Goal: Task Accomplishment & Management: Manage account settings

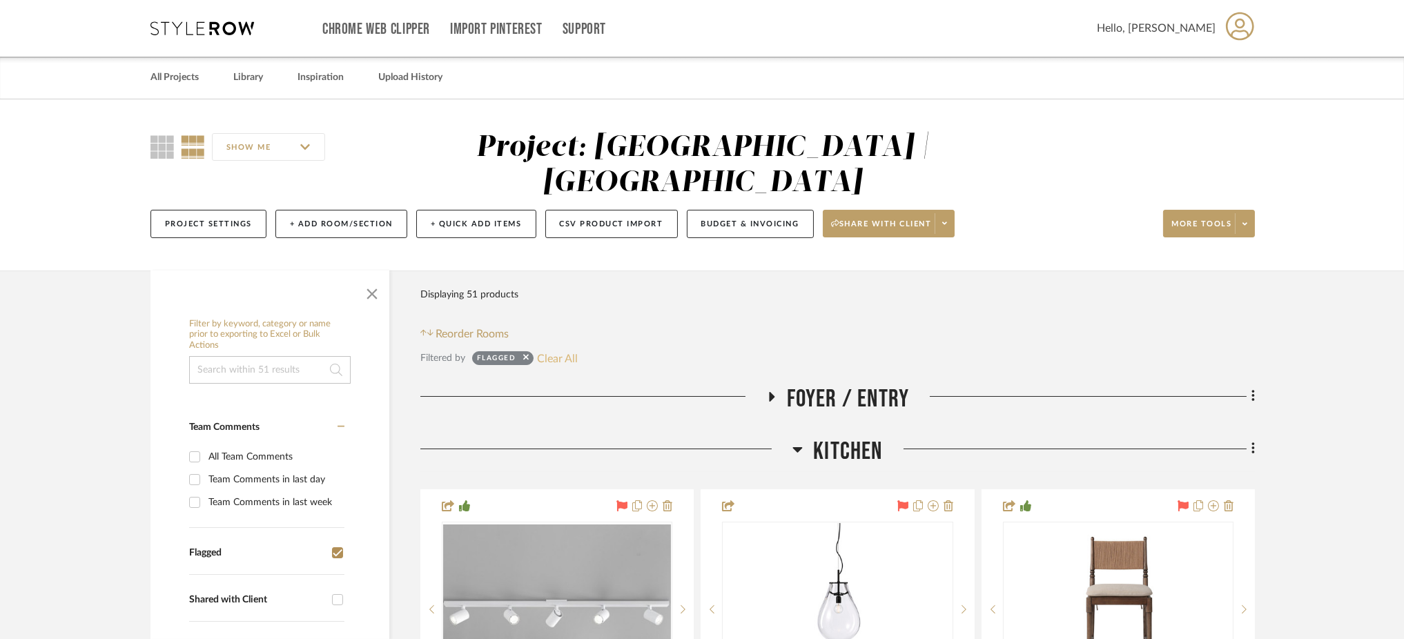
click at [556, 349] on button "Clear All" at bounding box center [557, 358] width 41 height 18
checkbox input "false"
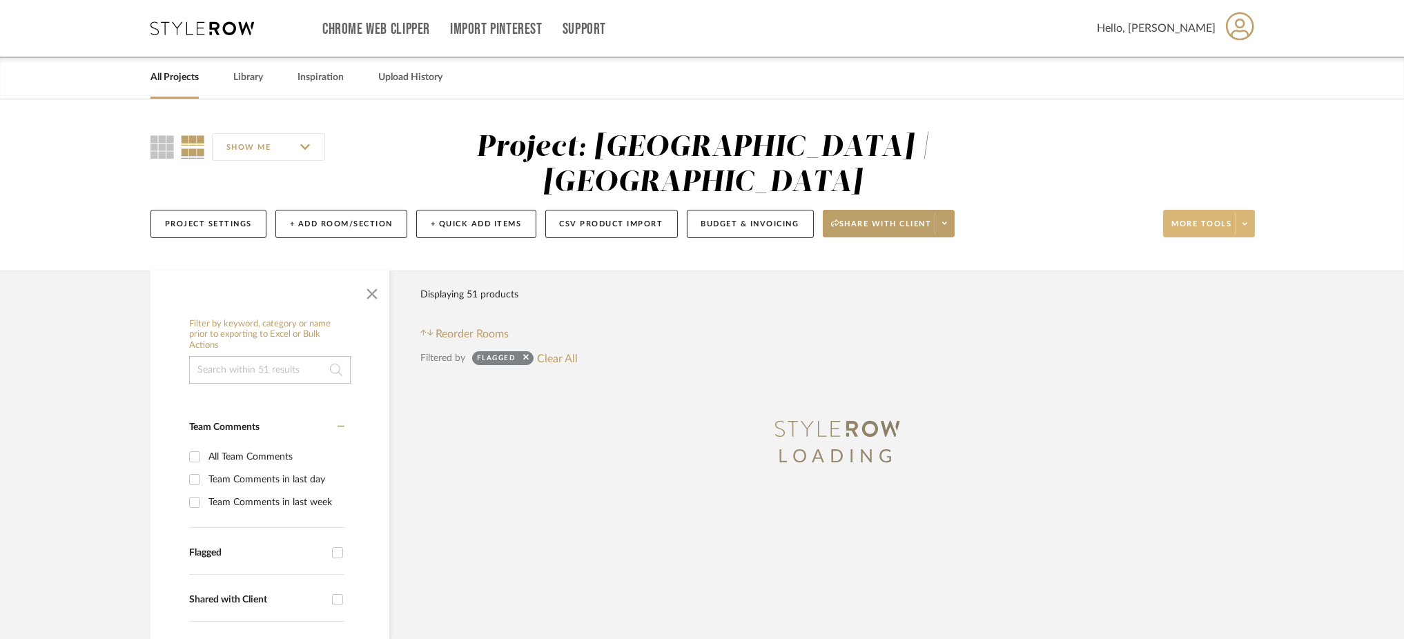
click at [1252, 213] on span at bounding box center [1244, 223] width 19 height 21
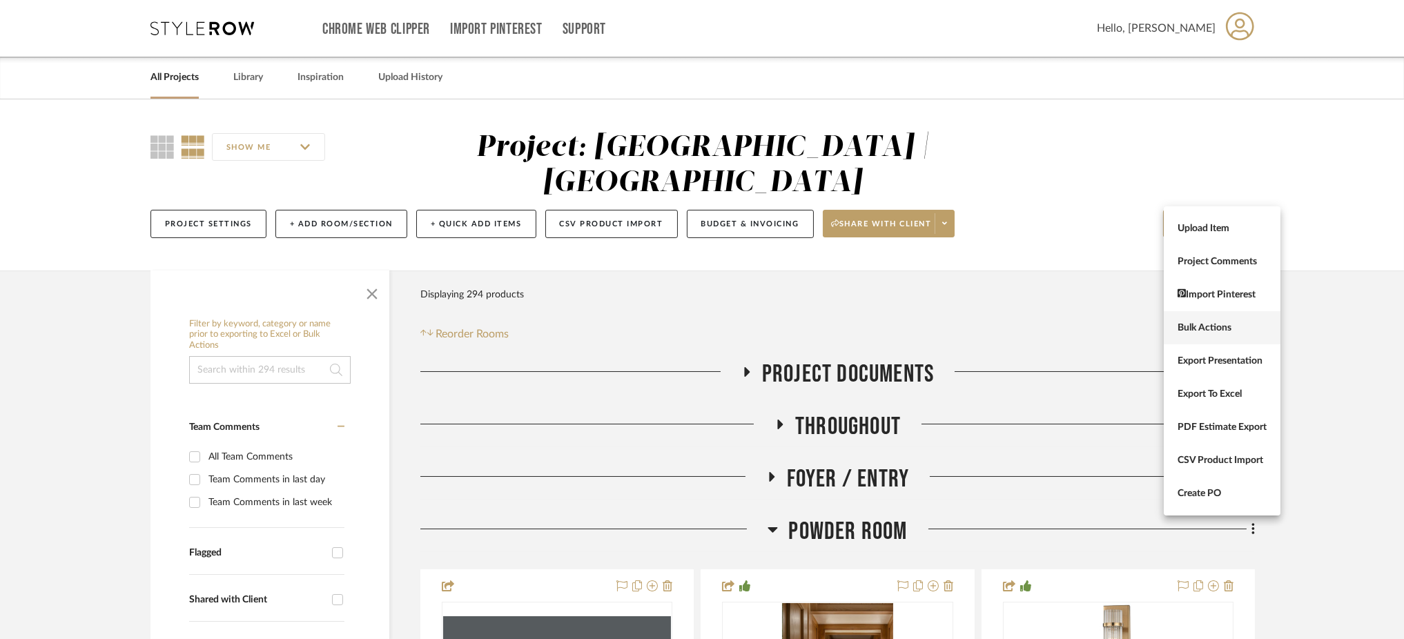
click at [1205, 328] on span "Bulk Actions" at bounding box center [1222, 328] width 89 height 12
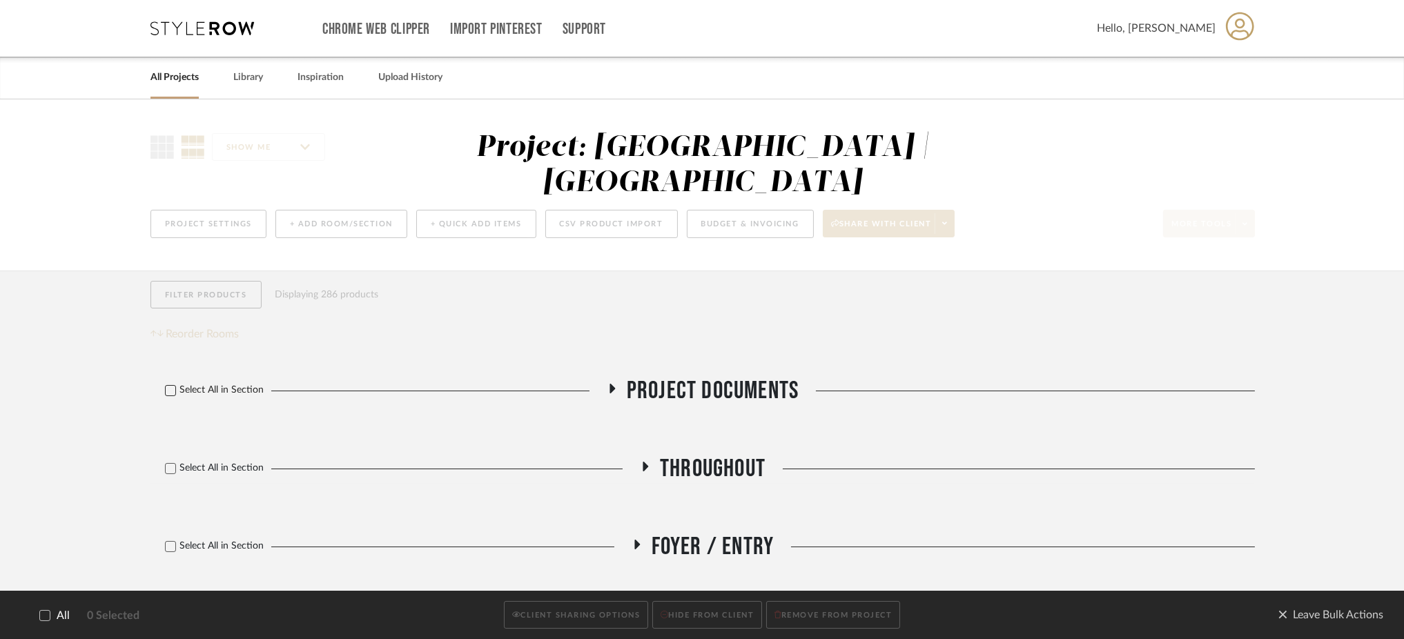
click at [171, 386] on icon at bounding box center [171, 391] width 10 height 10
click at [171, 464] on icon at bounding box center [171, 469] width 10 height 10
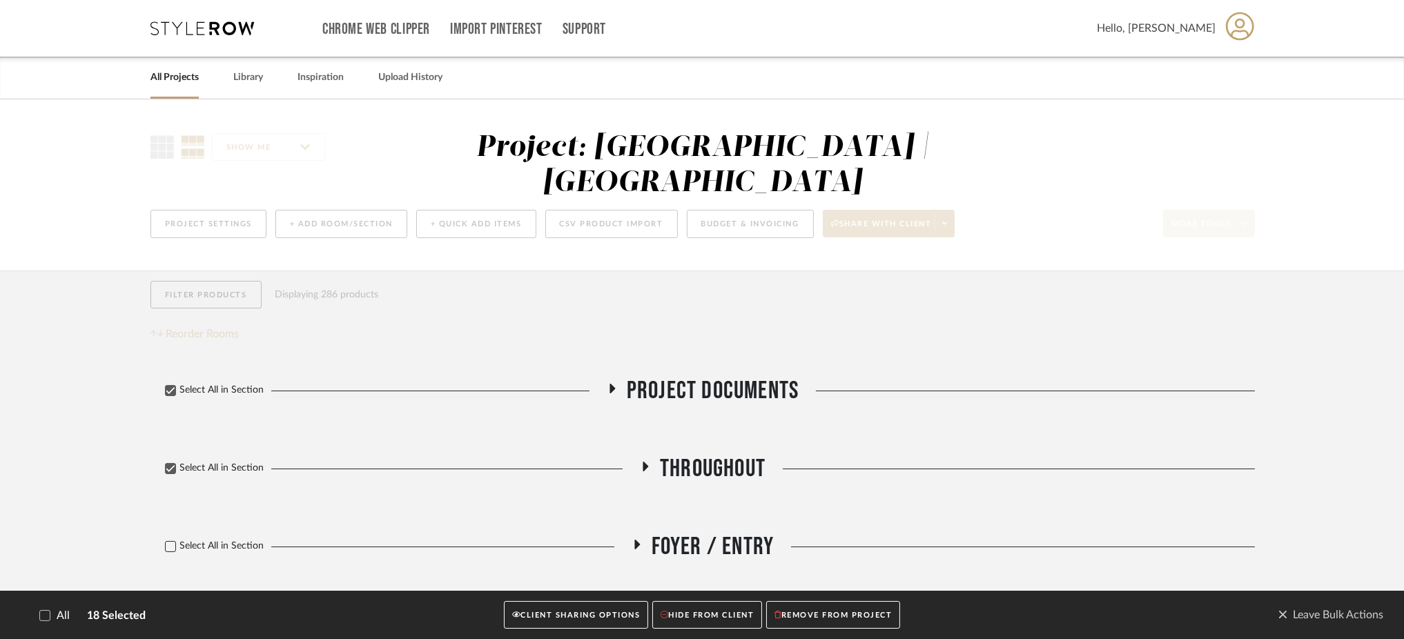
click at [171, 543] on icon at bounding box center [170, 546] width 9 height 7
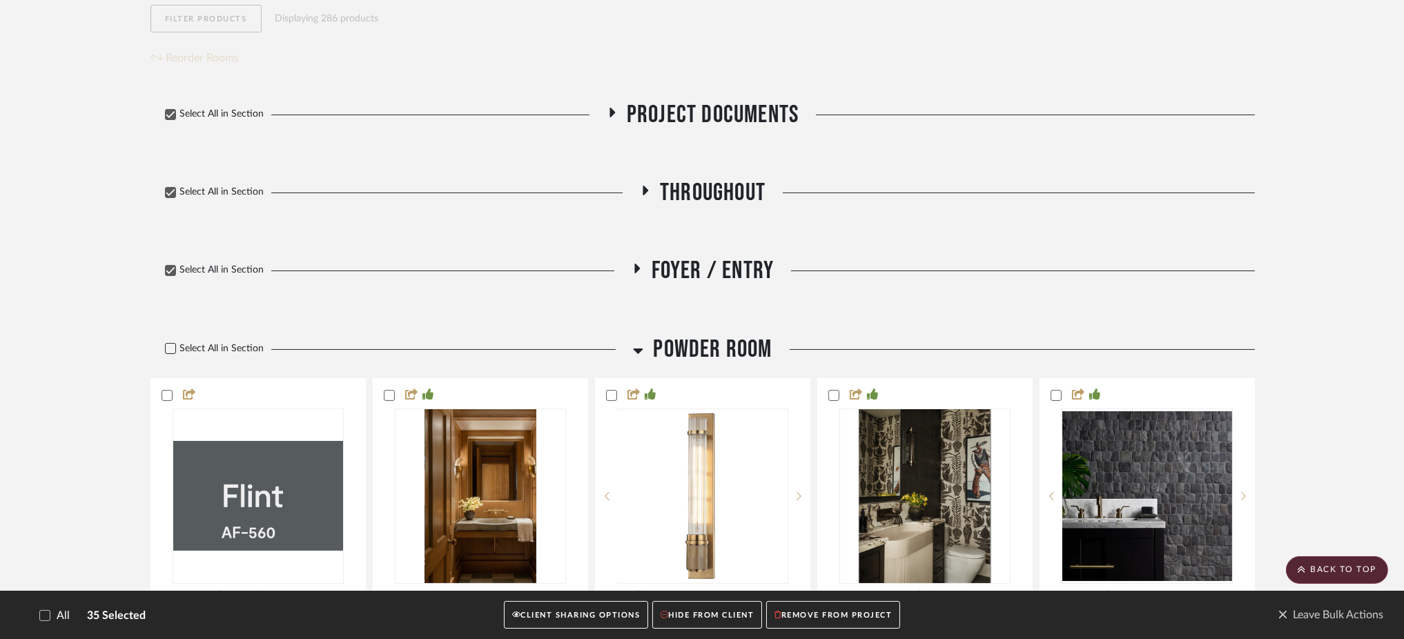
click at [171, 345] on icon at bounding box center [170, 348] width 9 height 7
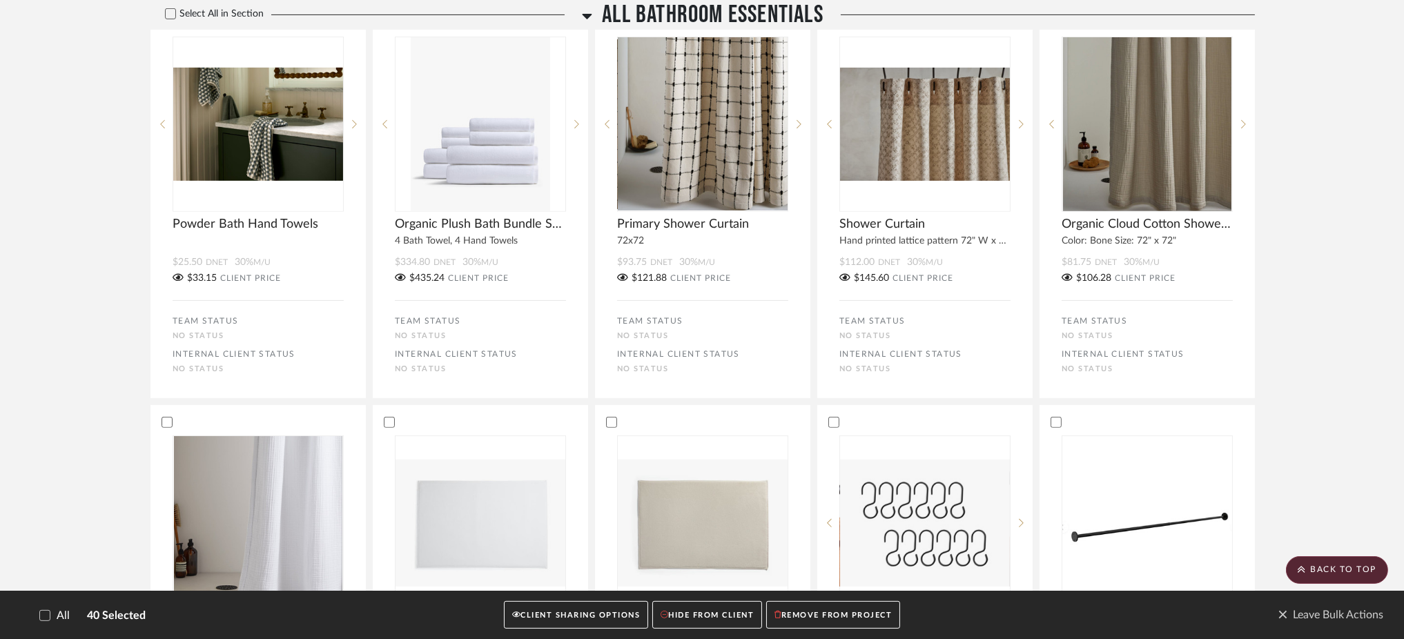
scroll to position [736, 0]
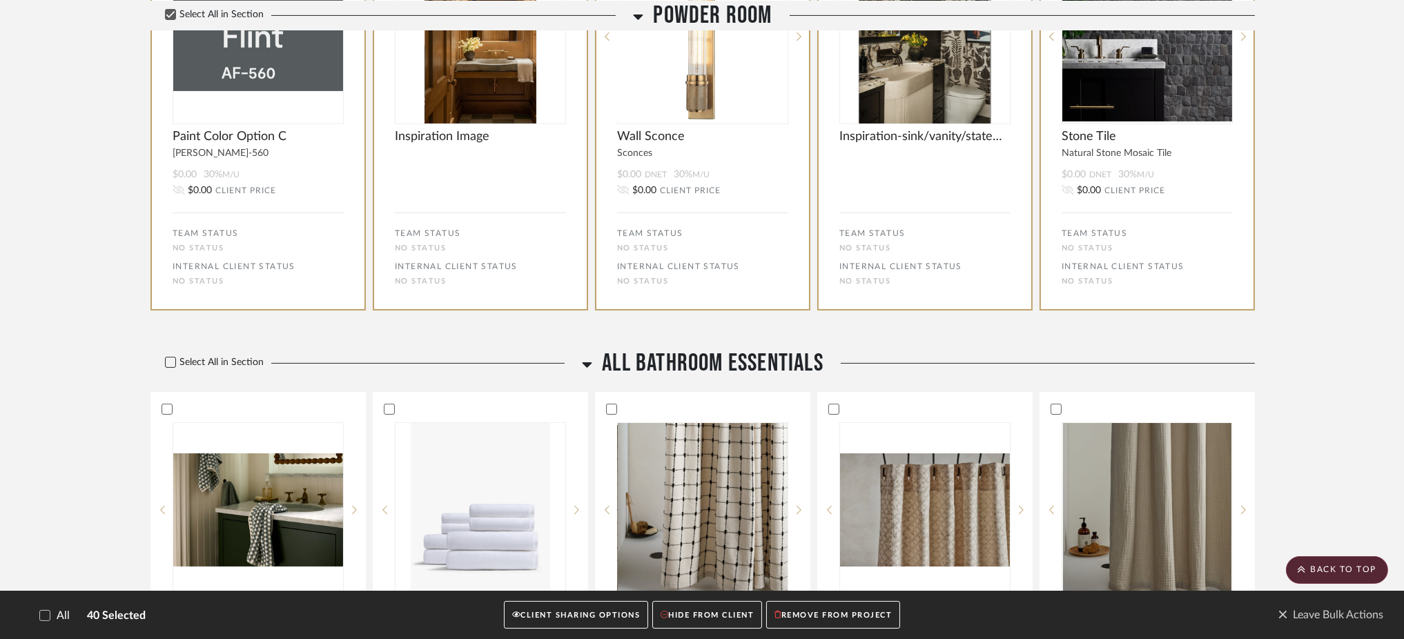
click at [171, 359] on icon at bounding box center [170, 362] width 9 height 7
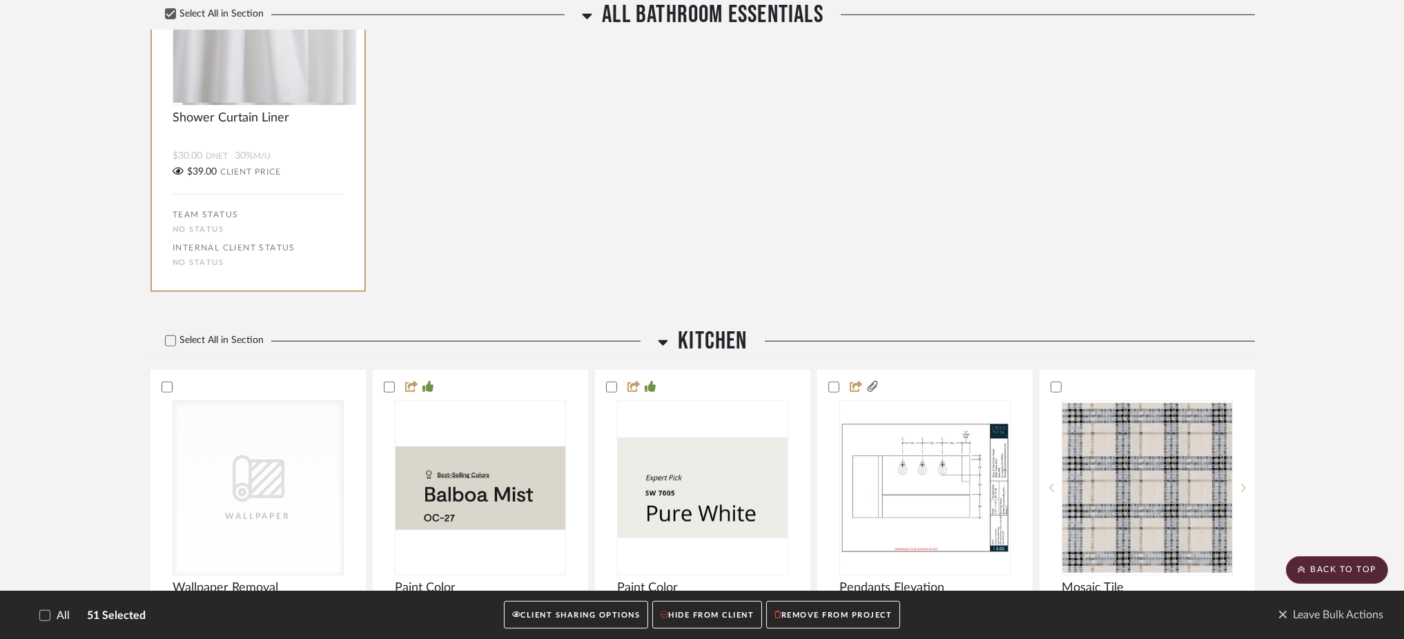
scroll to position [2029, 0]
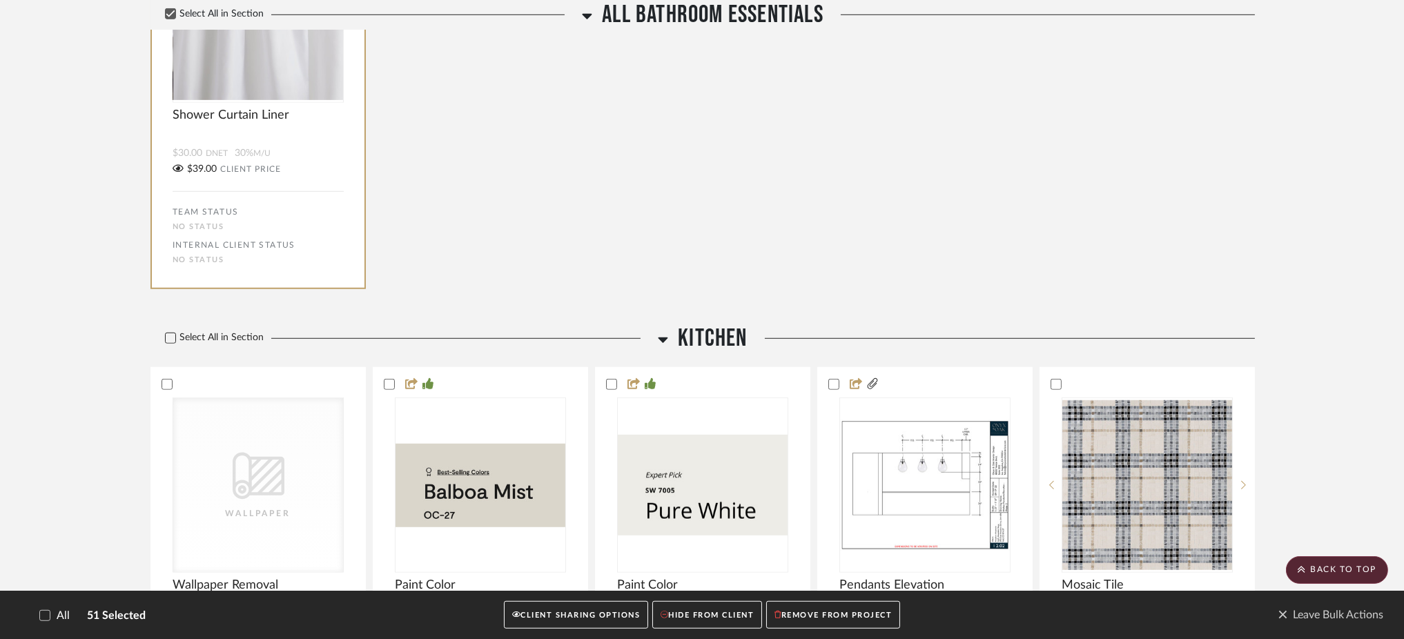
click at [171, 333] on icon at bounding box center [171, 338] width 10 height 10
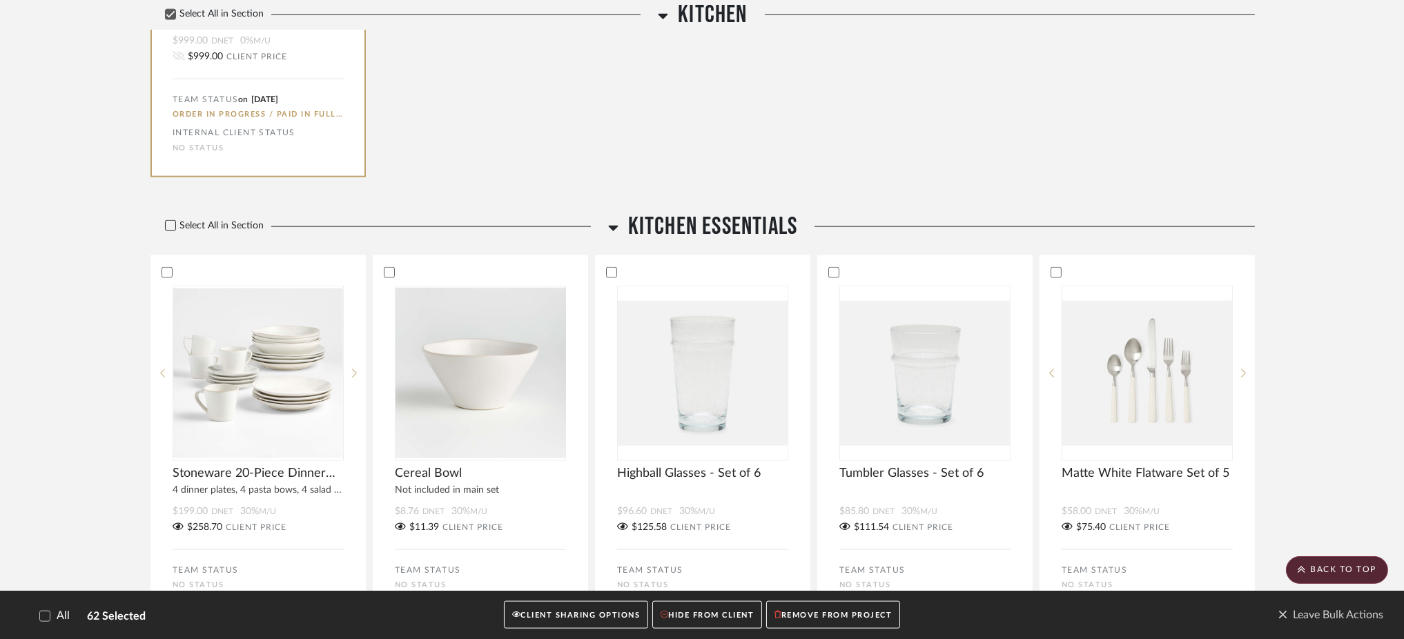
click at [168, 221] on icon at bounding box center [171, 226] width 10 height 10
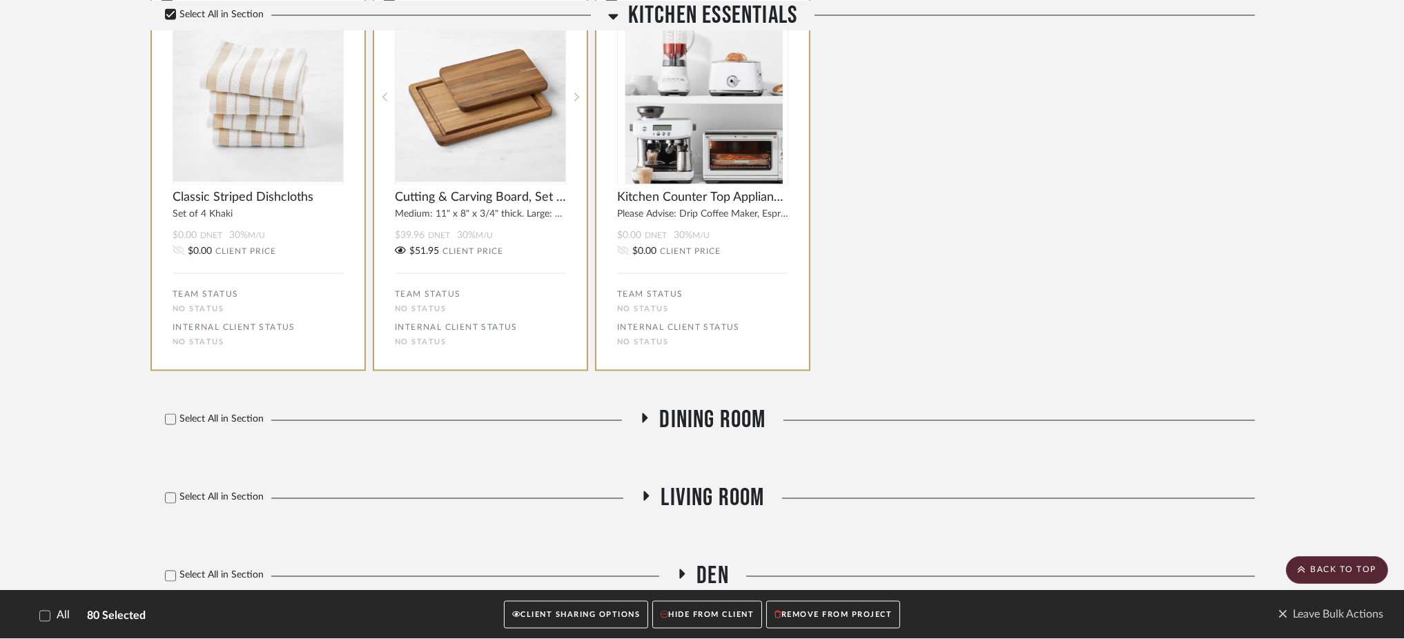
scroll to position [5251, 0]
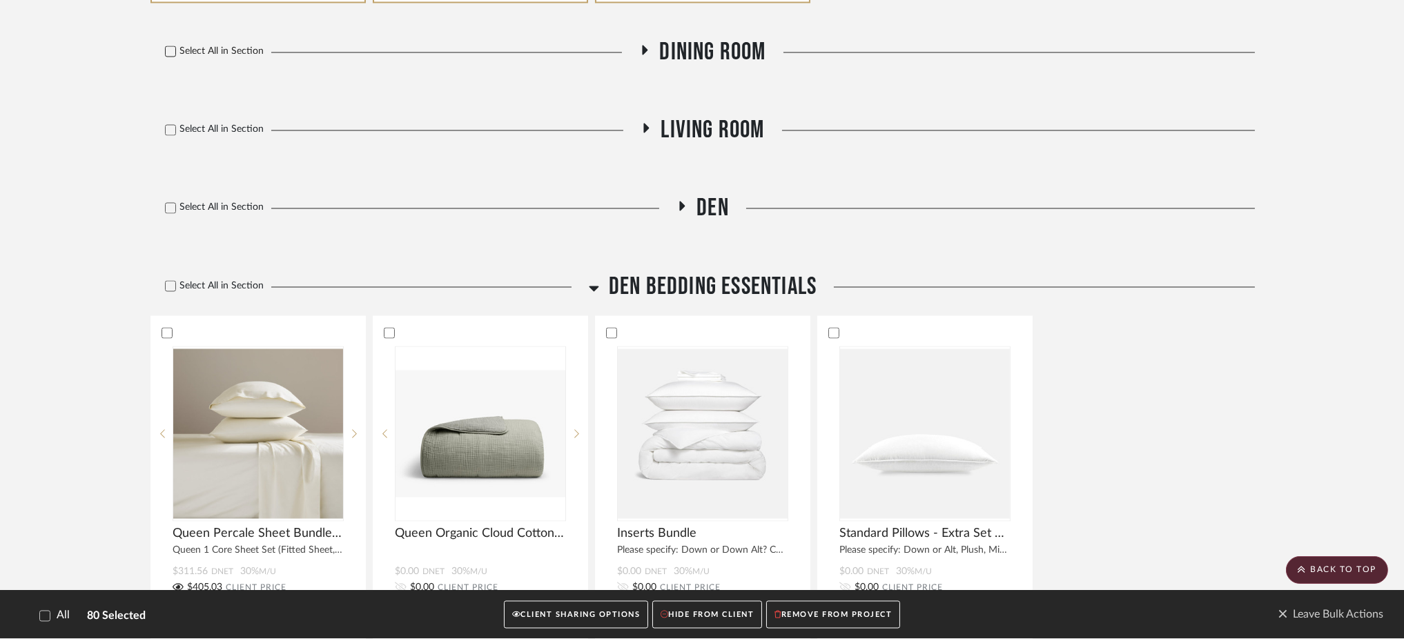
click at [171, 49] on icon at bounding box center [170, 52] width 9 height 7
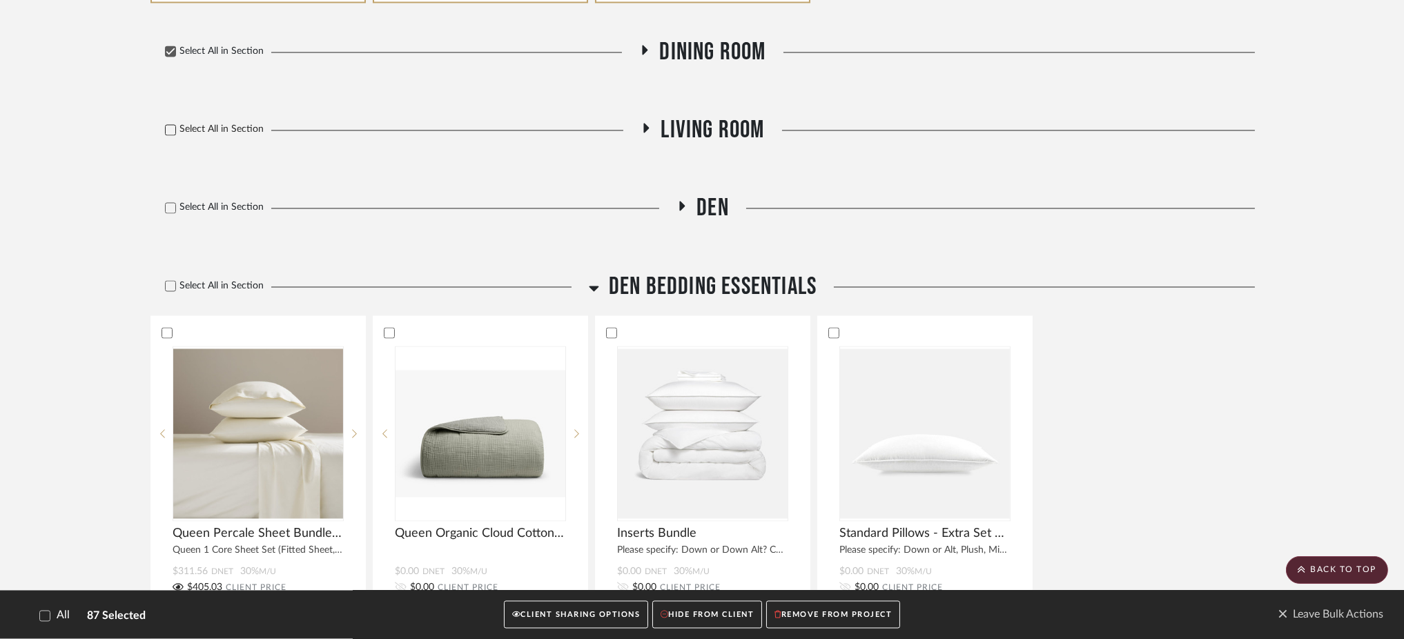
click at [168, 126] on icon at bounding box center [171, 131] width 10 height 10
click at [171, 205] on icon at bounding box center [170, 208] width 9 height 7
click at [171, 282] on icon at bounding box center [171, 287] width 10 height 10
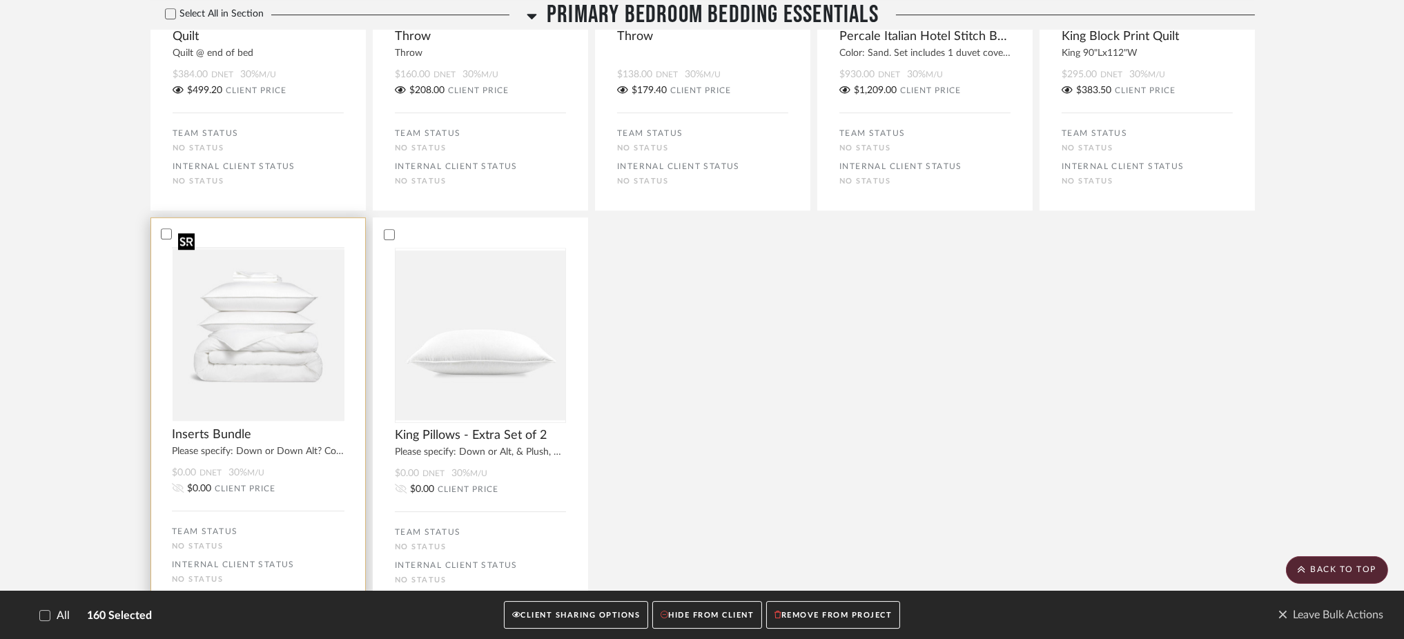
scroll to position [8463, 0]
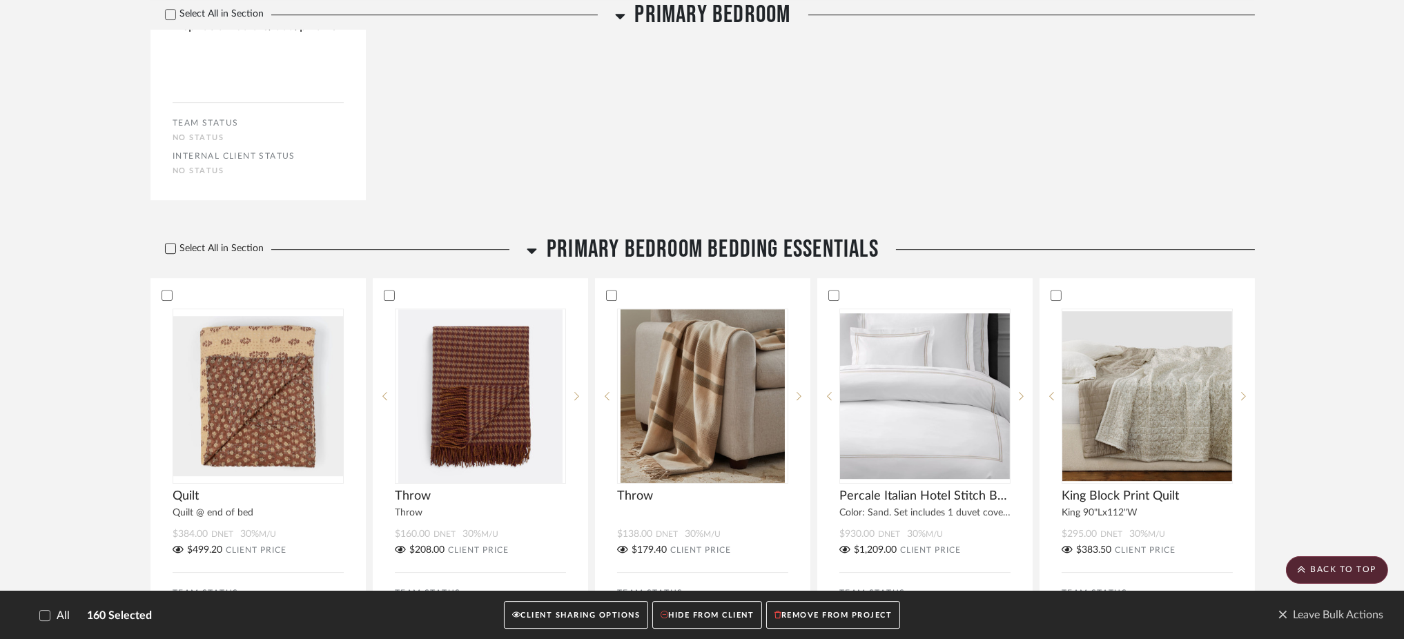
click at [171, 244] on icon at bounding box center [171, 249] width 10 height 10
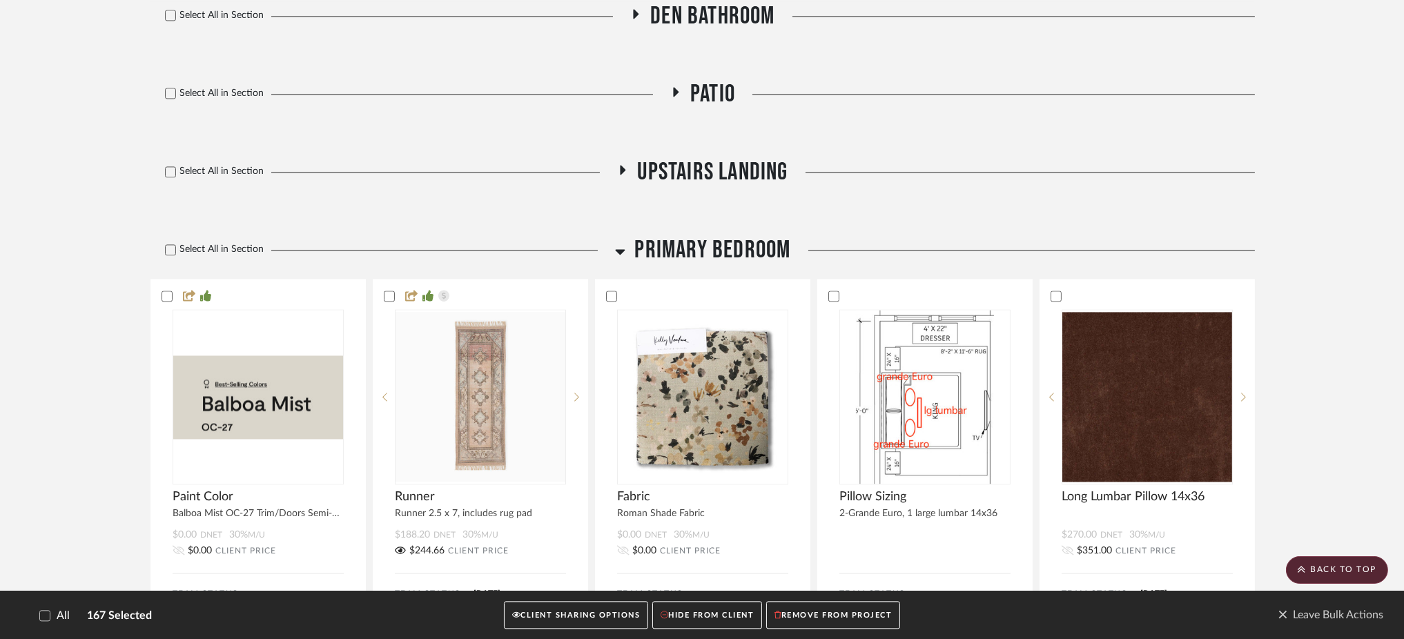
scroll to position [5978, 0]
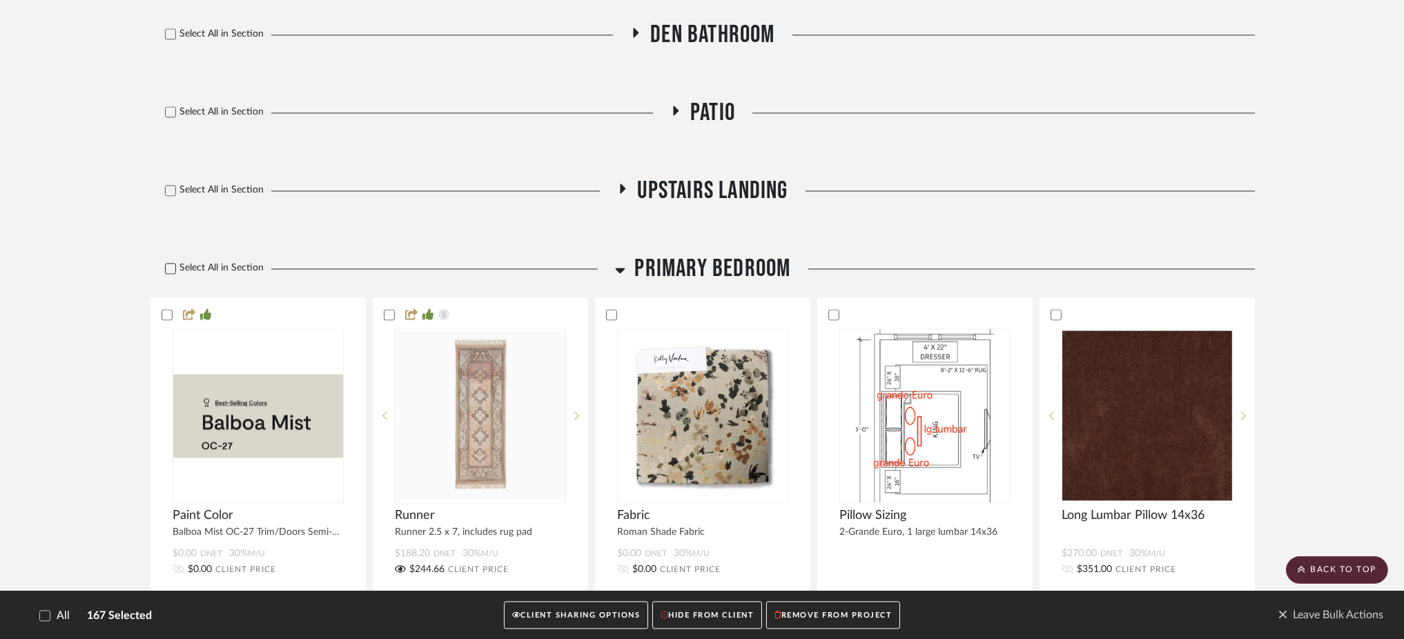
click at [170, 265] on icon at bounding box center [170, 268] width 9 height 7
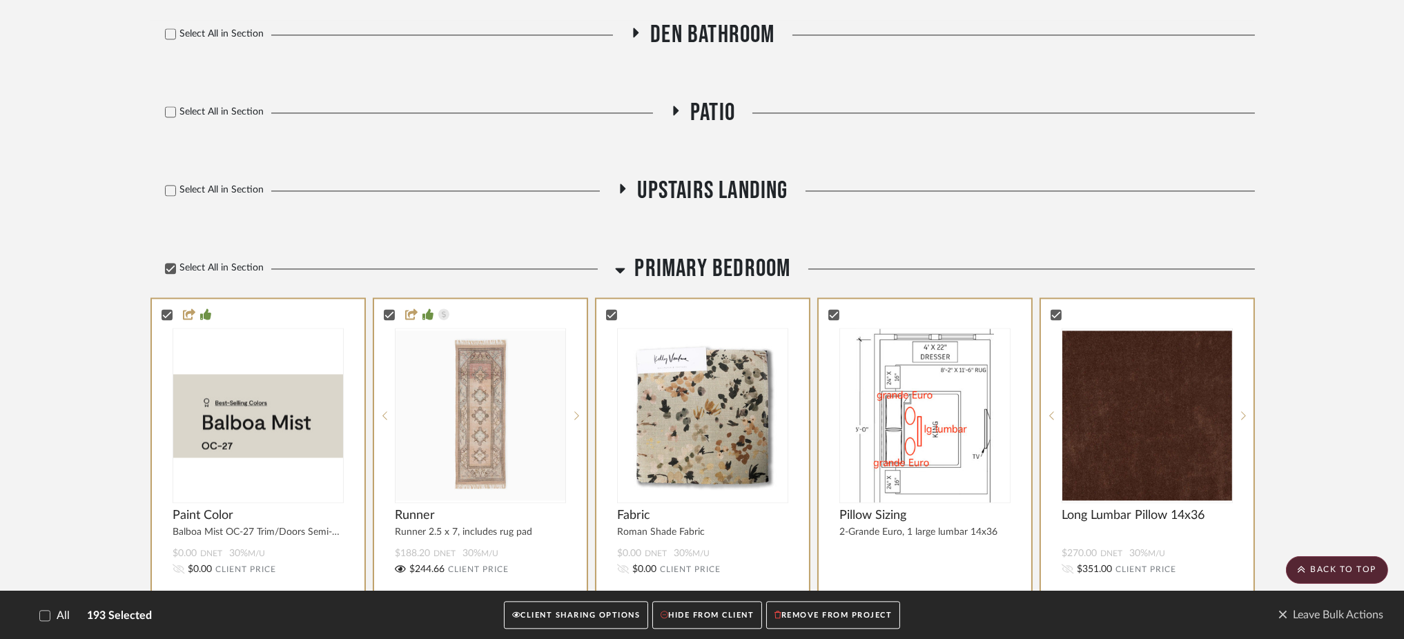
click at [622, 262] on icon at bounding box center [620, 270] width 10 height 17
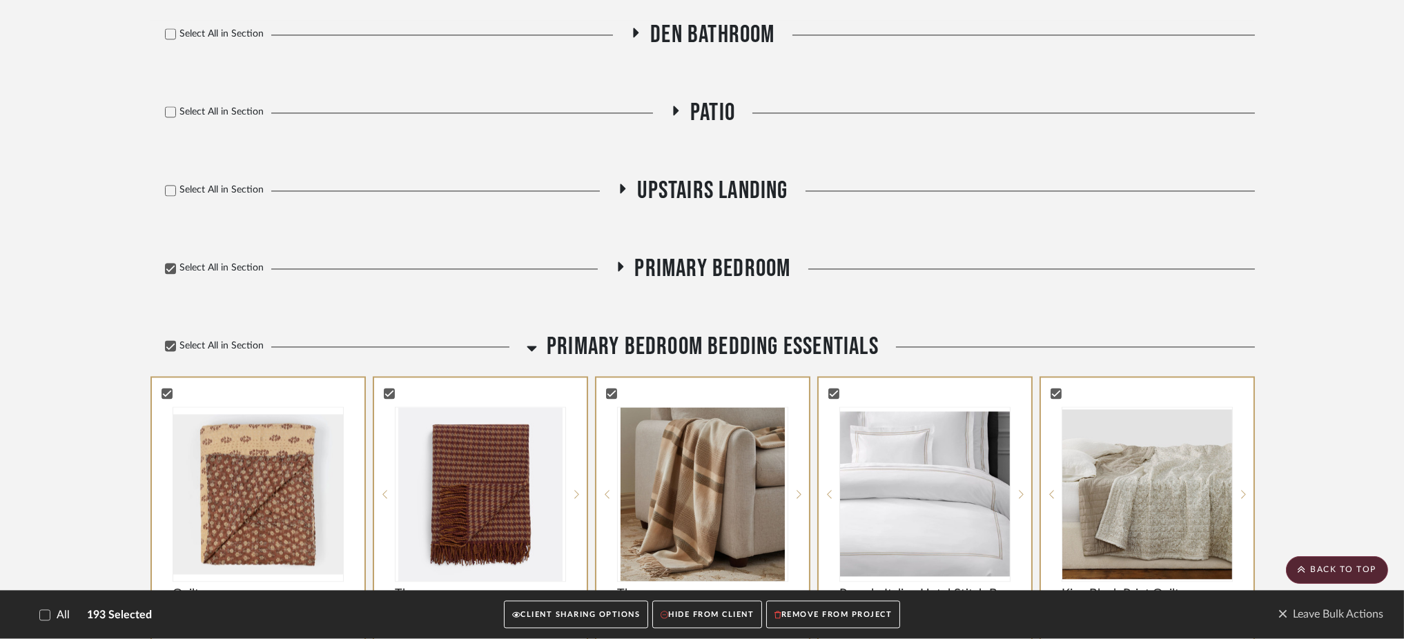
click at [621, 184] on icon at bounding box center [624, 189] width 6 height 10
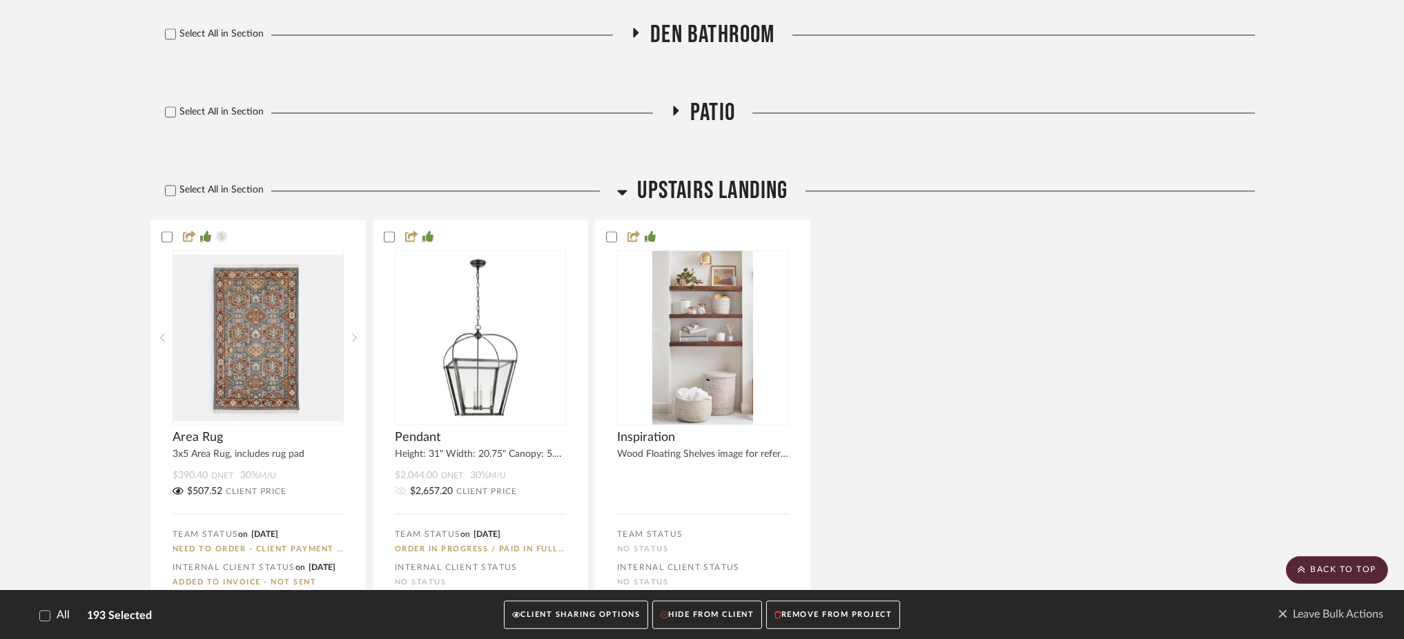
click at [44, 615] on icon at bounding box center [45, 616] width 10 height 10
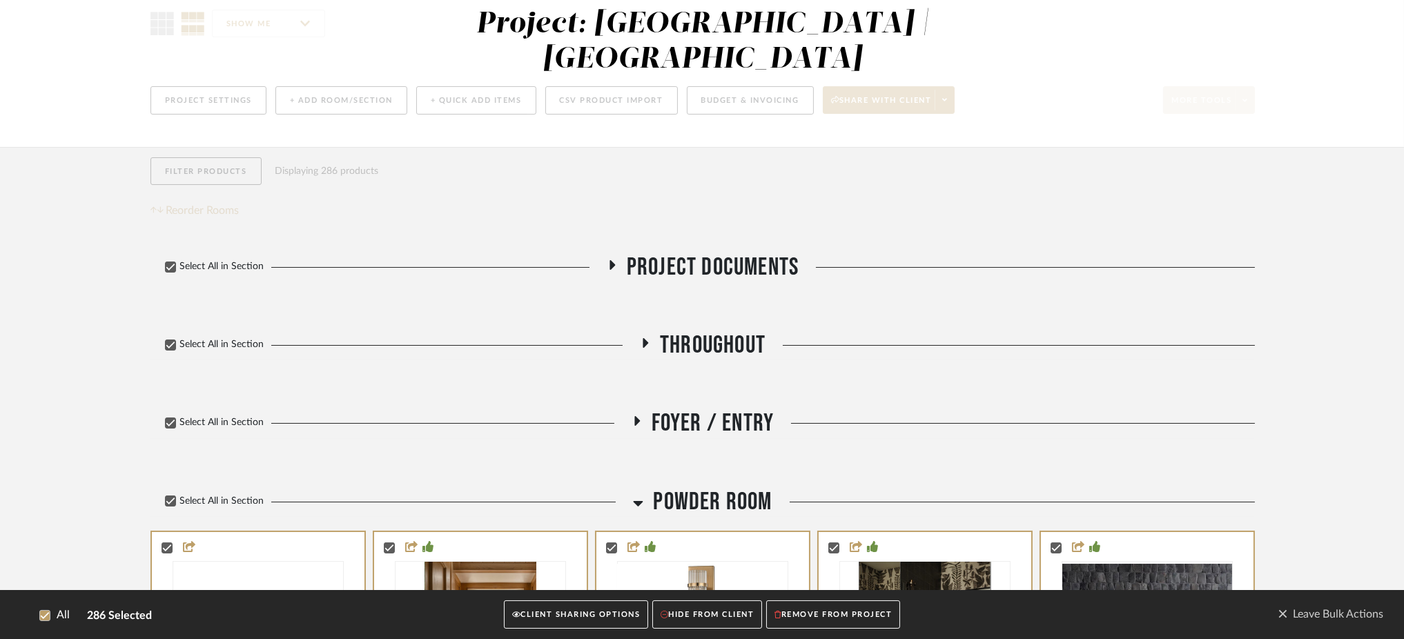
scroll to position [184, 0]
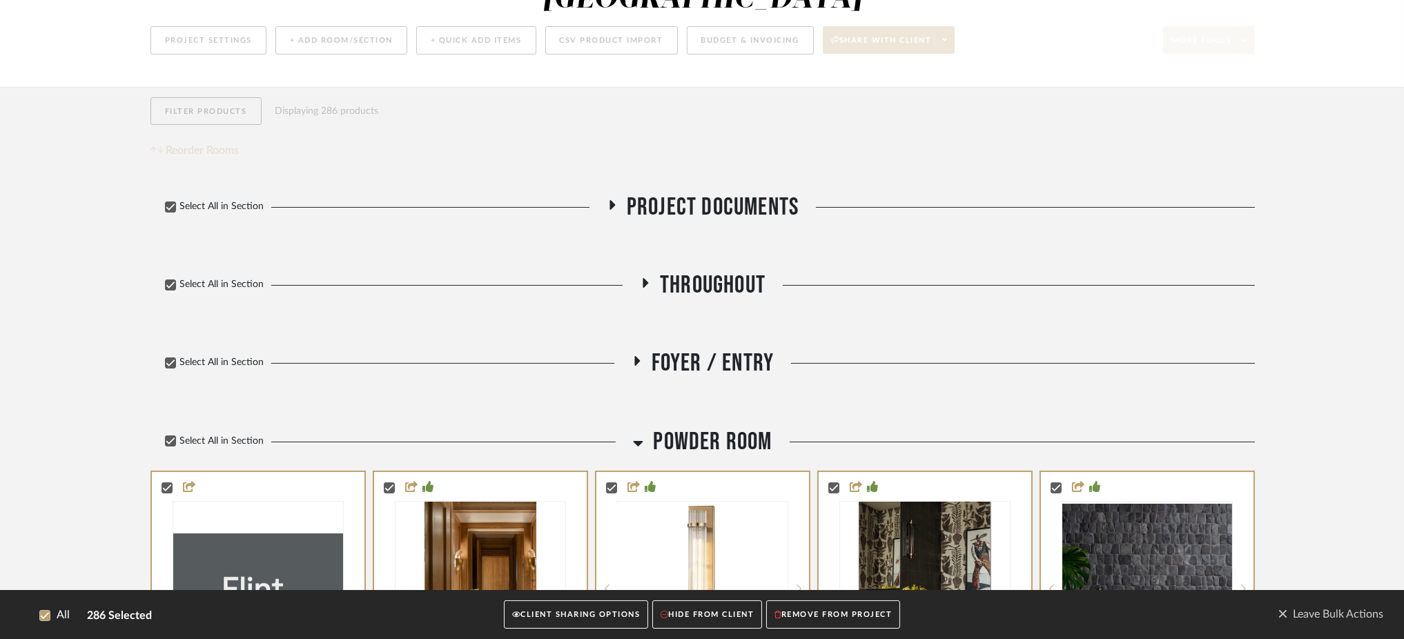
click at [639, 441] on icon at bounding box center [639, 444] width 10 height 6
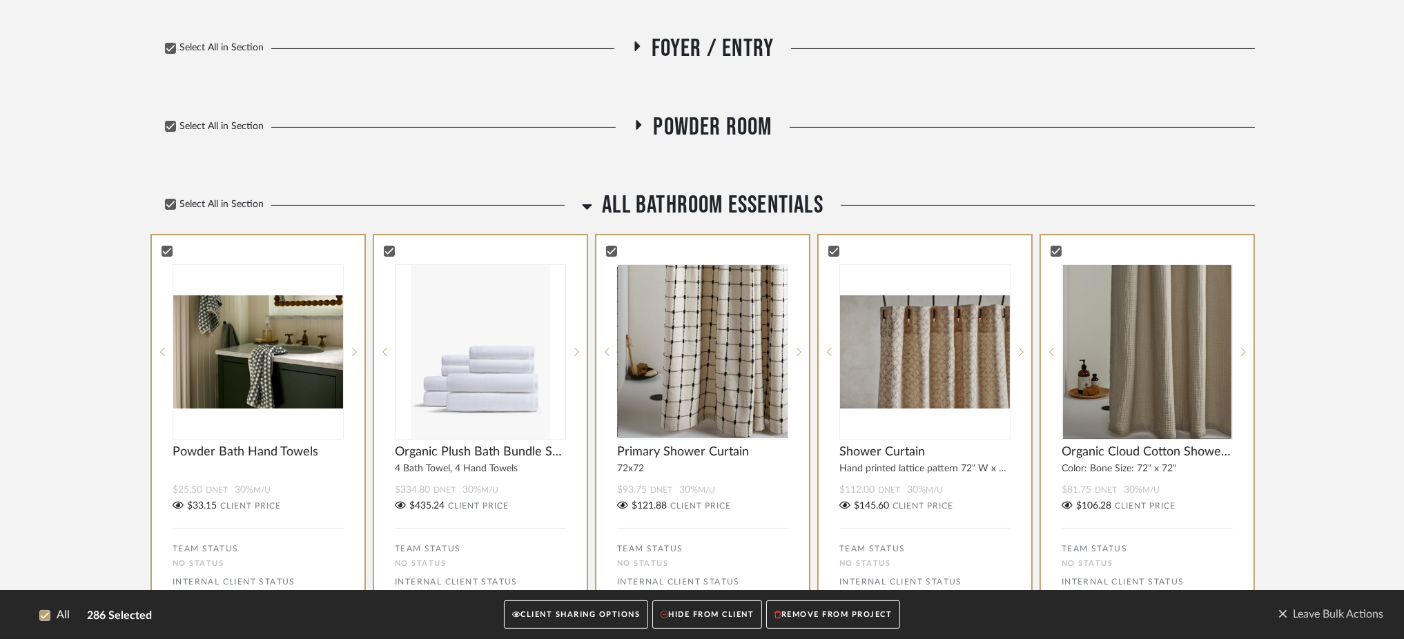
scroll to position [552, 0]
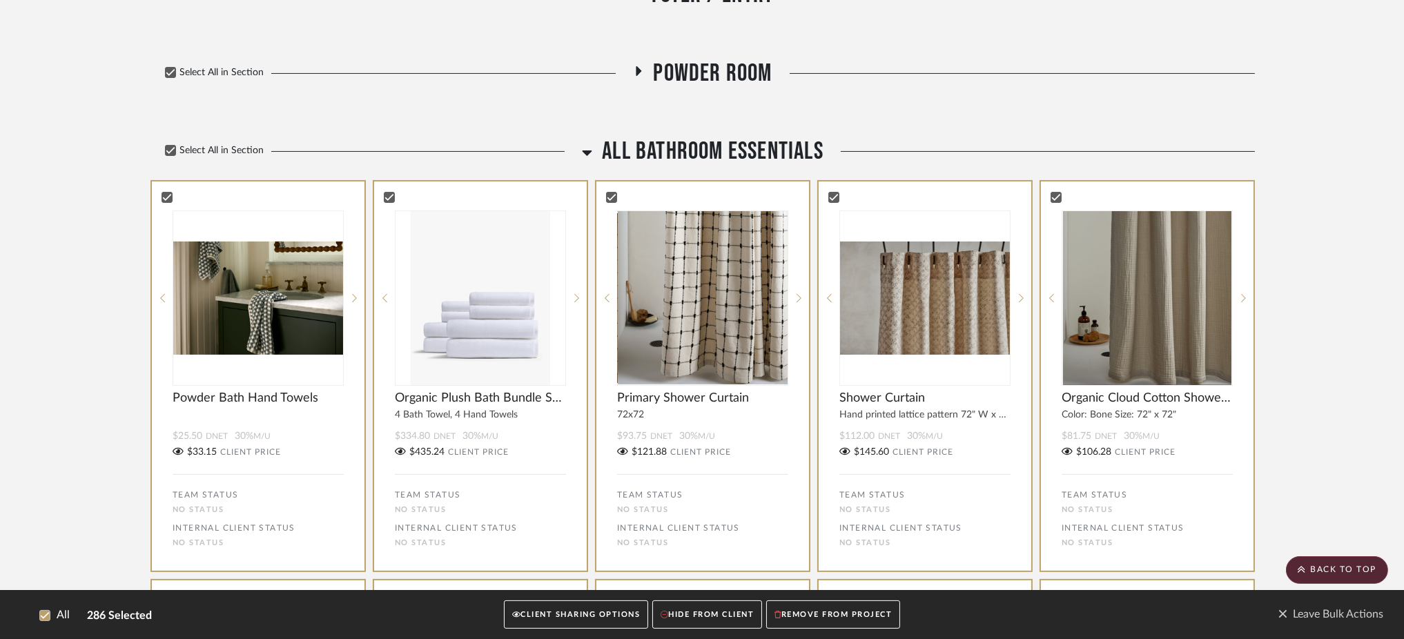
click at [582, 619] on button "CLIENT SHARING OPTIONS" at bounding box center [576, 615] width 144 height 28
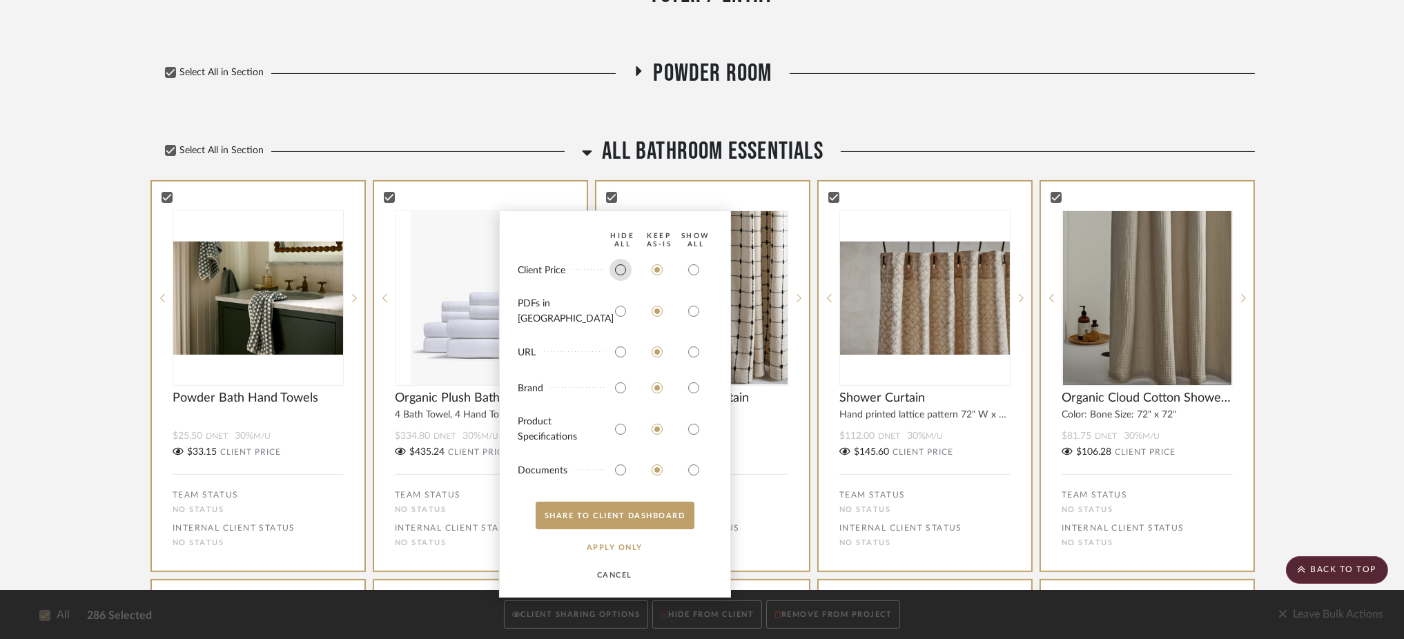
click at [622, 279] on input "radio" at bounding box center [621, 270] width 22 height 22
radio input "true"
click at [626, 550] on button "APPLY Only" at bounding box center [615, 548] width 86 height 28
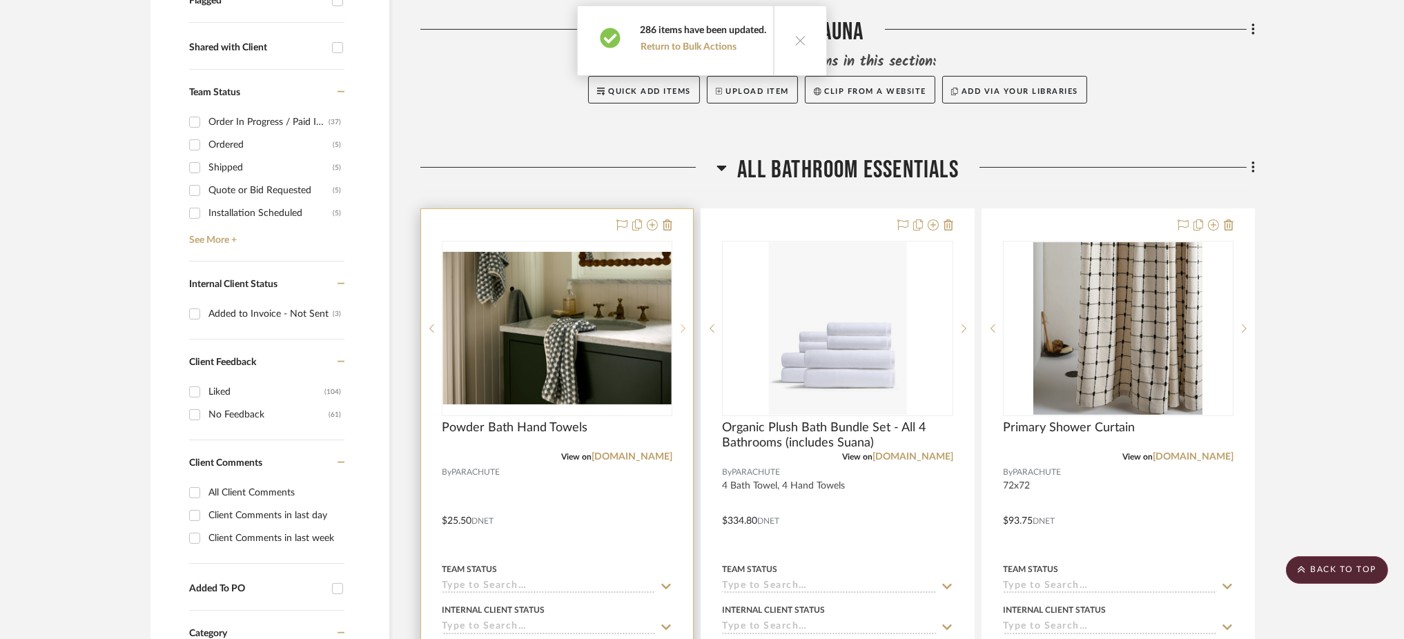
click at [682, 324] on icon at bounding box center [683, 329] width 5 height 10
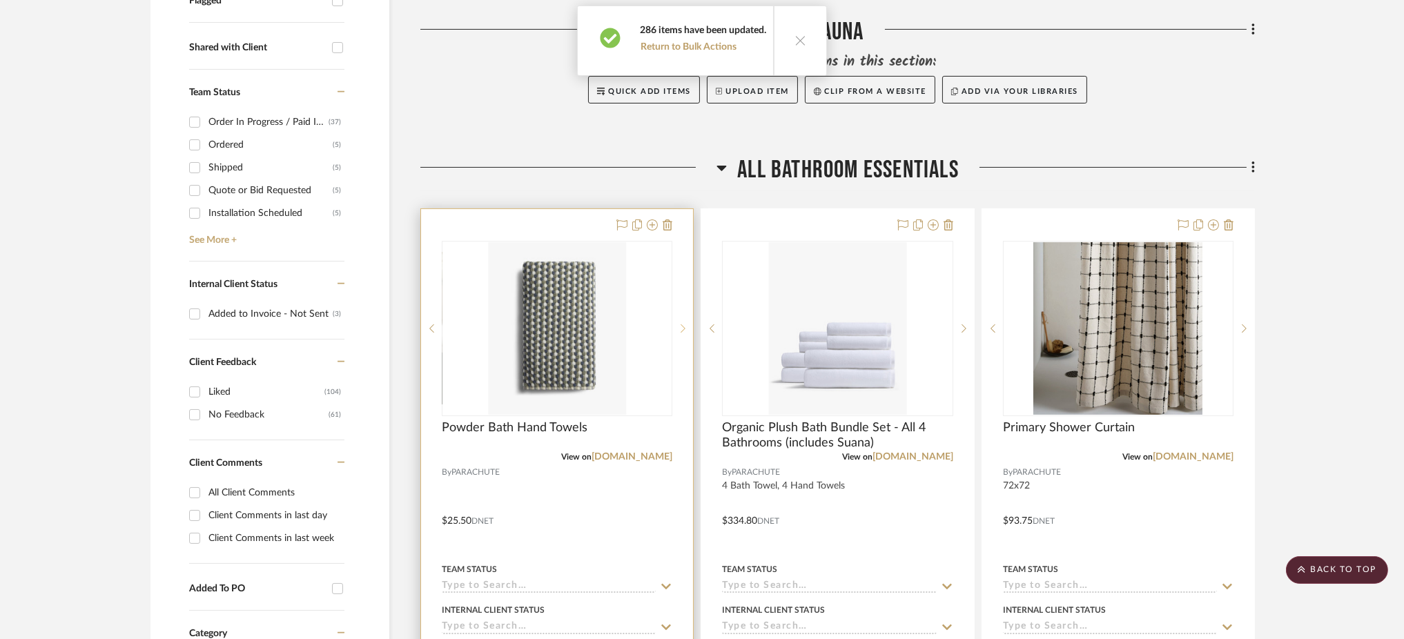
click at [683, 324] on icon at bounding box center [683, 329] width 5 height 10
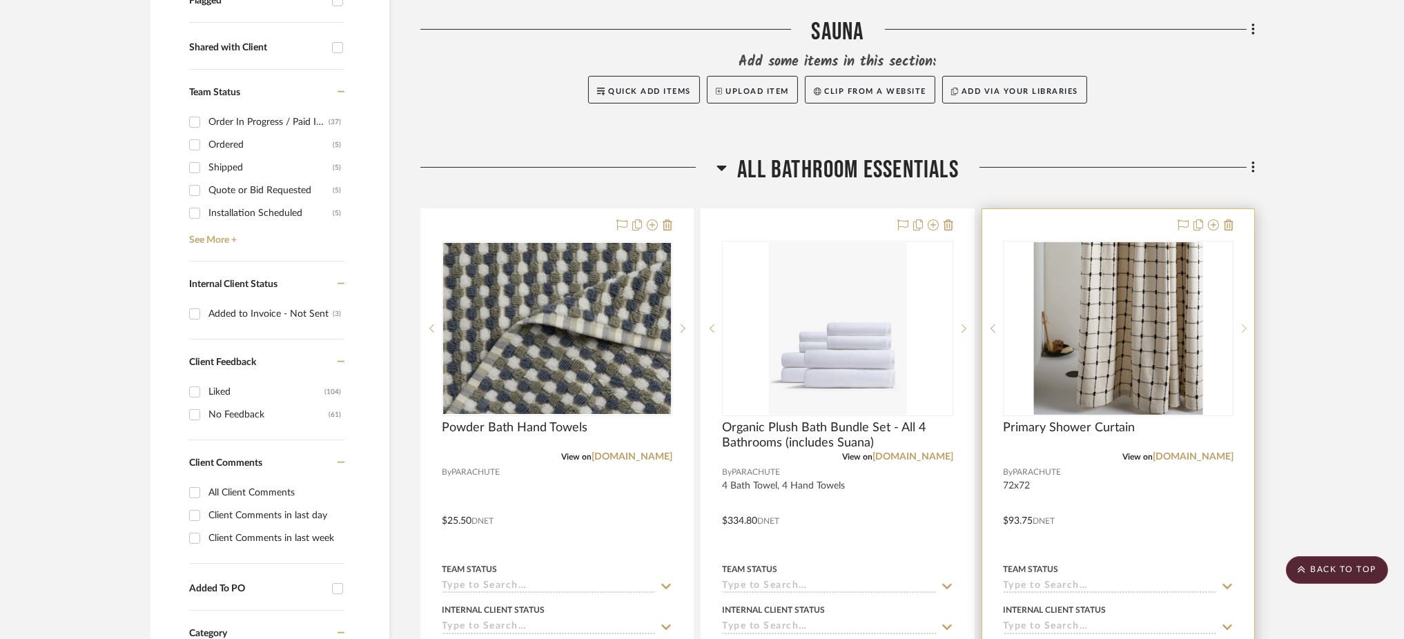
click at [1246, 324] on icon at bounding box center [1244, 329] width 5 height 10
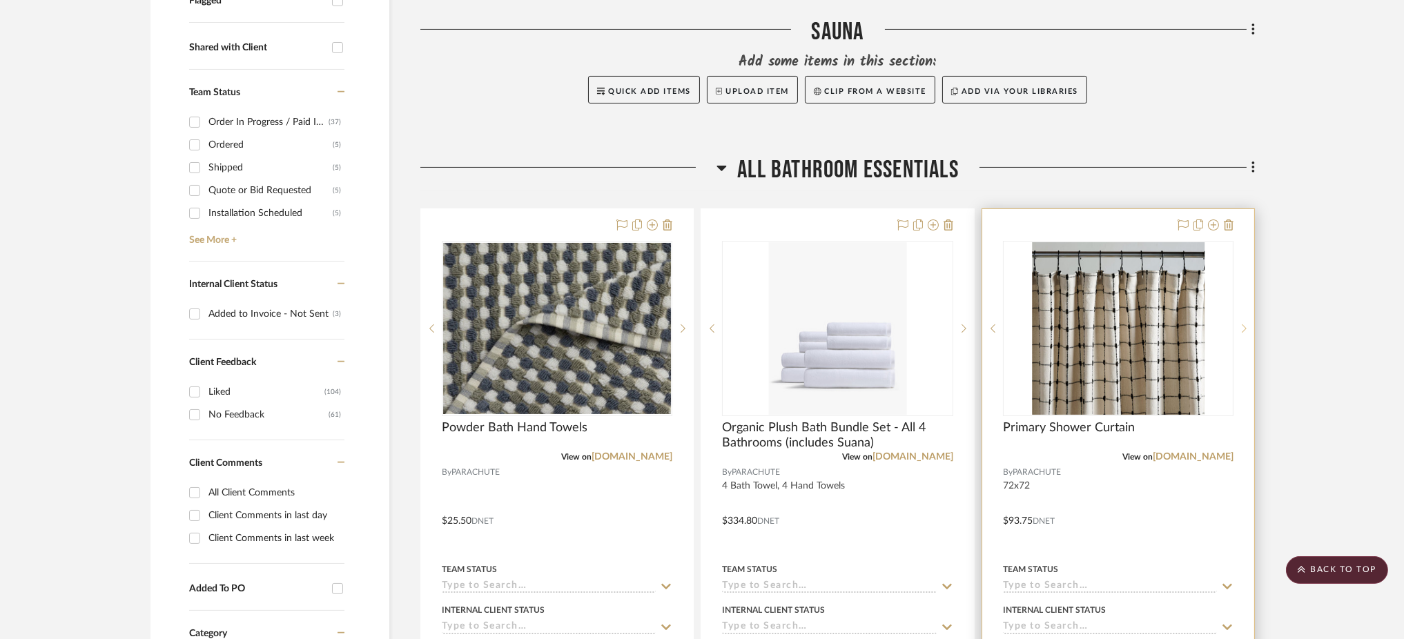
click at [1246, 324] on icon at bounding box center [1244, 329] width 5 height 10
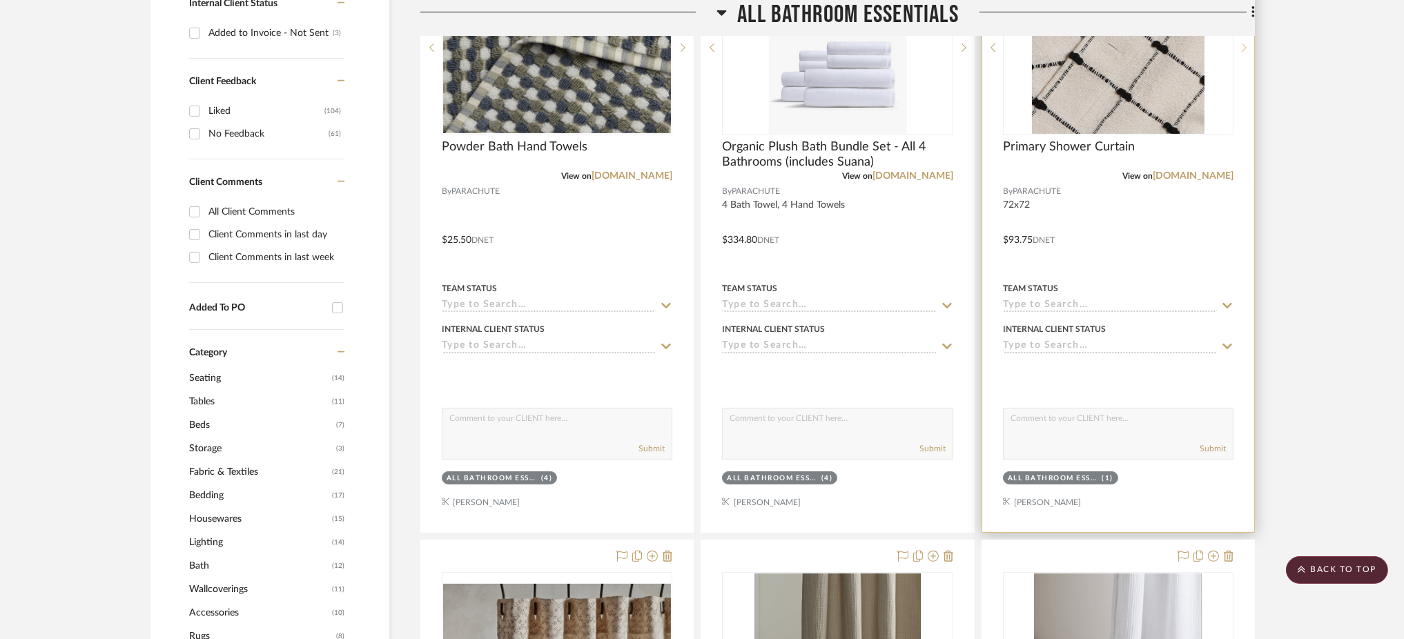
scroll to position [736, 0]
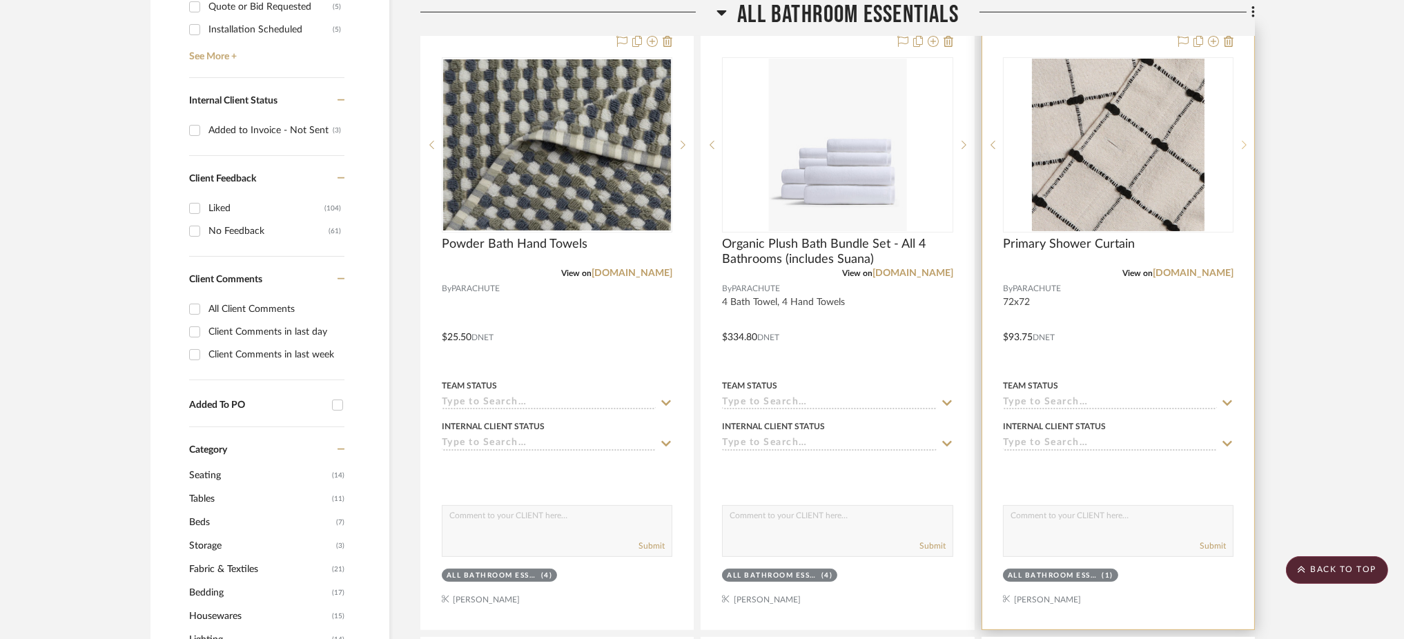
click at [1244, 140] on icon at bounding box center [1244, 145] width 5 height 10
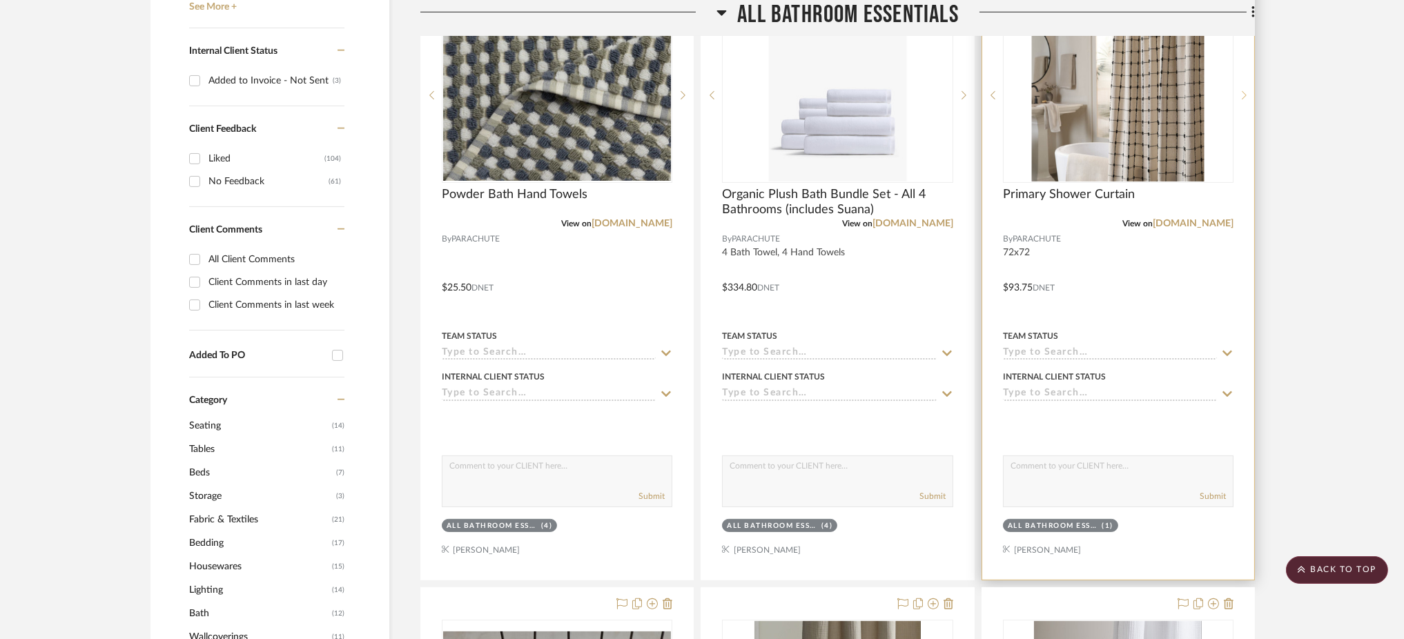
scroll to position [1196, 0]
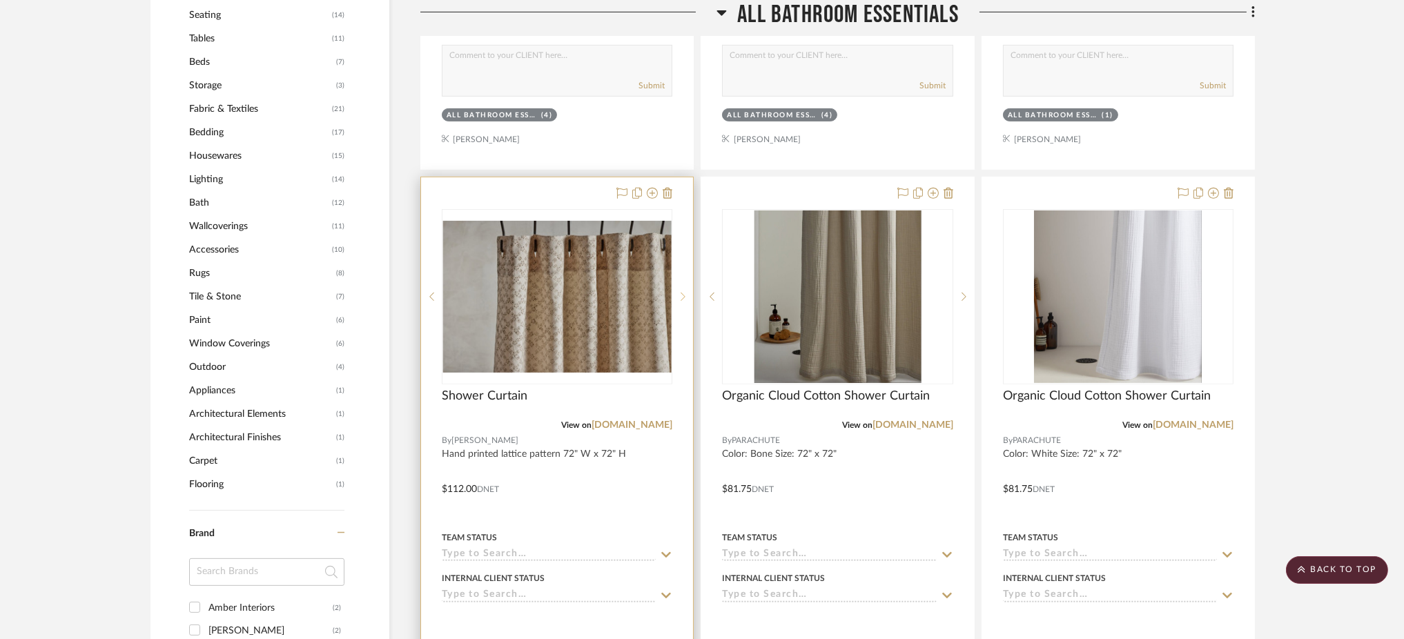
click at [681, 292] on icon at bounding box center [683, 297] width 5 height 10
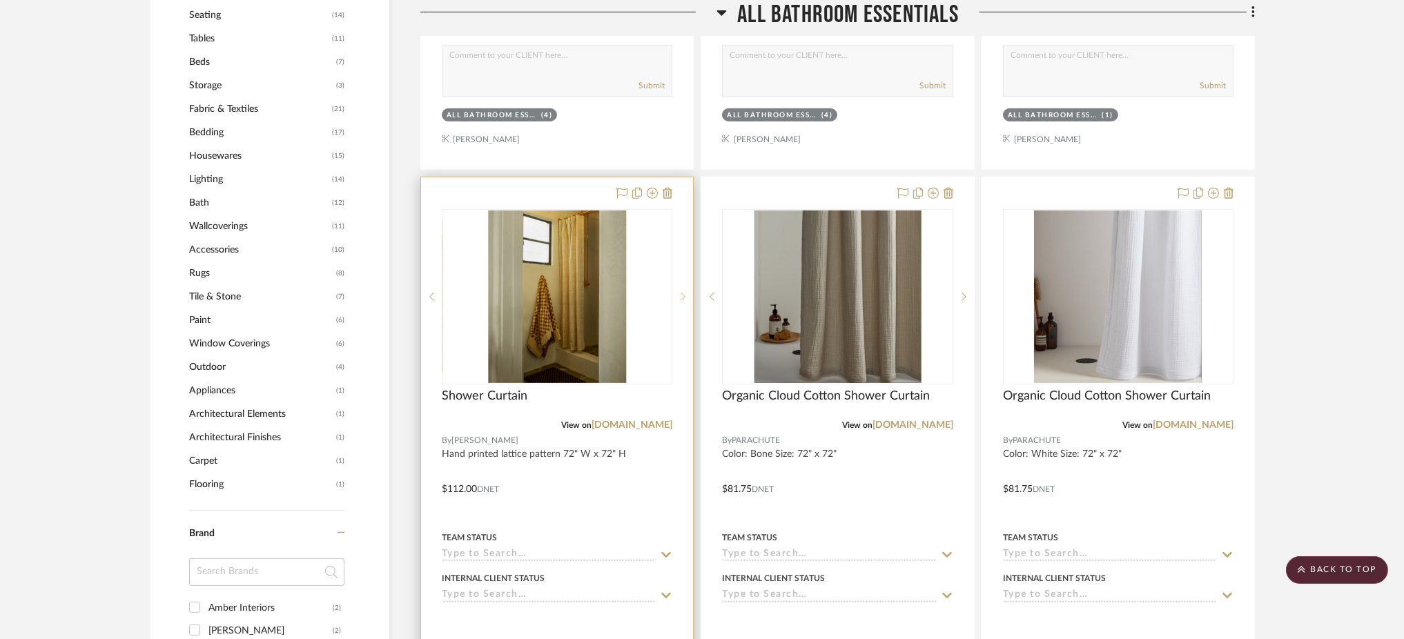
click at [681, 292] on icon at bounding box center [683, 297] width 5 height 10
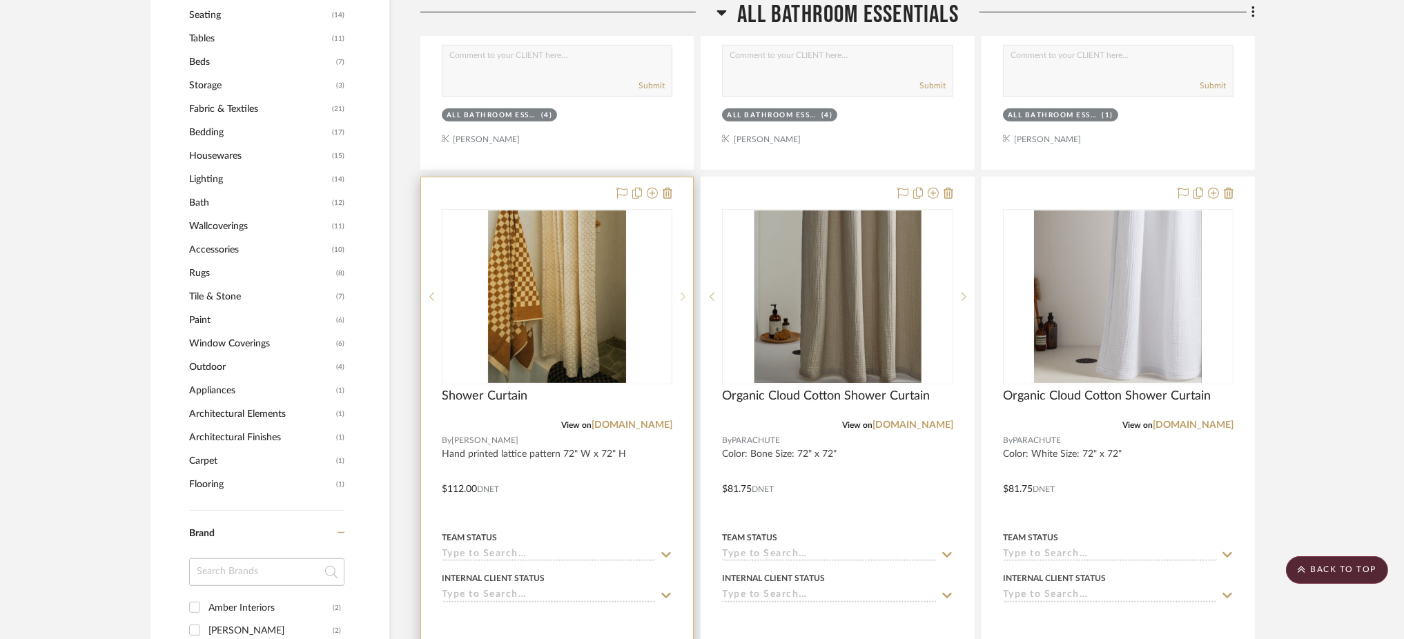
click at [681, 292] on icon at bounding box center [683, 297] width 5 height 10
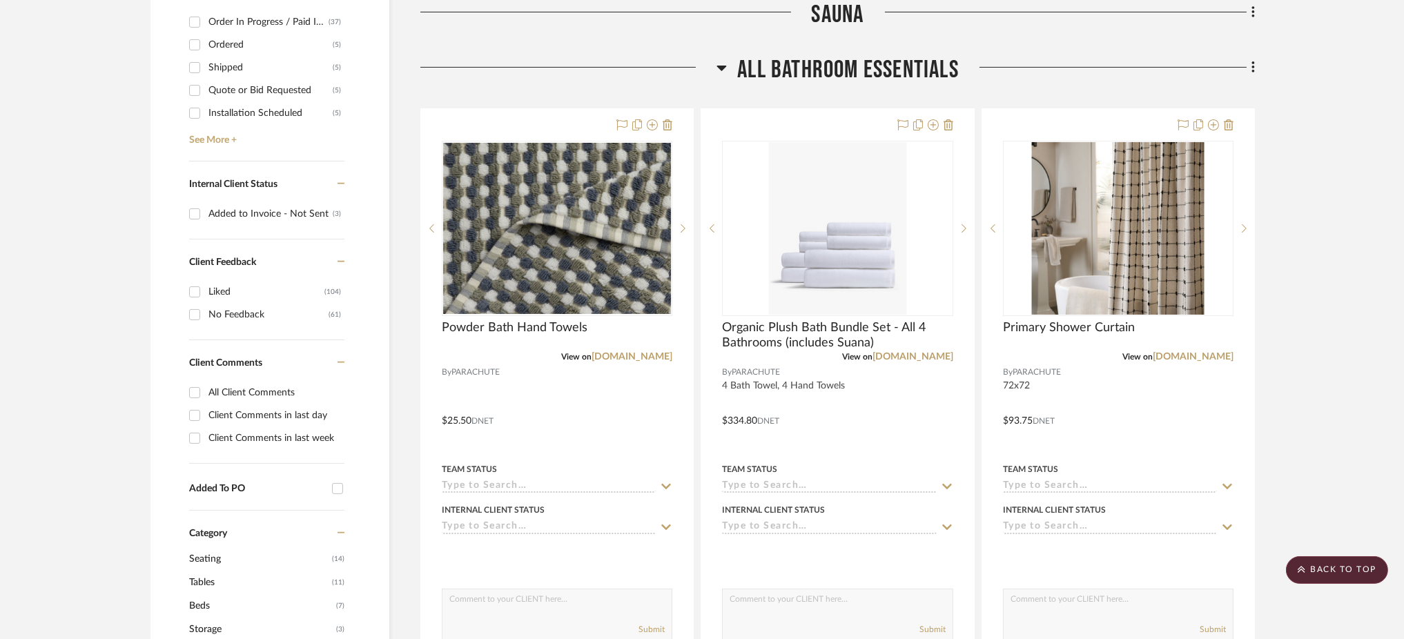
scroll to position [652, 0]
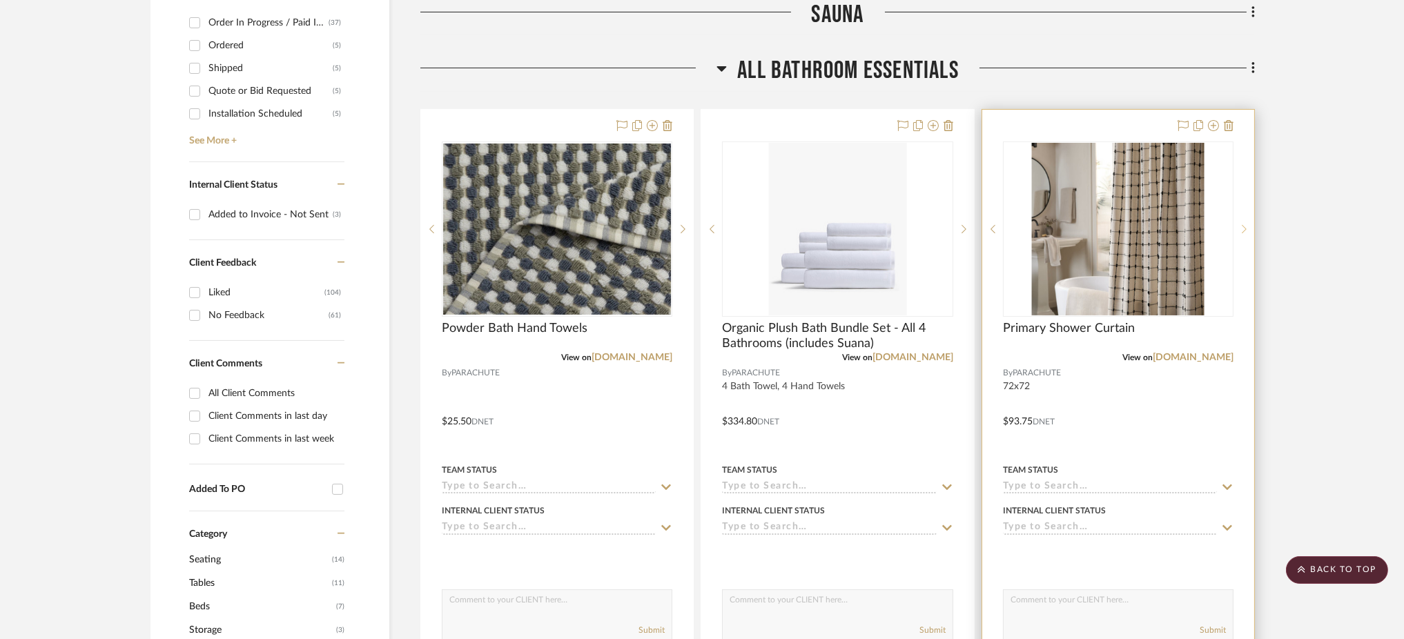
click at [1247, 224] on sr-next-btn at bounding box center [1244, 229] width 21 height 10
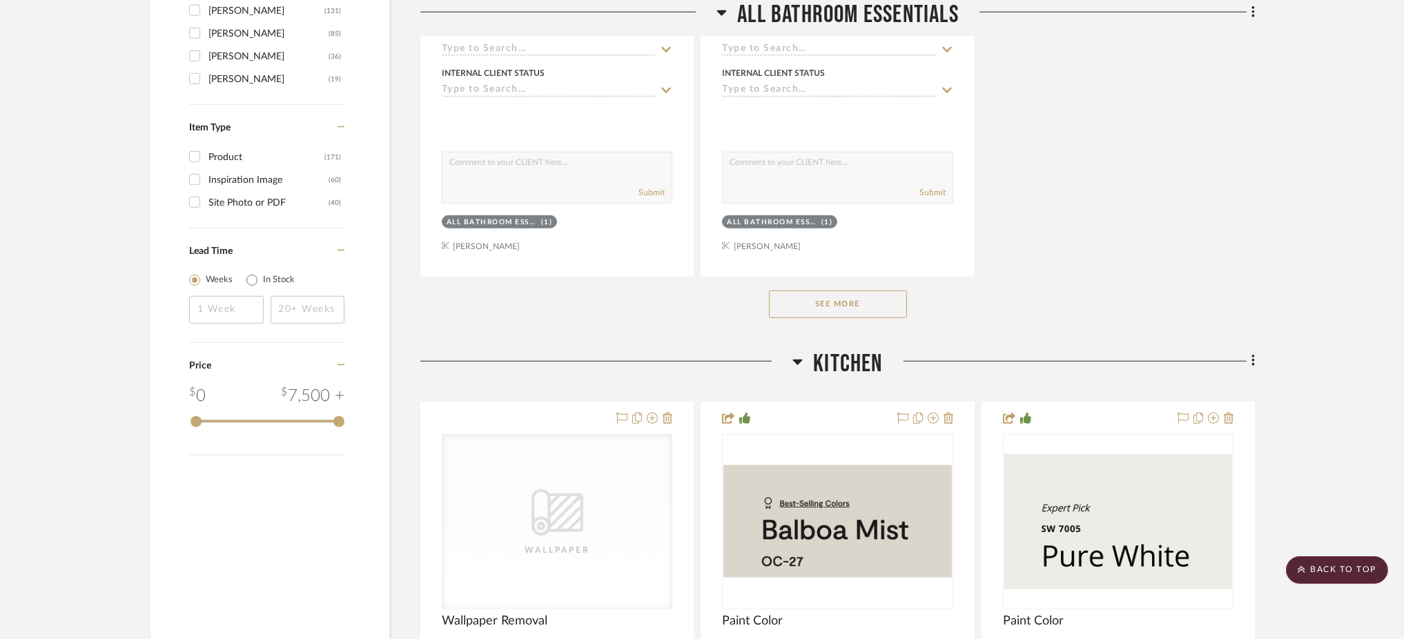
scroll to position [2315, 0]
click at [824, 290] on button "See More" at bounding box center [838, 304] width 138 height 28
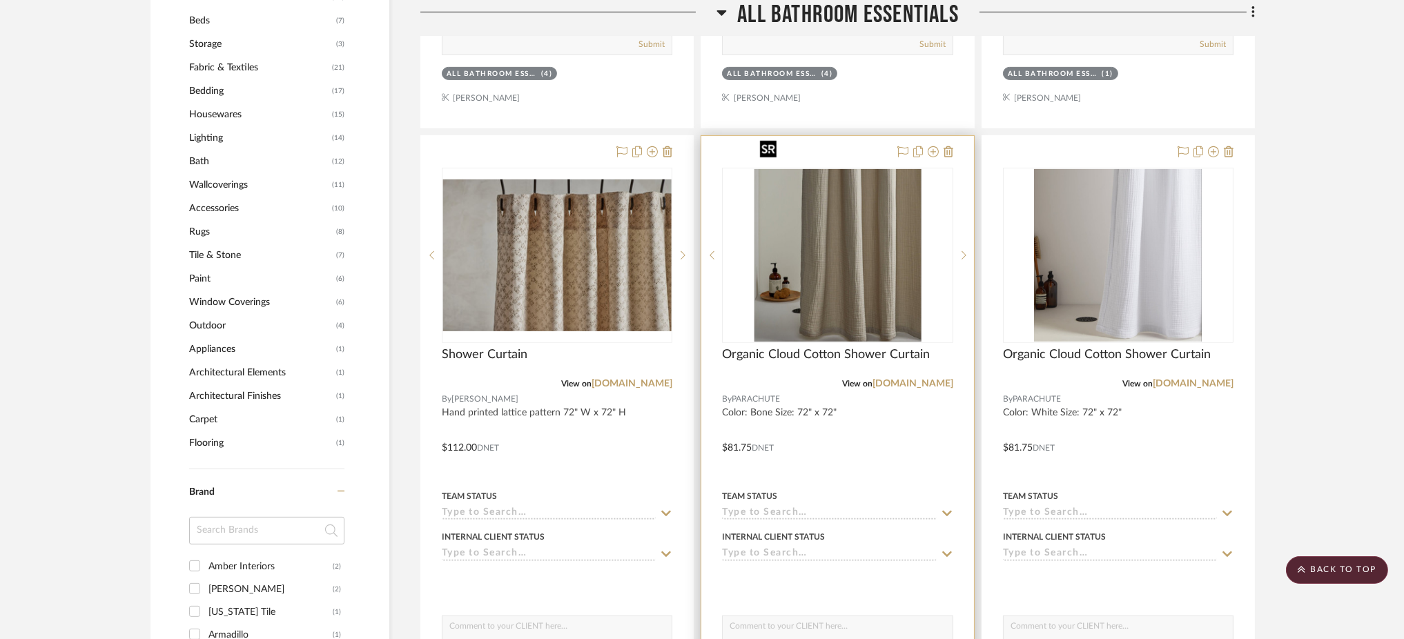
scroll to position [1232, 0]
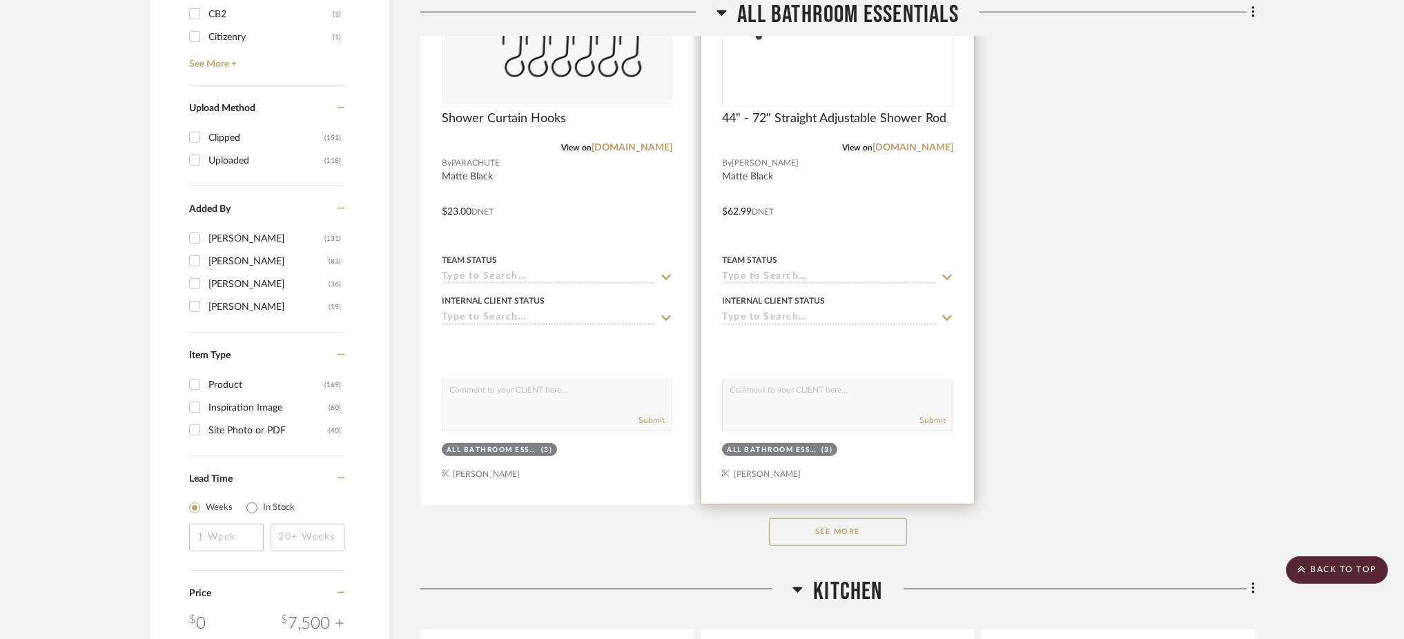
scroll to position [2097, 0]
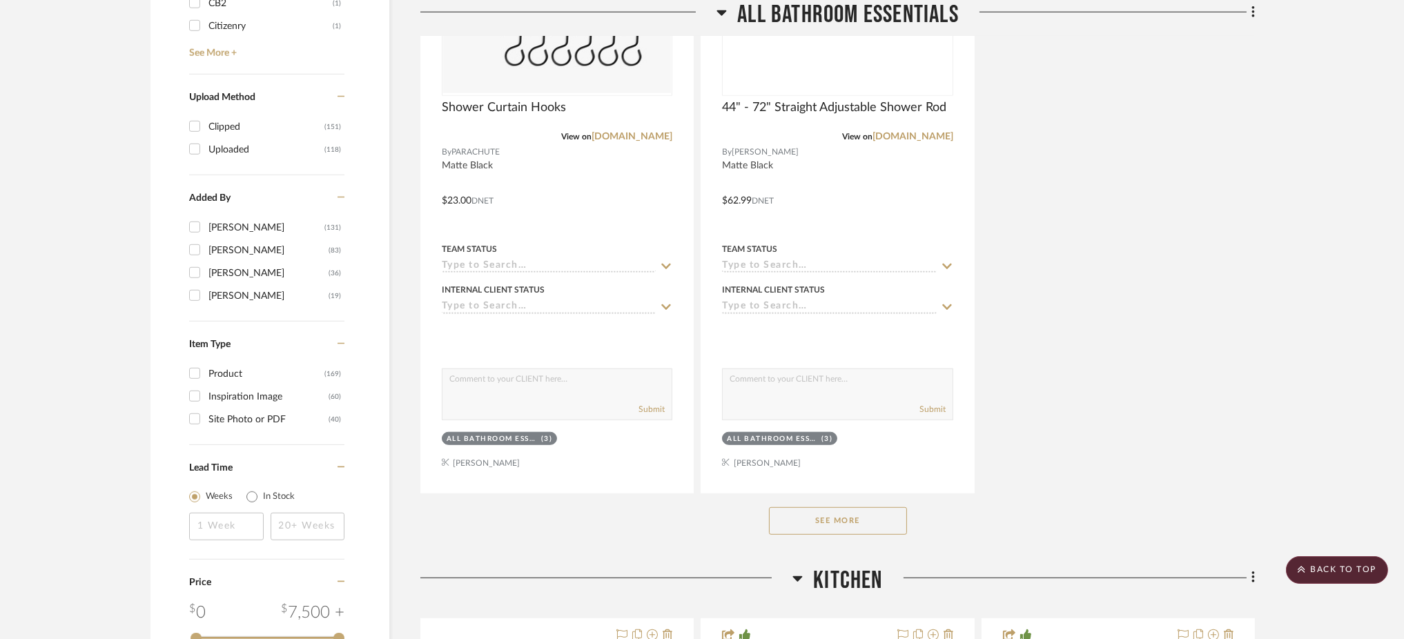
click at [821, 507] on button "See More" at bounding box center [838, 521] width 138 height 28
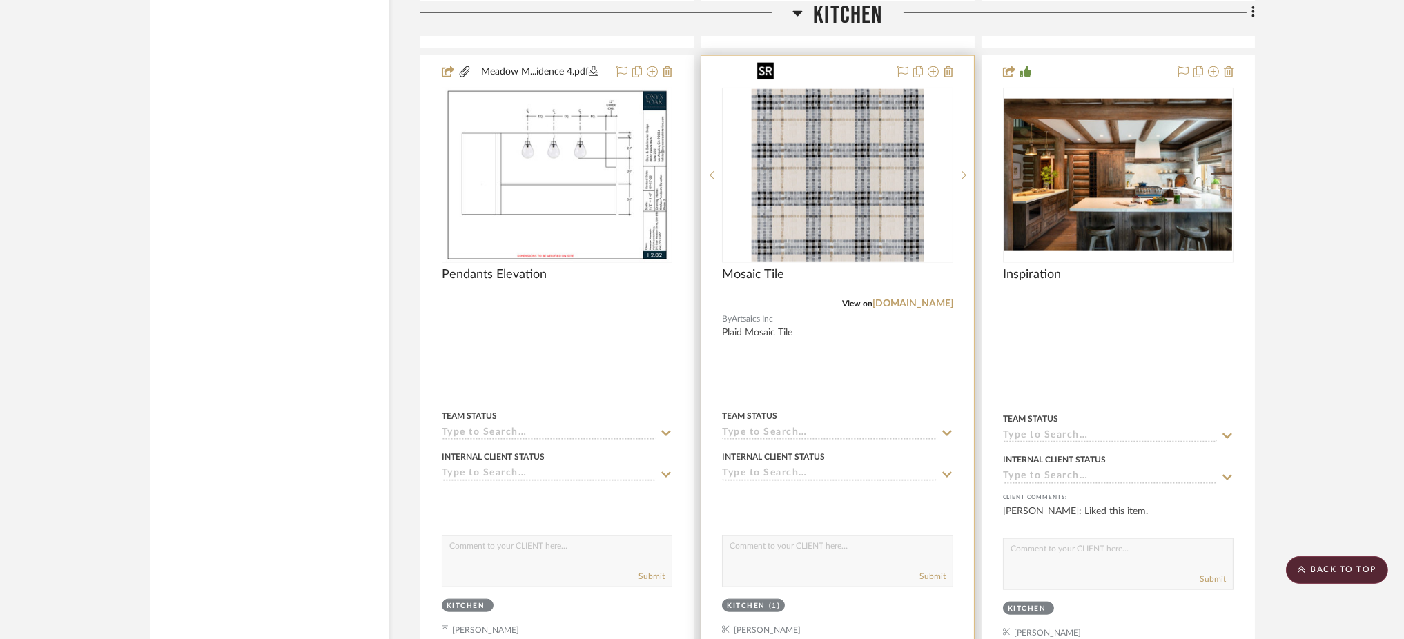
scroll to position [3272, 0]
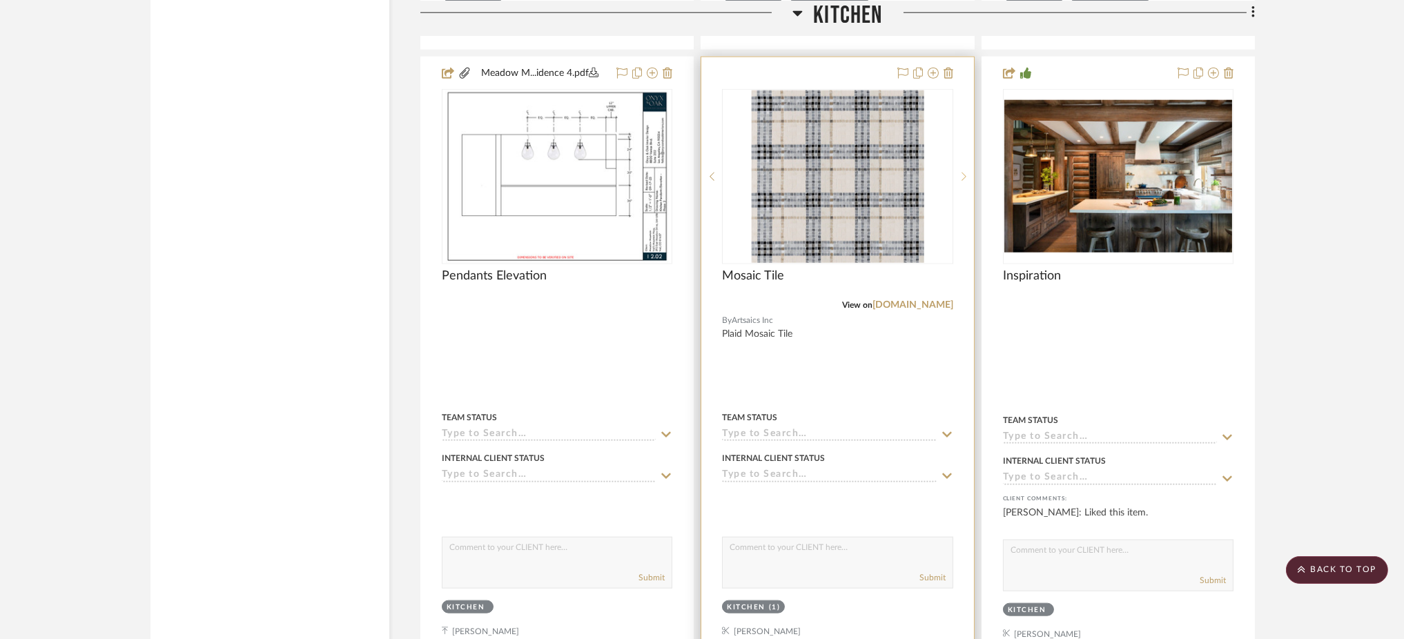
click at [965, 172] on icon at bounding box center [964, 177] width 5 height 10
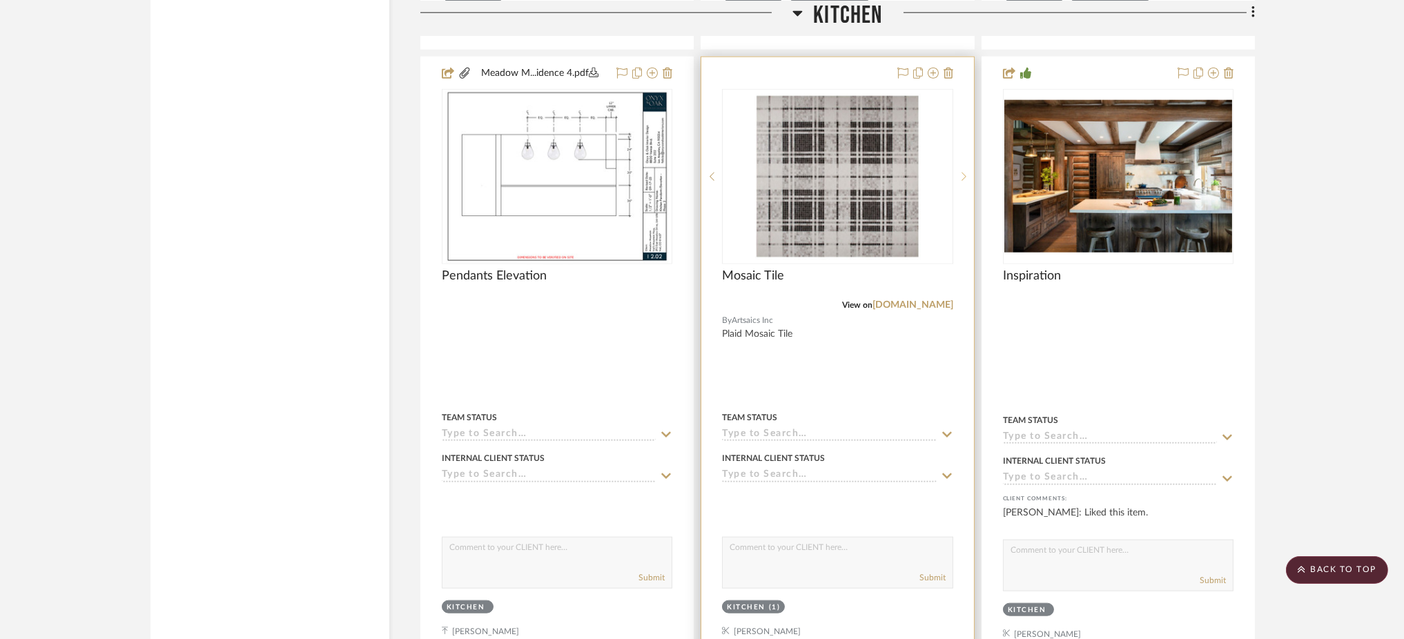
click at [965, 172] on icon at bounding box center [964, 177] width 5 height 10
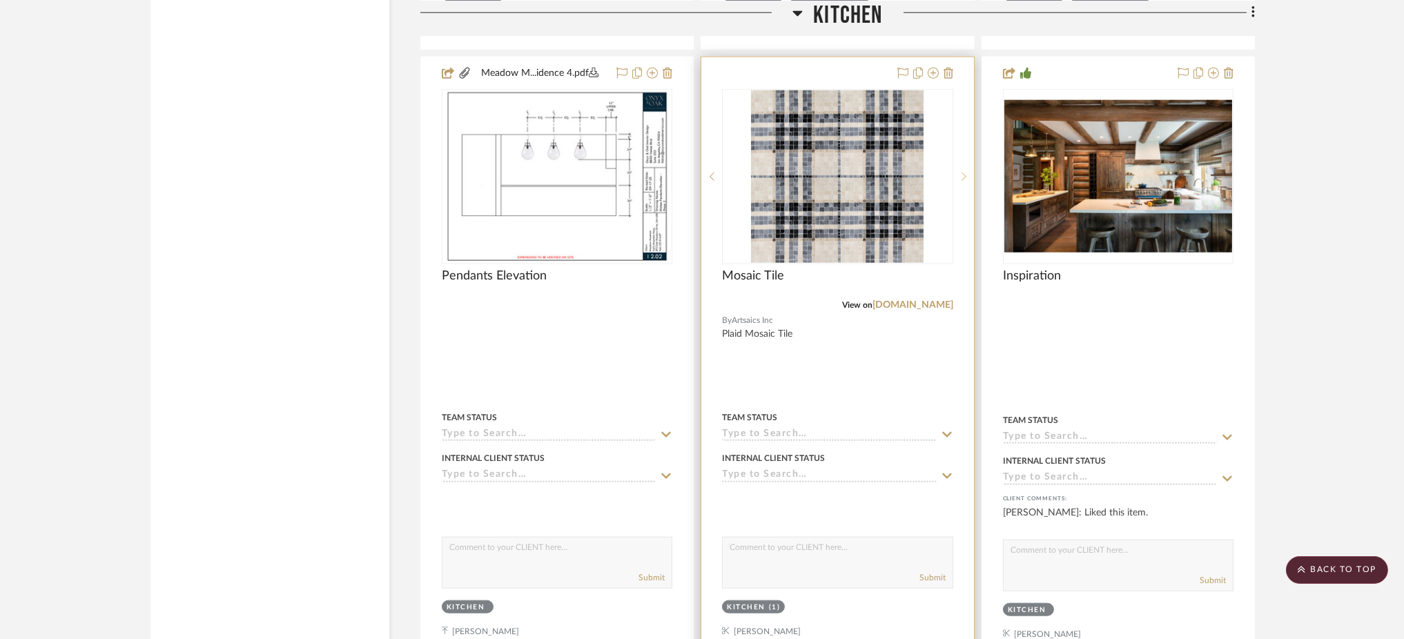
click at [965, 172] on icon at bounding box center [964, 177] width 5 height 10
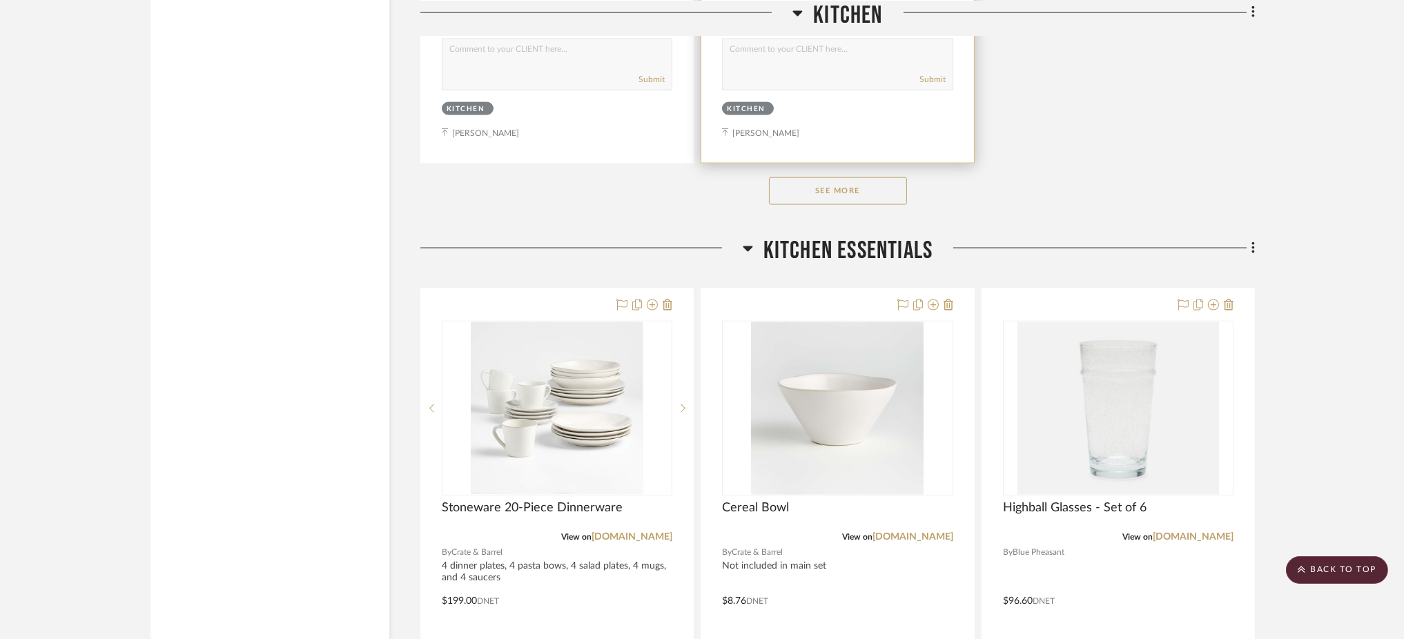
scroll to position [4389, 0]
click at [856, 177] on button "See More" at bounding box center [838, 191] width 138 height 28
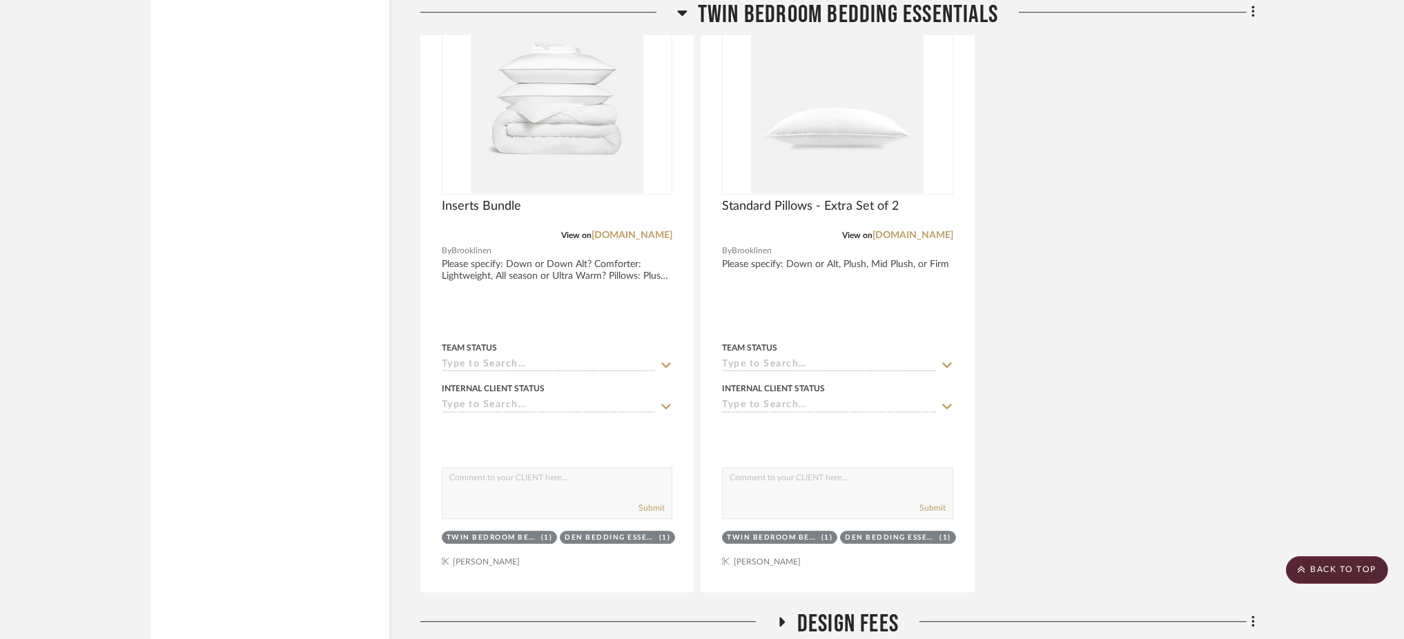
scroll to position [17720, 0]
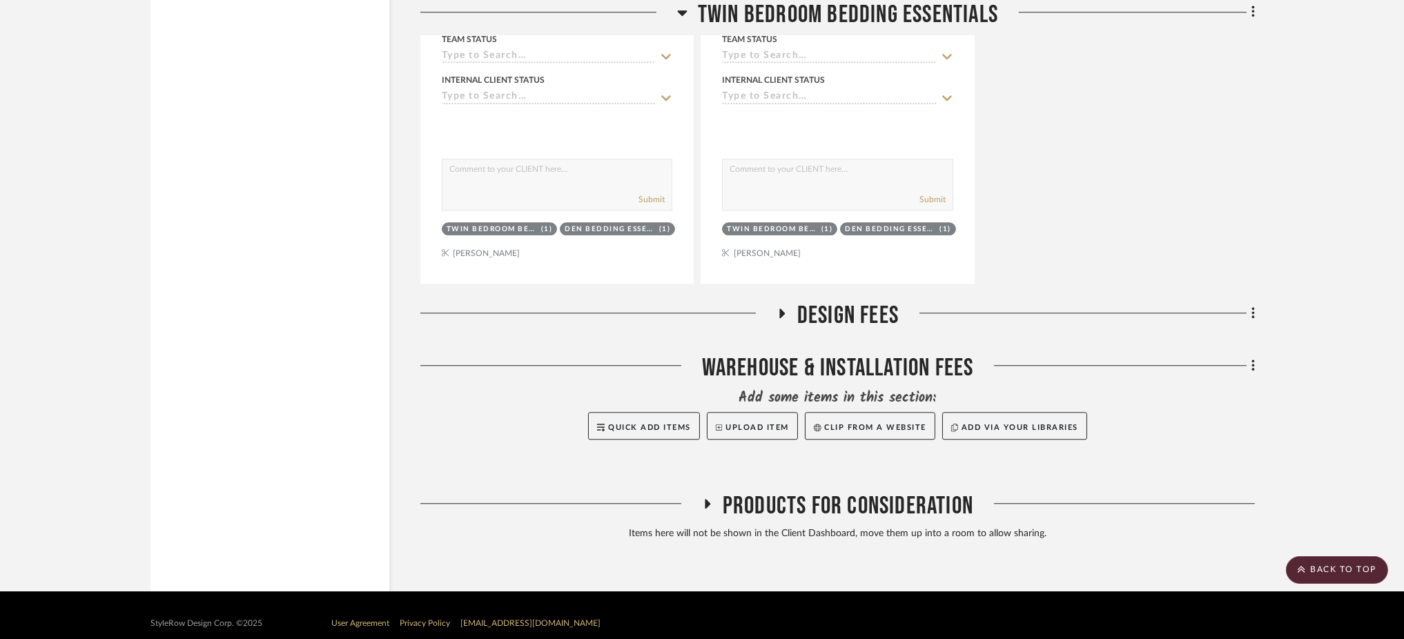
click at [706, 499] on icon at bounding box center [708, 504] width 6 height 10
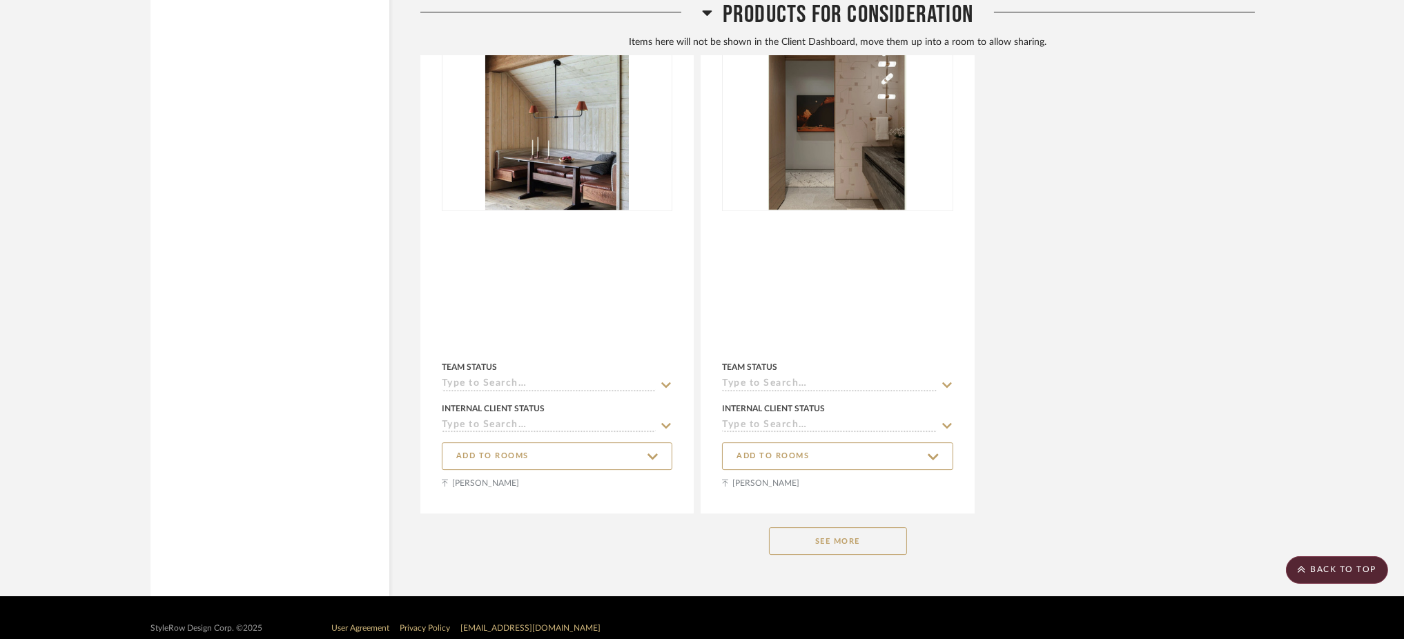
scroll to position [19319, 0]
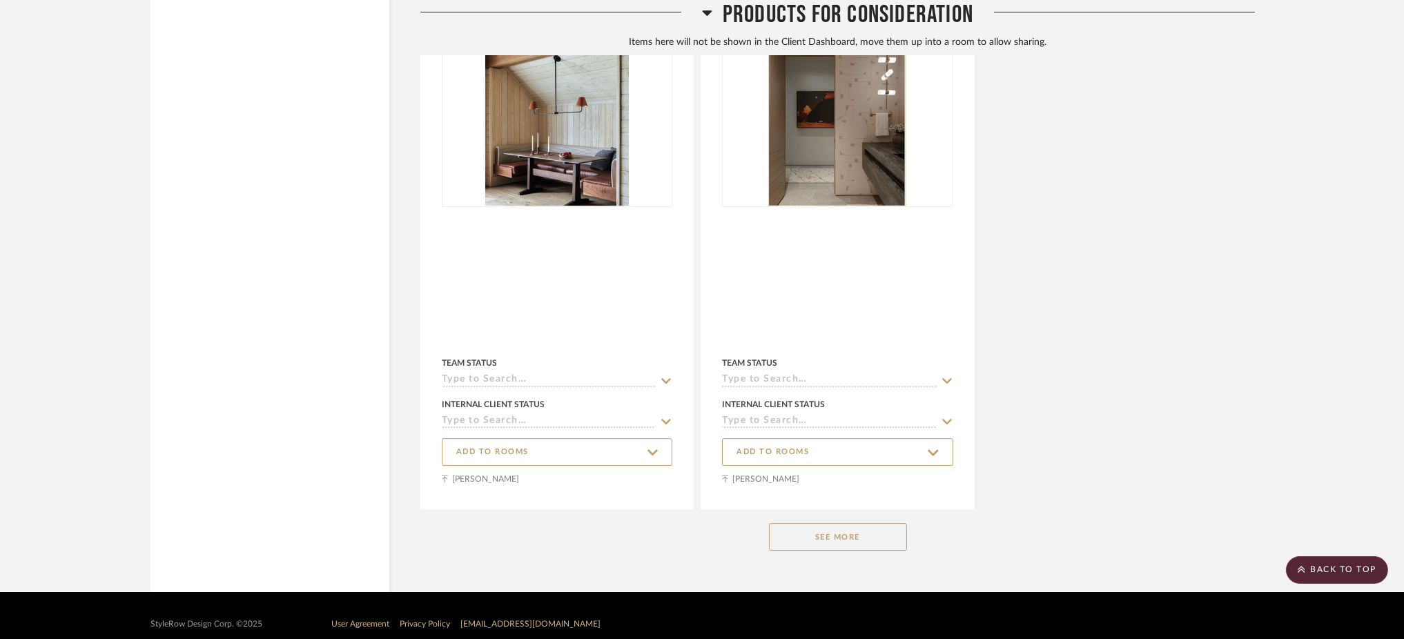
click at [794, 525] on button "See More" at bounding box center [838, 537] width 138 height 28
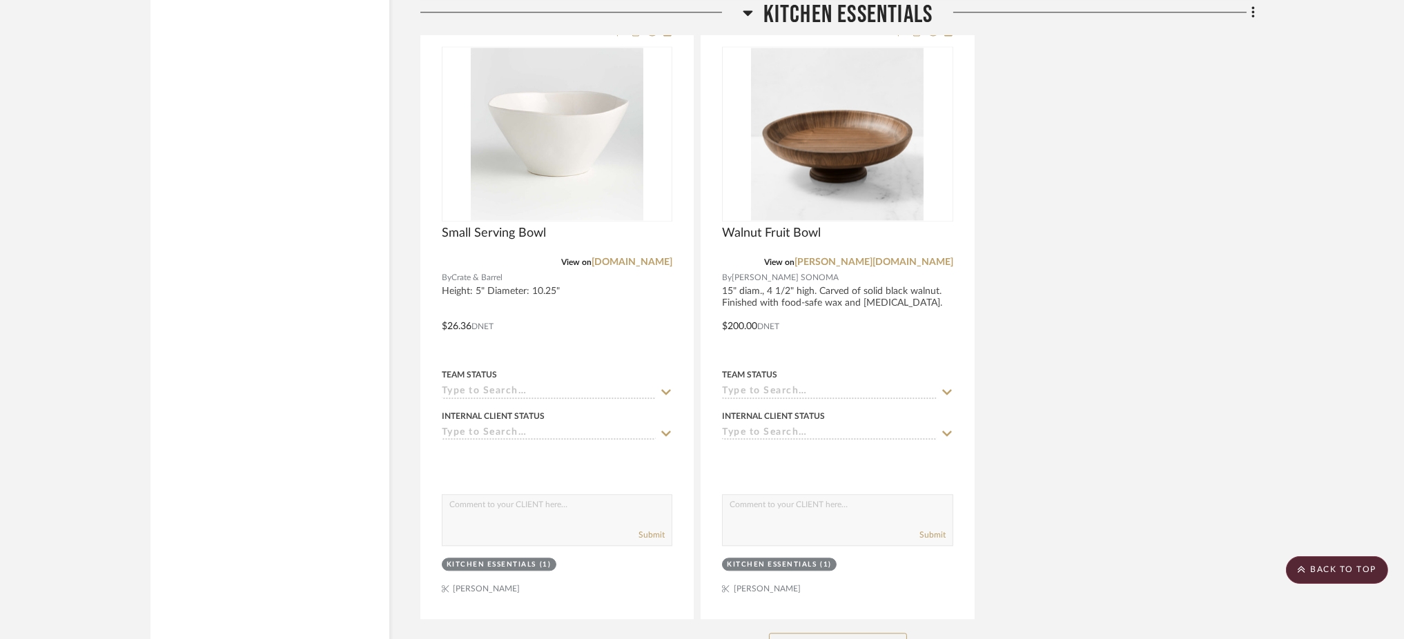
scroll to position [6503, 0]
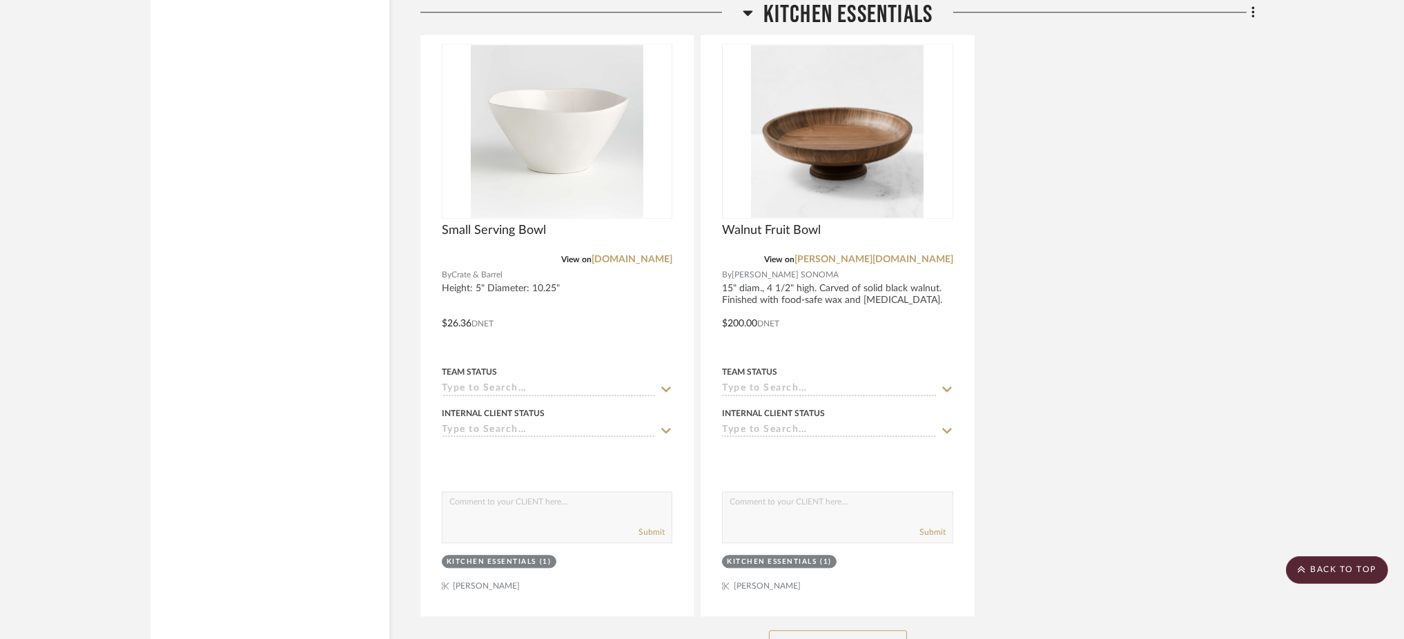
click at [844, 630] on button "See More" at bounding box center [838, 644] width 138 height 28
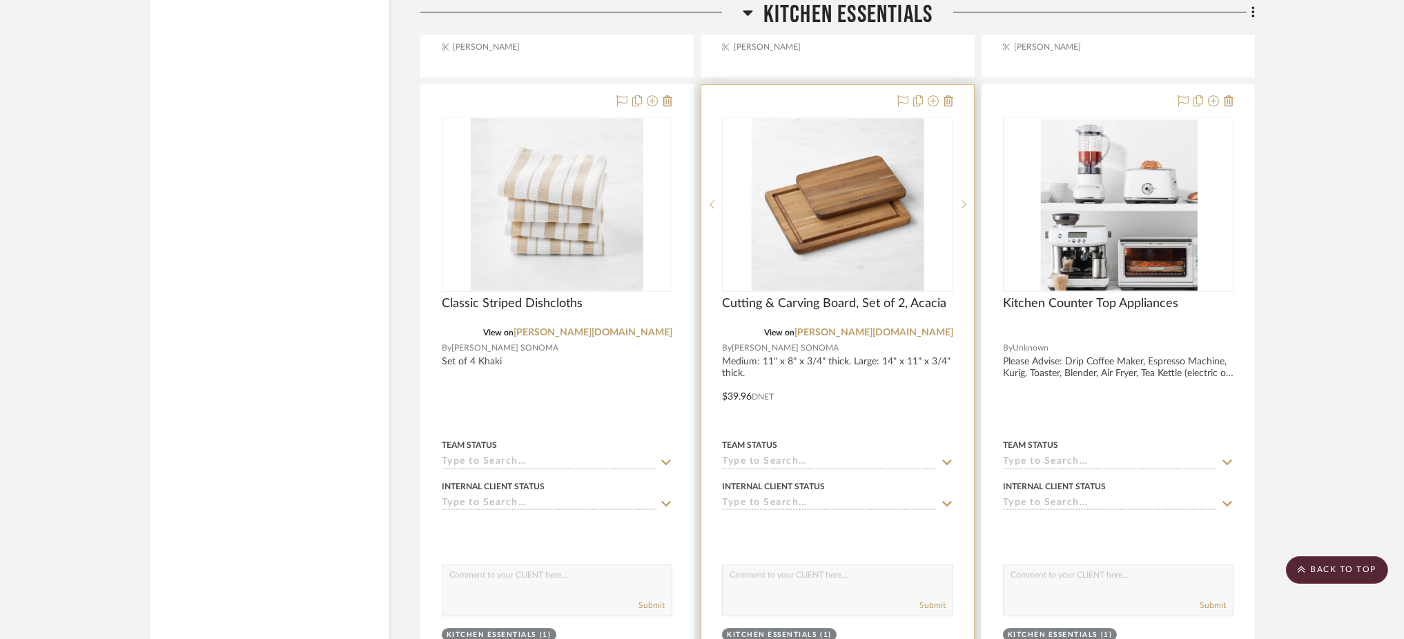
scroll to position [8266, 0]
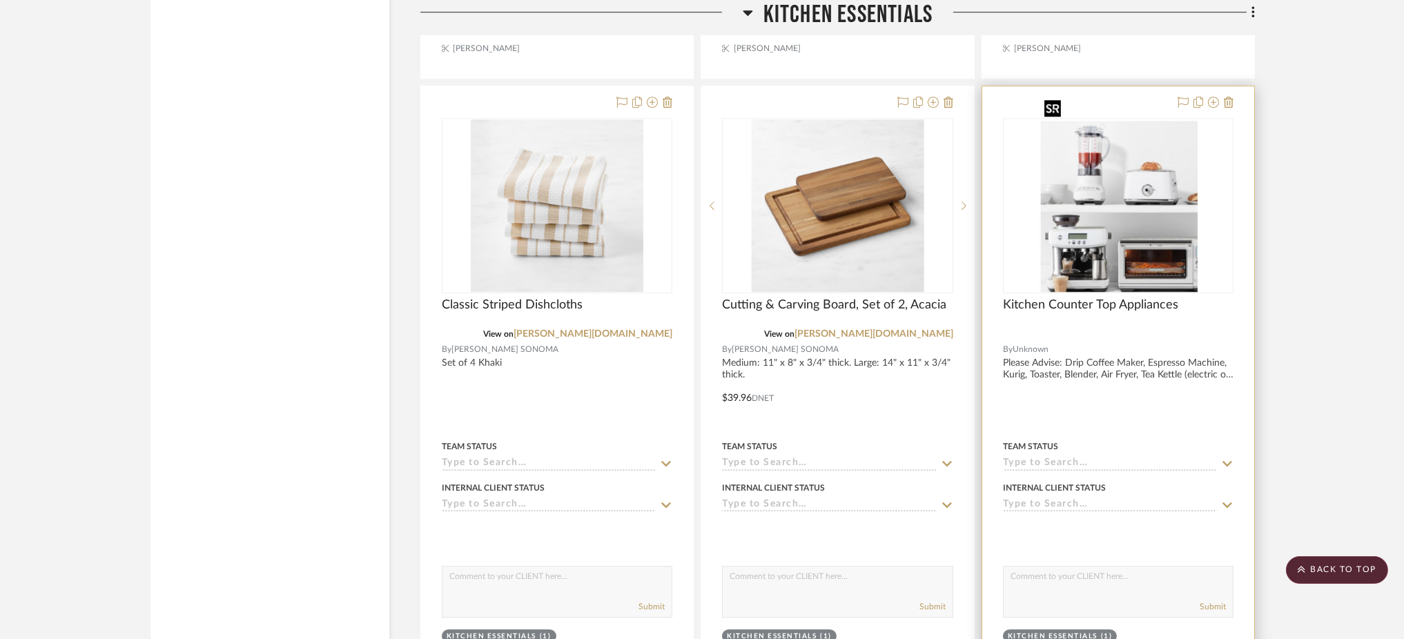
click at [0, 0] on img at bounding box center [0, 0] width 0 height 0
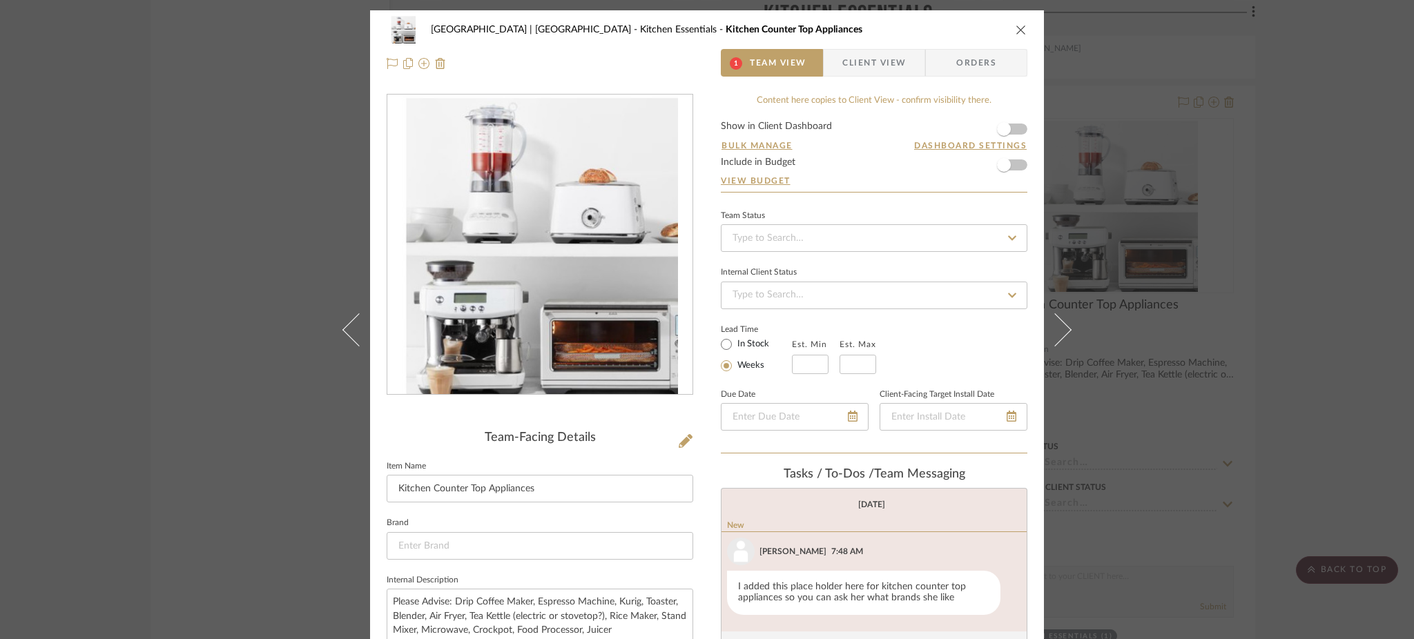
scroll to position [68, 0]
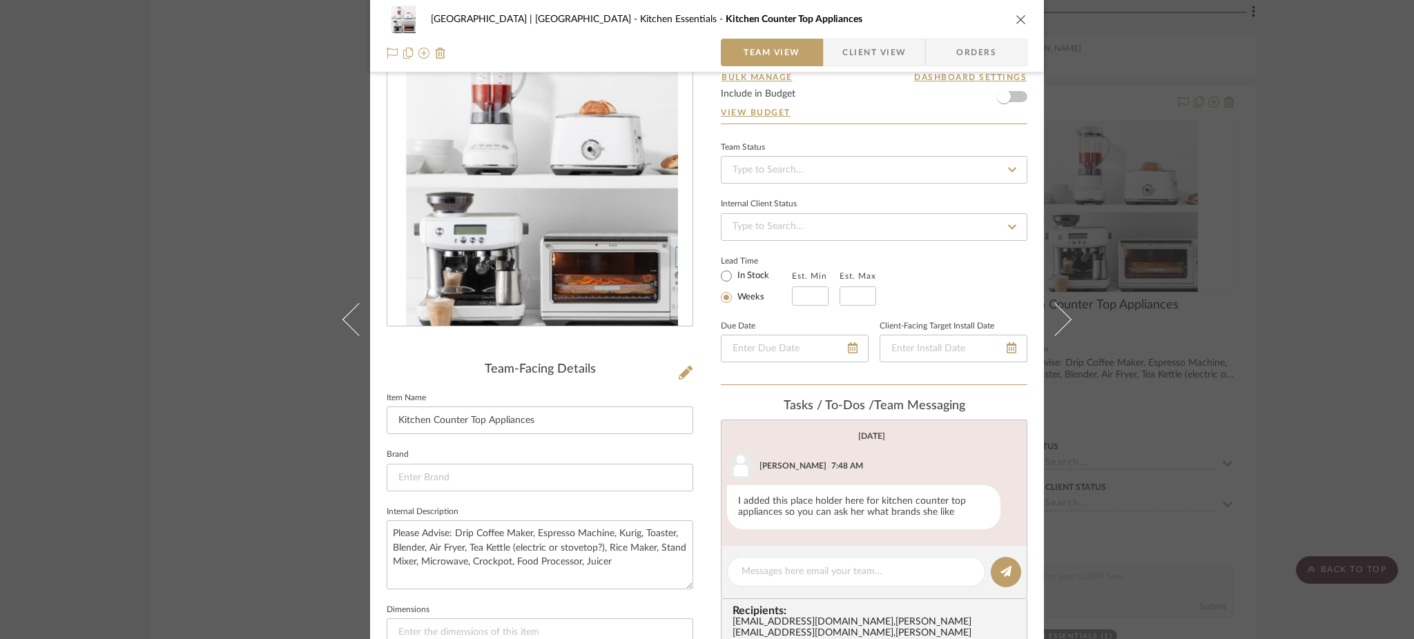
click at [876, 56] on span "Client View" at bounding box center [874, 53] width 64 height 28
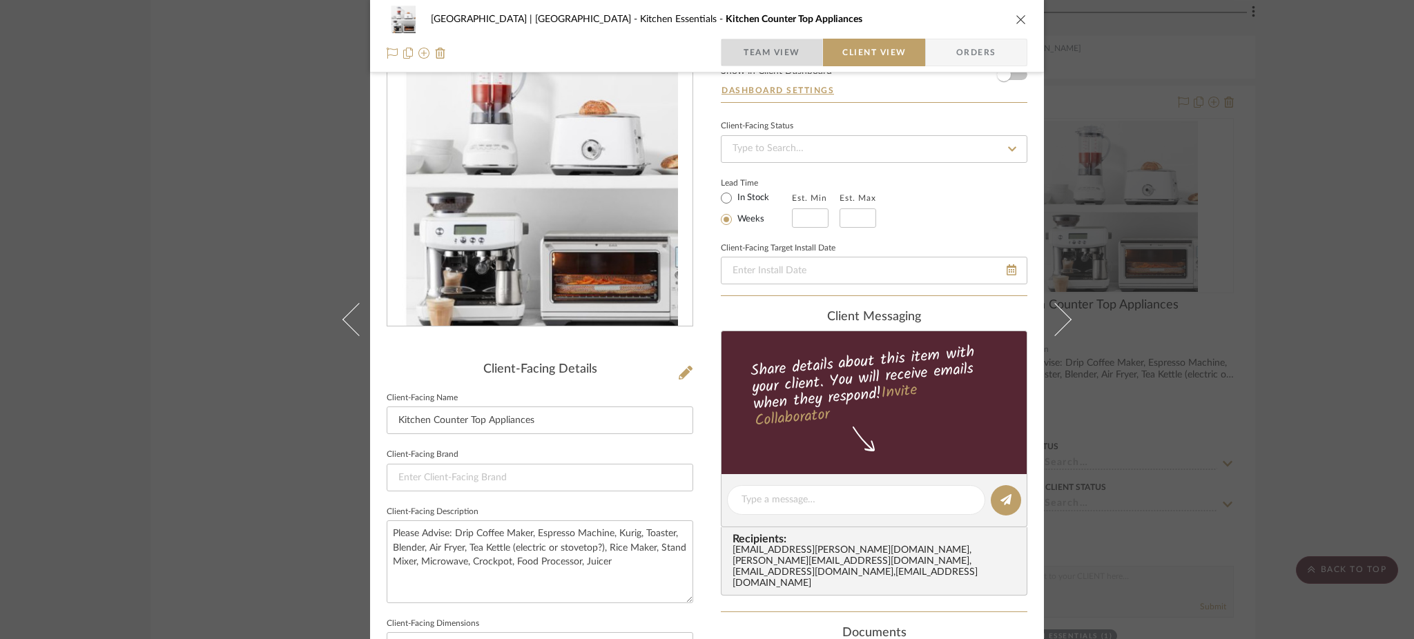
click at [753, 56] on span "Team View" at bounding box center [772, 53] width 57 height 28
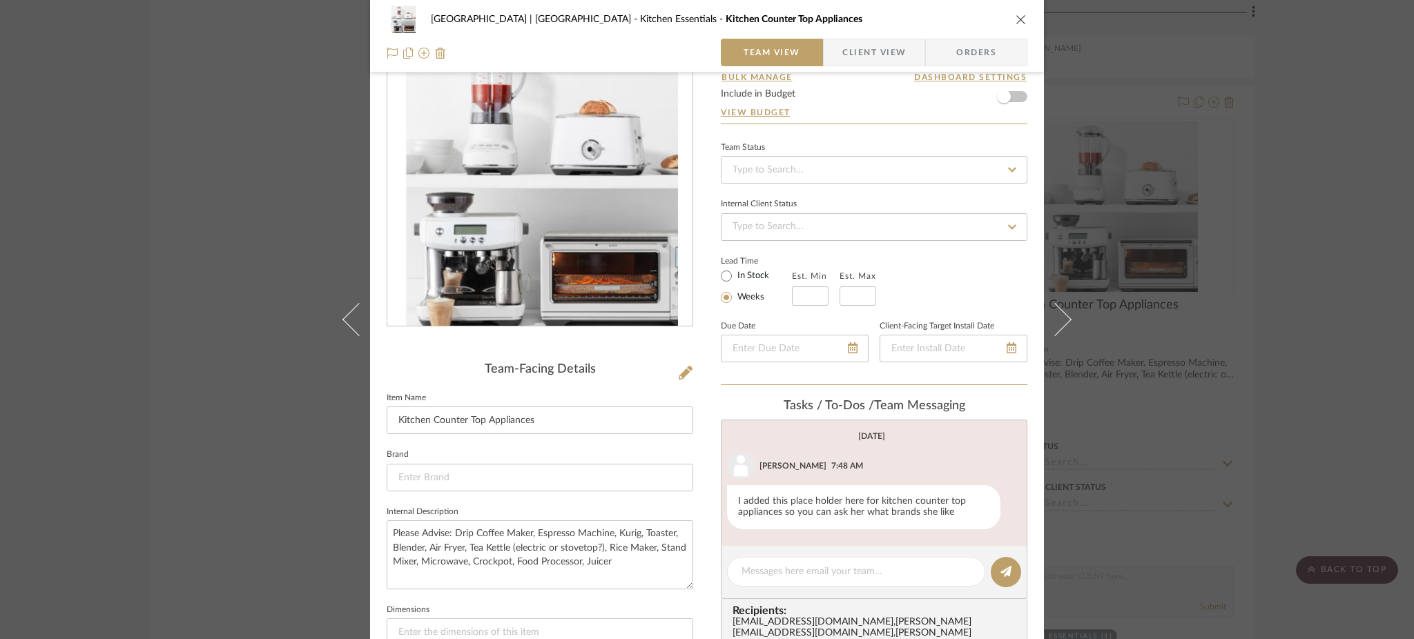
click at [238, 251] on div "Meadow Mountain | Vail Valley Kitchen Essentials Kitchen Counter Top Appliances…" at bounding box center [707, 319] width 1414 height 639
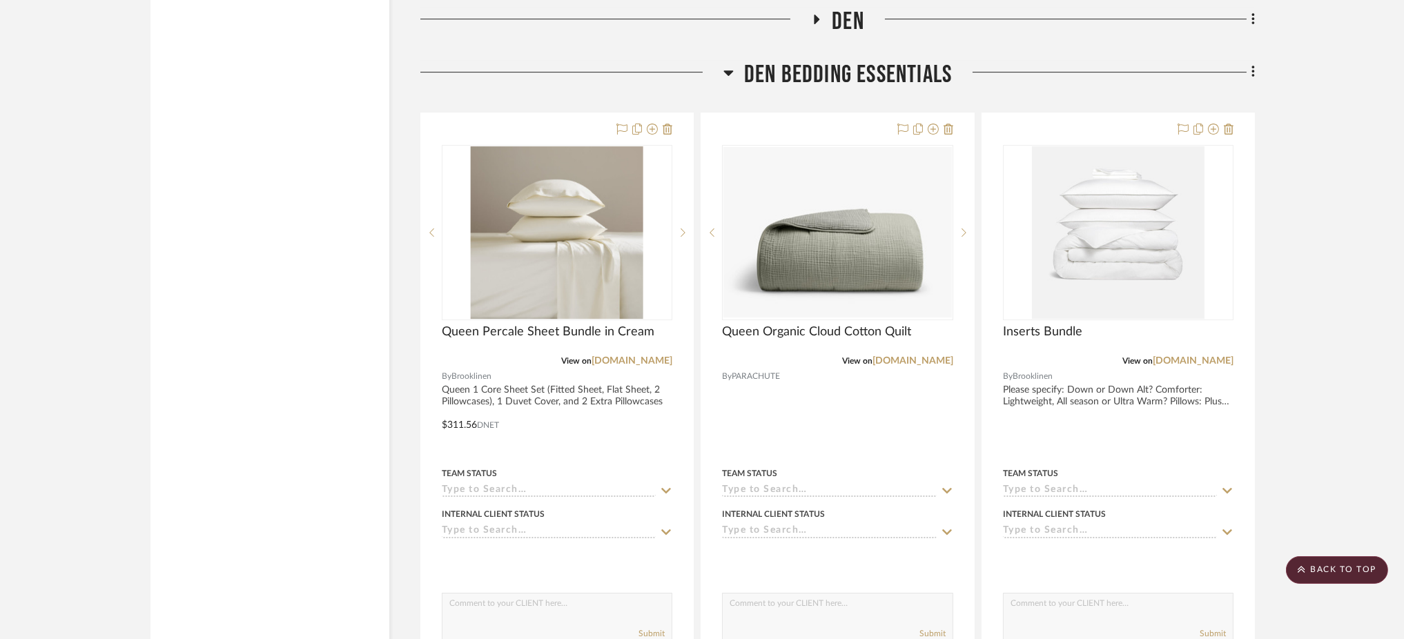
scroll to position [9127, 0]
click at [731, 65] on icon at bounding box center [729, 73] width 10 height 17
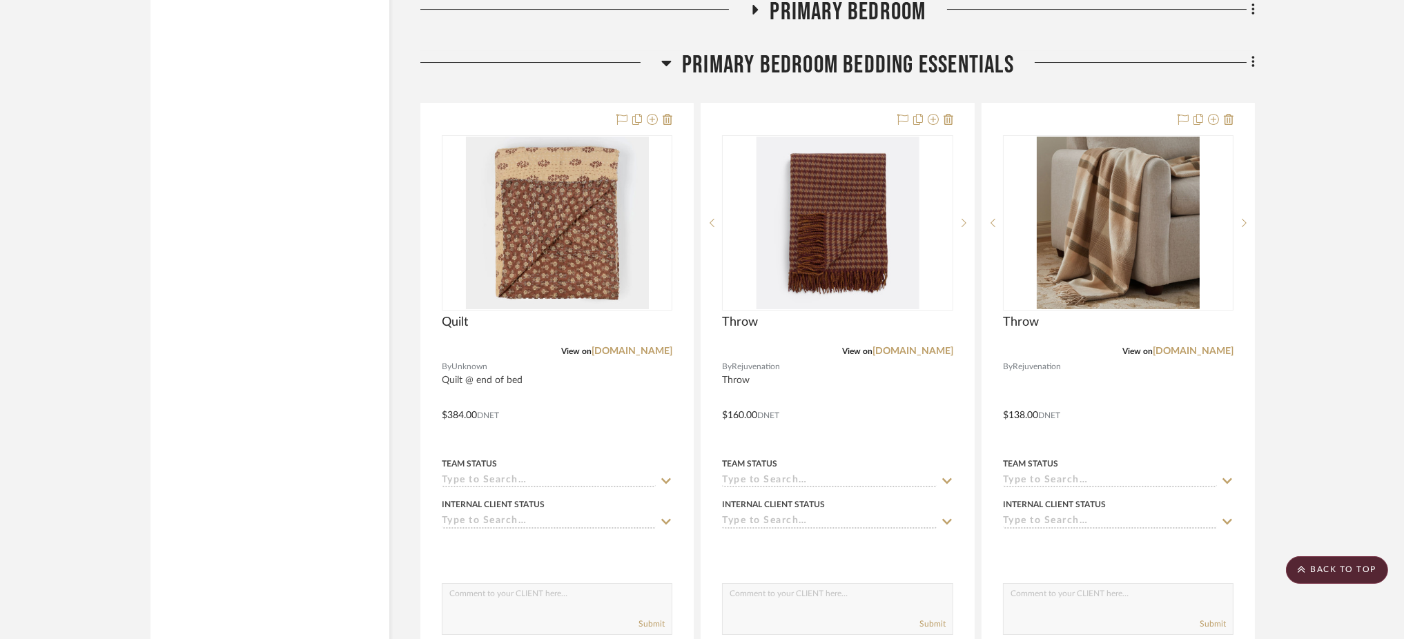
scroll to position [10019, 0]
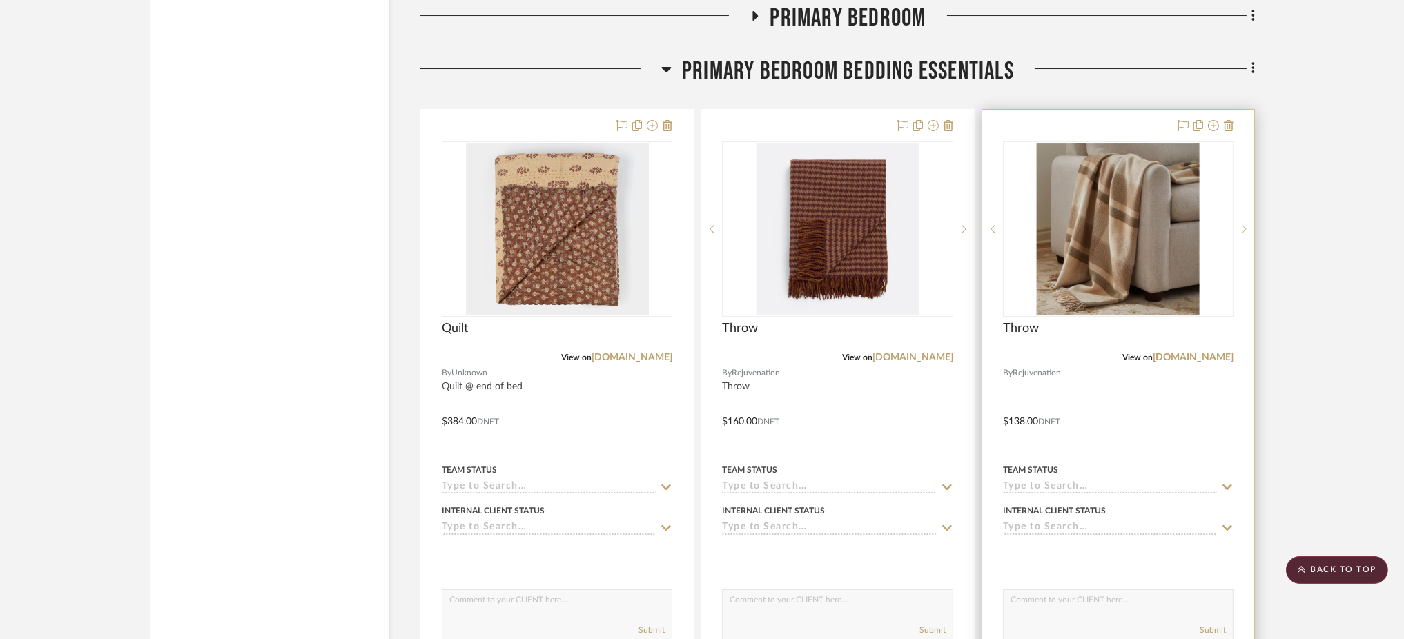
click at [1245, 224] on icon at bounding box center [1244, 229] width 5 height 10
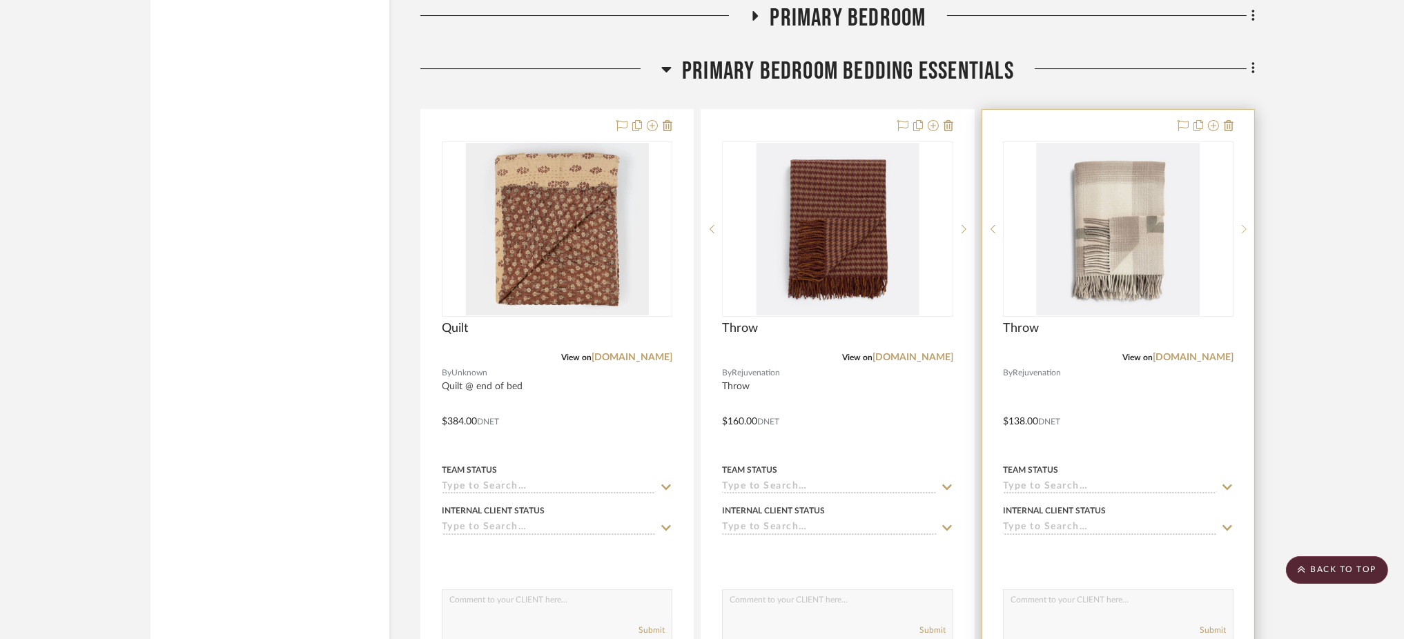
click at [1245, 224] on icon at bounding box center [1244, 229] width 5 height 10
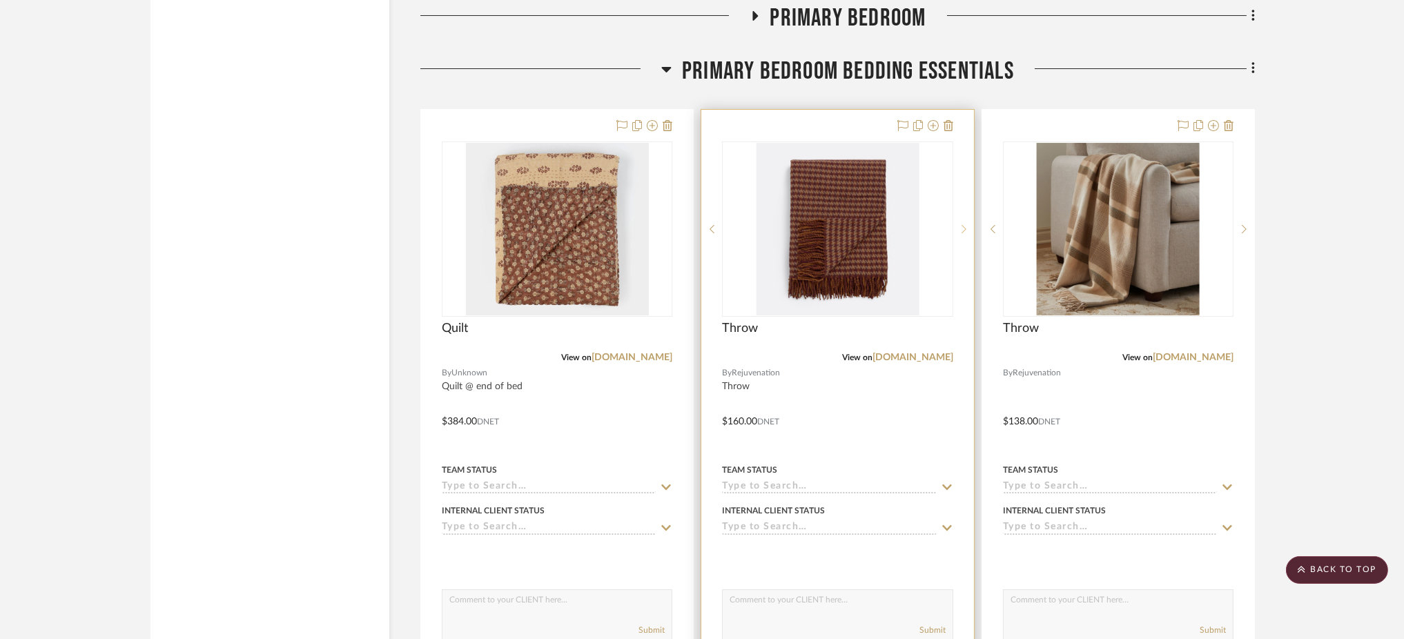
click at [965, 224] on icon at bounding box center [964, 229] width 5 height 10
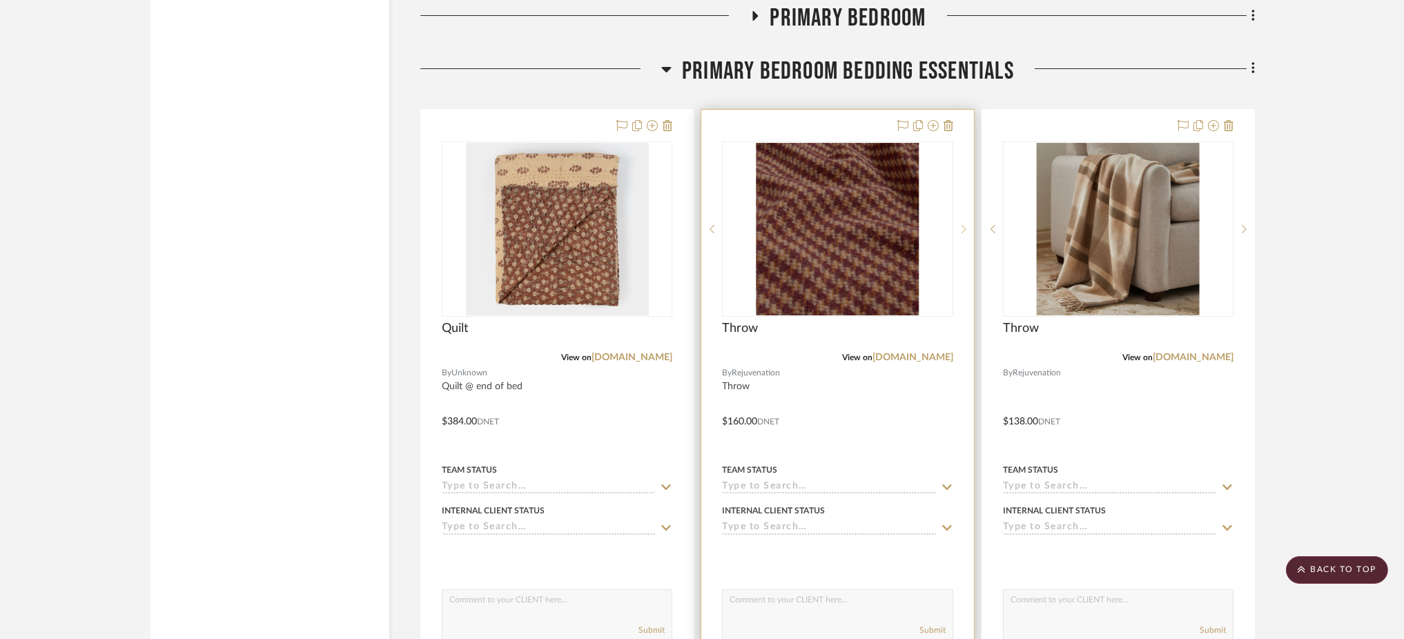
click at [965, 224] on icon at bounding box center [964, 229] width 5 height 10
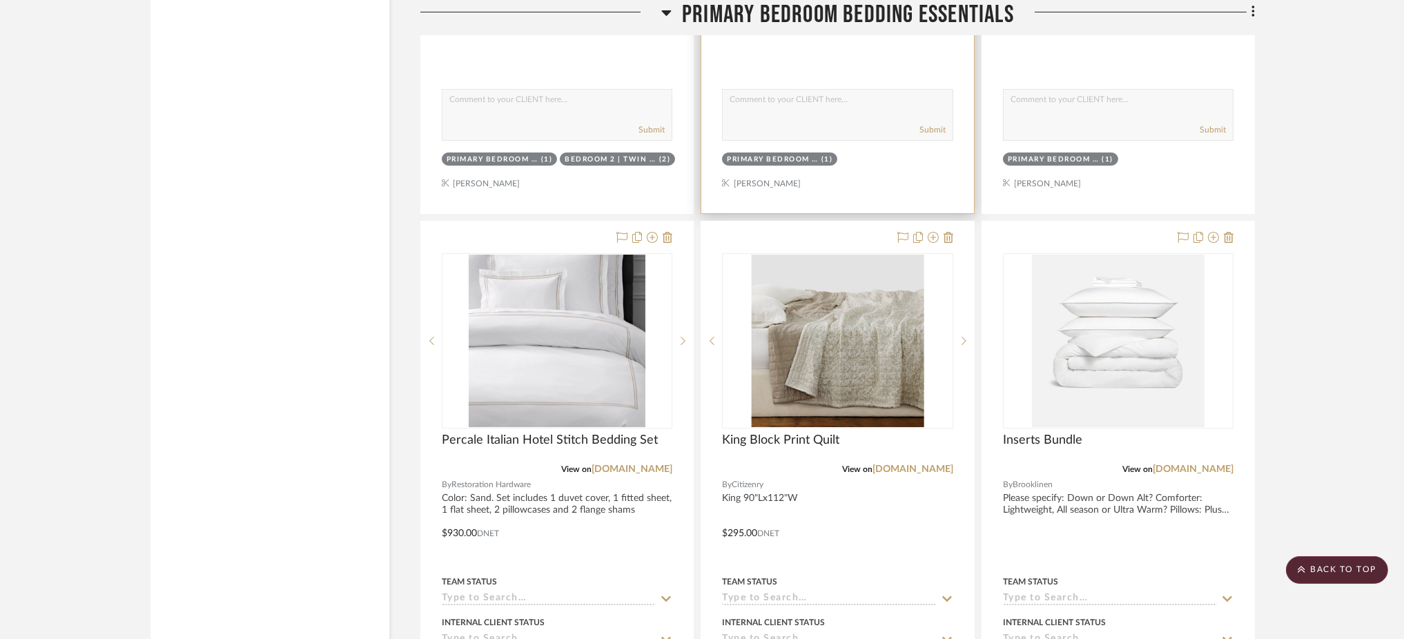
scroll to position [10522, 0]
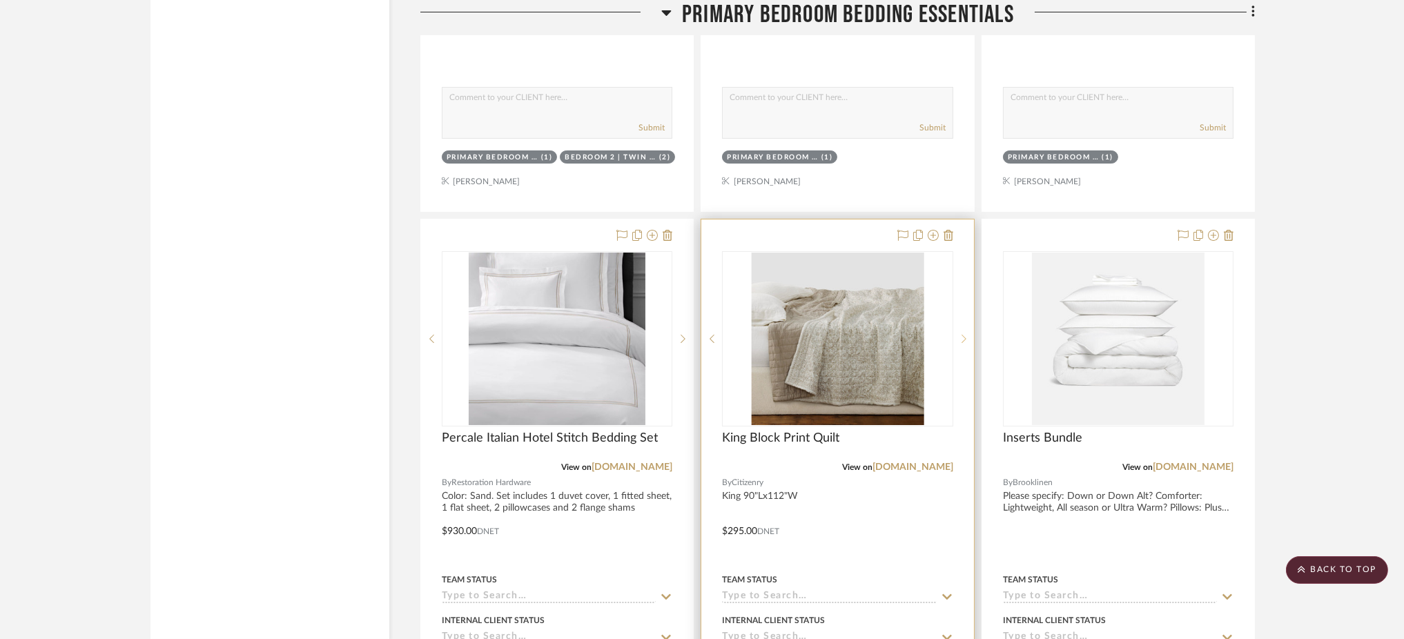
click at [965, 334] on icon at bounding box center [964, 339] width 5 height 10
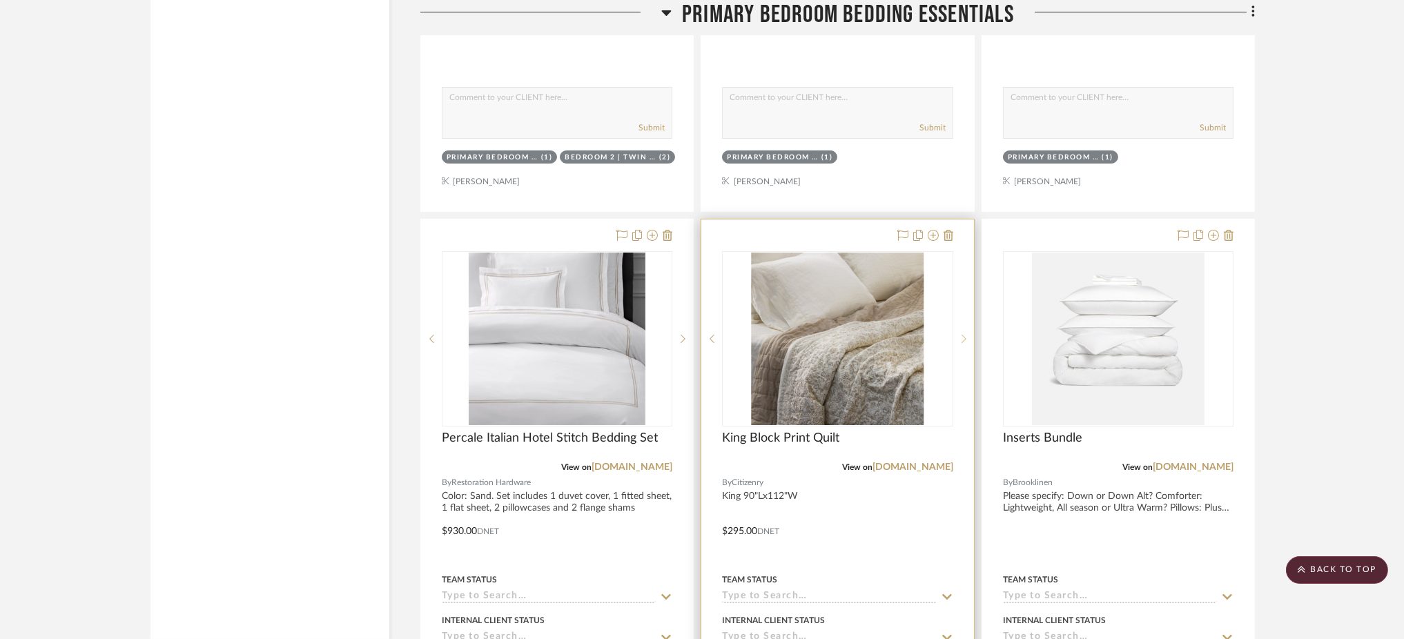
click at [964, 334] on icon at bounding box center [964, 339] width 5 height 10
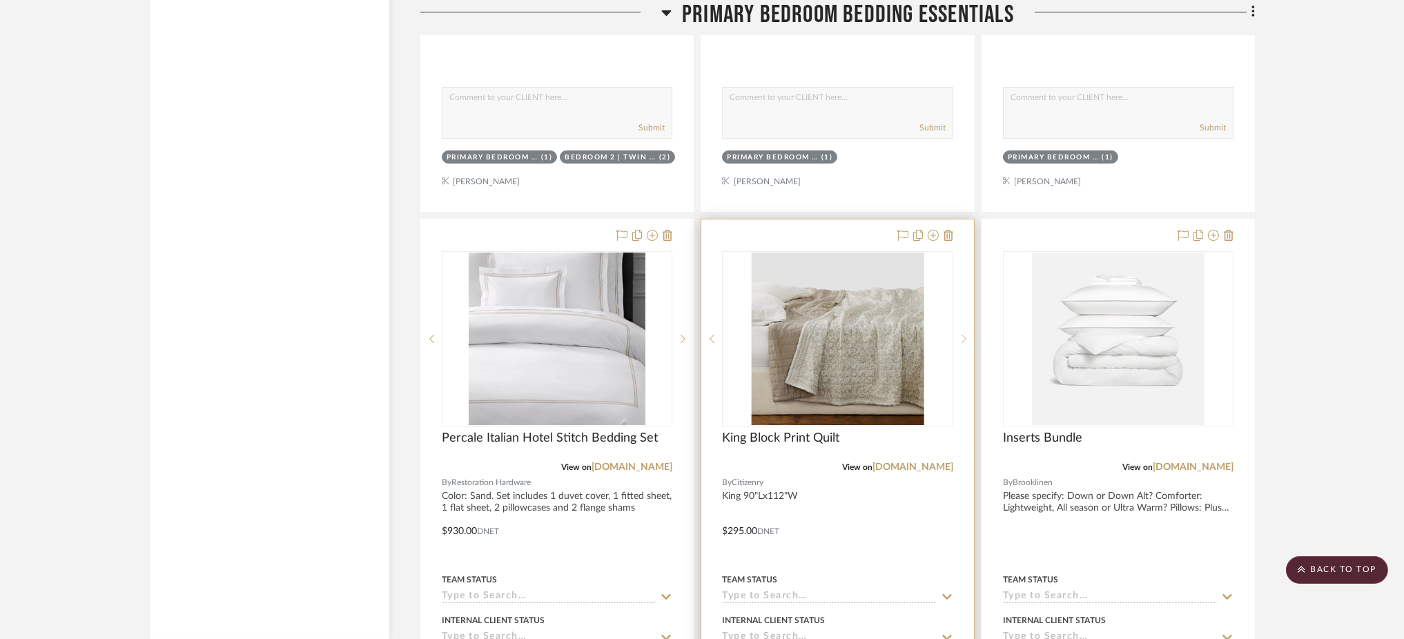
click at [964, 334] on icon at bounding box center [964, 339] width 5 height 10
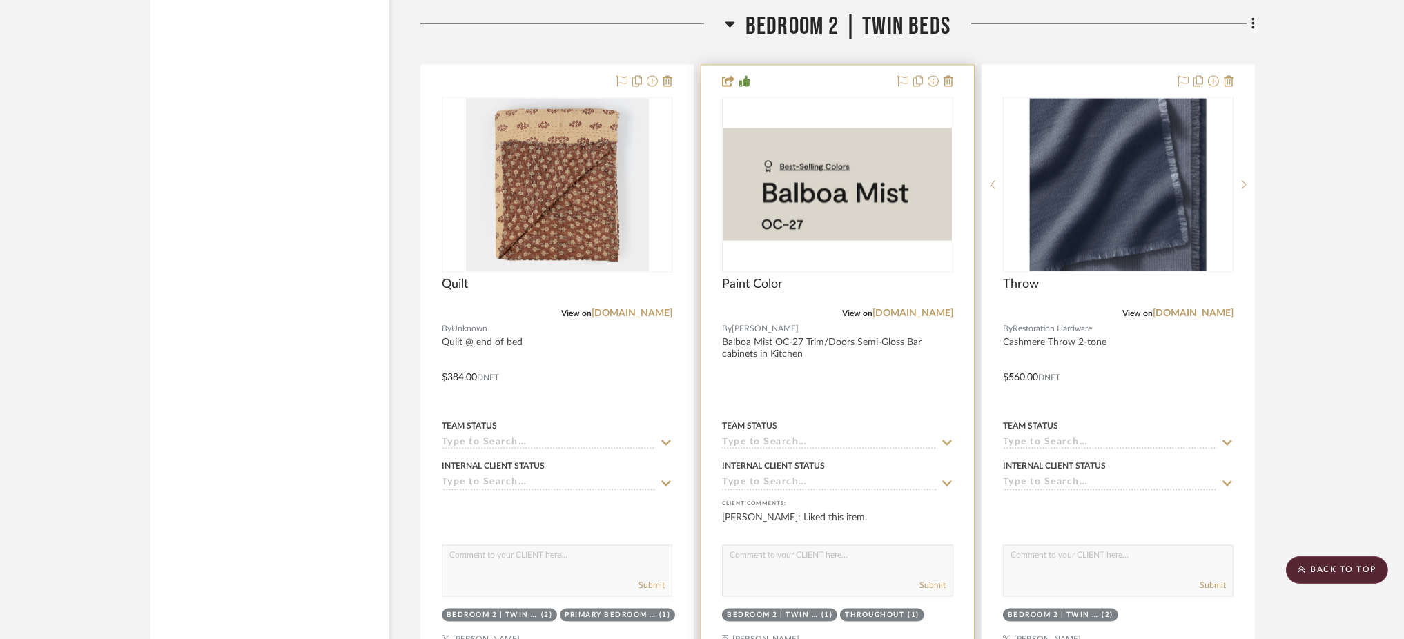
scroll to position [15331, 0]
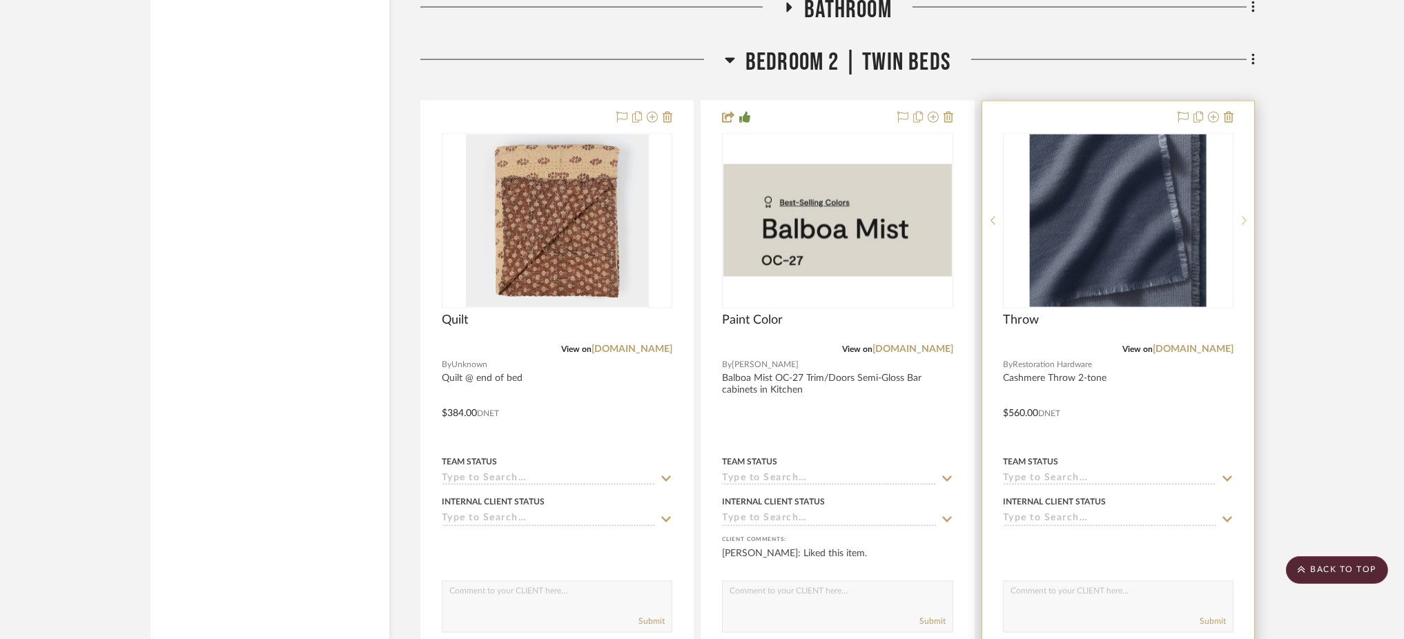
click at [1243, 216] on icon at bounding box center [1244, 221] width 5 height 10
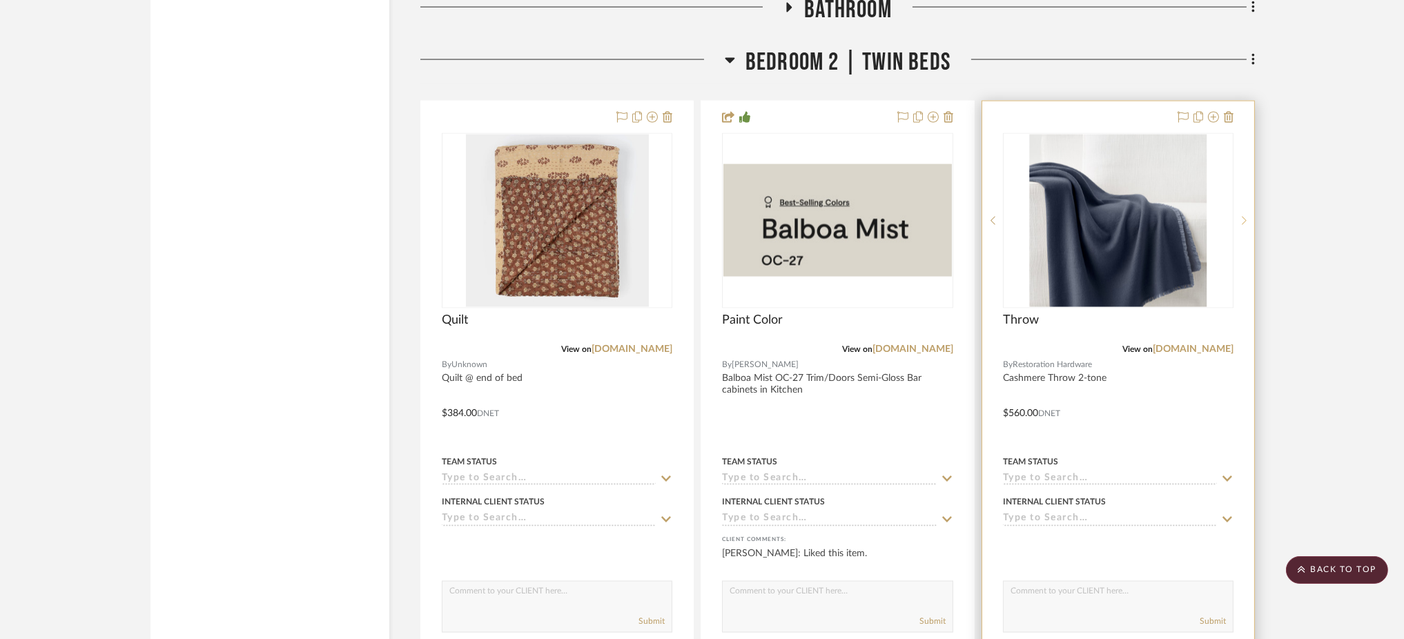
click at [1245, 216] on icon at bounding box center [1244, 221] width 5 height 10
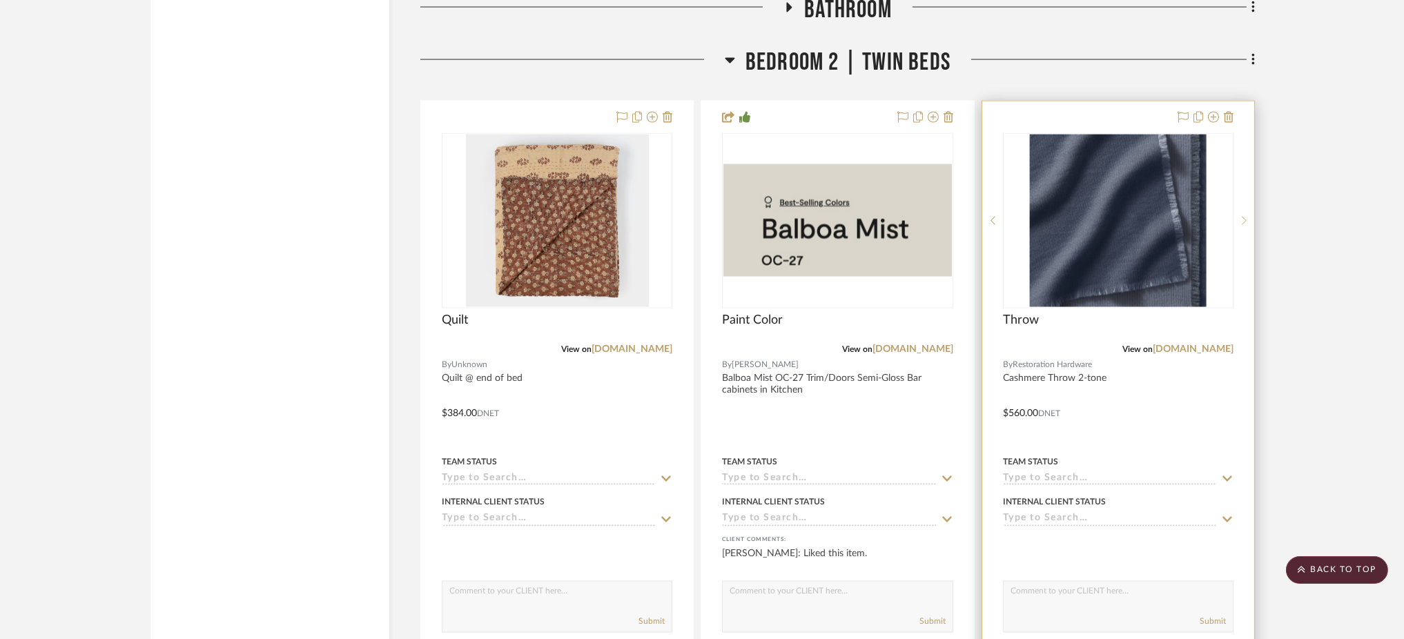
click at [1245, 216] on icon at bounding box center [1244, 221] width 5 height 10
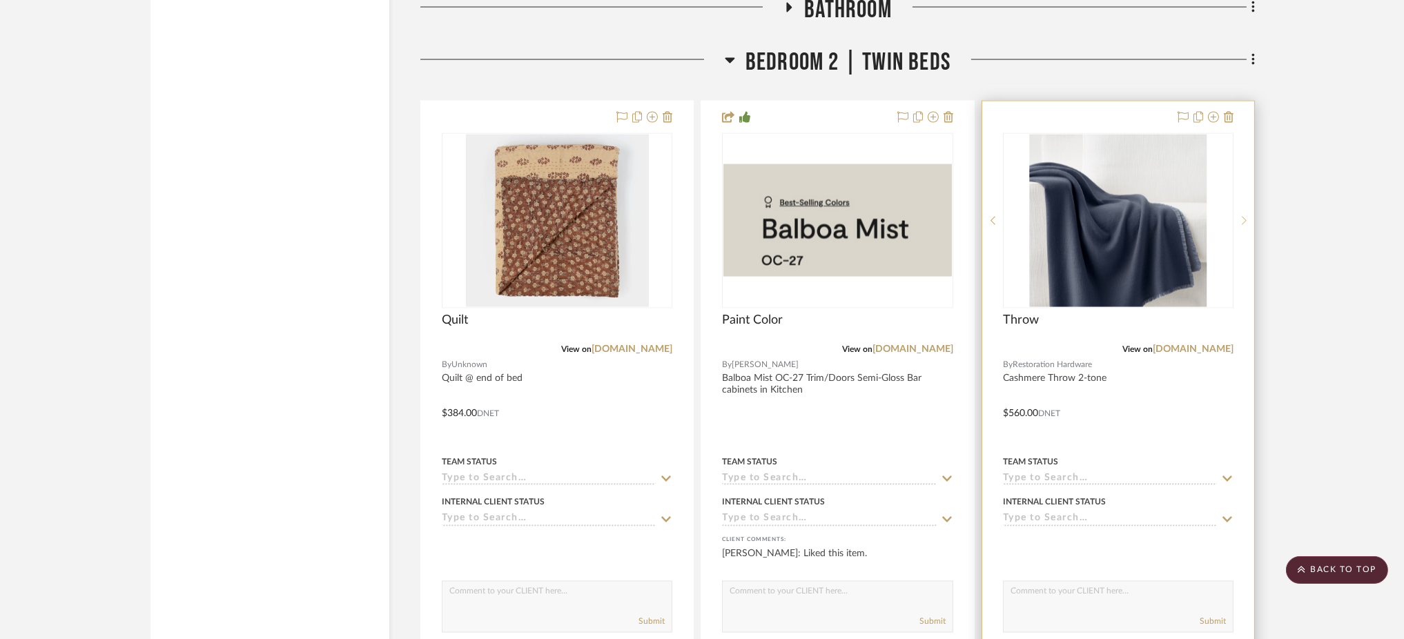
click at [1245, 216] on icon at bounding box center [1244, 221] width 5 height 10
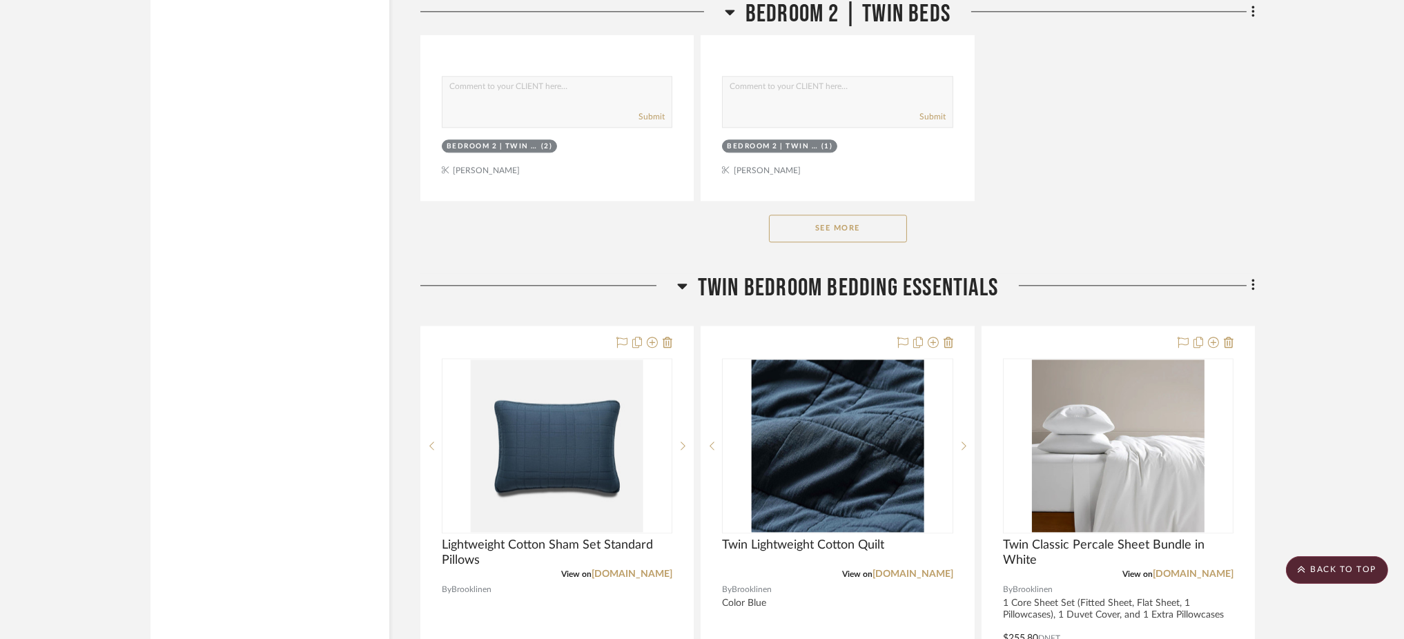
scroll to position [17060, 0]
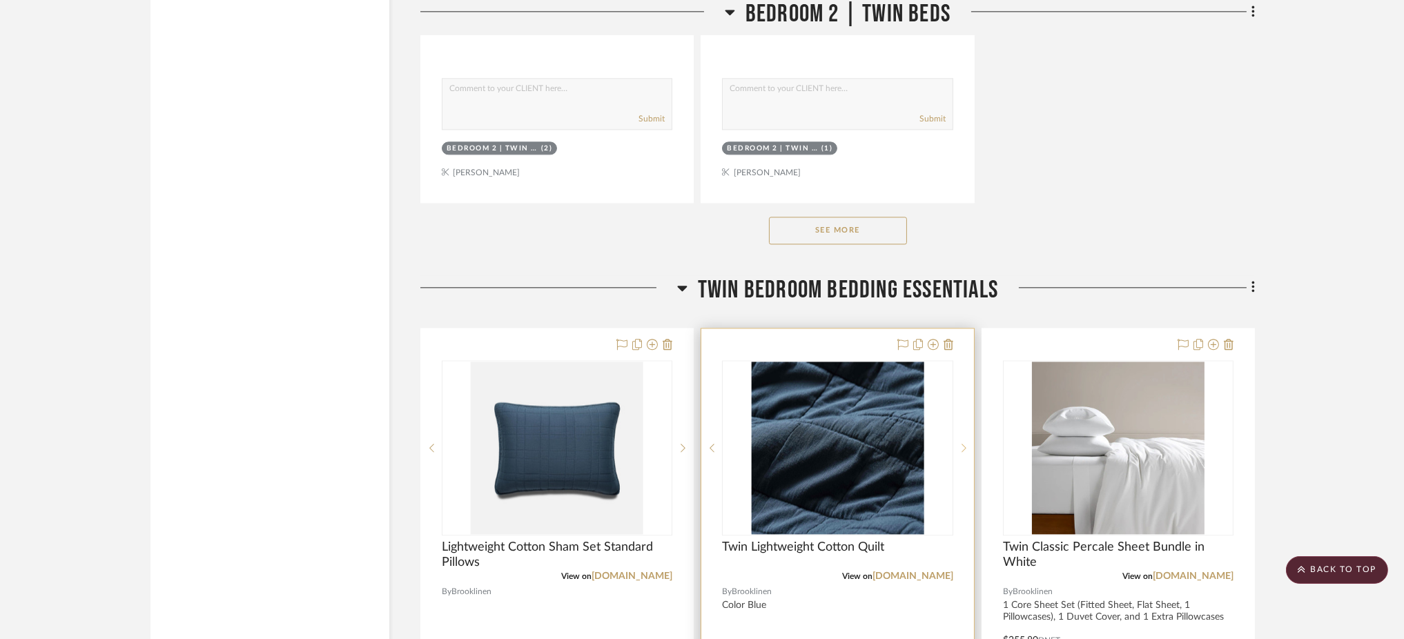
click at [966, 443] on icon at bounding box center [964, 448] width 5 height 10
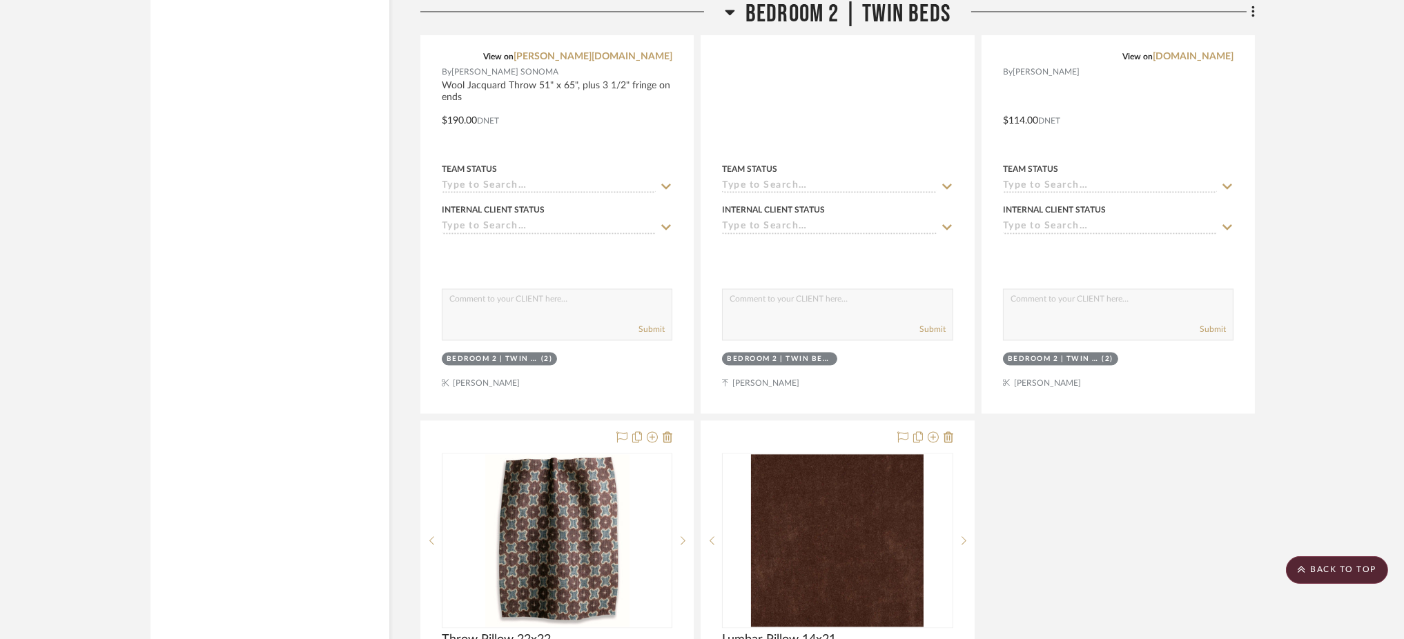
scroll to position [16322, 0]
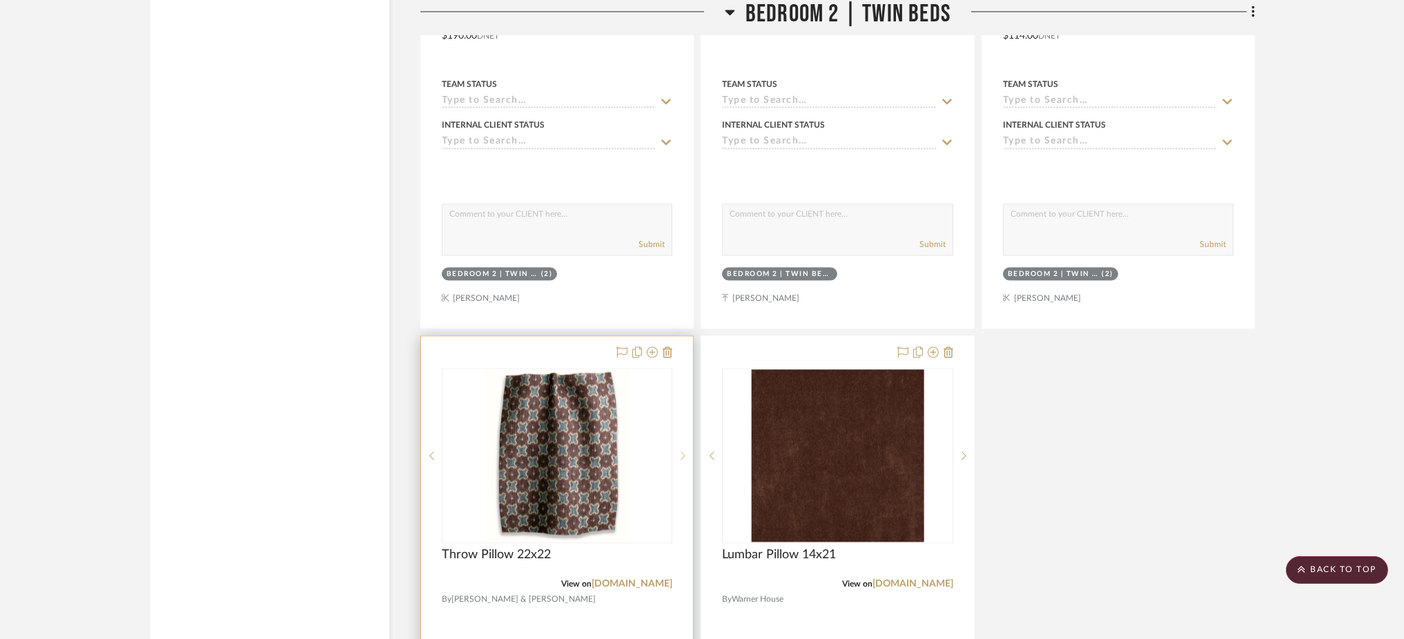
click at [681, 451] on icon at bounding box center [683, 456] width 5 height 10
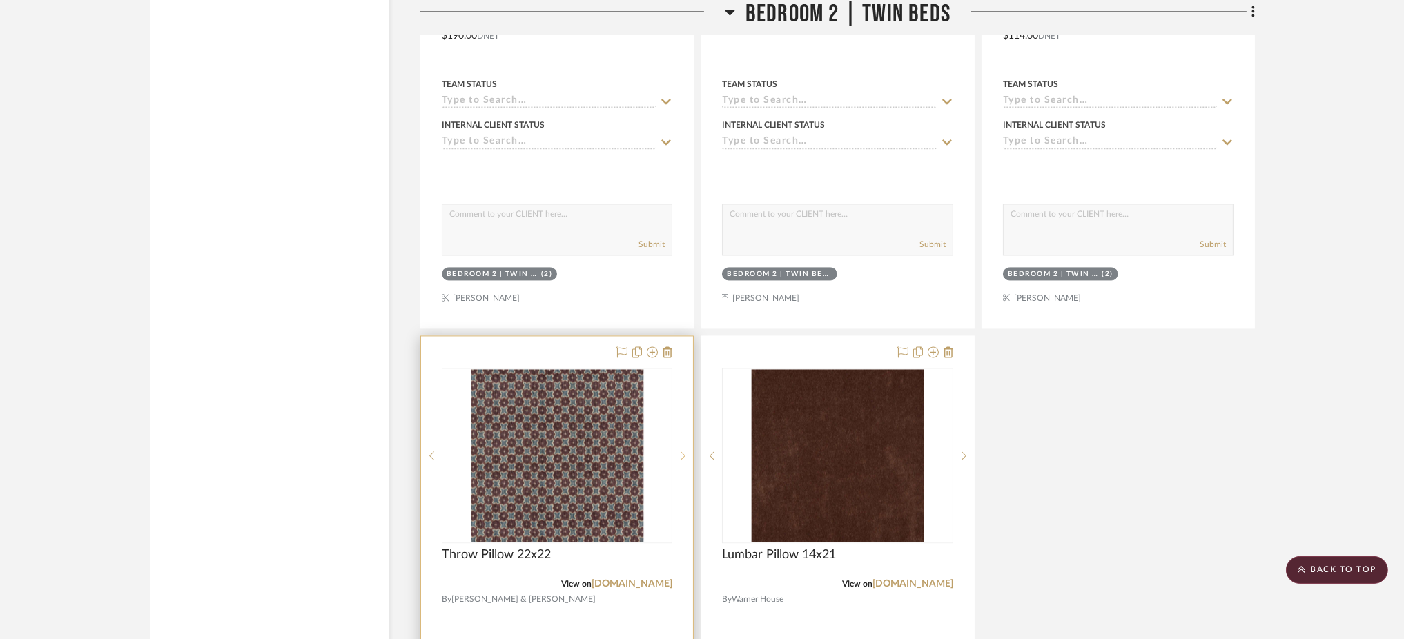
click at [681, 451] on icon at bounding box center [683, 456] width 5 height 10
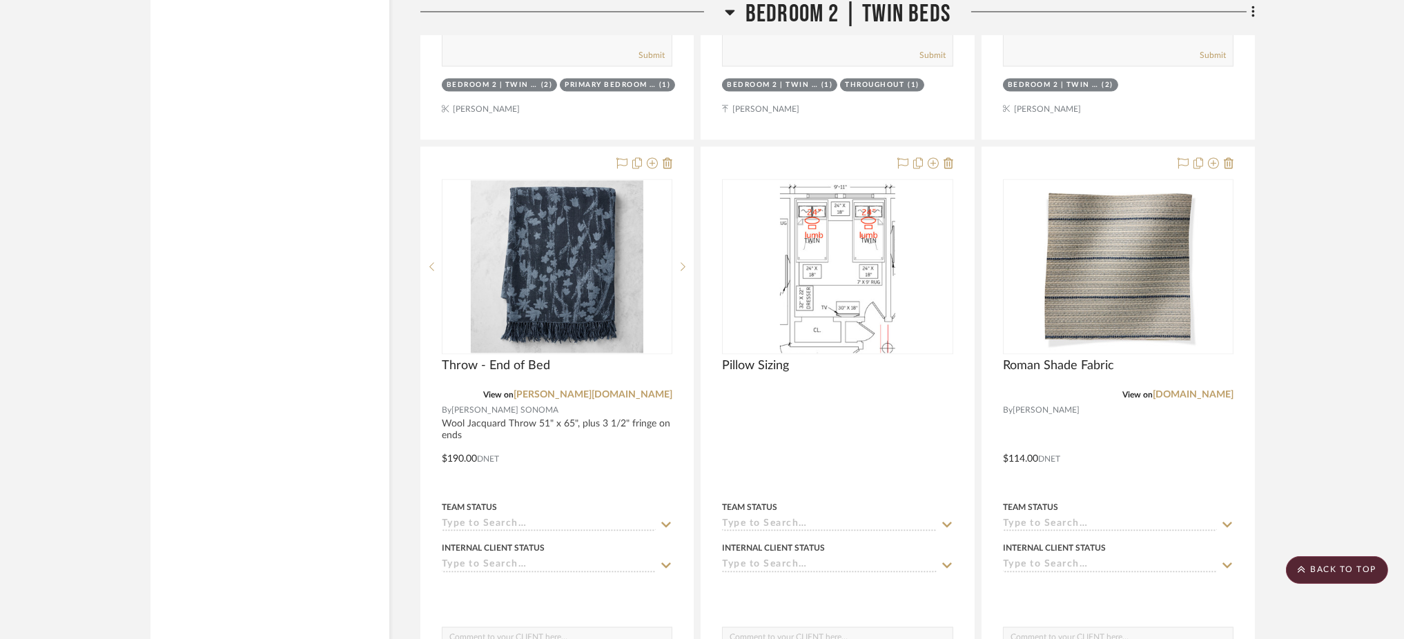
scroll to position [15895, 0]
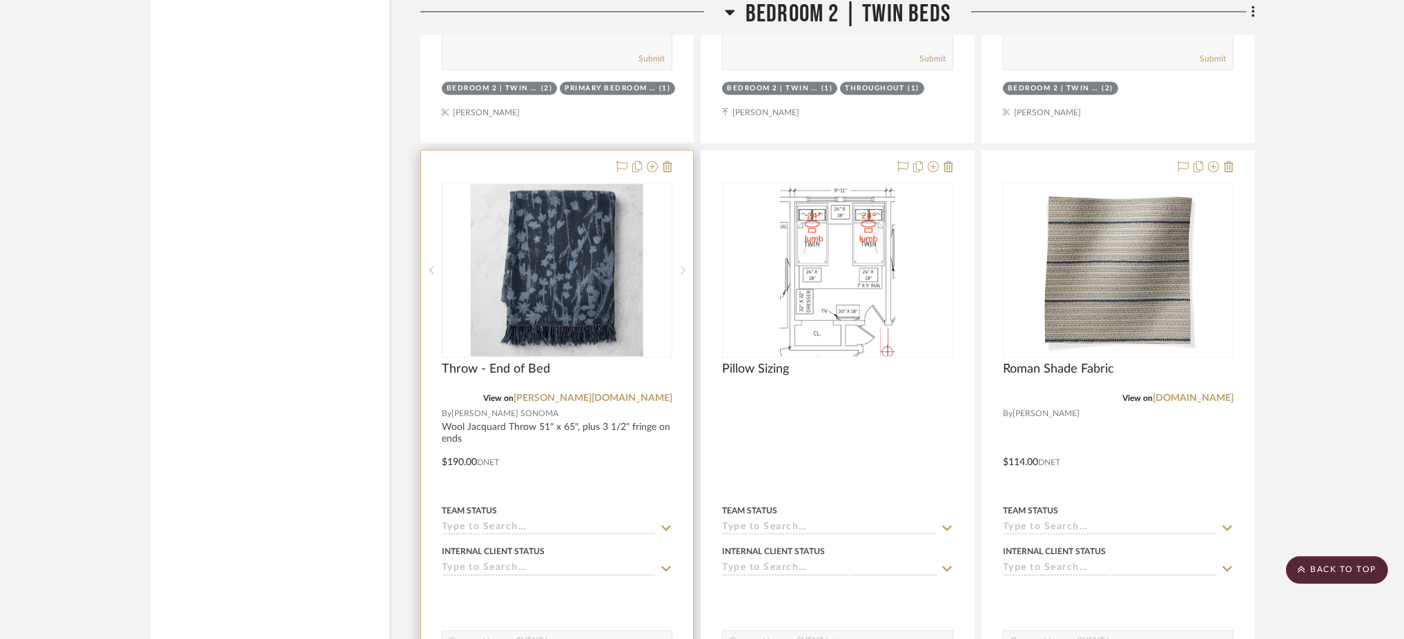
click at [685, 257] on div at bounding box center [682, 269] width 21 height 175
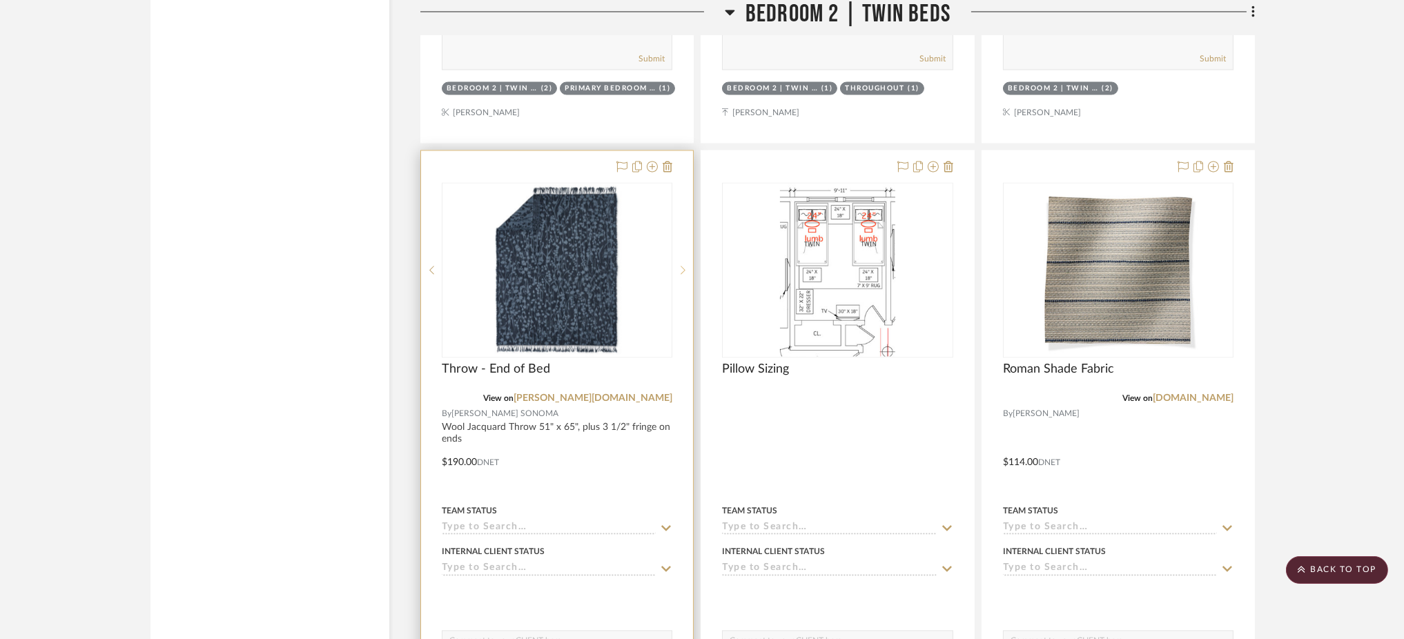
click at [684, 265] on icon at bounding box center [683, 270] width 5 height 10
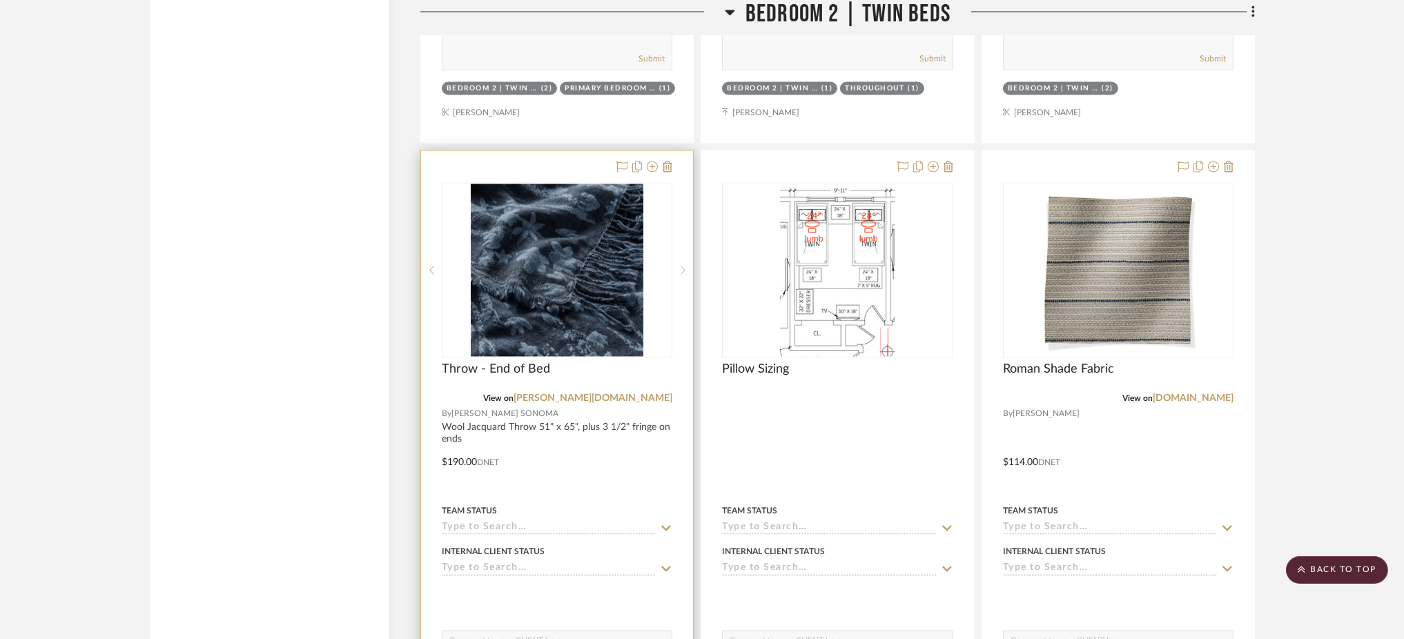
click at [684, 265] on icon at bounding box center [683, 270] width 5 height 10
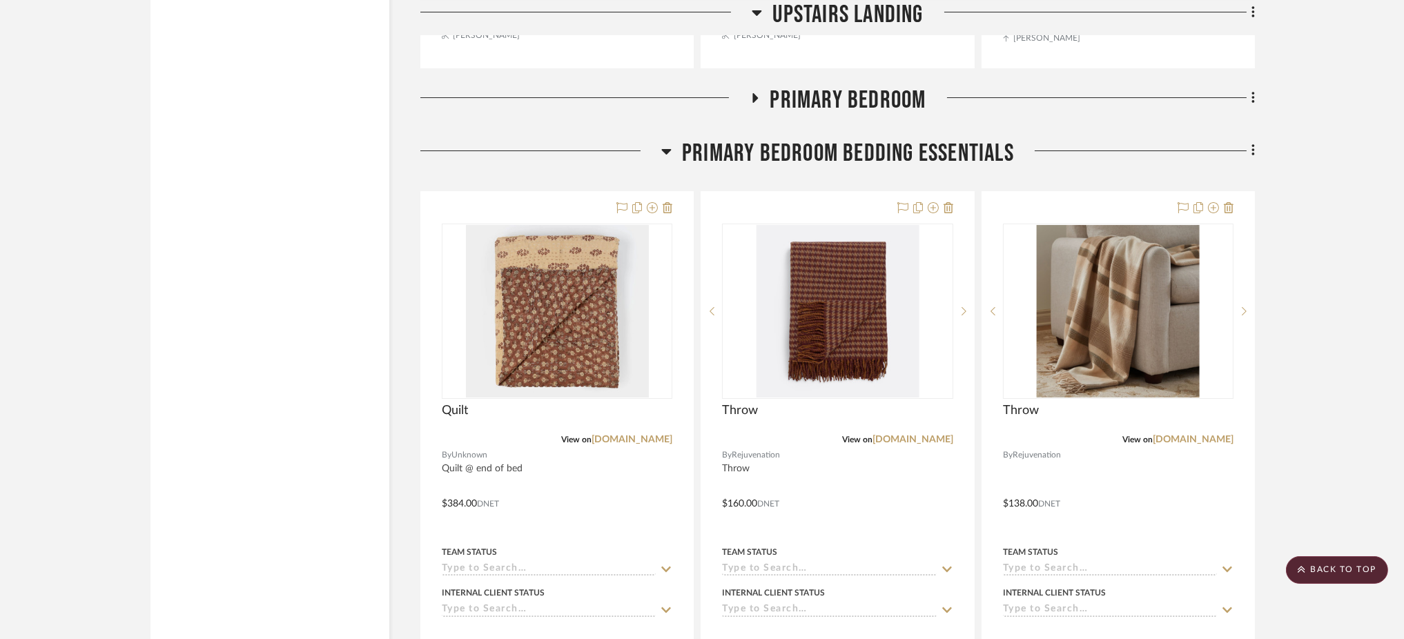
scroll to position [9936, 0]
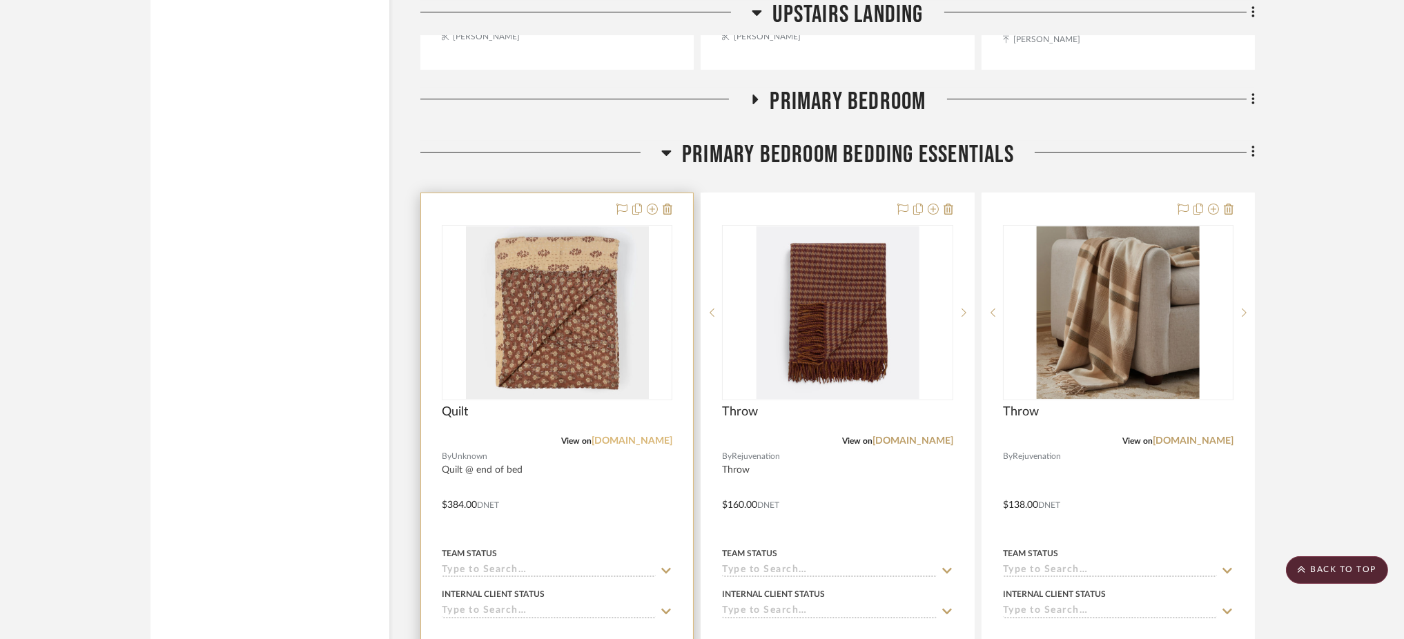
click at [637, 436] on link "[DOMAIN_NAME]" at bounding box center [632, 441] width 81 height 10
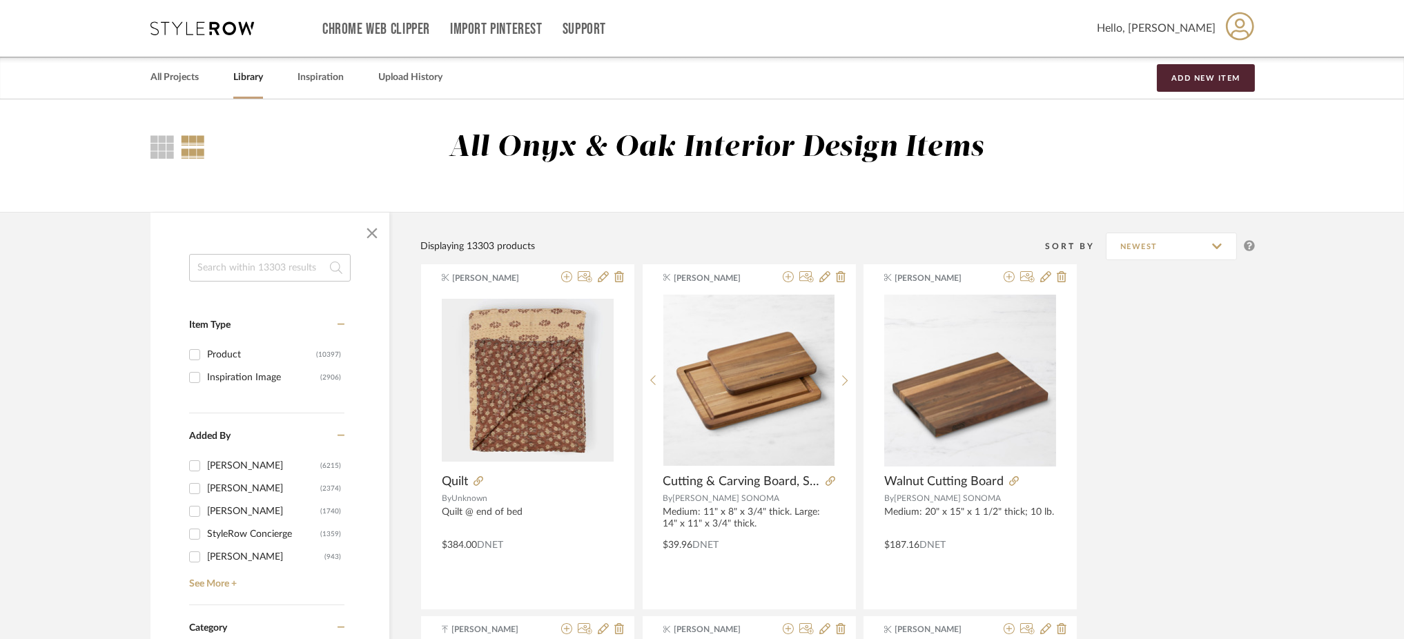
click at [255, 75] on link "Library" at bounding box center [248, 77] width 30 height 19
click at [295, 266] on input at bounding box center [270, 268] width 162 height 28
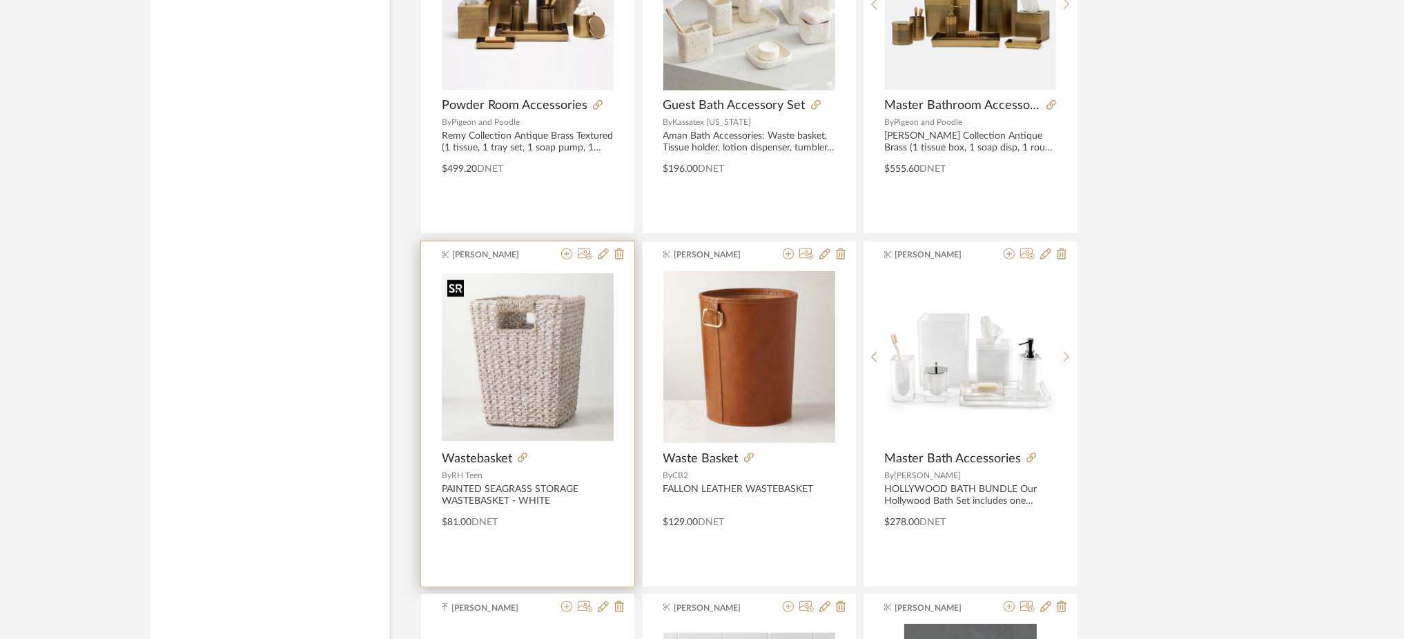
scroll to position [1830, 0]
click at [565, 258] on icon at bounding box center [566, 253] width 11 height 11
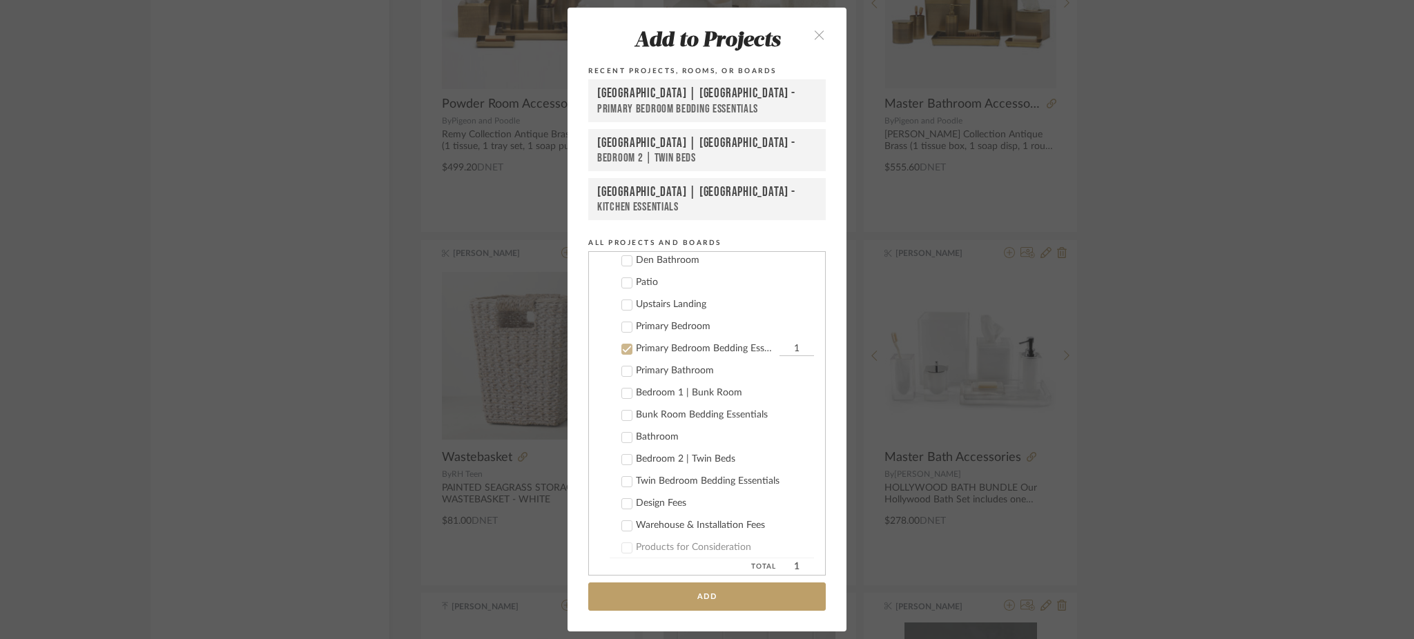
scroll to position [721, 0]
click at [623, 347] on icon at bounding box center [627, 350] width 9 height 7
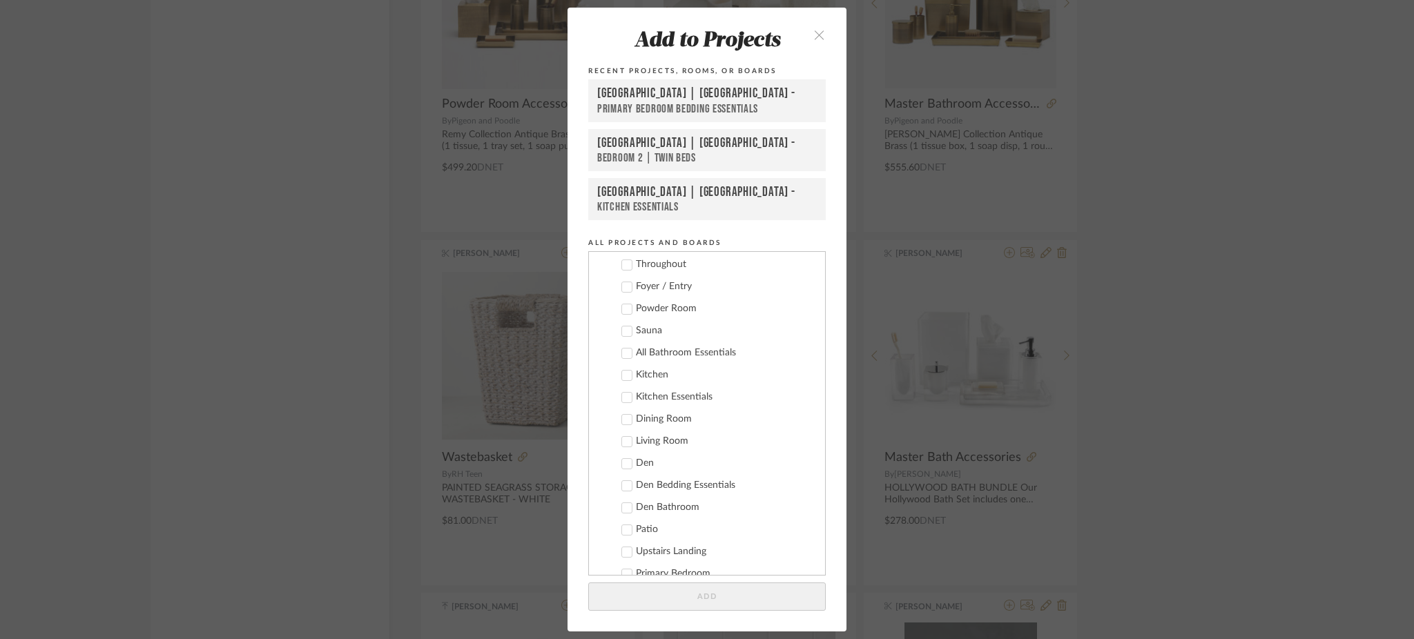
scroll to position [474, 0]
click at [455, 411] on div "Add to Projects Recent Projects, Rooms, or Boards Meadow Mountain | Vail Valley…" at bounding box center [707, 319] width 1414 height 639
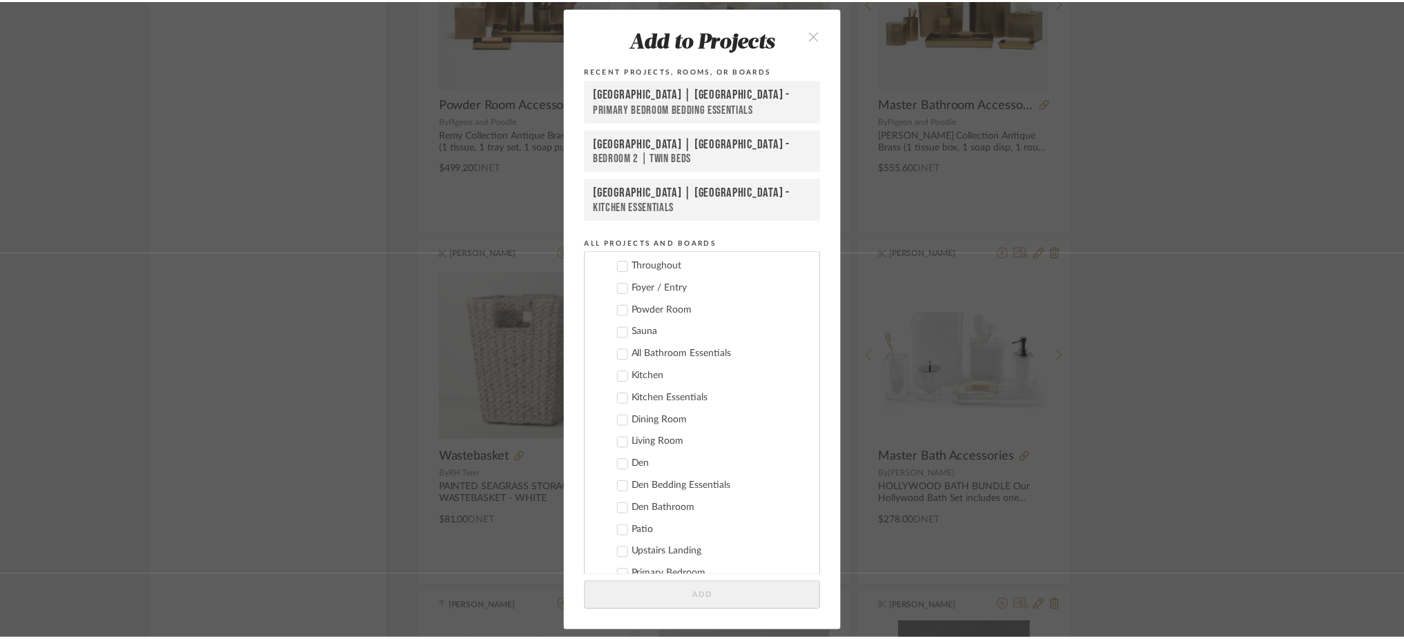
scroll to position [1830, 0]
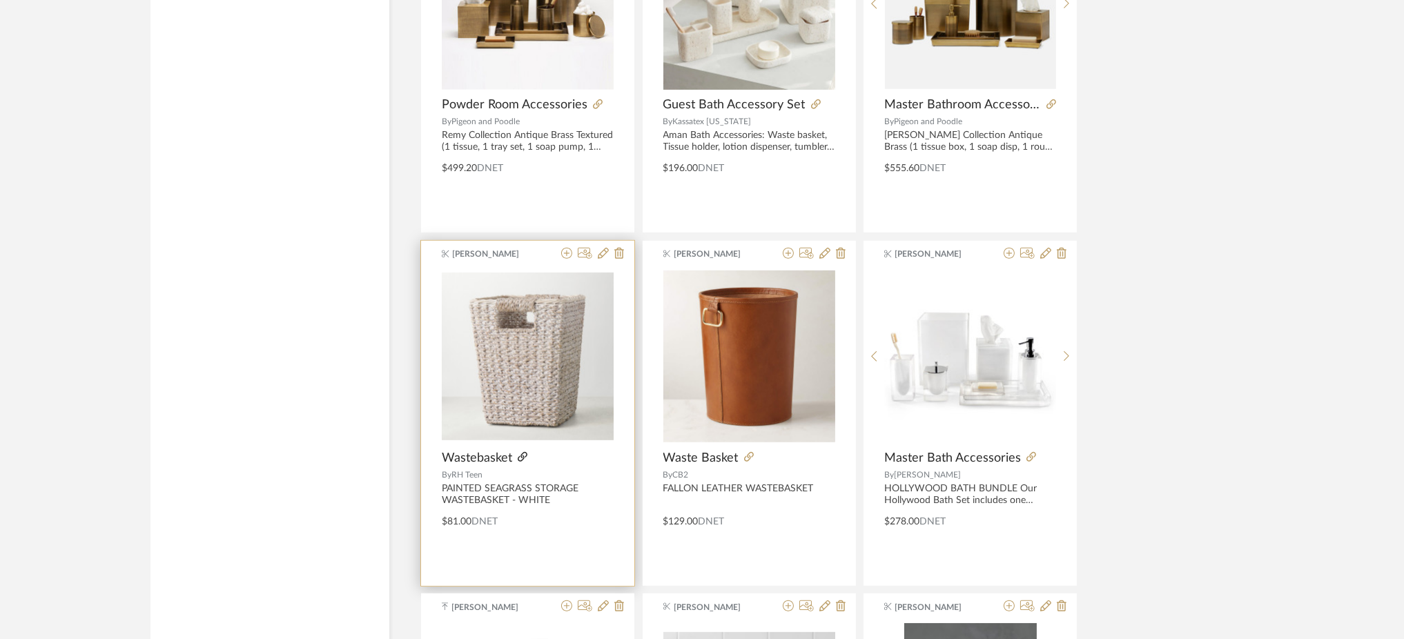
click at [522, 456] on icon at bounding box center [523, 457] width 10 height 10
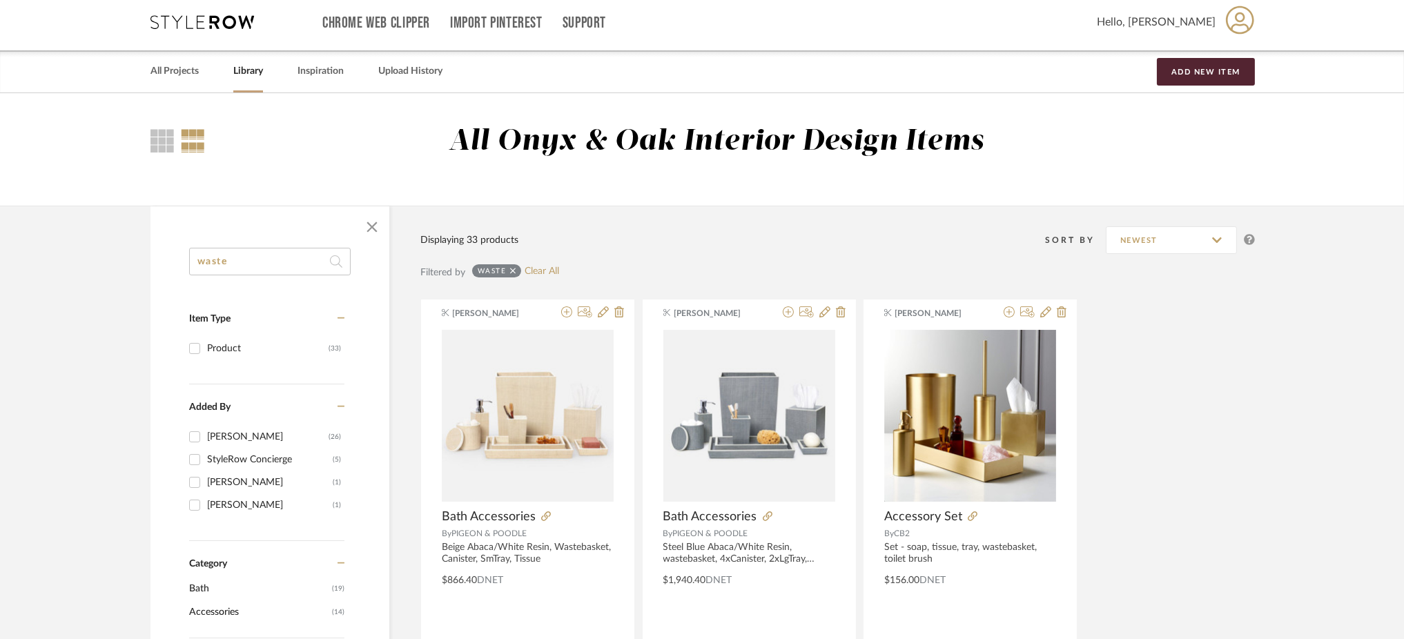
scroll to position [0, 0]
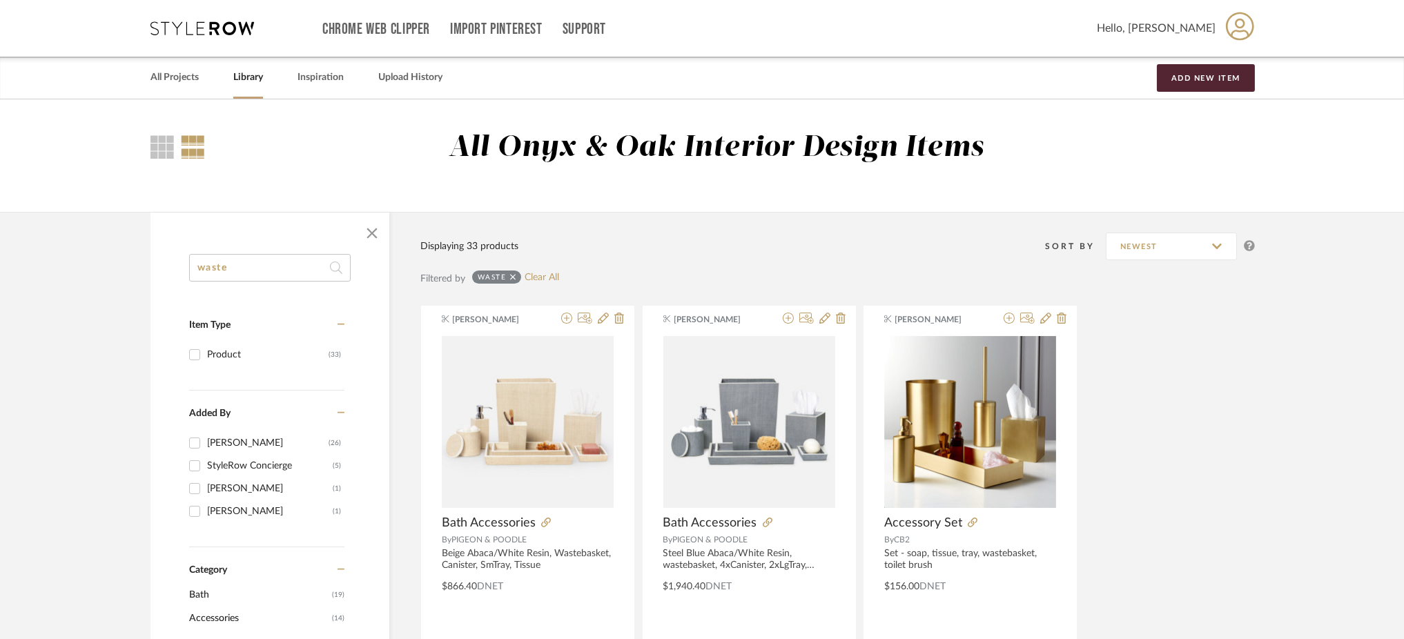
drag, startPoint x: 238, startPoint y: 264, endPoint x: 146, endPoint y: 260, distance: 91.2
type input "kitchen"
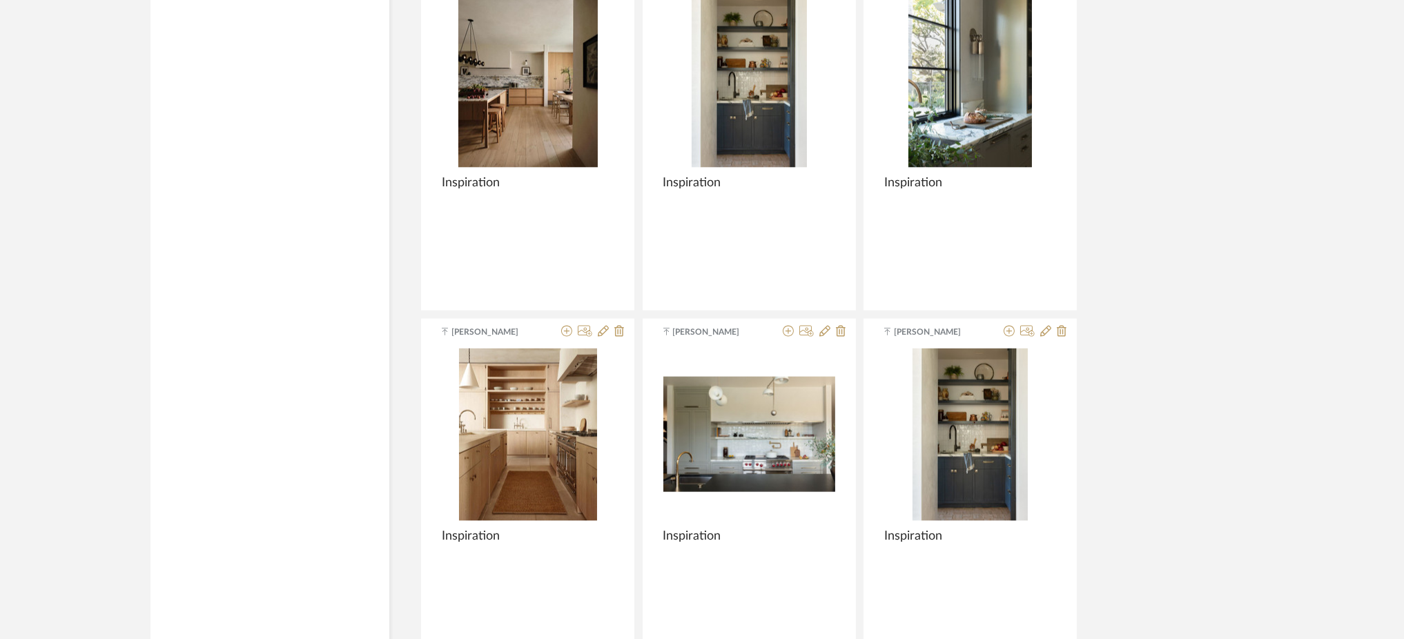
scroll to position [4042, 0]
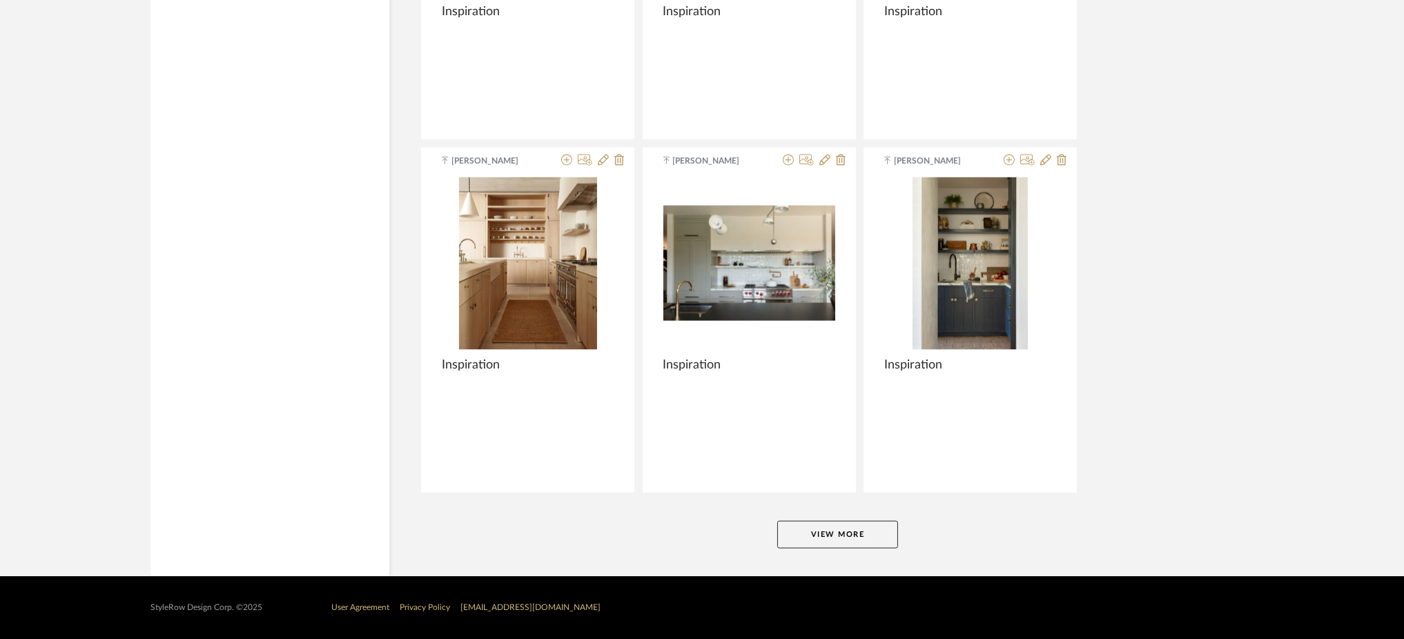
click at [842, 530] on button "View More" at bounding box center [837, 535] width 121 height 28
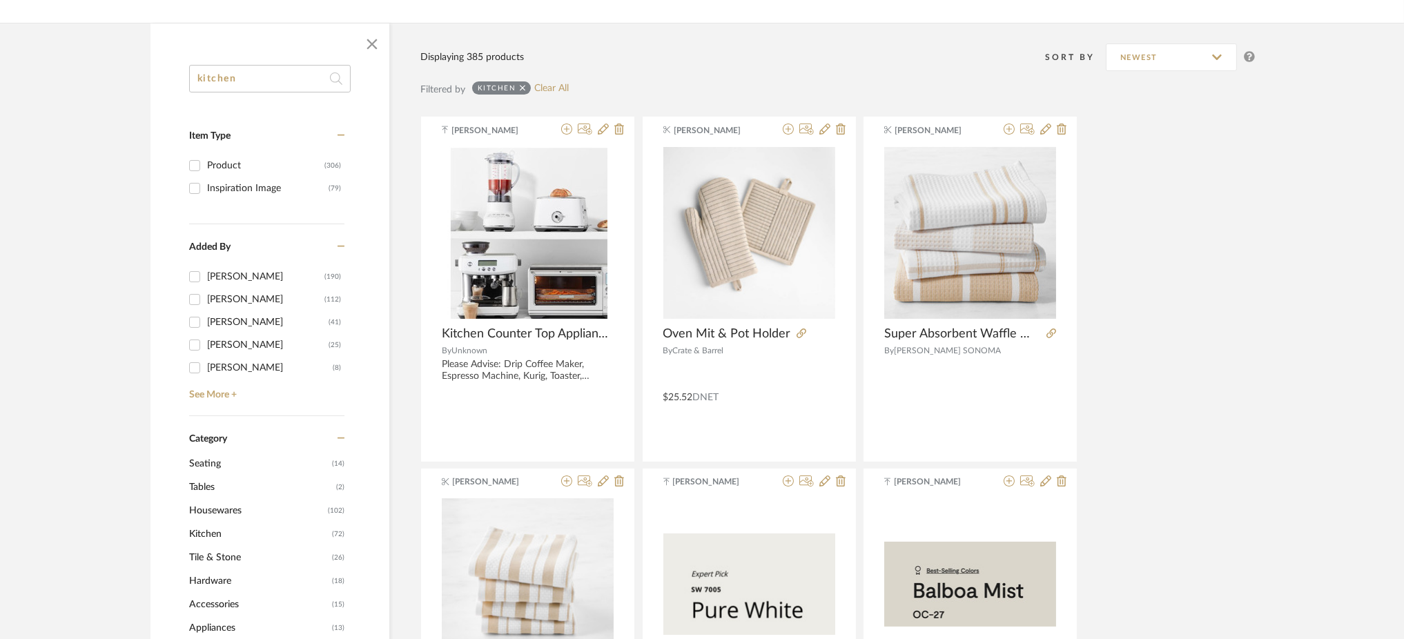
scroll to position [0, 0]
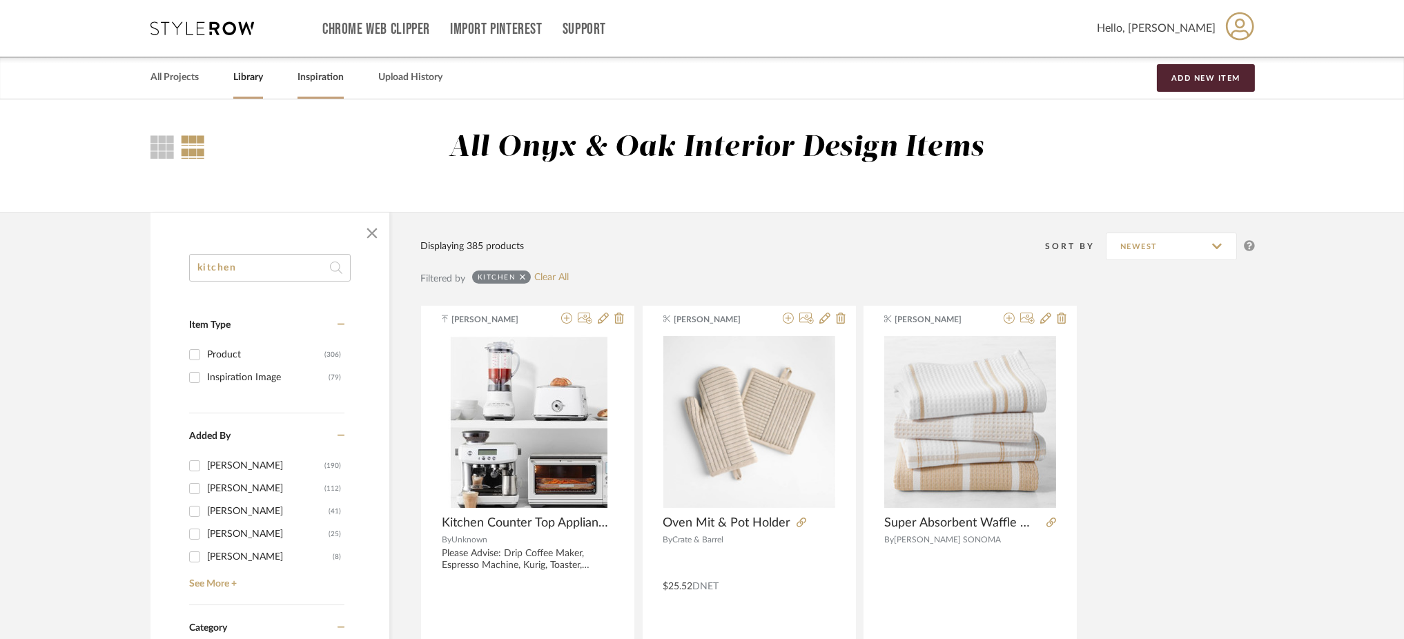
click at [326, 72] on link "Inspiration" at bounding box center [321, 77] width 46 height 19
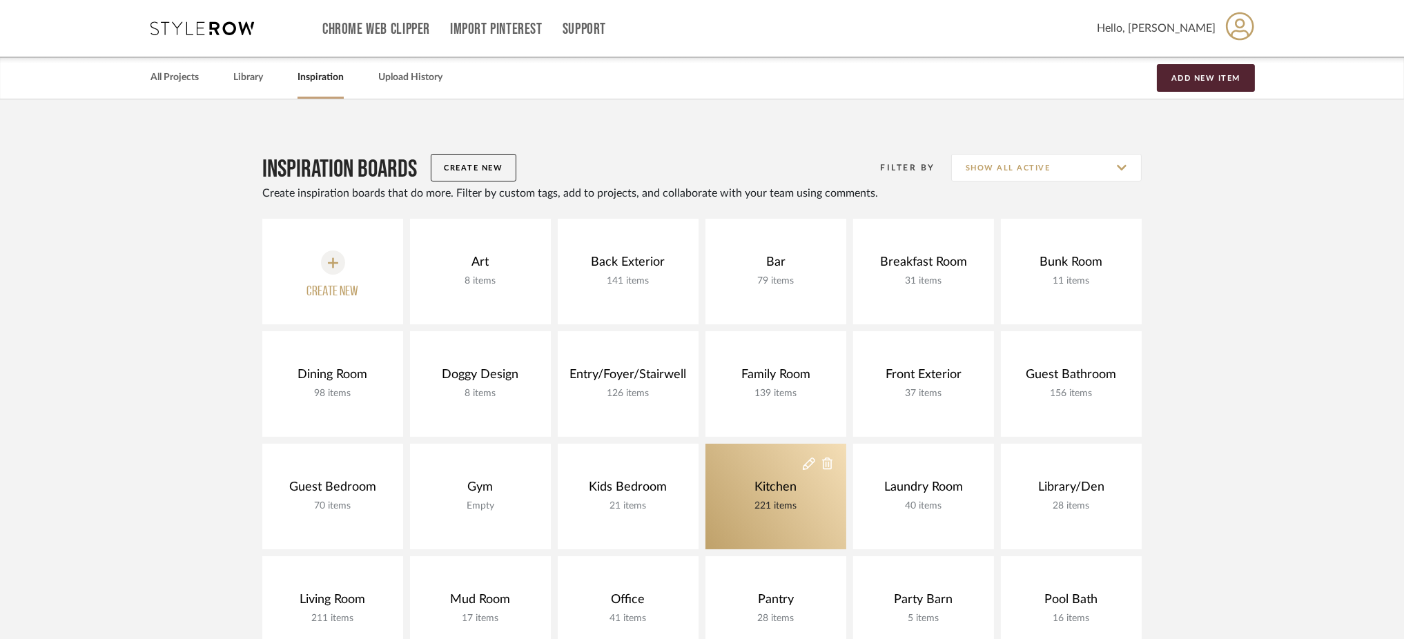
click at [737, 470] on link "Kitchen 221 items" at bounding box center [776, 497] width 141 height 106
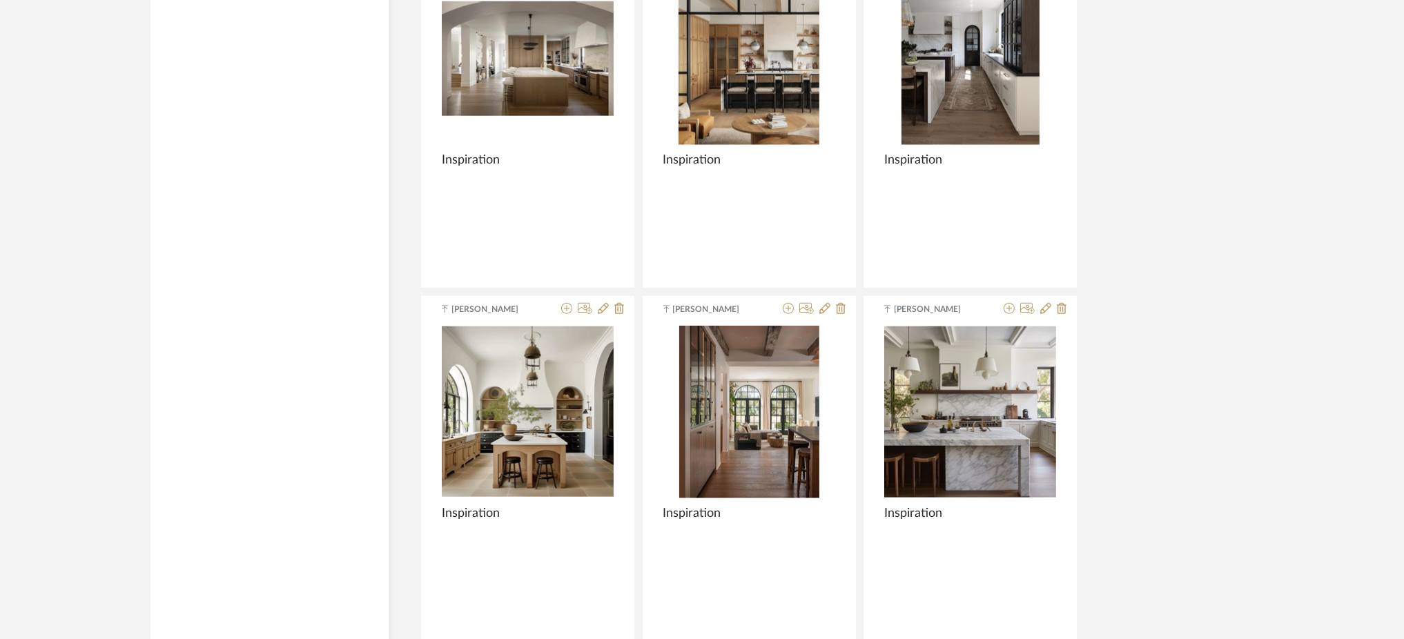
scroll to position [3272, 0]
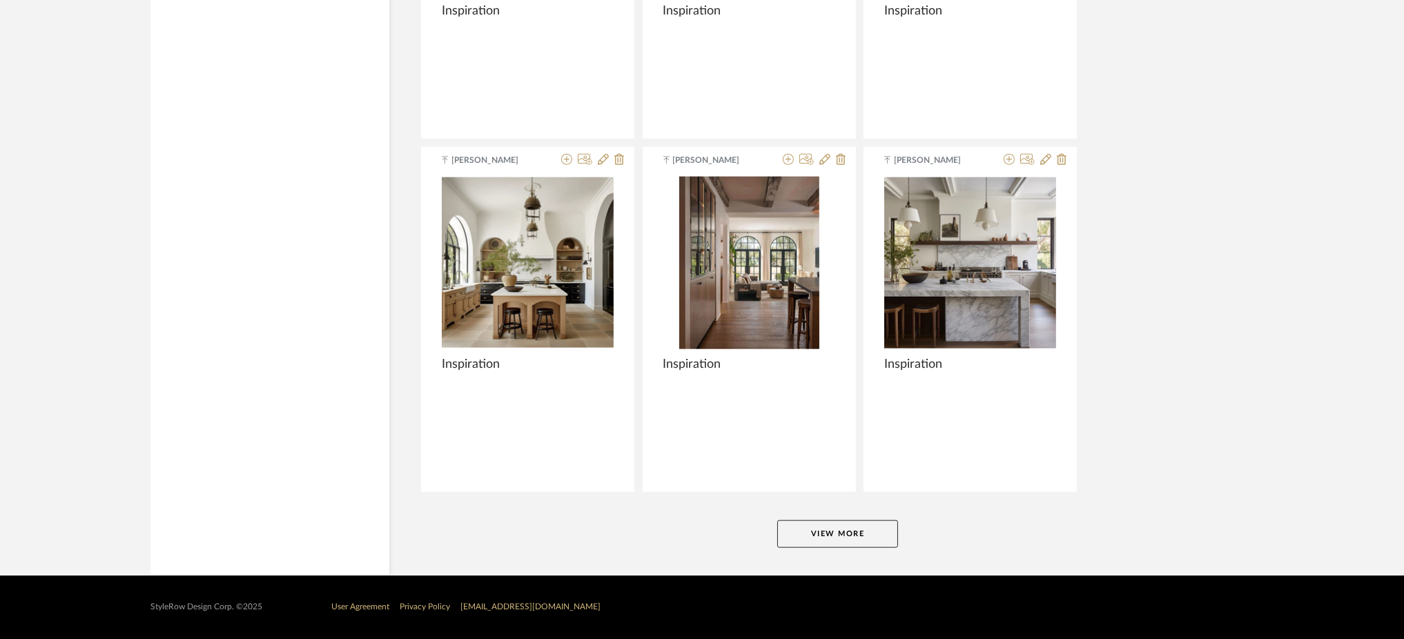
click at [851, 528] on button "View More" at bounding box center [837, 535] width 121 height 28
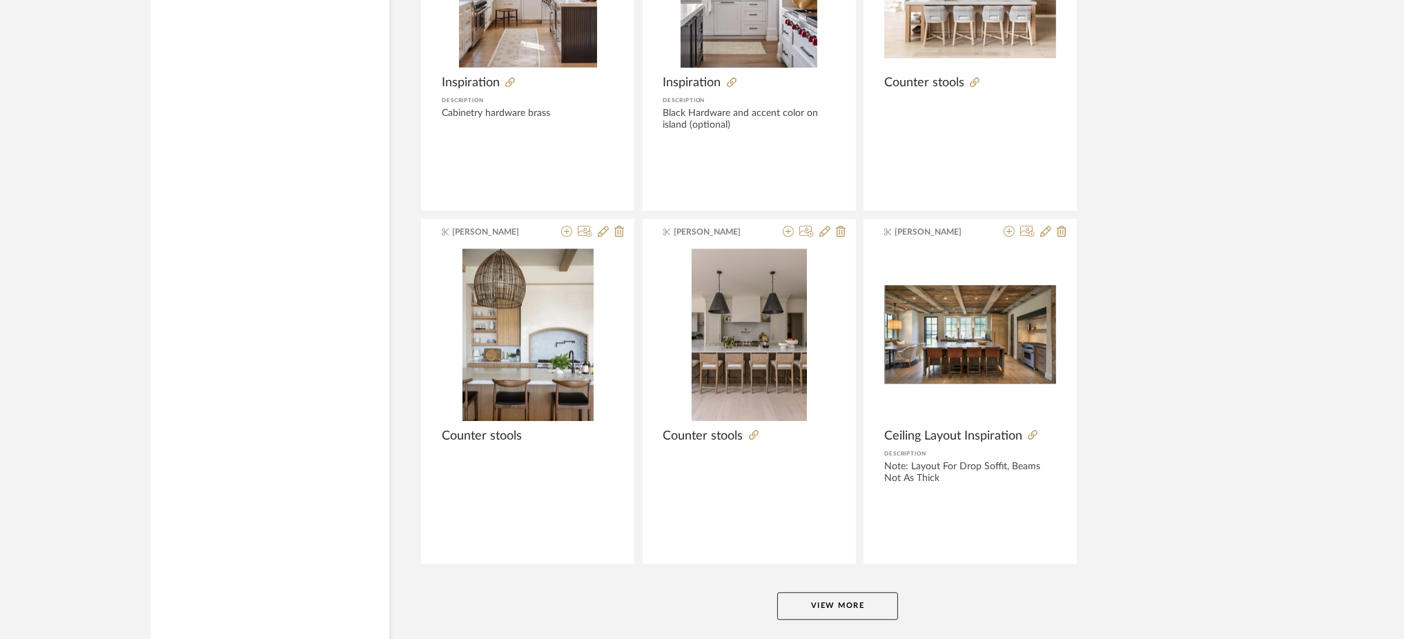
scroll to position [6803, 0]
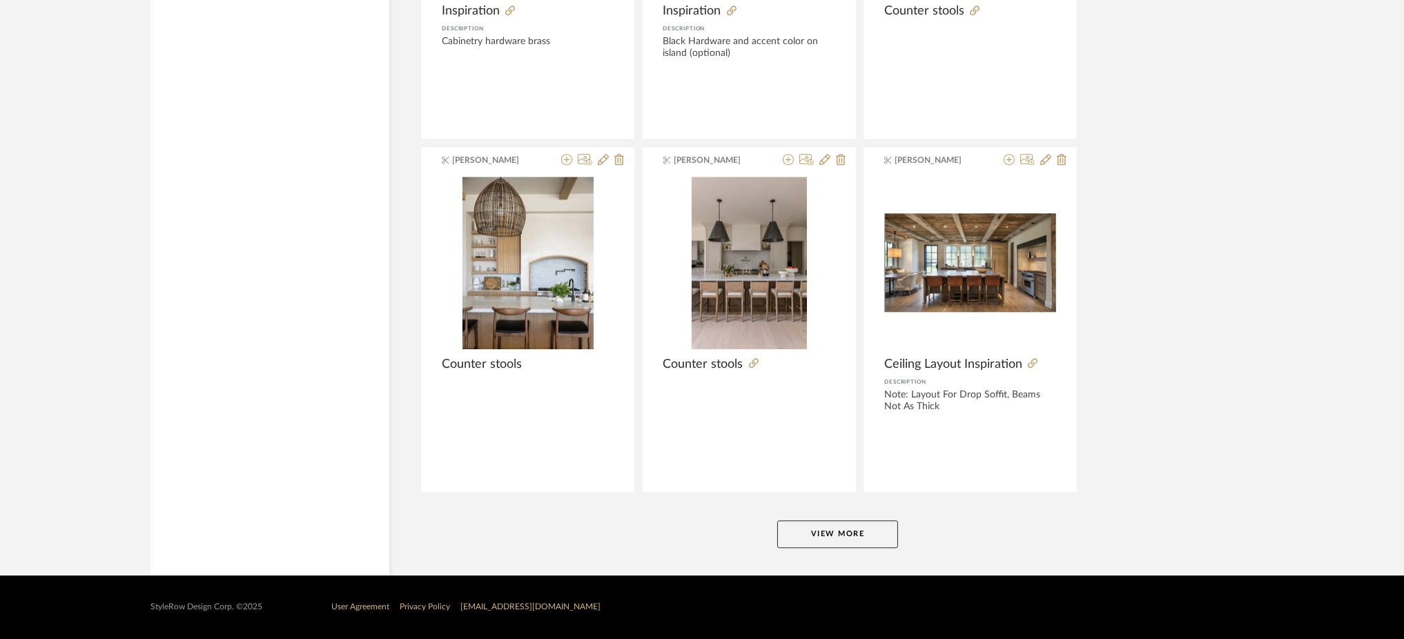
click at [833, 539] on button "View More" at bounding box center [837, 535] width 121 height 28
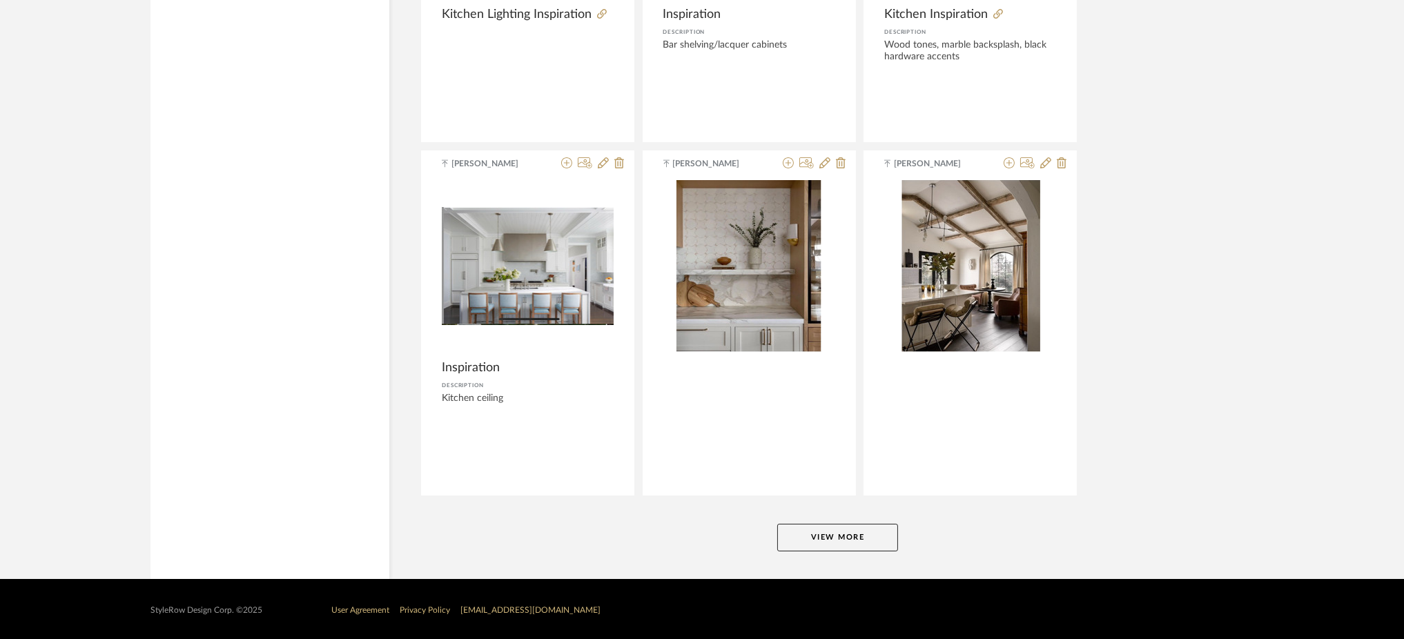
scroll to position [10332, 0]
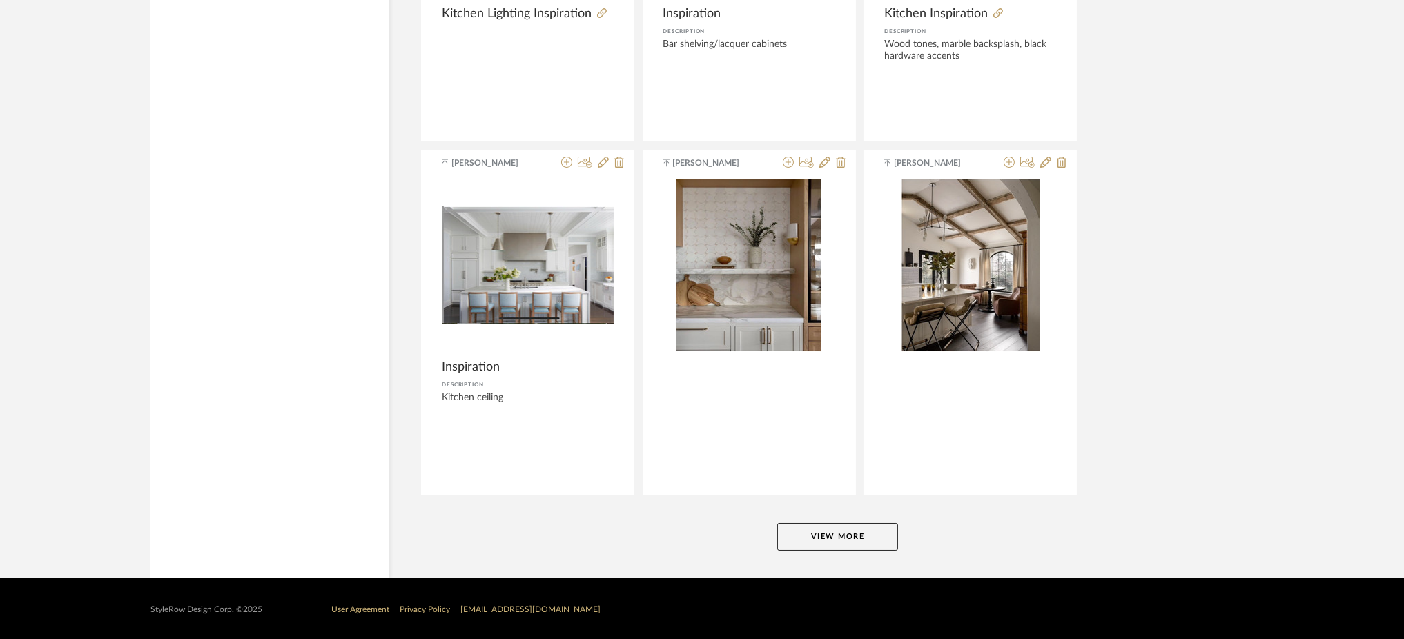
click at [833, 539] on button "View More" at bounding box center [837, 537] width 121 height 28
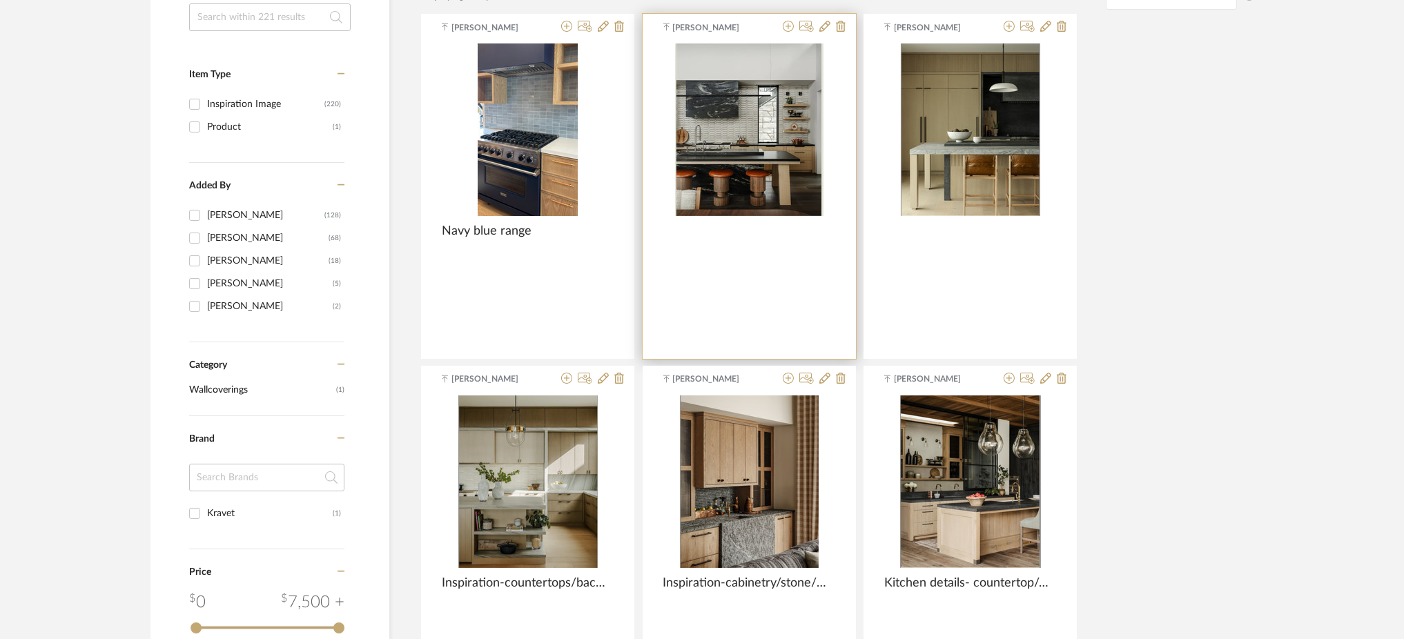
scroll to position [0, 0]
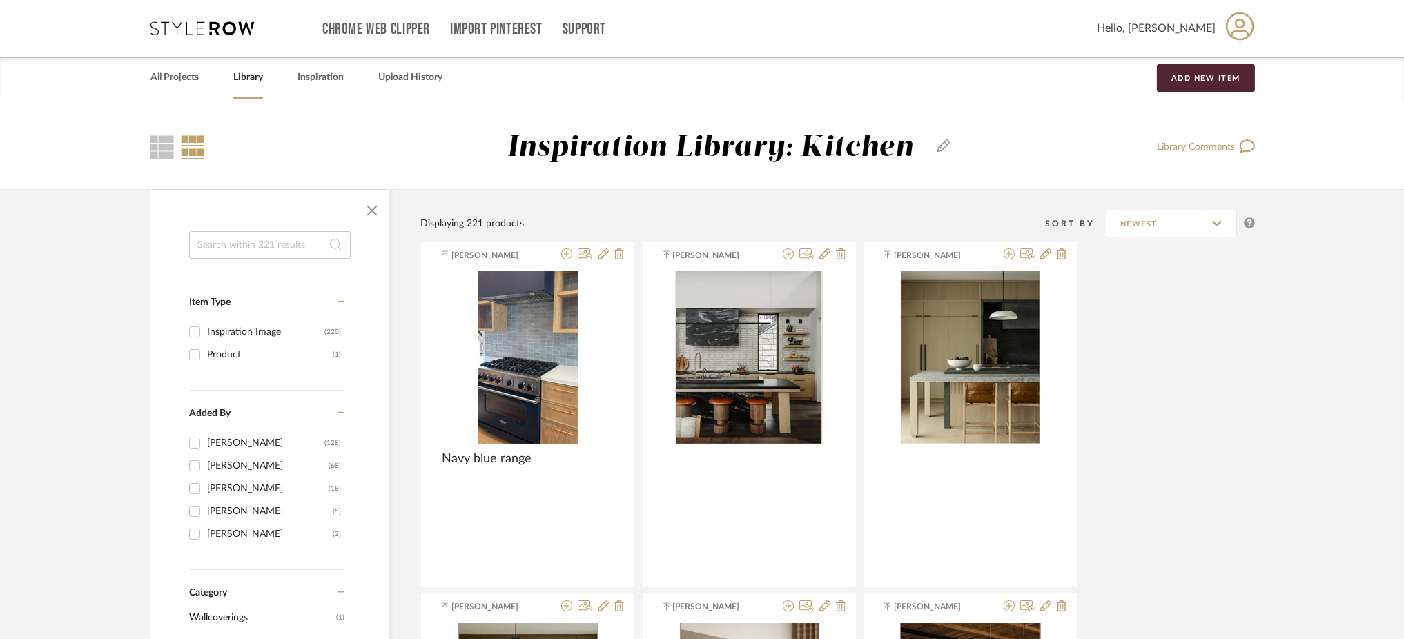
click at [273, 237] on input at bounding box center [270, 245] width 162 height 28
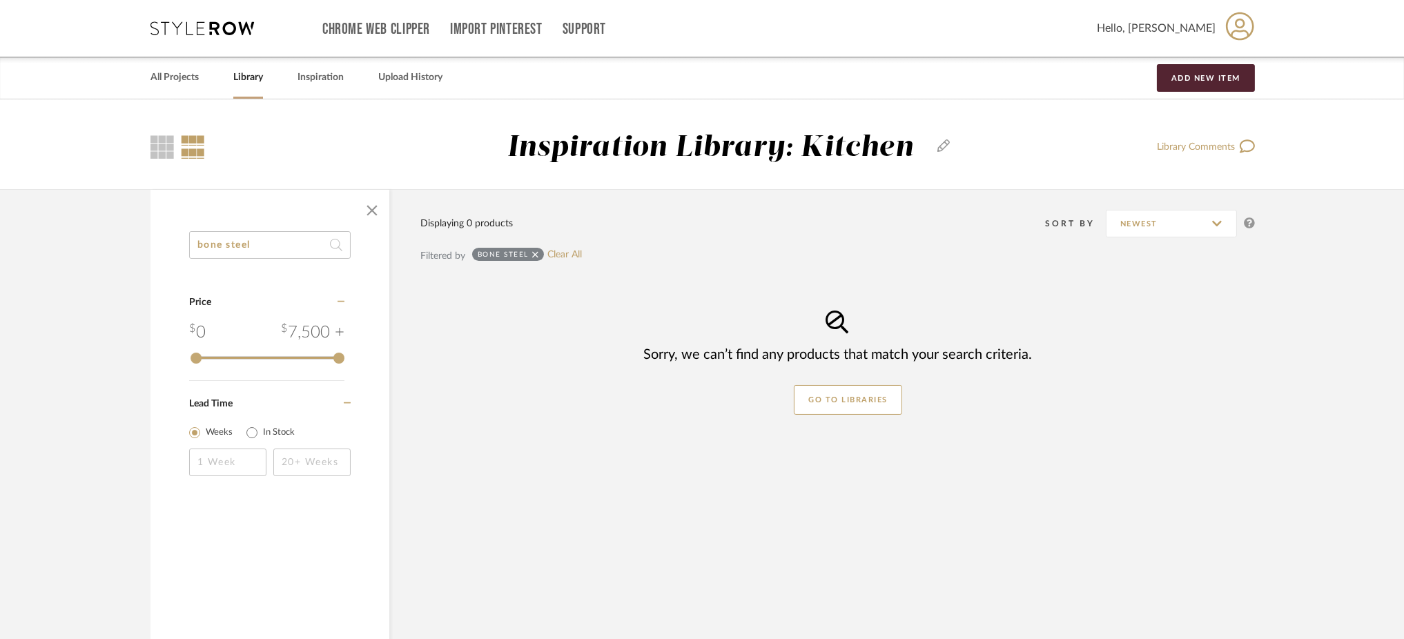
drag, startPoint x: 271, startPoint y: 251, endPoint x: 222, endPoint y: 249, distance: 49.8
click at [222, 249] on input "bone steel" at bounding box center [270, 245] width 162 height 28
type input "bonesteel"
click at [565, 255] on link "Clear All" at bounding box center [582, 255] width 35 height 12
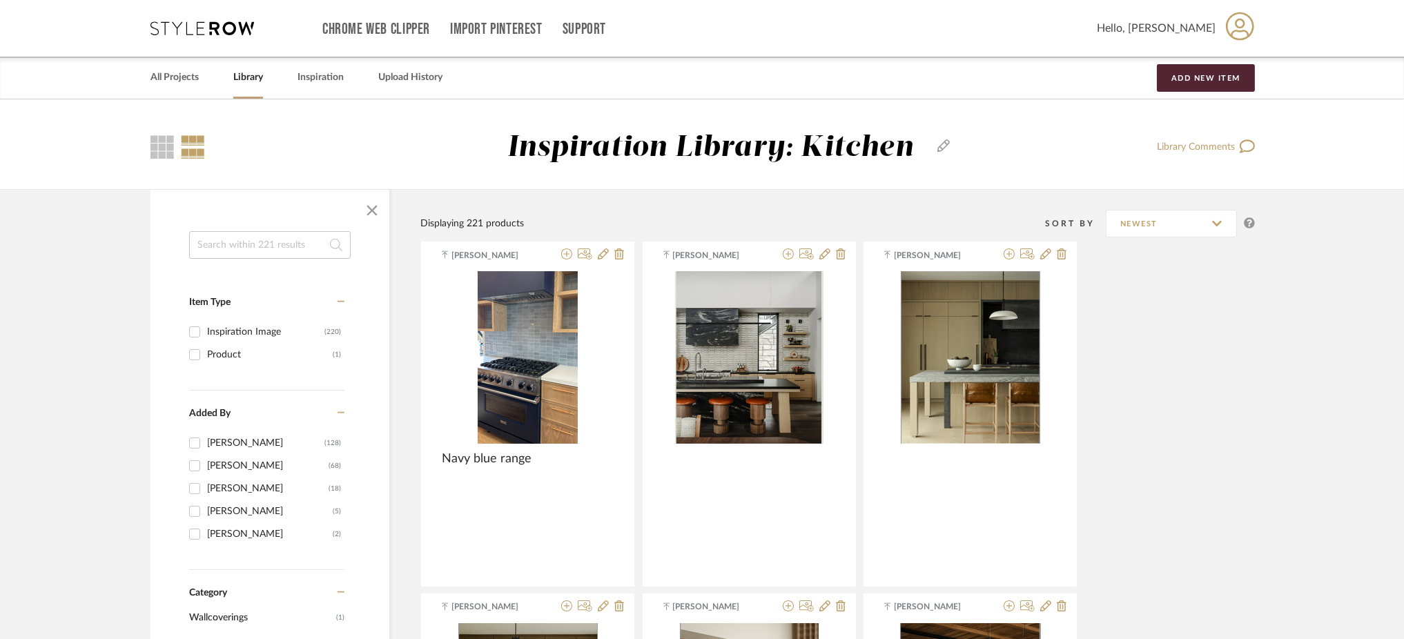
click at [293, 251] on input at bounding box center [270, 245] width 162 height 28
click at [249, 75] on link "Library" at bounding box center [248, 77] width 30 height 19
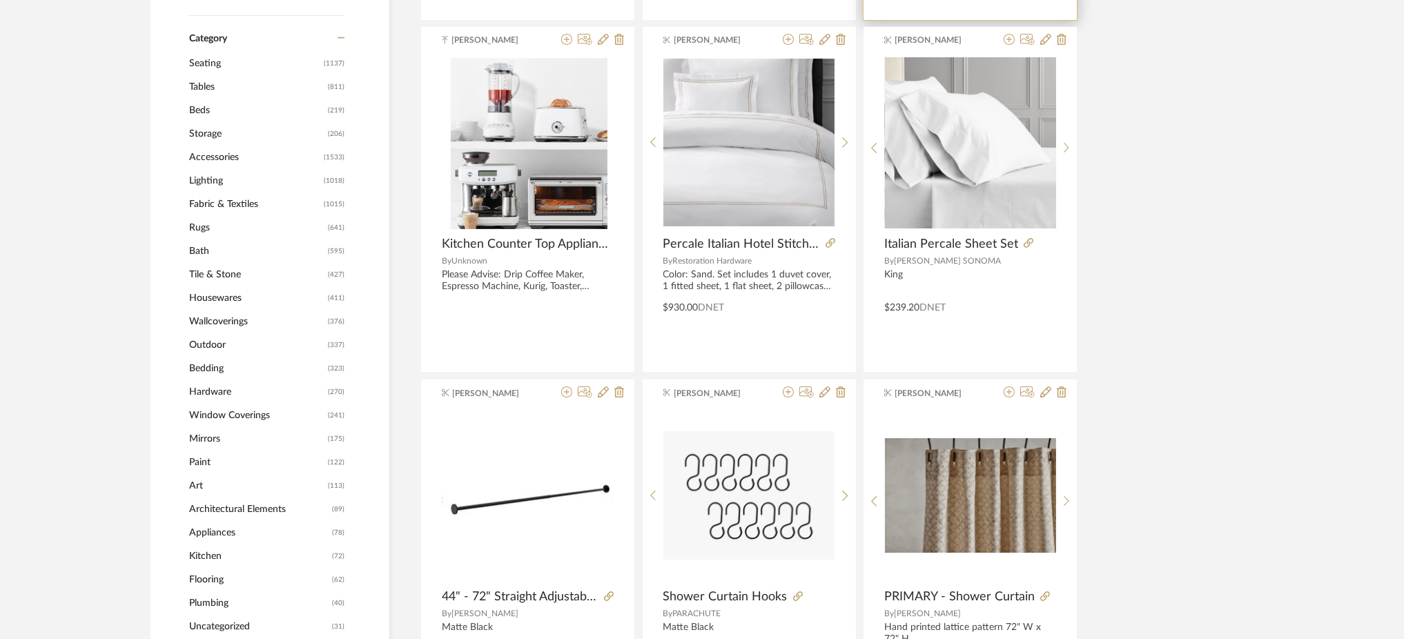
scroll to position [589, 0]
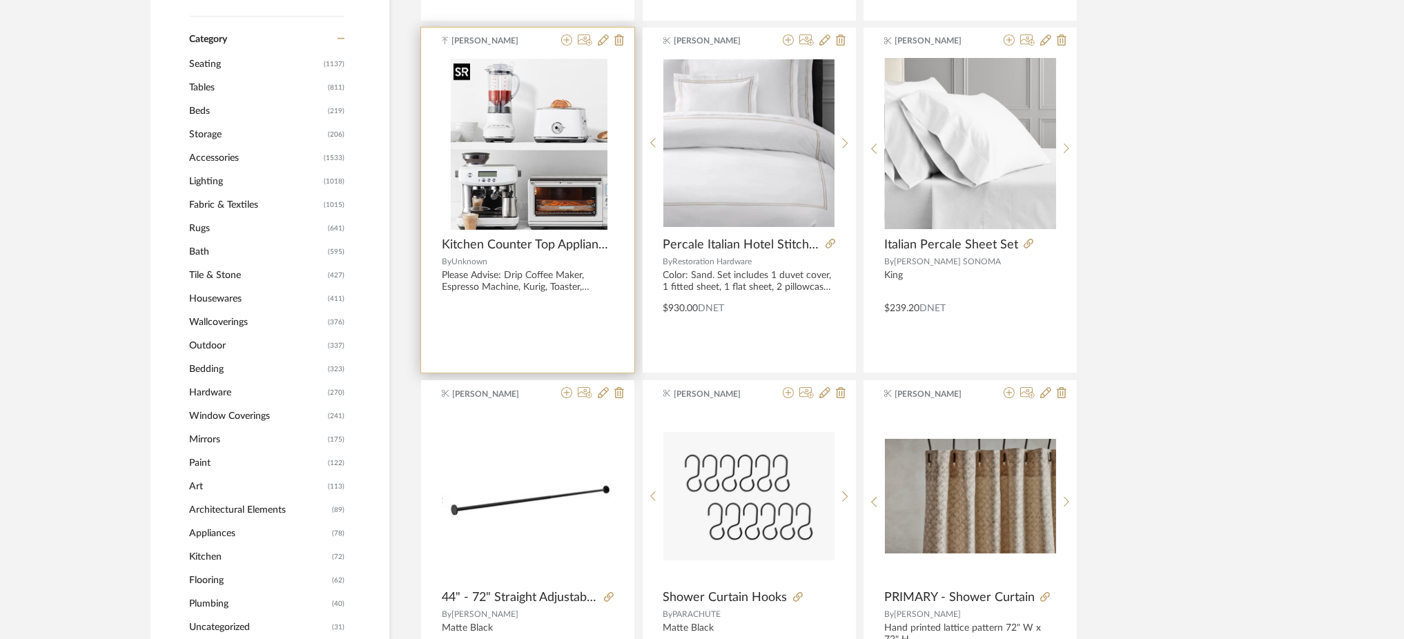
click at [529, 121] on img "0" at bounding box center [527, 143] width 159 height 173
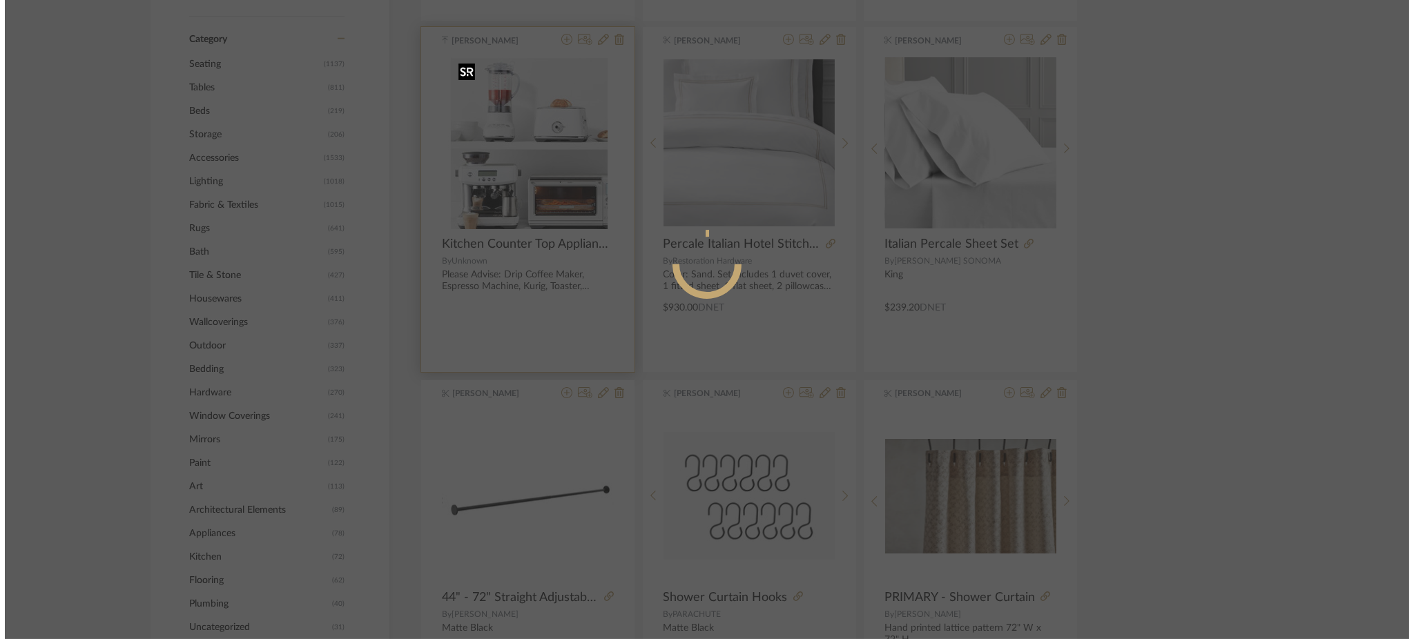
scroll to position [0, 0]
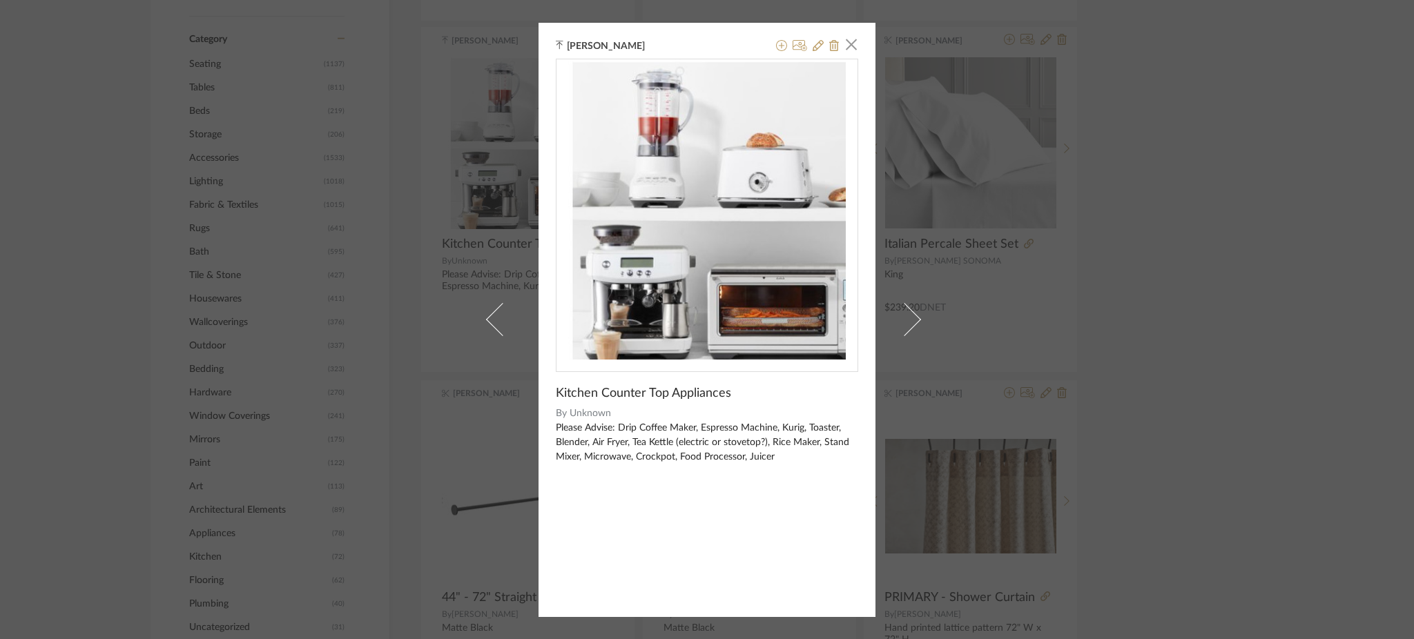
click at [1078, 268] on div "Stephanie Youngren × Kitchen Counter Top Appliances By Unknown Please Advise: D…" at bounding box center [707, 319] width 1414 height 639
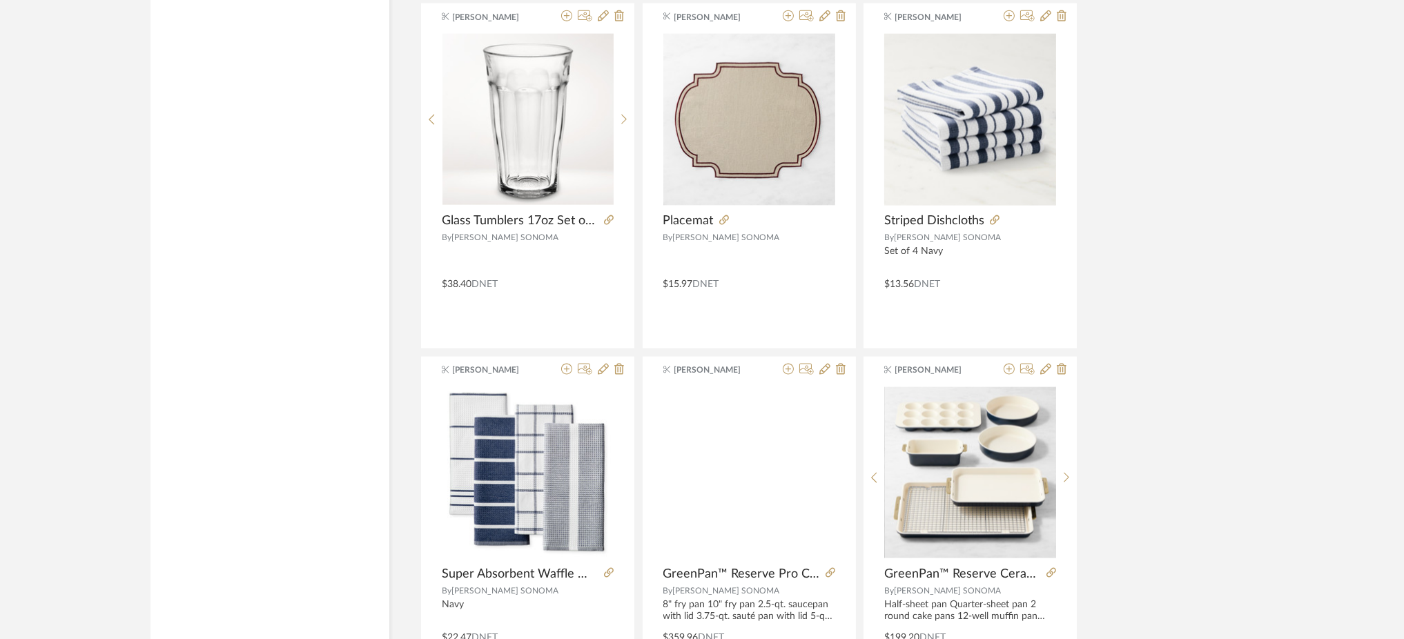
scroll to position [4001, 0]
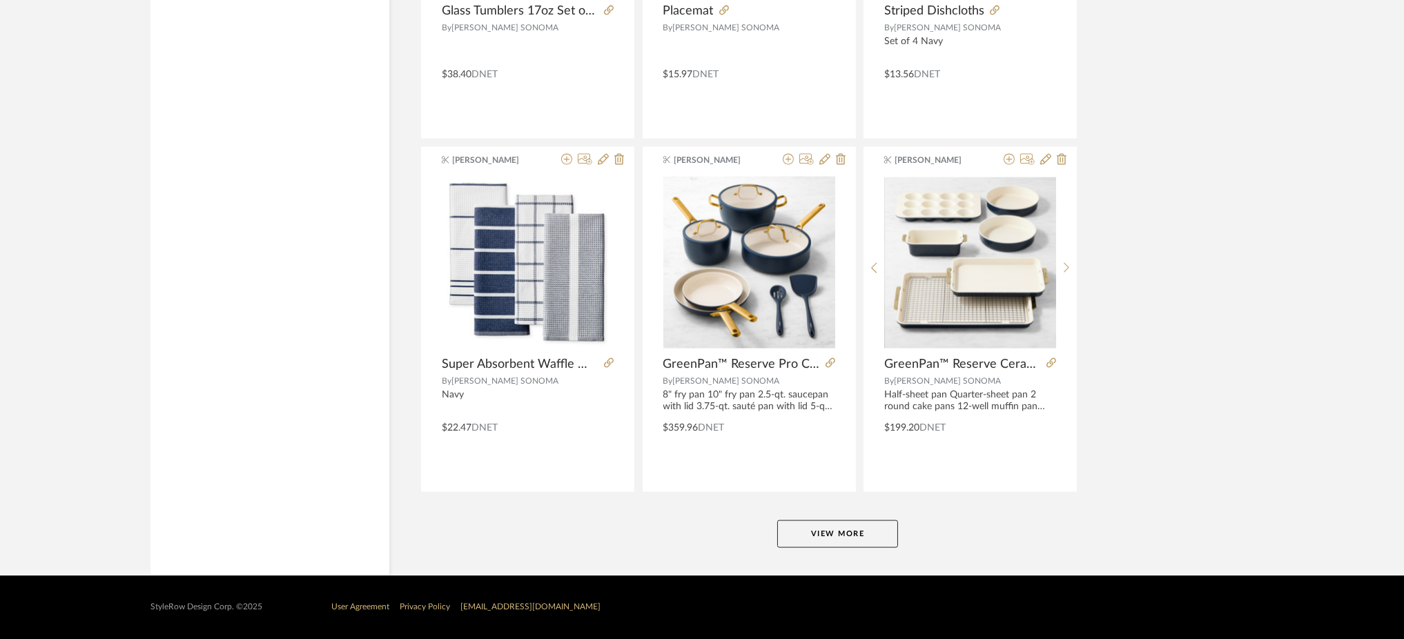
click at [823, 536] on button "View More" at bounding box center [837, 535] width 121 height 28
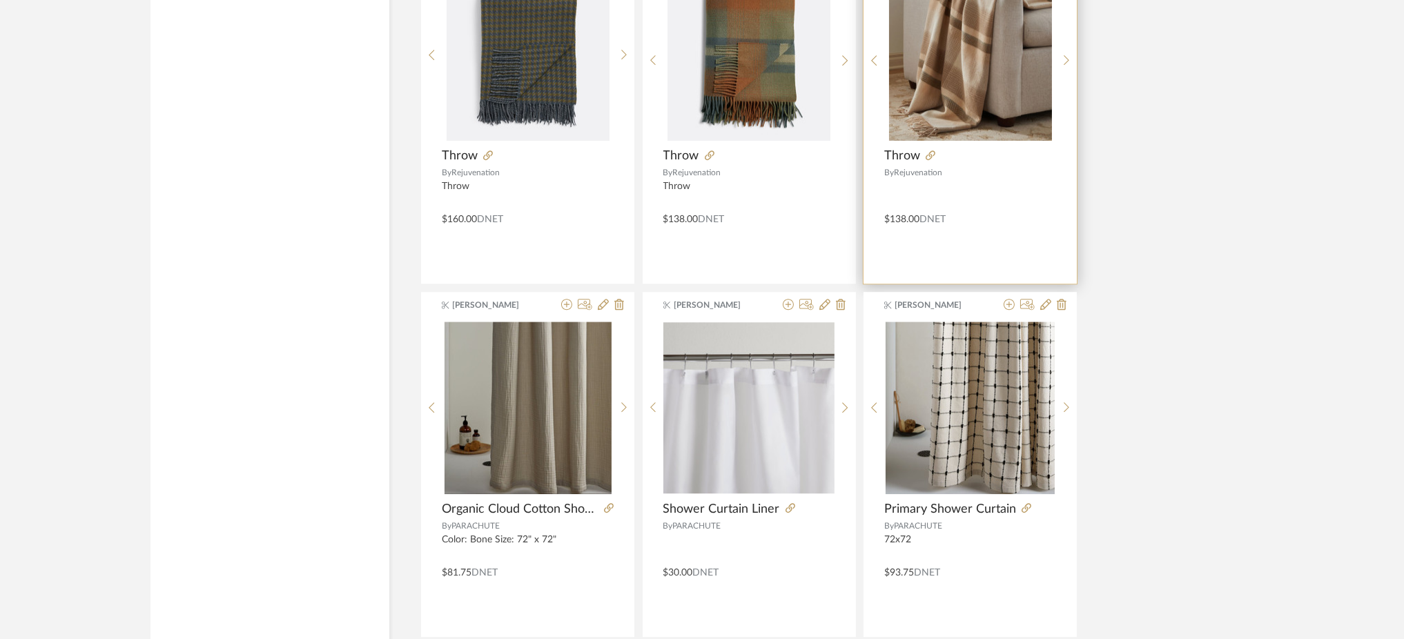
scroll to position [8239, 0]
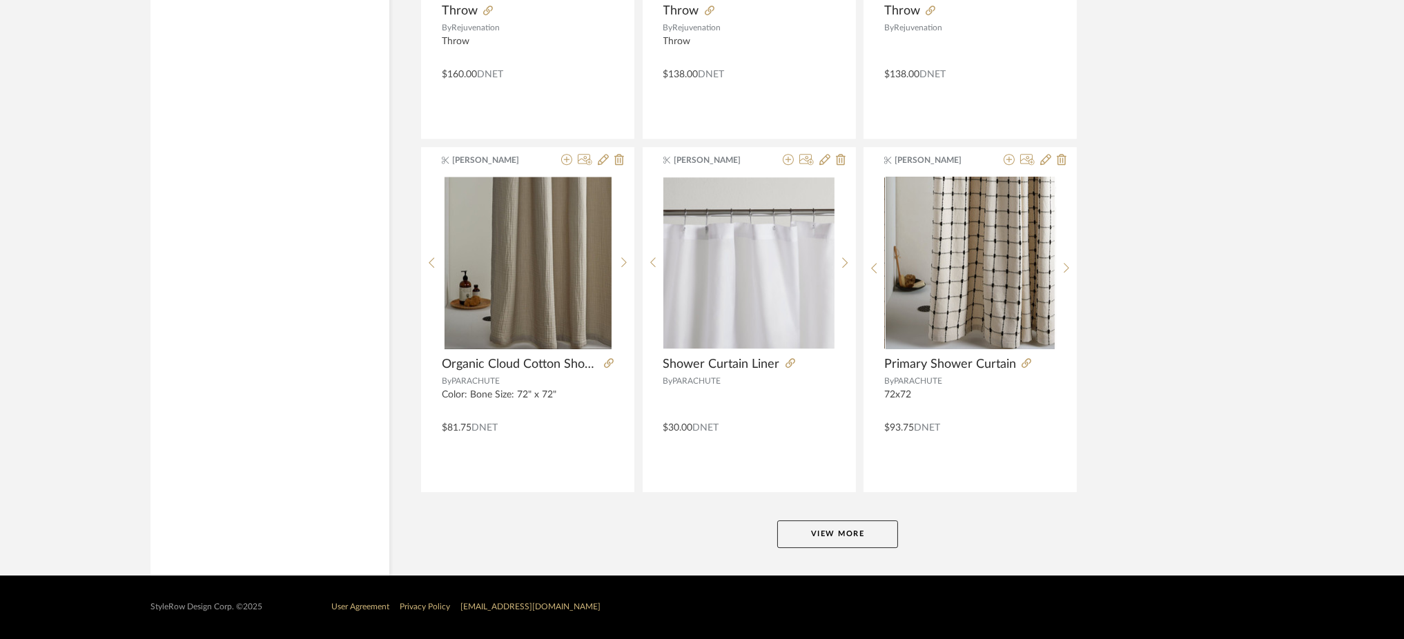
click at [829, 538] on button "View More" at bounding box center [837, 535] width 121 height 28
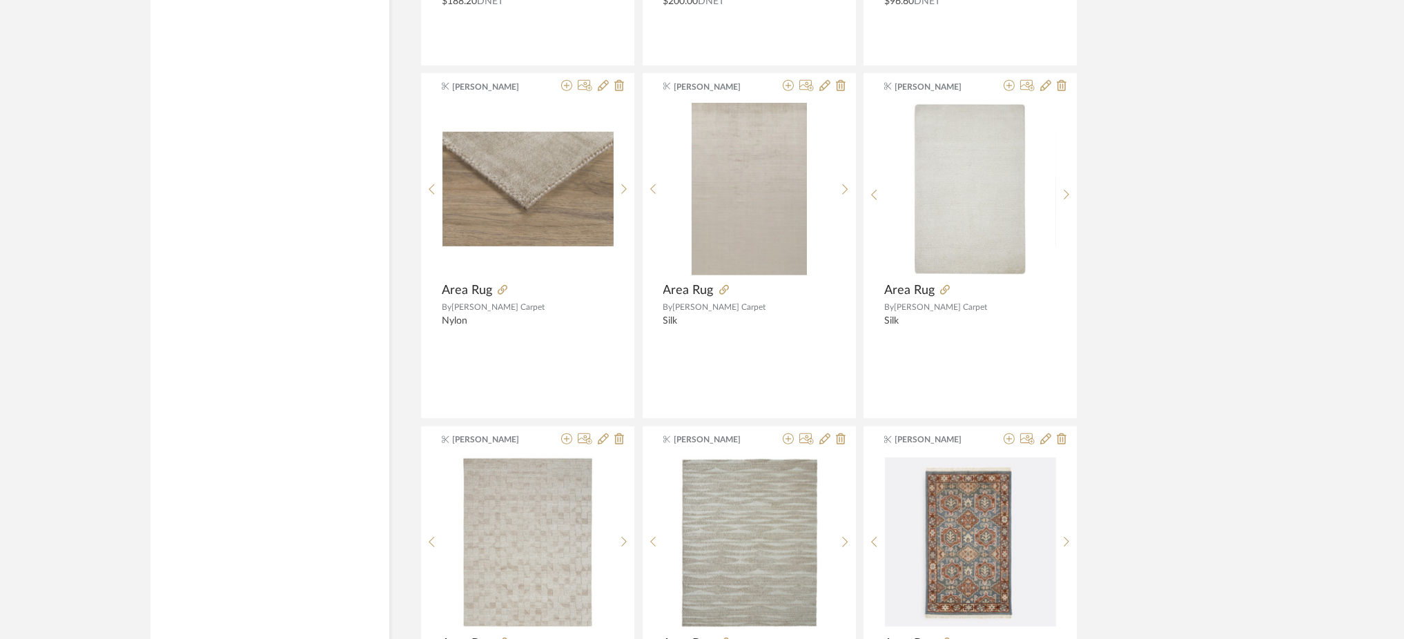
scroll to position [12479, 0]
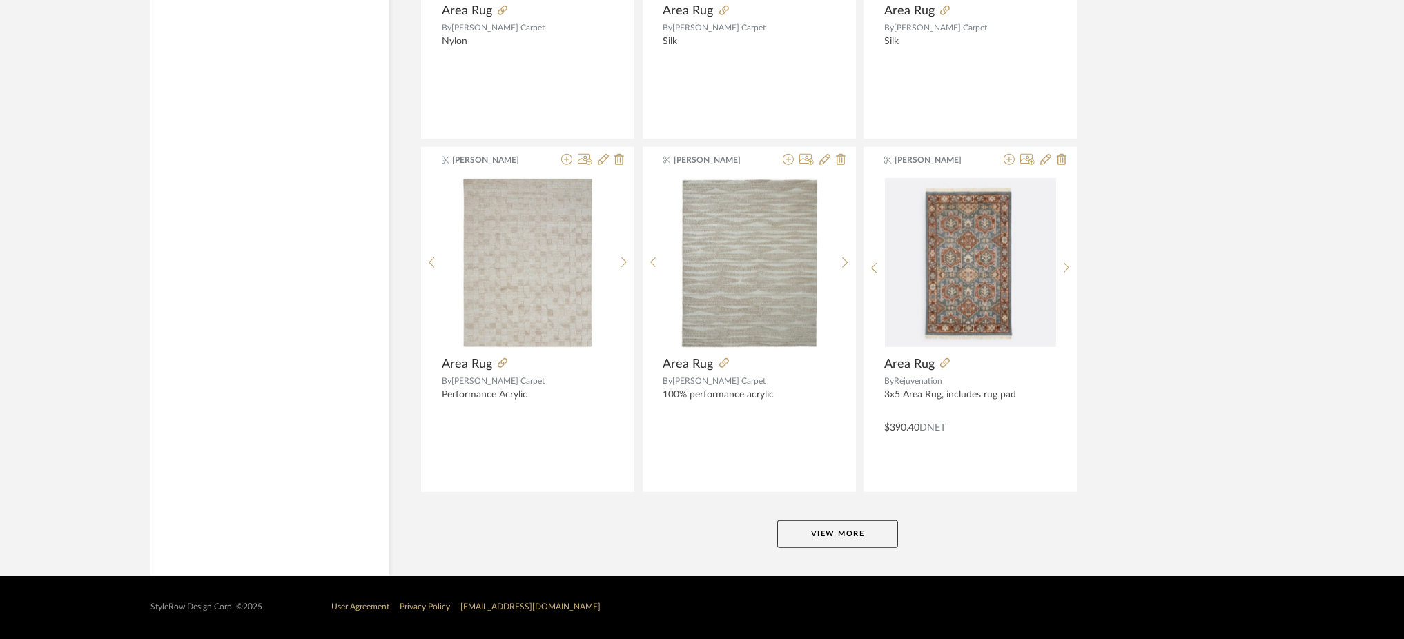
click at [871, 538] on button "View More" at bounding box center [837, 535] width 121 height 28
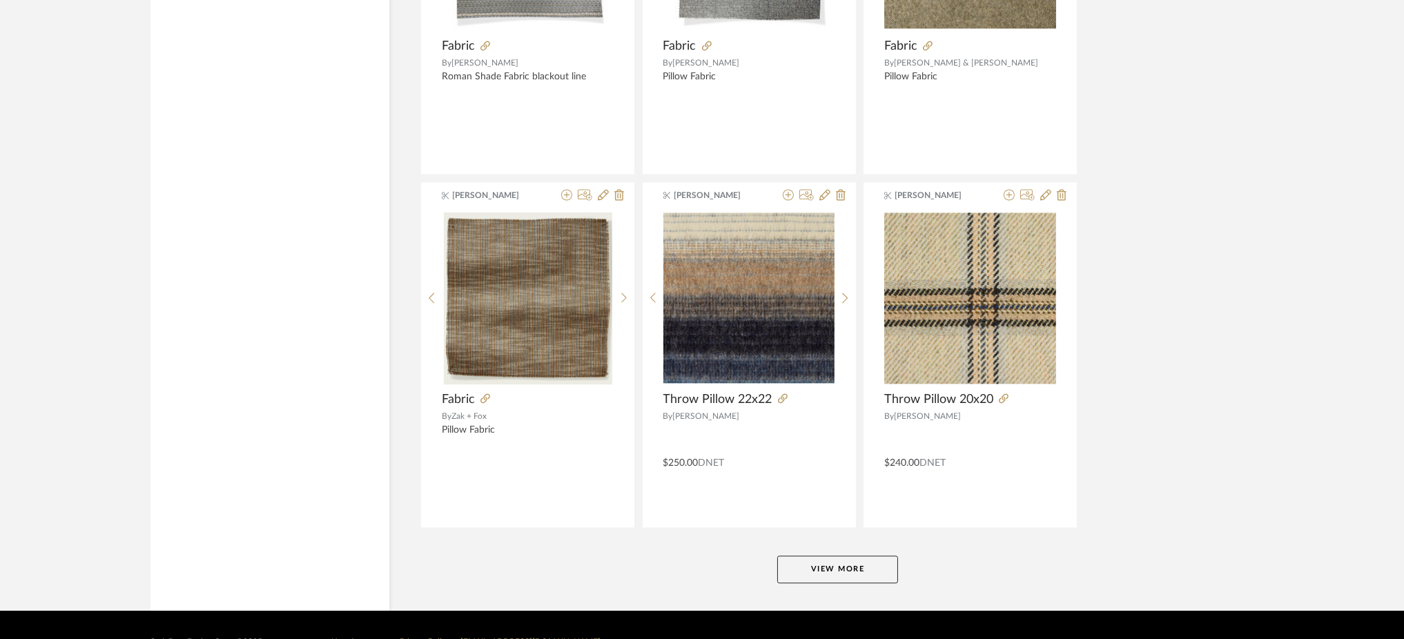
scroll to position [16683, 0]
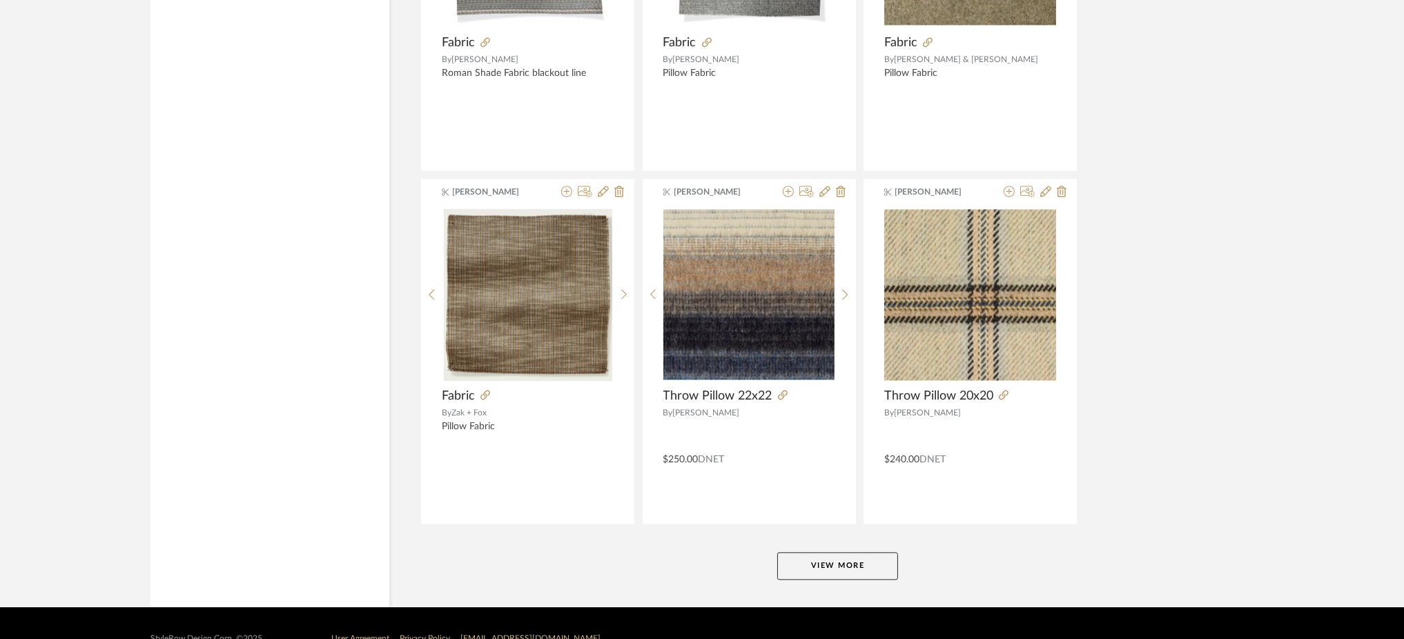
click at [862, 572] on button "View More" at bounding box center [837, 566] width 121 height 28
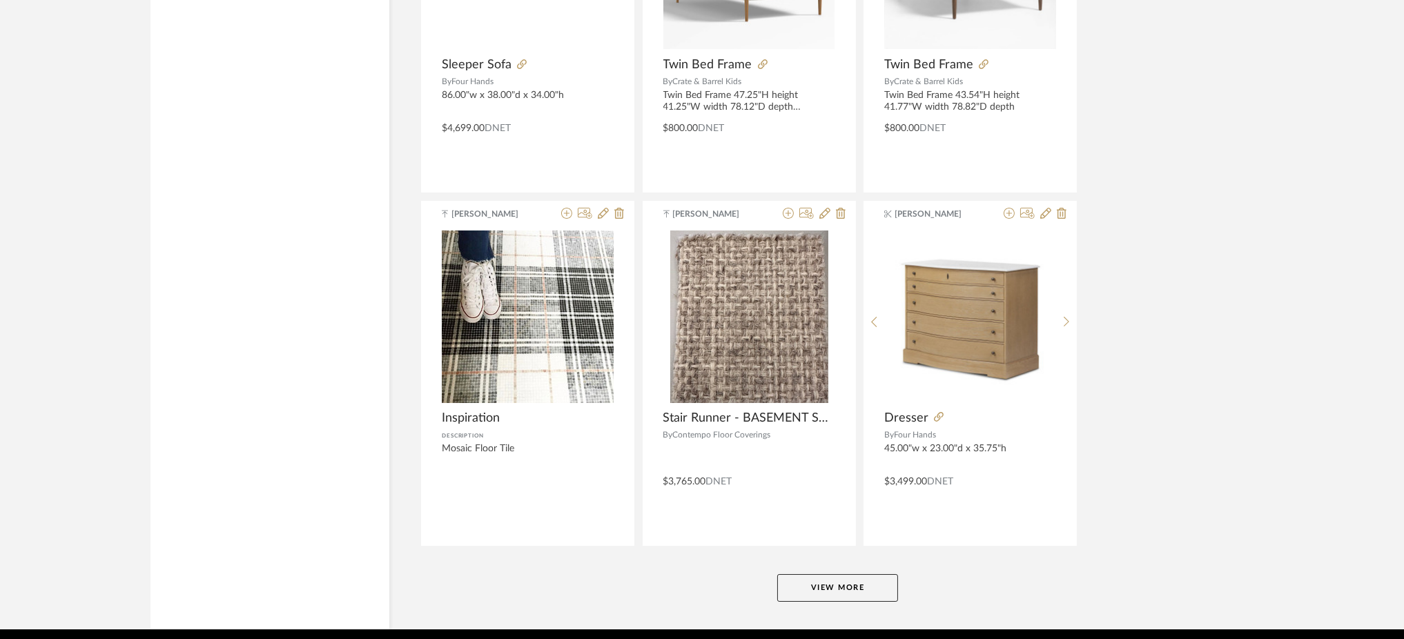
scroll to position [20957, 0]
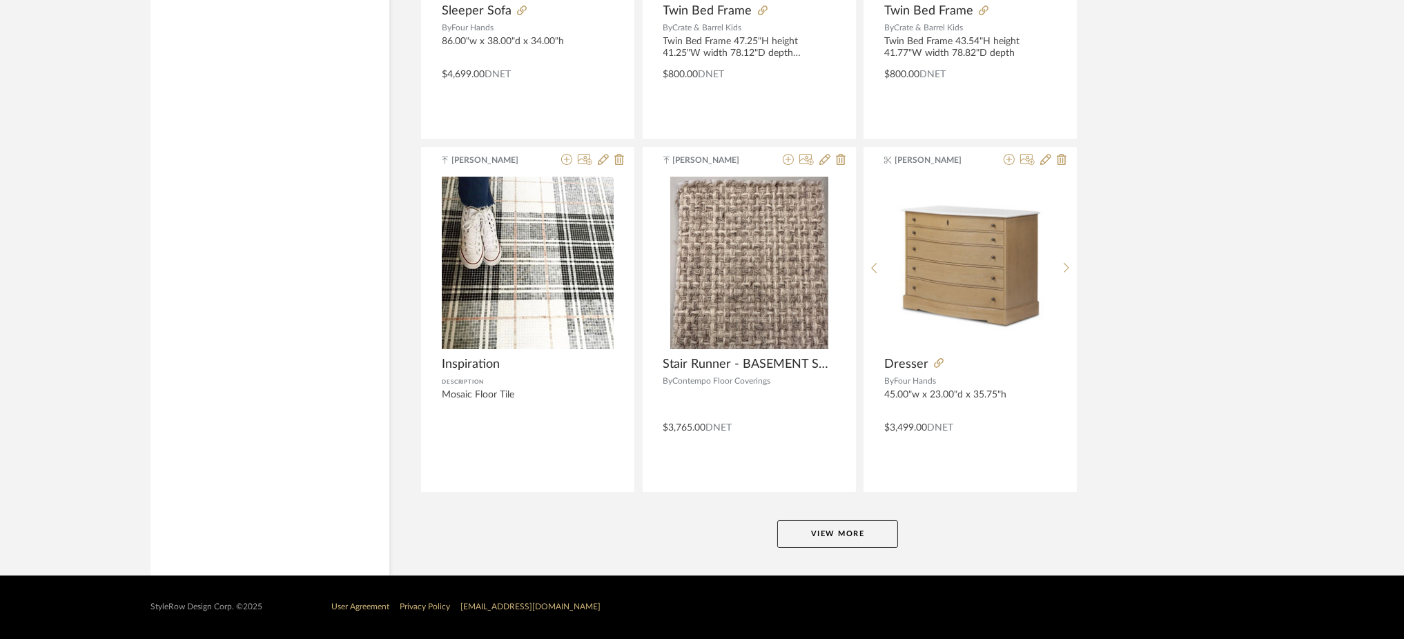
click at [823, 536] on button "View More" at bounding box center [837, 535] width 121 height 28
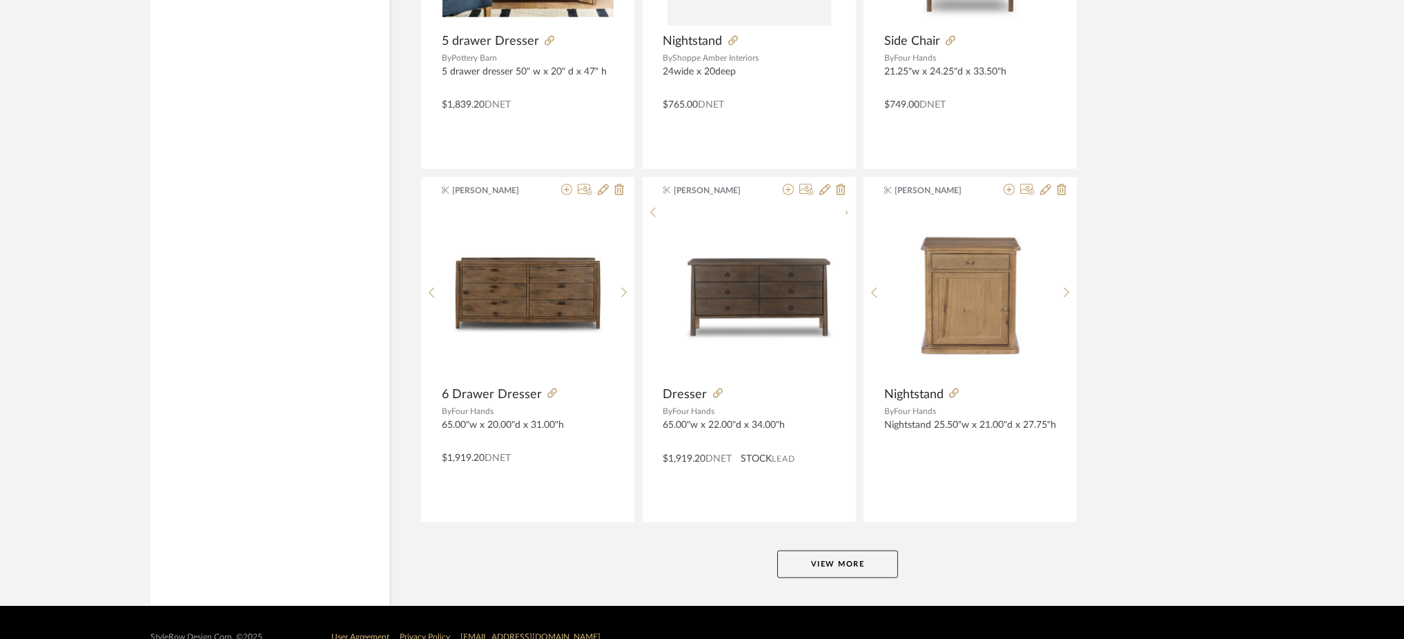
scroll to position [25160, 0]
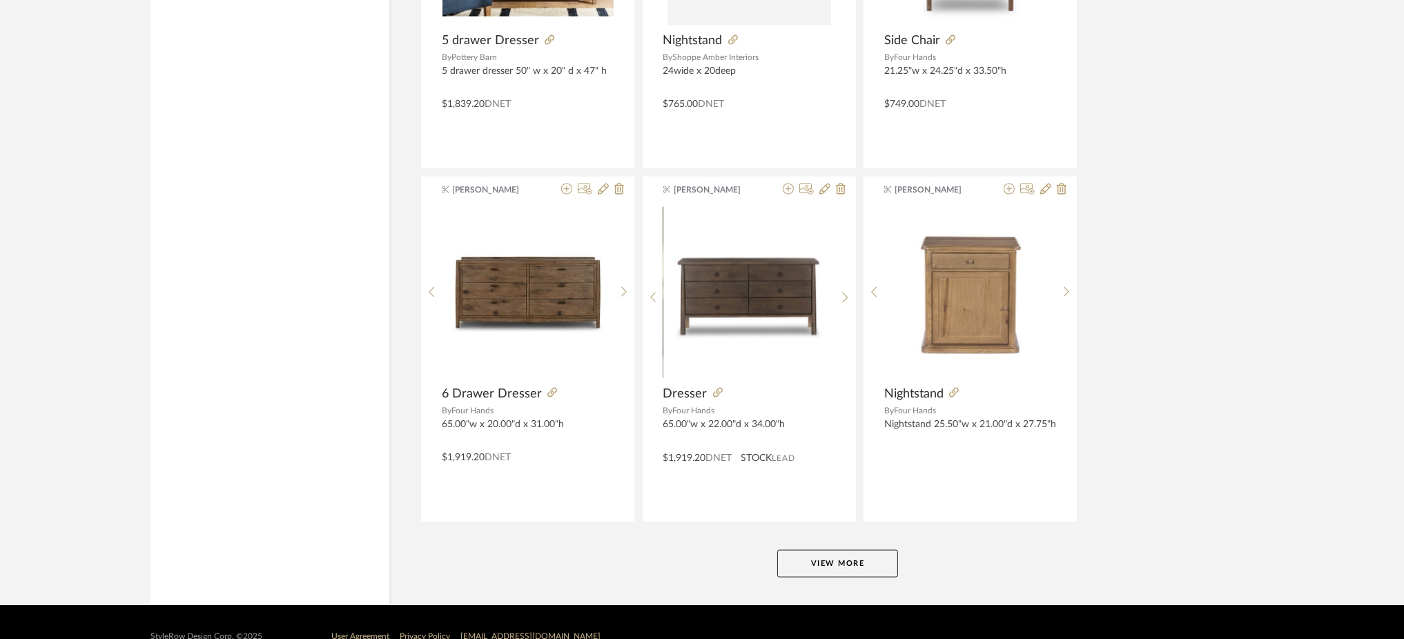
click at [835, 570] on button "View More" at bounding box center [837, 564] width 121 height 28
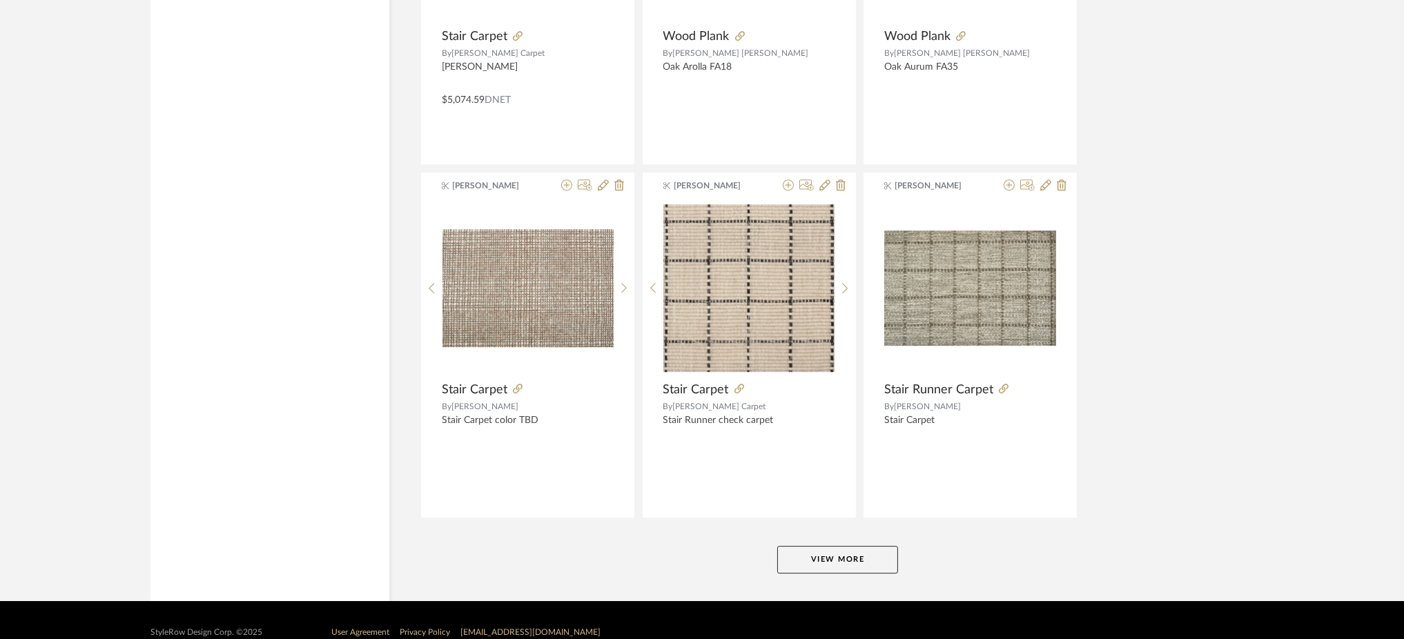
scroll to position [29434, 0]
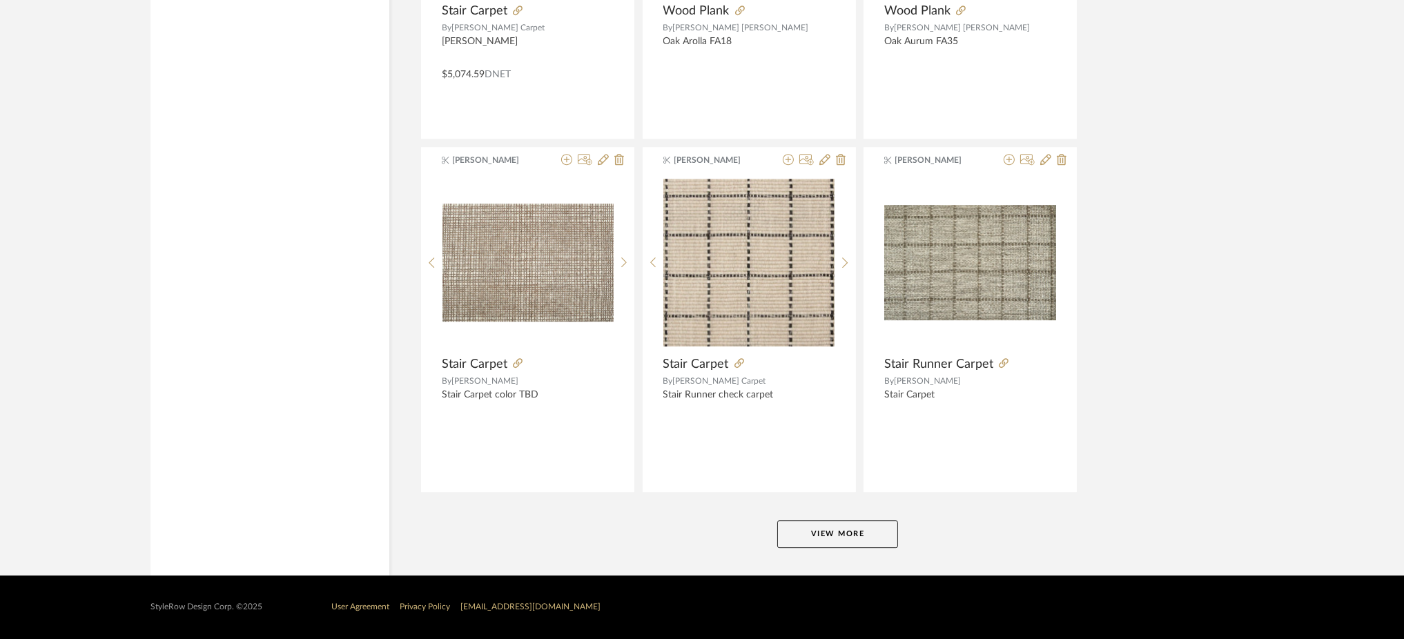
click at [841, 537] on button "View More" at bounding box center [837, 535] width 121 height 28
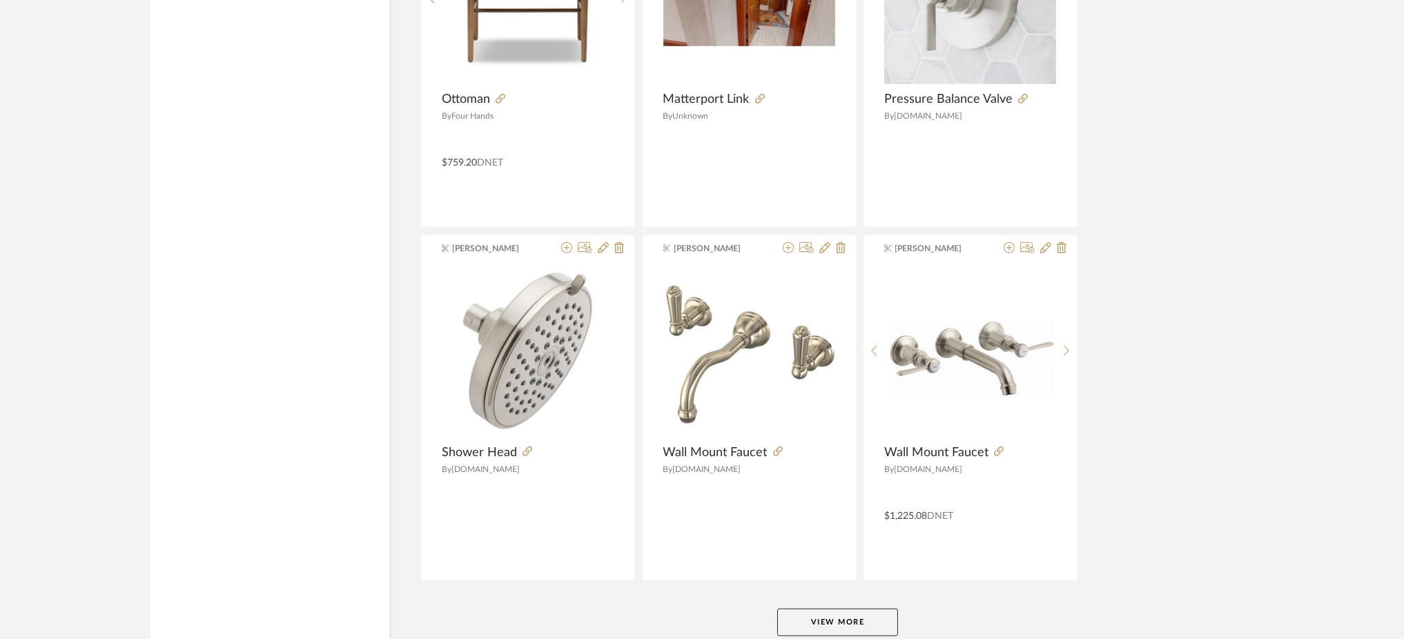
scroll to position [33579, 0]
click at [816, 622] on button "View More" at bounding box center [837, 621] width 121 height 28
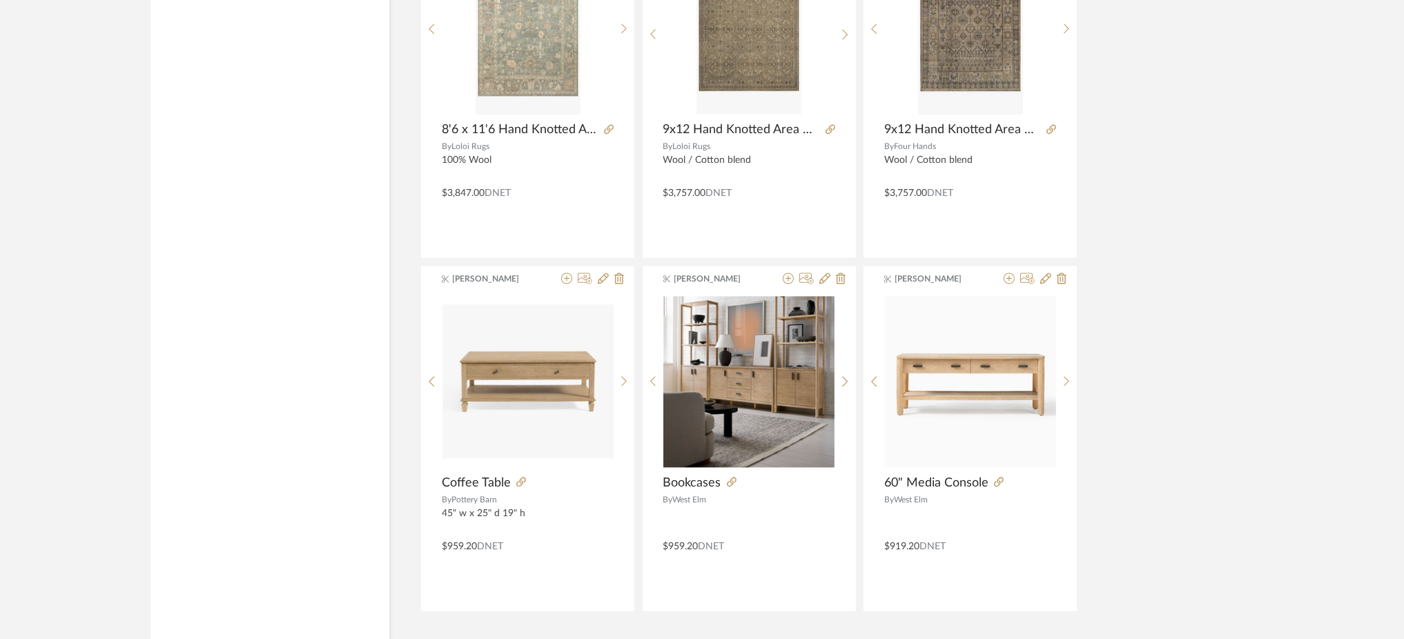
scroll to position [37912, 0]
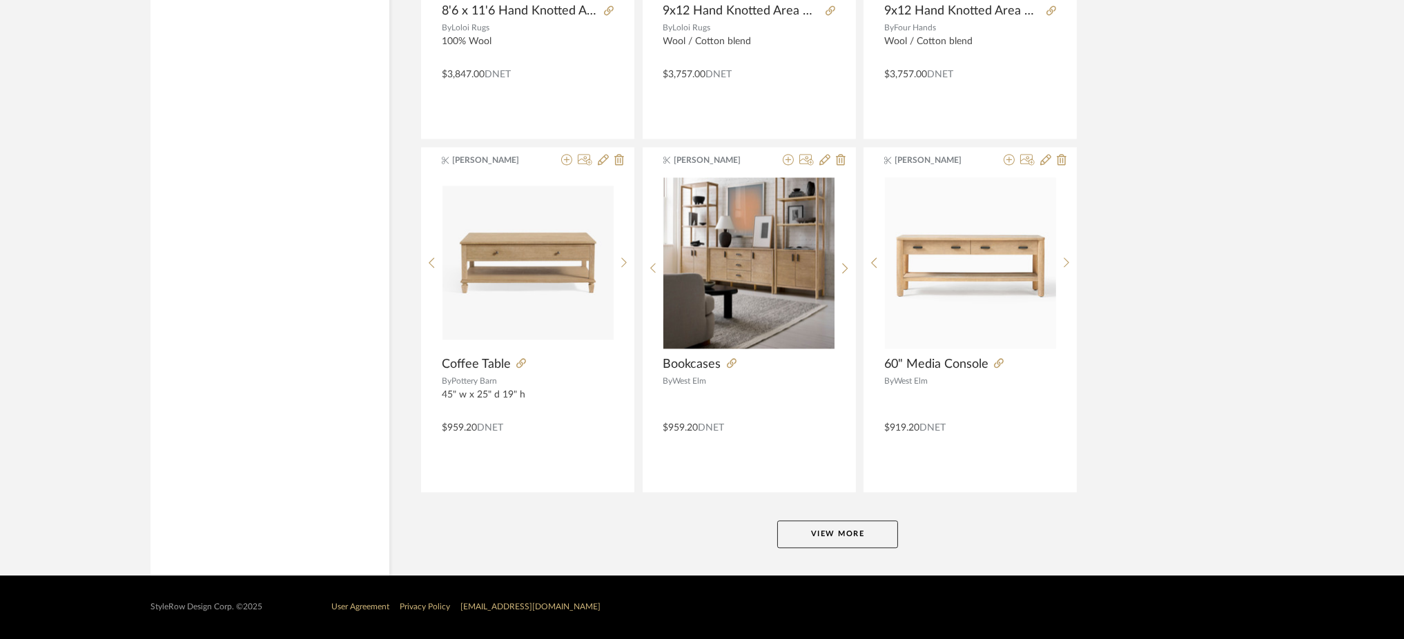
click at [845, 535] on button "View More" at bounding box center [837, 535] width 121 height 28
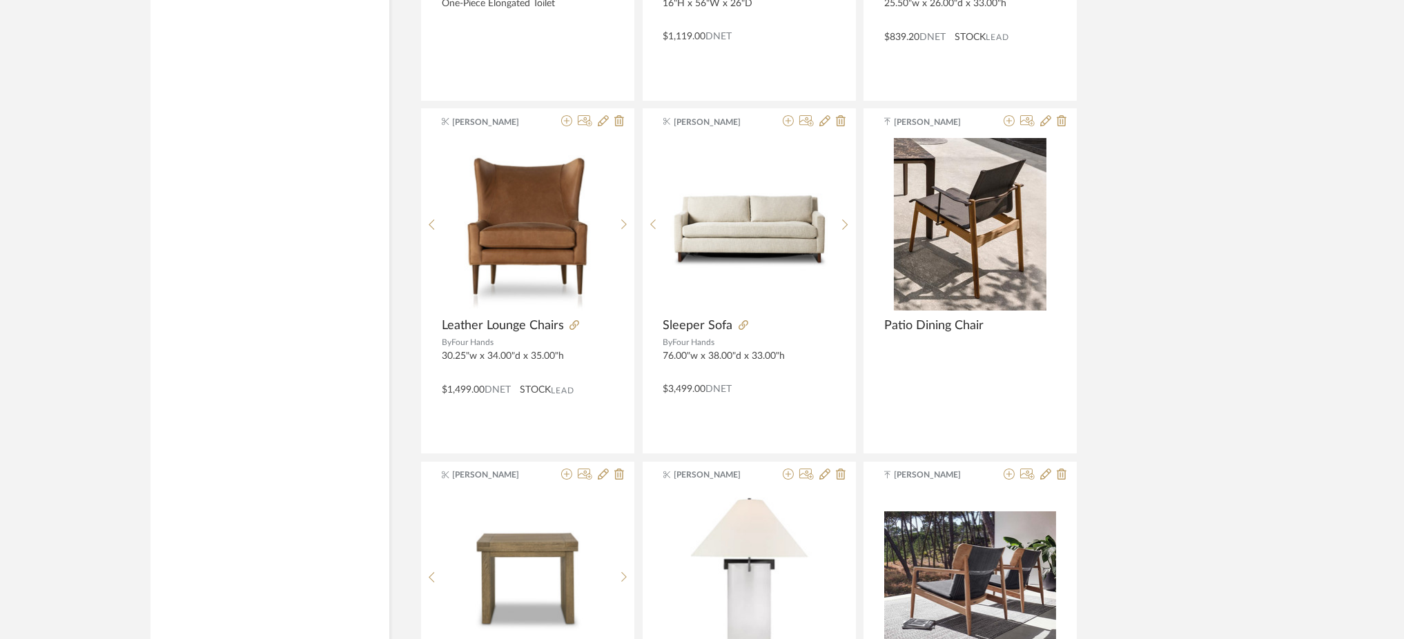
scroll to position [42151, 0]
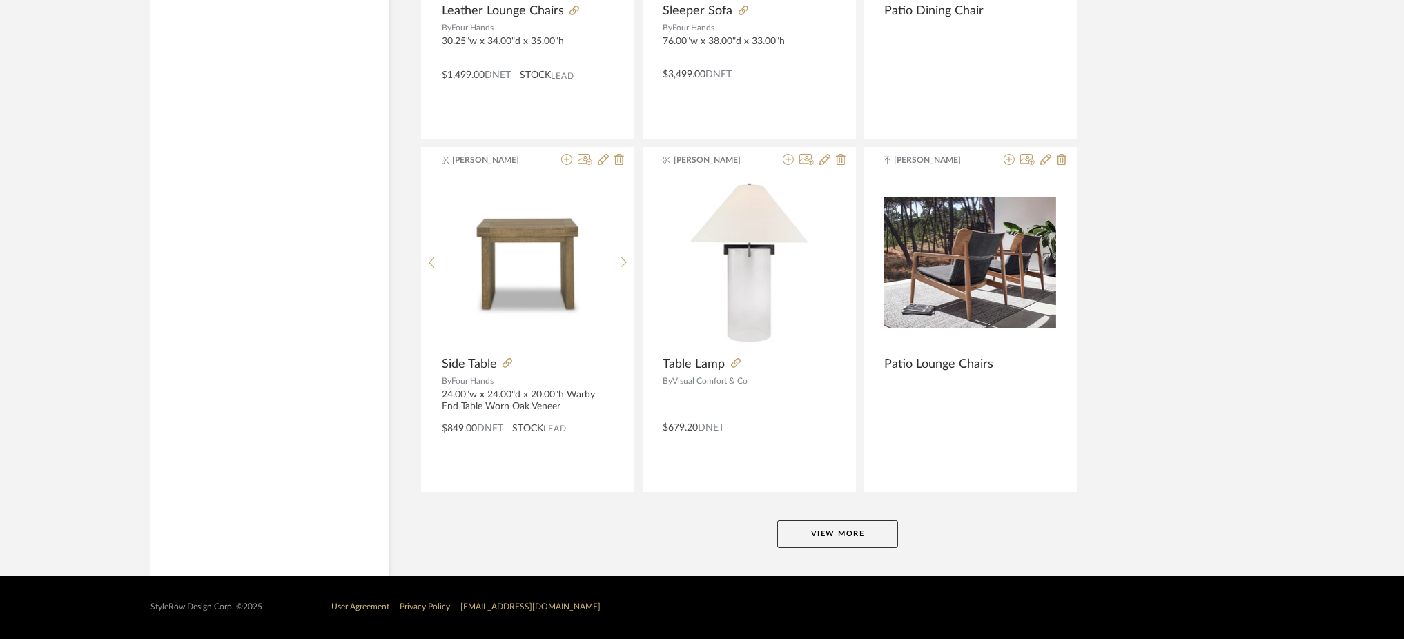
click at [846, 545] on button "View More" at bounding box center [837, 535] width 121 height 28
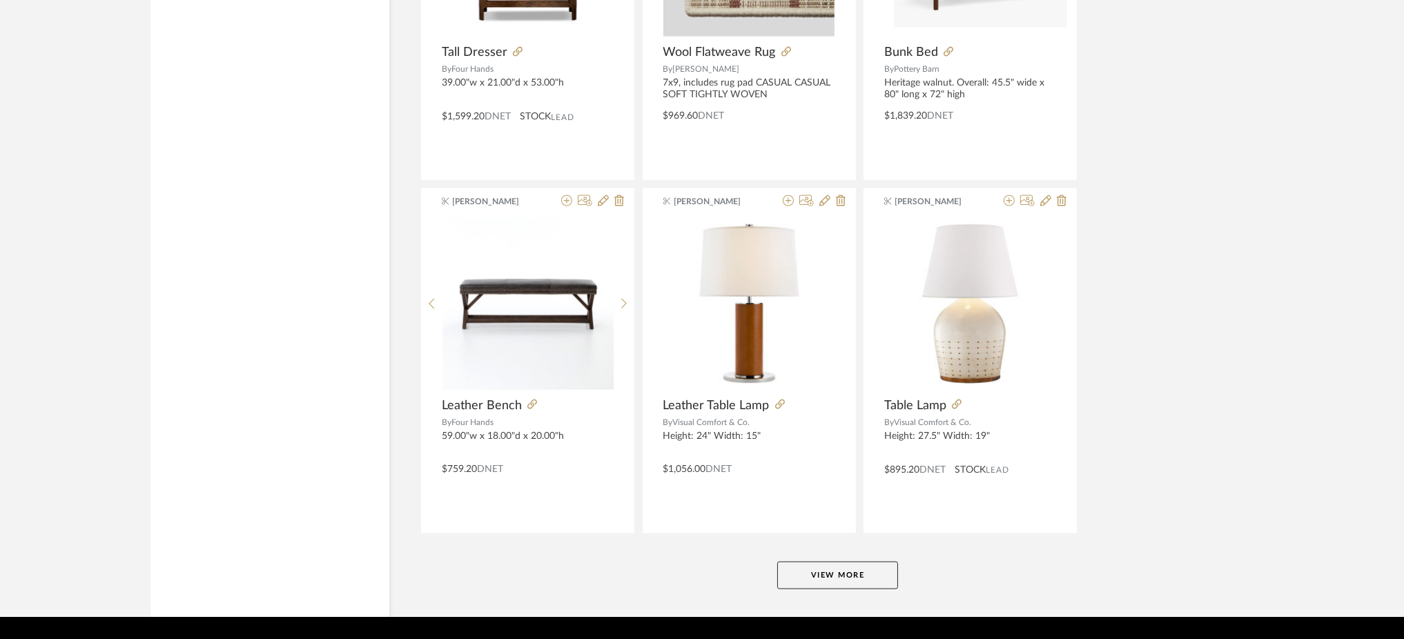
scroll to position [46338, 0]
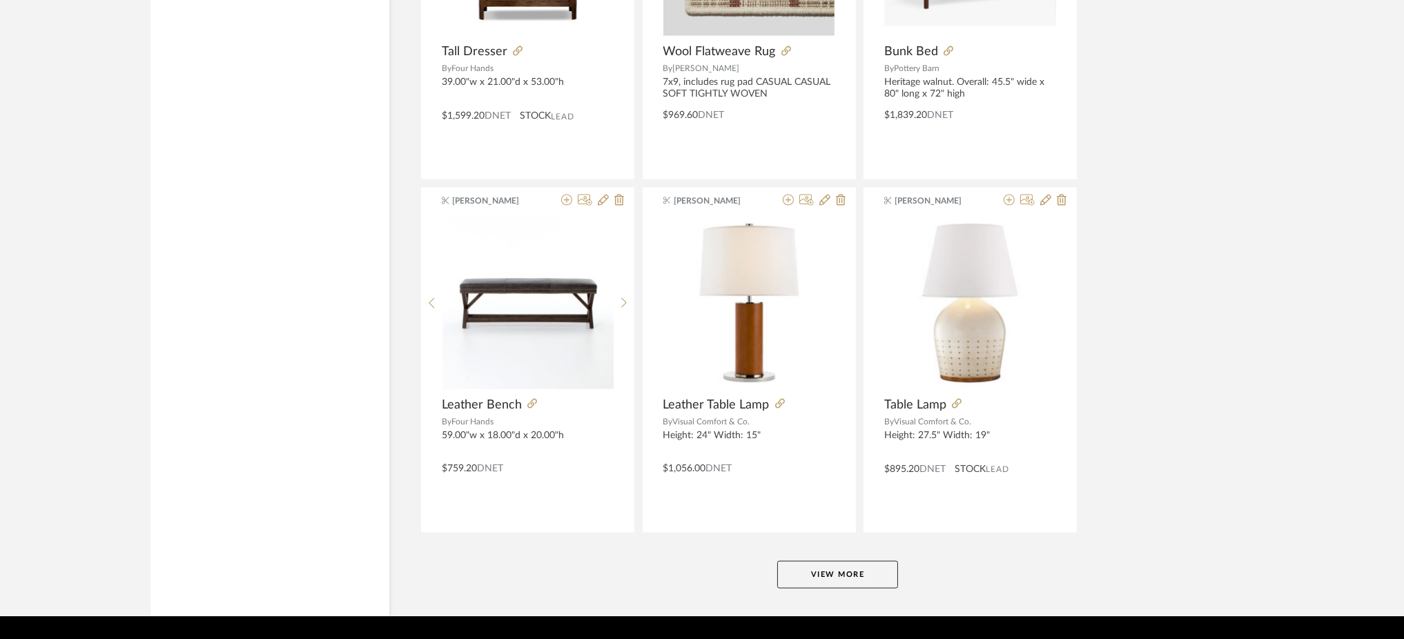
click at [849, 589] on button "View More" at bounding box center [837, 575] width 121 height 28
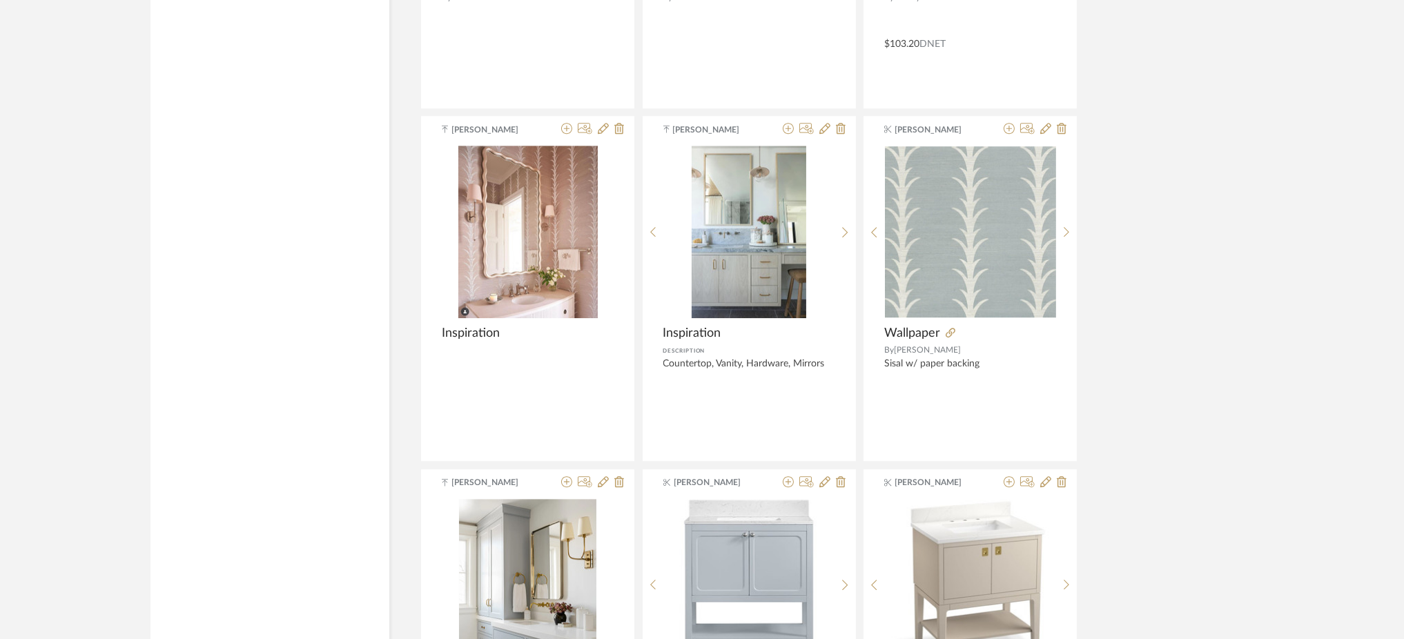
scroll to position [50629, 0]
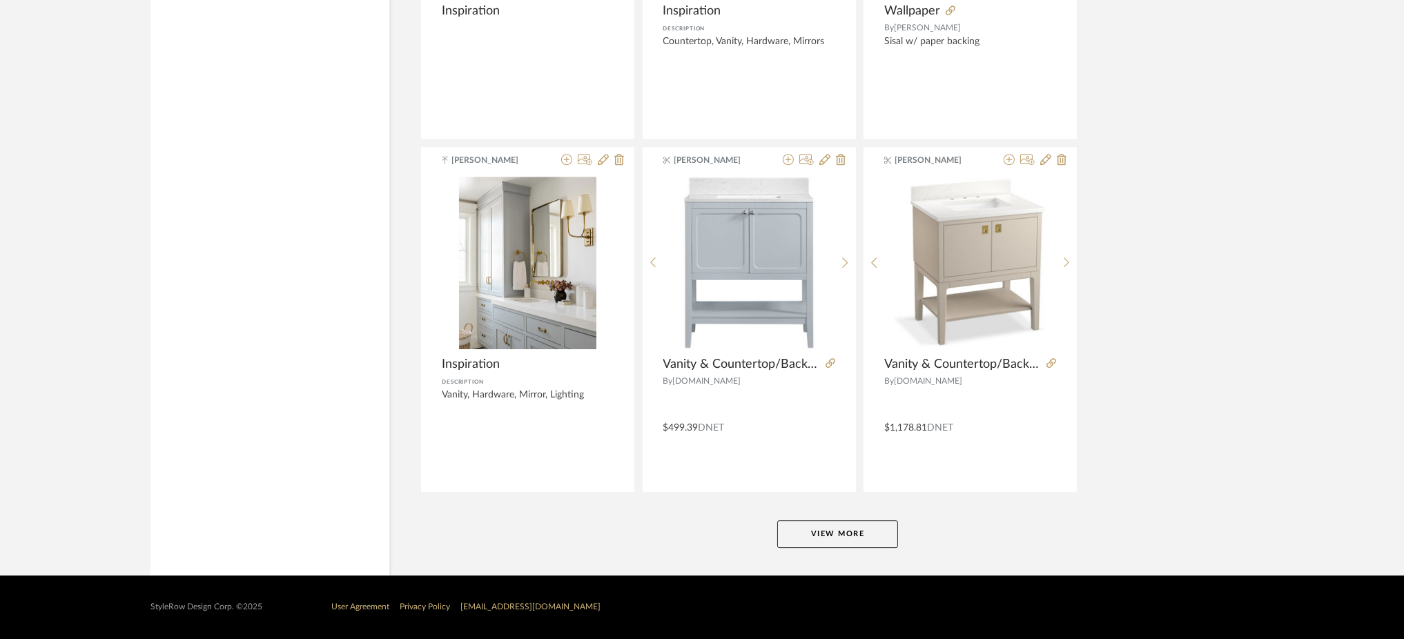
click at [817, 536] on button "View More" at bounding box center [837, 535] width 121 height 28
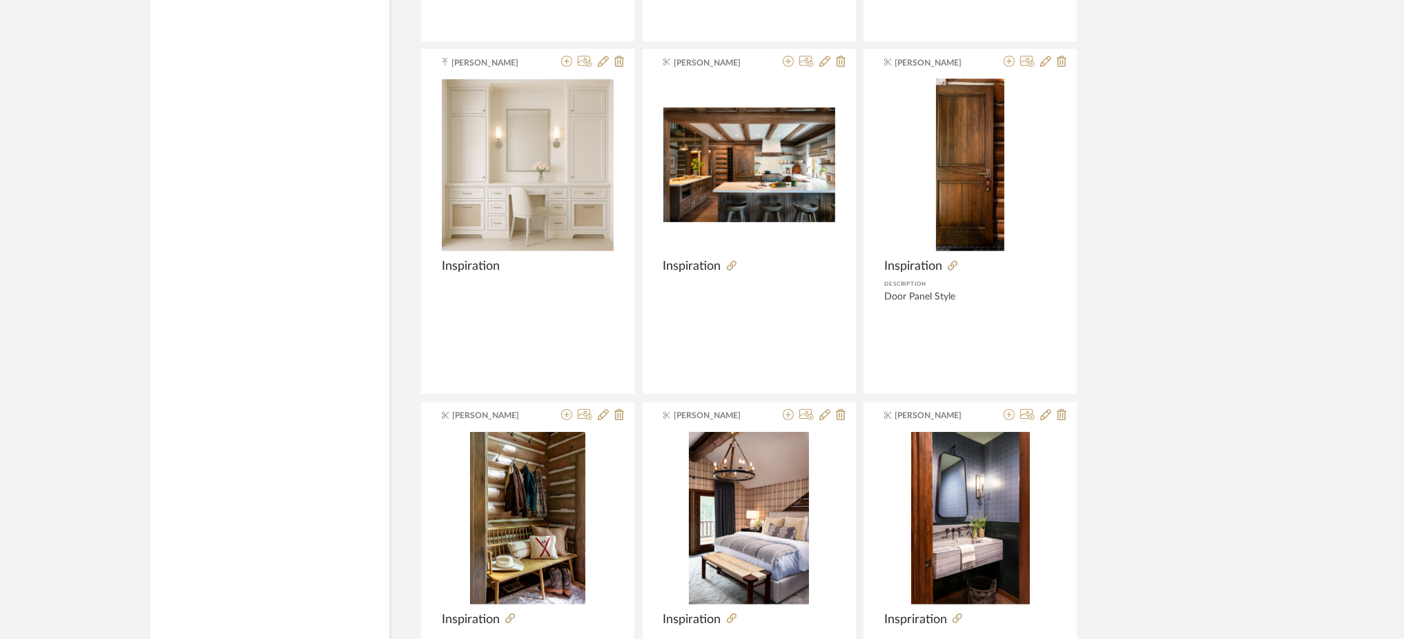
scroll to position [54868, 0]
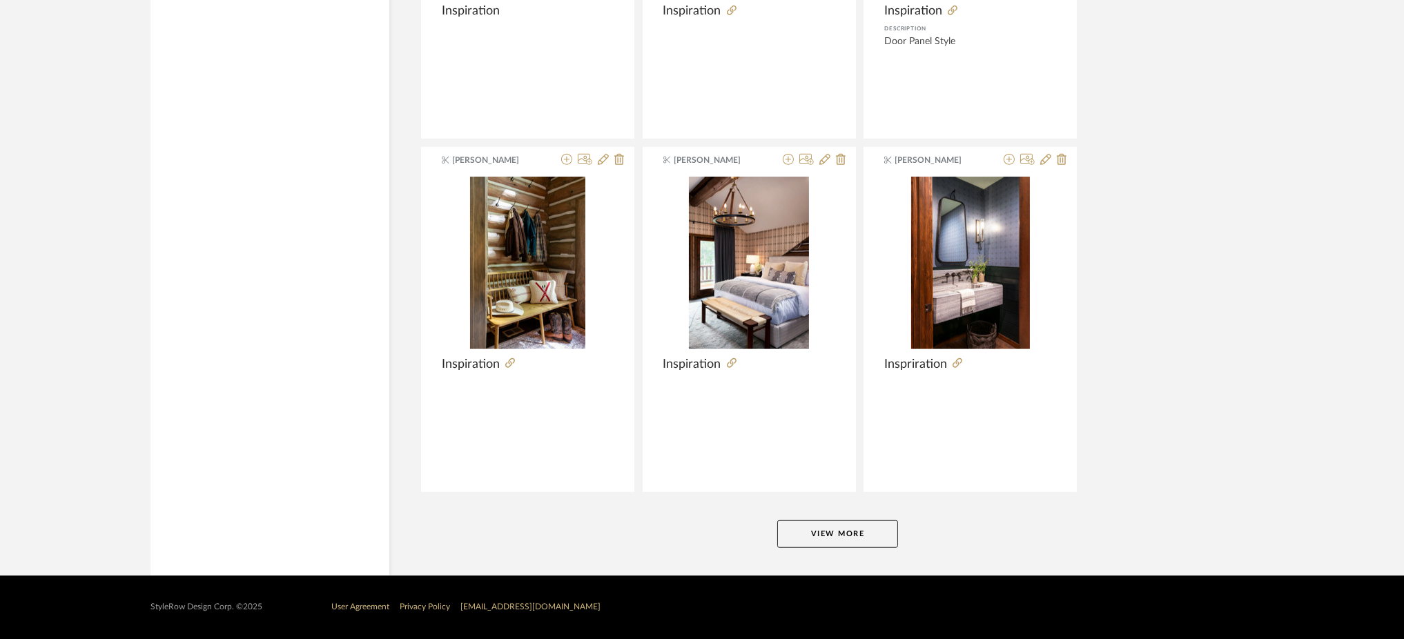
click at [842, 536] on button "View More" at bounding box center [837, 535] width 121 height 28
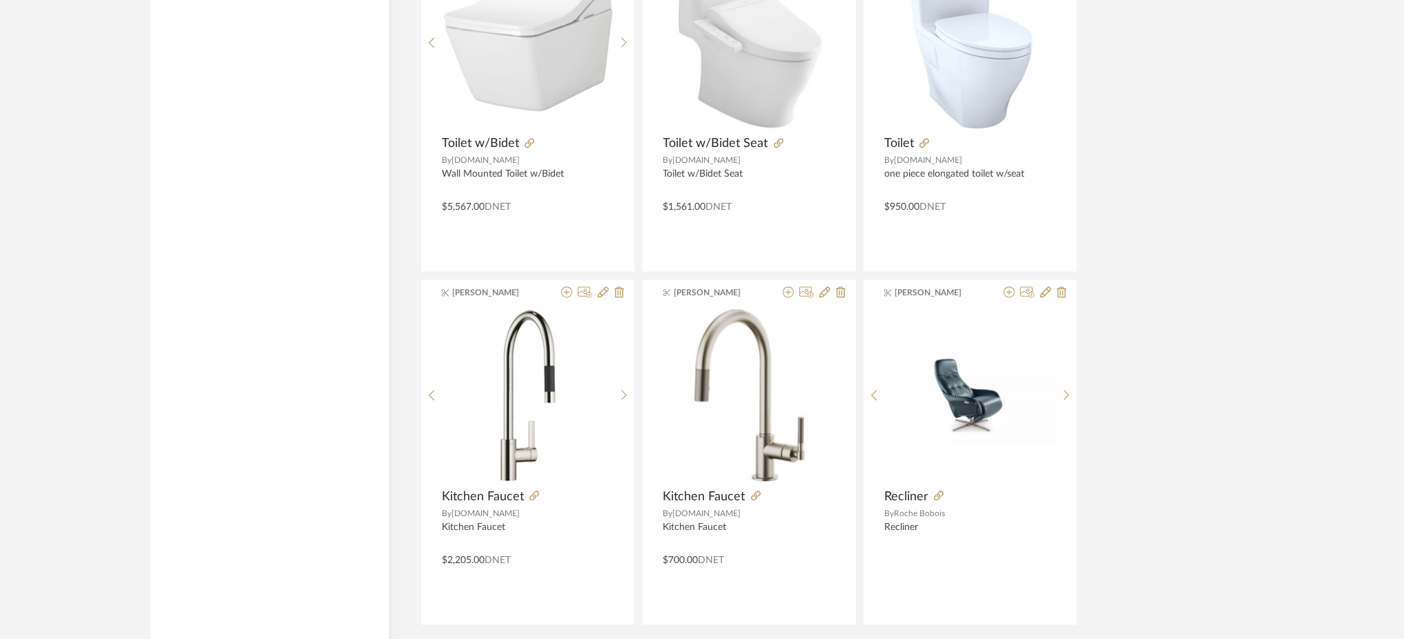
scroll to position [59106, 0]
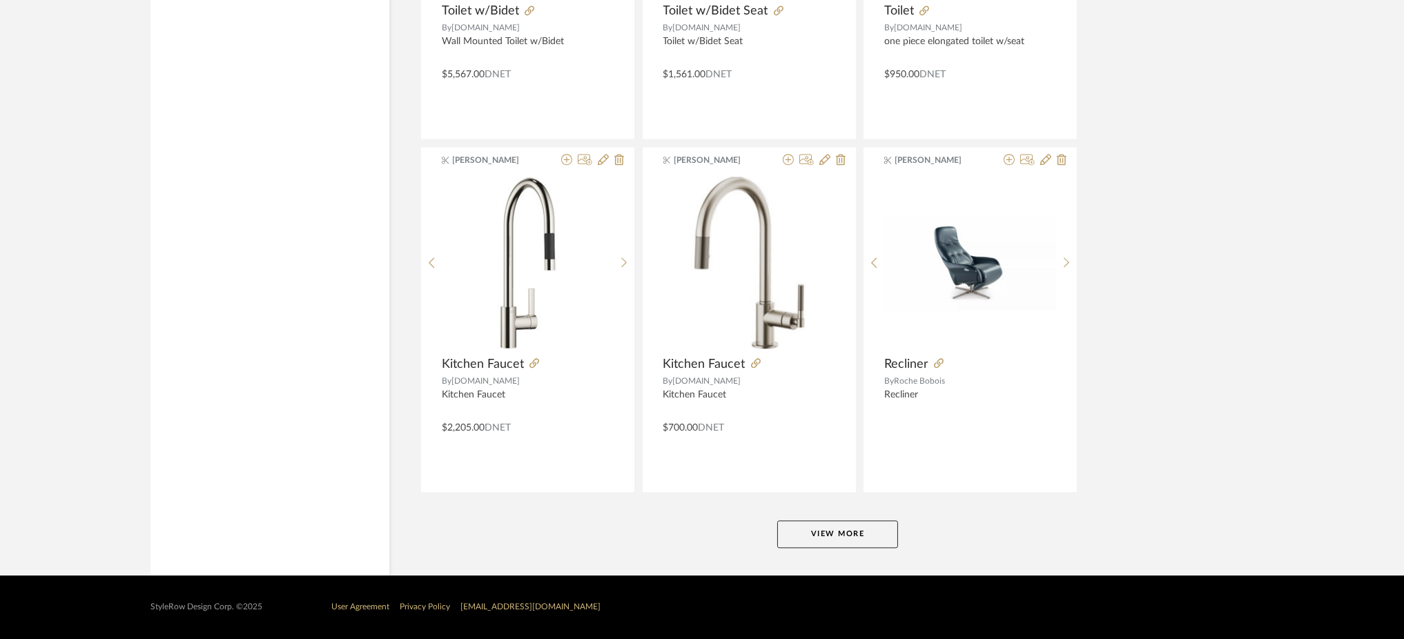
click at [818, 541] on button "View More" at bounding box center [837, 535] width 121 height 28
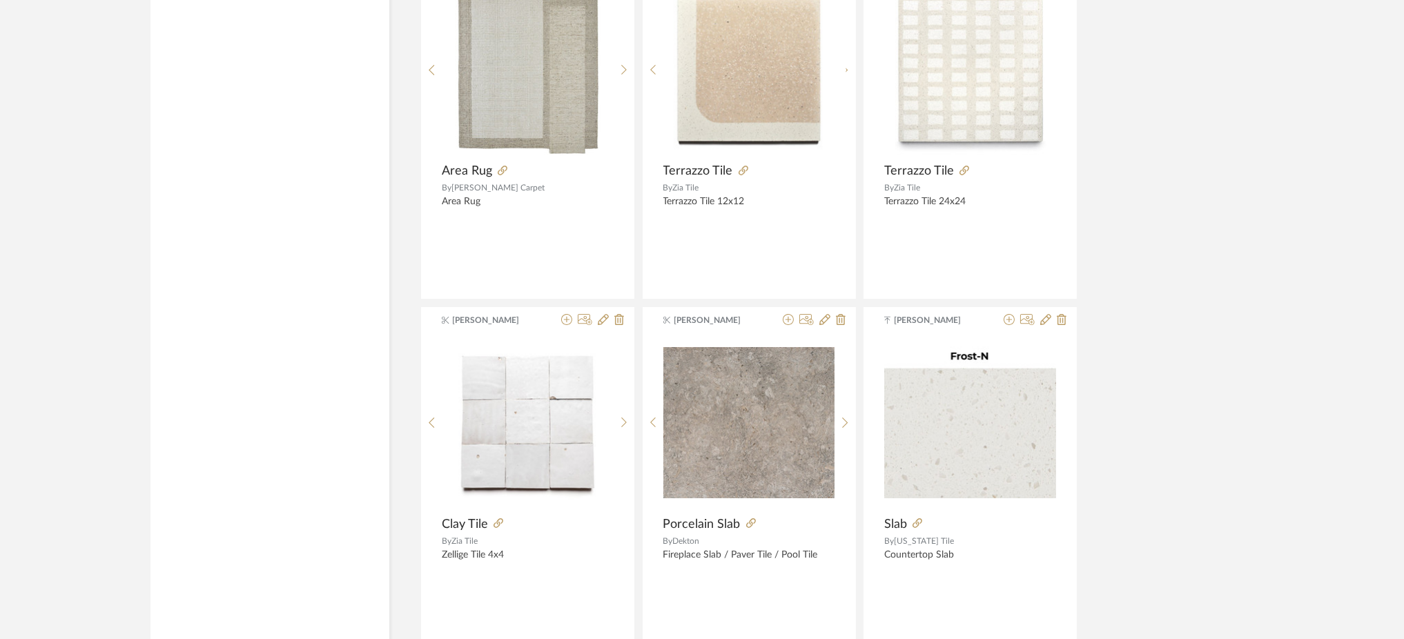
scroll to position [63345, 0]
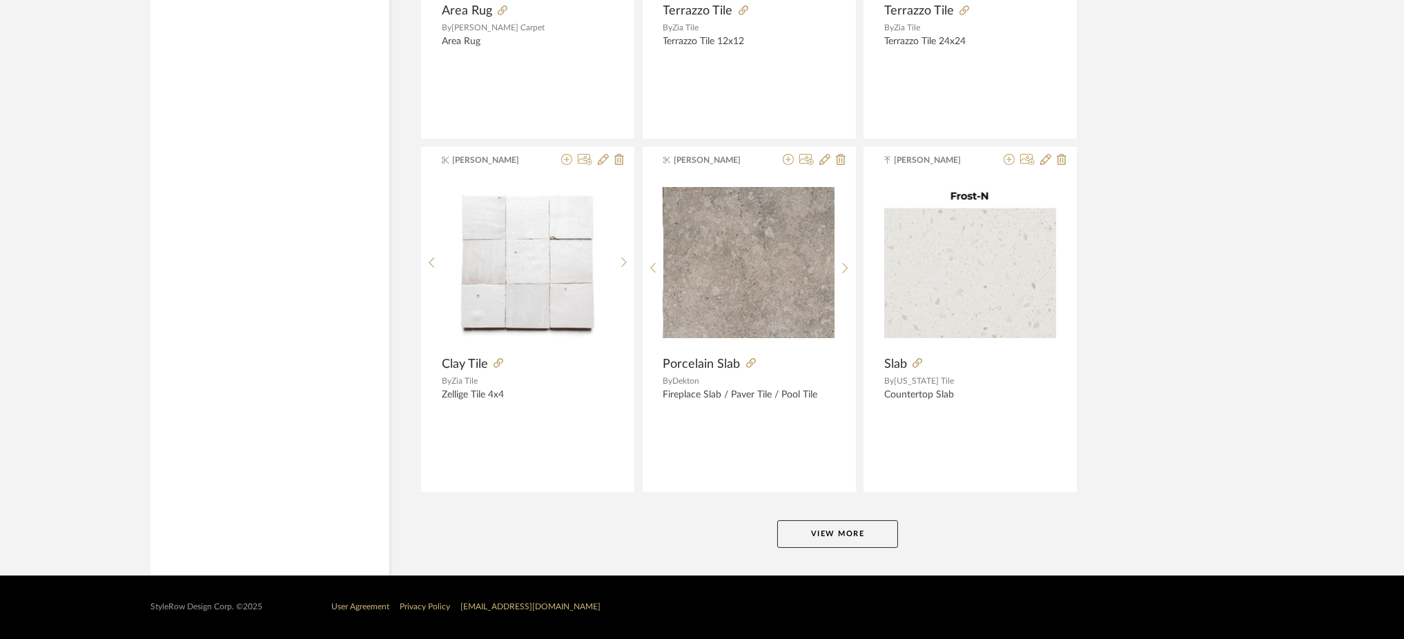
click at [802, 536] on button "View More" at bounding box center [837, 535] width 121 height 28
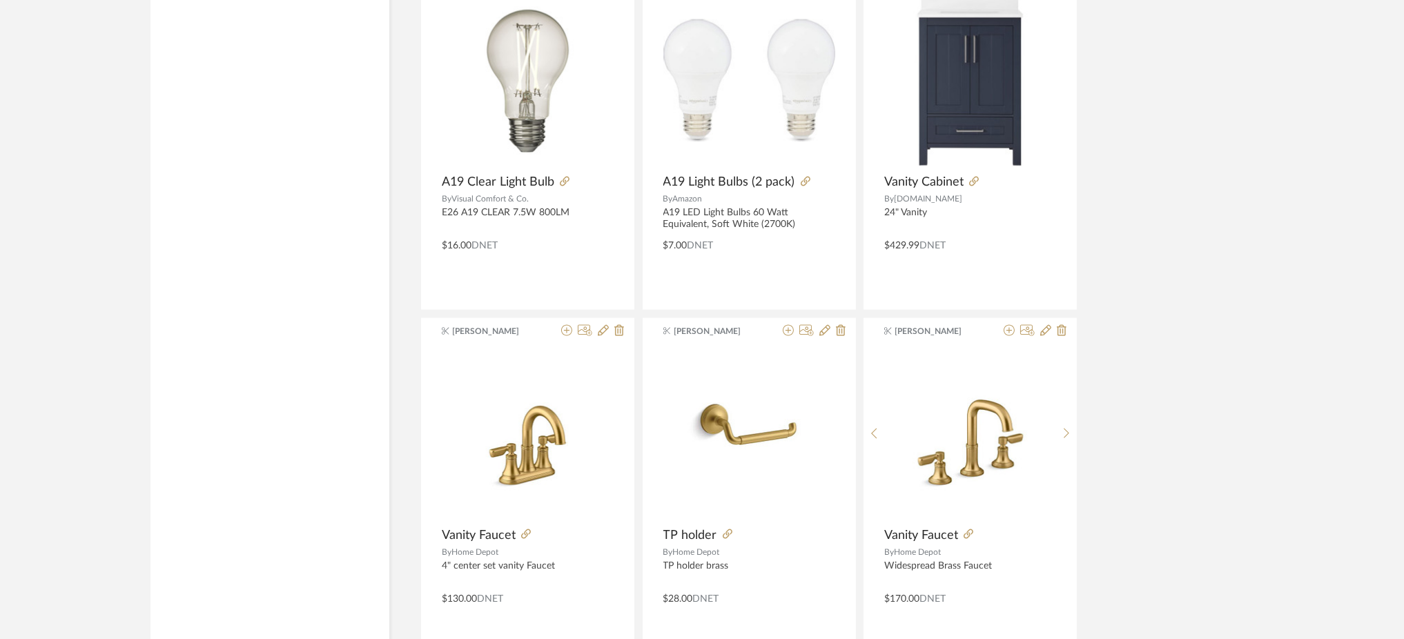
scroll to position [67585, 0]
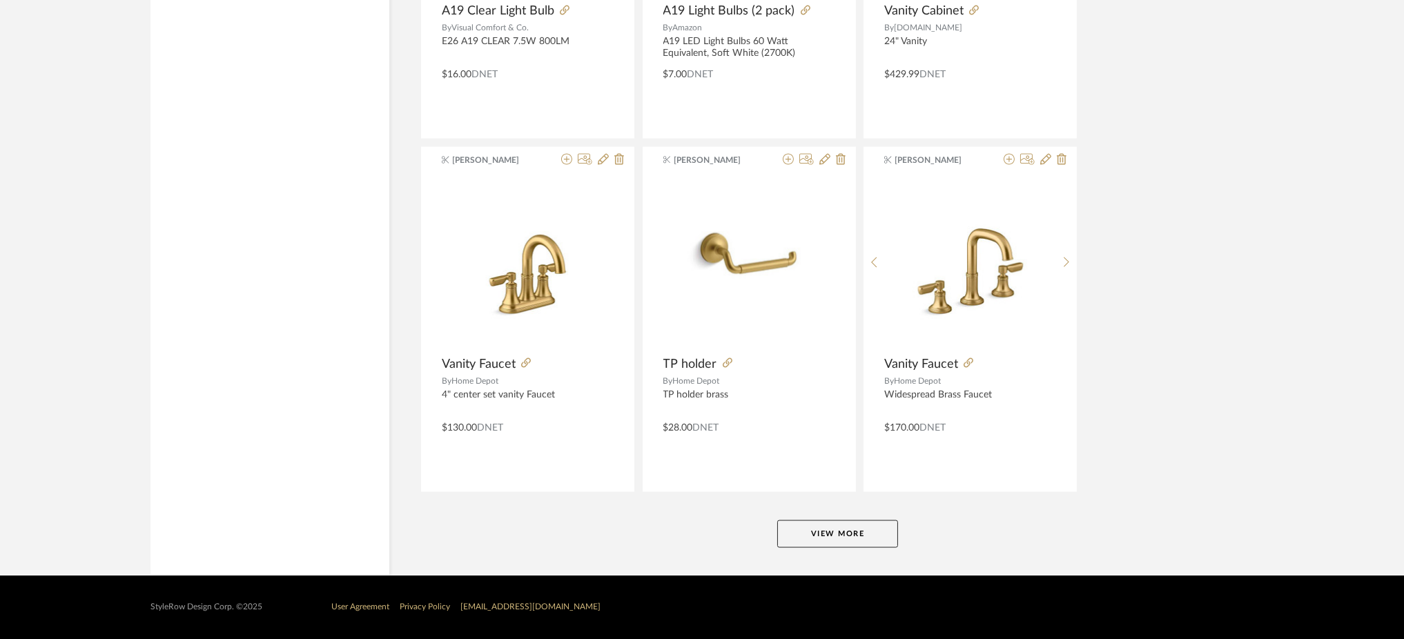
click at [826, 532] on button "View More" at bounding box center [837, 535] width 121 height 28
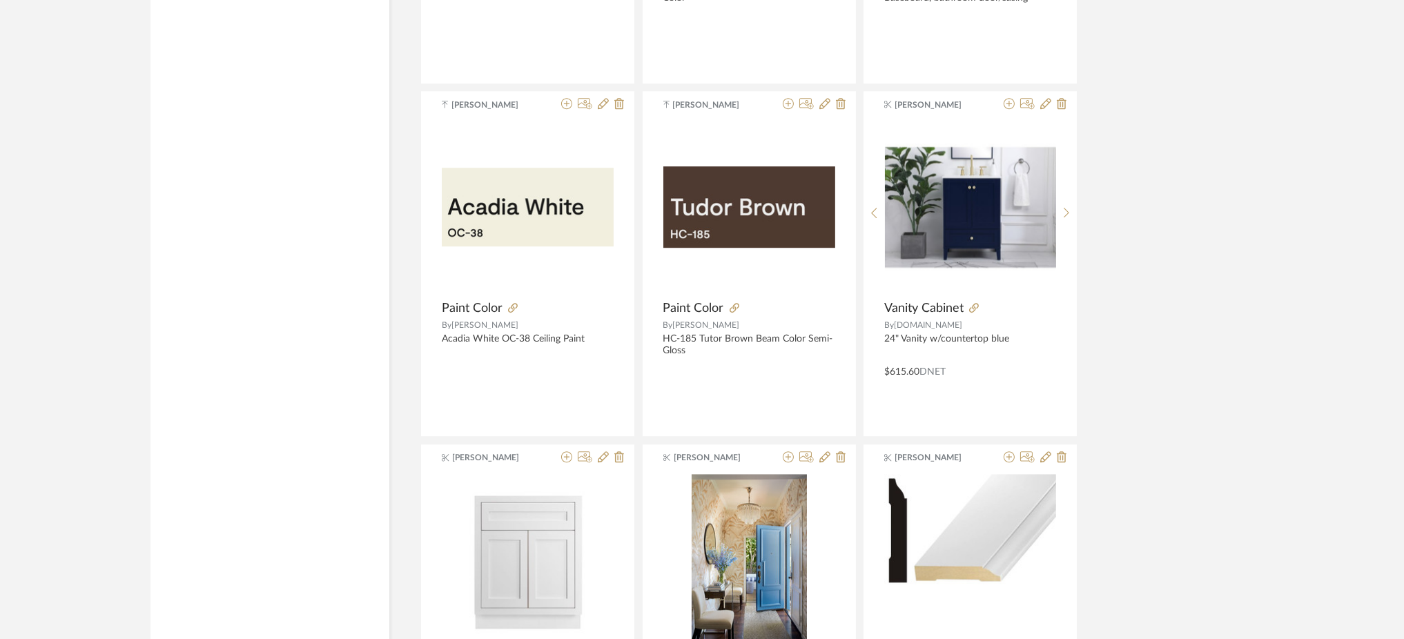
scroll to position [71823, 0]
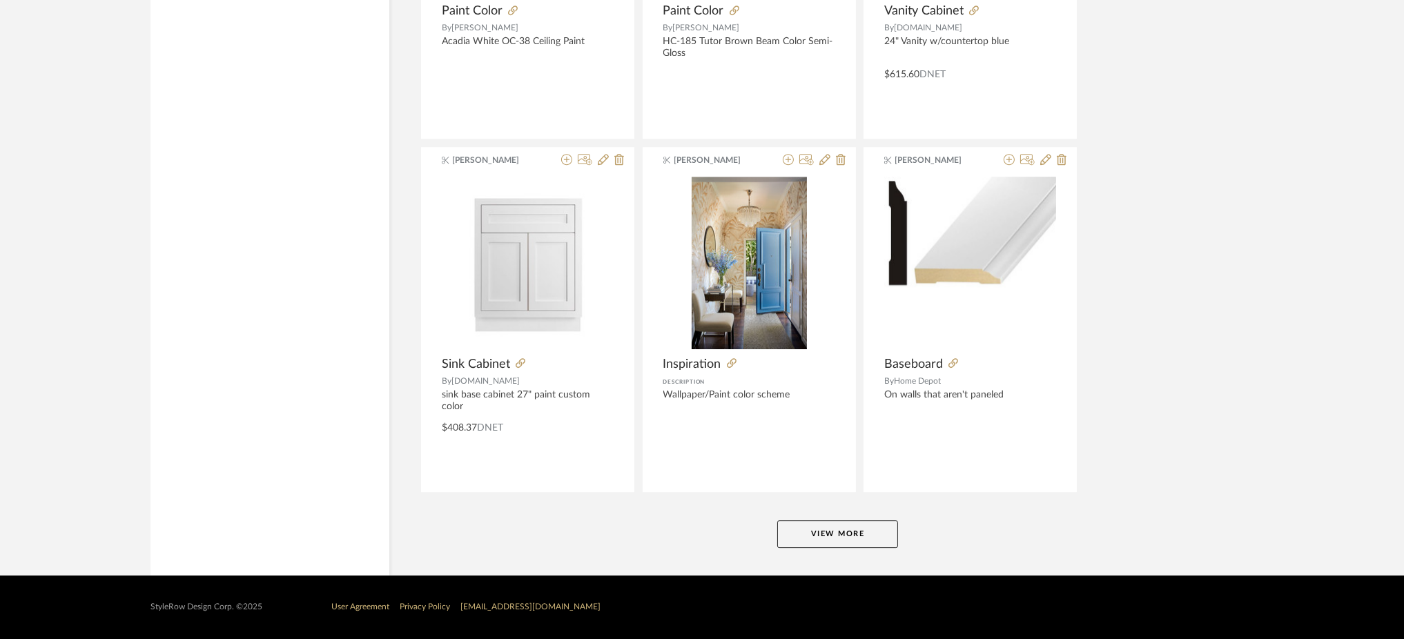
click at [848, 525] on button "View More" at bounding box center [837, 535] width 121 height 28
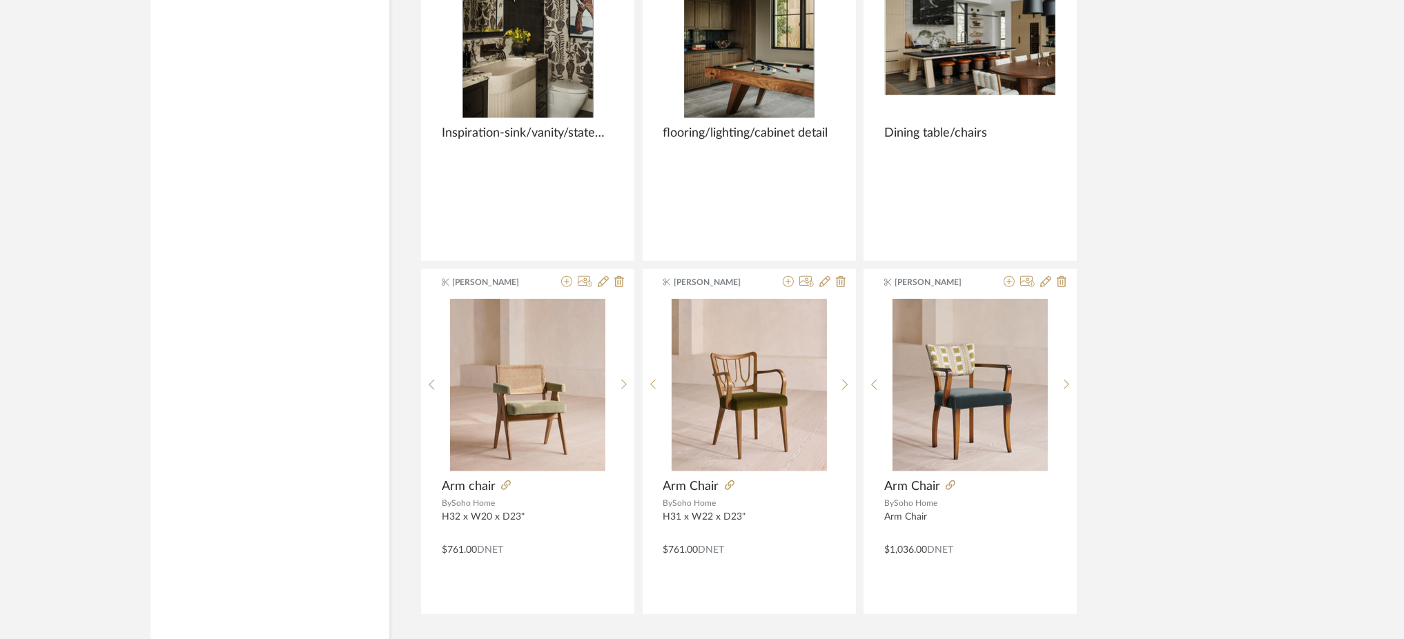
scroll to position [76062, 0]
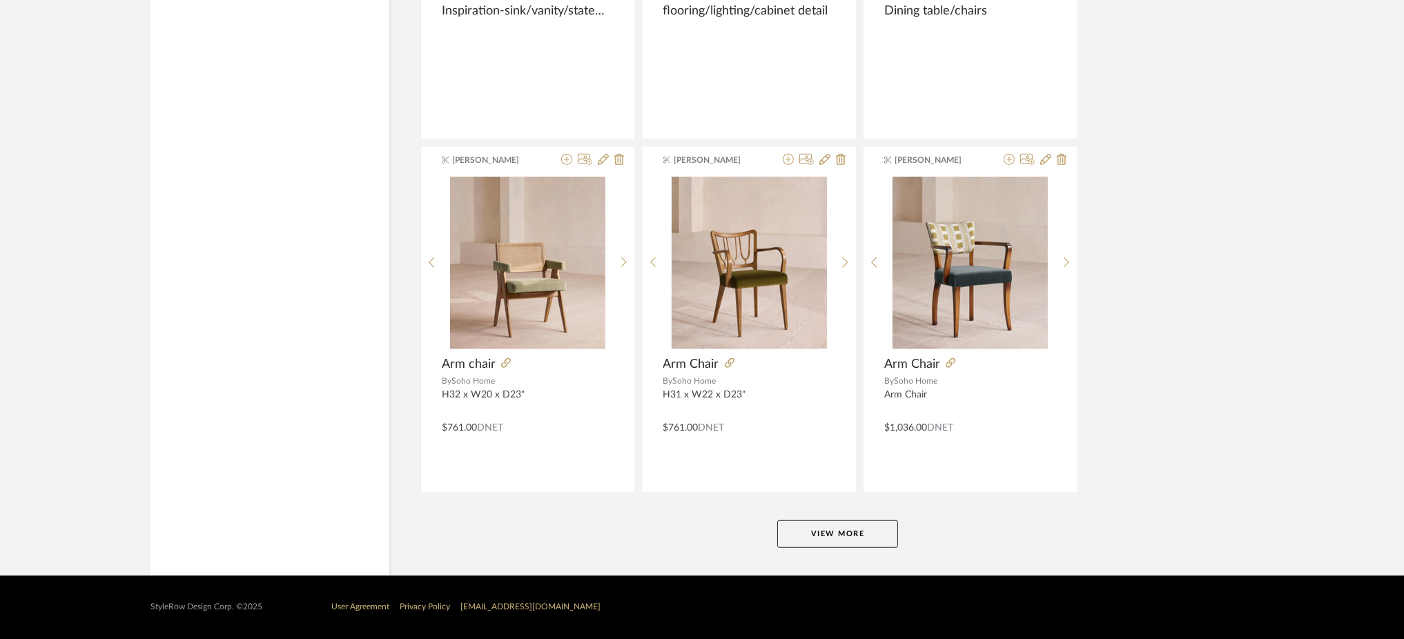
click at [846, 522] on button "View More" at bounding box center [837, 535] width 121 height 28
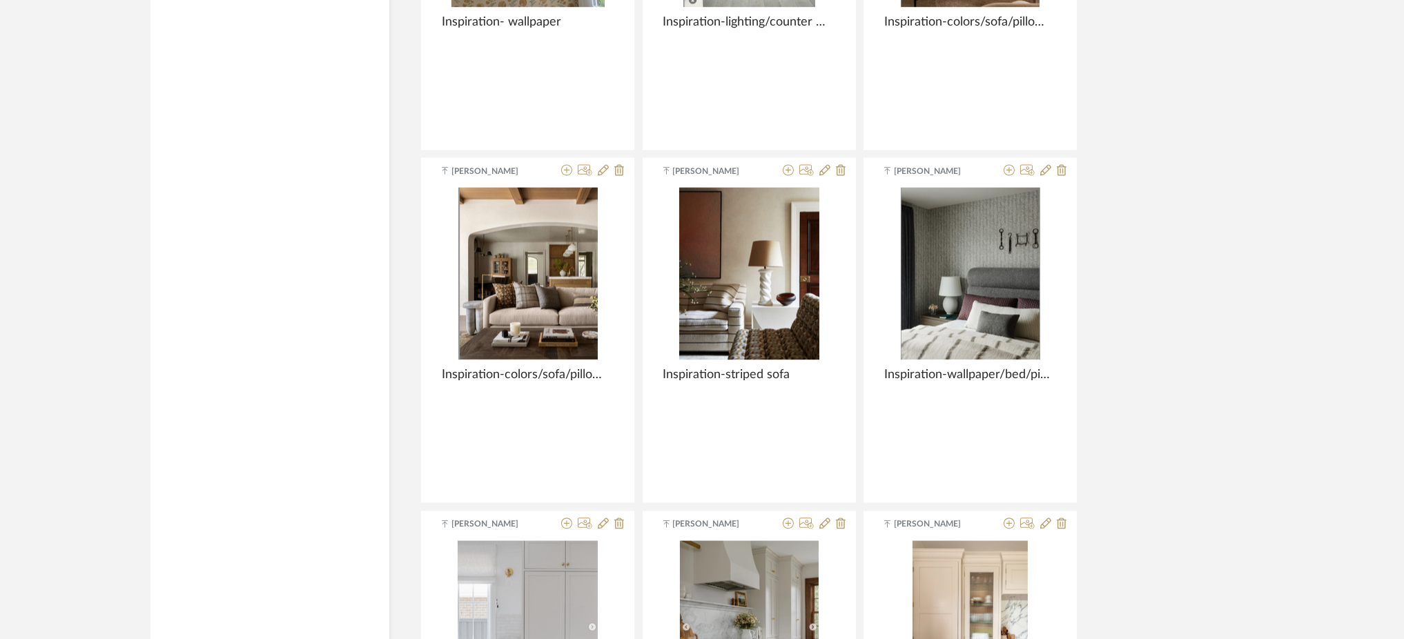
scroll to position [80301, 0]
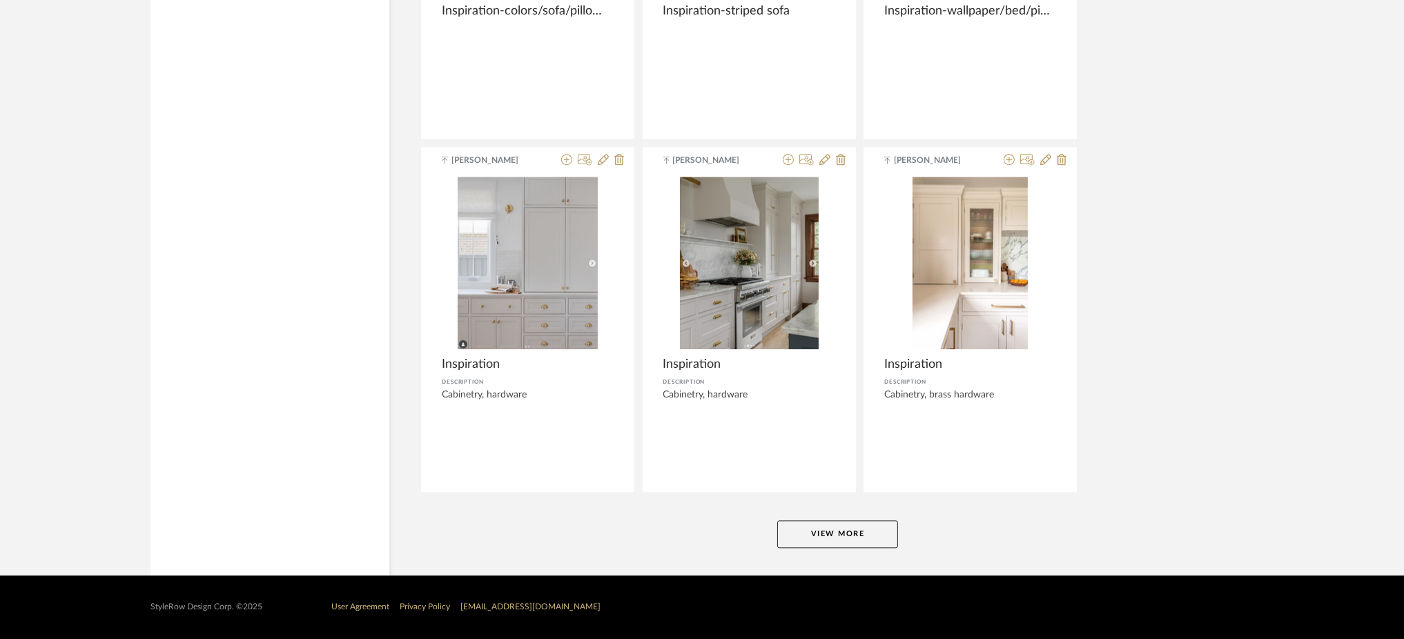
click at [844, 541] on button "View More" at bounding box center [837, 535] width 121 height 28
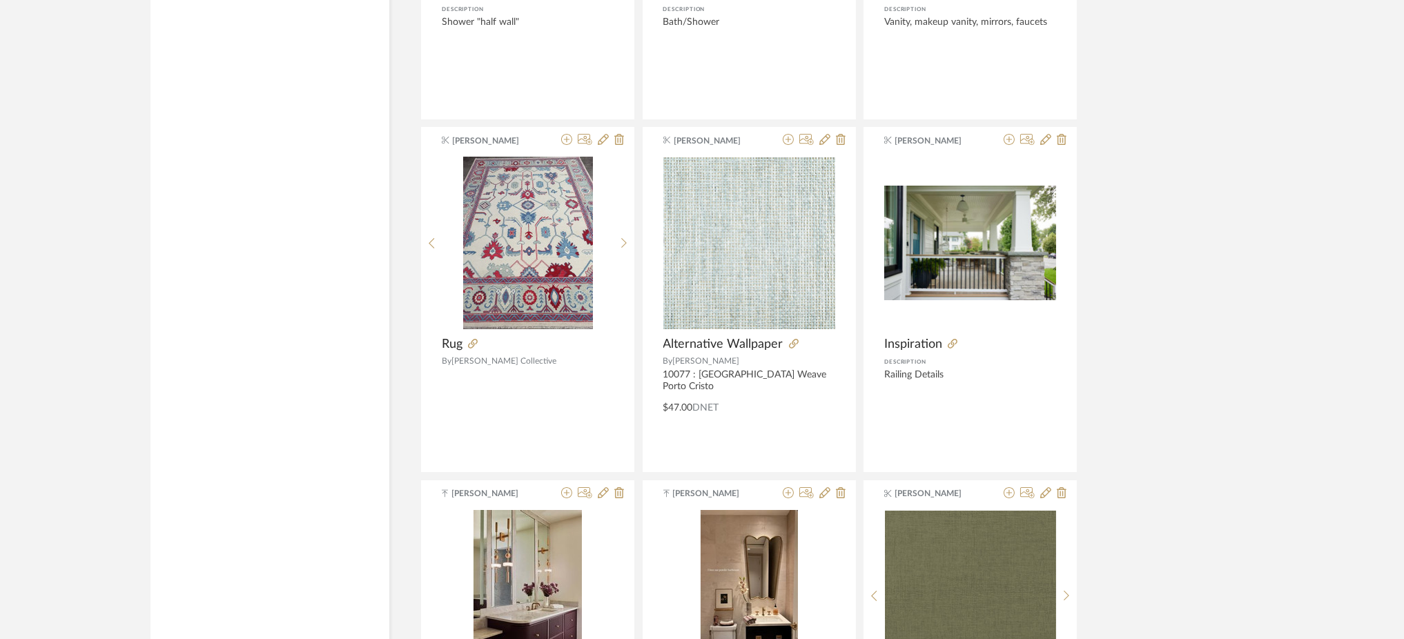
scroll to position [84541, 0]
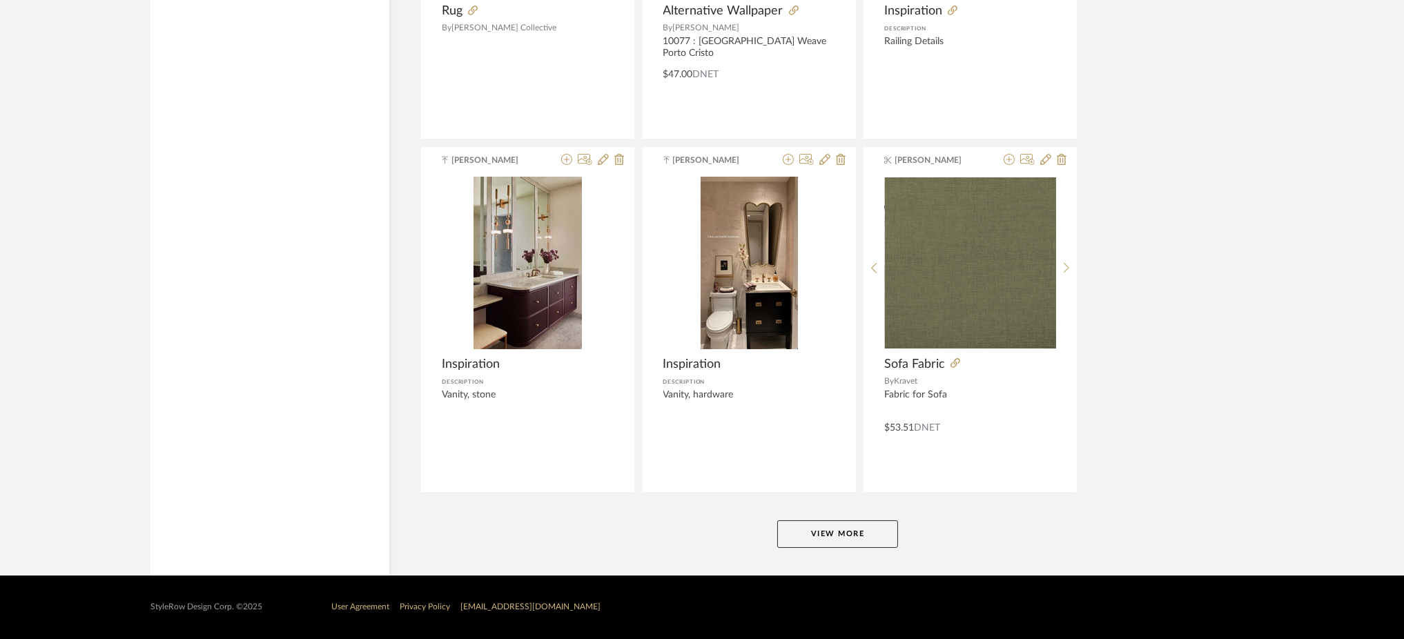
click at [813, 541] on button "View More" at bounding box center [837, 535] width 121 height 28
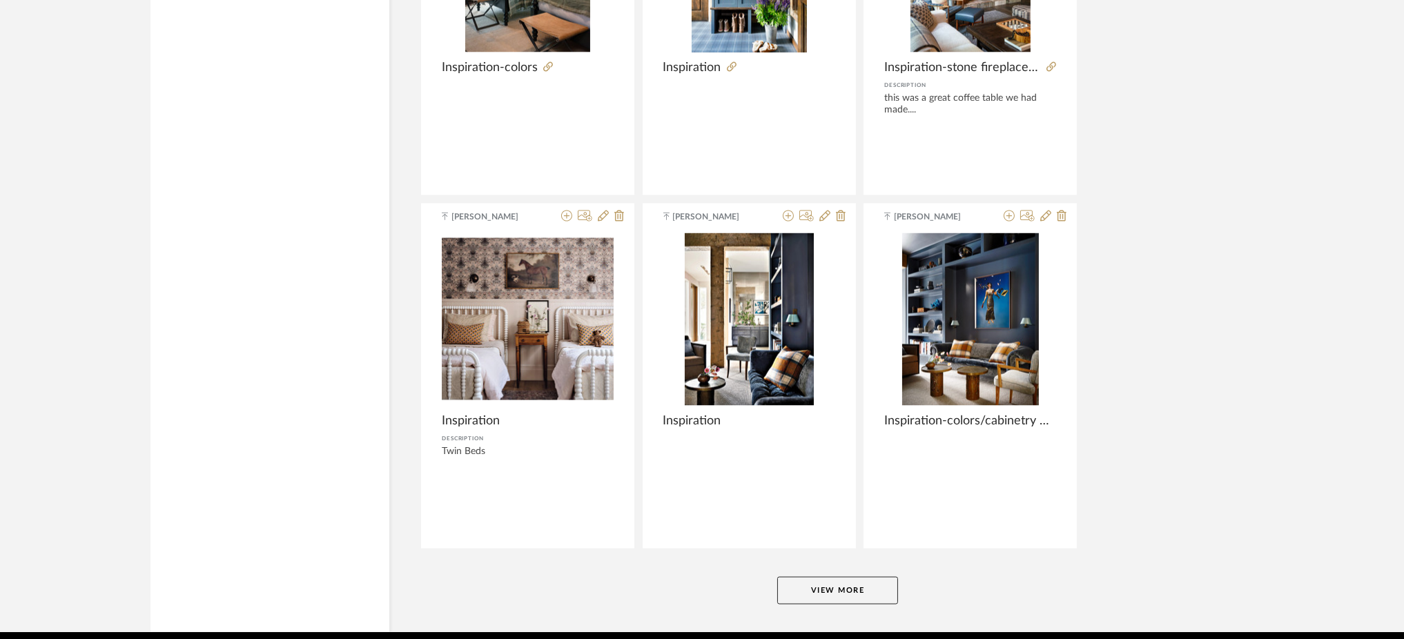
scroll to position [88779, 0]
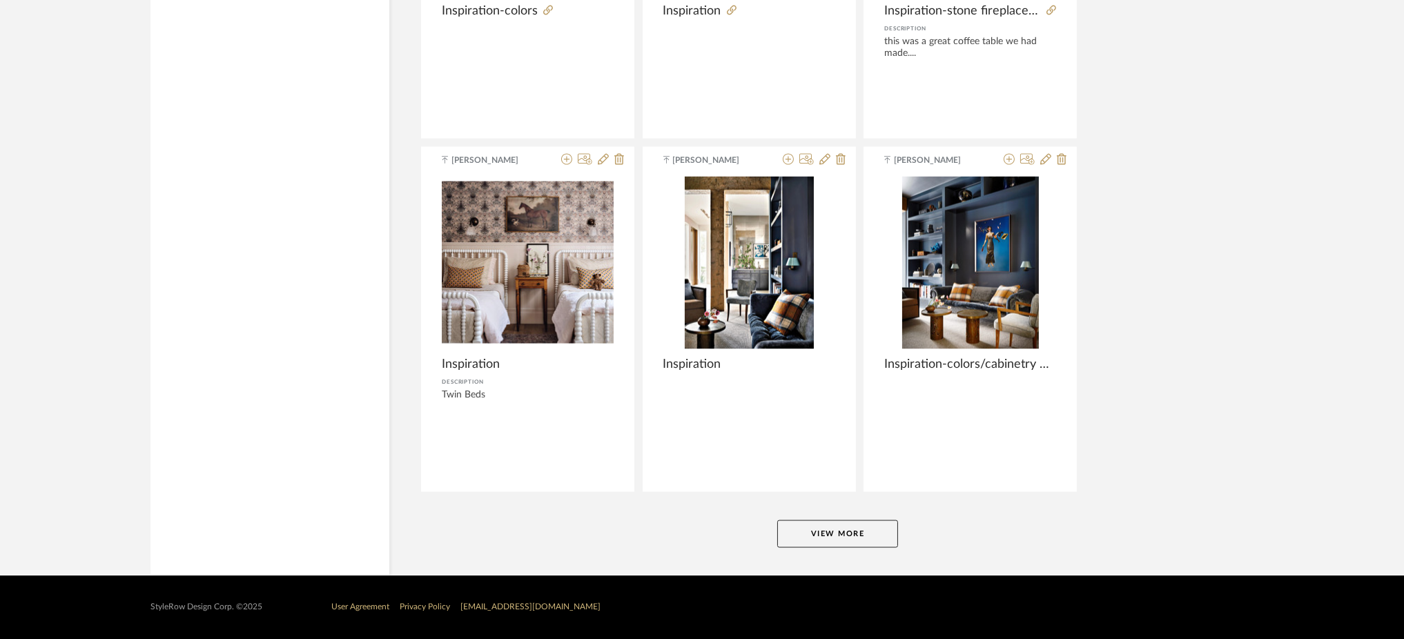
click at [821, 529] on button "View More" at bounding box center [837, 535] width 121 height 28
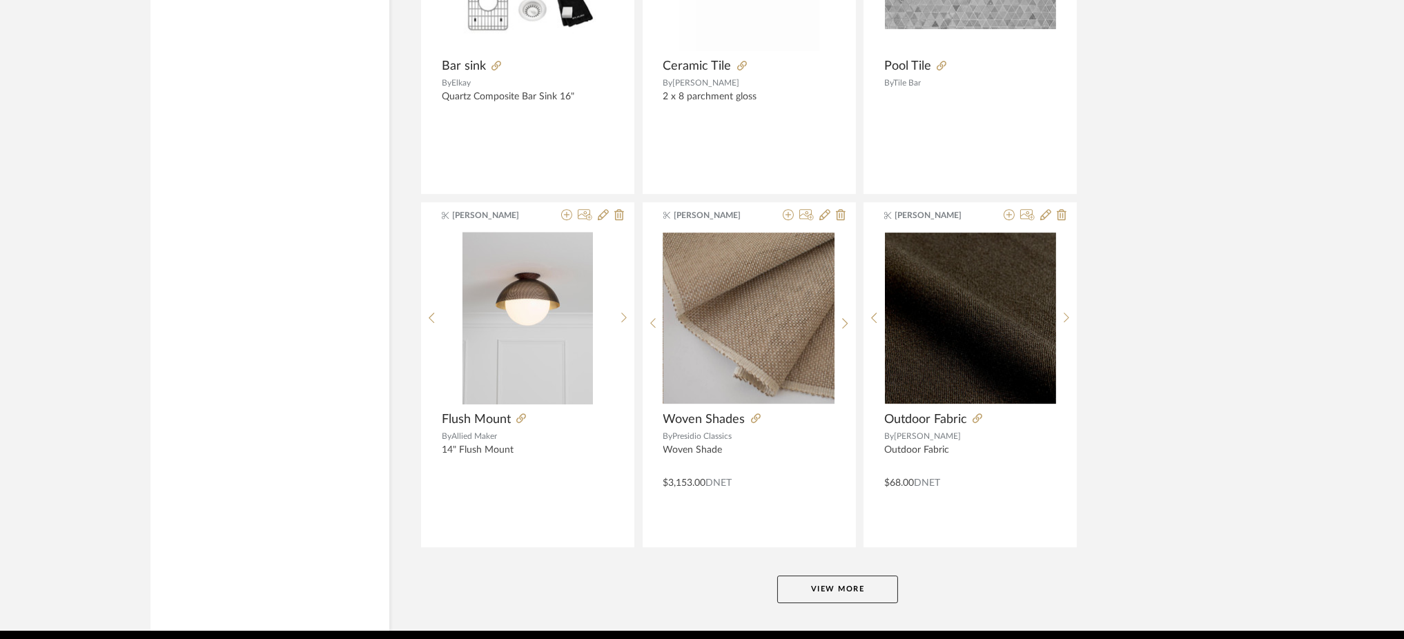
scroll to position [93018, 0]
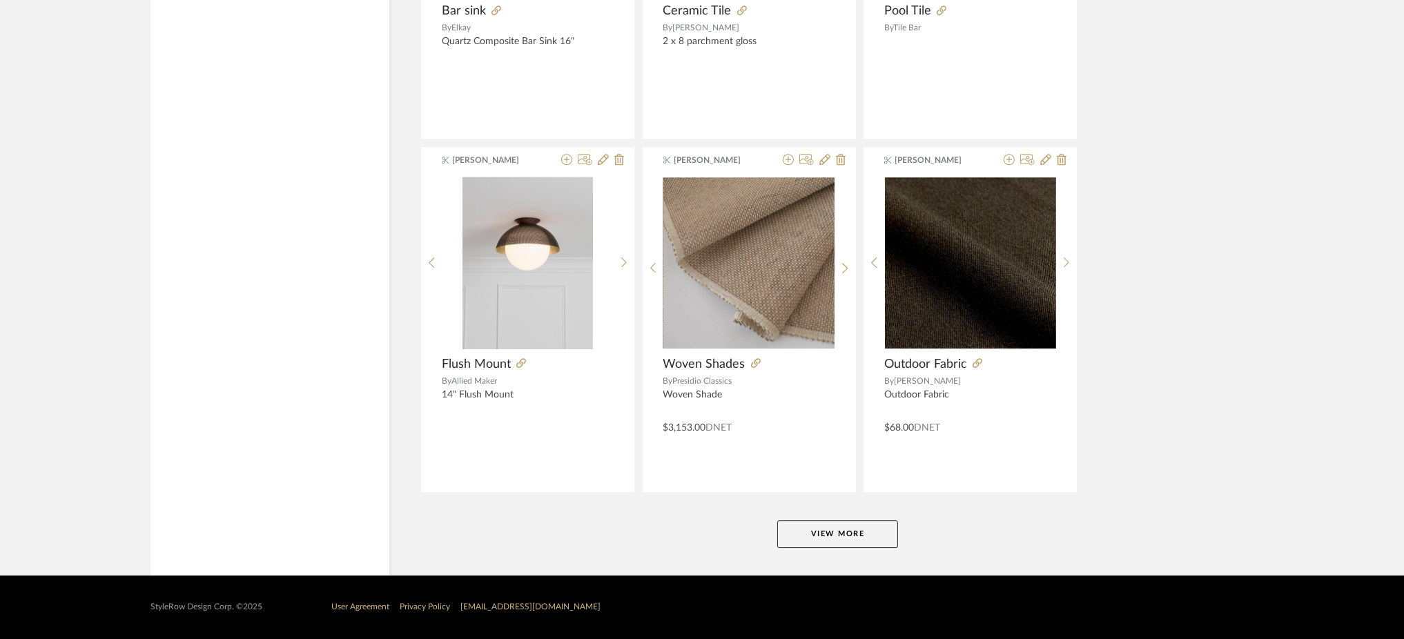
click at [821, 529] on button "View More" at bounding box center [837, 535] width 121 height 28
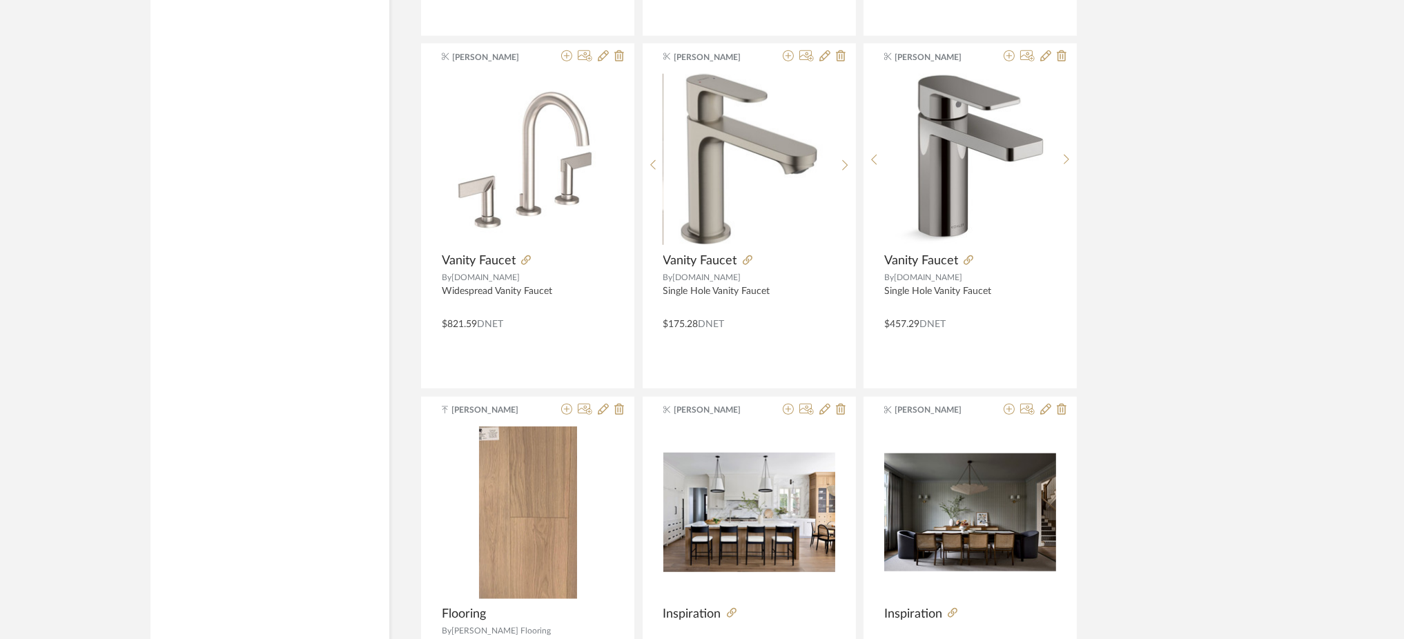
scroll to position [0, 0]
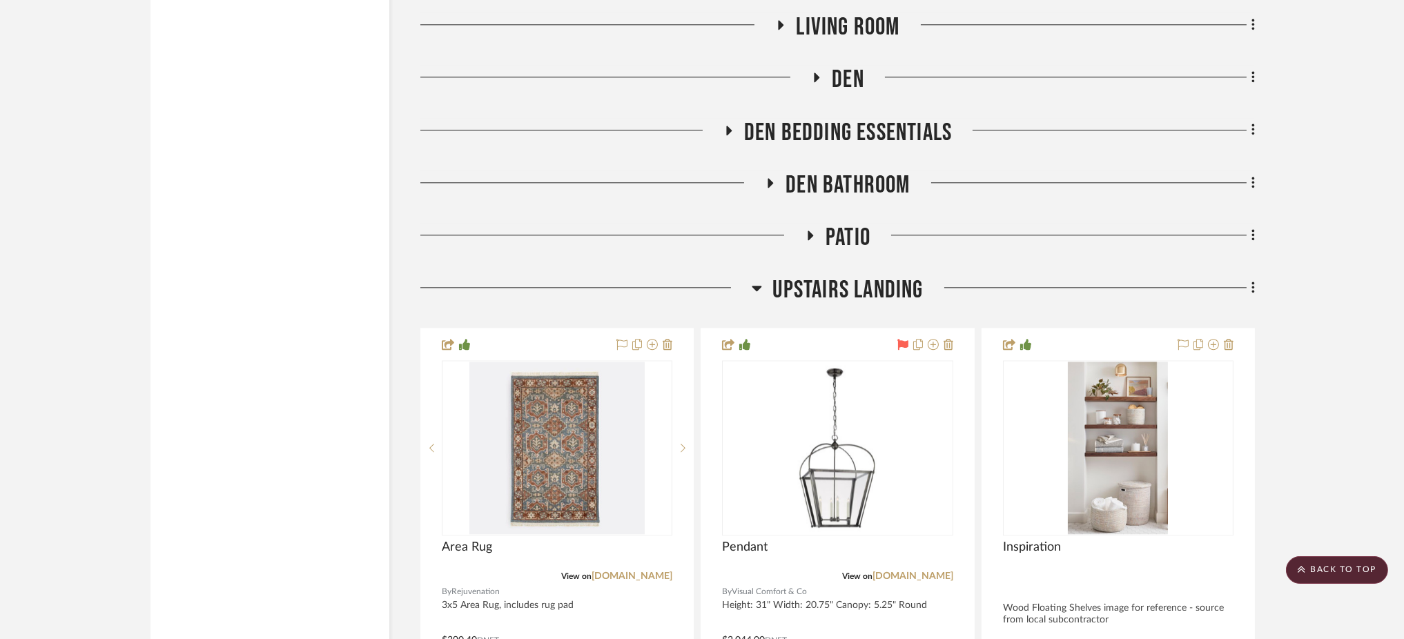
scroll to position [6618, 0]
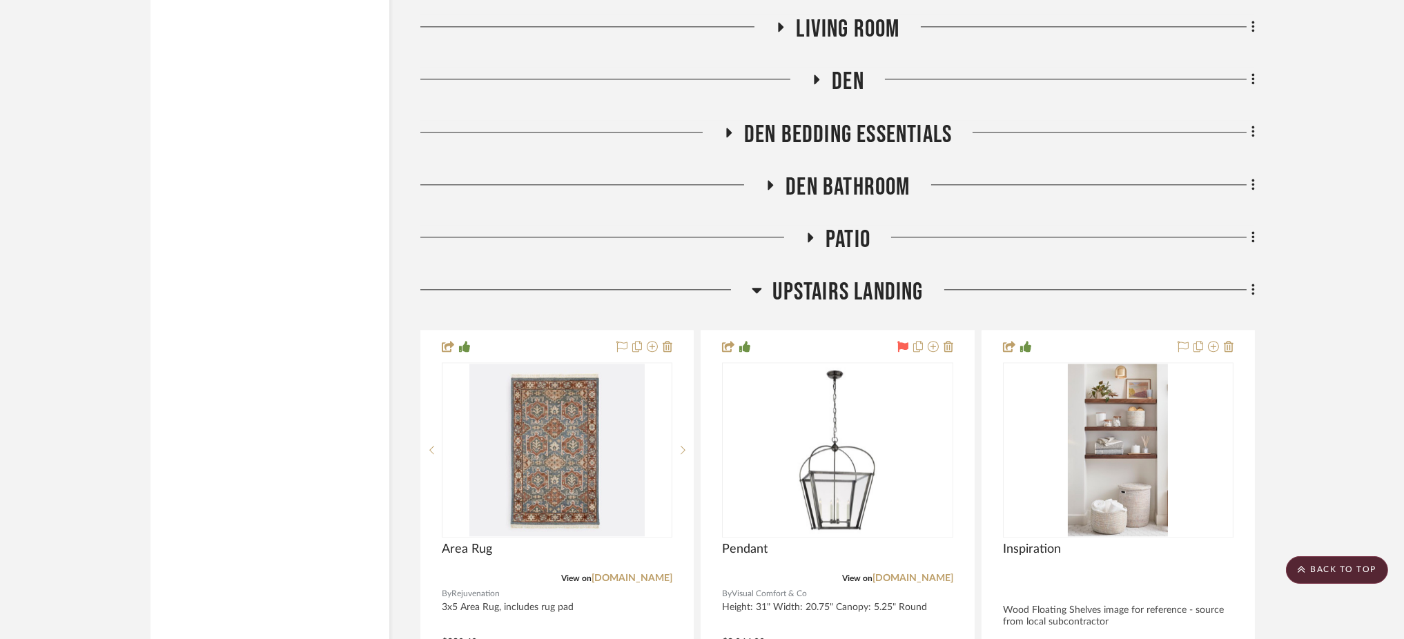
click at [754, 282] on icon at bounding box center [757, 290] width 10 height 17
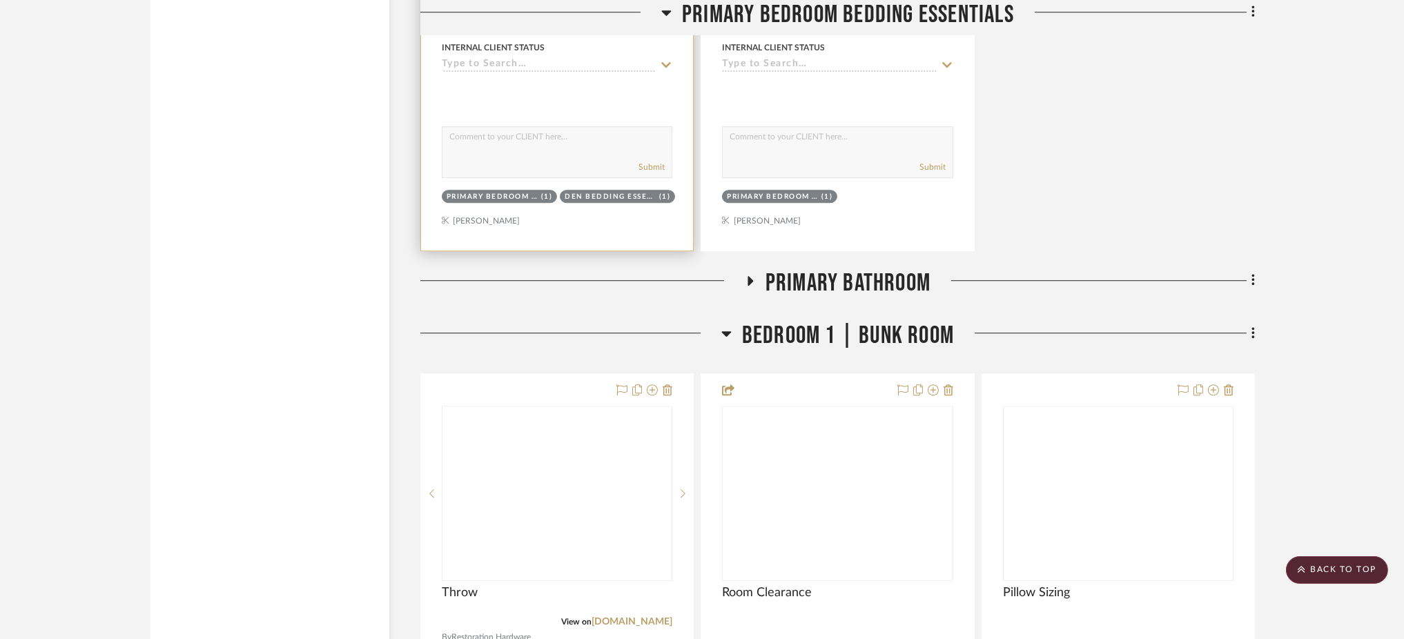
scroll to position [8022, 0]
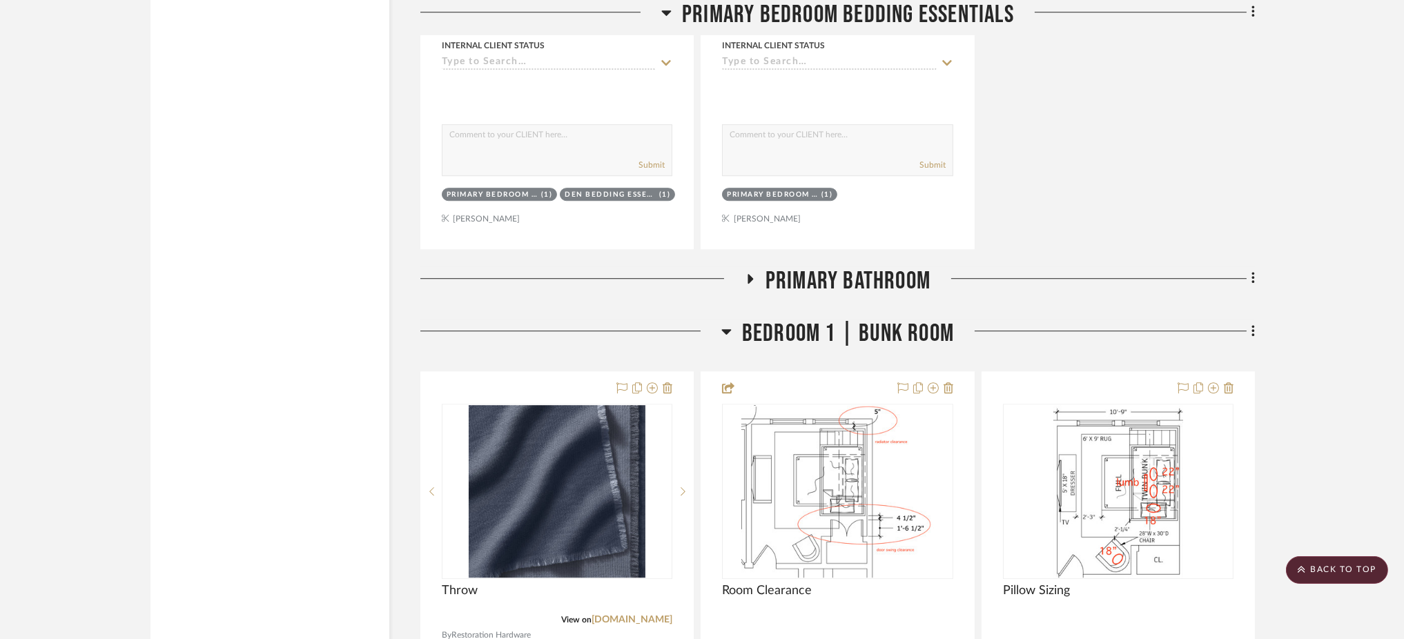
click at [752, 274] on icon at bounding box center [751, 279] width 6 height 10
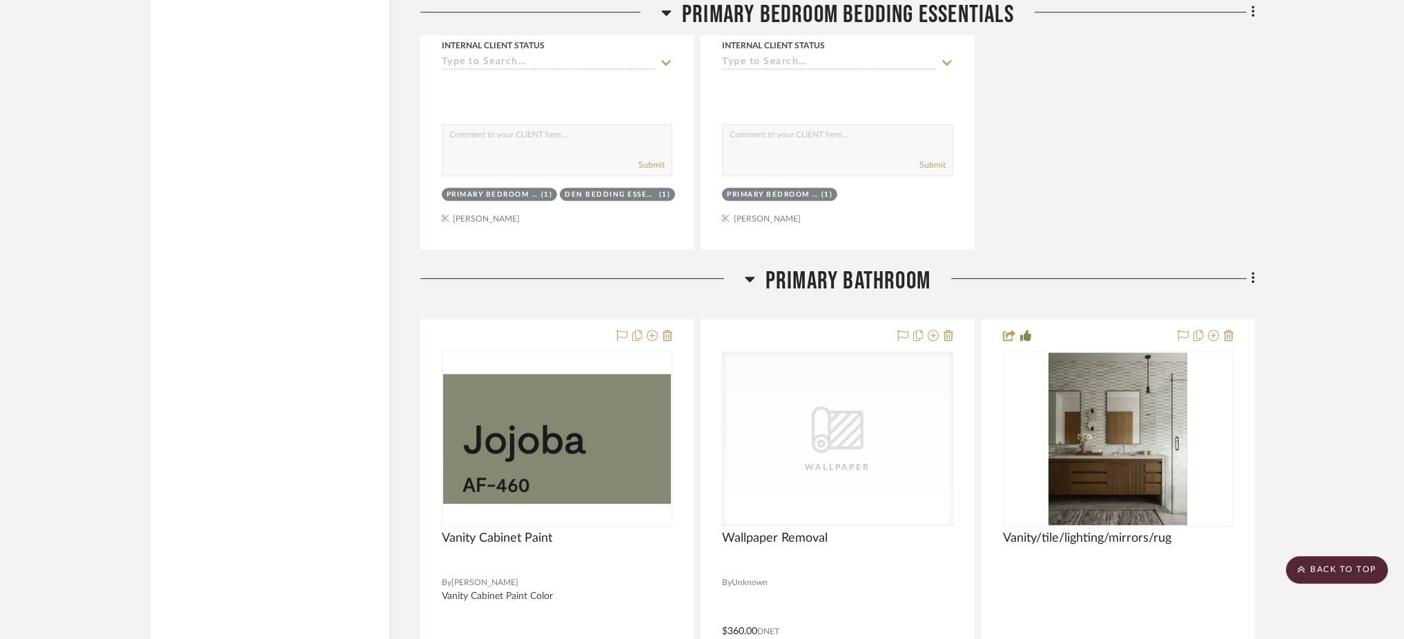
click at [752, 277] on icon at bounding box center [750, 280] width 10 height 6
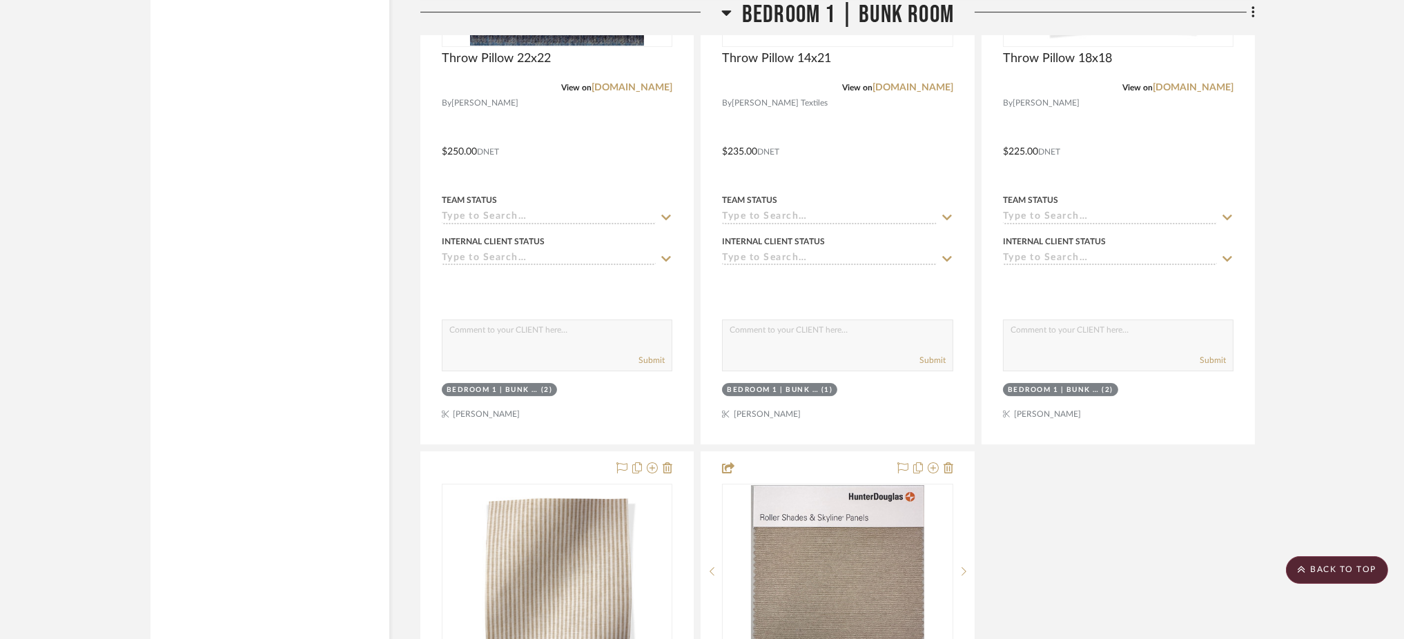
scroll to position [9167, 0]
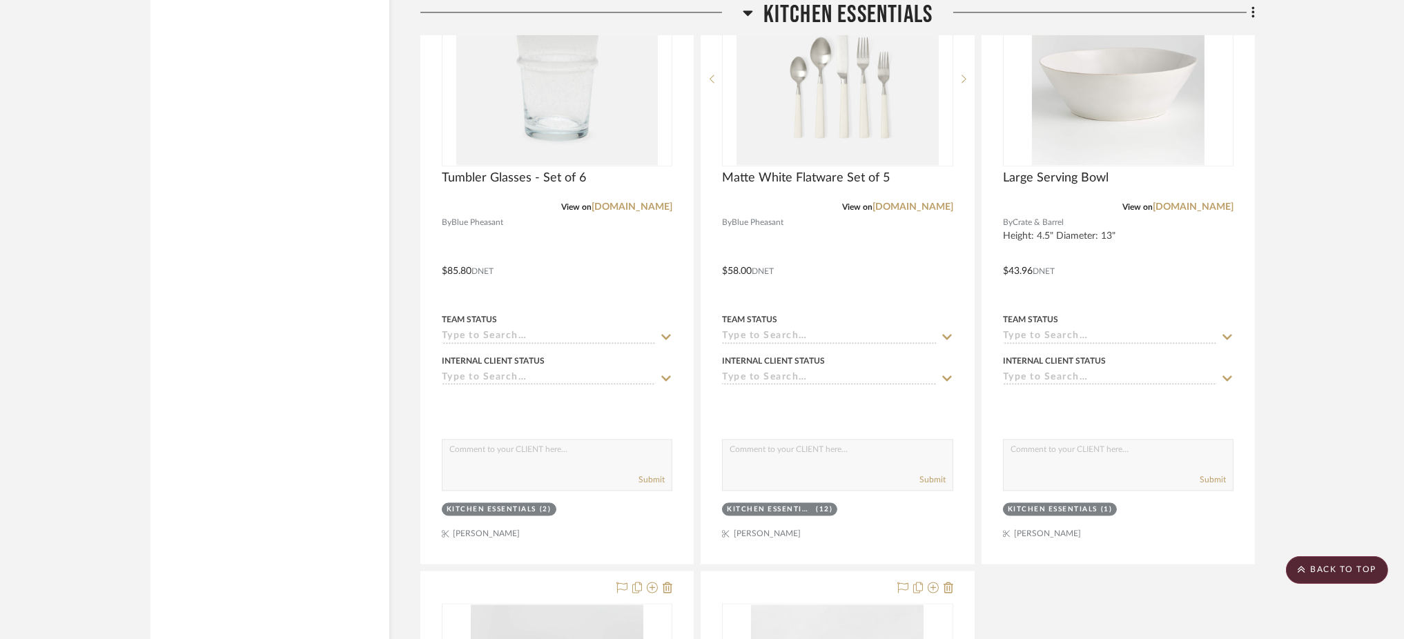
scroll to position [5336, 0]
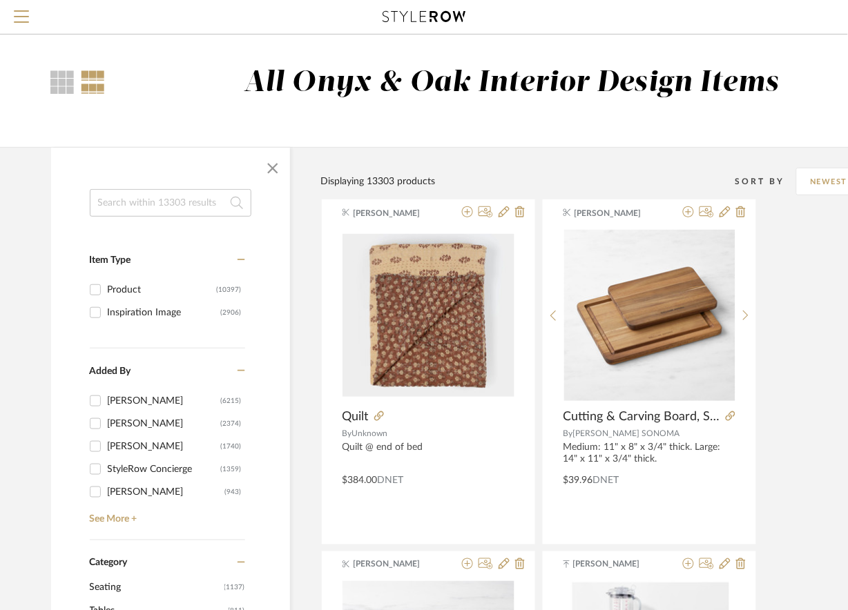
click at [169, 205] on input at bounding box center [171, 203] width 162 height 28
type input "kitchen"
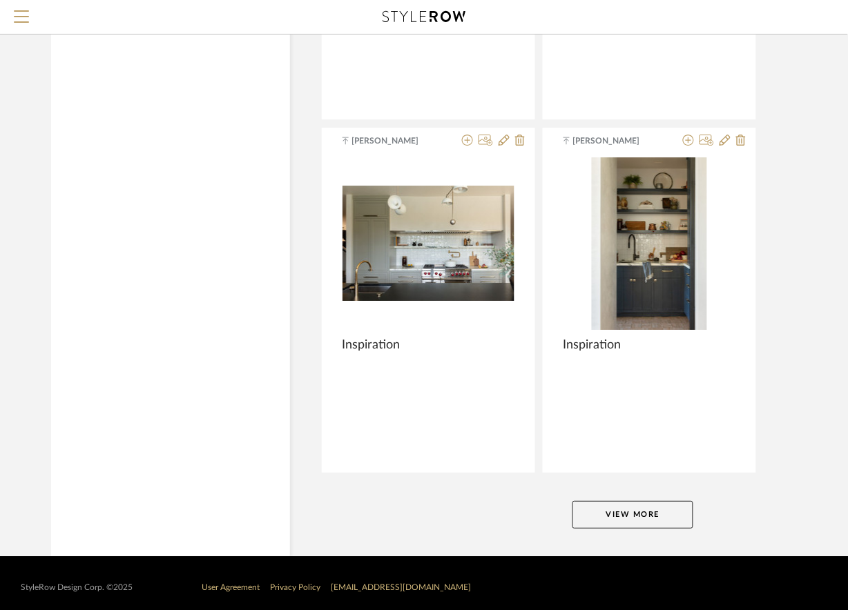
scroll to position [6126, 0]
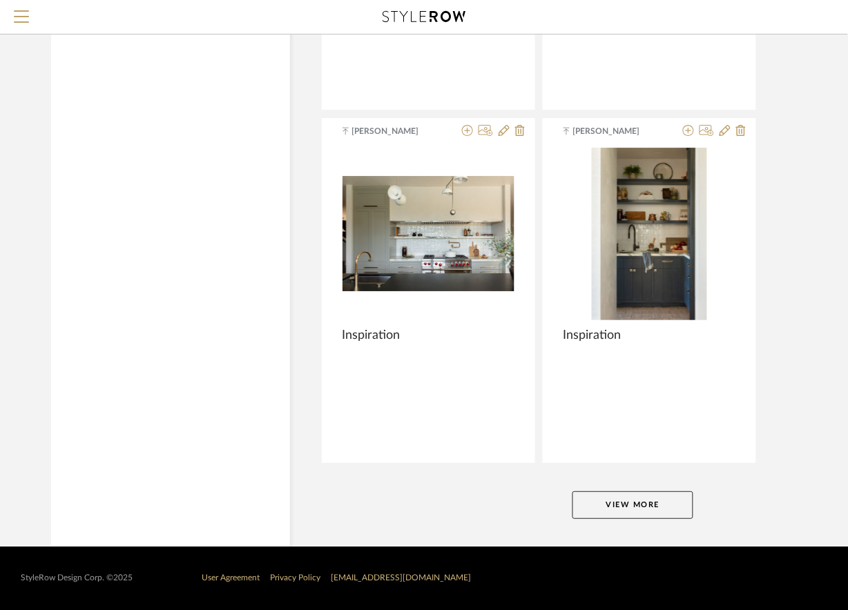
click at [602, 512] on button "View More" at bounding box center [632, 506] width 121 height 28
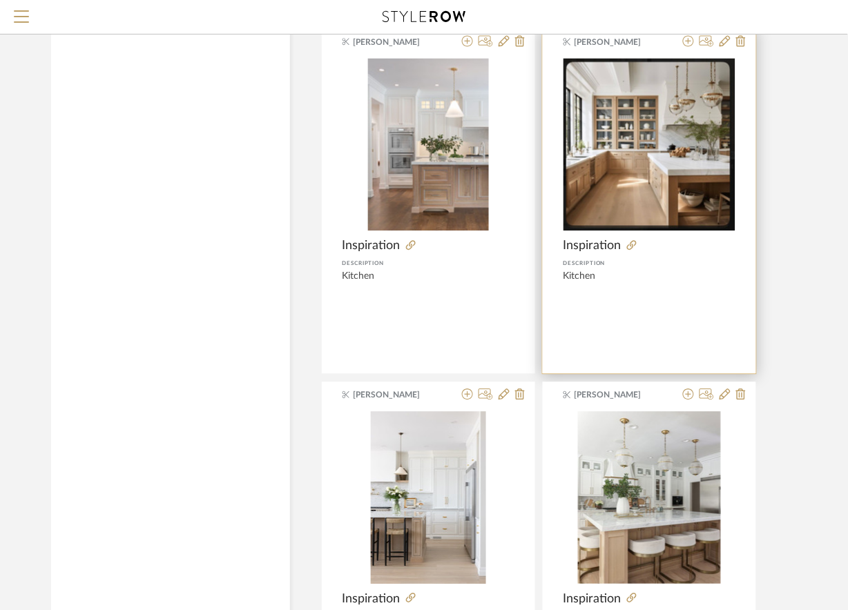
scroll to position [12478, 0]
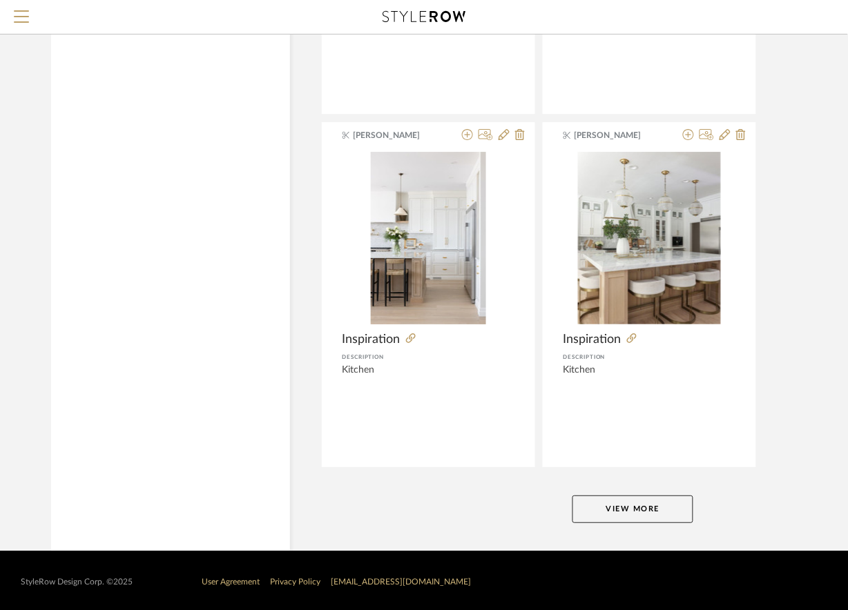
click at [630, 513] on button "View More" at bounding box center [632, 510] width 121 height 28
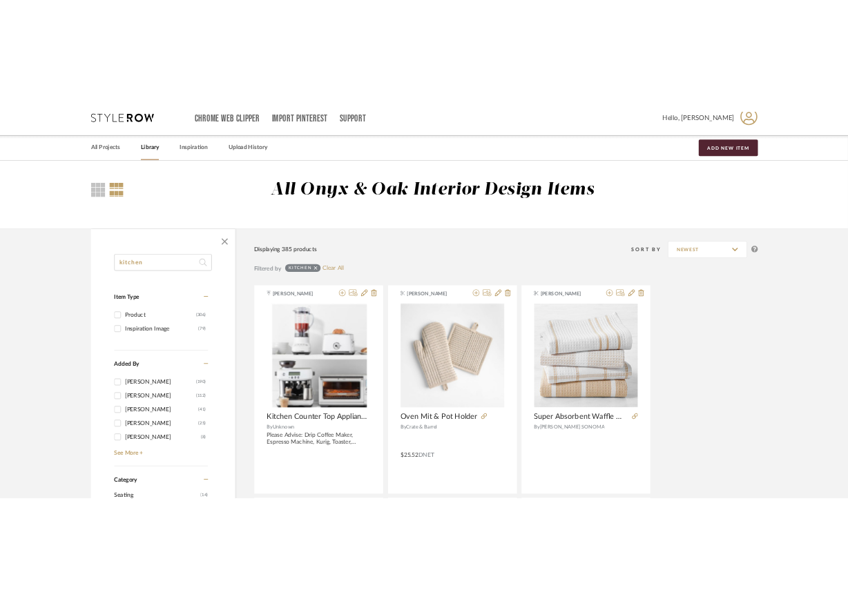
scroll to position [0, 0]
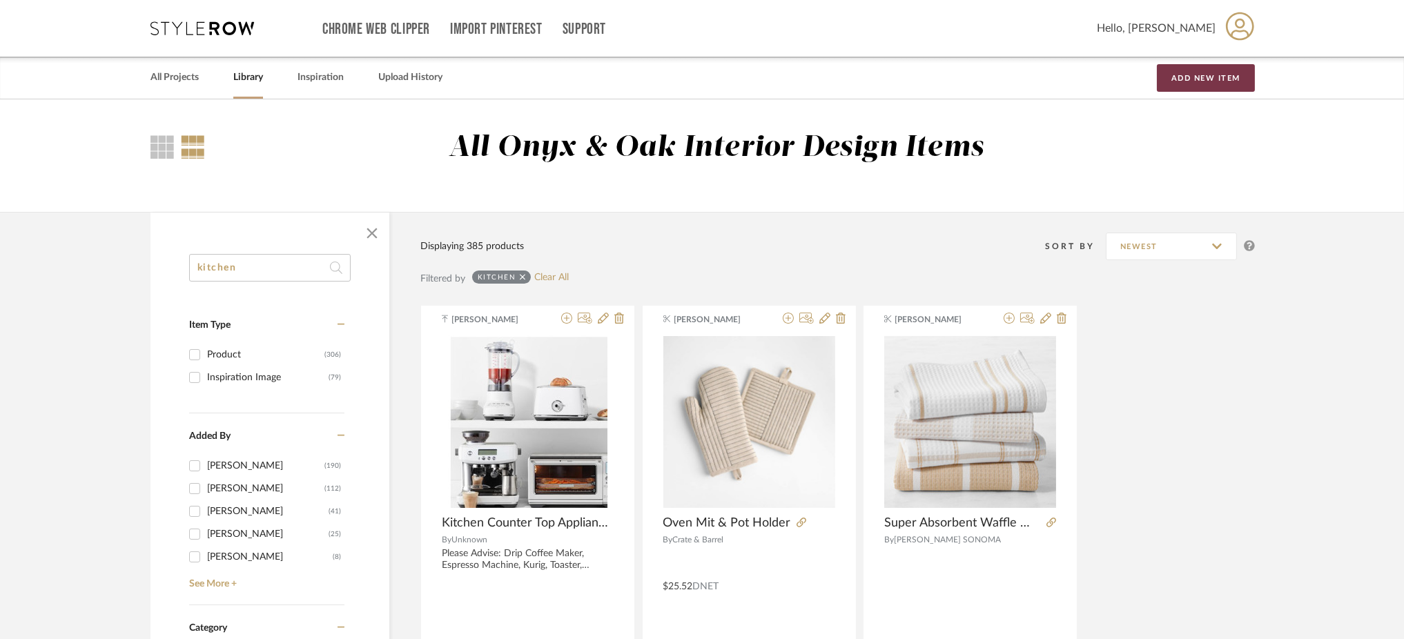
click at [1230, 78] on button "Add New Item" at bounding box center [1206, 78] width 98 height 28
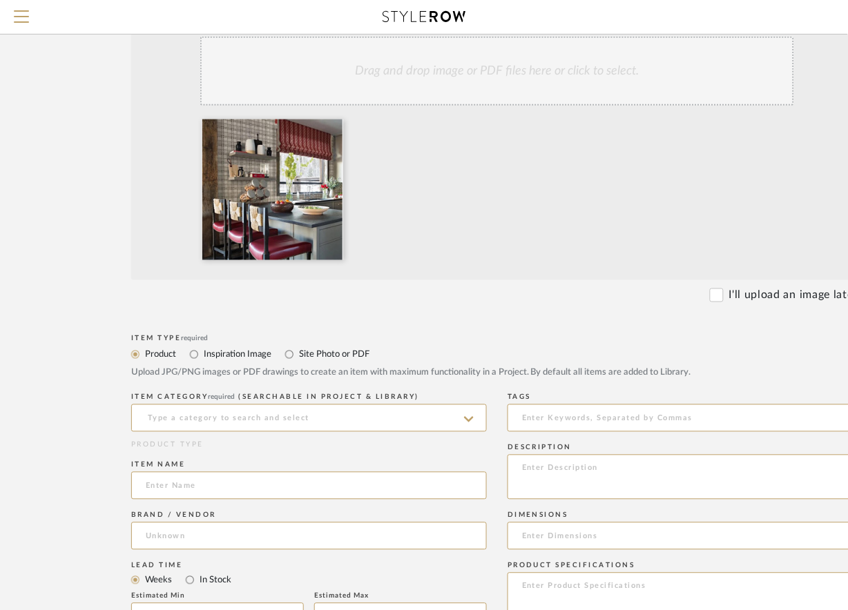
scroll to position [276, 0]
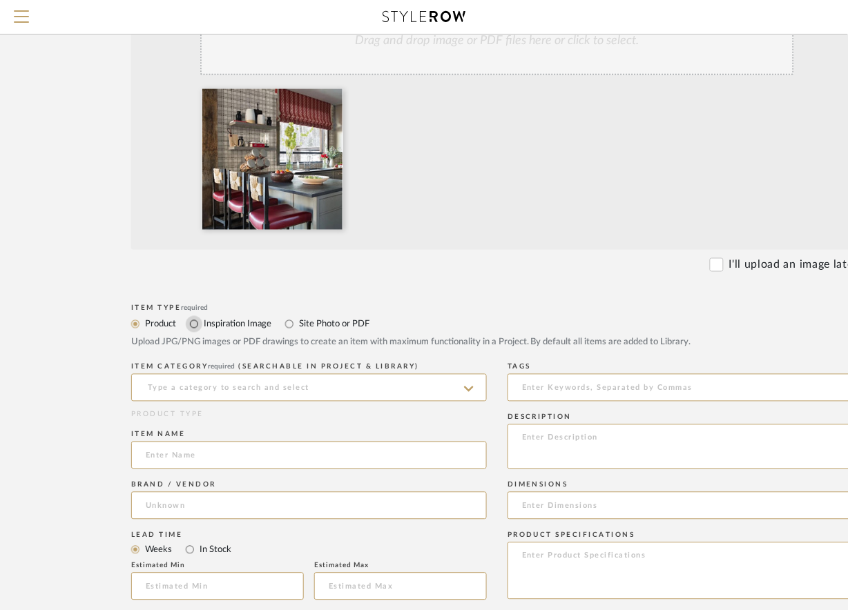
click at [193, 320] on input "Inspiration Image" at bounding box center [194, 324] width 17 height 17
radio input "true"
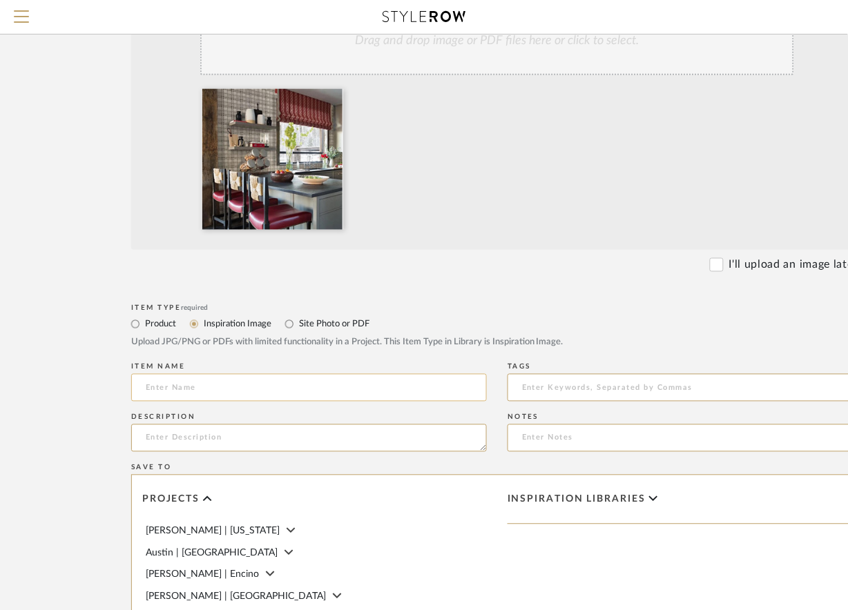
click at [192, 385] on input at bounding box center [309, 388] width 356 height 28
drag, startPoint x: 182, startPoint y: 385, endPoint x: 72, endPoint y: 395, distance: 111.0
click at [72, 395] on form "Bulk upload images - create multiple items Import from Pinterest - create items…" at bounding box center [497, 394] width 880 height 870
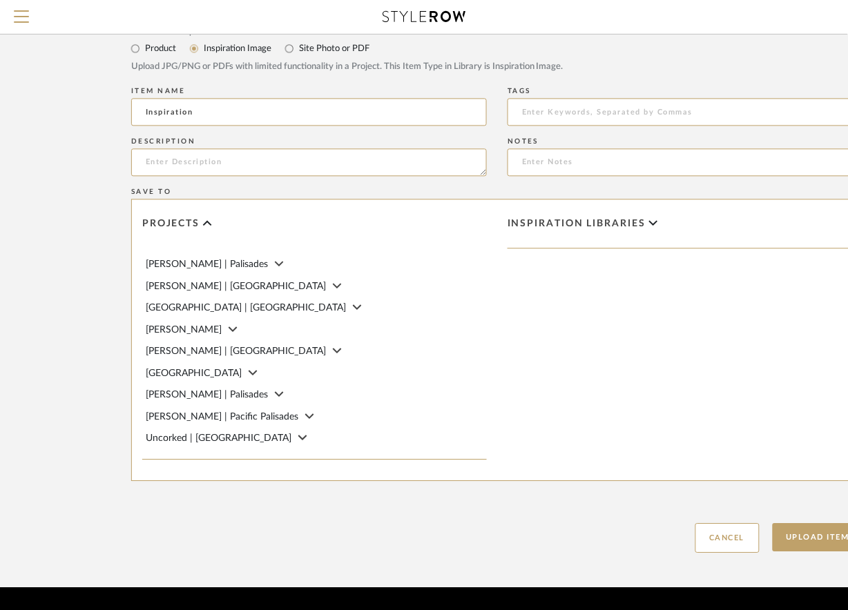
scroll to position [245, 0]
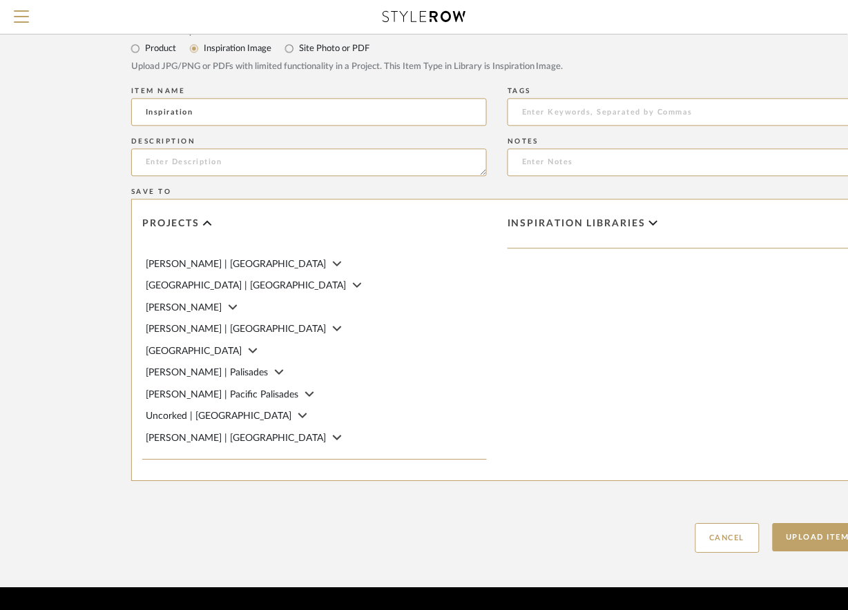
type input "Inspiration"
click at [237, 282] on span "[GEOGRAPHIC_DATA] | [GEOGRAPHIC_DATA]" at bounding box center [246, 286] width 200 height 10
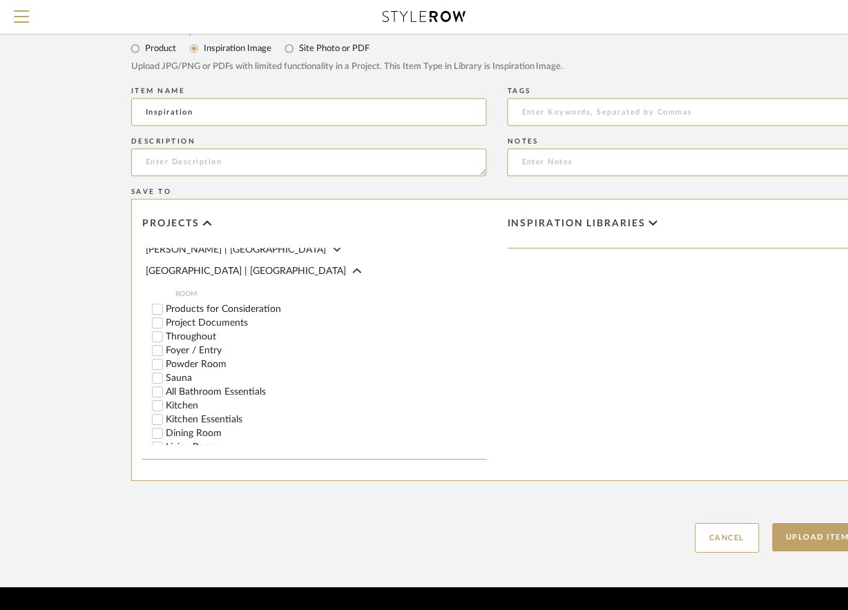
click at [636, 226] on span "Inspiration libraries" at bounding box center [576, 224] width 138 height 12
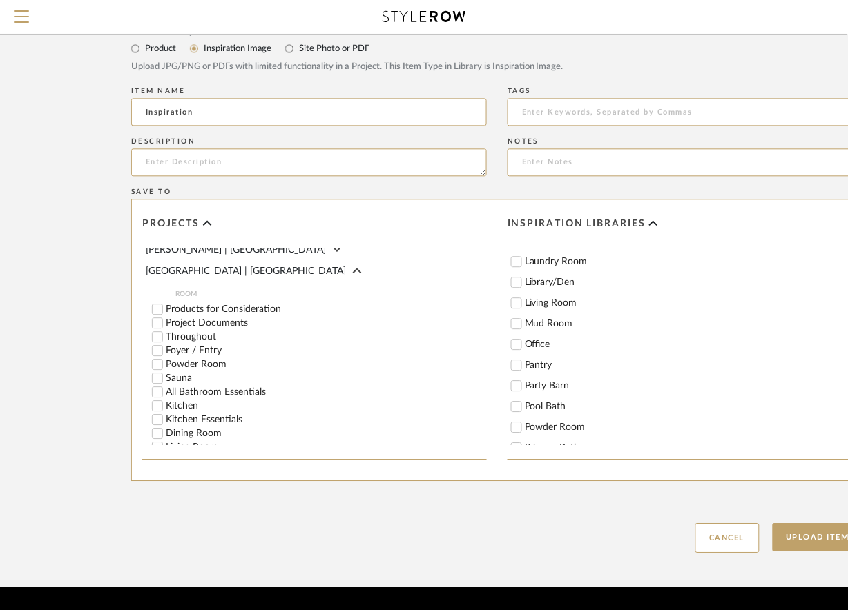
scroll to position [212, 0]
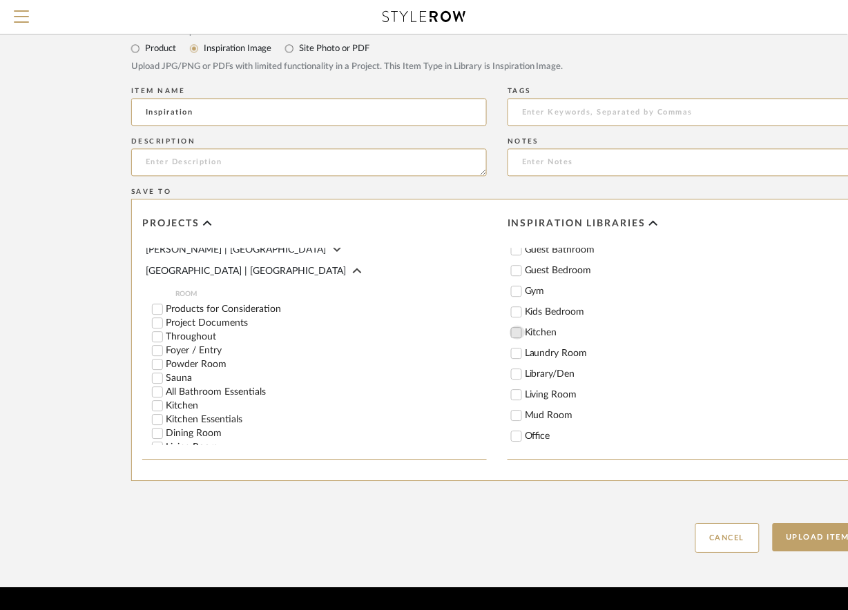
click at [514, 335] on input "Kitchen" at bounding box center [517, 333] width 14 height 14
checkbox input "true"
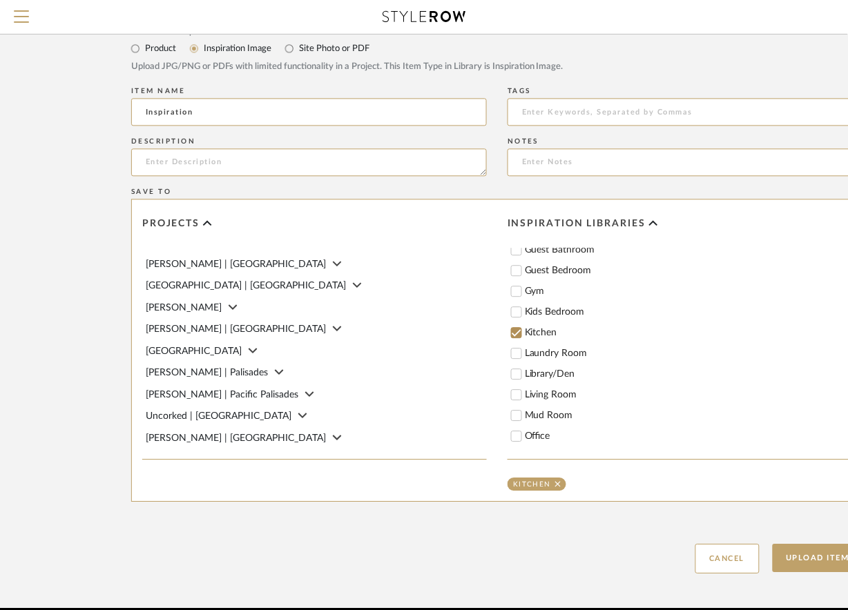
click at [353, 282] on icon at bounding box center [357, 285] width 9 height 14
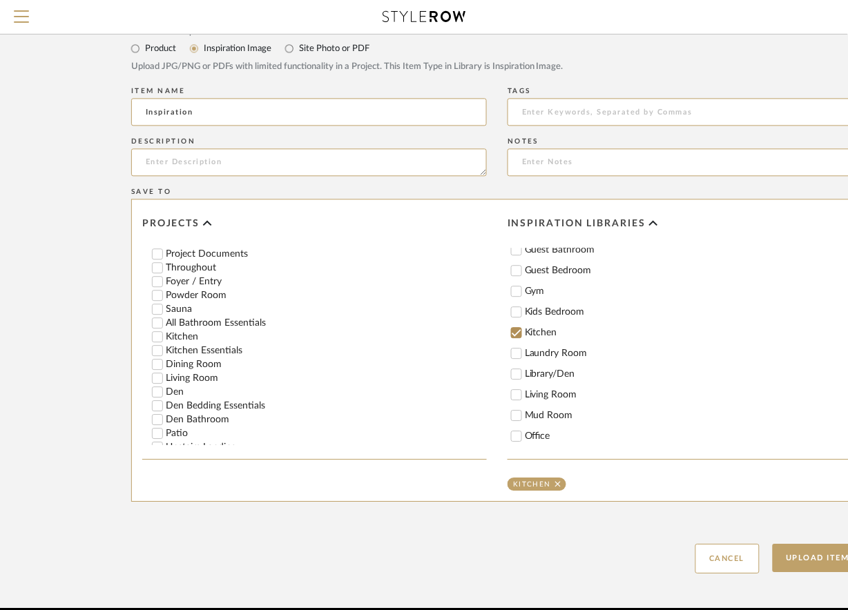
scroll to position [337, 0]
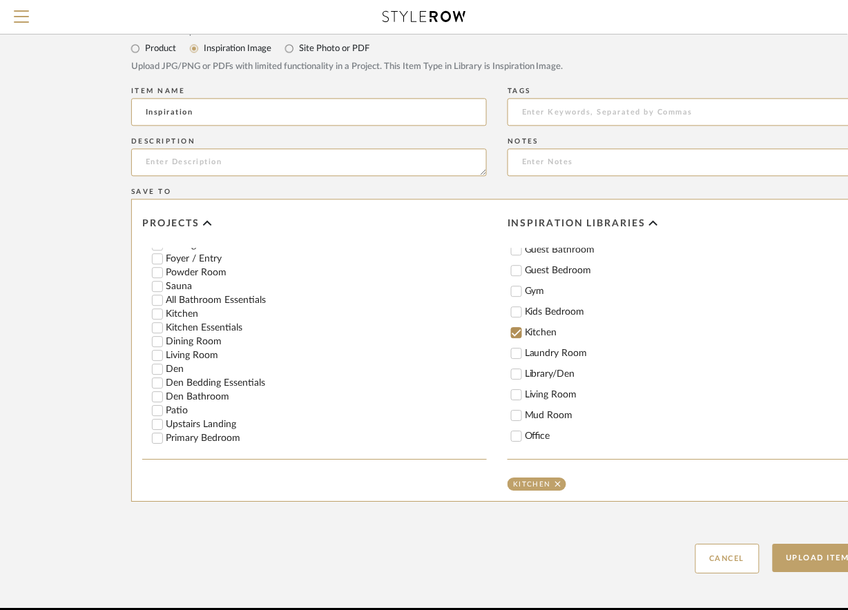
click at [153, 321] on input "Kitchen" at bounding box center [158, 314] width 14 height 14
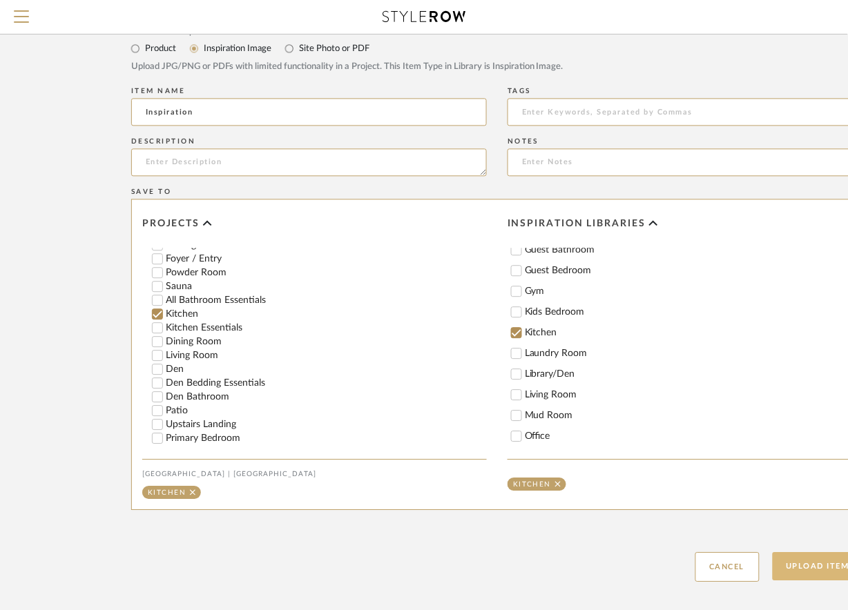
click at [804, 573] on button "Upload Item" at bounding box center [818, 566] width 91 height 28
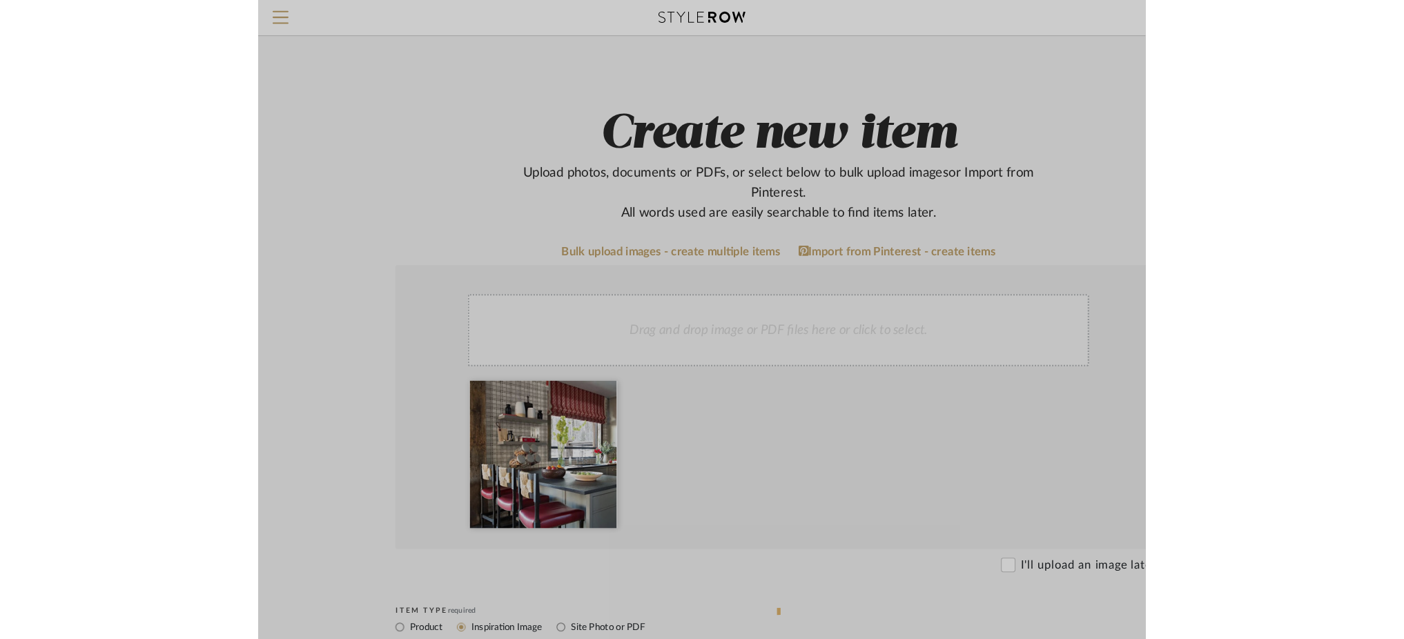
scroll to position [0, 0]
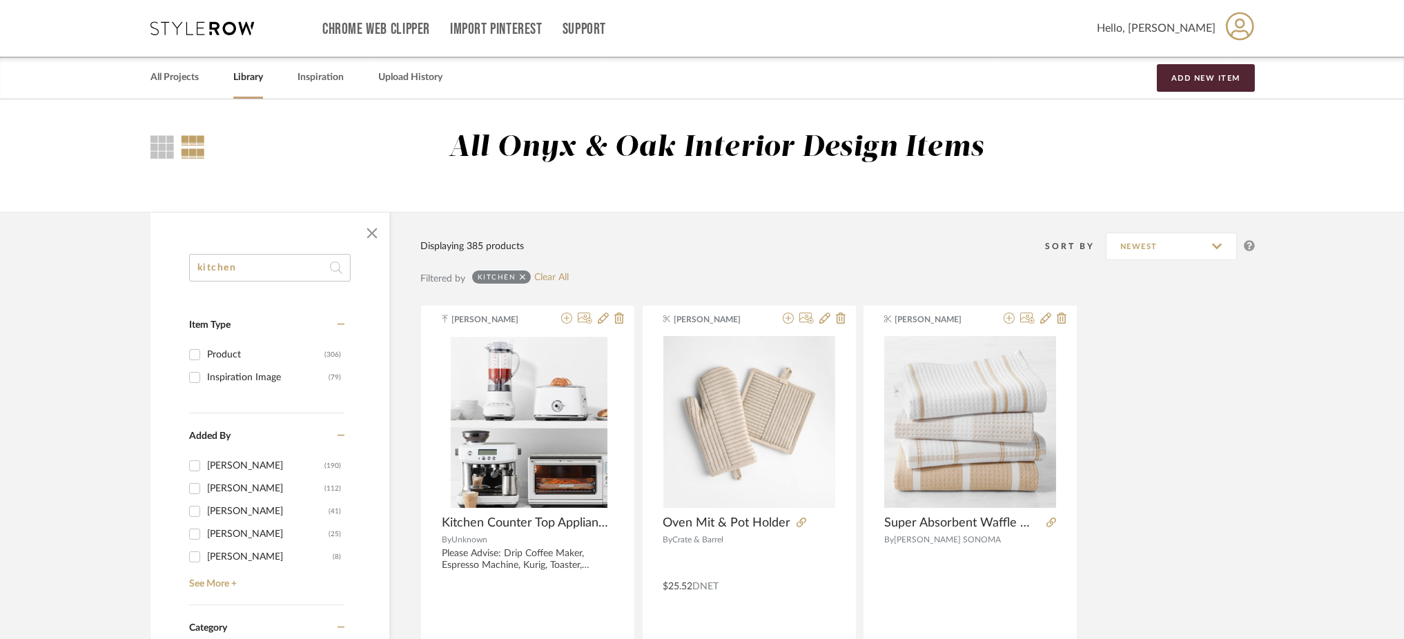
drag, startPoint x: 284, startPoint y: 263, endPoint x: 157, endPoint y: 323, distance: 140.5
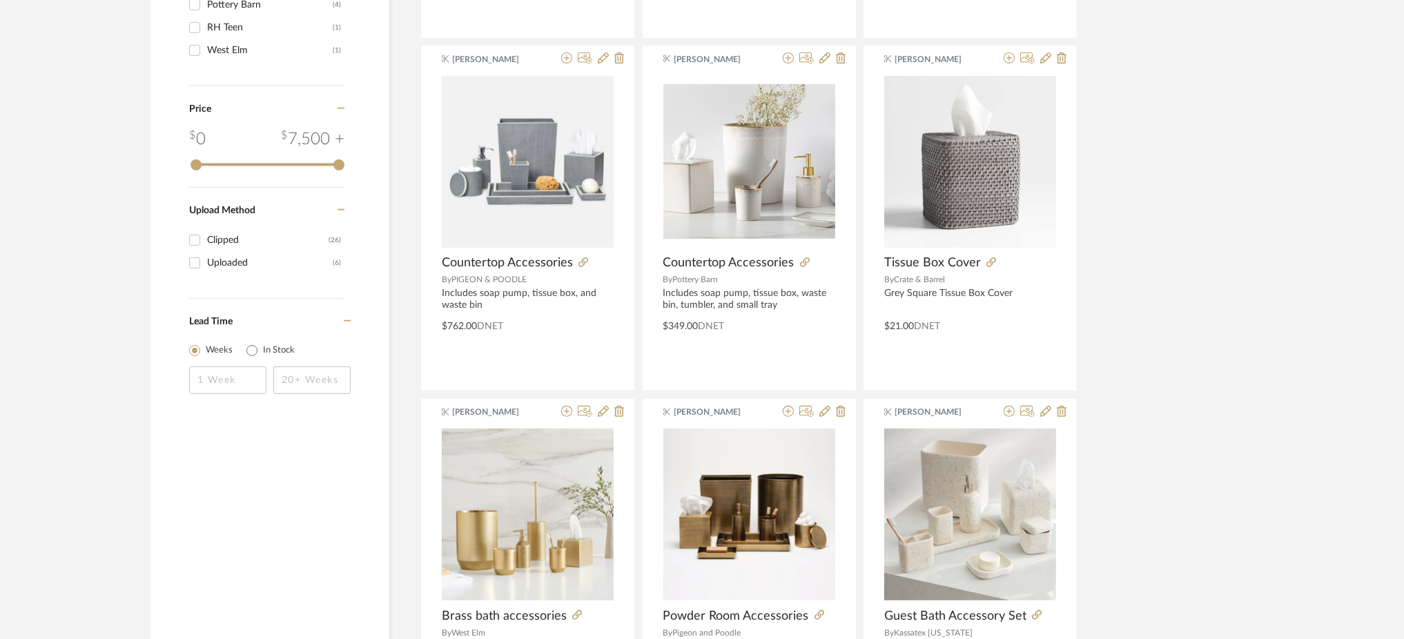
scroll to position [964, 0]
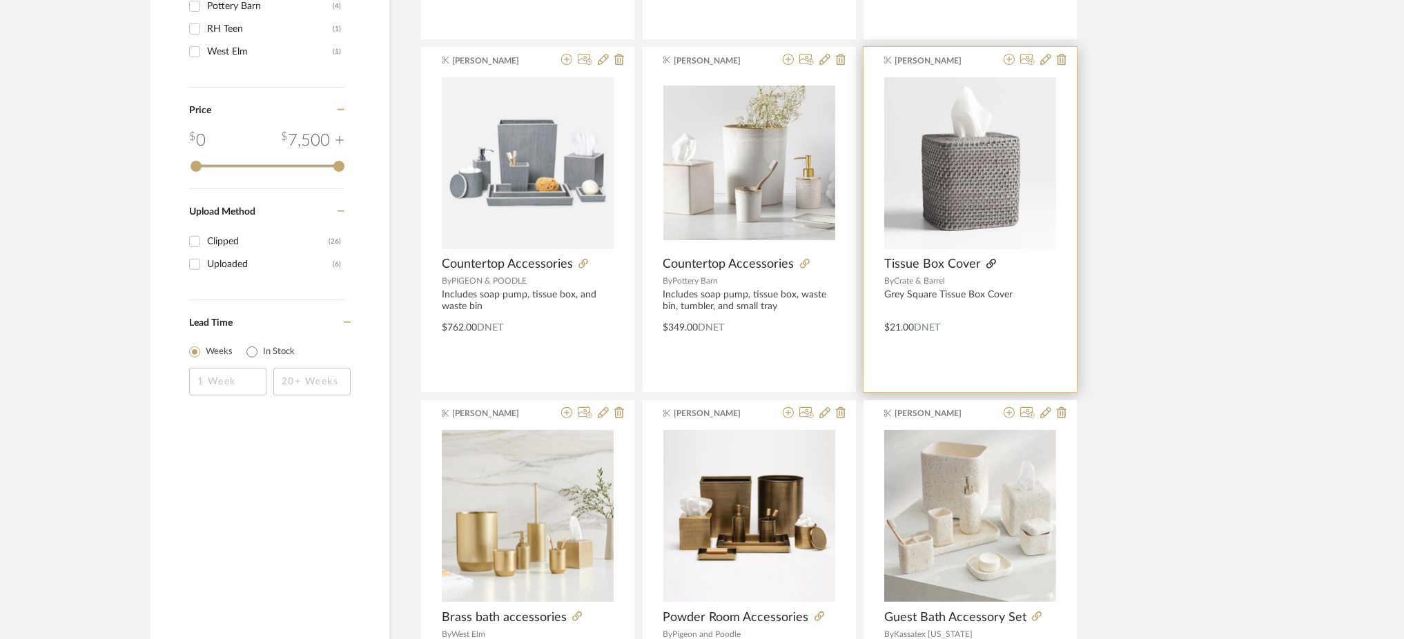
click at [988, 262] on icon at bounding box center [992, 264] width 10 height 10
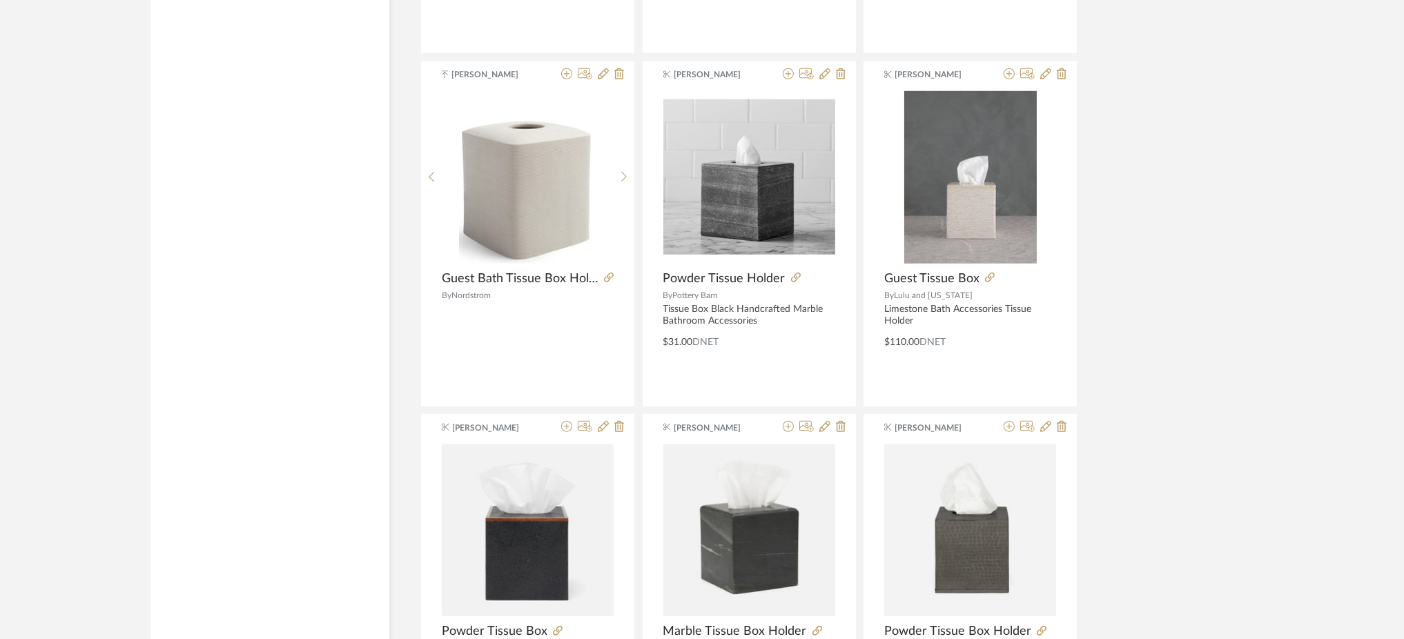
scroll to position [2011, 0]
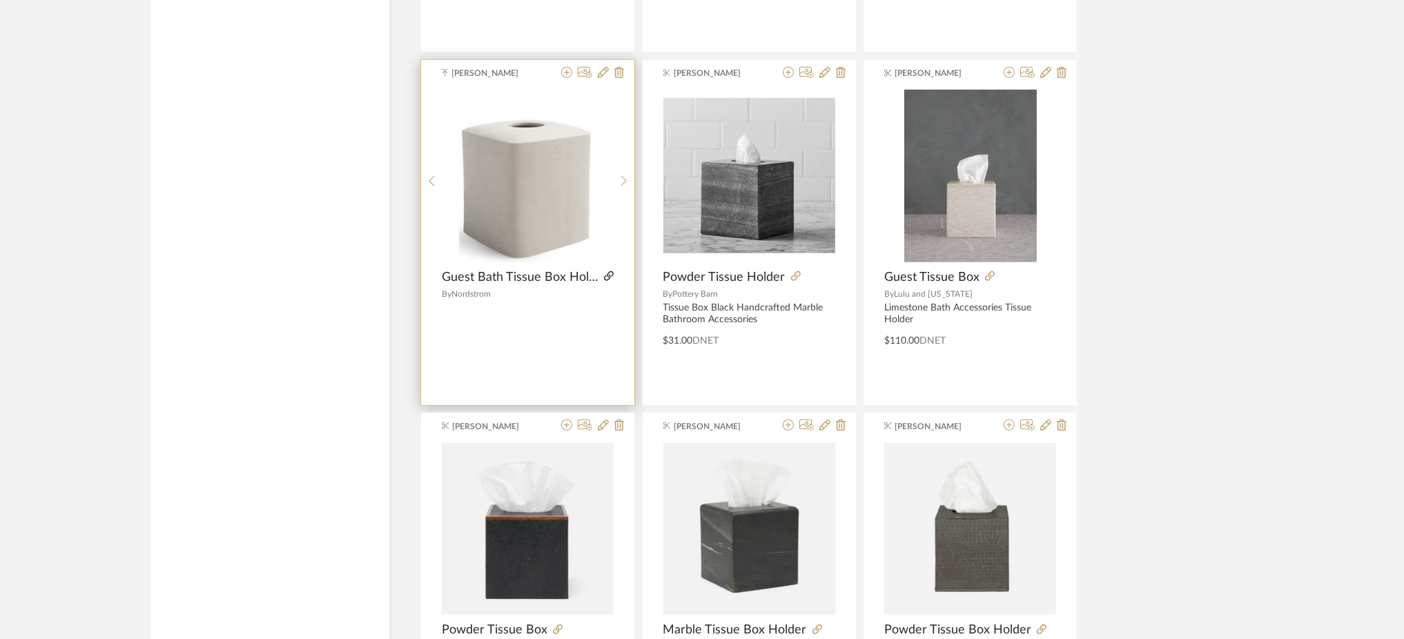
click at [608, 279] on icon at bounding box center [609, 276] width 10 height 10
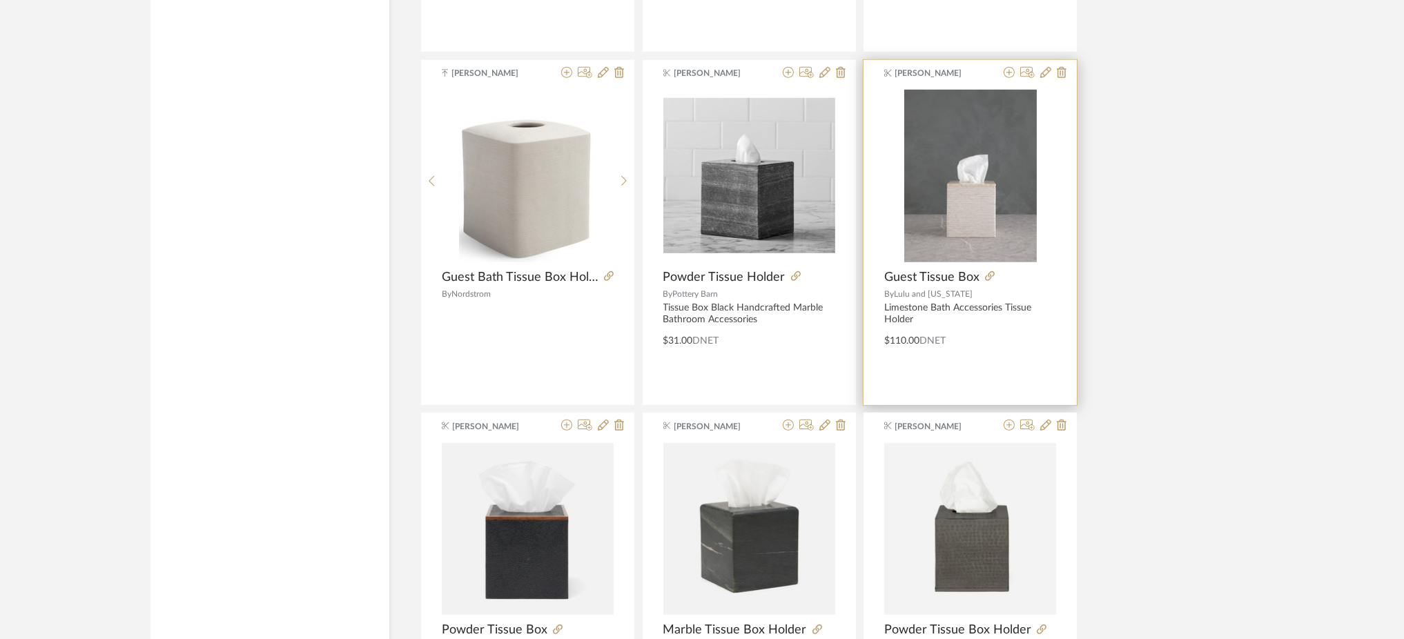
scroll to position [2040, 0]
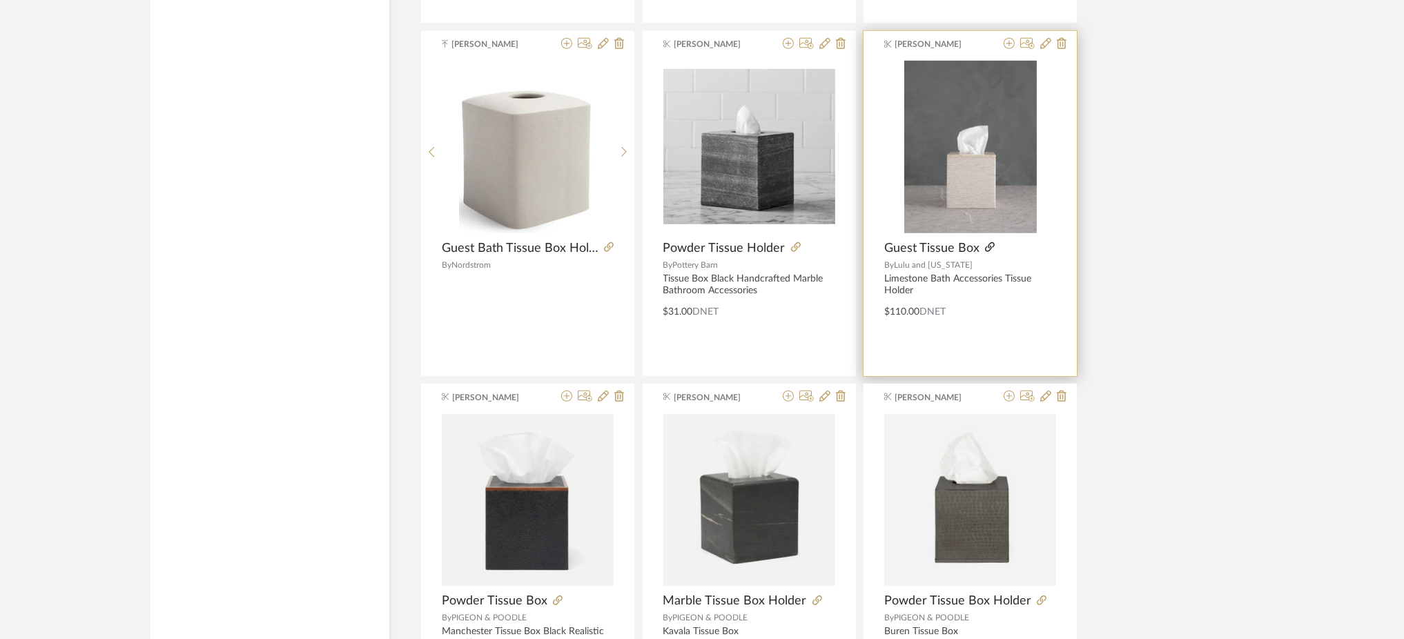
click at [988, 246] on icon at bounding box center [990, 247] width 10 height 10
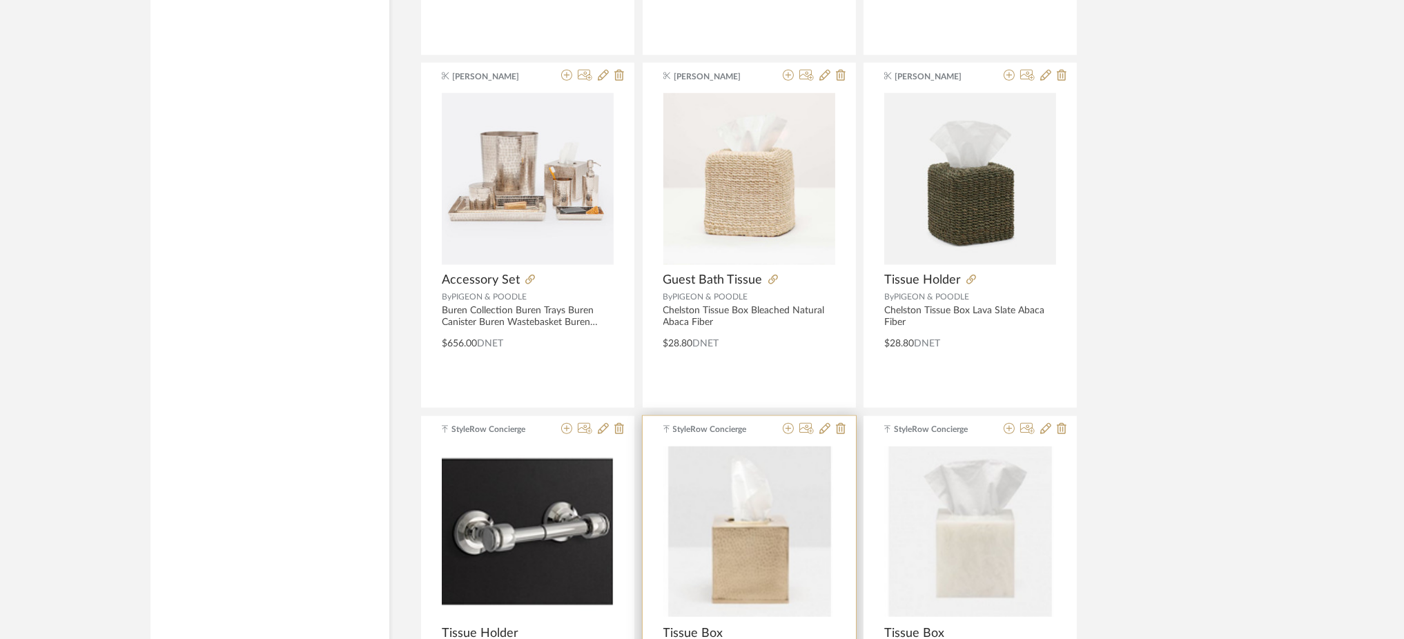
scroll to position [3066, 0]
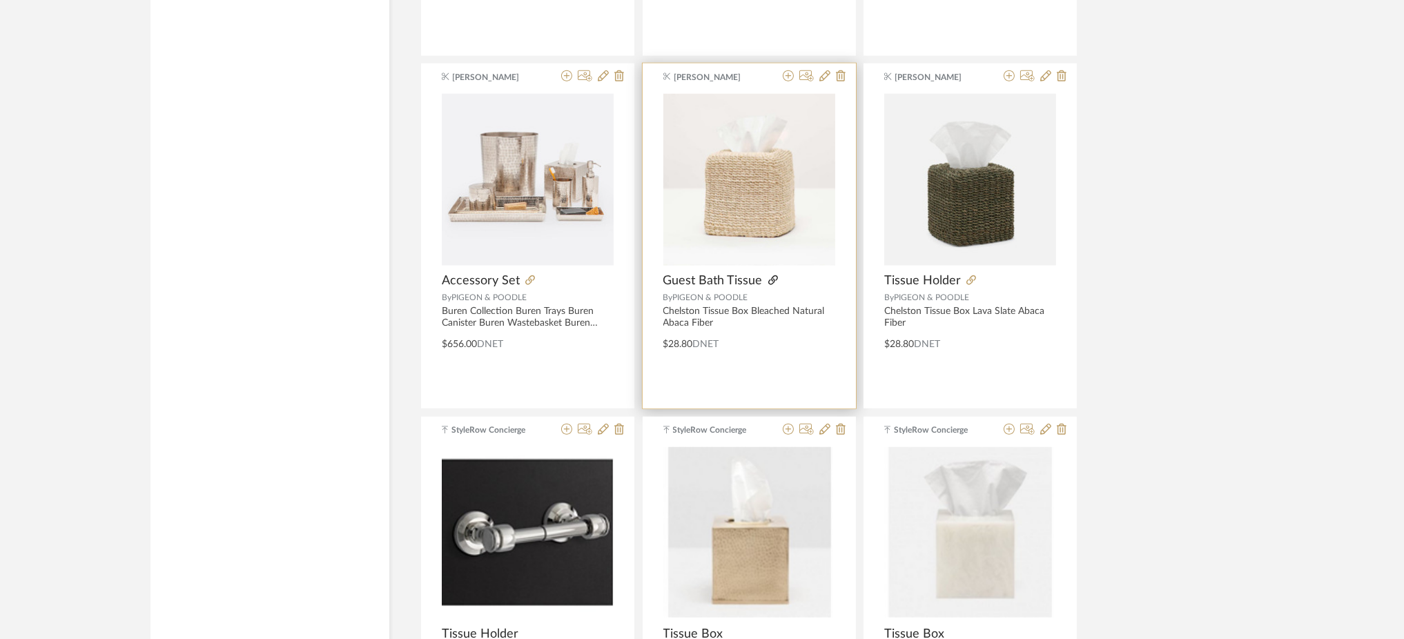
click at [771, 280] on icon at bounding box center [773, 280] width 10 height 10
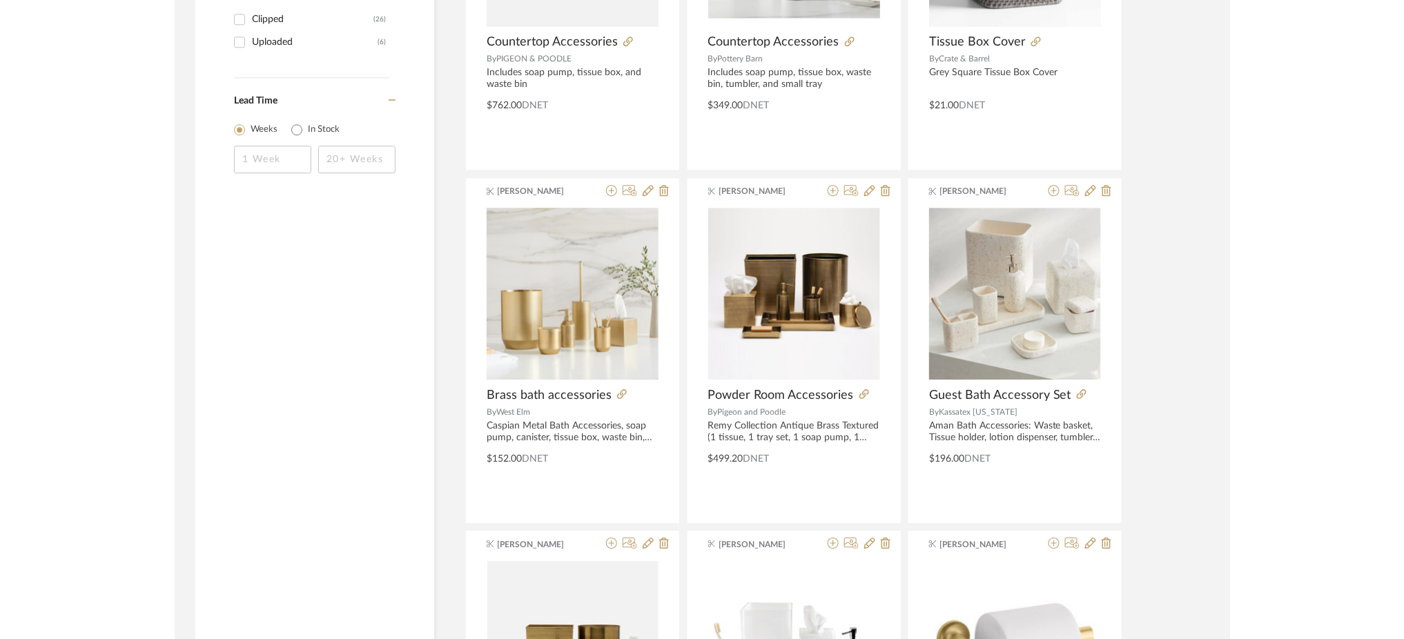
scroll to position [0, 0]
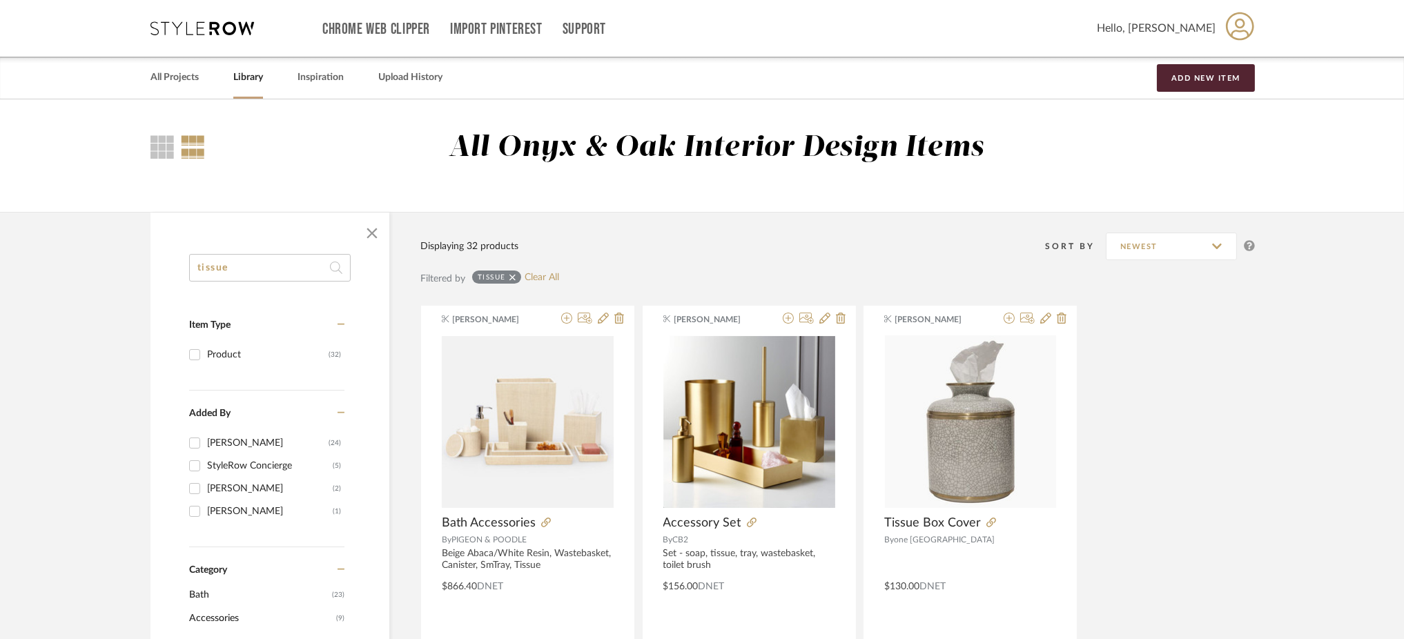
drag, startPoint x: 244, startPoint y: 270, endPoint x: 138, endPoint y: 264, distance: 106.5
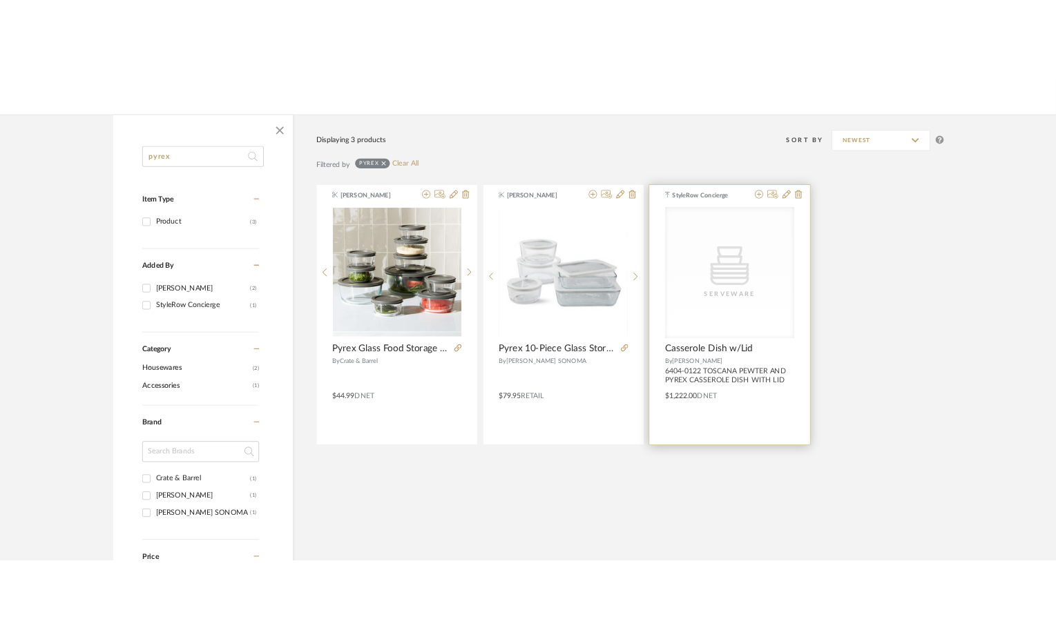
scroll to position [184, 0]
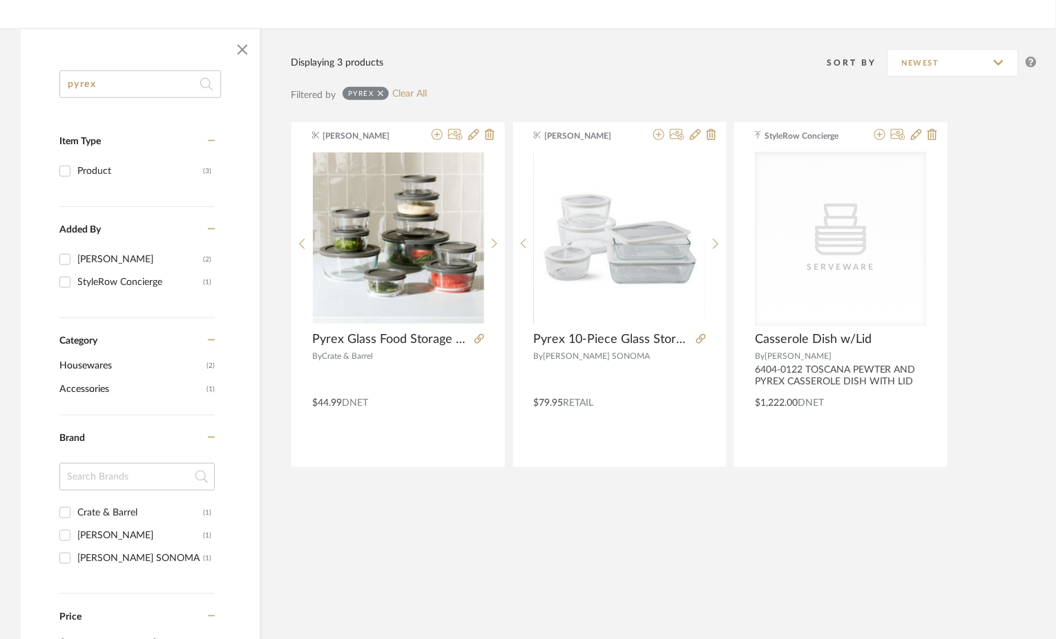
drag, startPoint x: 137, startPoint y: 92, endPoint x: 26, endPoint y: 75, distance: 111.8
click at [26, 75] on div "pyrex Item Type Product (3) Added By [PERSON_NAME] (2) StyleRow Concierge (1) C…" at bounding box center [140, 504] width 239 height 868
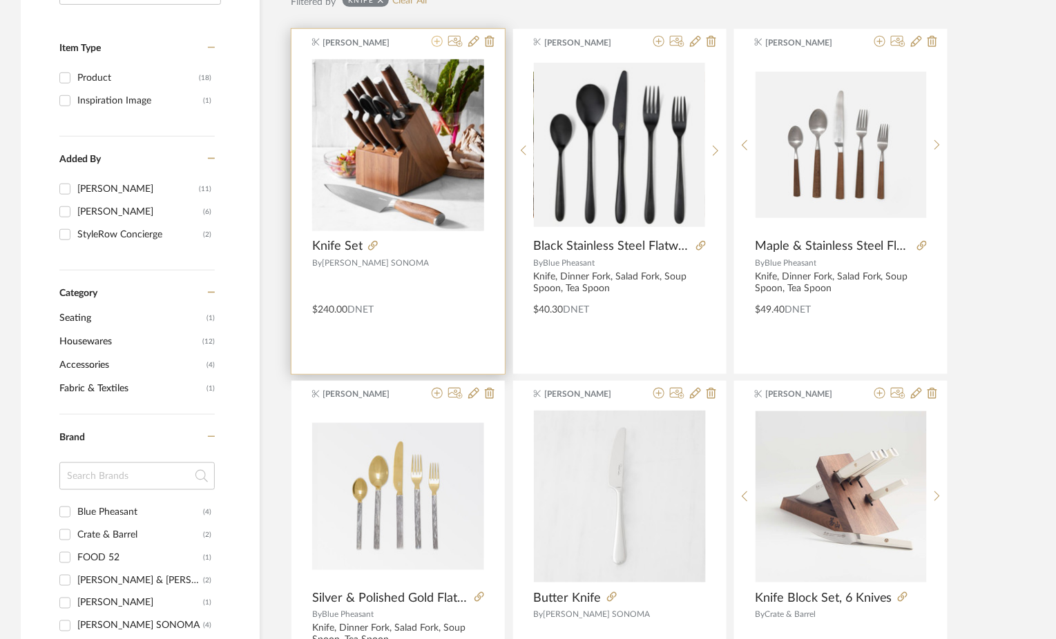
scroll to position [269, 0]
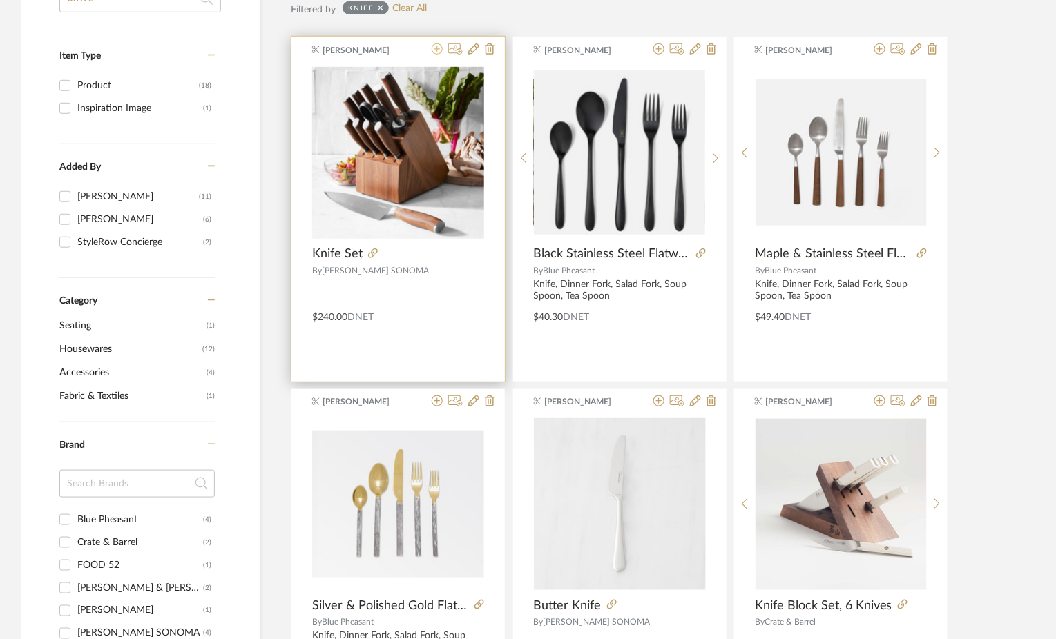
click at [437, 50] on icon at bounding box center [437, 48] width 11 height 11
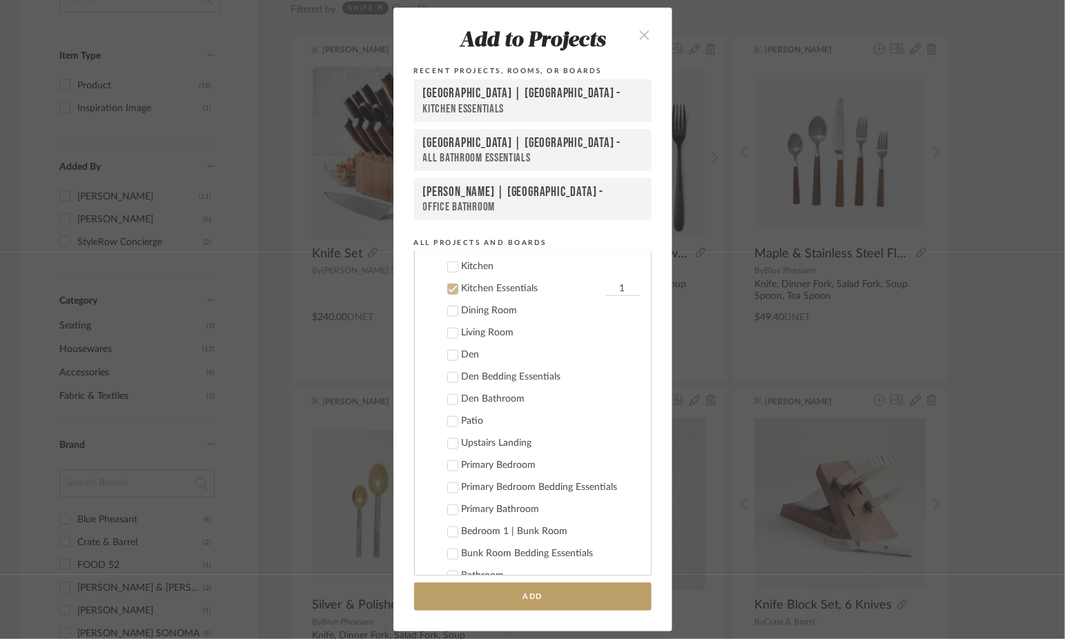
scroll to position [600, 0]
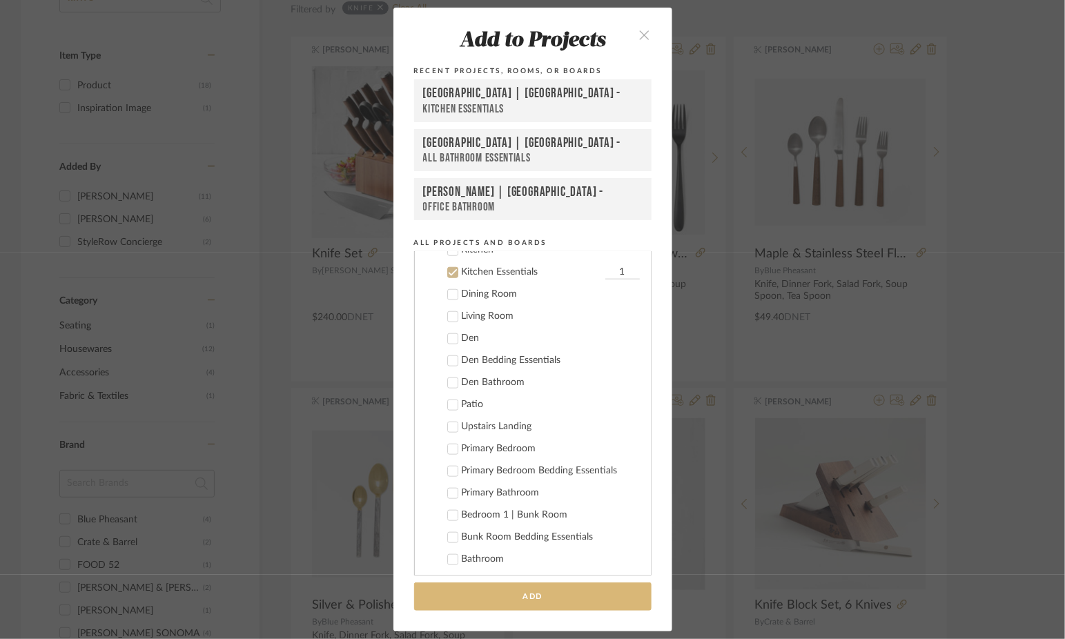
click at [525, 601] on button "Add" at bounding box center [533, 597] width 238 height 28
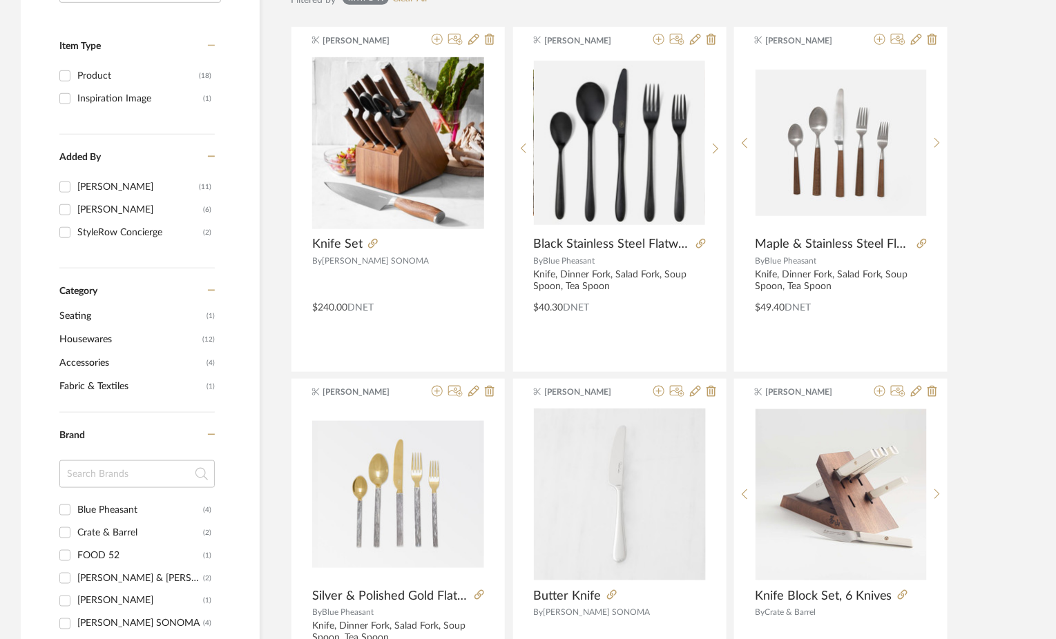
scroll to position [0, 0]
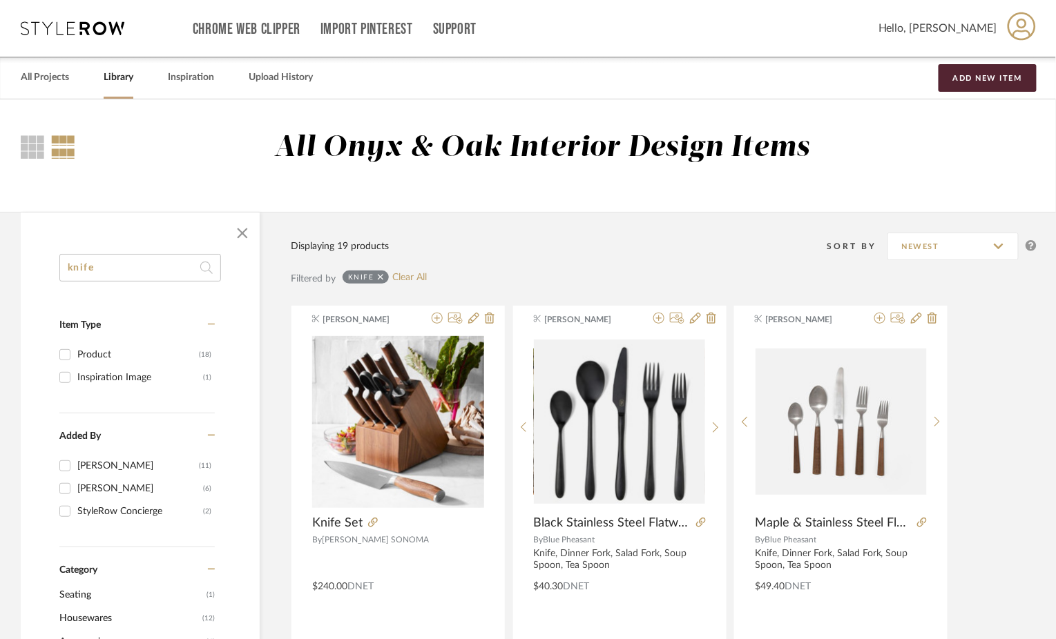
click at [101, 265] on input "knife" at bounding box center [140, 268] width 162 height 28
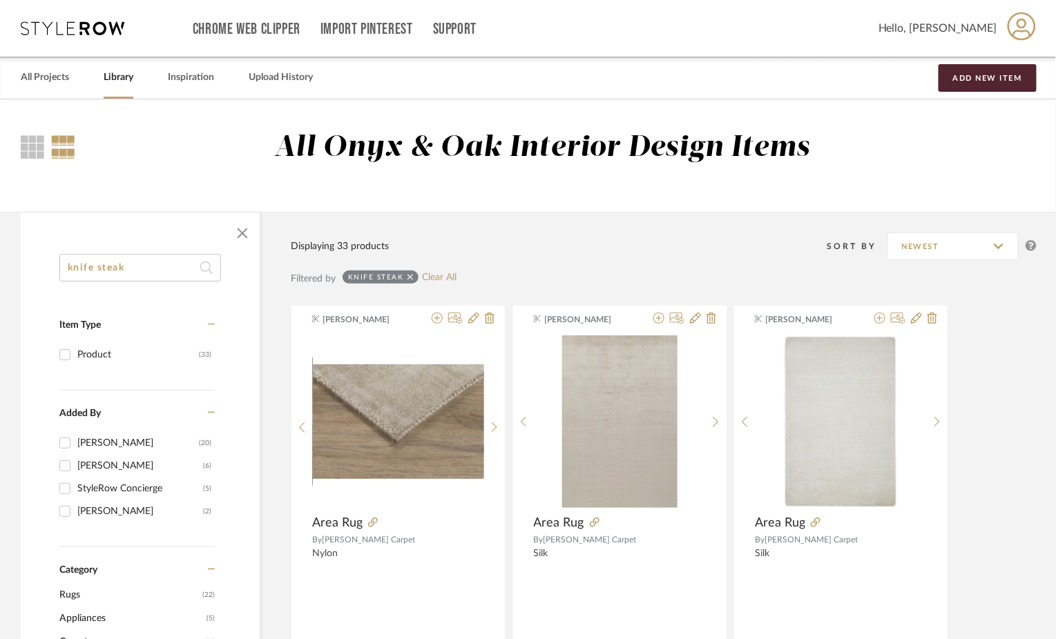
click at [89, 266] on input "knife steak" at bounding box center [140, 268] width 162 height 28
type input "knive steak"
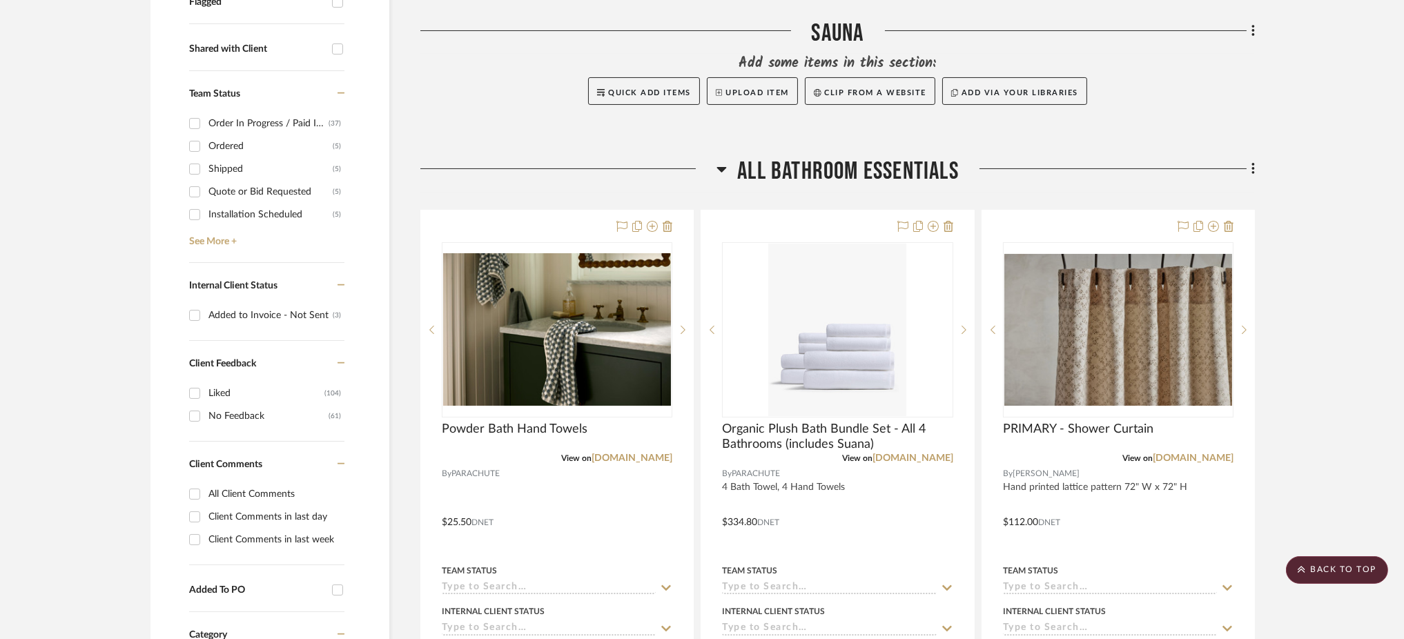
scroll to position [552, 0]
click at [721, 166] on icon at bounding box center [722, 169] width 10 height 6
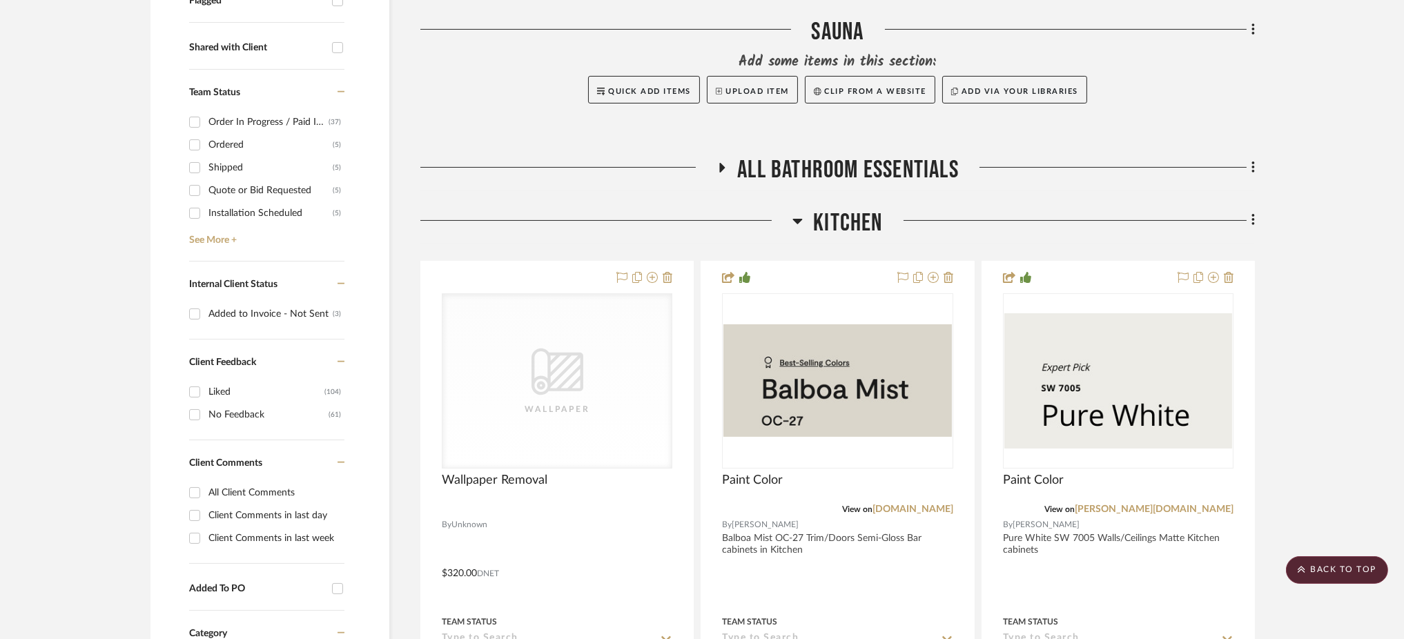
click at [800, 213] on icon at bounding box center [798, 221] width 10 height 17
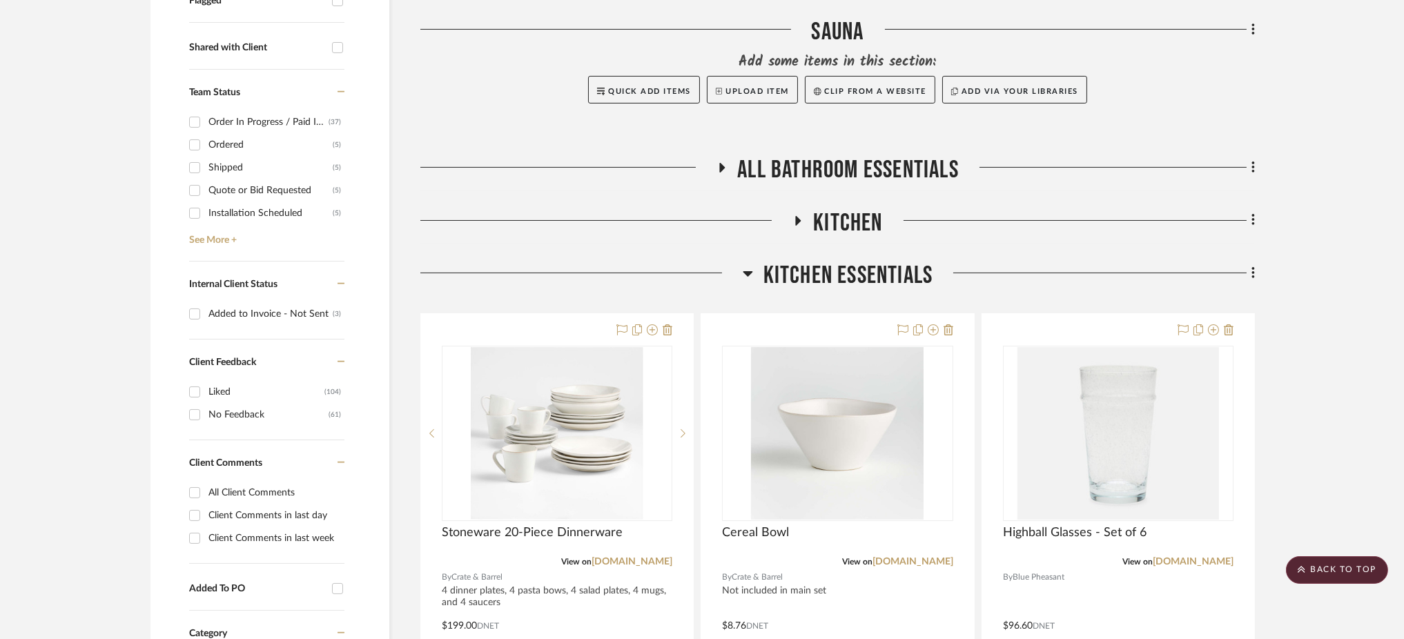
click at [741, 261] on div at bounding box center [581, 278] width 322 height 35
click at [746, 271] on icon at bounding box center [748, 274] width 10 height 6
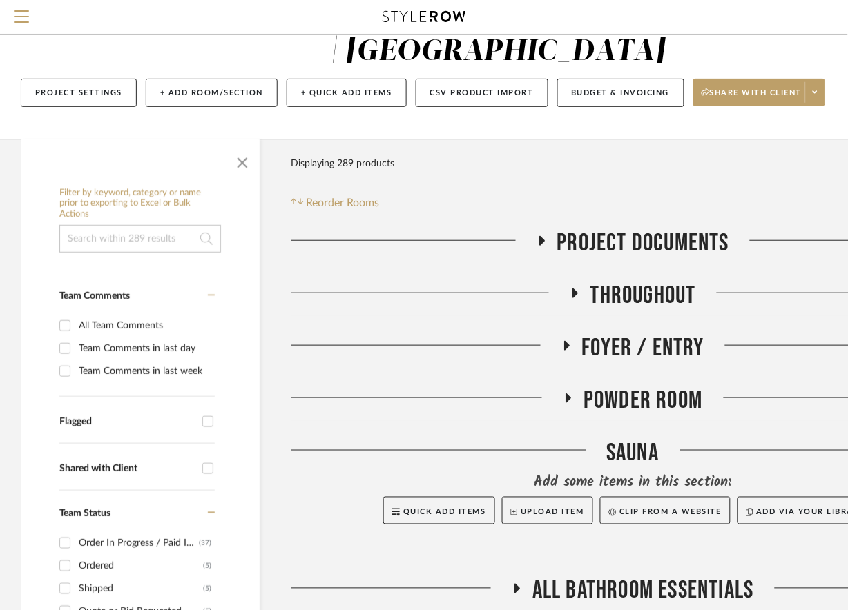
scroll to position [0, 0]
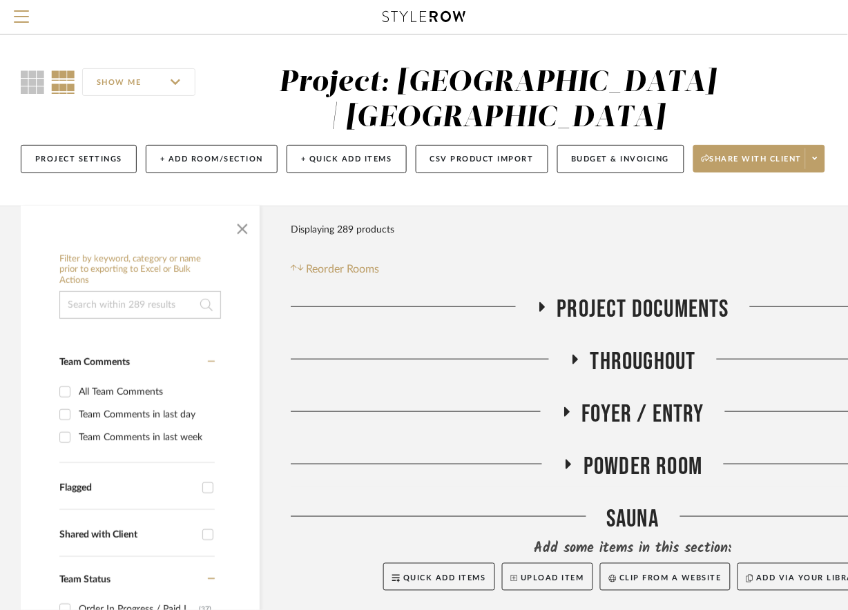
click at [124, 296] on input at bounding box center [140, 305] width 162 height 28
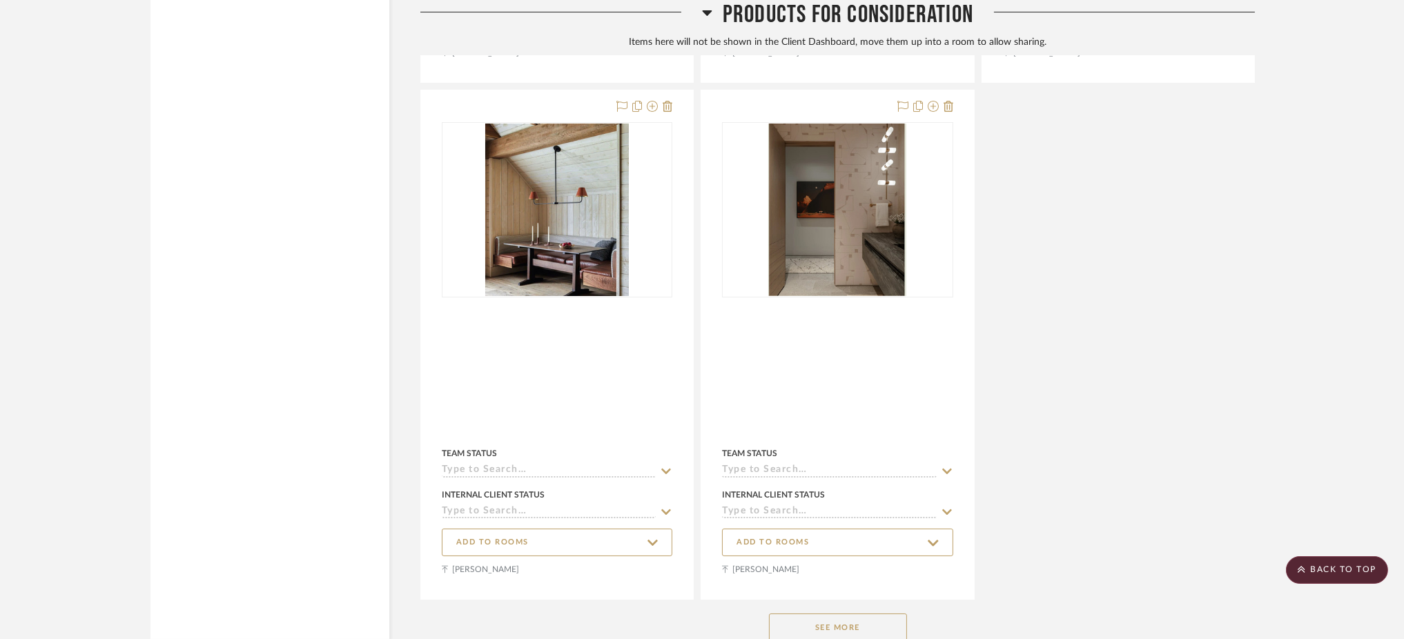
scroll to position [10454, 0]
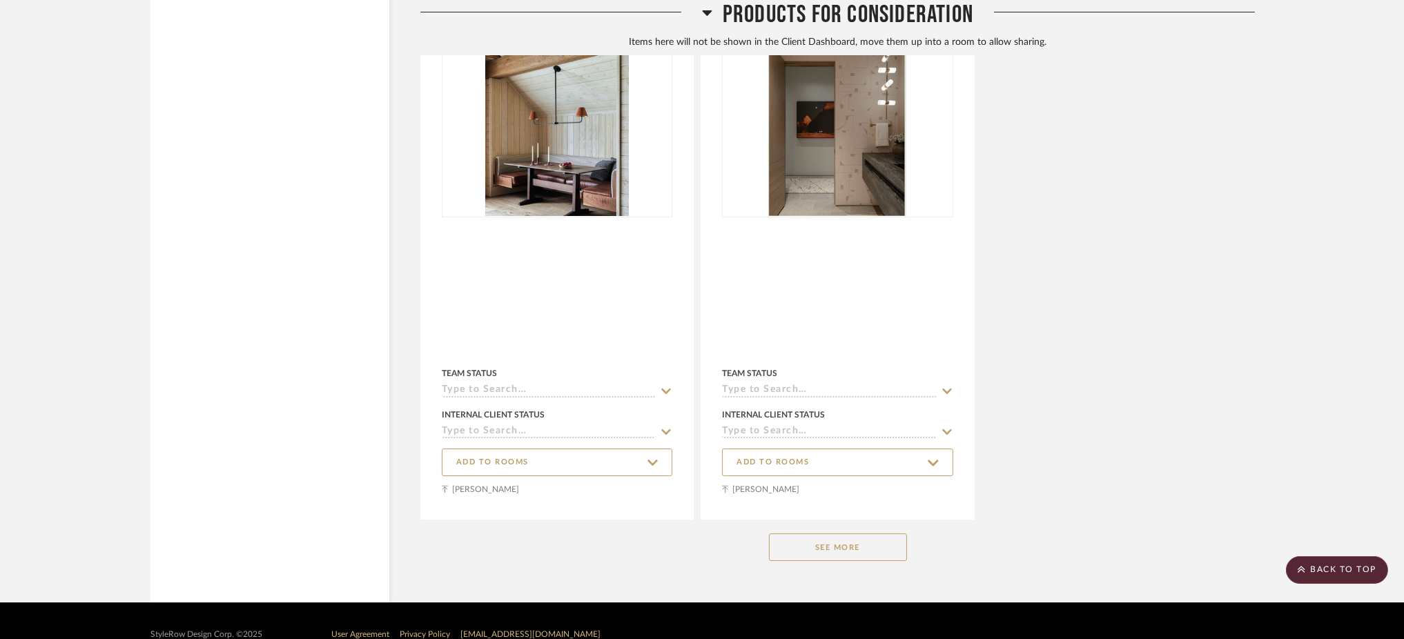
click at [887, 534] on button "See More" at bounding box center [838, 548] width 138 height 28
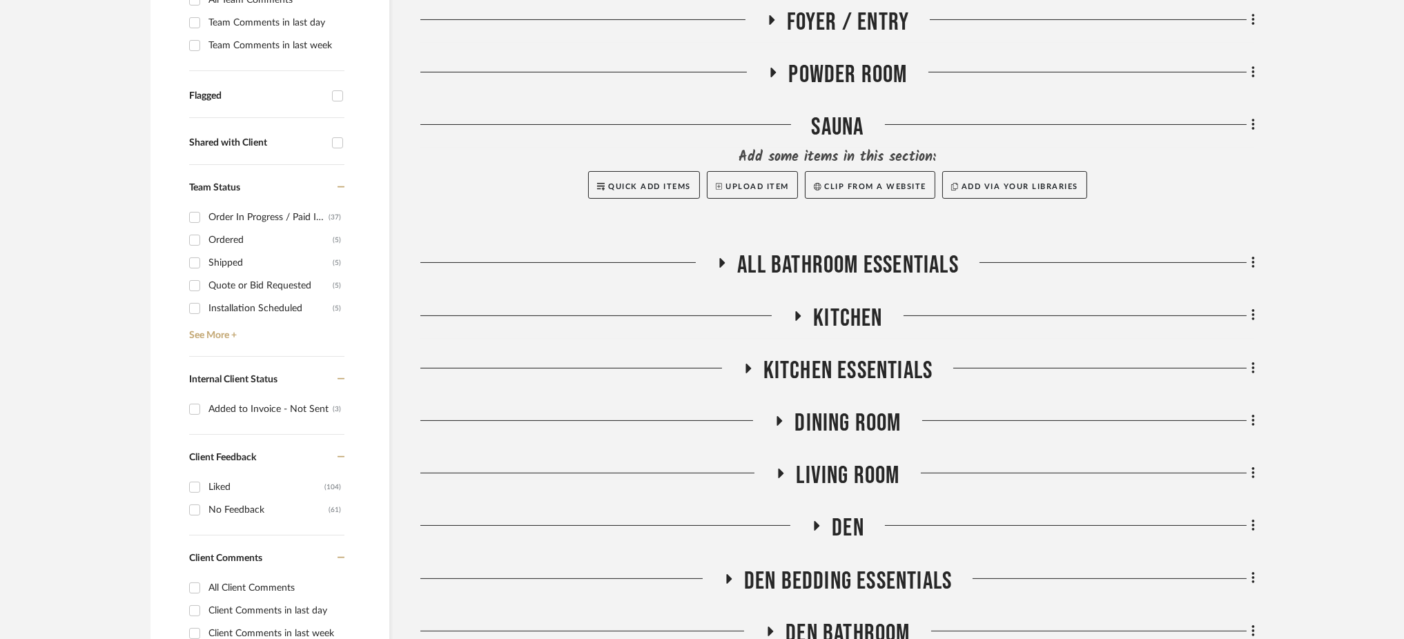
scroll to position [460, 0]
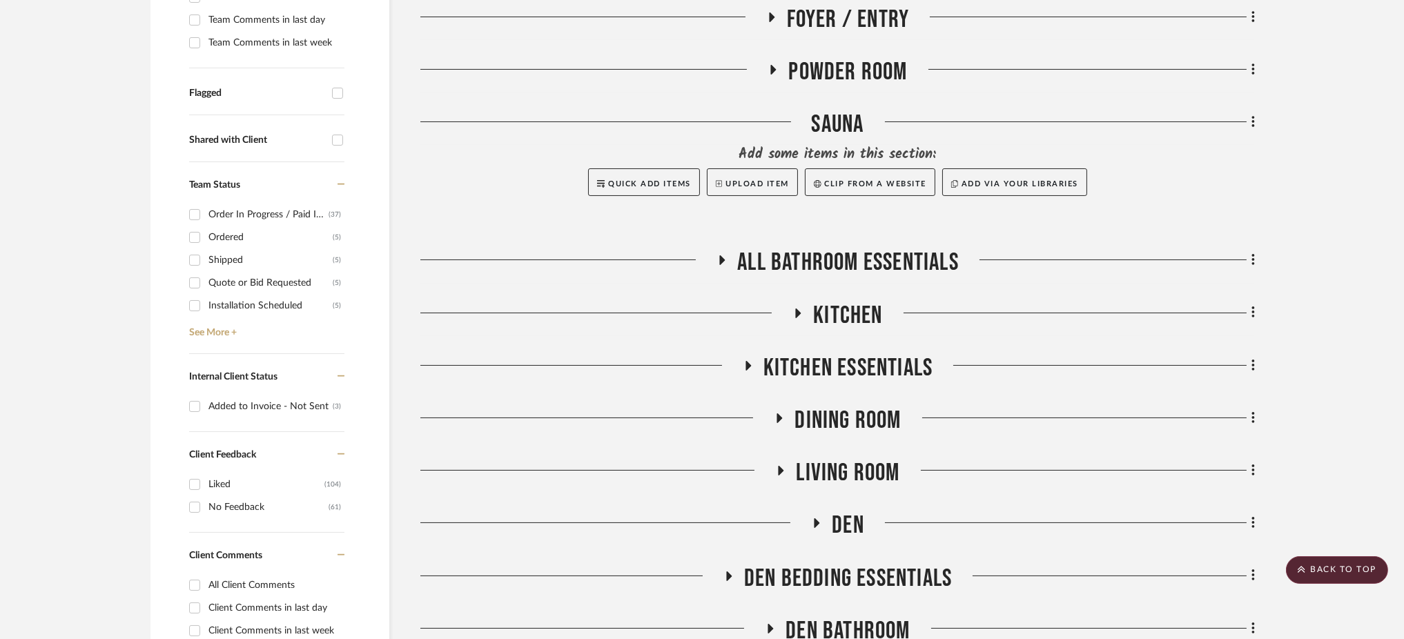
click at [796, 308] on icon at bounding box center [798, 313] width 17 height 10
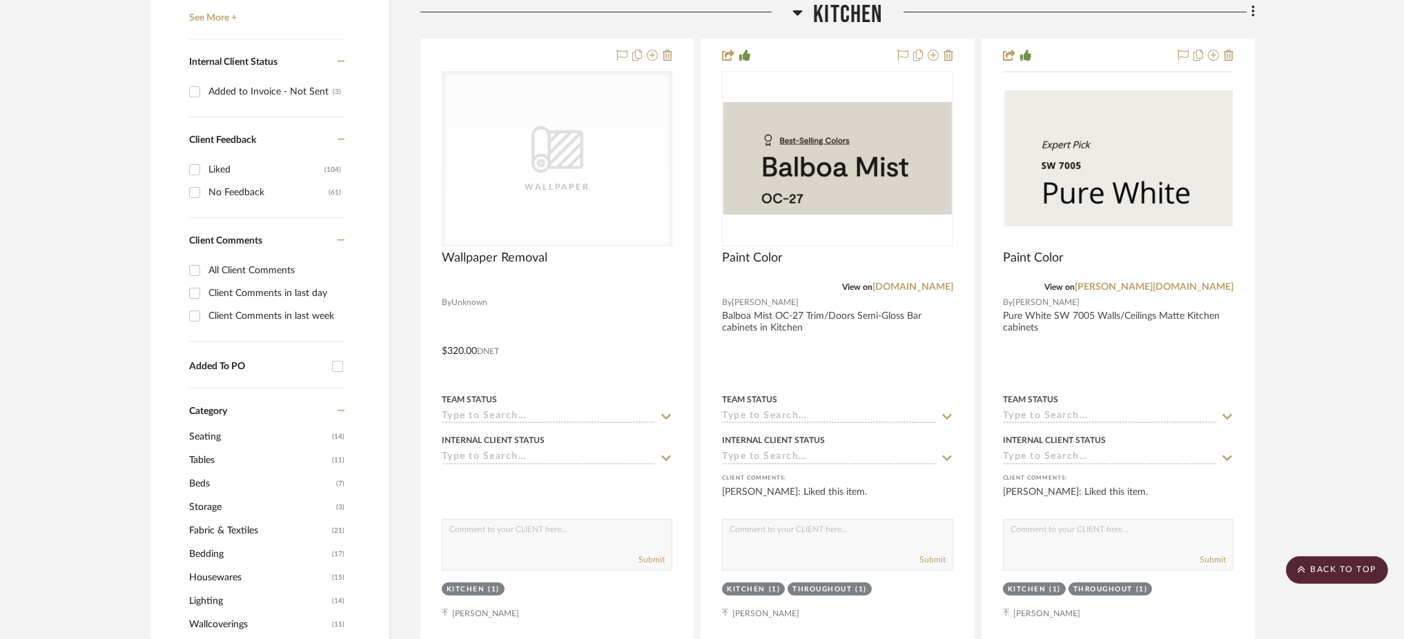
scroll to position [1105, 0]
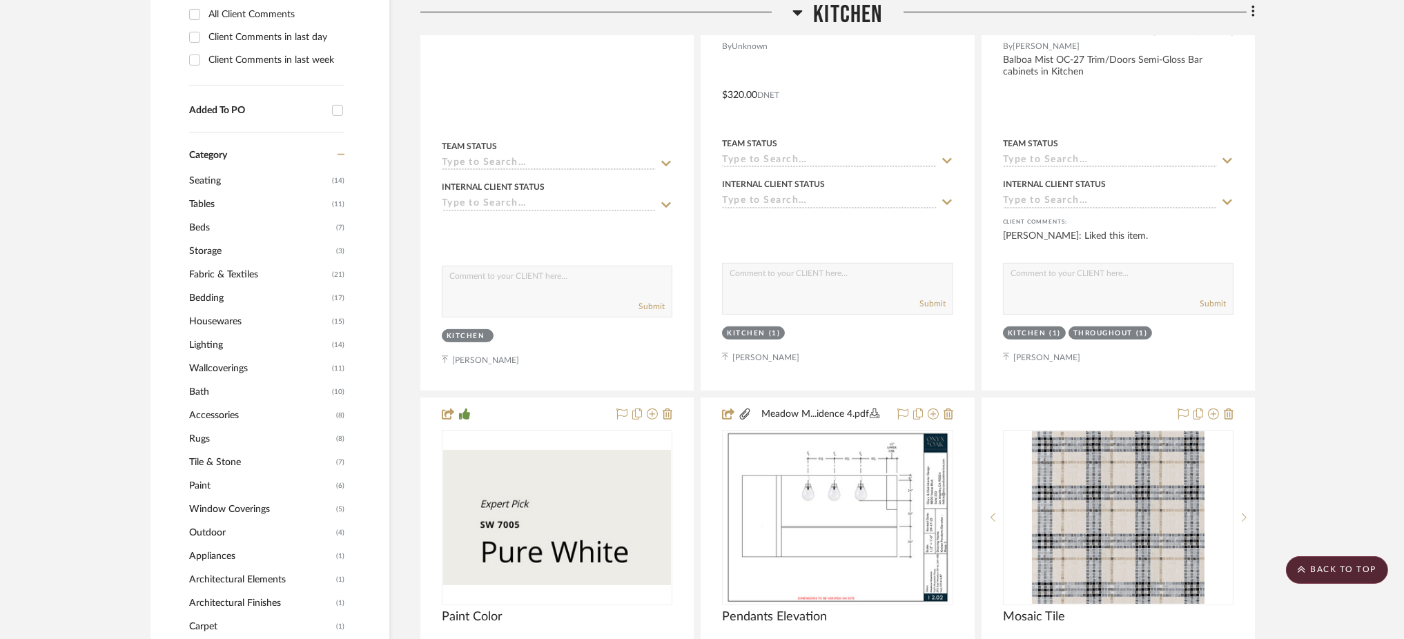
scroll to position [1051, 0]
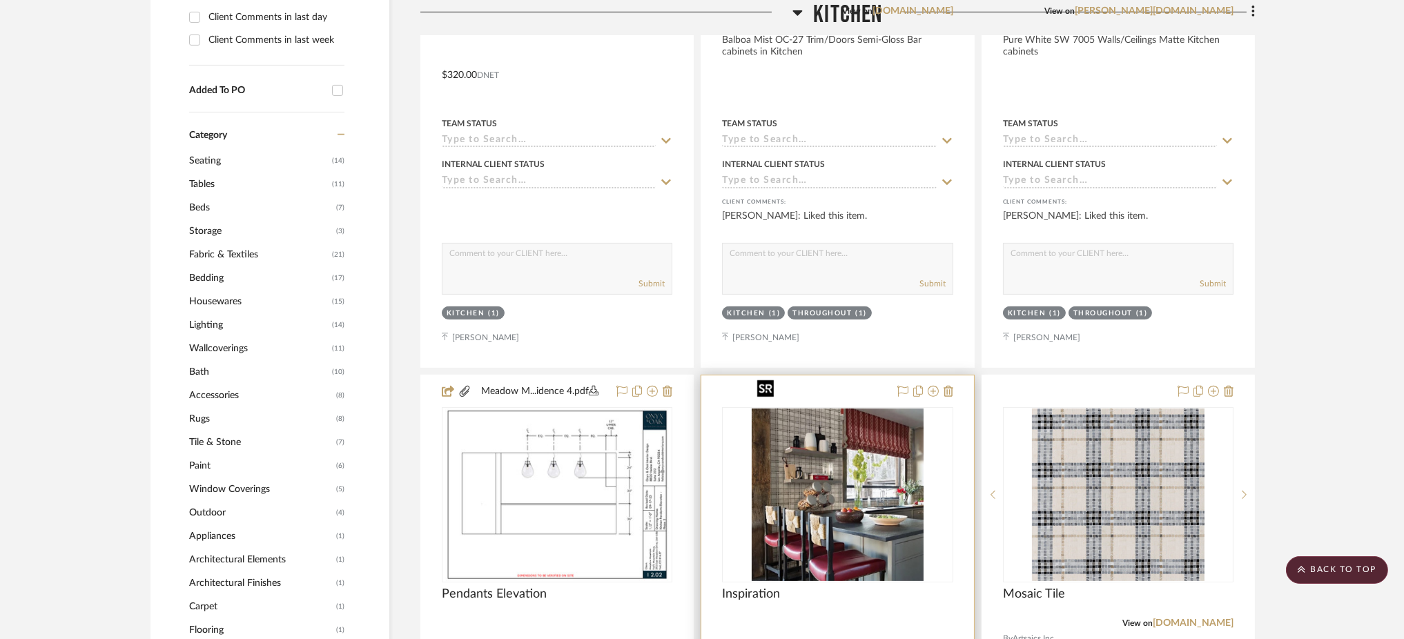
click at [890, 465] on img "0" at bounding box center [838, 495] width 172 height 173
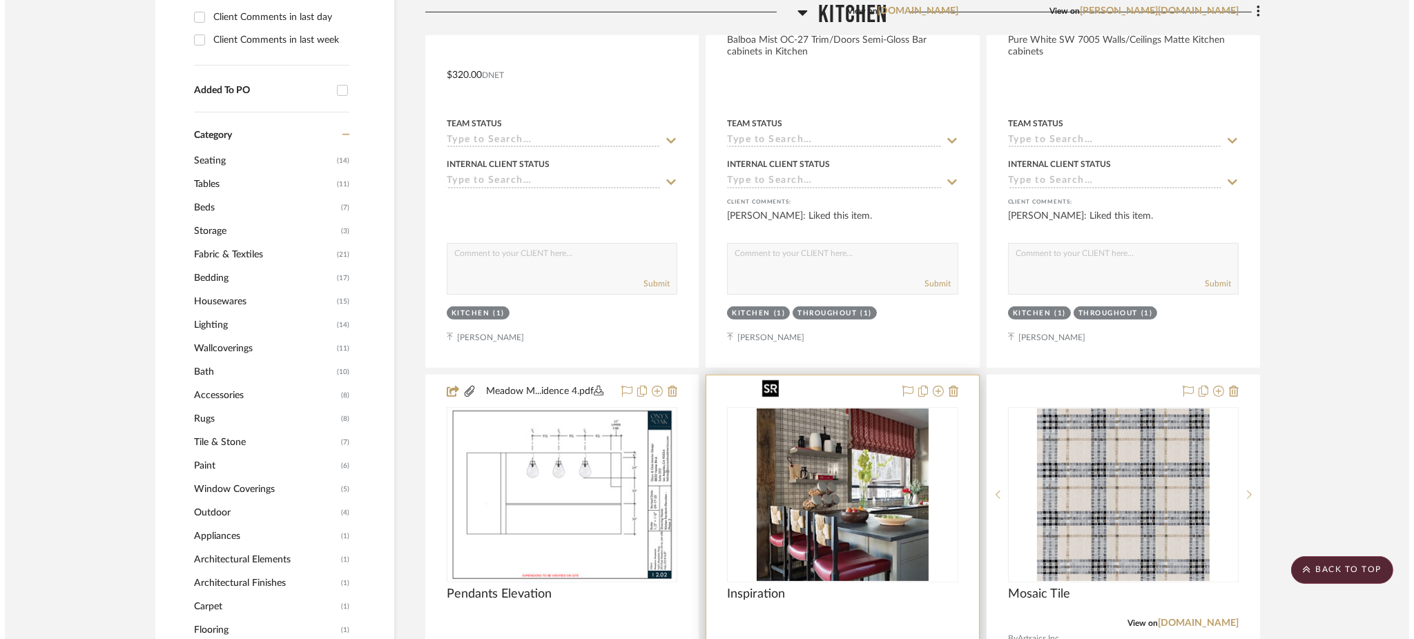
scroll to position [0, 0]
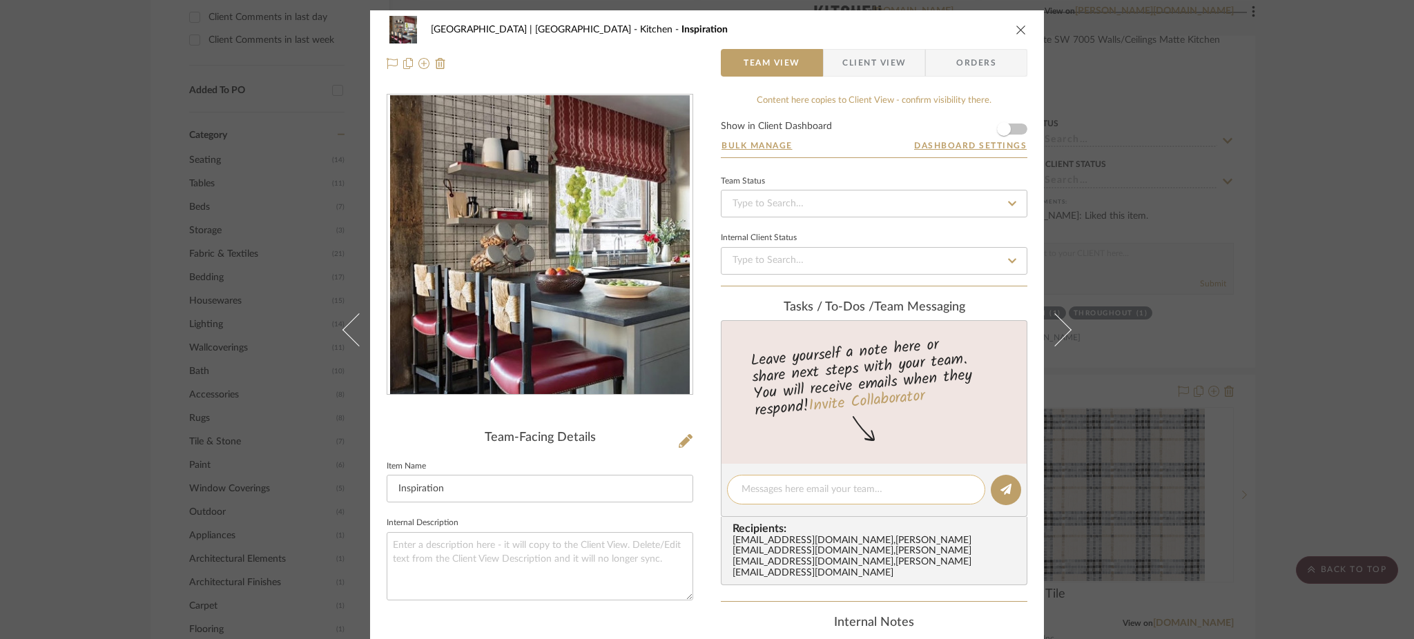
click at [814, 492] on textarea at bounding box center [856, 490] width 229 height 14
type textarea "a"
drag, startPoint x: 815, startPoint y: 487, endPoint x: 782, endPoint y: 484, distance: 32.6
click at [782, 484] on textarea "Added this in" at bounding box center [856, 490] width 229 height 14
type textarea "Added this into library & here"
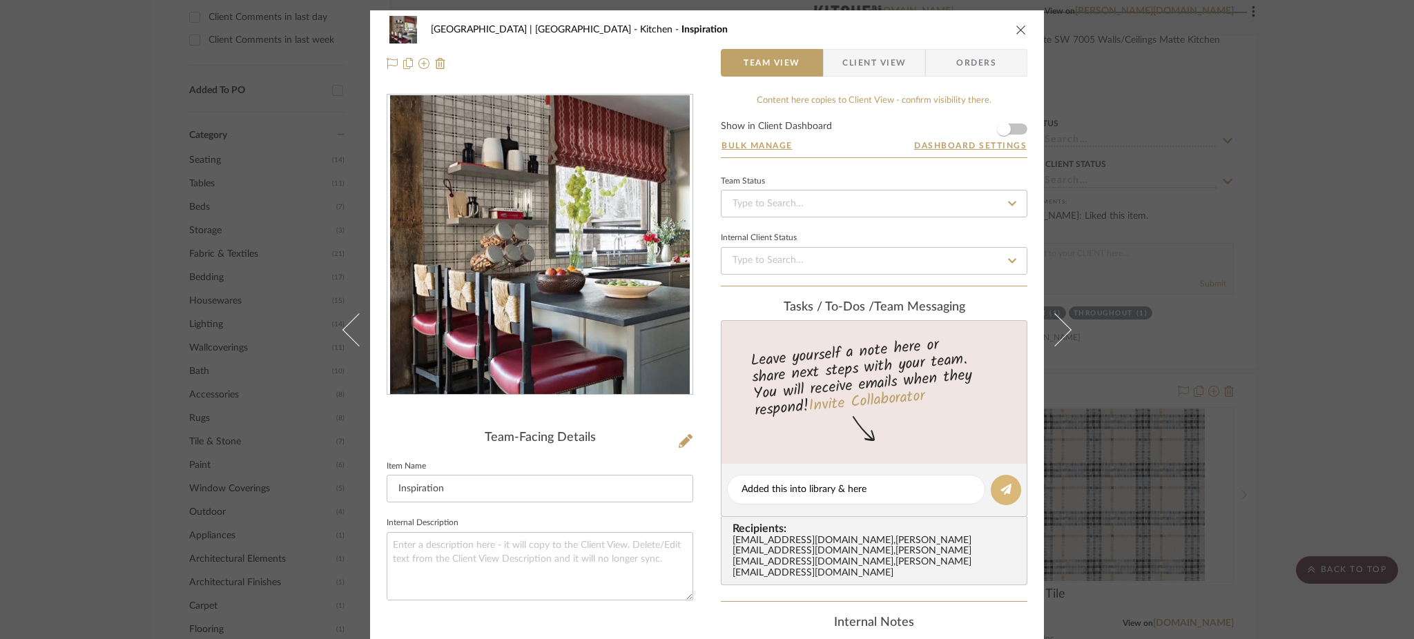
click at [1002, 489] on icon at bounding box center [1005, 489] width 11 height 11
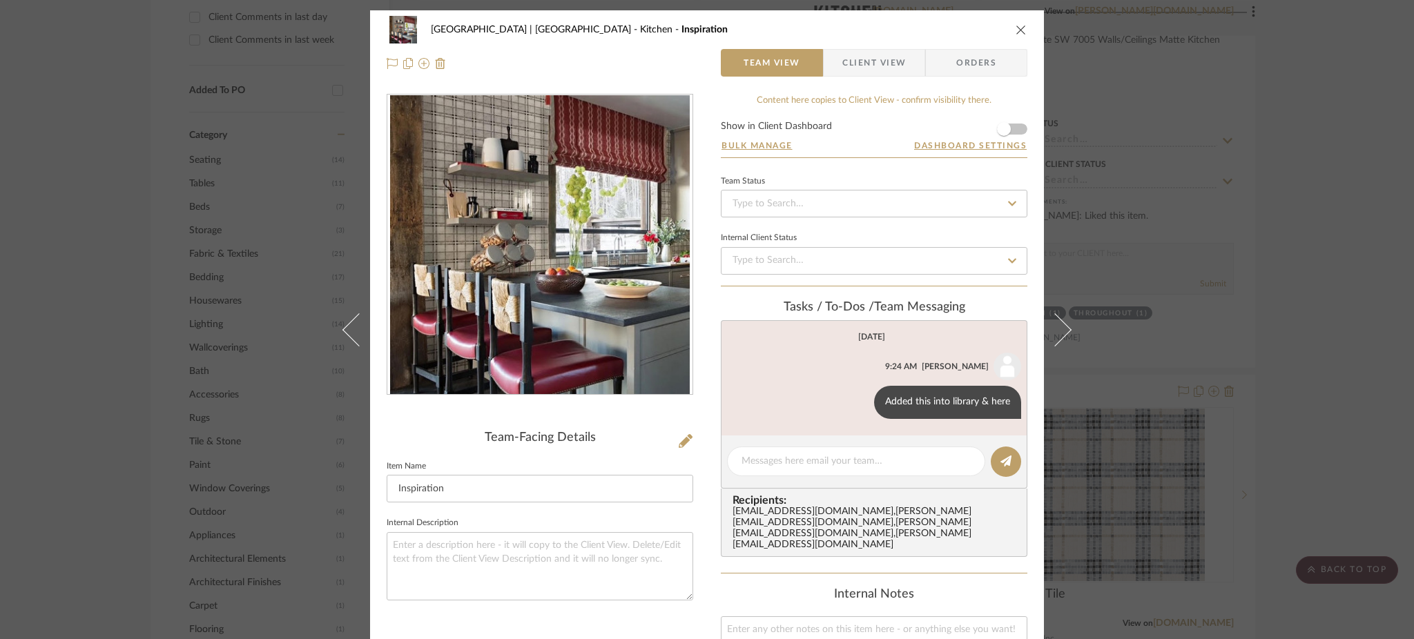
click at [1242, 257] on div "Meadow Mountain | [GEOGRAPHIC_DATA] Kitchen Inspiration Team View Client View O…" at bounding box center [707, 319] width 1414 height 639
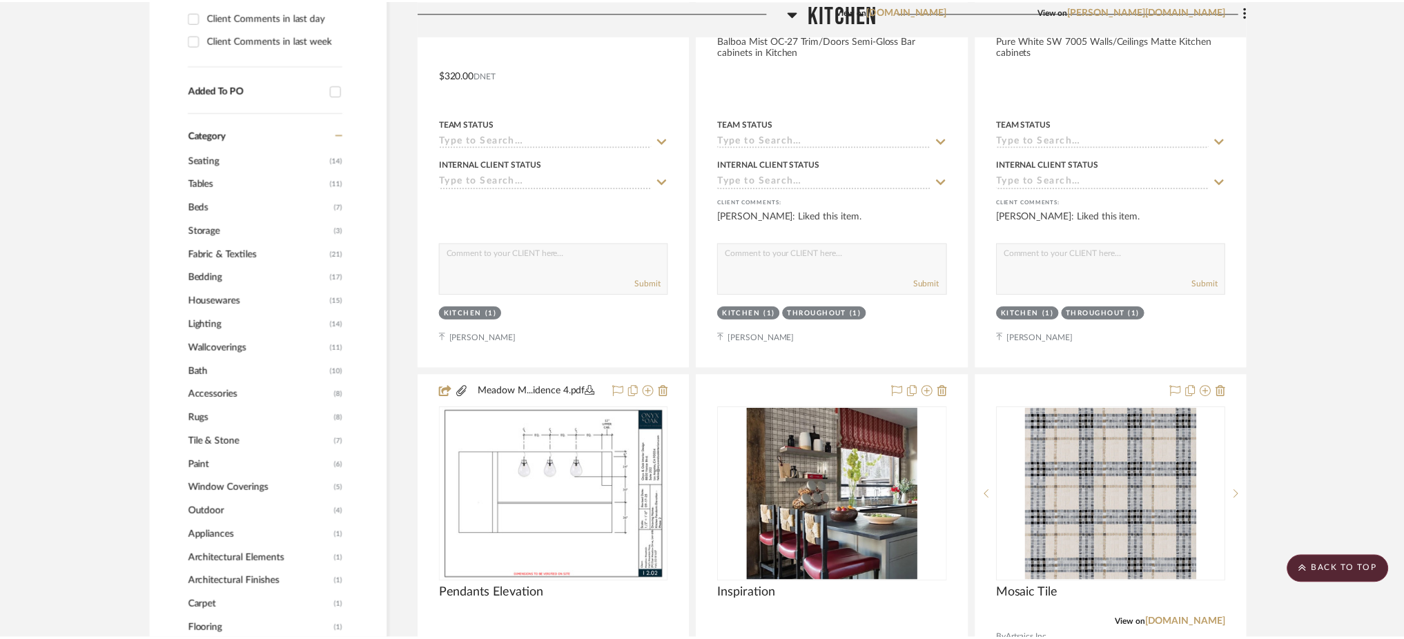
scroll to position [1051, 0]
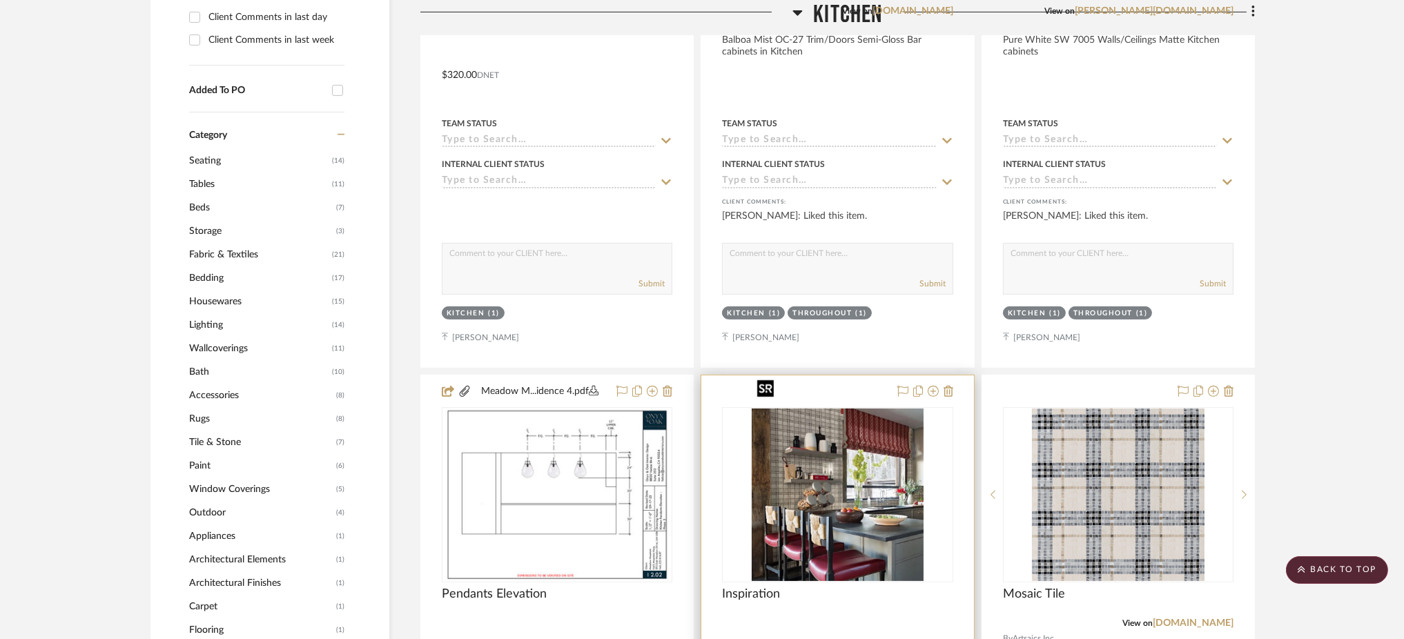
click at [866, 449] on img "0" at bounding box center [838, 495] width 172 height 173
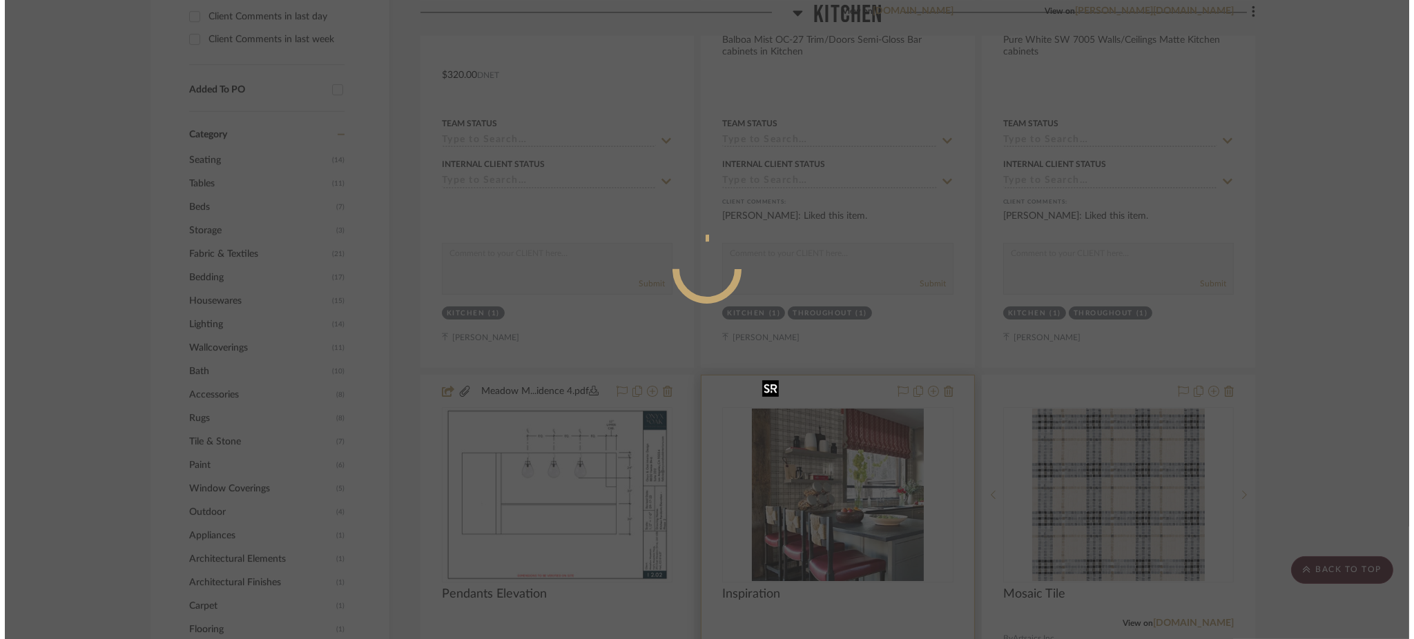
scroll to position [0, 0]
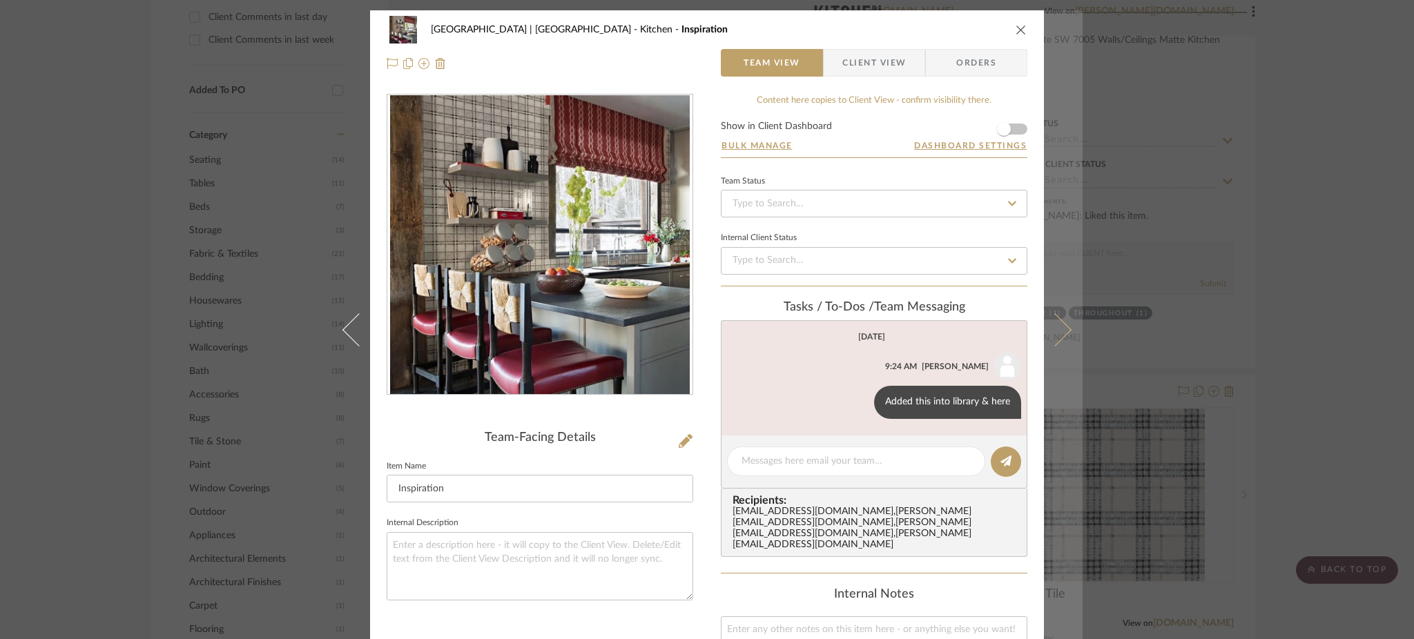
click at [1065, 318] on button at bounding box center [1063, 329] width 39 height 639
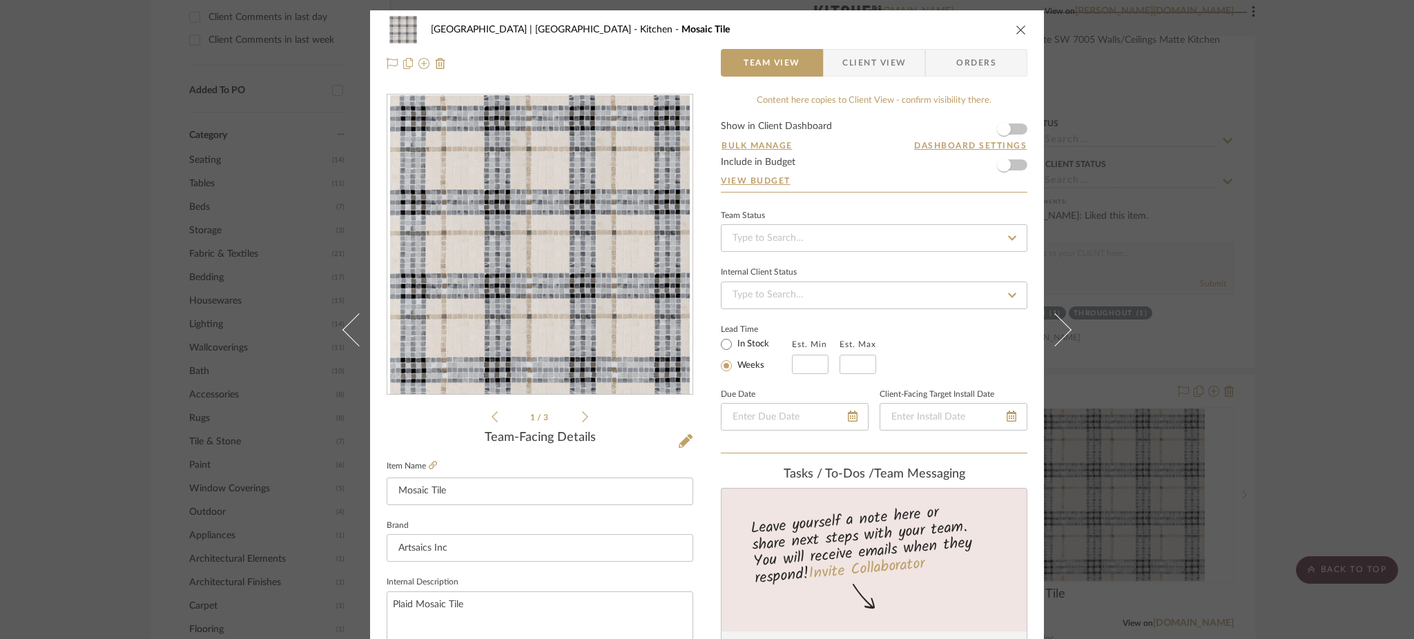
click at [1194, 151] on div "Meadow Mountain | [GEOGRAPHIC_DATA] Kitchen Mosaic Tile Team View Client View O…" at bounding box center [707, 319] width 1414 height 639
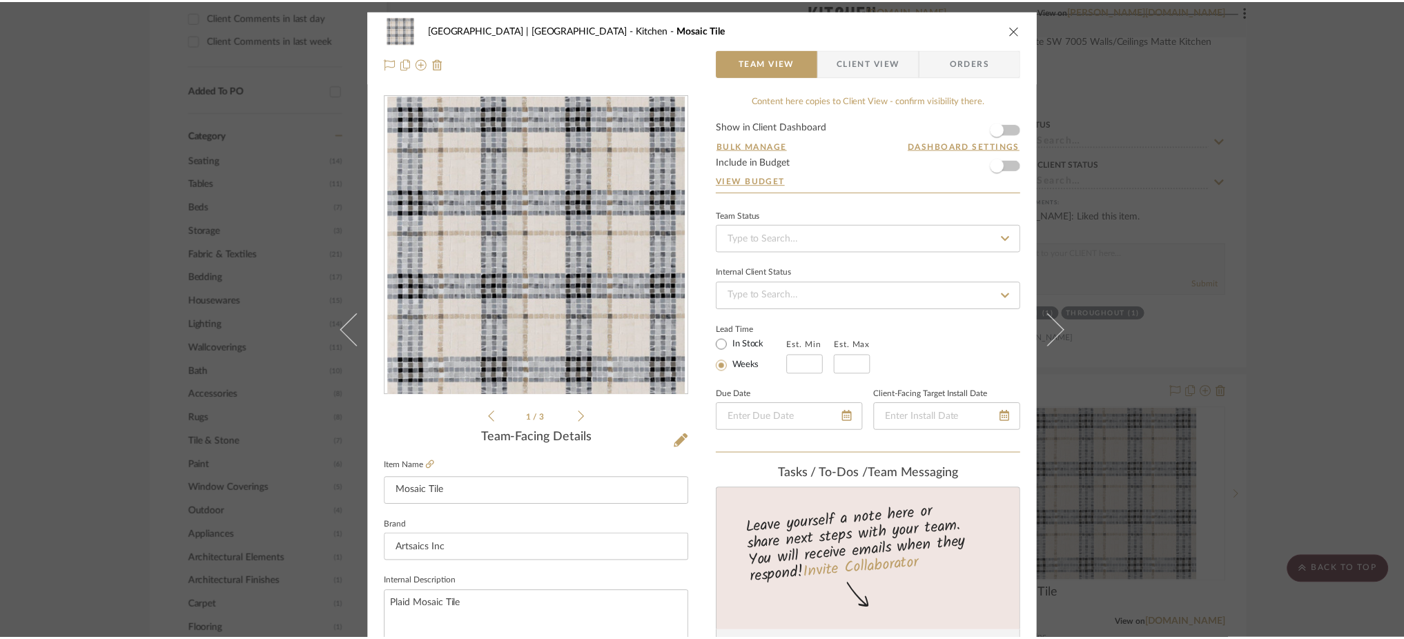
scroll to position [1051, 0]
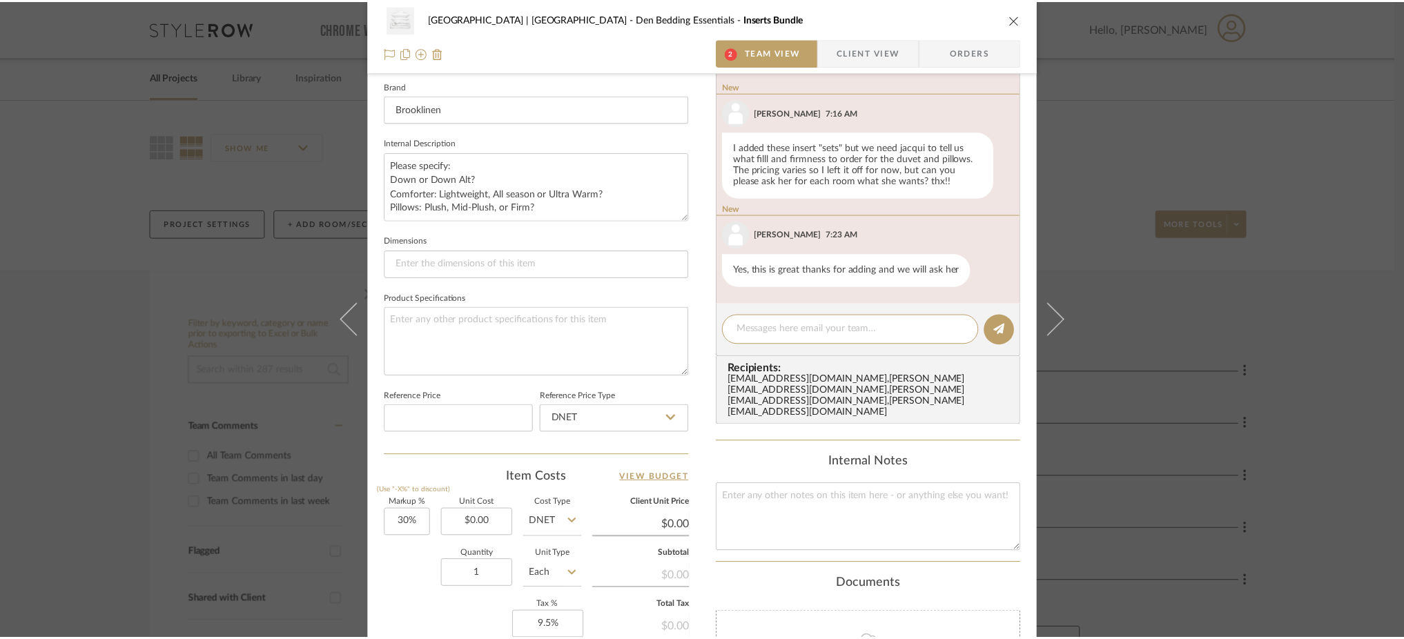
scroll to position [445, 0]
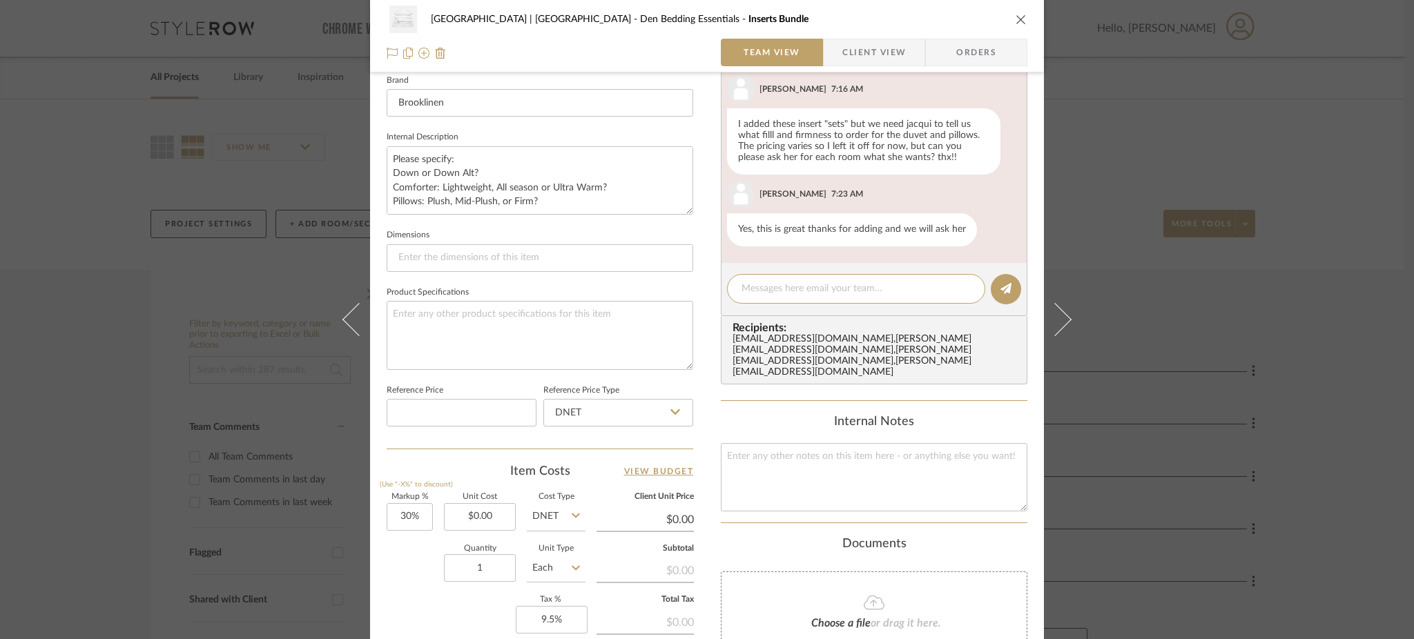
click at [262, 160] on div "Meadow Mountain | [GEOGRAPHIC_DATA] Den Bedding Essentials Inserts Bundle Team …" at bounding box center [707, 319] width 1414 height 639
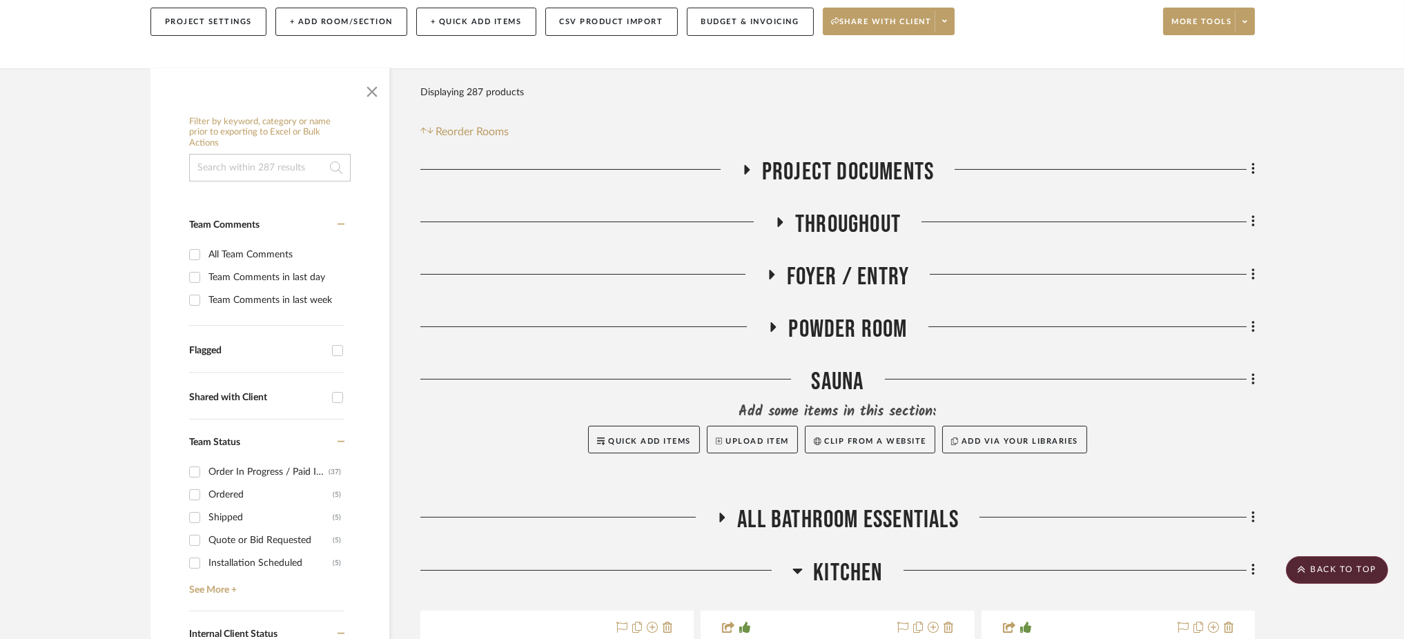
scroll to position [0, 0]
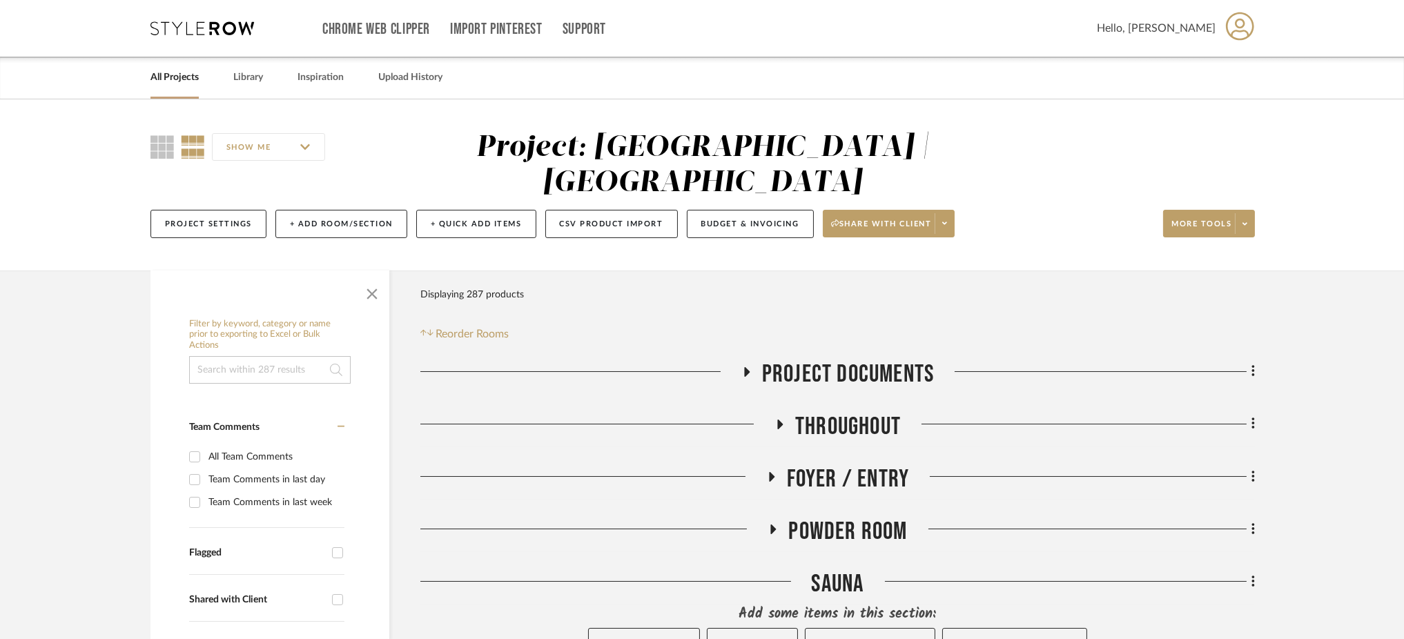
click at [753, 367] on icon at bounding box center [746, 372] width 17 height 10
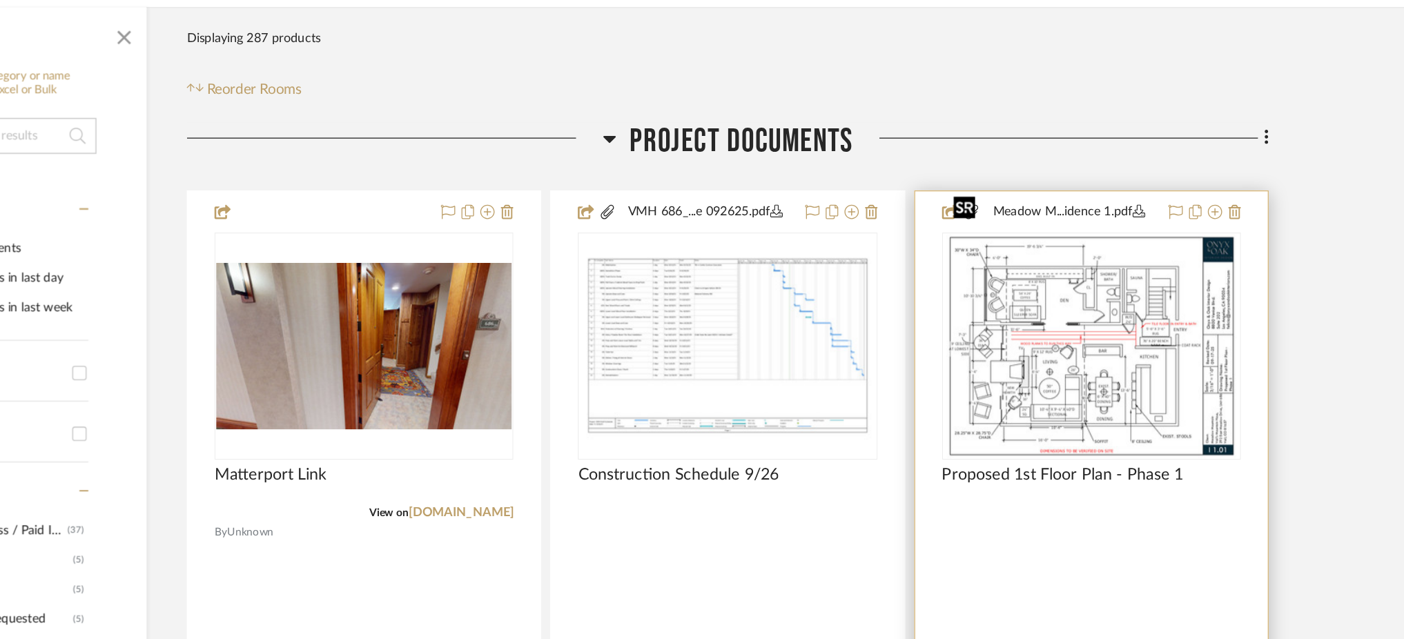
scroll to position [190, 0]
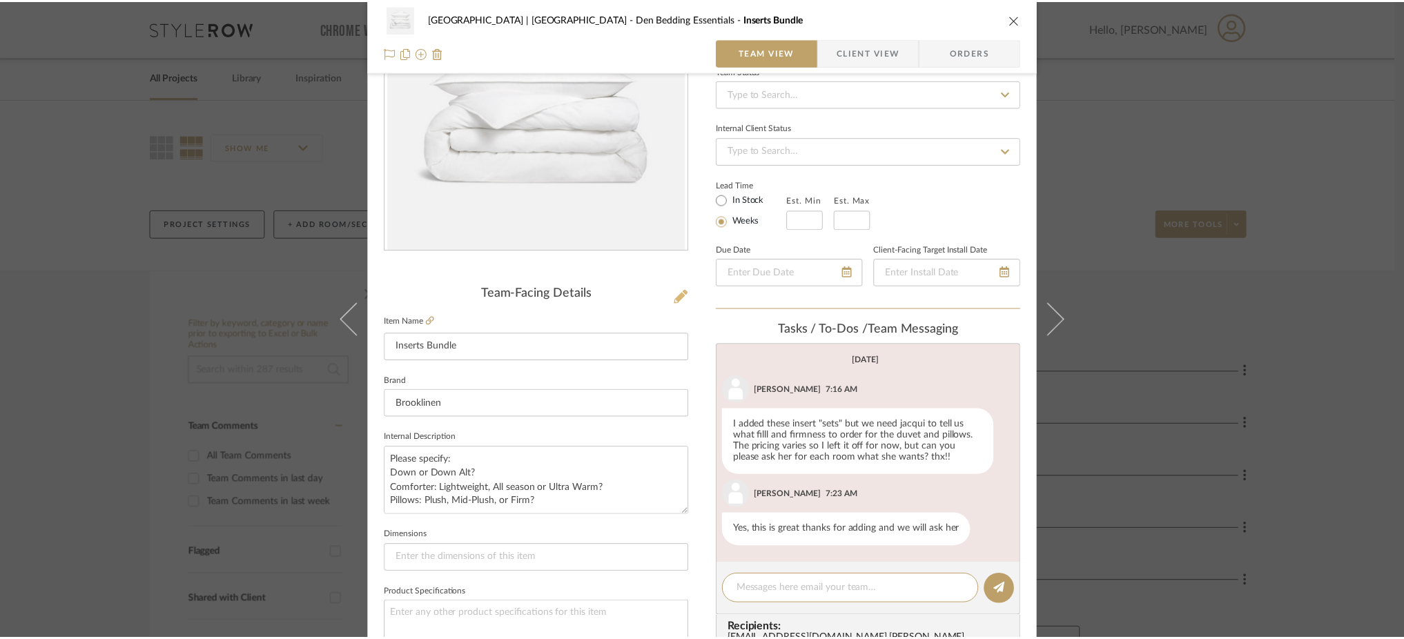
scroll to position [146, 0]
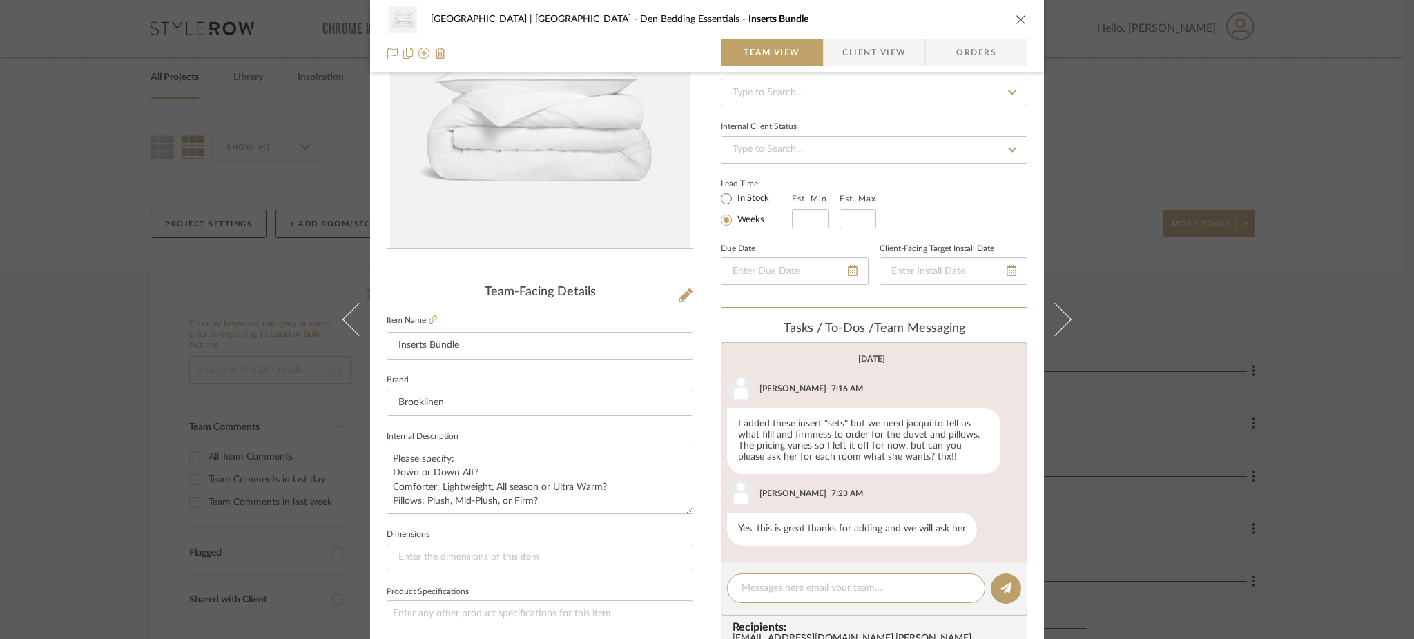
click at [241, 350] on div "Meadow Mountain | [GEOGRAPHIC_DATA] Den Bedding Essentials Inserts Bundle Team …" at bounding box center [707, 319] width 1414 height 639
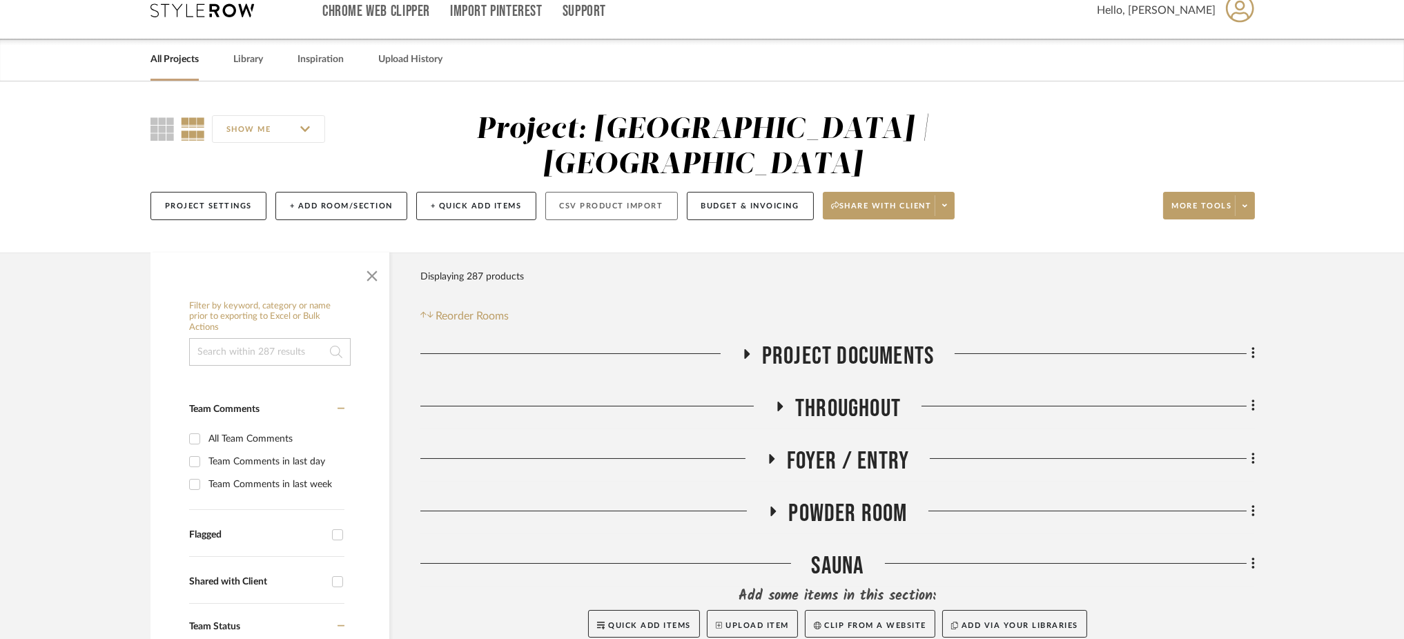
scroll to position [0, 0]
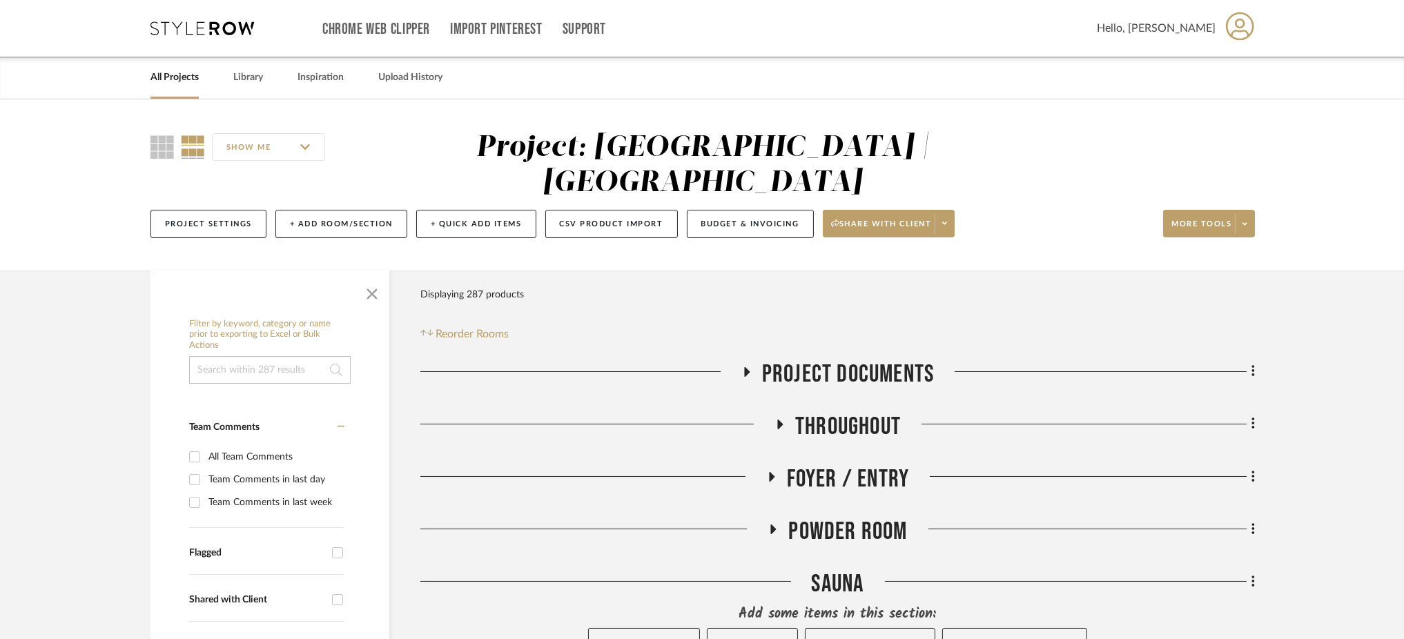
click at [238, 356] on input at bounding box center [270, 370] width 162 height 28
type input "tong"
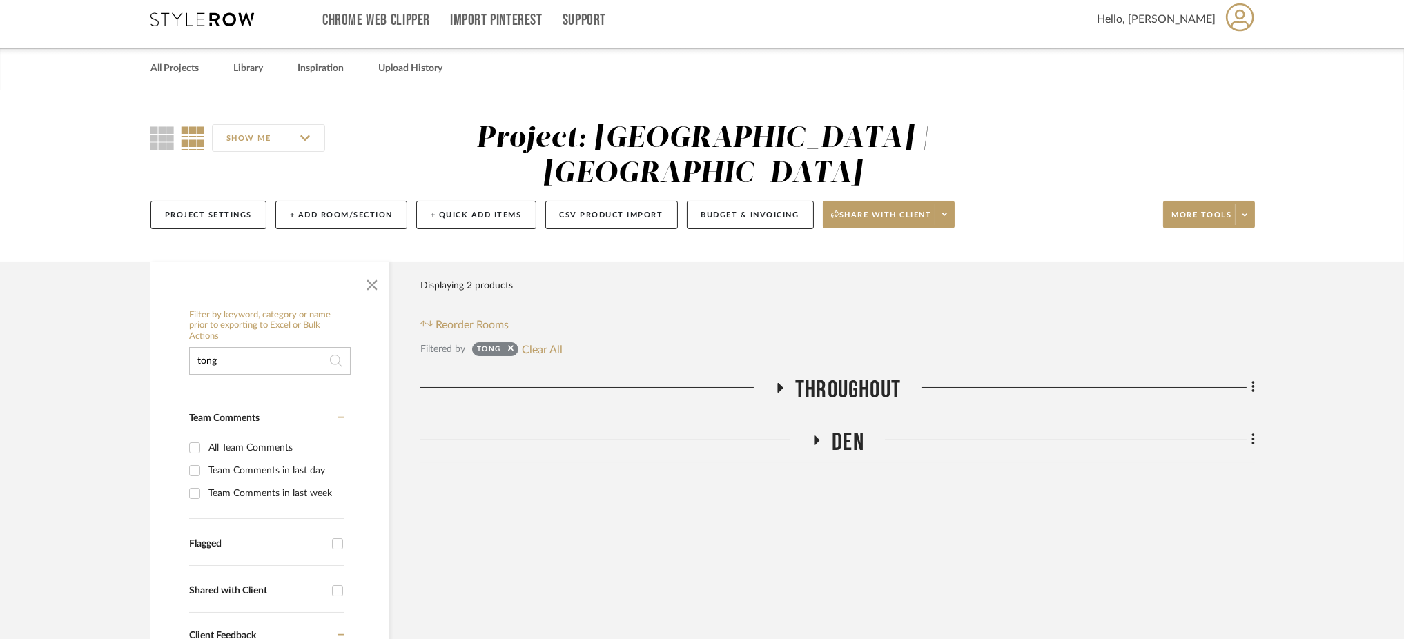
scroll to position [10, 0]
click at [782, 382] on icon at bounding box center [780, 387] width 17 height 10
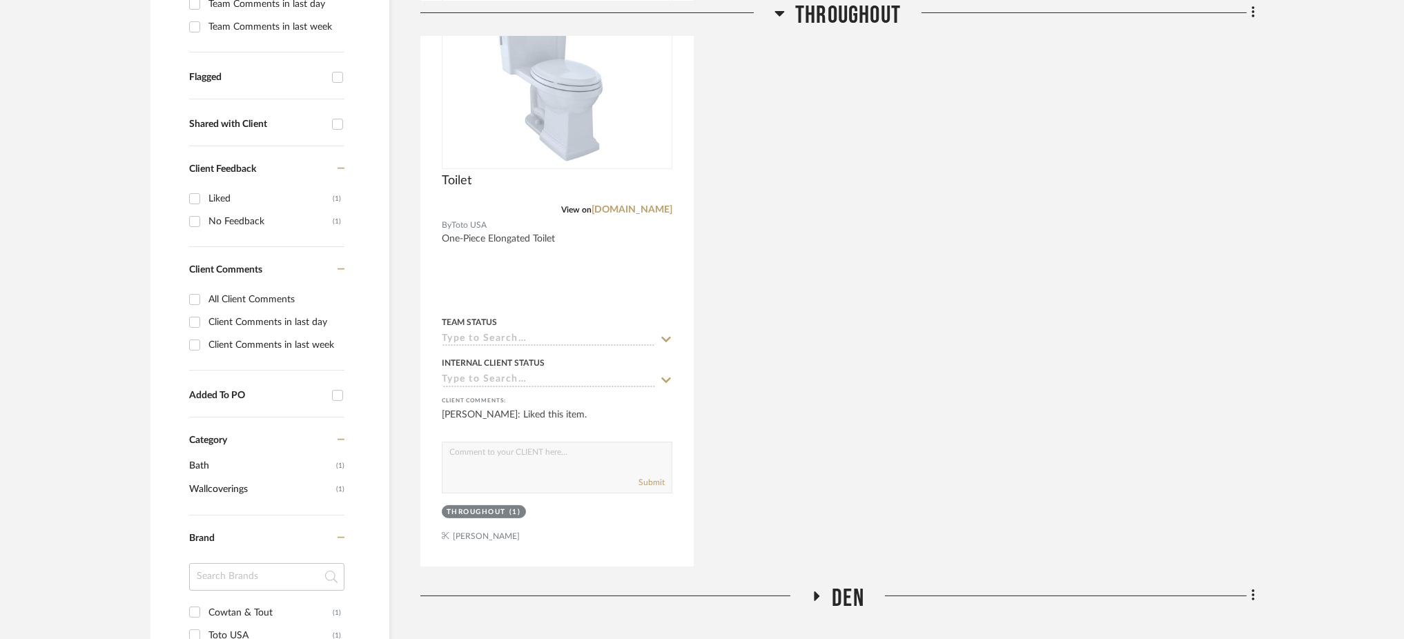
scroll to position [489, 0]
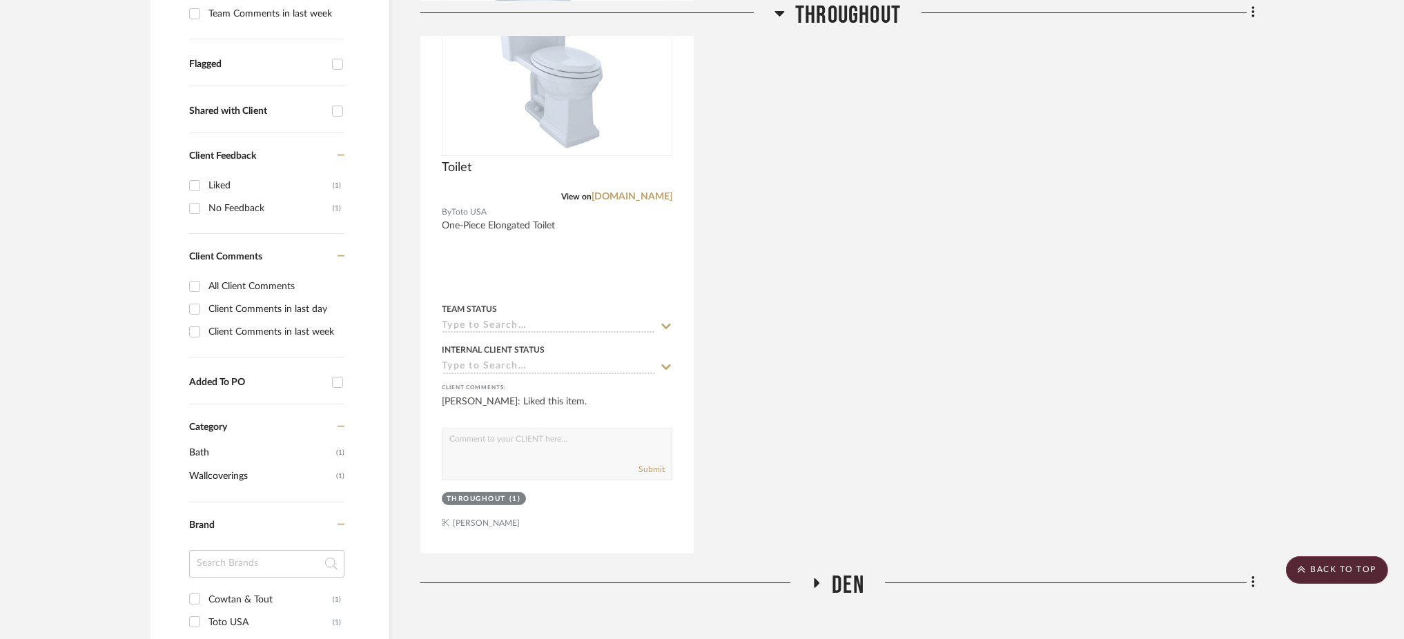
click at [815, 579] on icon at bounding box center [818, 584] width 6 height 10
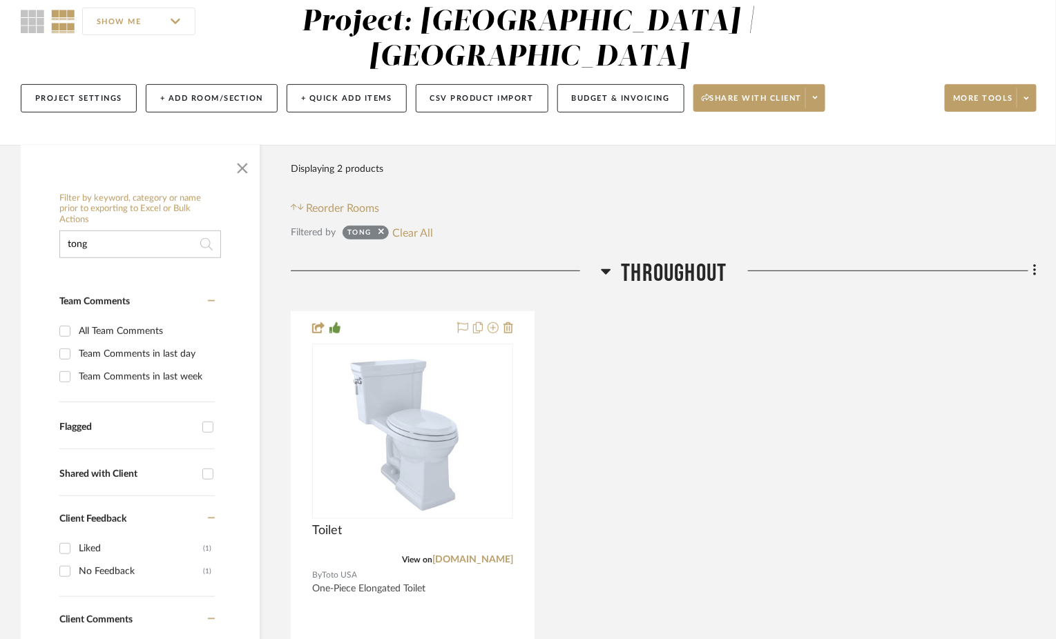
scroll to position [109, 0]
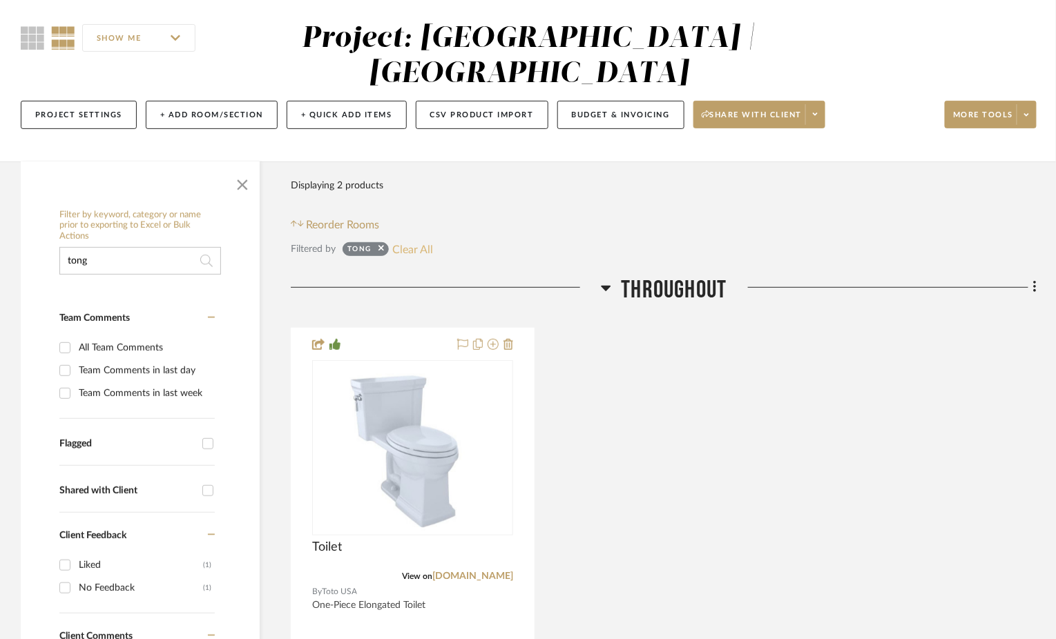
click at [423, 248] on button "Clear All" at bounding box center [412, 249] width 41 height 18
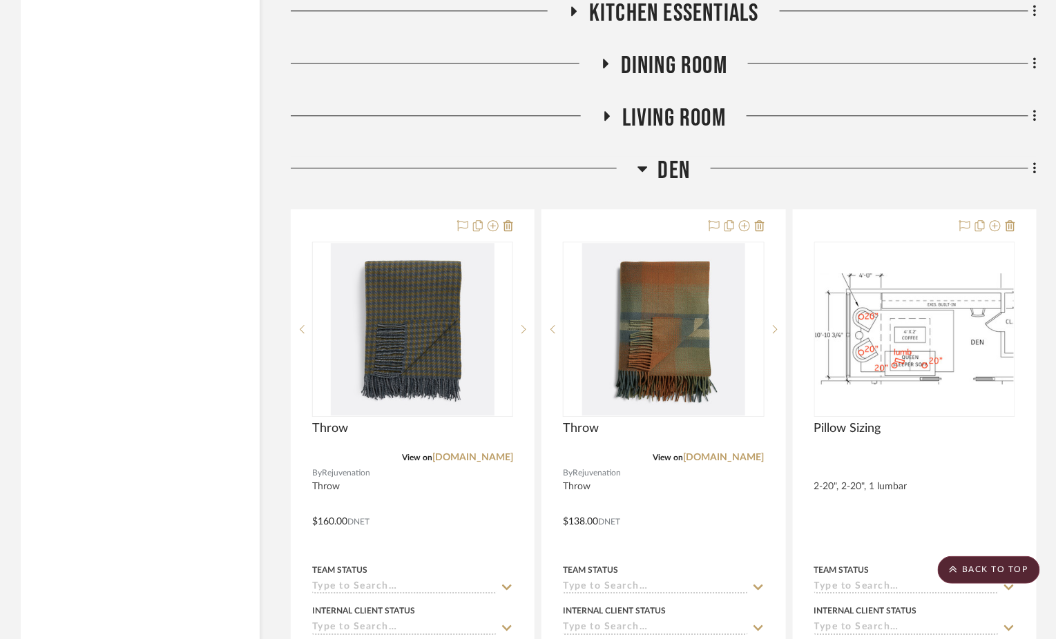
scroll to position [4638, 0]
click at [570, 17] on icon at bounding box center [573, 11] width 17 height 10
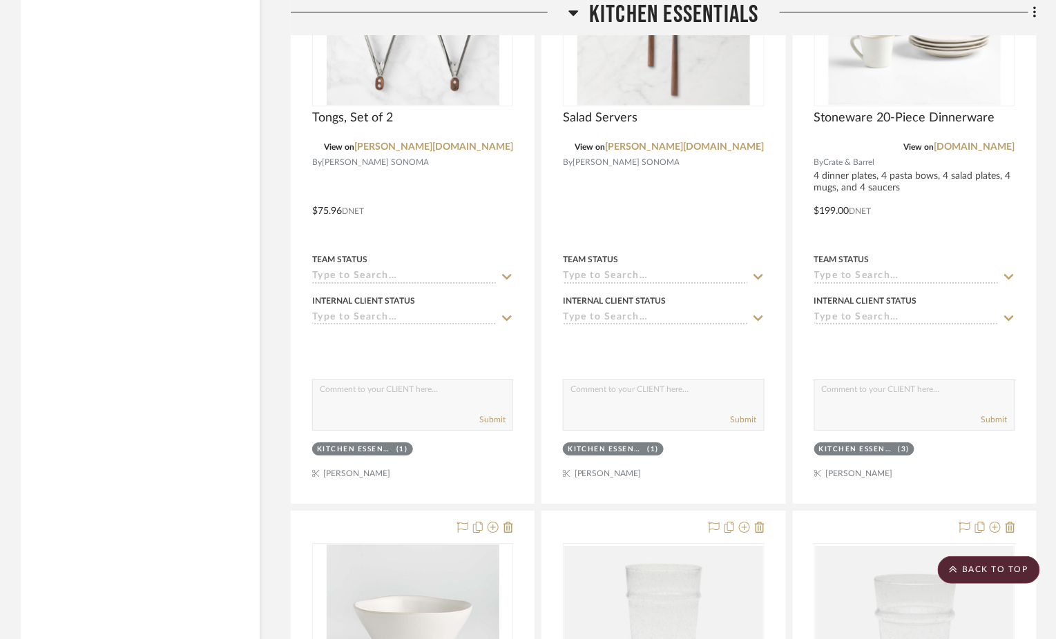
scroll to position [4792, 0]
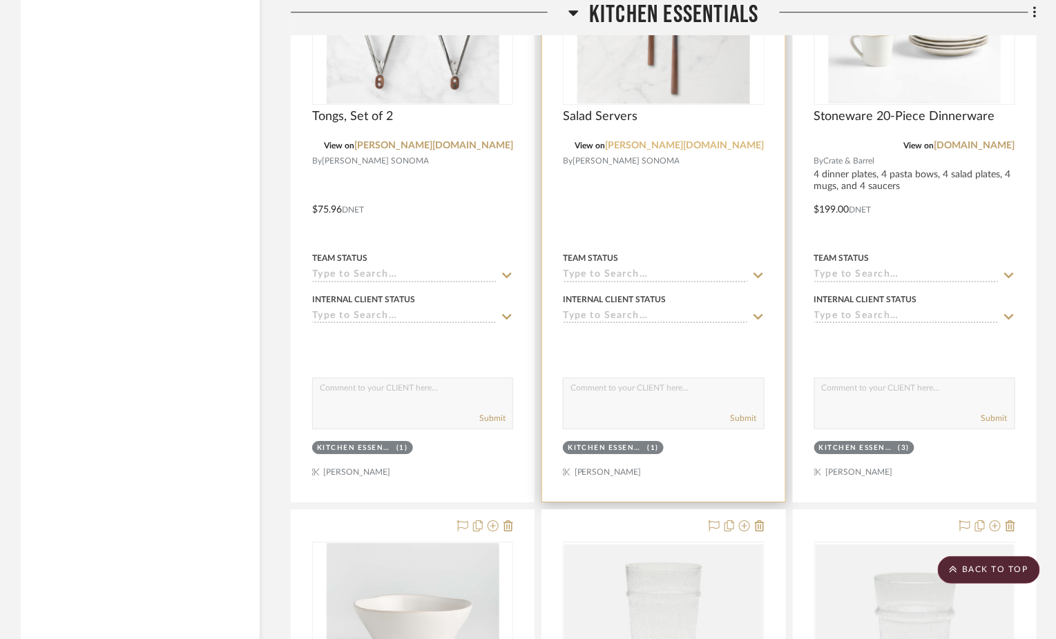
click at [700, 150] on link "williams-sonoma.com" at bounding box center [684, 146] width 159 height 10
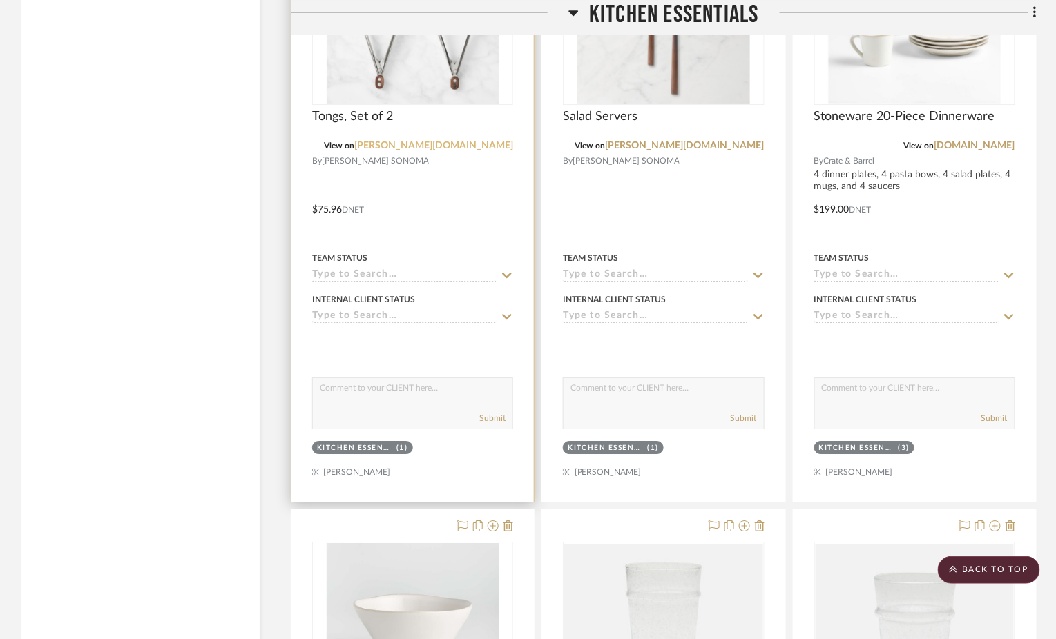
click at [465, 151] on link "williams-sonoma.com" at bounding box center [433, 146] width 159 height 10
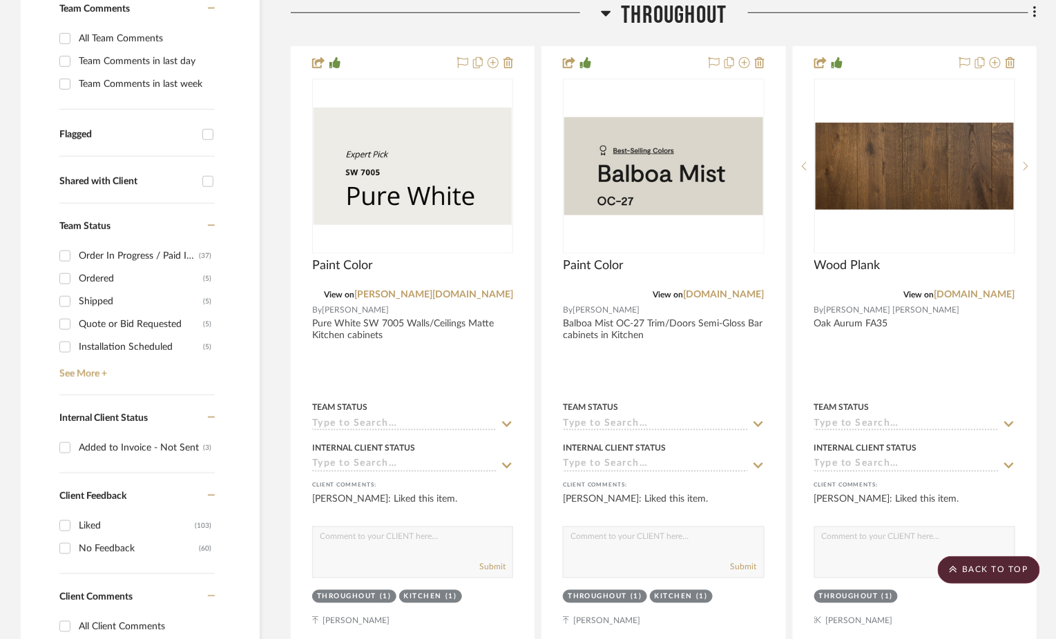
scroll to position [200, 0]
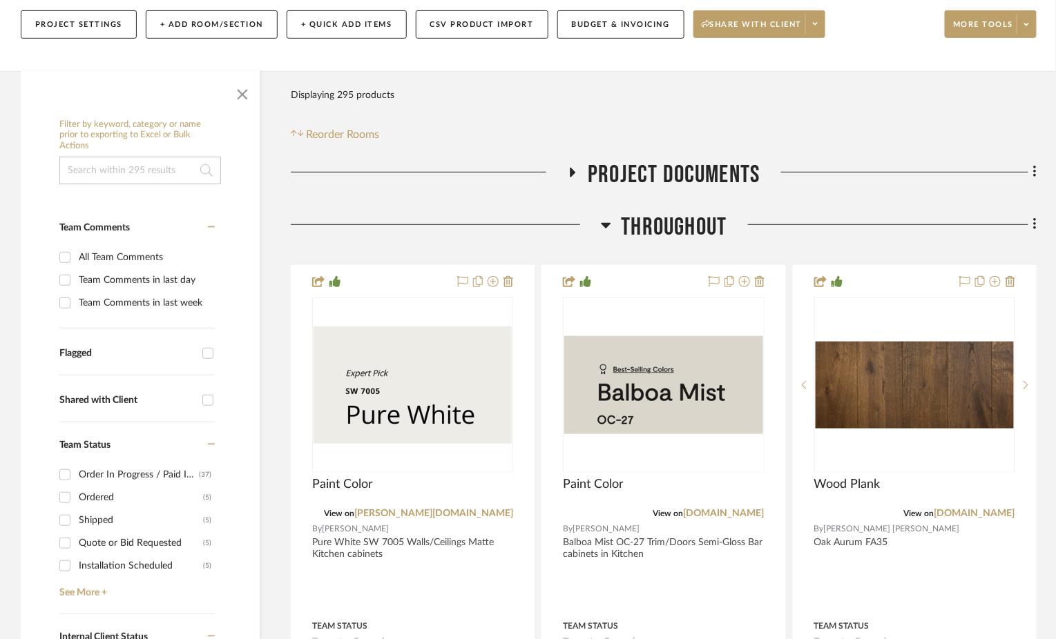
click at [126, 159] on input at bounding box center [140, 171] width 162 height 28
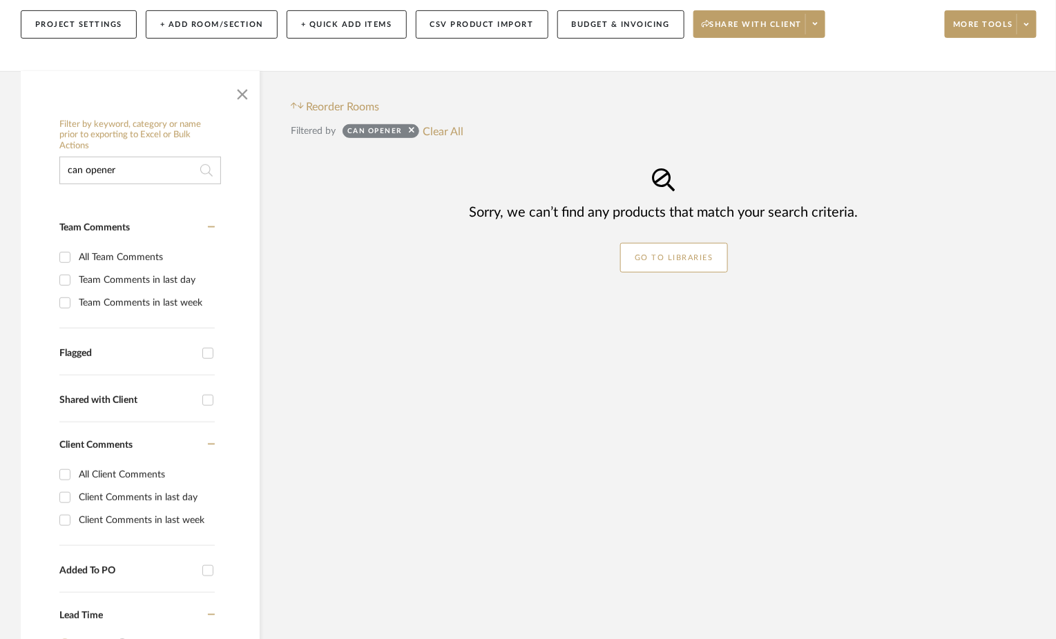
drag, startPoint x: 153, startPoint y: 164, endPoint x: 42, endPoint y: 162, distance: 111.2
click at [42, 162] on div "Filter by keyword, category or name prior to exporting to Excel or Bulk Actions…" at bounding box center [140, 467] width 239 height 708
type input "c"
drag, startPoint x: 140, startPoint y: 161, endPoint x: 2, endPoint y: 151, distance: 138.5
click at [2, 151] on div "Filter by keyword, category or name prior to exporting to Excel or Bulk Actions…" at bounding box center [528, 446] width 1056 height 750
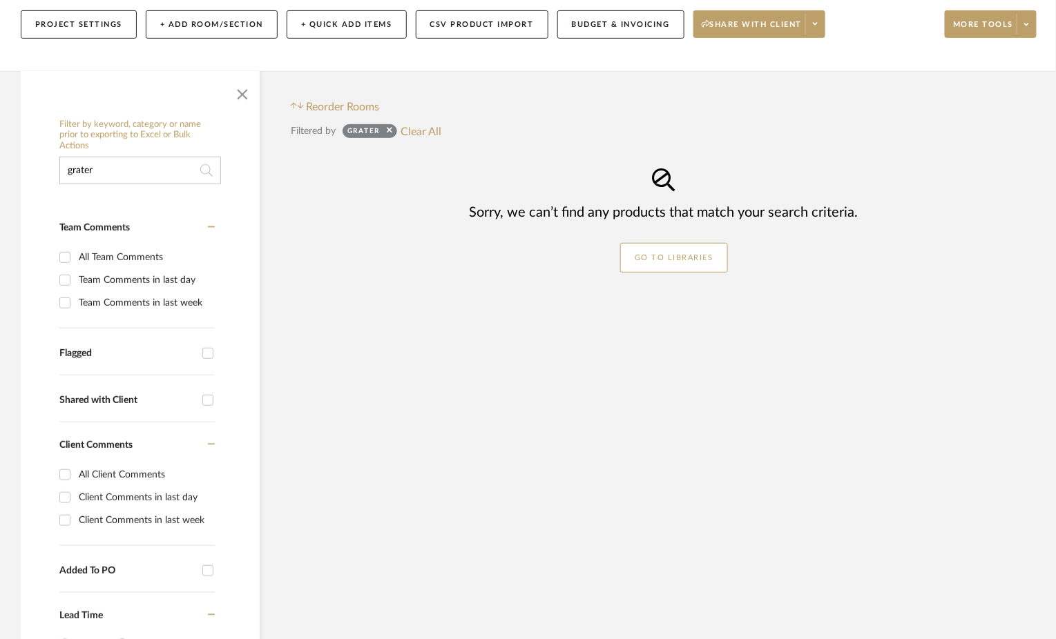
drag, startPoint x: 97, startPoint y: 166, endPoint x: 57, endPoint y: 166, distance: 39.4
click at [57, 166] on div "Filter by keyword, category or name prior to exporting to Excel or Bulk Actions…" at bounding box center [140, 467] width 239 height 708
type input "grater"
click at [420, 134] on button "Clear All" at bounding box center [420, 131] width 41 height 18
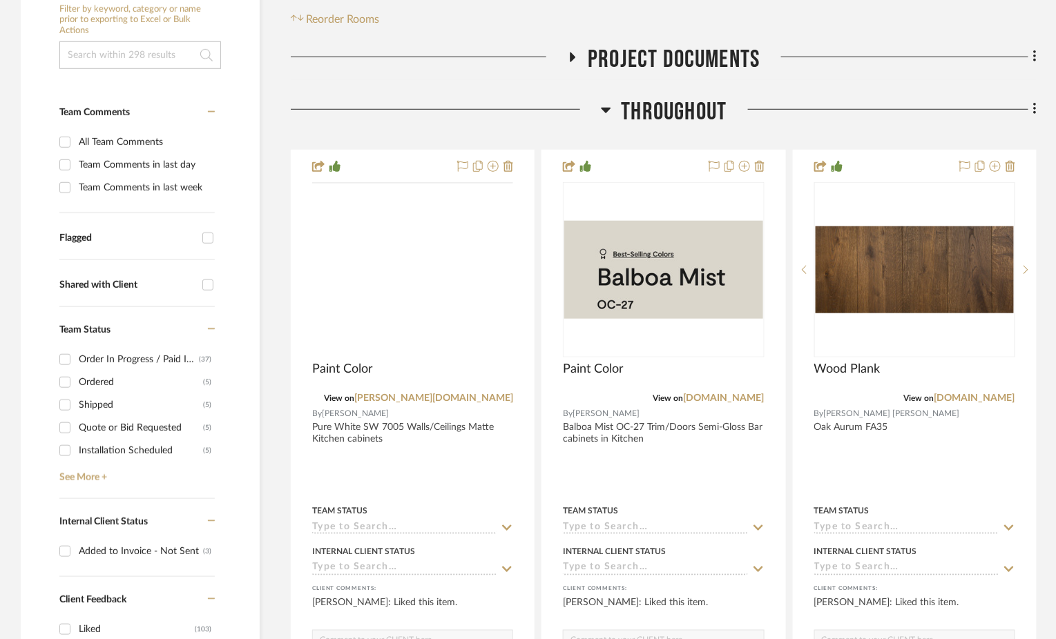
scroll to position [316, 0]
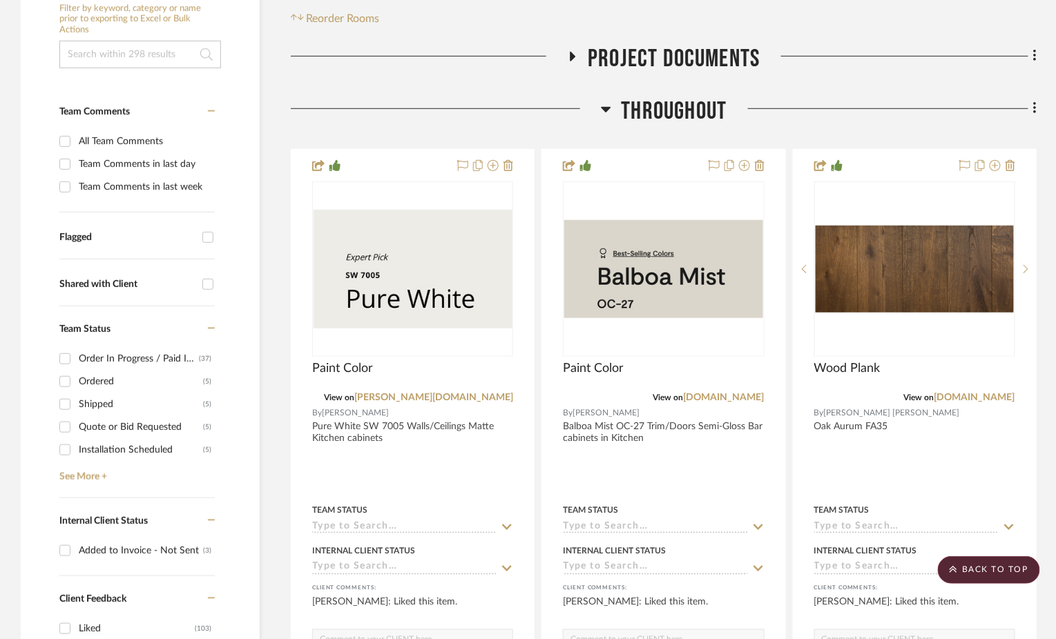
click at [131, 46] on input at bounding box center [140, 55] width 162 height 28
type input "grater"
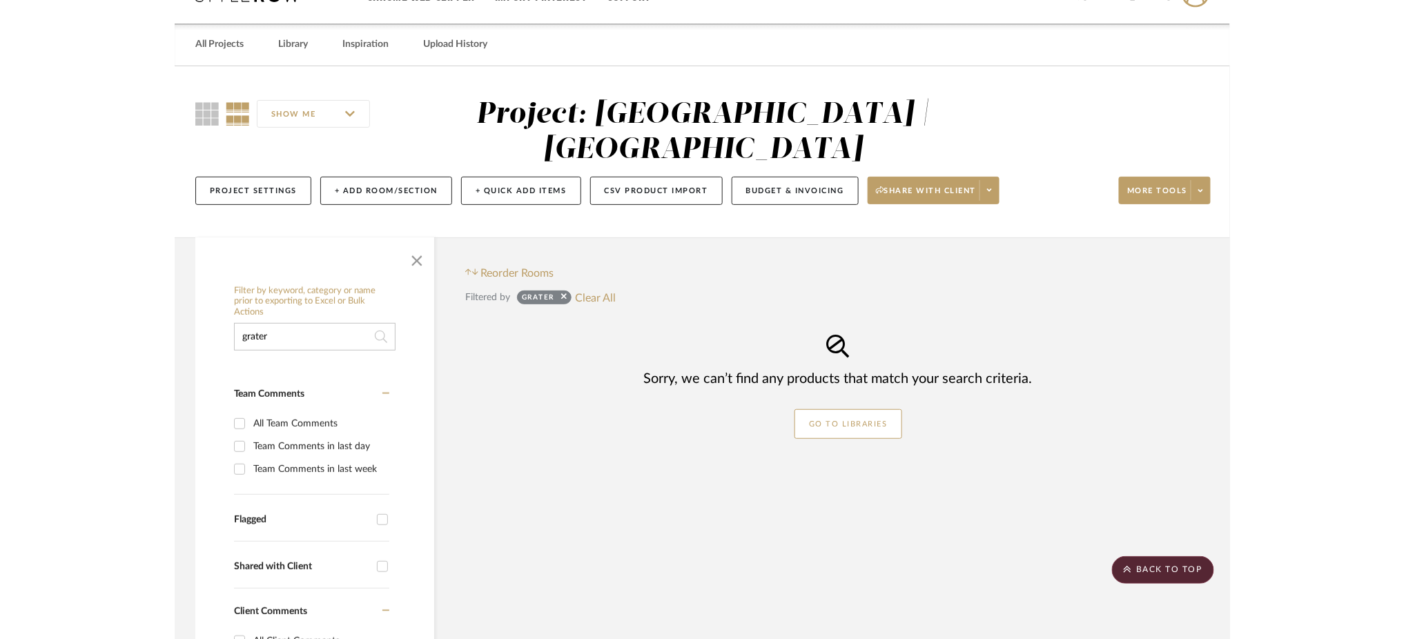
scroll to position [32, 0]
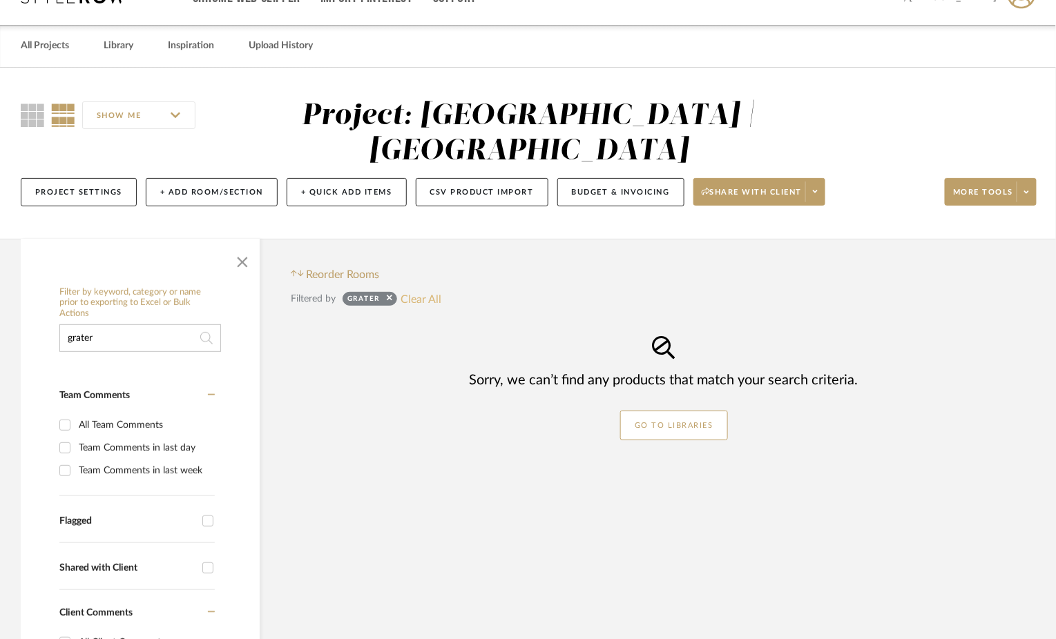
click at [421, 300] on button "Clear All" at bounding box center [420, 299] width 41 height 18
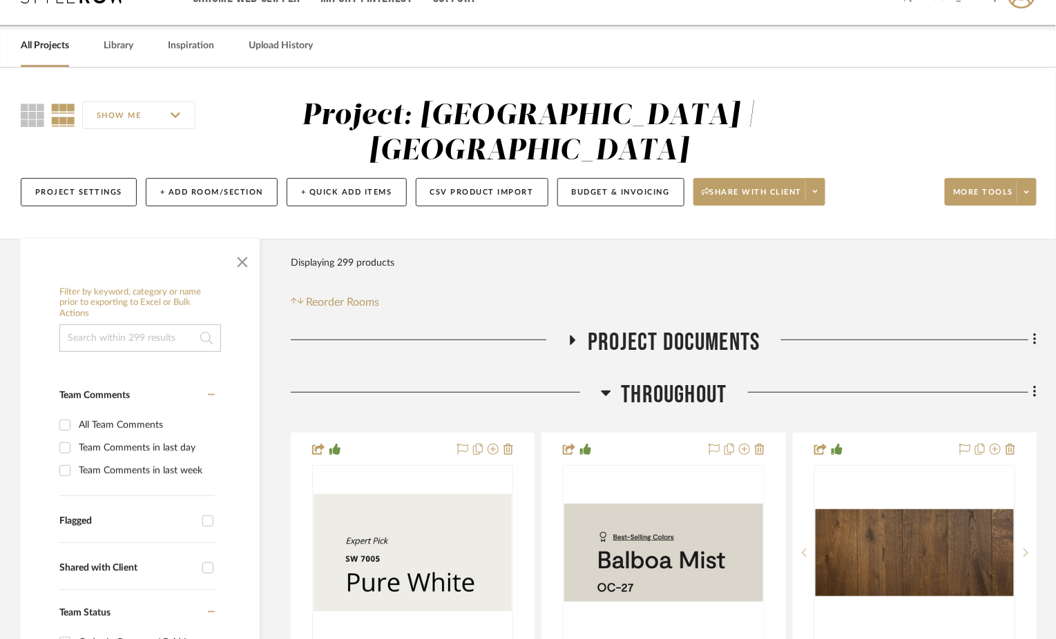
click at [85, 327] on input at bounding box center [140, 338] width 162 height 28
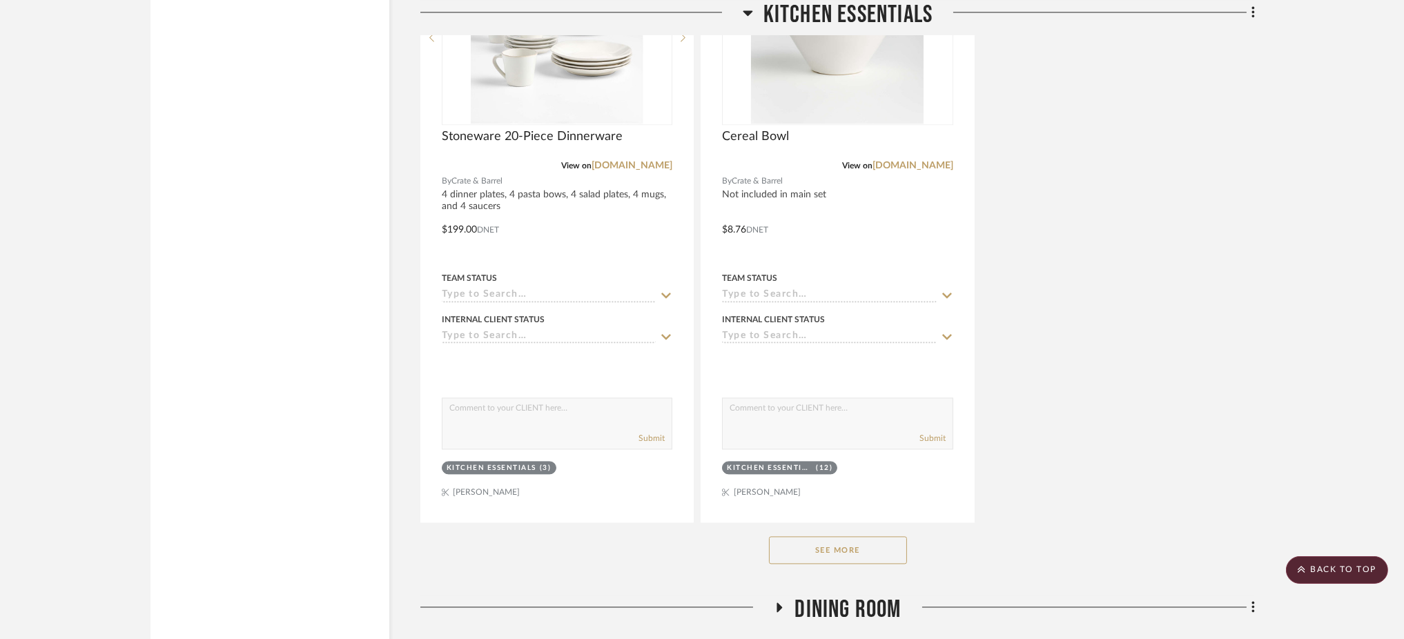
scroll to position [6166, 0]
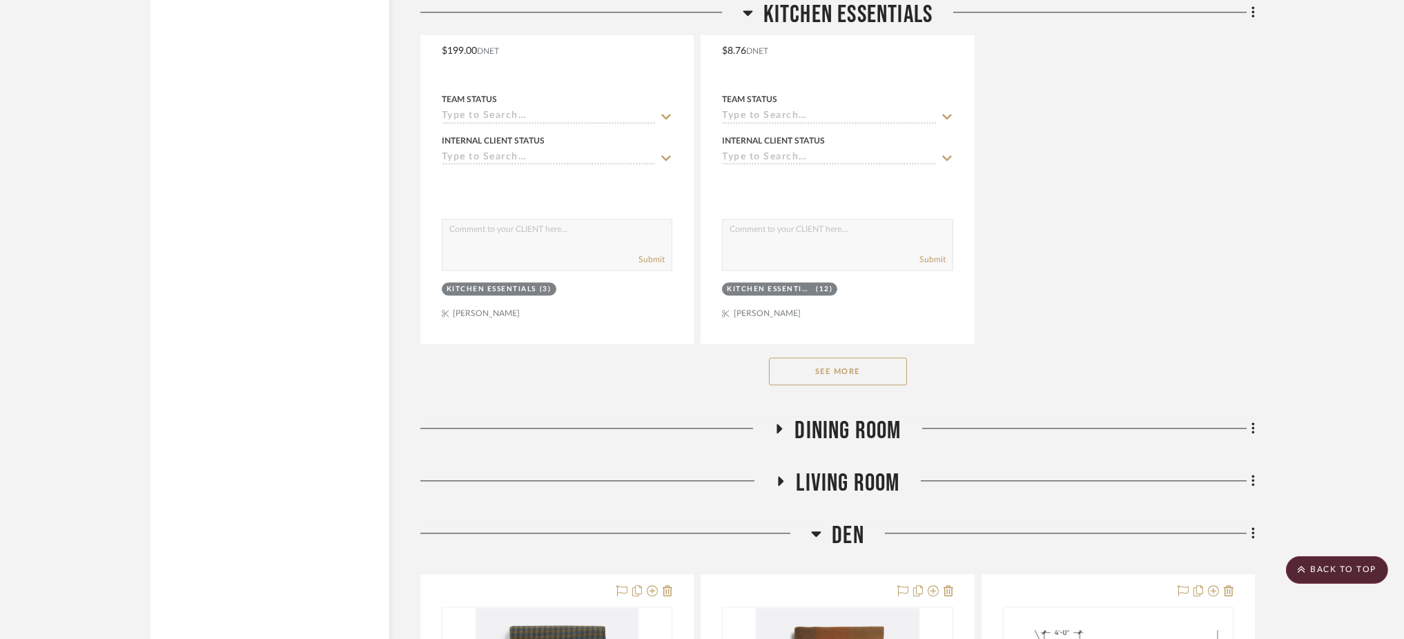
click at [823, 358] on button "See More" at bounding box center [838, 372] width 138 height 28
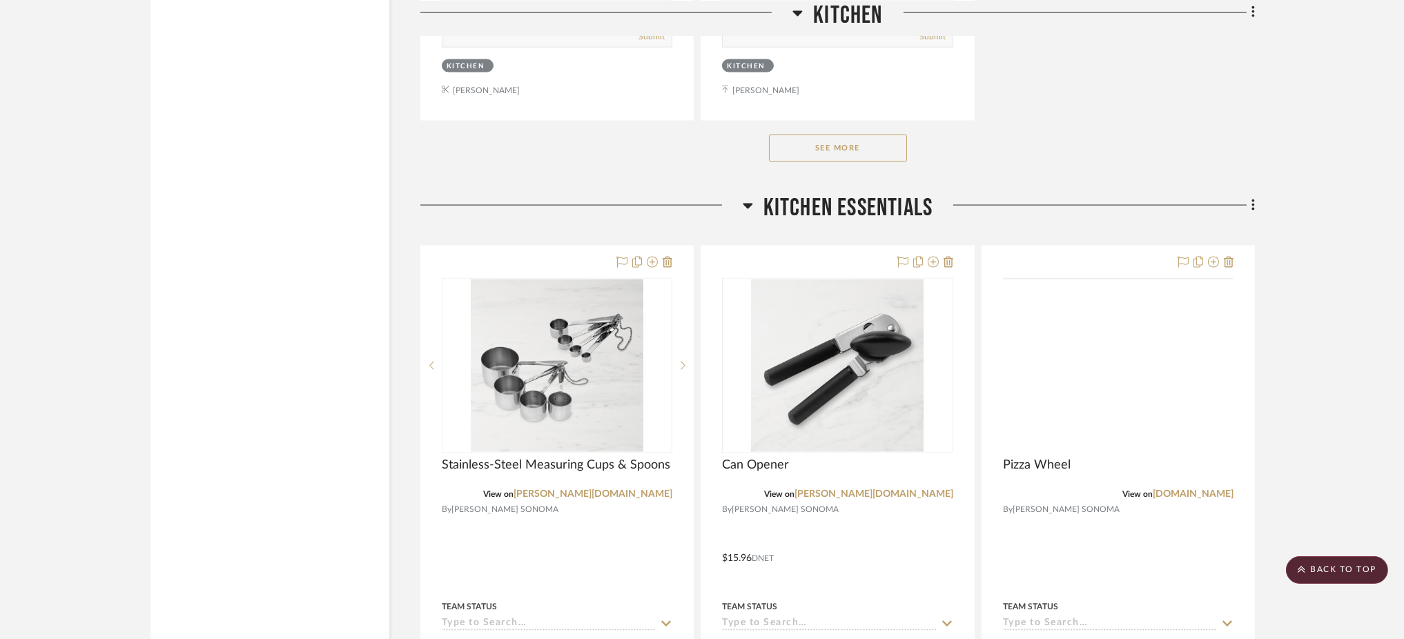
scroll to position [4437, 0]
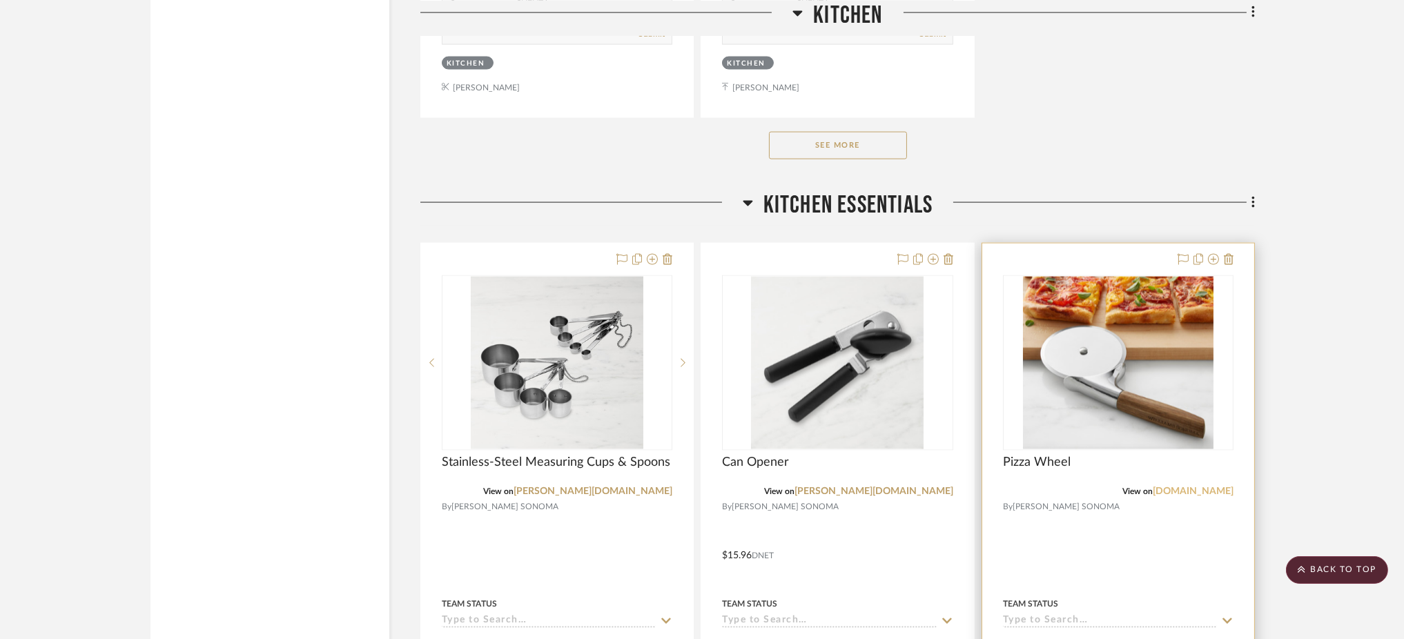
click at [1213, 487] on link "app.stylerow.com" at bounding box center [1193, 492] width 81 height 10
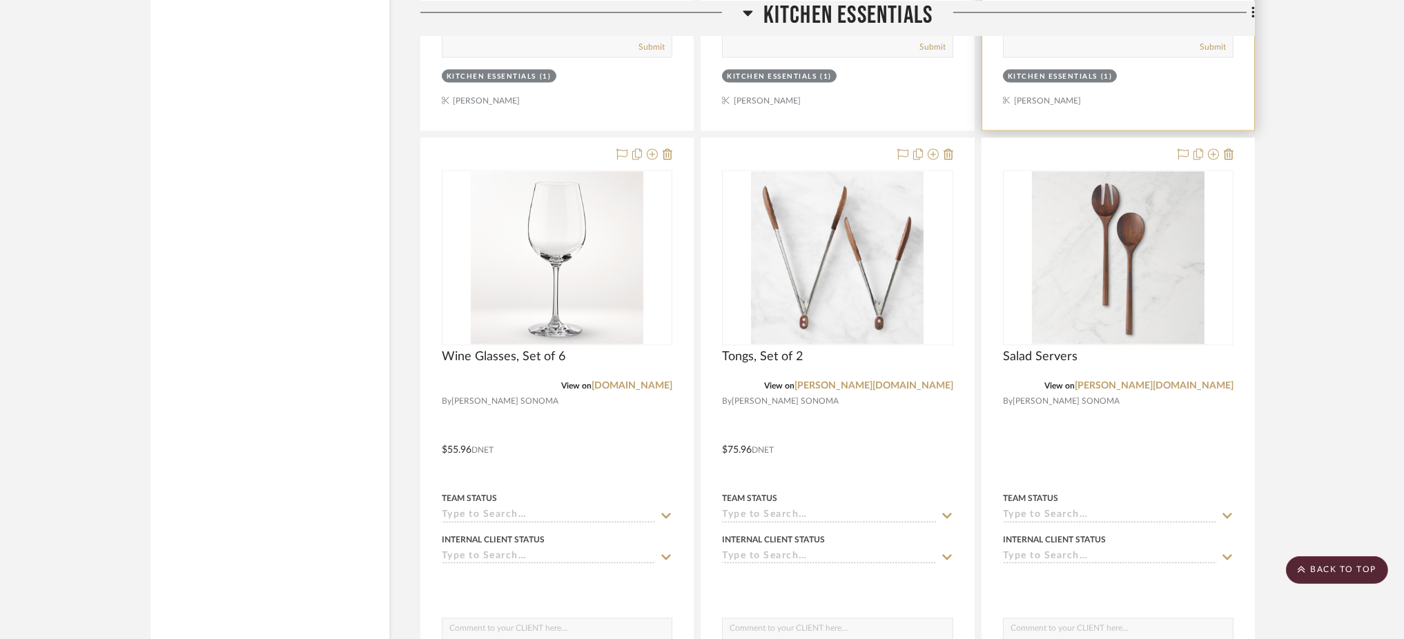
scroll to position [5155, 0]
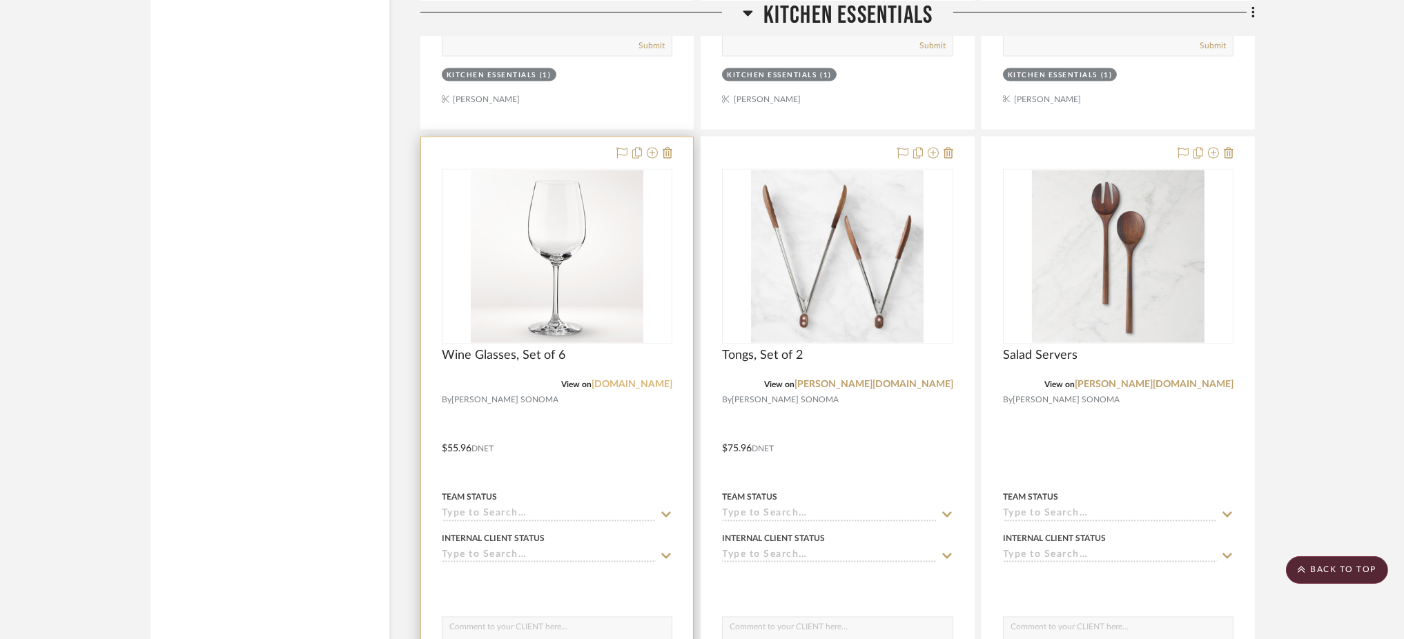
click at [647, 380] on link "google.com" at bounding box center [632, 385] width 81 height 10
click at [646, 237] on div "0" at bounding box center [557, 257] width 229 height 174
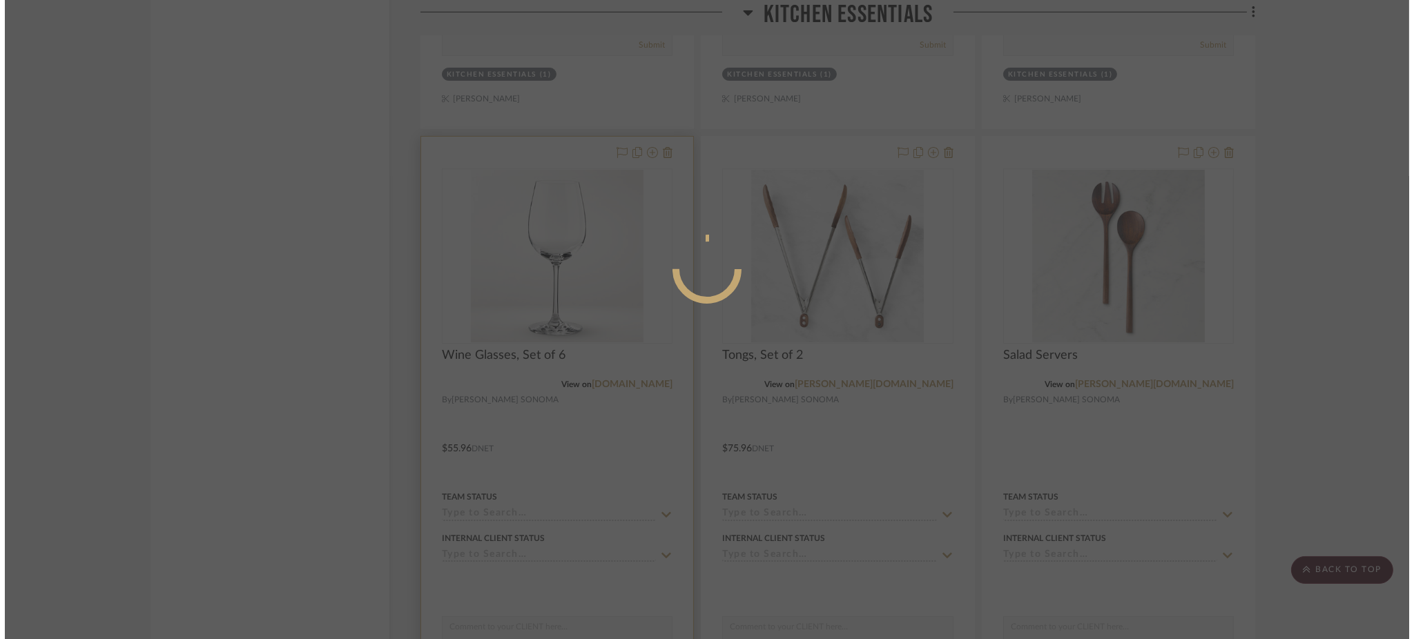
scroll to position [0, 0]
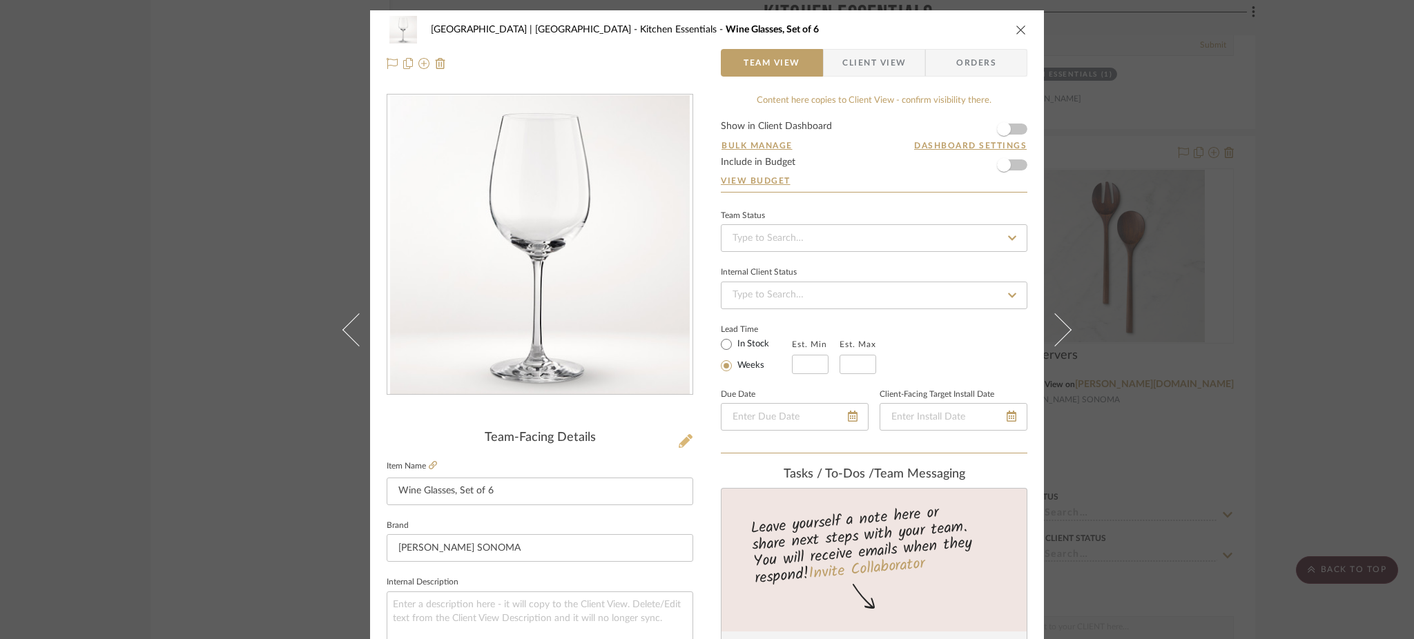
click at [682, 441] on icon at bounding box center [686, 441] width 14 height 14
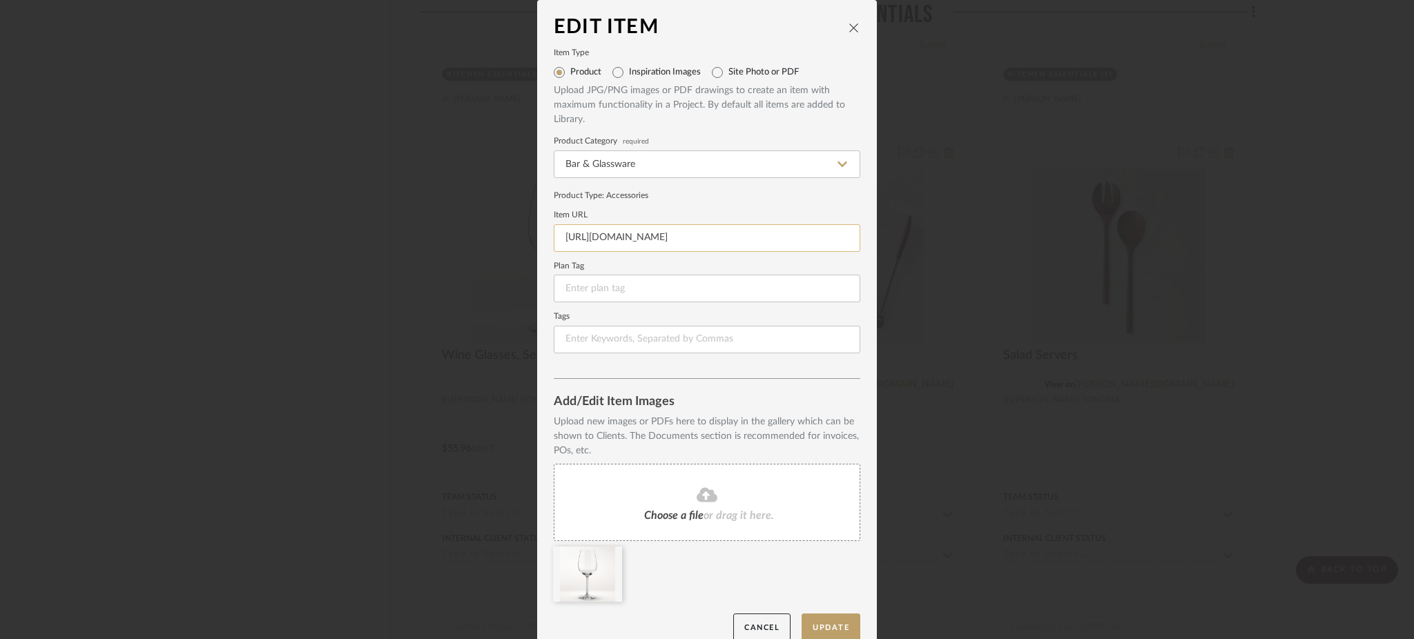
click at [617, 235] on input "https://www.google.com/search?q=69.95+minus+20%25&sca_esv=fd2d5e0aca235bbf&rlz=…" at bounding box center [707, 238] width 307 height 28
paste input "williams-sonoma.com/products/williams-sonoma-open-kitchen-red-wine-glass/"
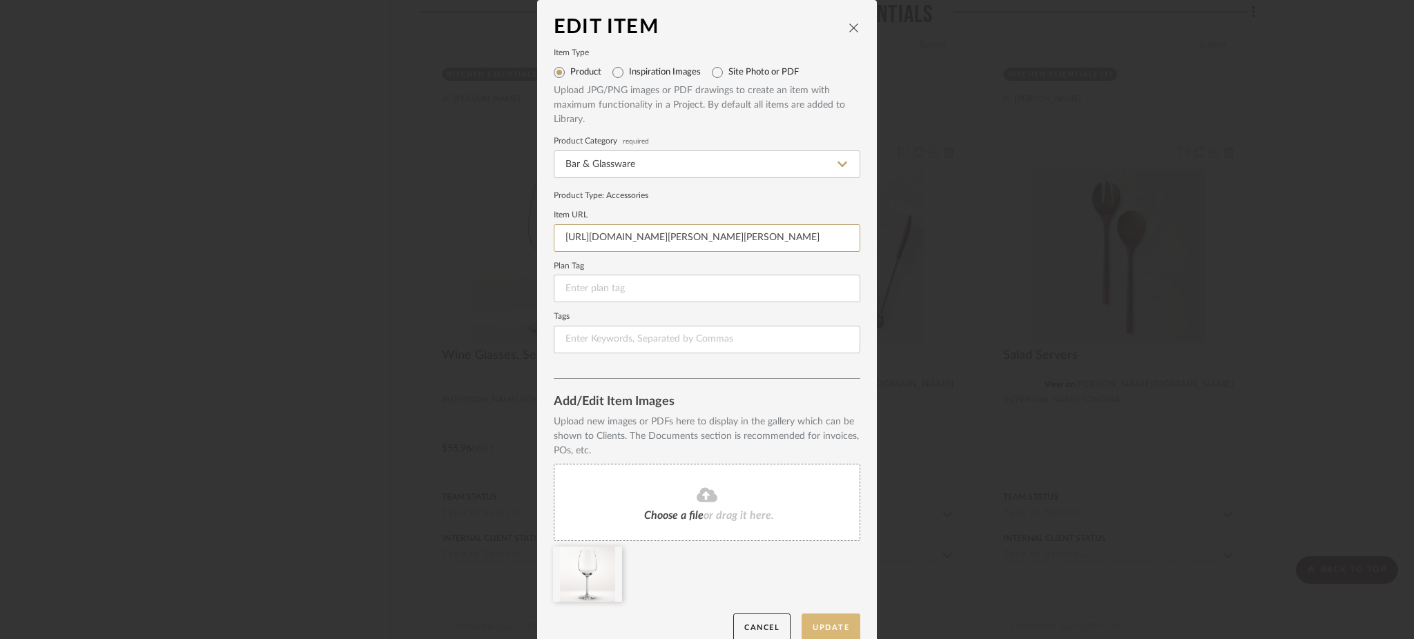
type input "https://www.williams-sonoma.com/products/williams-sonoma-open-kitchen-red-wine-…"
click at [815, 625] on button "Update" at bounding box center [831, 628] width 59 height 28
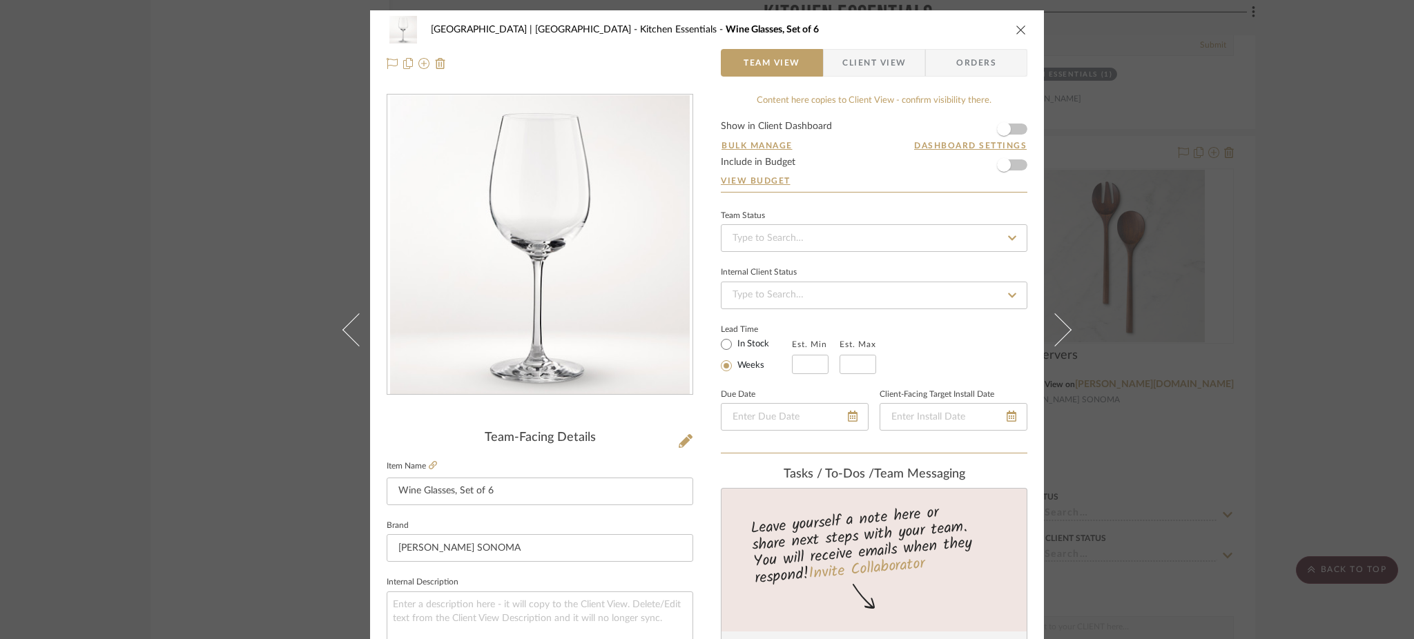
click at [272, 275] on div "Meadow Mountain | Vail Valley Kitchen Essentials Wine Glasses, Set of 6 Team Vi…" at bounding box center [707, 319] width 1414 height 639
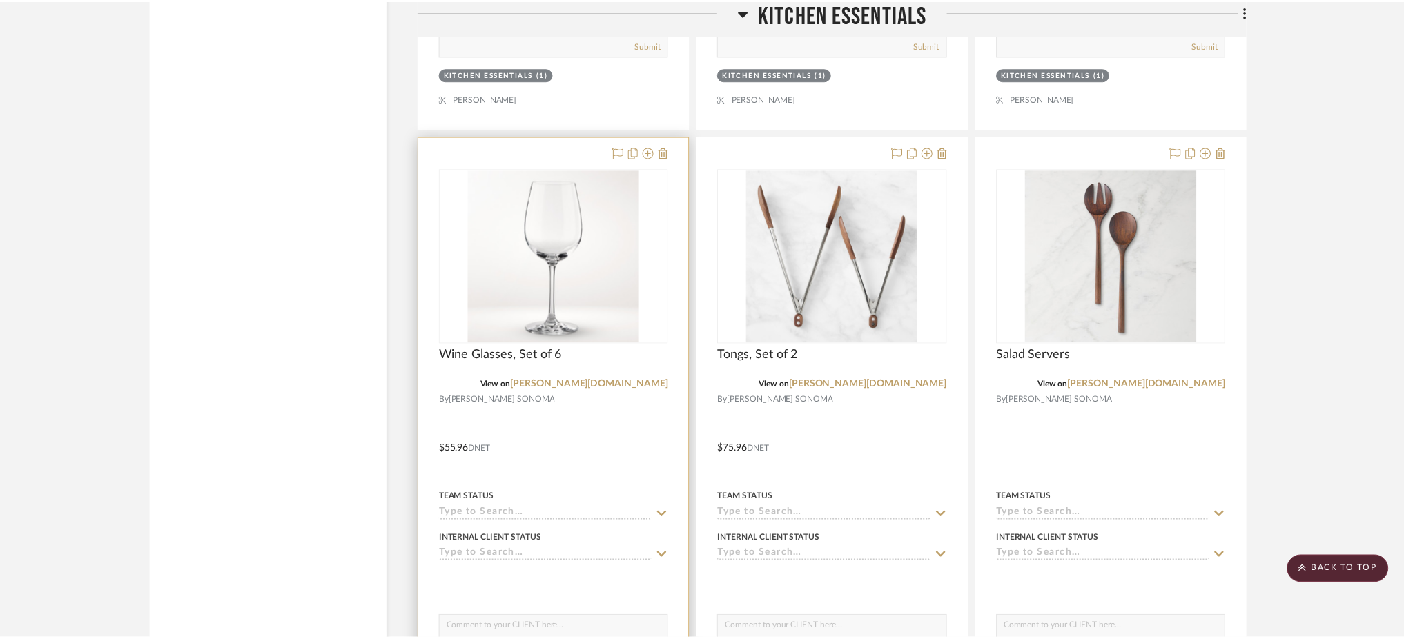
scroll to position [5155, 0]
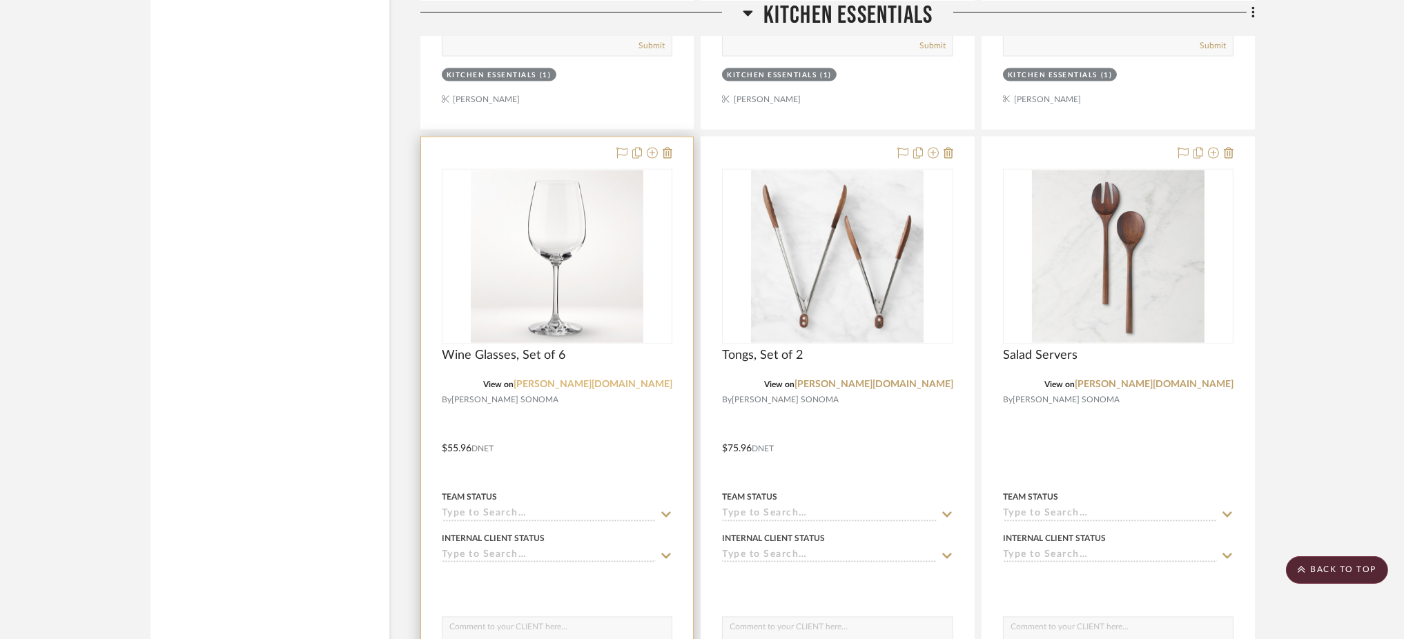
click at [610, 380] on link "williams-sonoma.com" at bounding box center [593, 385] width 159 height 10
click at [605, 290] on img "0" at bounding box center [557, 257] width 173 height 173
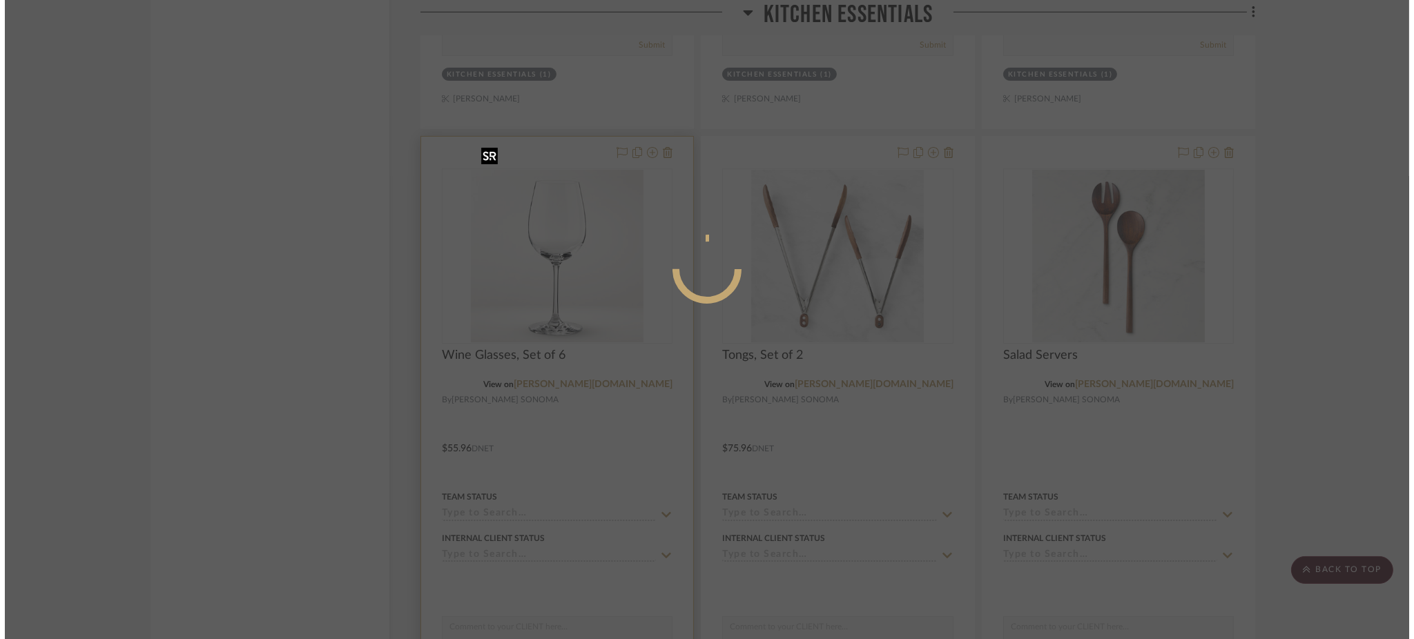
scroll to position [0, 0]
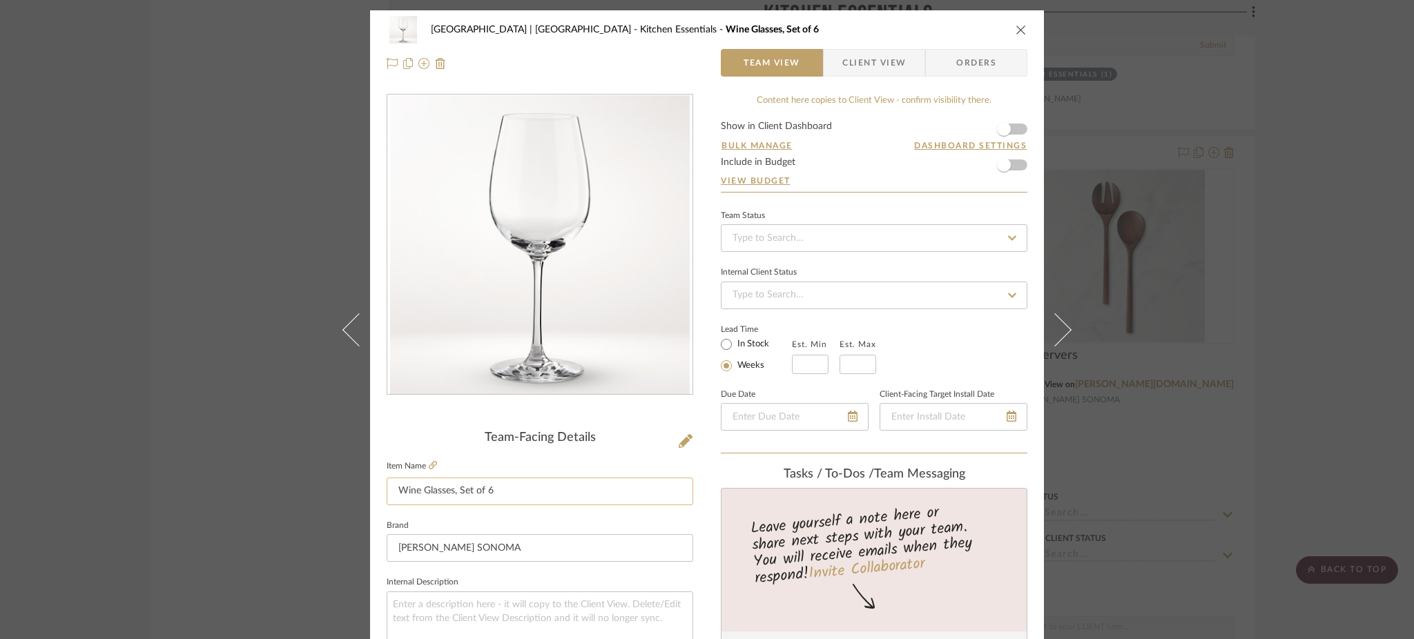
click at [516, 500] on input "Wine Glasses, Set of 6" at bounding box center [540, 492] width 307 height 28
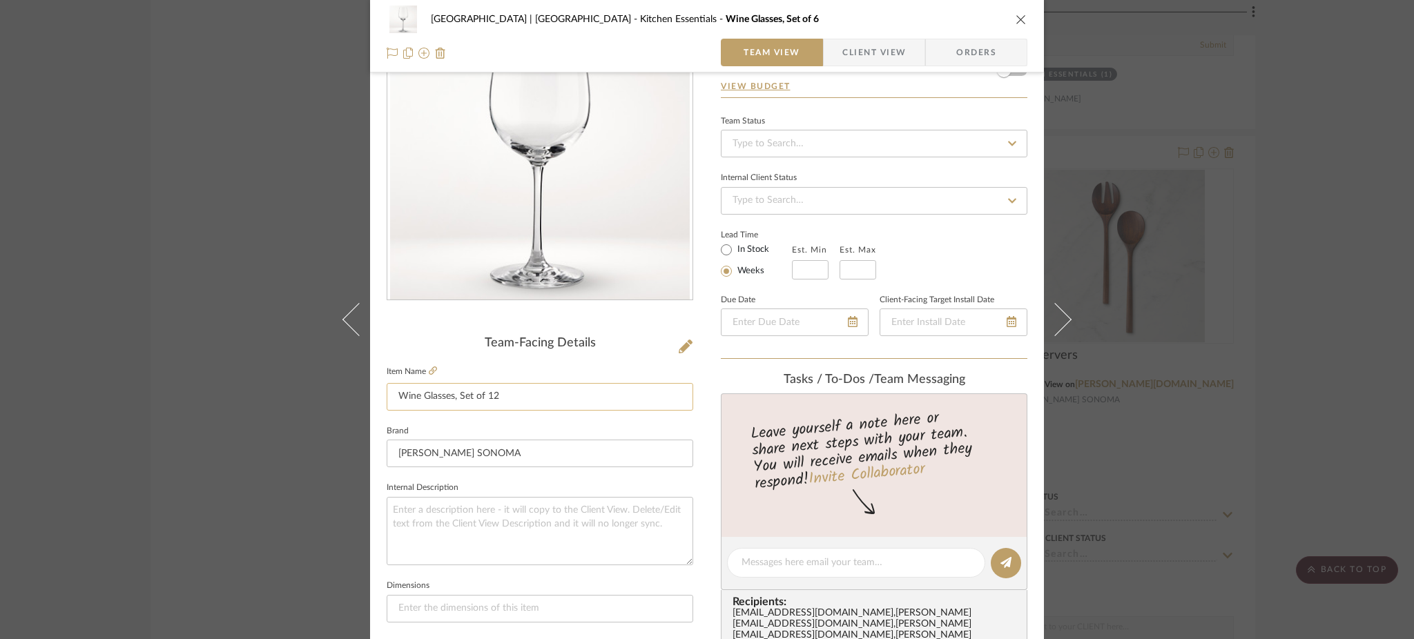
scroll to position [95, 0]
type input "Wine Glasses, Set of 12"
click at [505, 514] on textarea at bounding box center [540, 530] width 307 height 68
click at [168, 275] on div "Meadow Mountain | Vail Valley Kitchen Essentials Wine Glasses, Set of 12 Team V…" at bounding box center [707, 319] width 1414 height 639
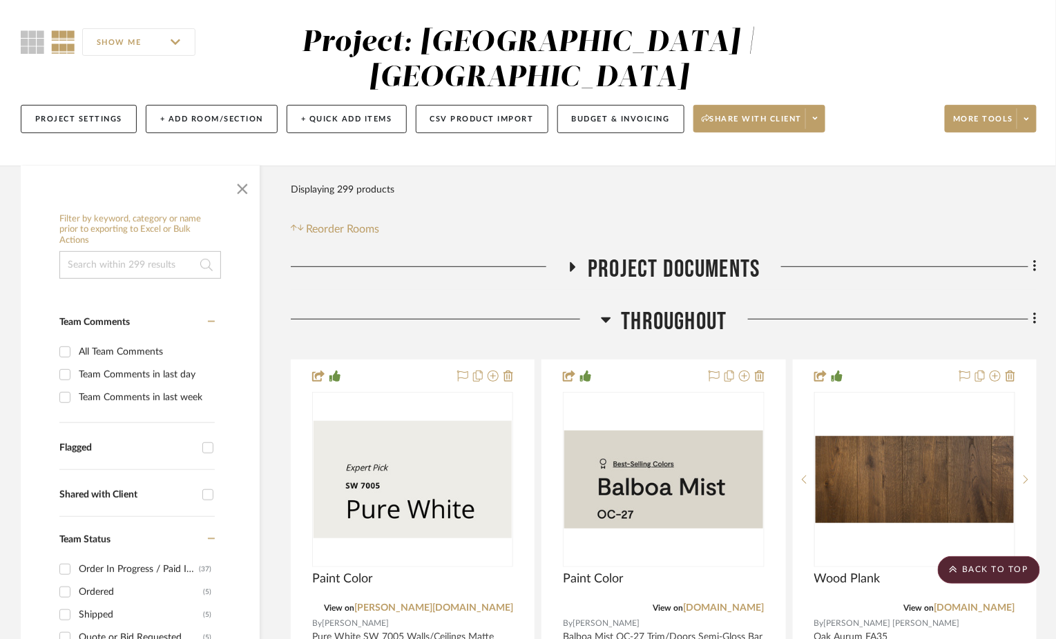
scroll to position [0, 0]
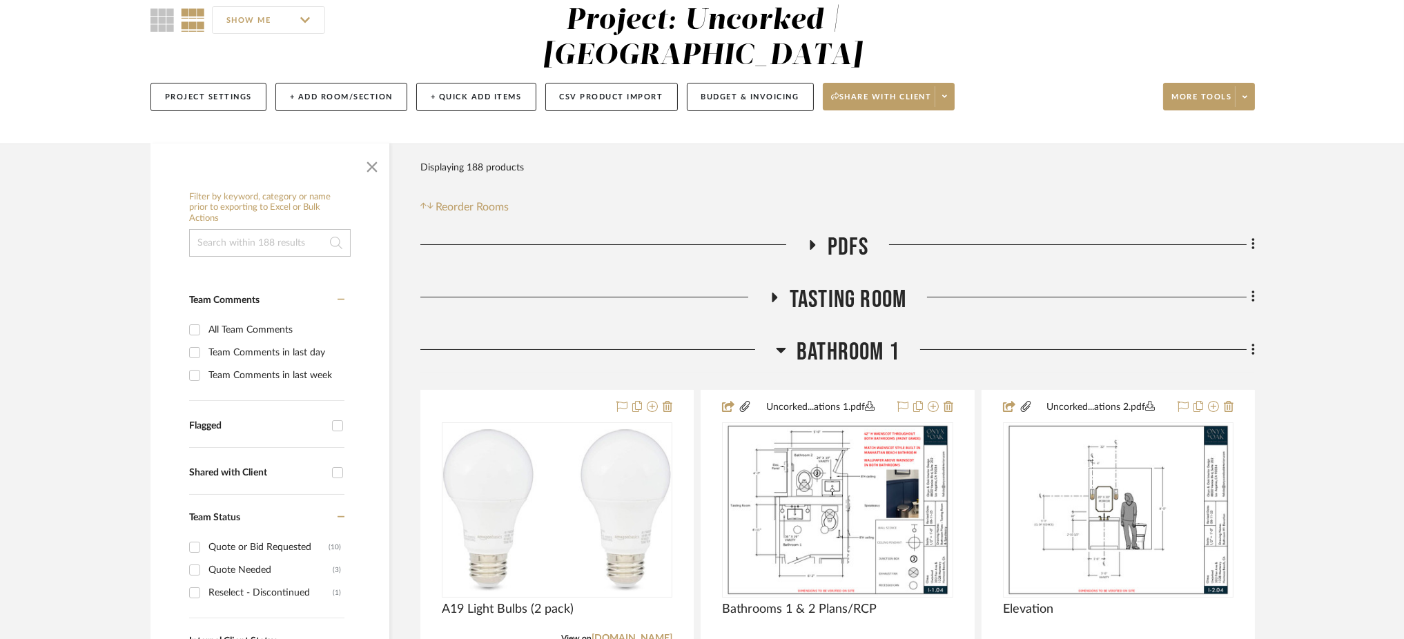
scroll to position [128, 0]
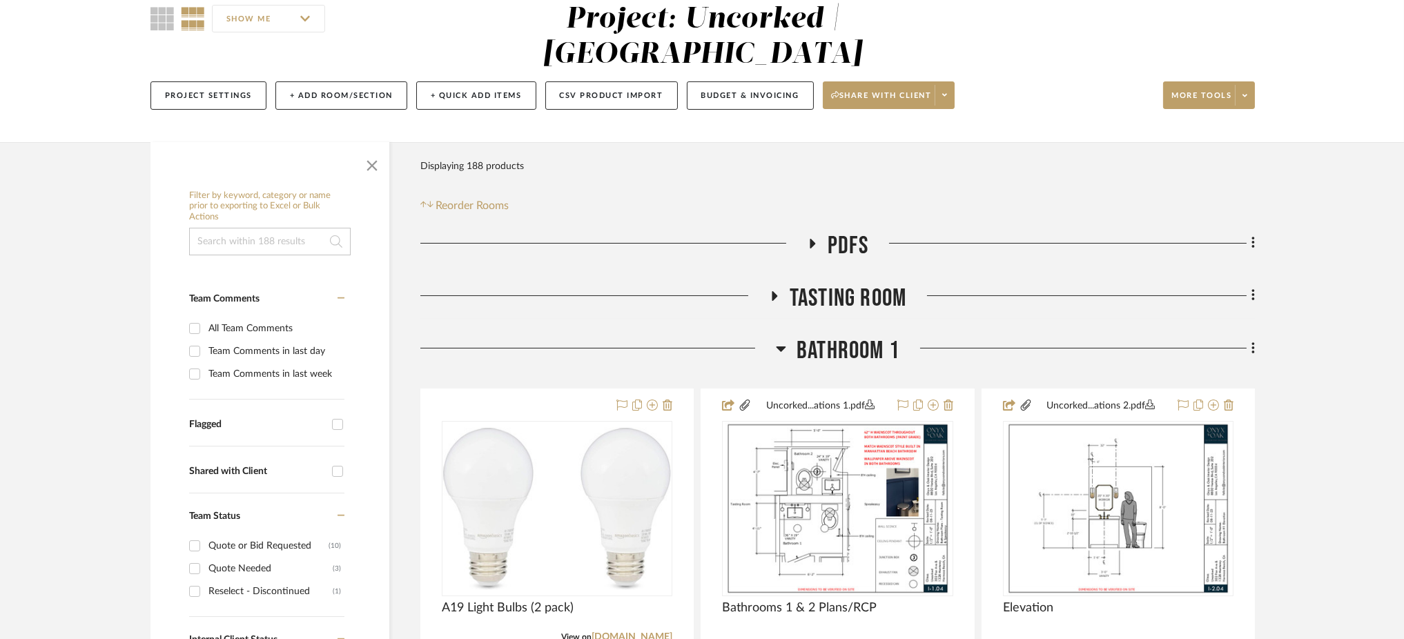
click at [781, 347] on icon at bounding box center [782, 350] width 10 height 6
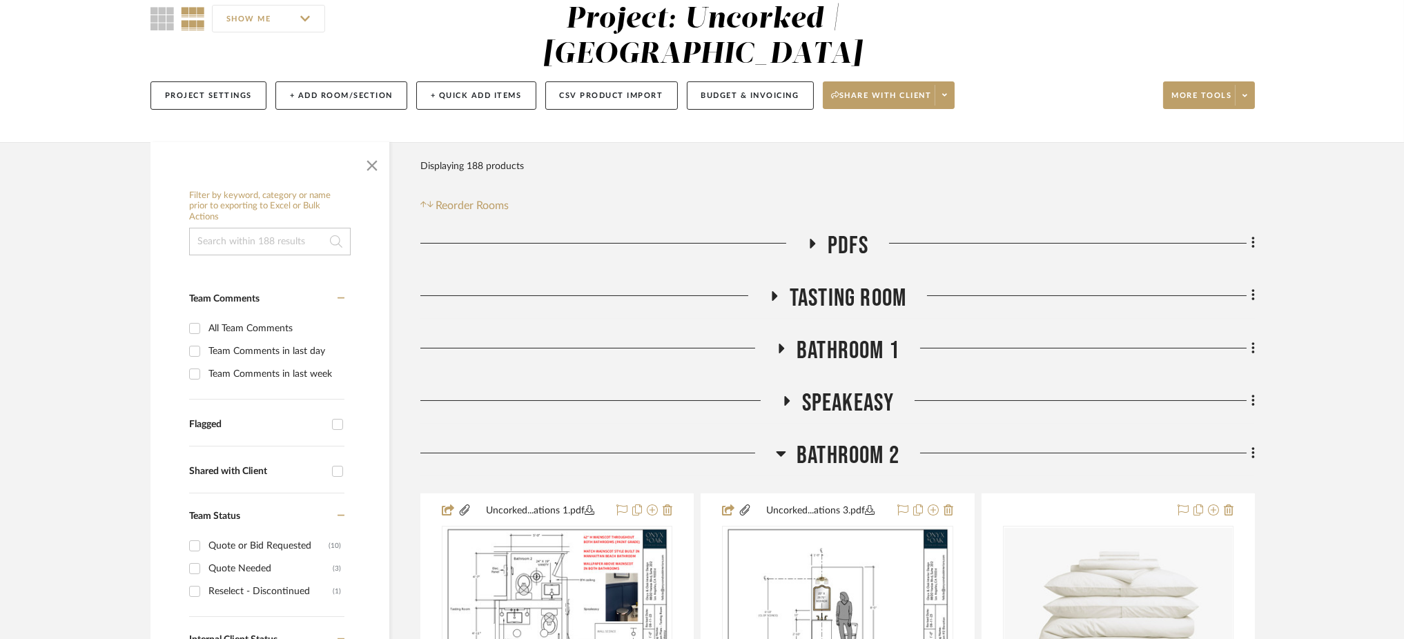
click at [780, 445] on icon at bounding box center [781, 453] width 10 height 17
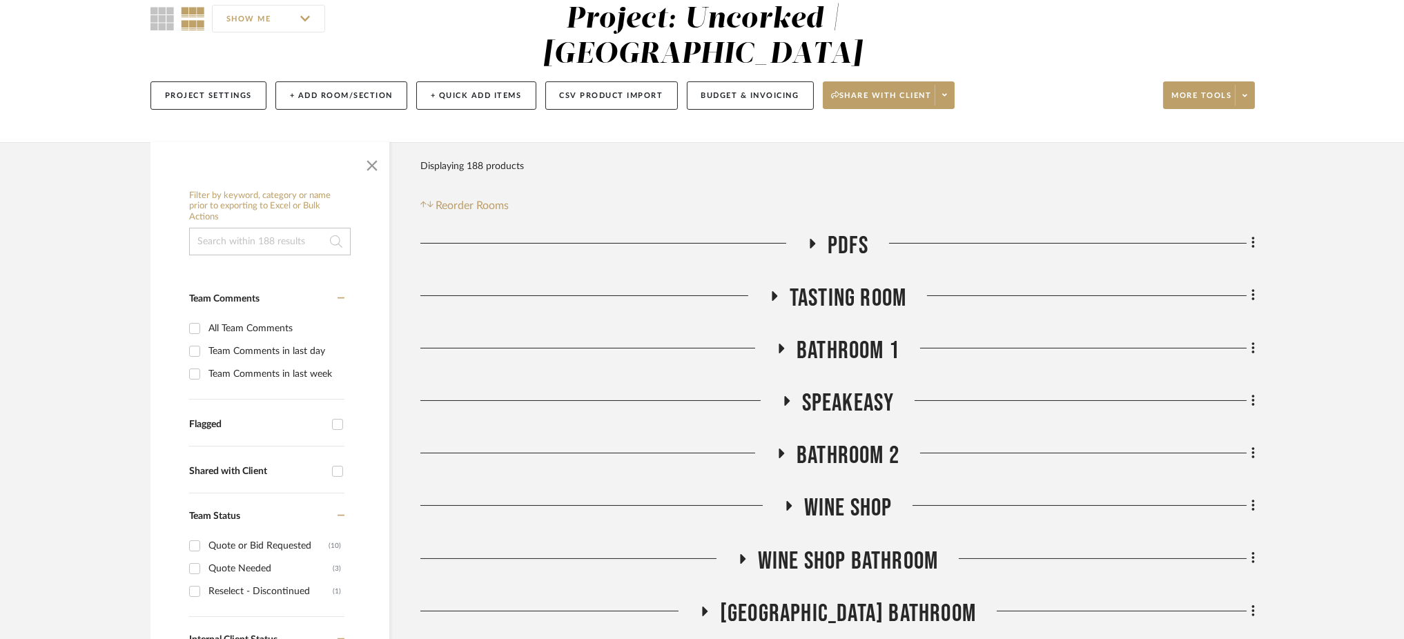
click at [772, 284] on h3 "Tasting Room" at bounding box center [837, 299] width 137 height 30
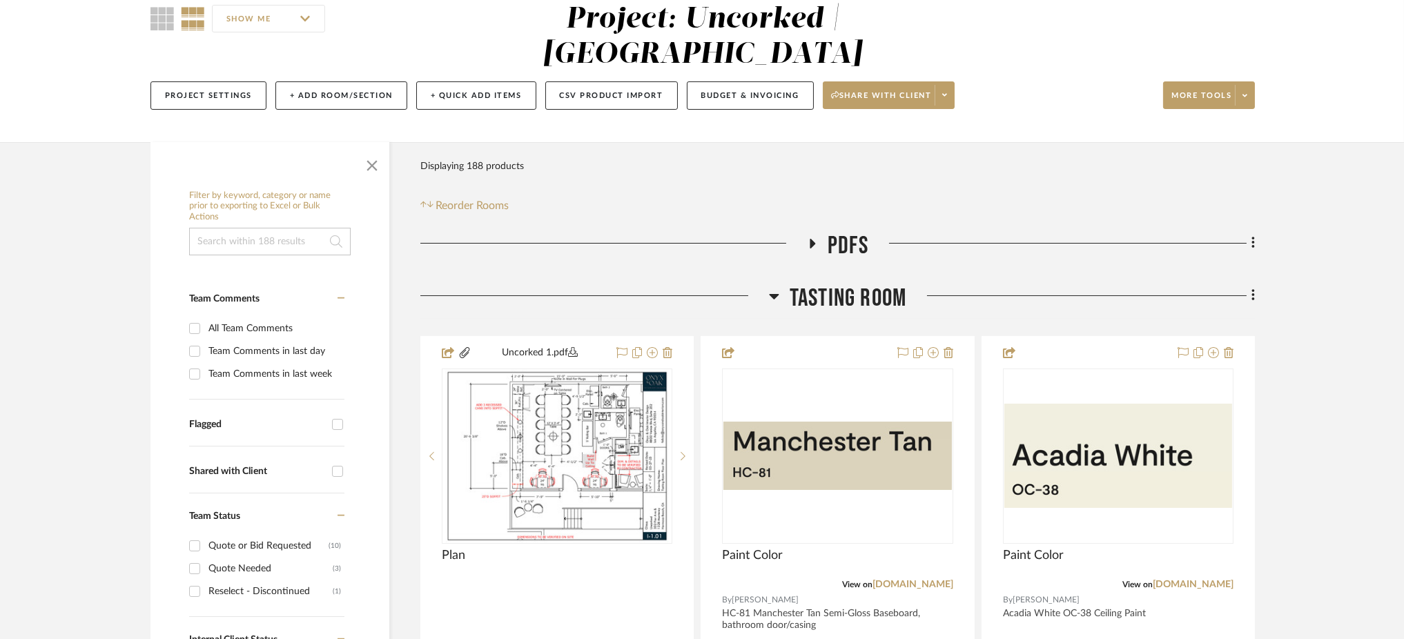
click at [772, 288] on icon at bounding box center [774, 296] width 10 height 17
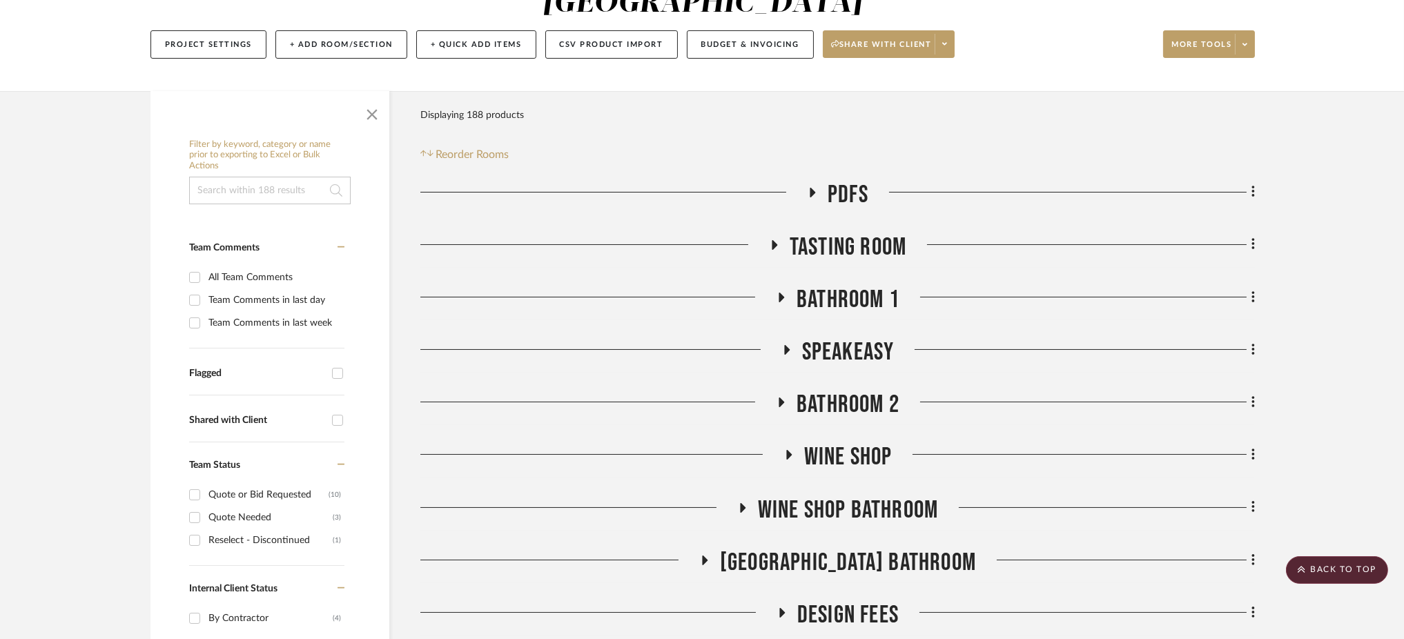
scroll to position [177, 0]
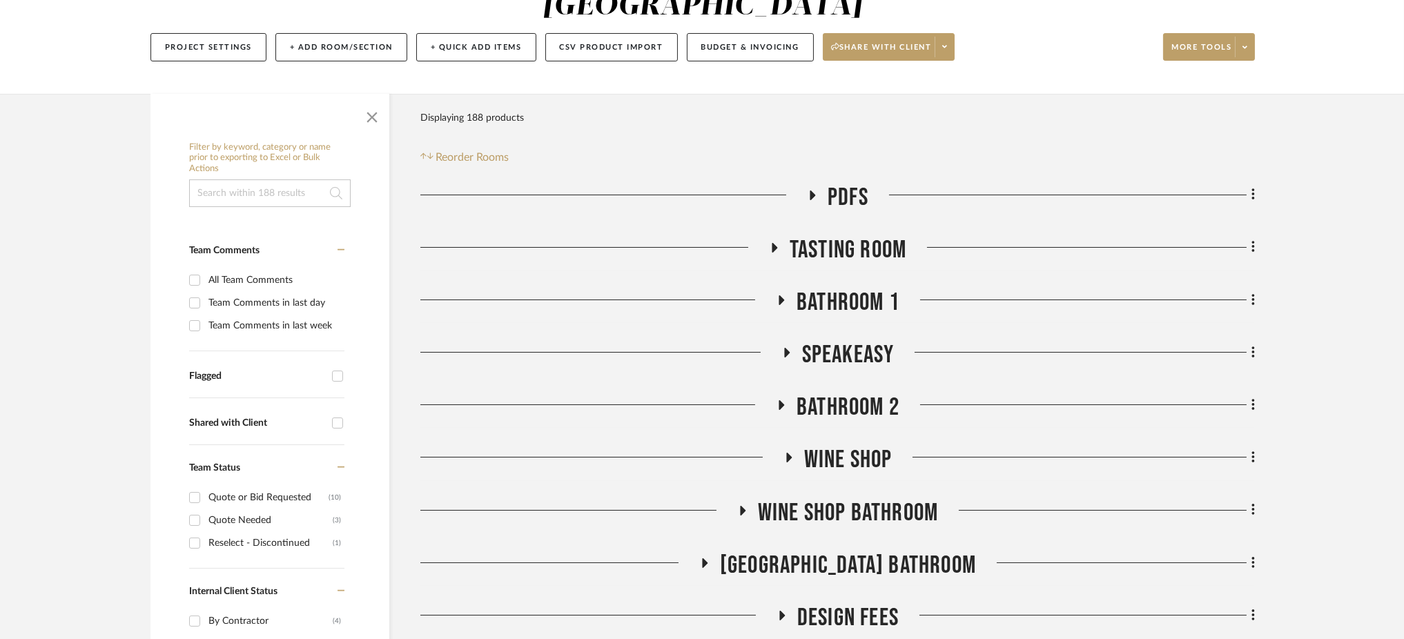
click at [790, 348] on icon at bounding box center [786, 353] width 17 height 10
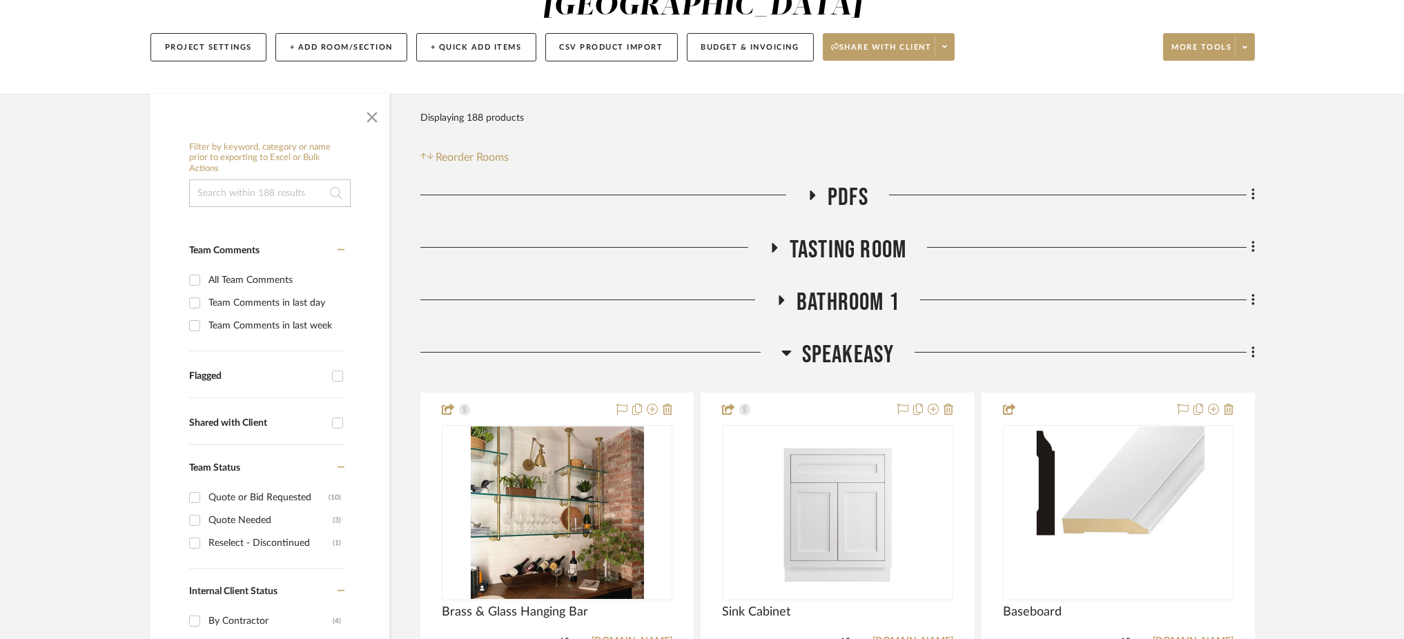
click at [790, 345] on icon at bounding box center [787, 353] width 10 height 17
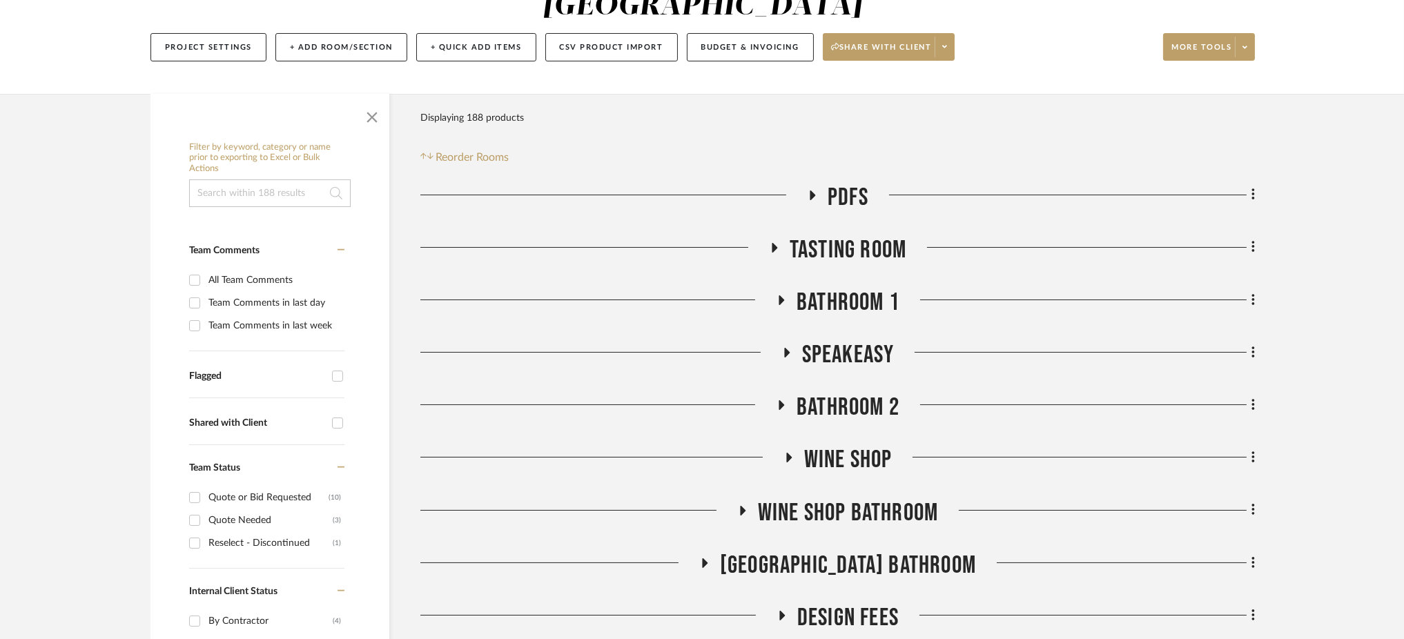
click at [780, 242] on icon at bounding box center [774, 247] width 17 height 10
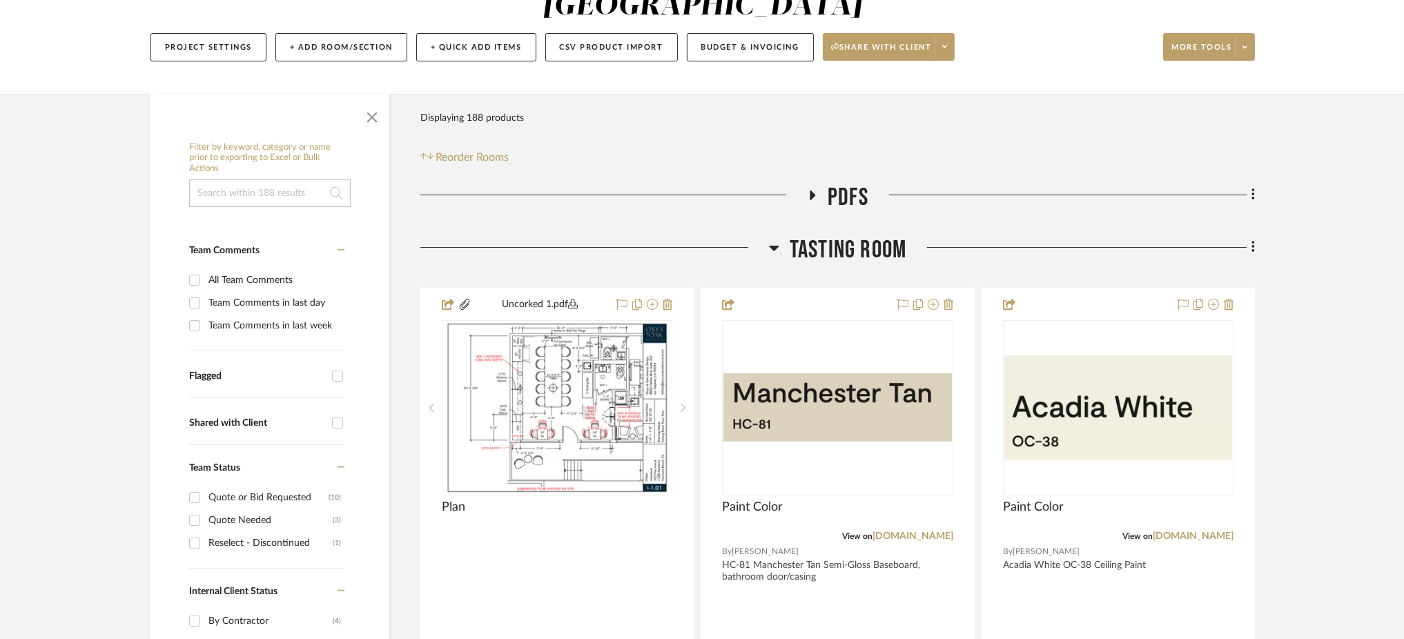
click at [780, 235] on h3 "Tasting Room" at bounding box center [837, 250] width 137 height 30
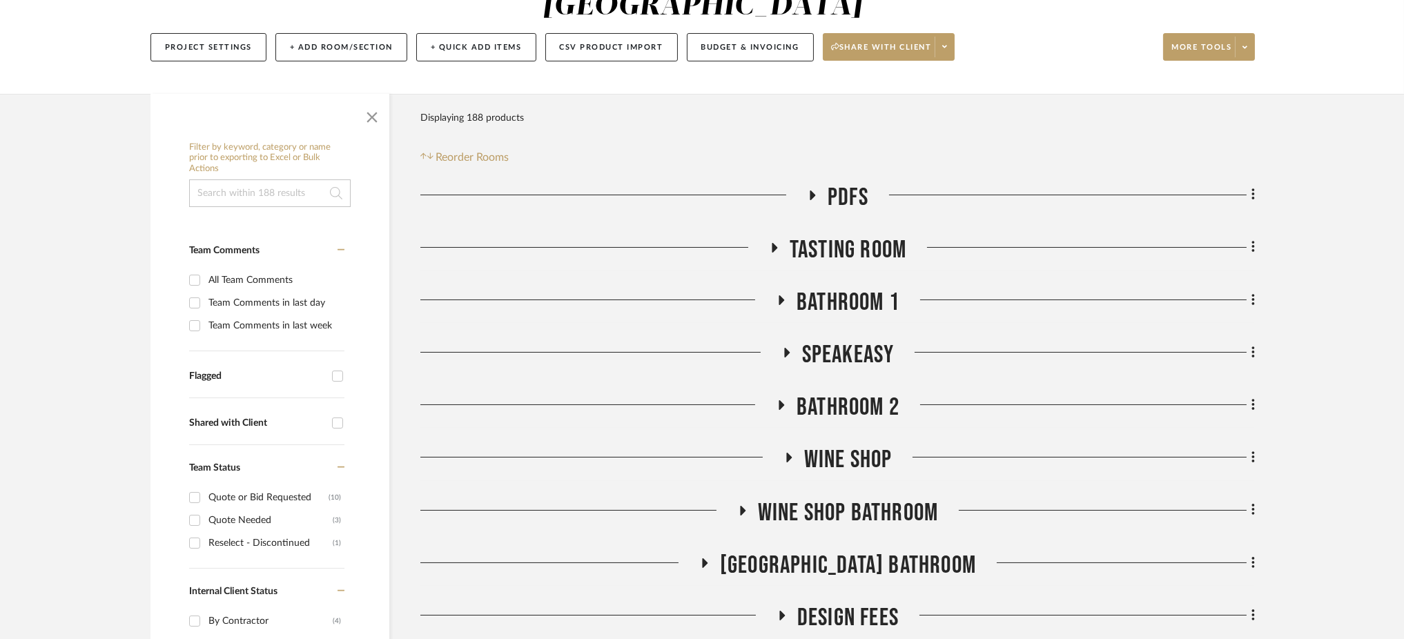
click at [780, 242] on icon at bounding box center [774, 247] width 17 height 10
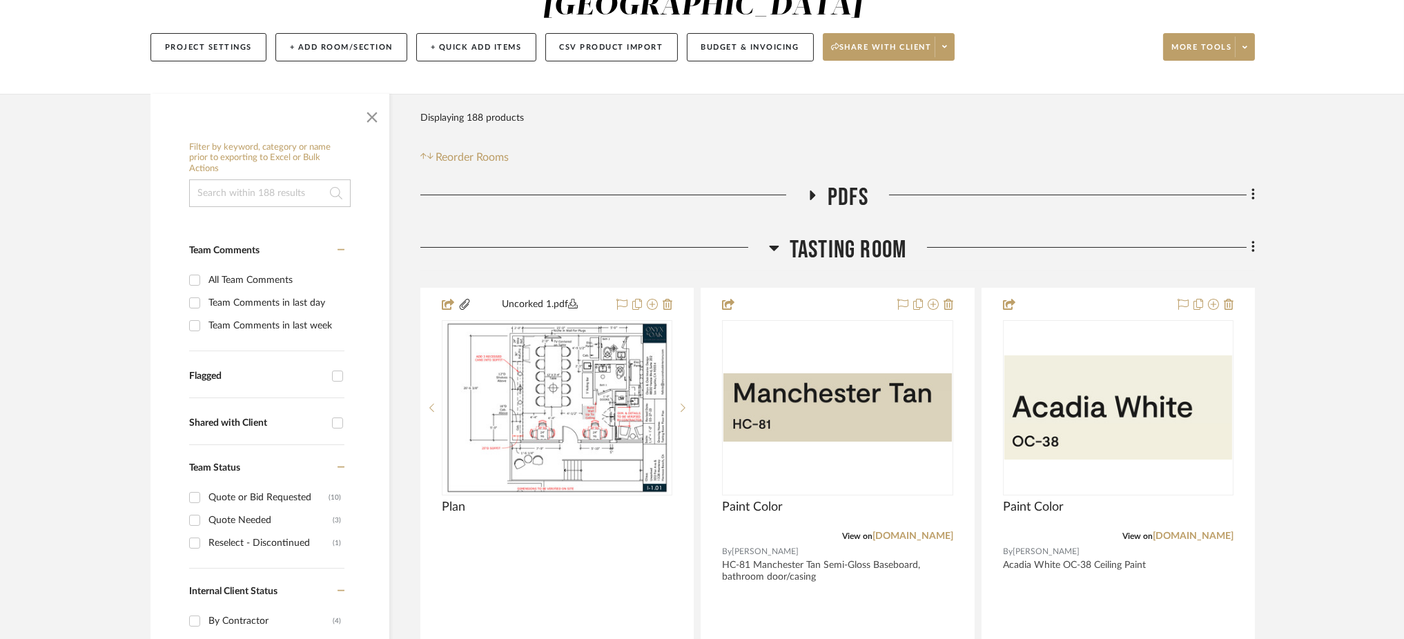
click at [780, 235] on h3 "Tasting Room" at bounding box center [837, 250] width 137 height 30
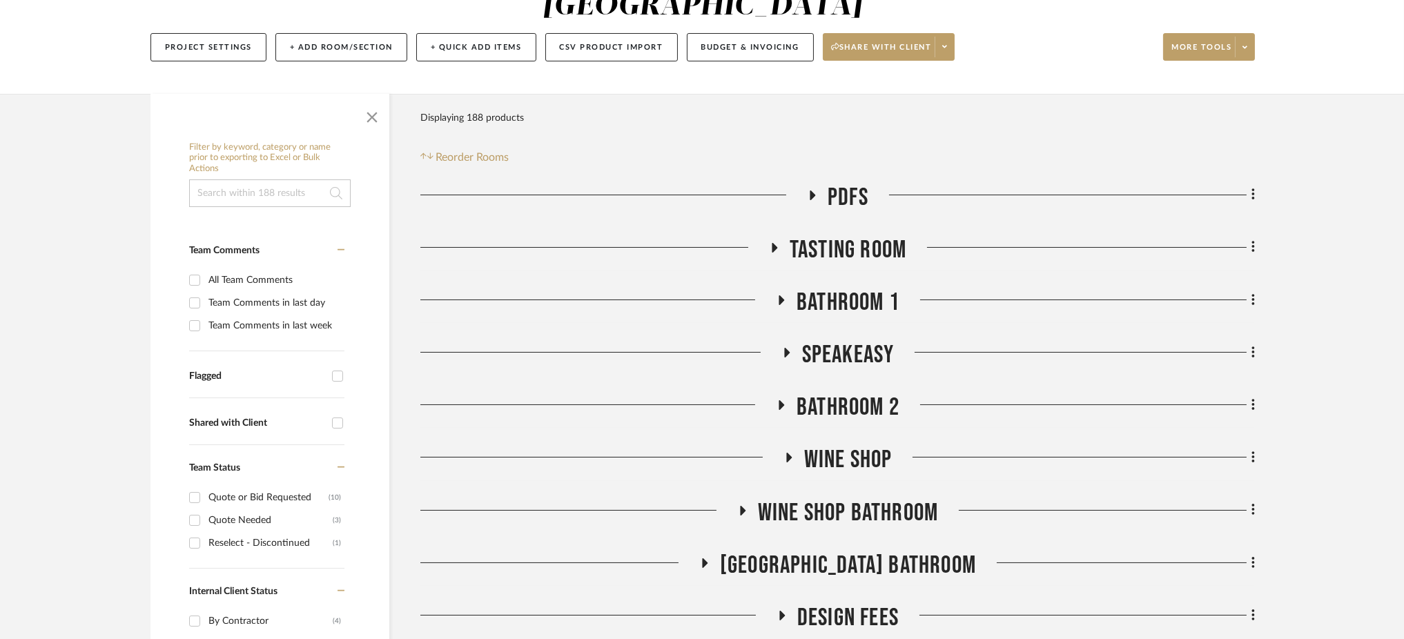
click at [787, 347] on fa-icon at bounding box center [787, 357] width 10 height 20
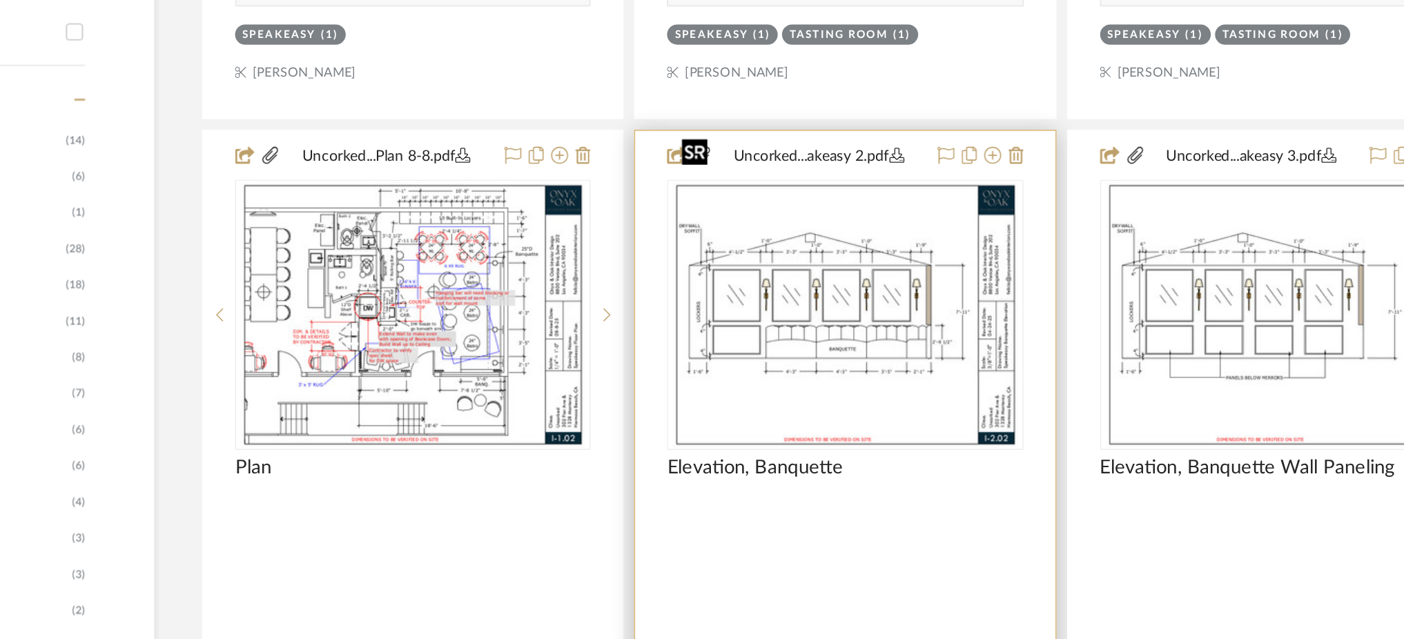
scroll to position [1020, 0]
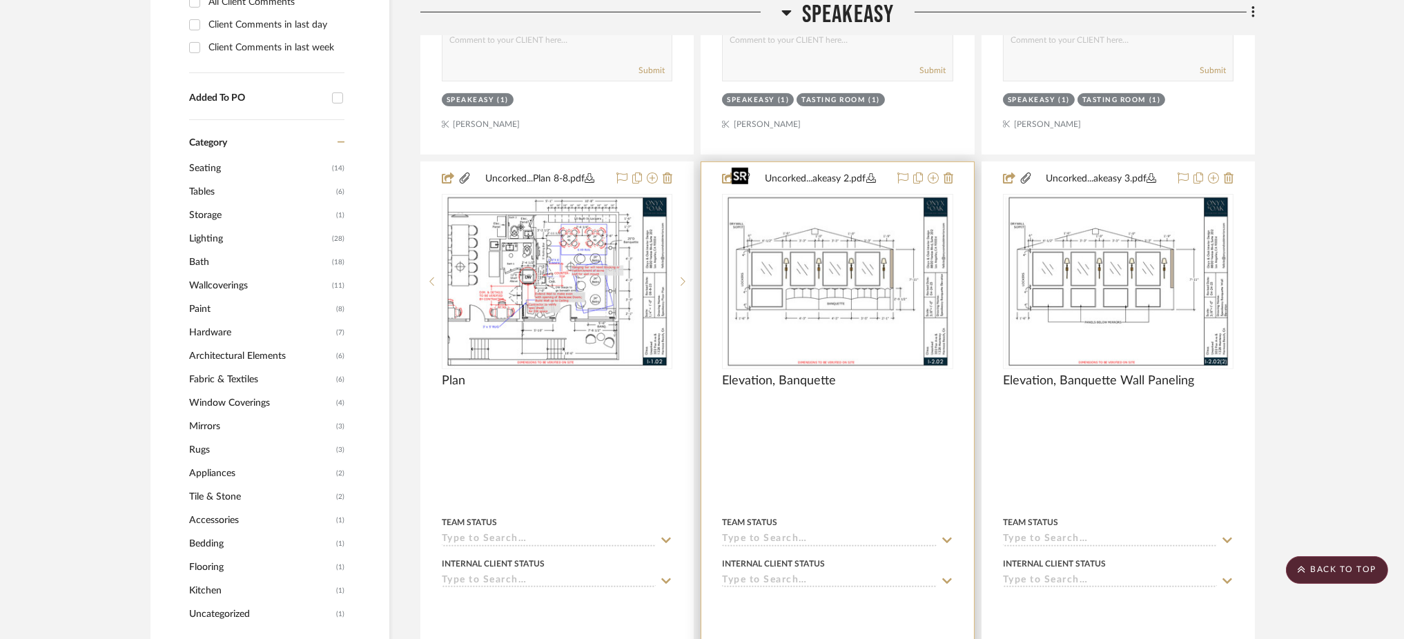
click at [869, 271] on img "0" at bounding box center [838, 281] width 224 height 173
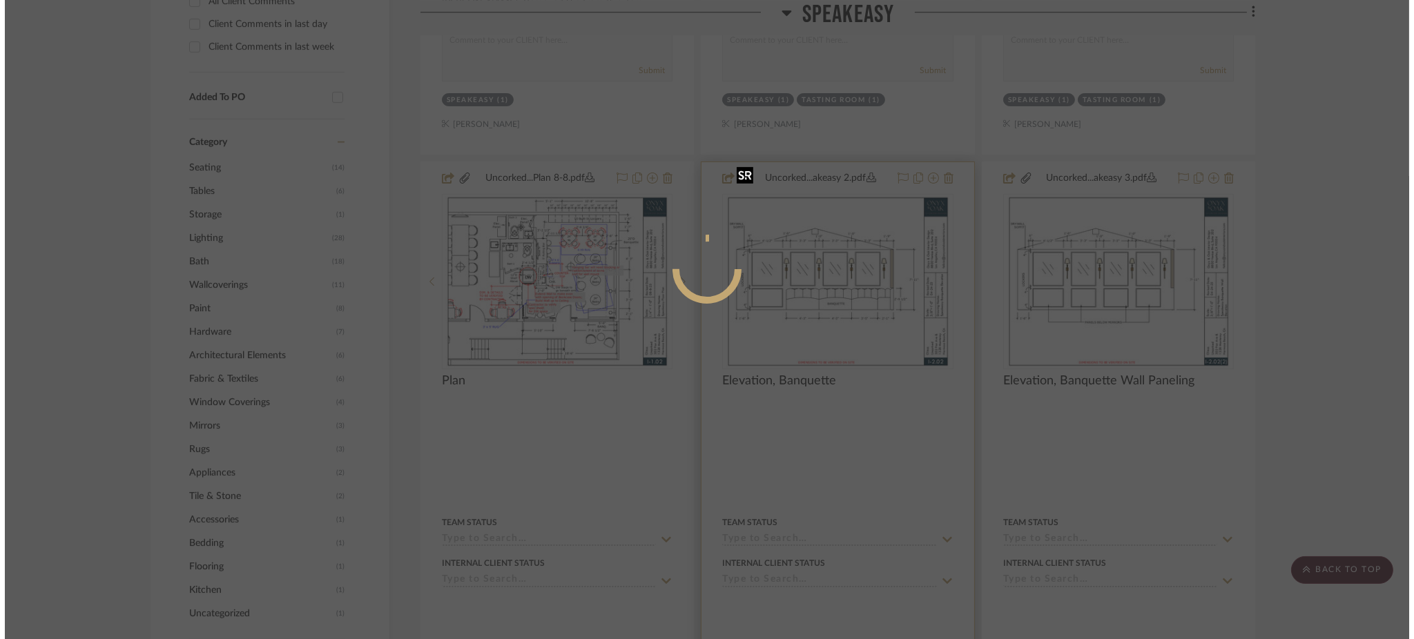
scroll to position [0, 0]
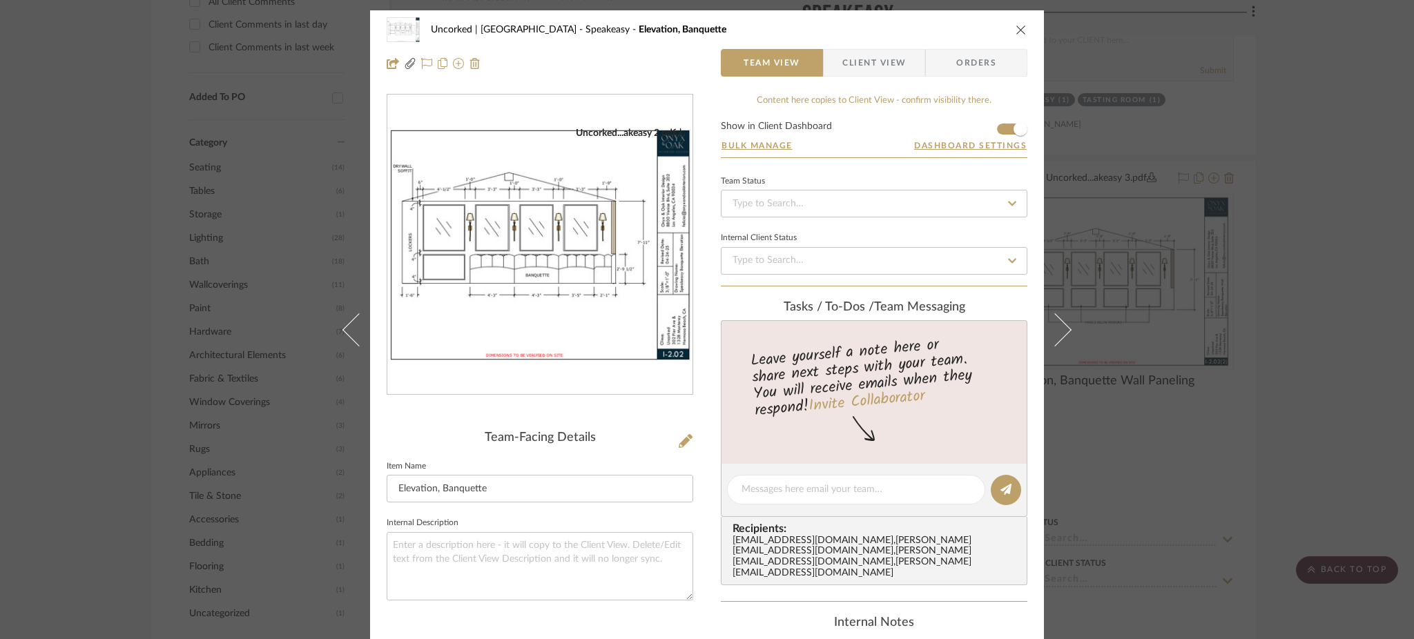
click at [115, 123] on div "Uncorked | Hermosa Beach Speakeasy Elevation, Banquette Team View Client View O…" at bounding box center [707, 319] width 1414 height 639
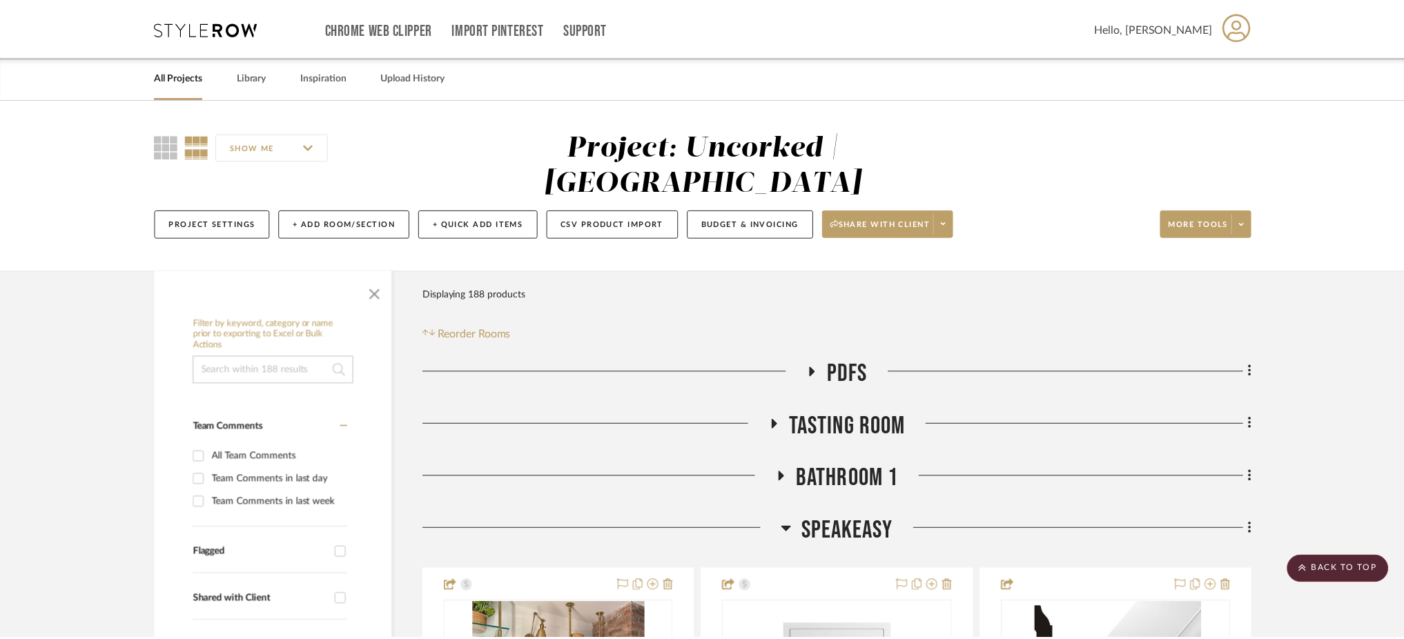
scroll to position [1020, 0]
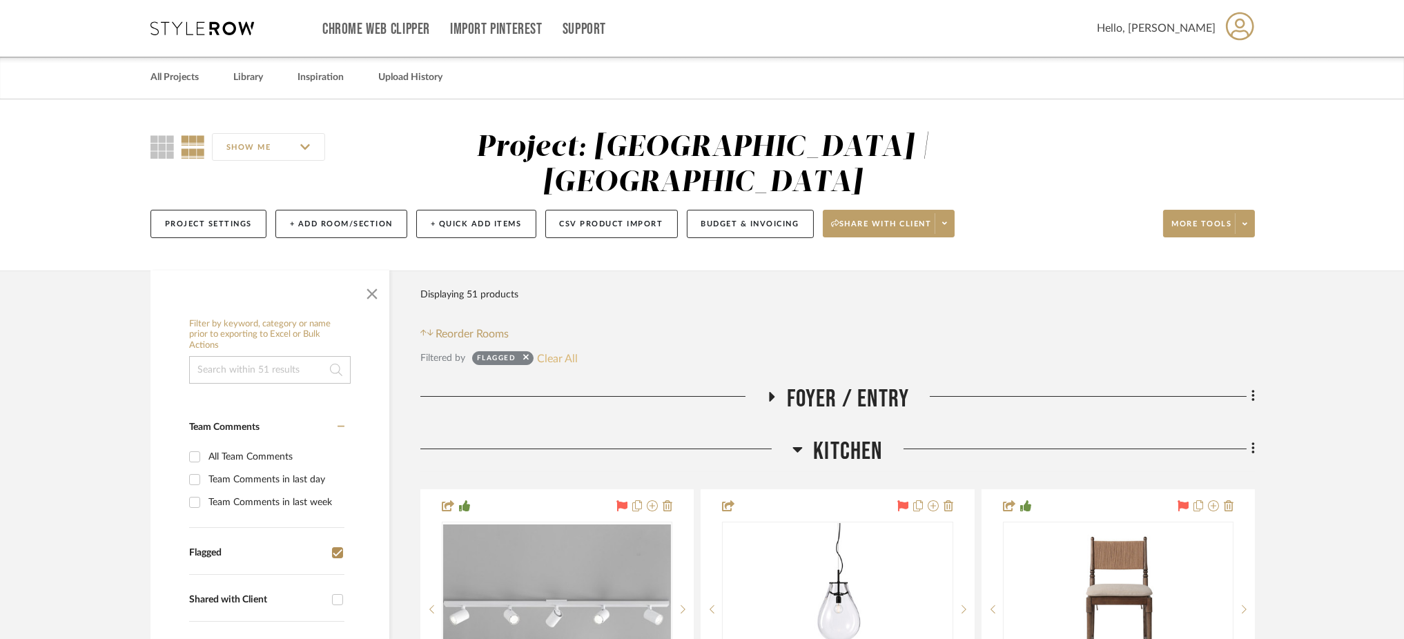
click at [557, 349] on button "Clear All" at bounding box center [557, 358] width 41 height 18
checkbox input "false"
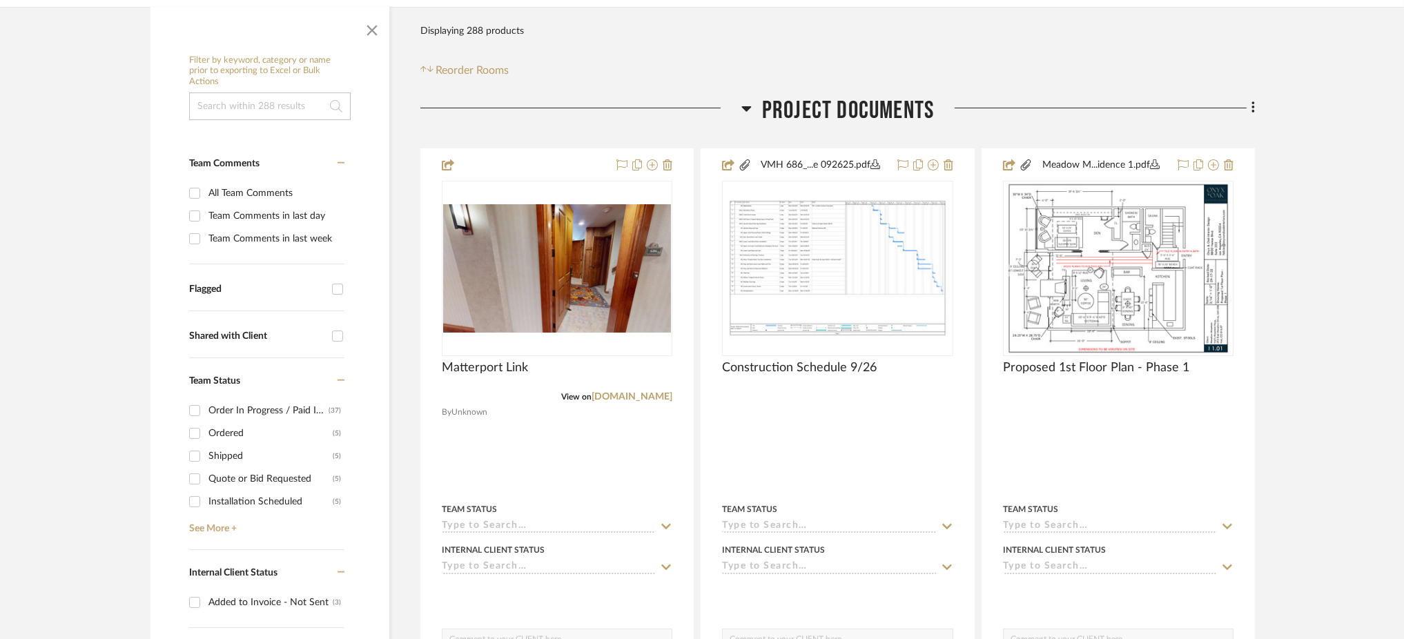
scroll to position [265, 0]
click at [747, 105] on icon at bounding box center [747, 108] width 10 height 6
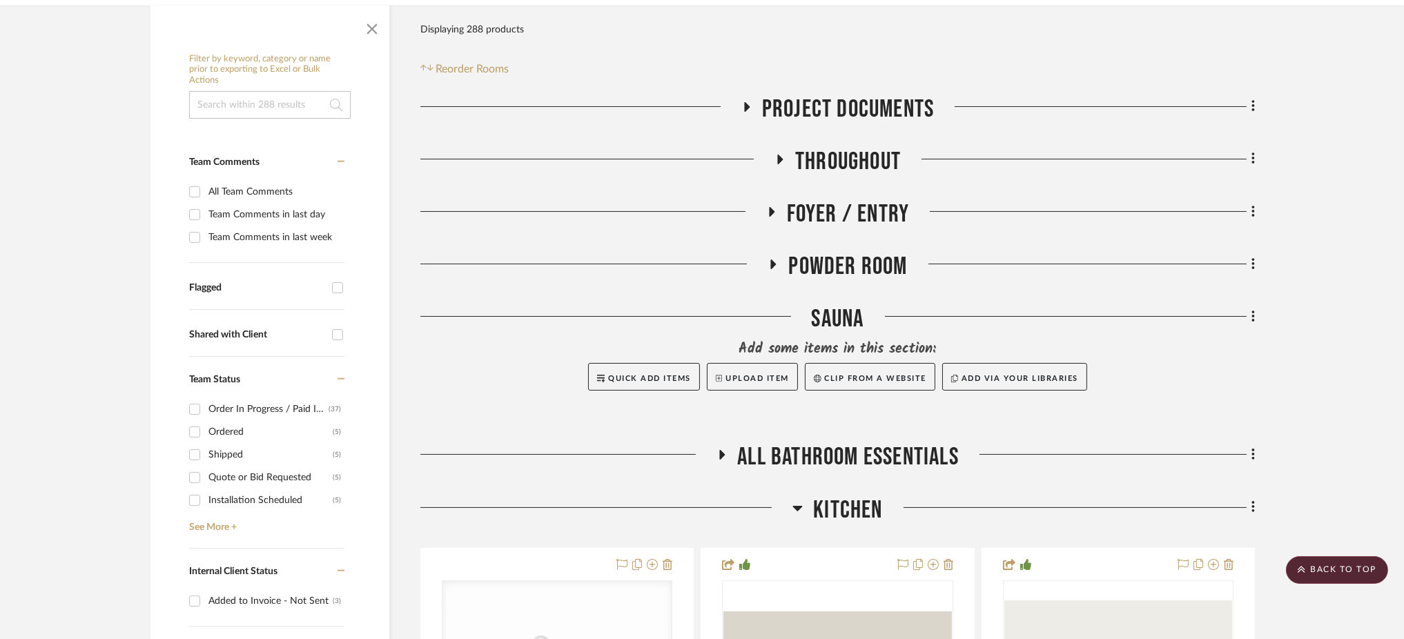
scroll to position [348, 0]
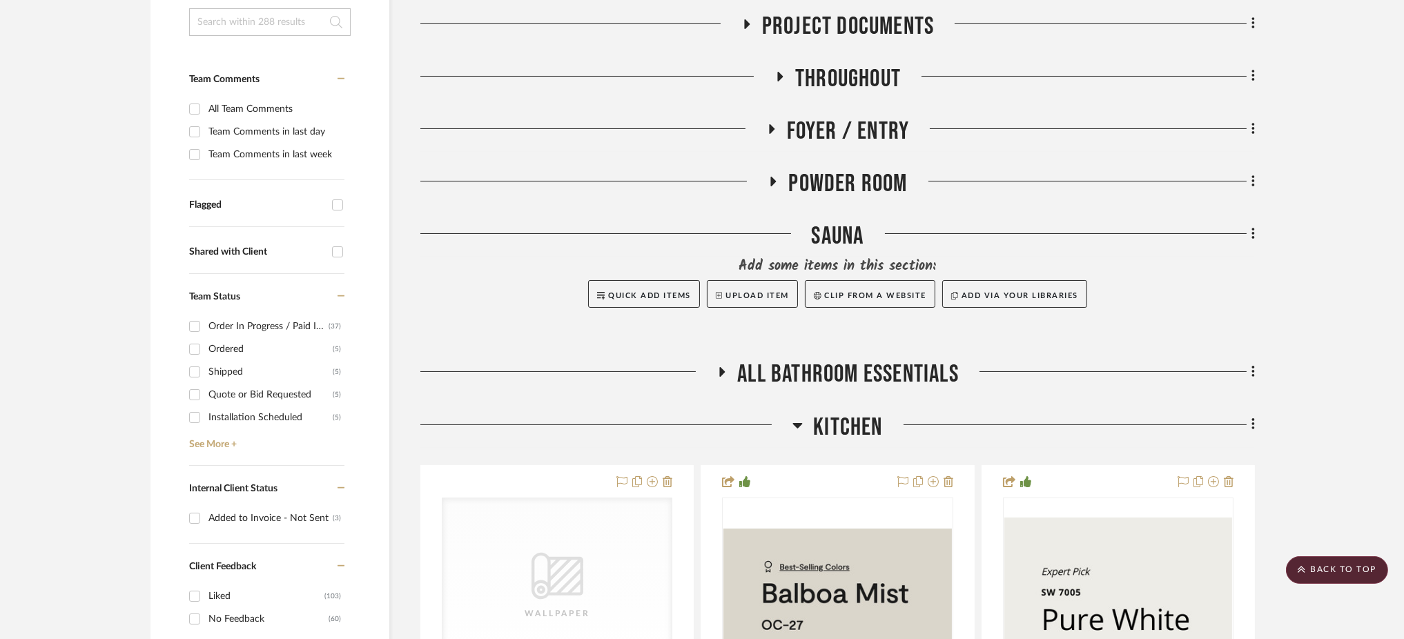
click at [796, 420] on fa-icon at bounding box center [798, 430] width 10 height 20
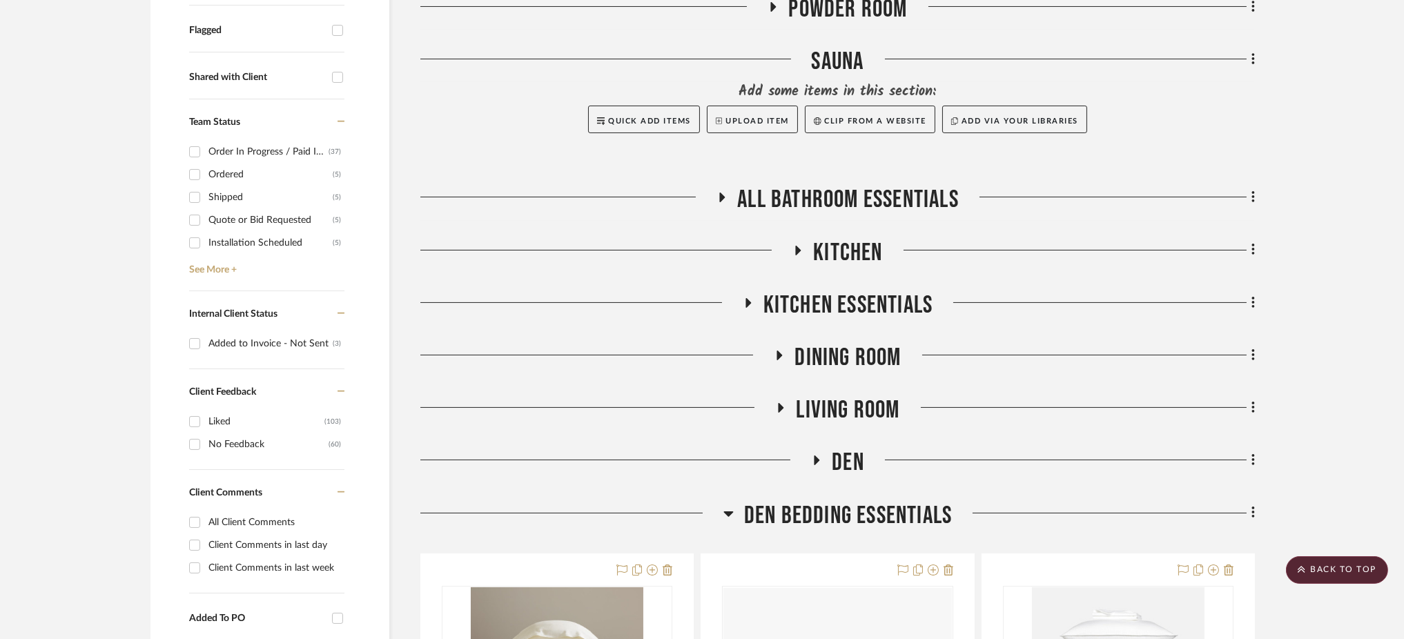
scroll to position [525, 0]
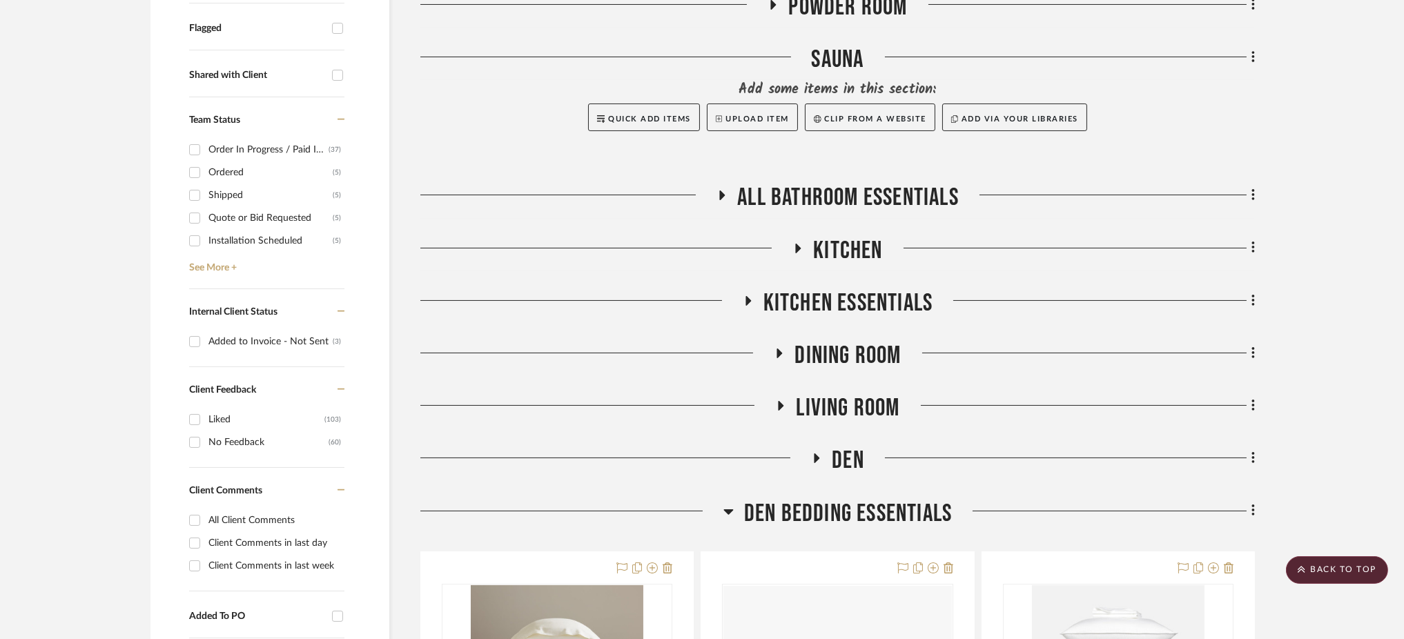
click at [727, 510] on icon at bounding box center [729, 513] width 10 height 6
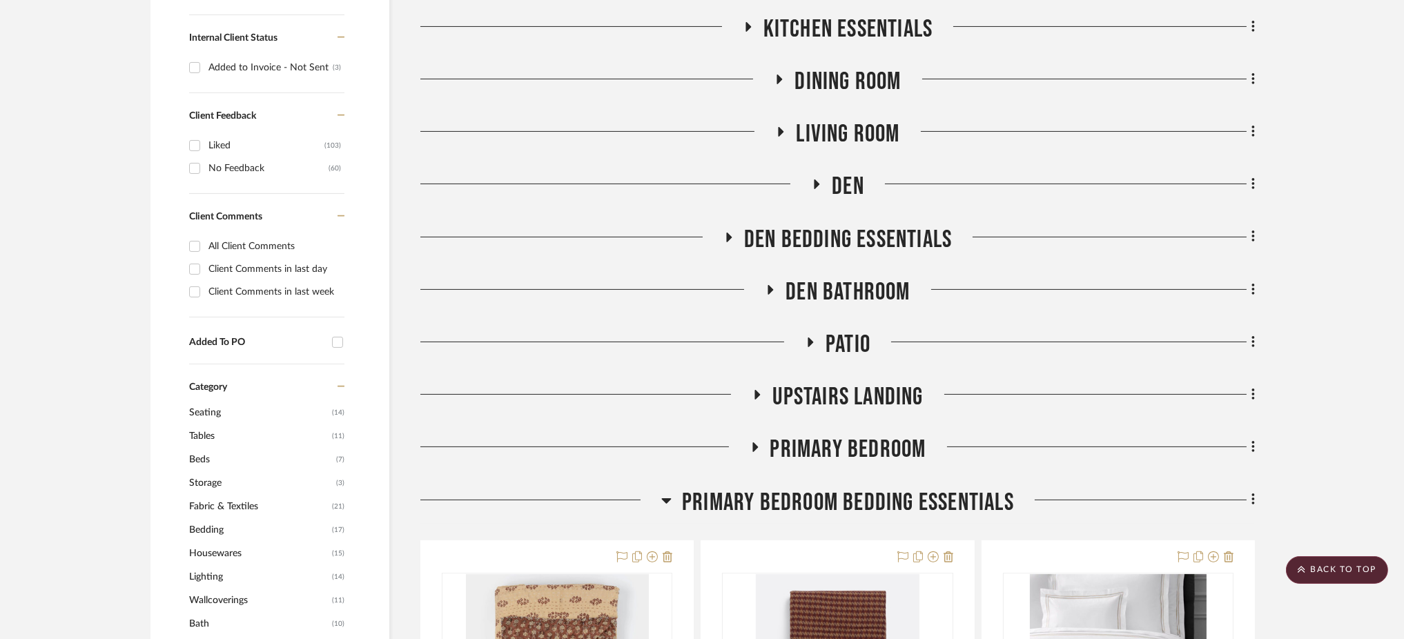
scroll to position [802, 0]
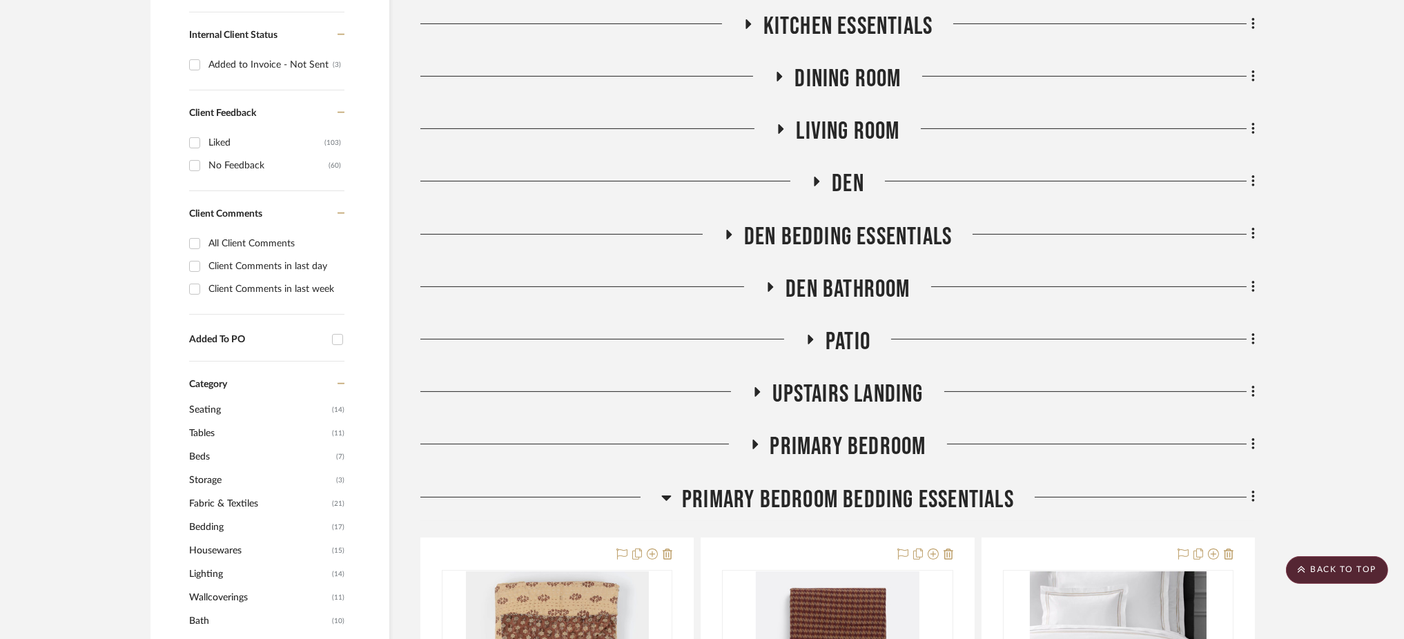
click at [808, 334] on icon at bounding box center [810, 339] width 17 height 10
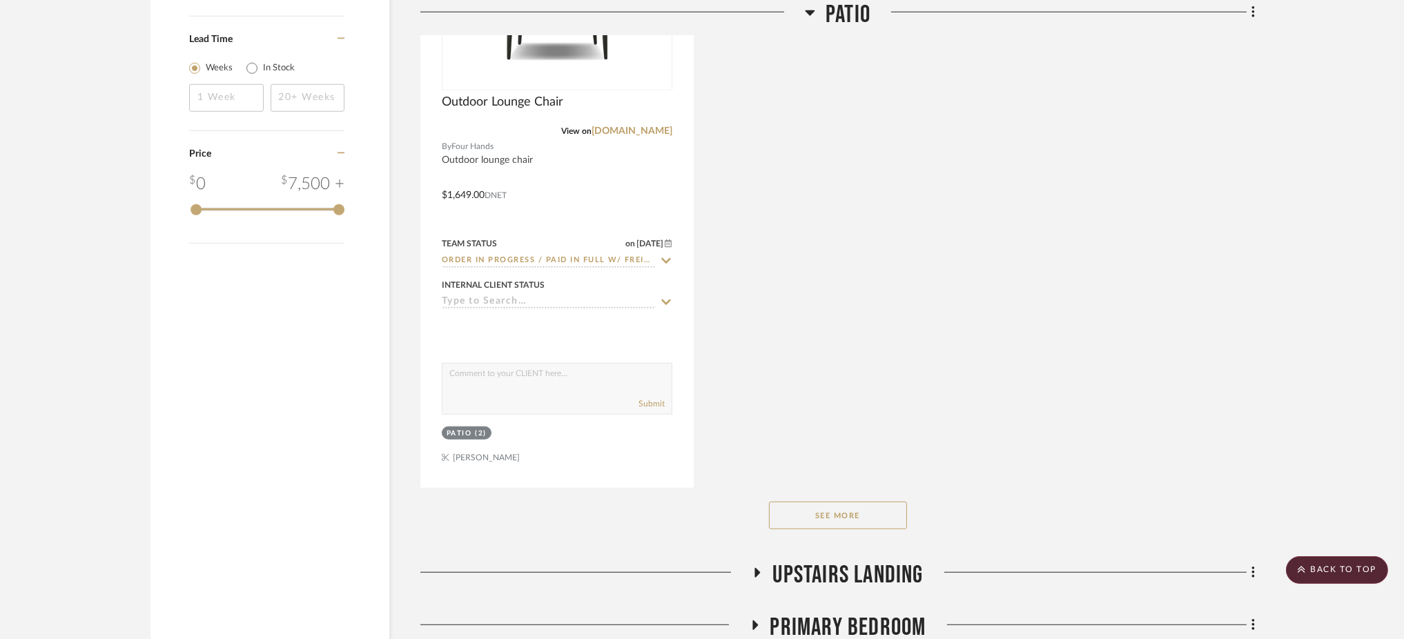
scroll to position [2528, 0]
click at [819, 500] on button "See More" at bounding box center [838, 514] width 138 height 28
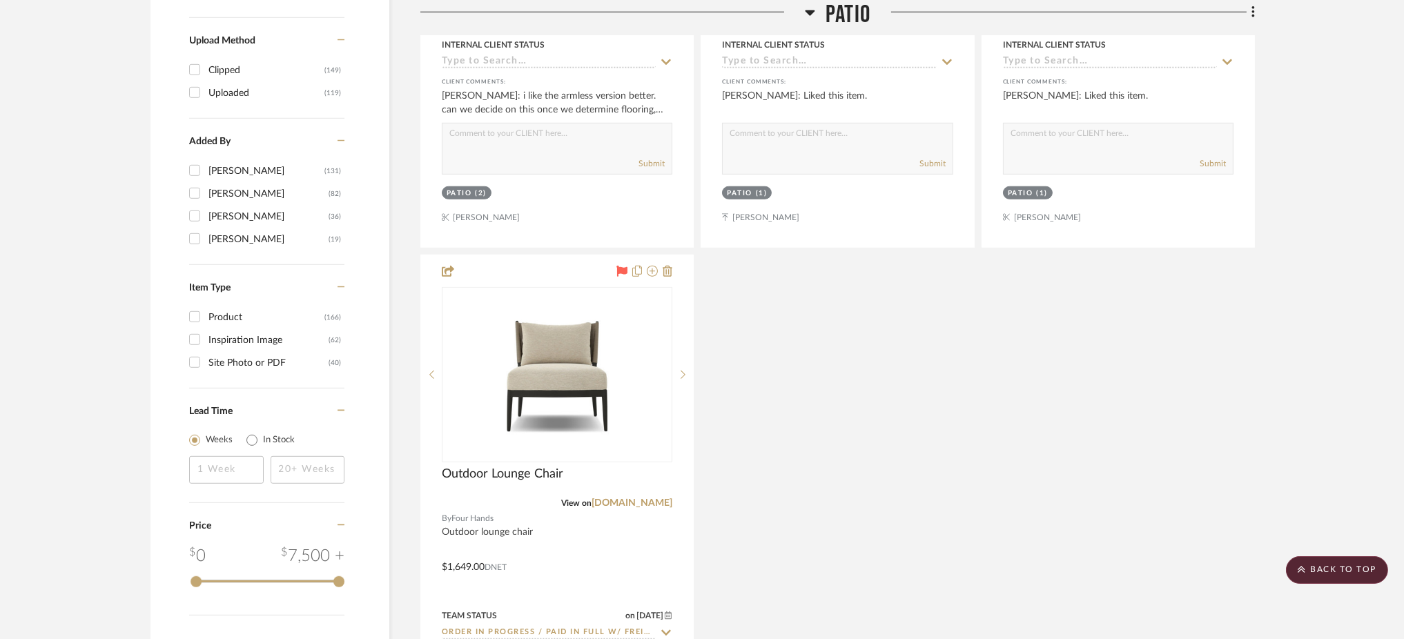
scroll to position [2153, 0]
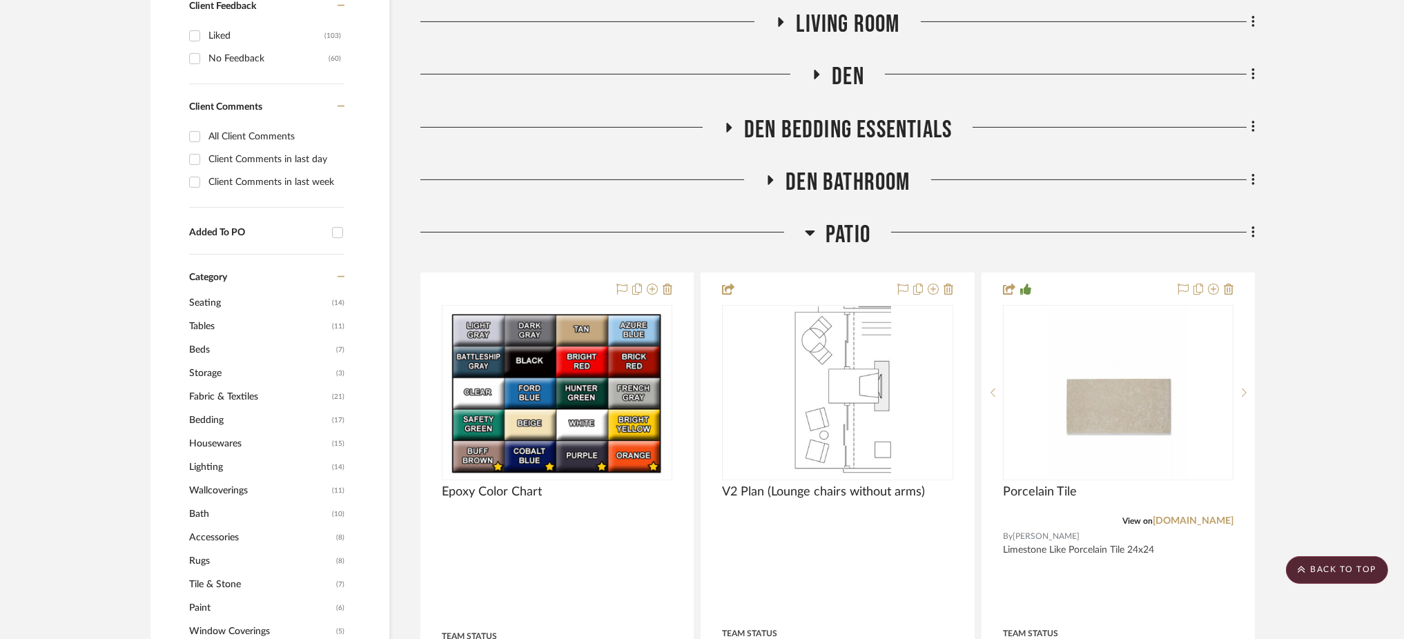
scroll to position [920, 0]
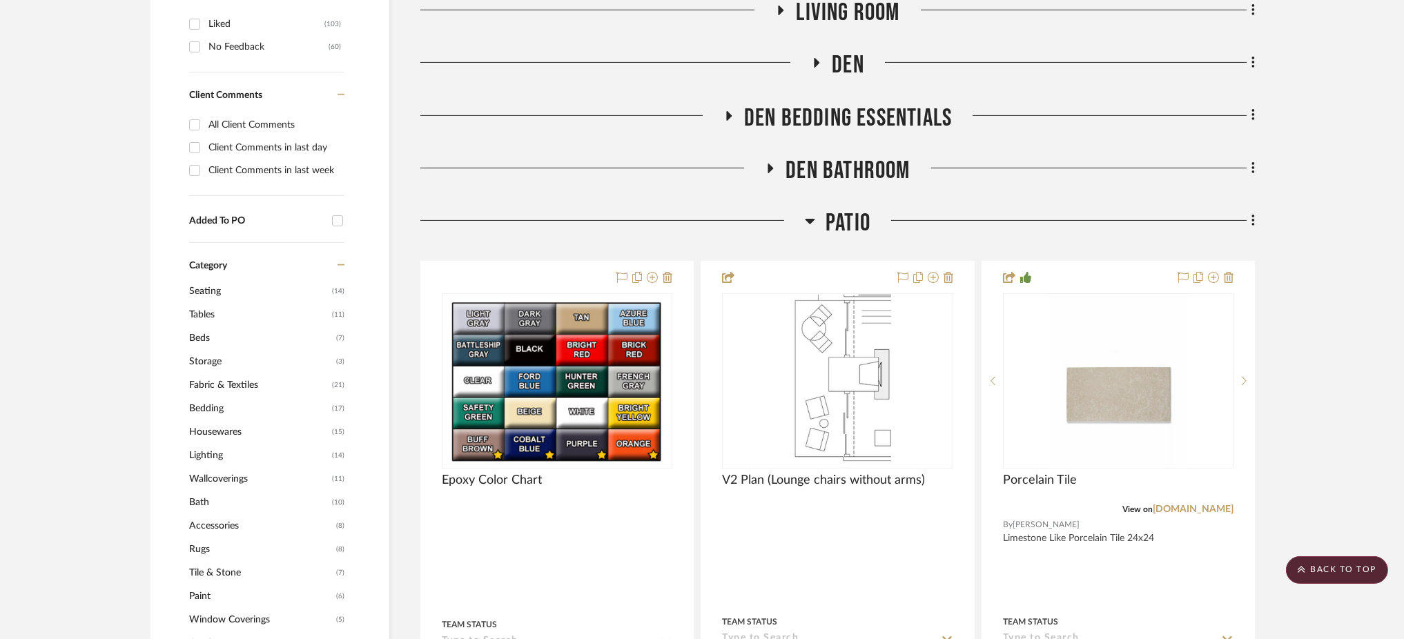
click at [809, 219] on icon at bounding box center [811, 222] width 10 height 6
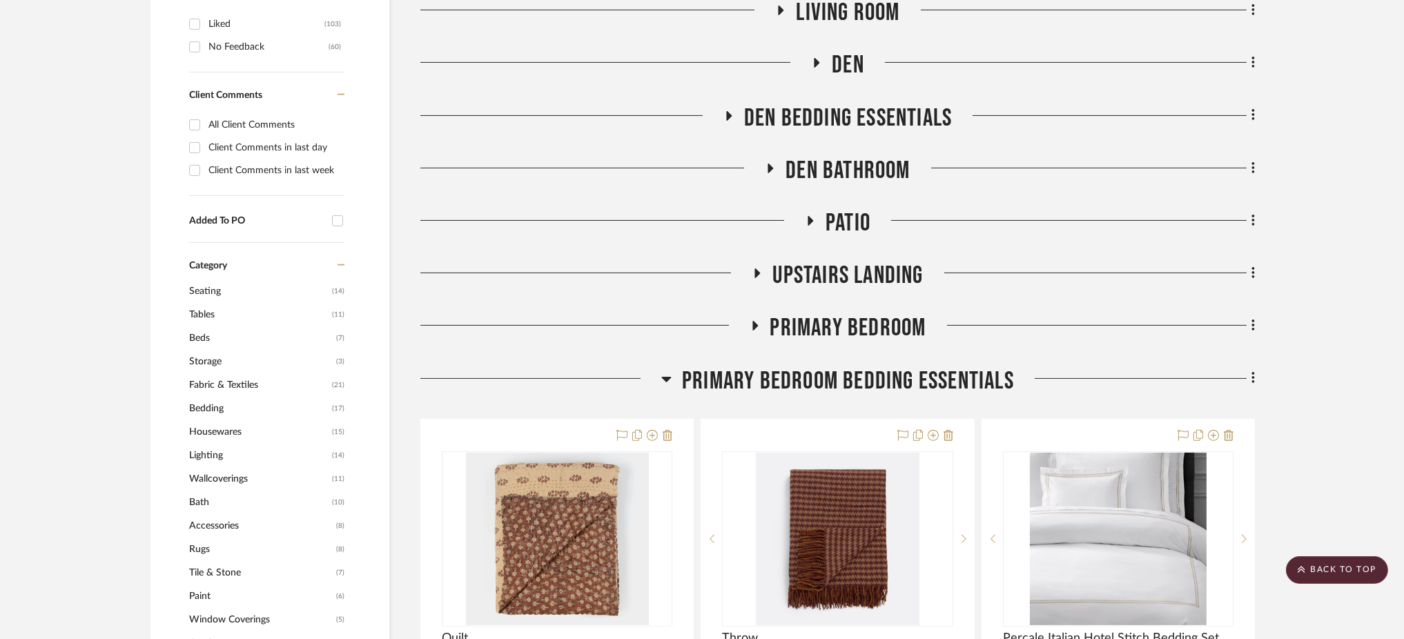
click at [668, 371] on icon at bounding box center [666, 379] width 10 height 17
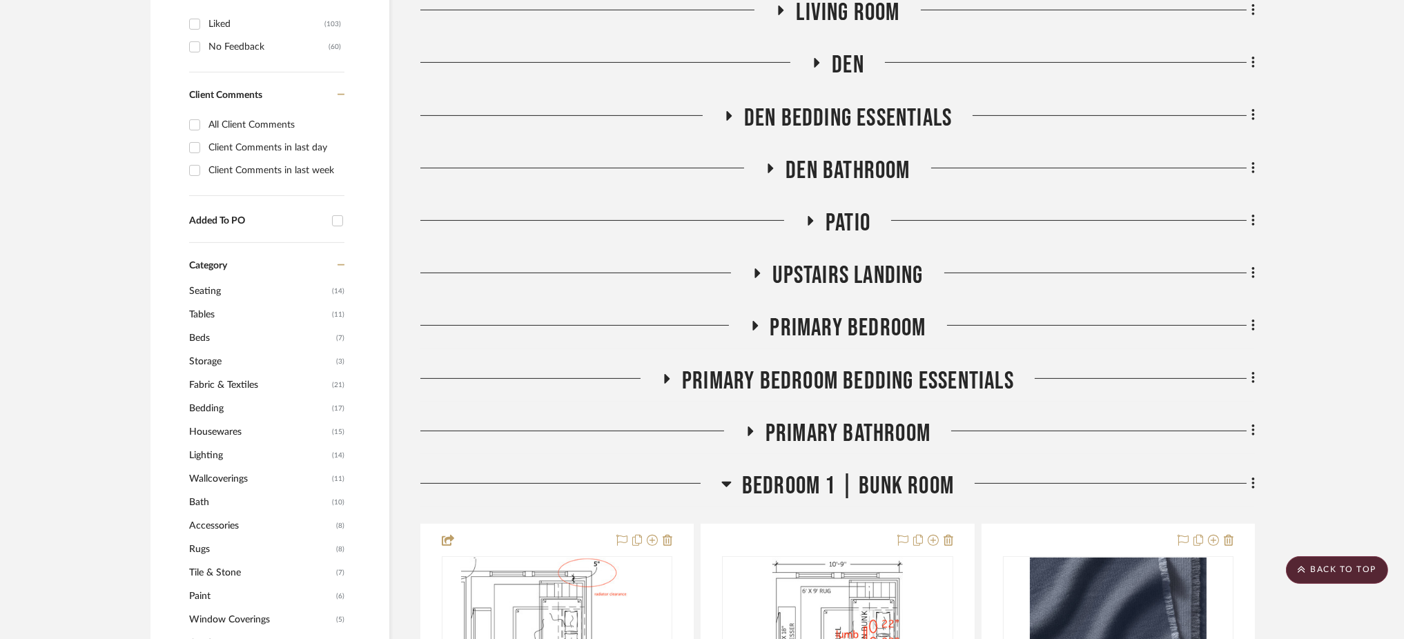
click at [730, 476] on icon at bounding box center [726, 484] width 10 height 17
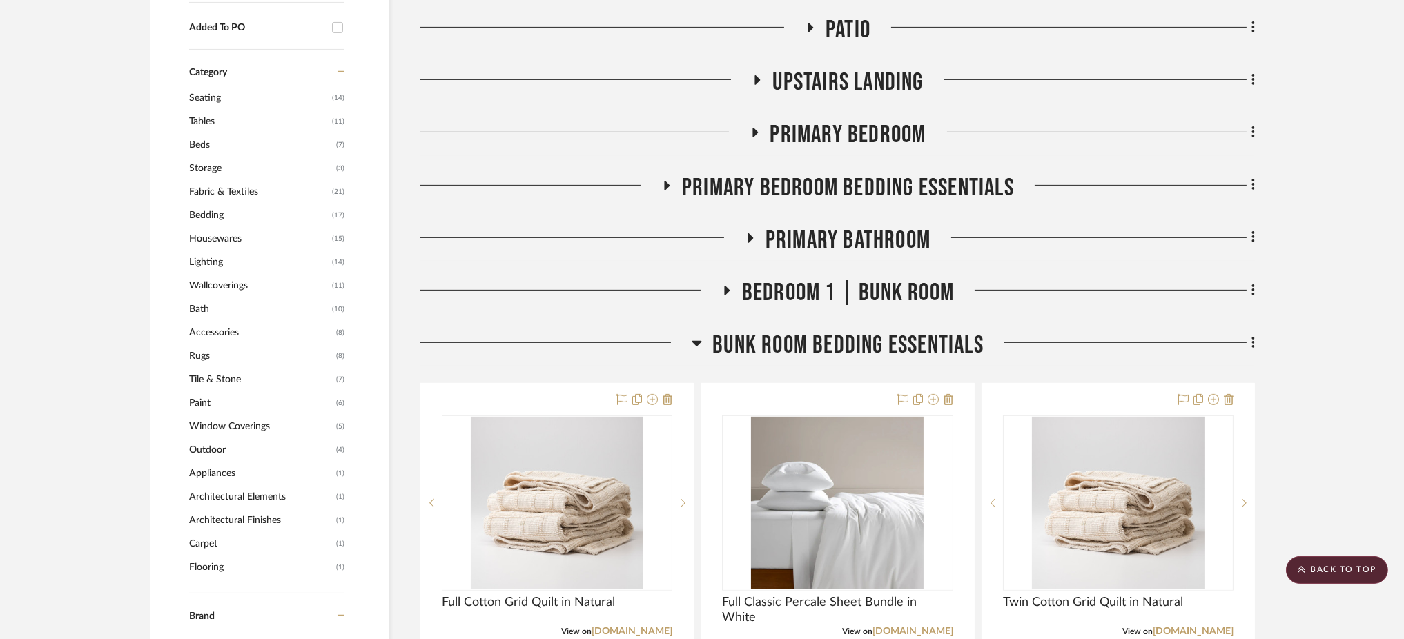
scroll to position [1196, 0]
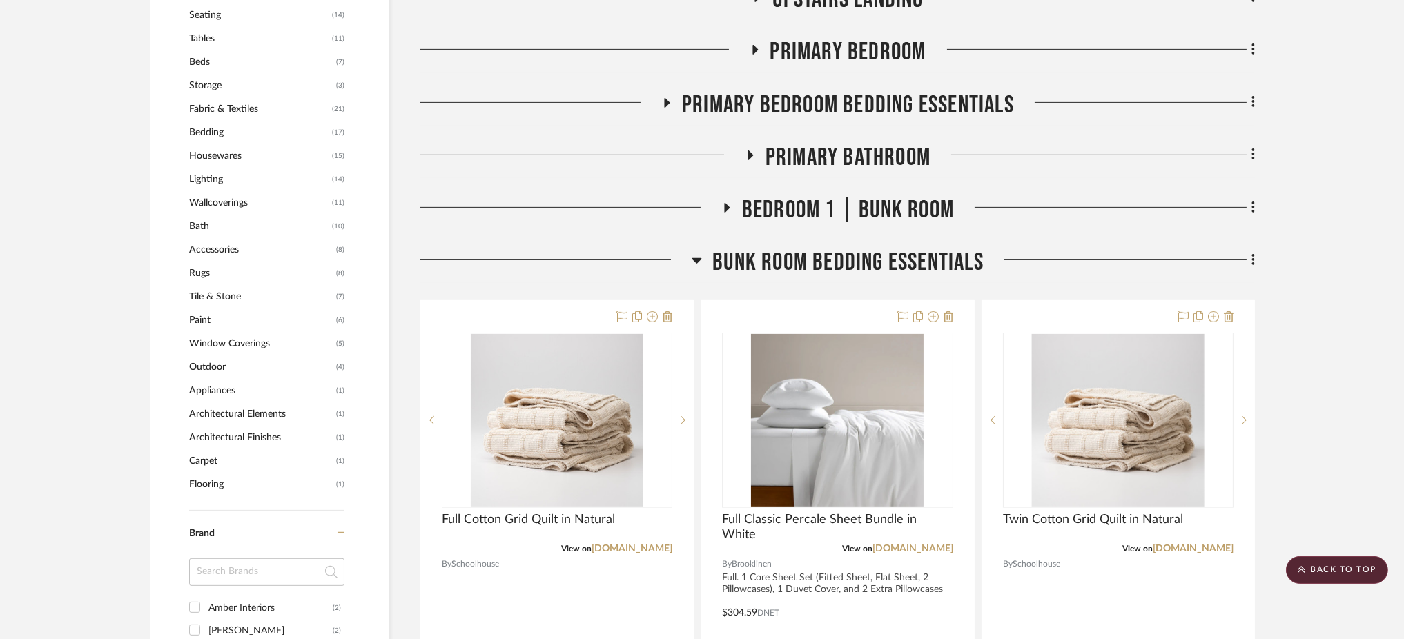
click at [693, 252] on icon at bounding box center [697, 260] width 10 height 17
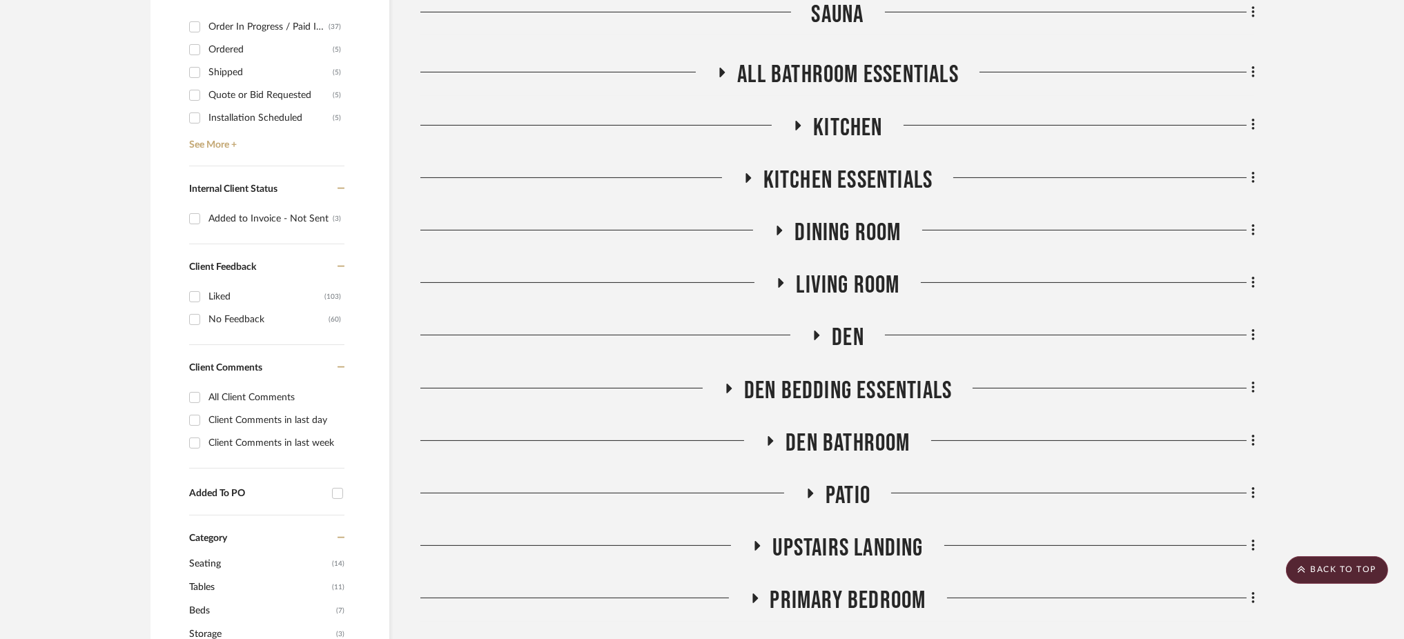
scroll to position [644, 0]
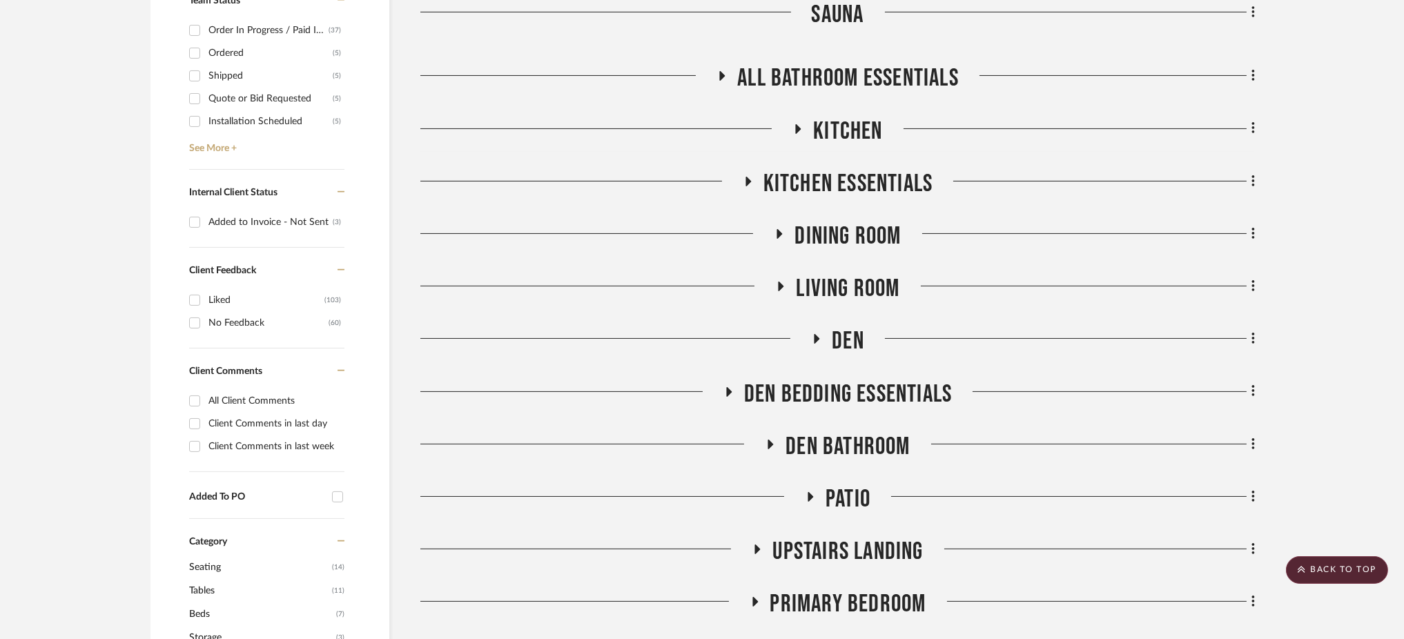
click at [728, 71] on icon at bounding box center [722, 76] width 17 height 10
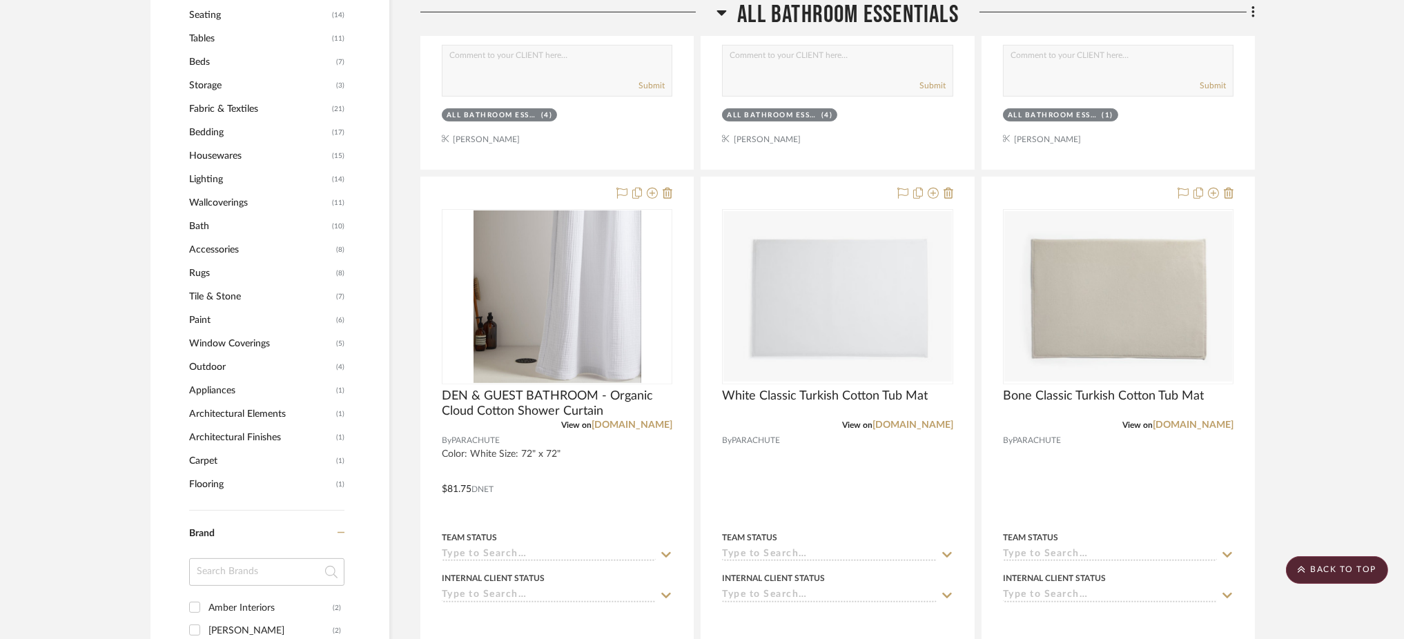
scroll to position [0, 0]
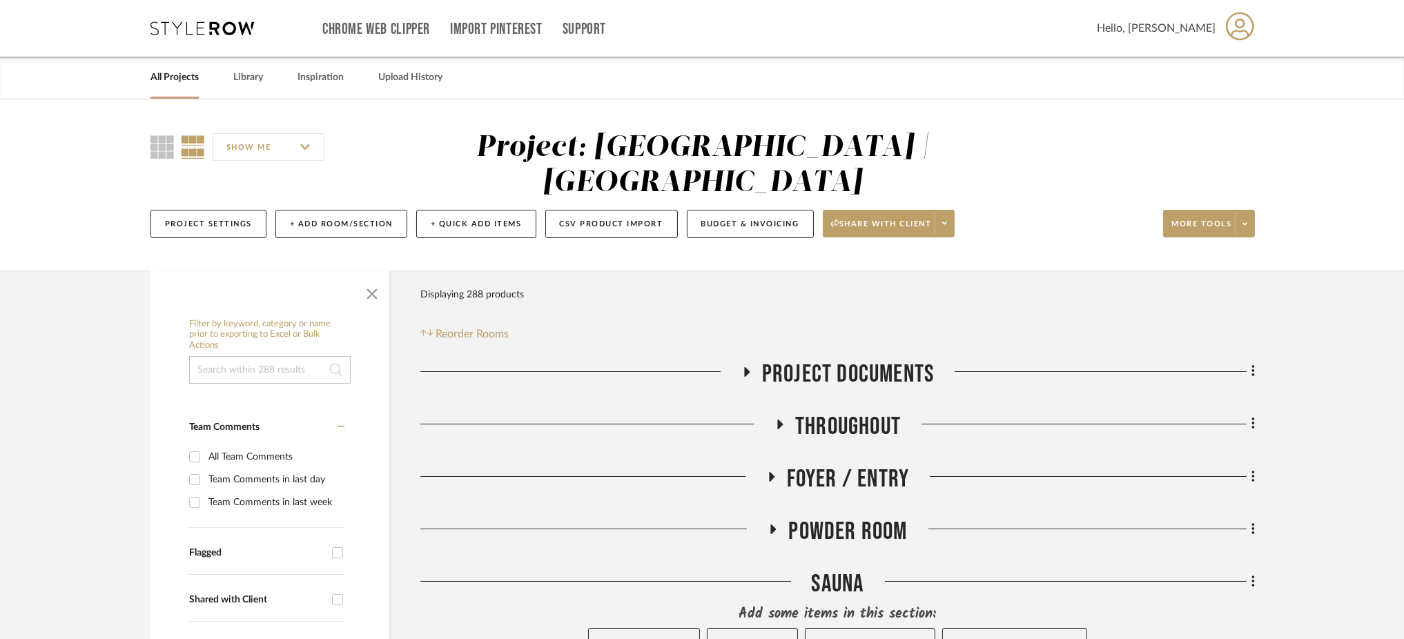
click at [220, 356] on input at bounding box center [270, 370] width 162 height 28
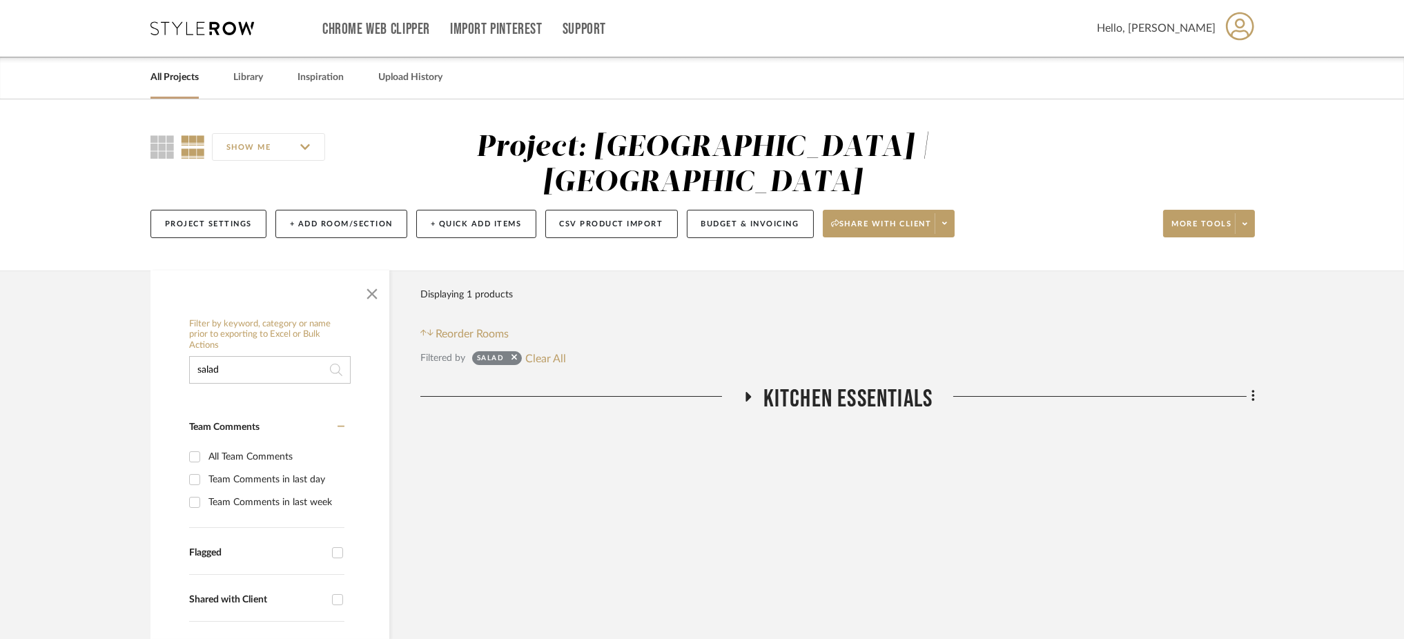
click at [748, 392] on icon at bounding box center [749, 397] width 6 height 10
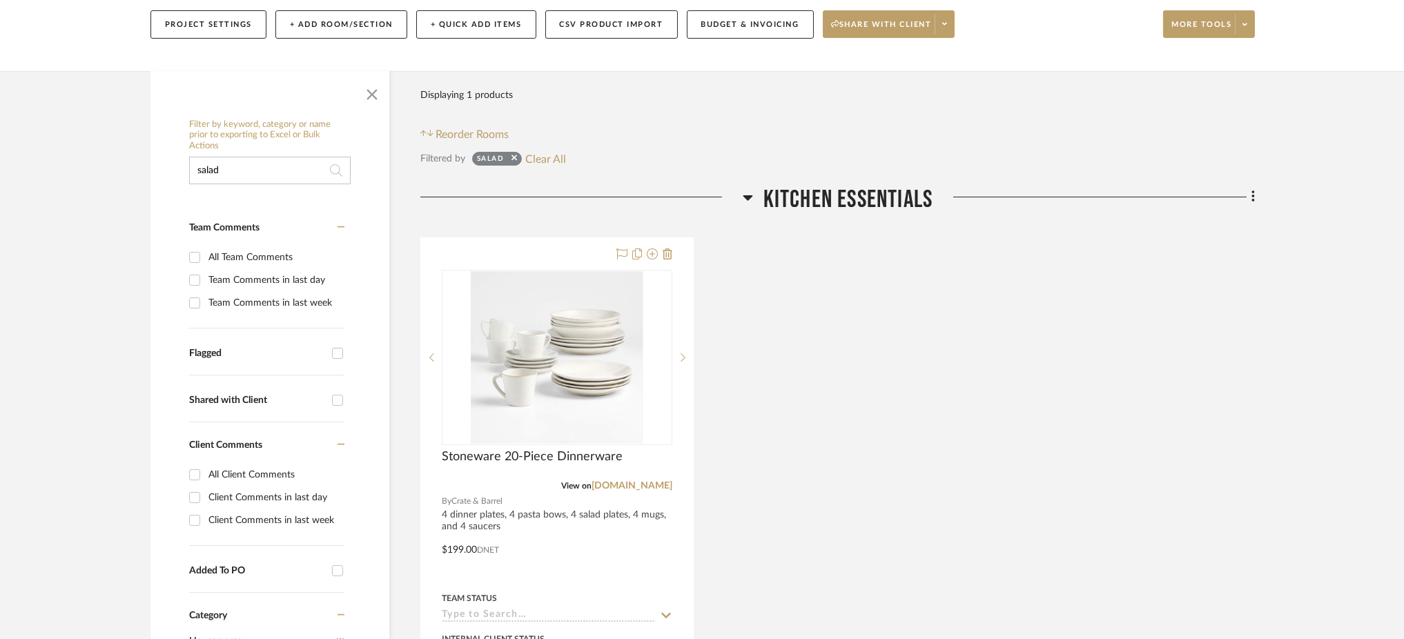
scroll to position [202, 0]
drag, startPoint x: 199, startPoint y: 125, endPoint x: 158, endPoint y: 124, distance: 40.7
type input "serv"
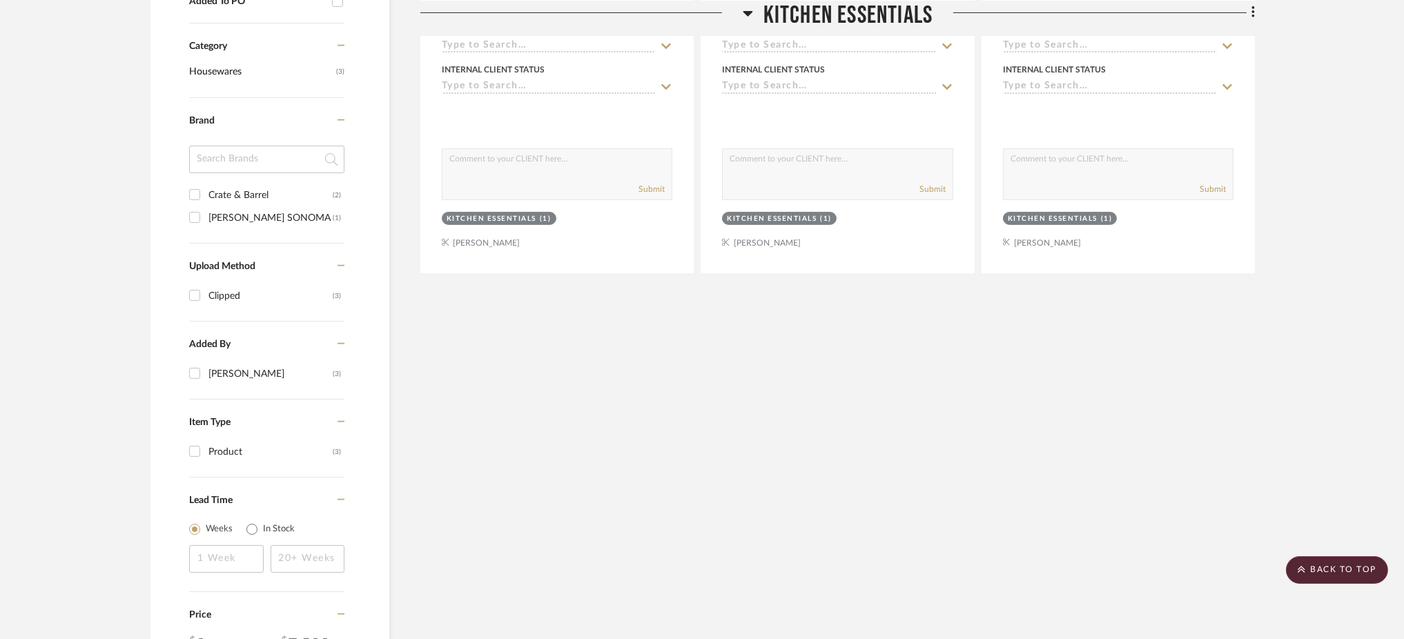
scroll to position [770, 0]
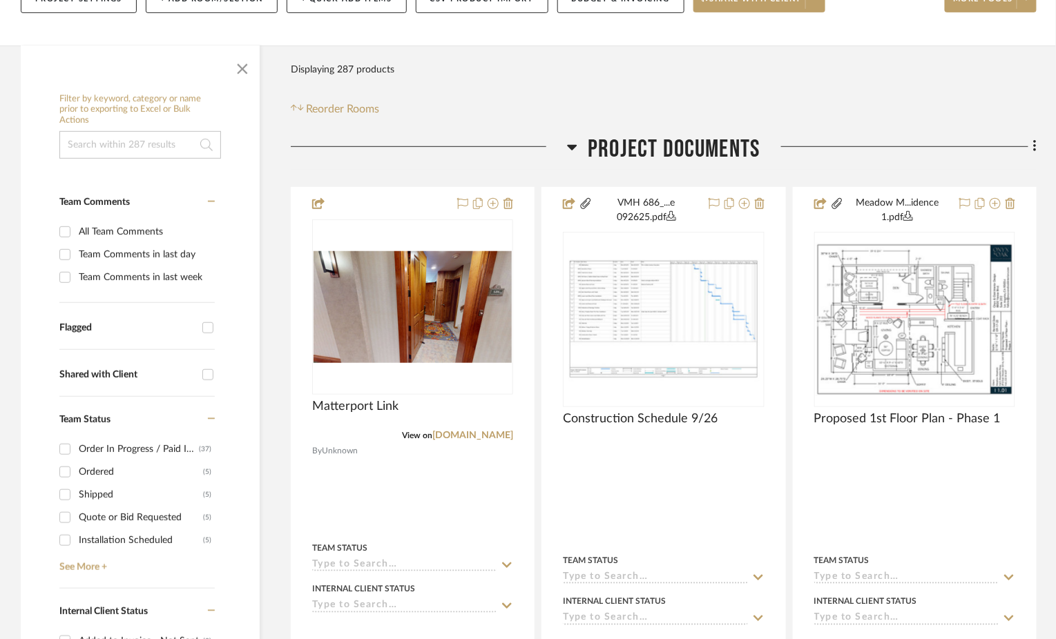
scroll to position [225, 0]
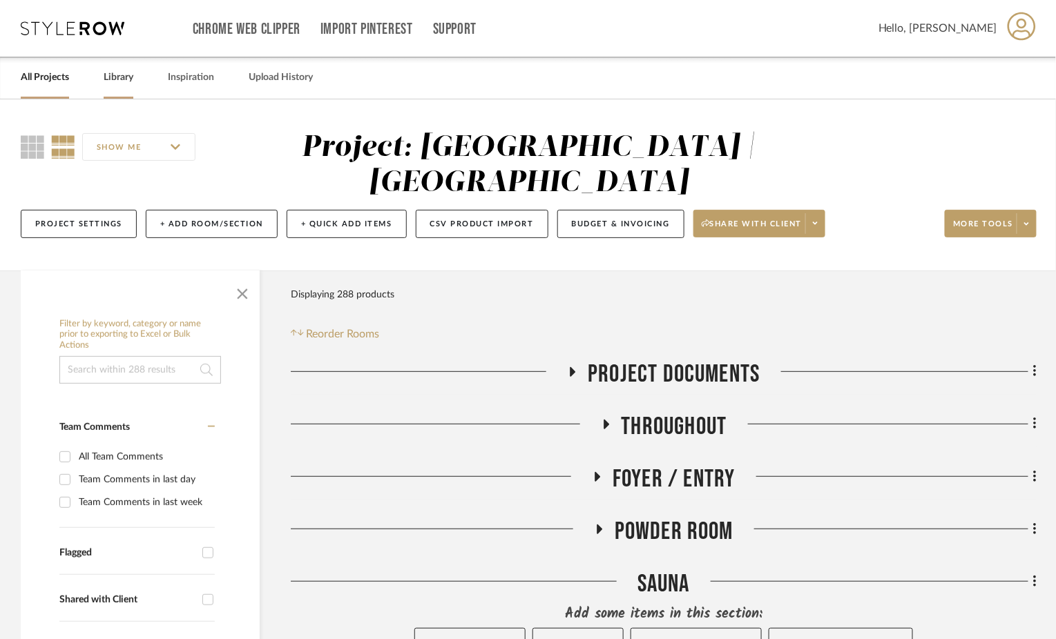
click at [122, 81] on link "Library" at bounding box center [119, 77] width 30 height 19
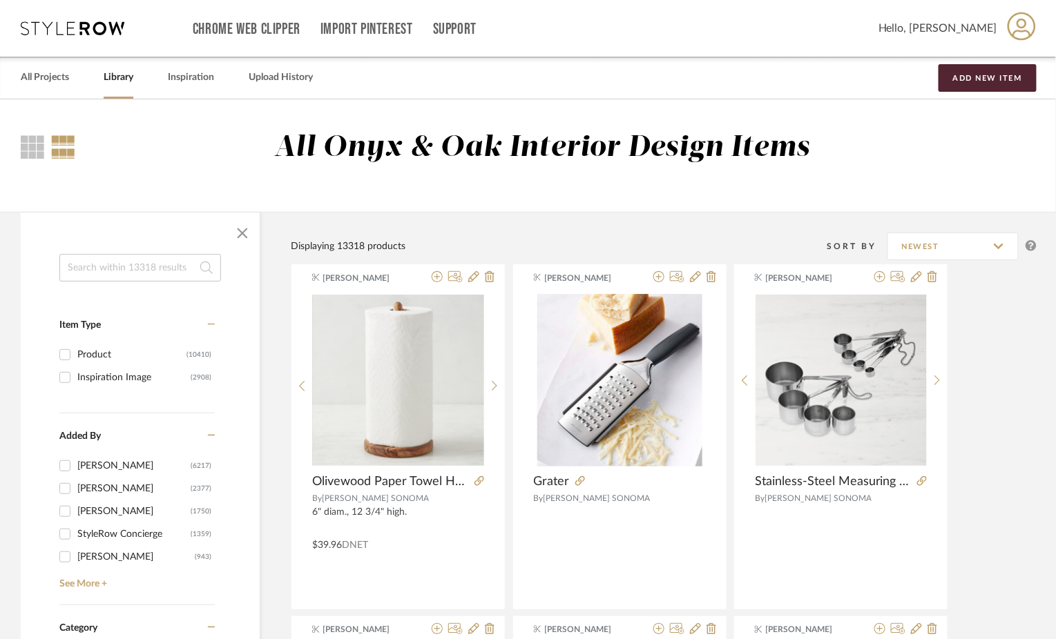
click at [162, 262] on input at bounding box center [140, 268] width 162 height 28
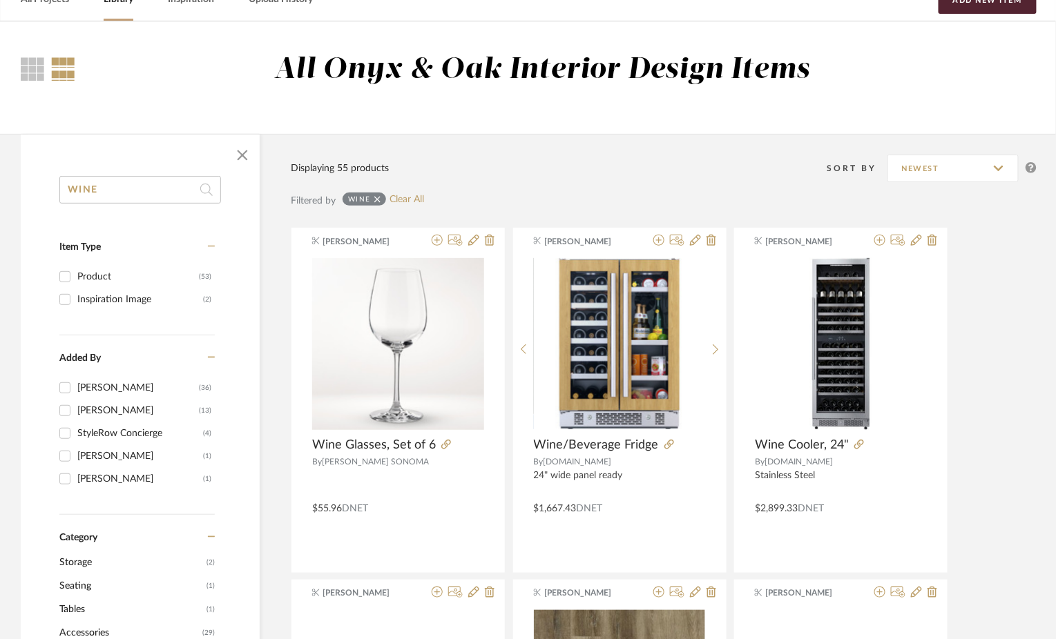
scroll to position [31, 0]
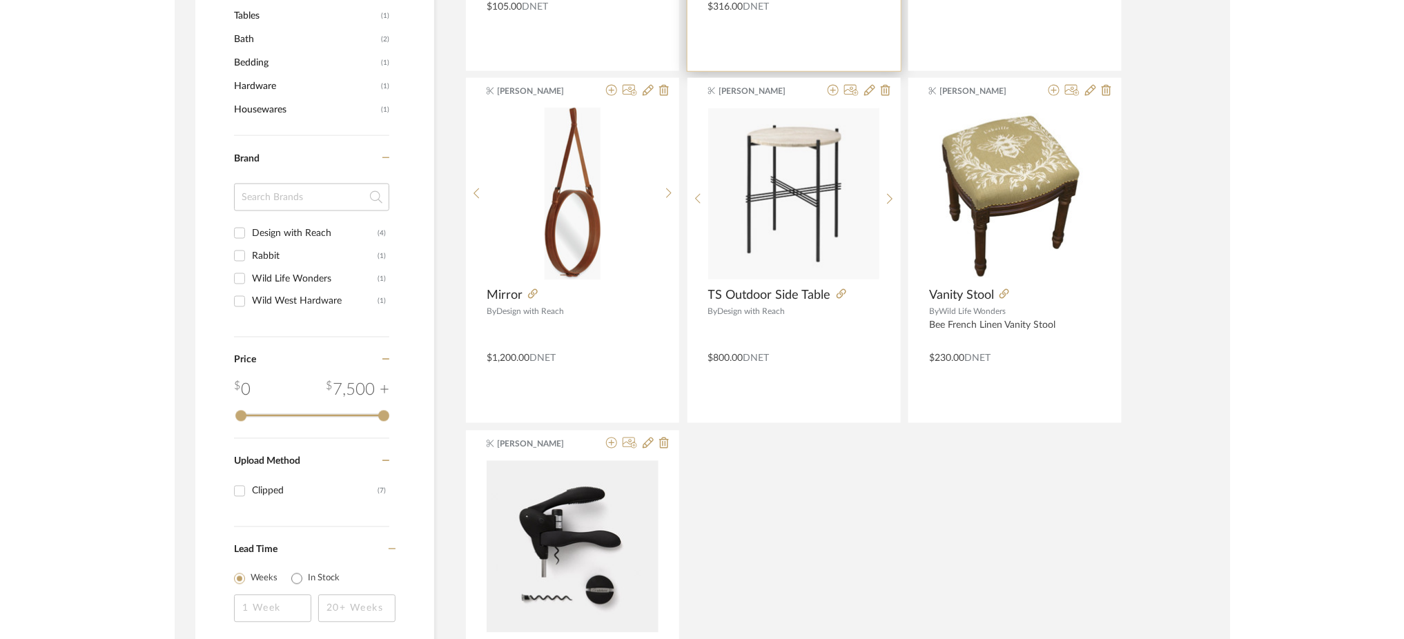
scroll to position [808, 0]
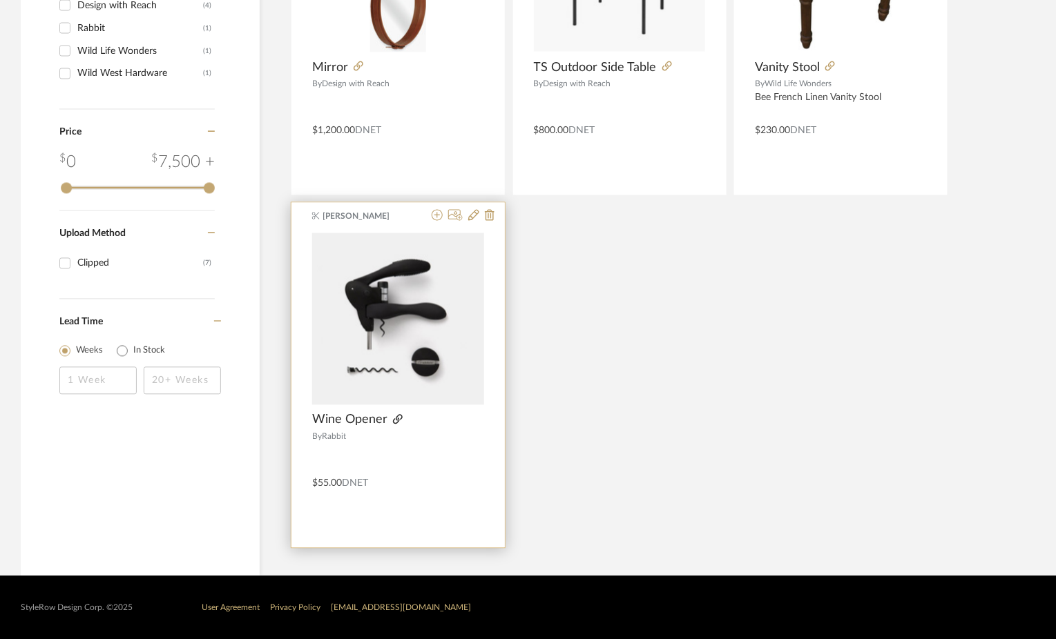
click at [398, 419] on icon at bounding box center [398, 420] width 10 height 10
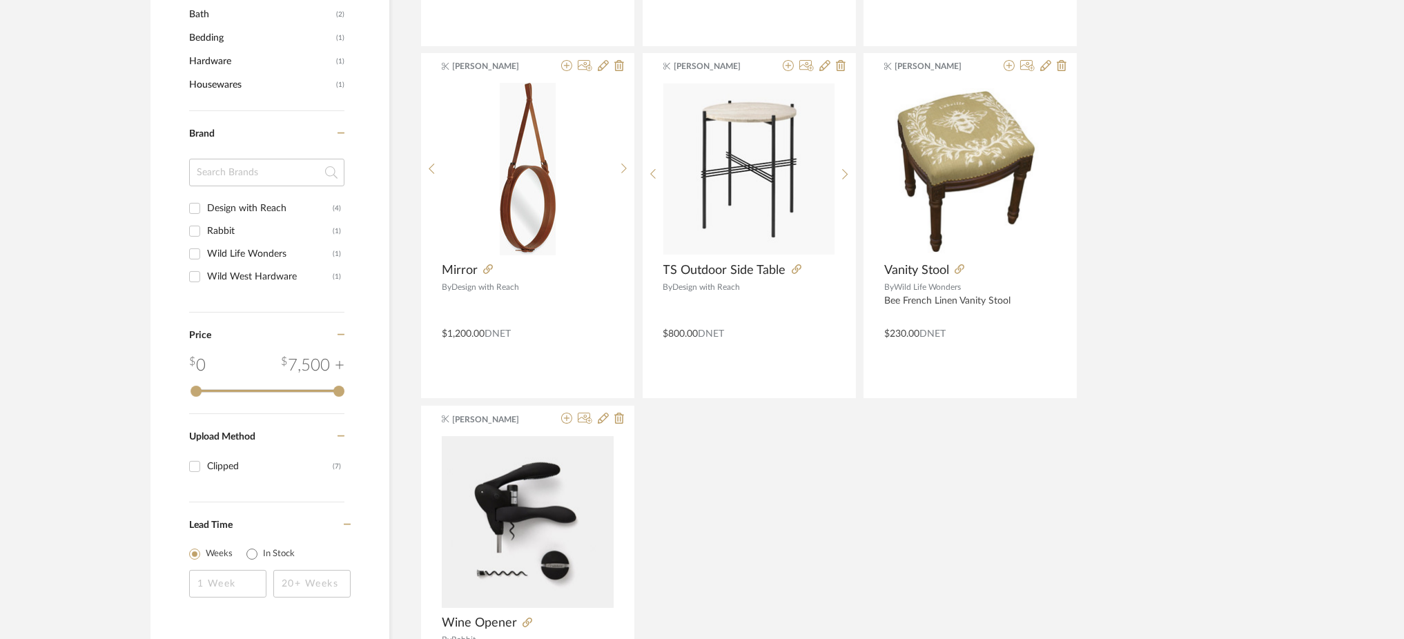
scroll to position [602, 0]
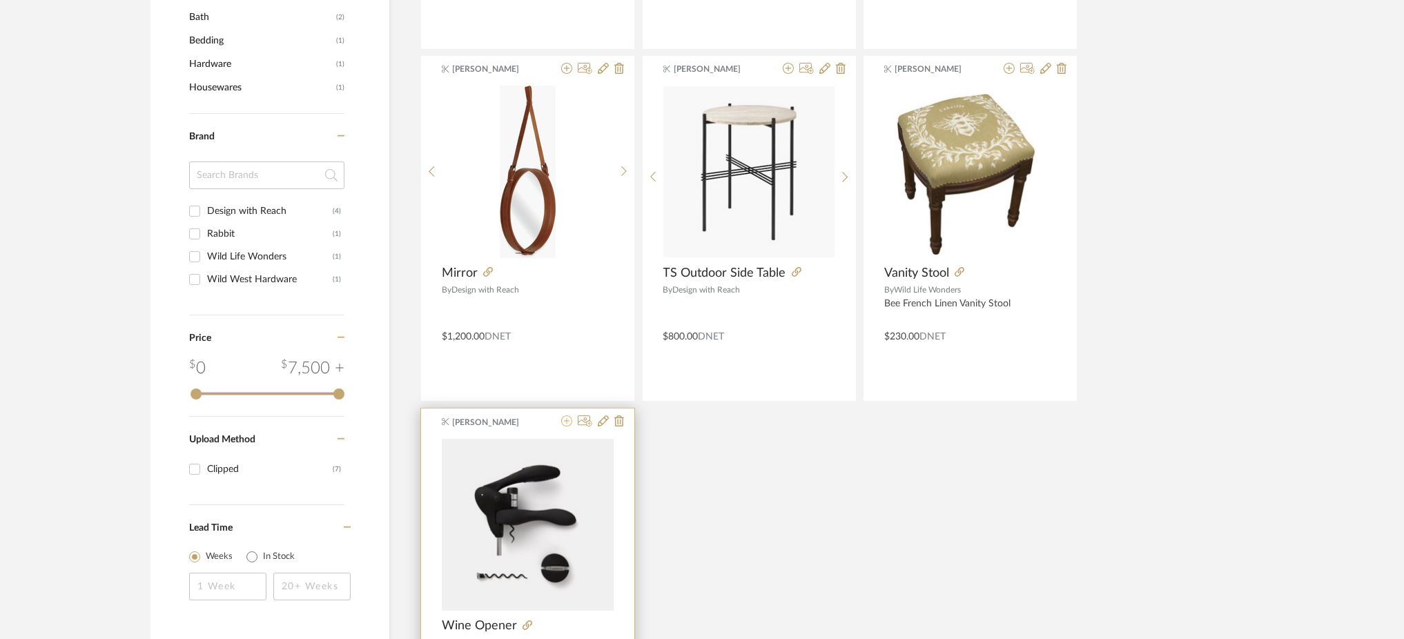
click at [564, 423] on icon at bounding box center [566, 421] width 11 height 11
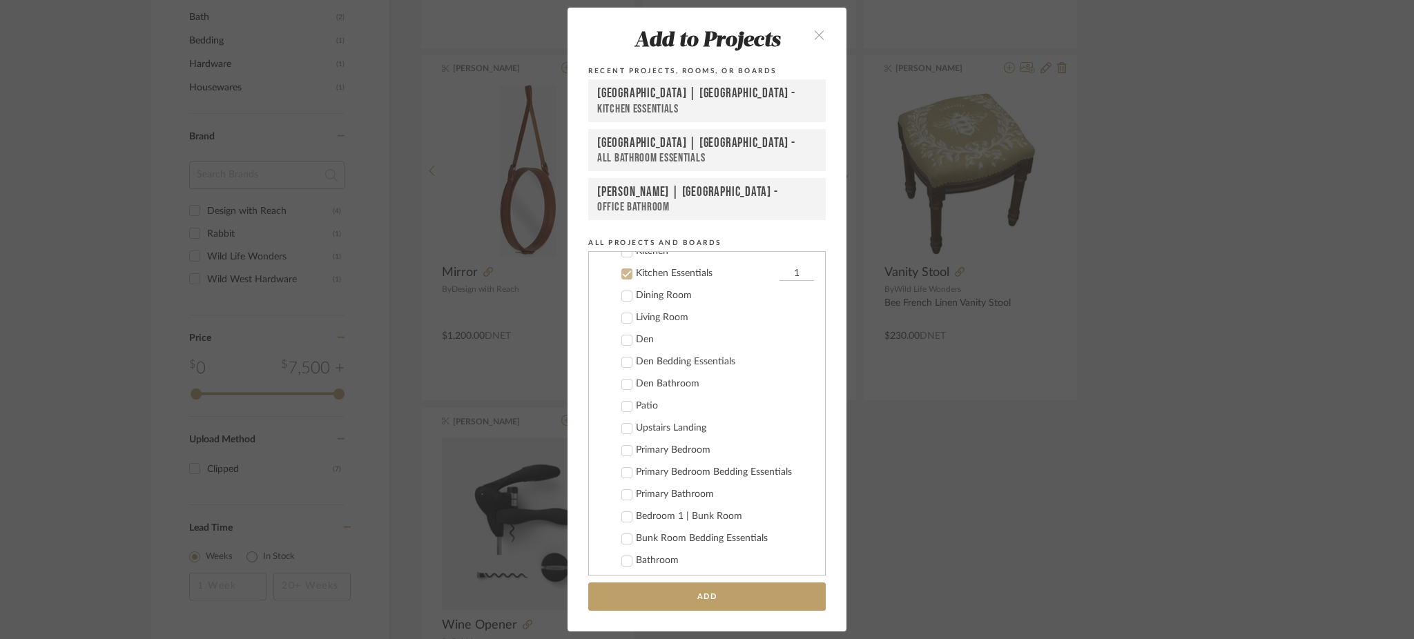
scroll to position [600, 0]
click at [670, 597] on button "Add" at bounding box center [707, 597] width 238 height 28
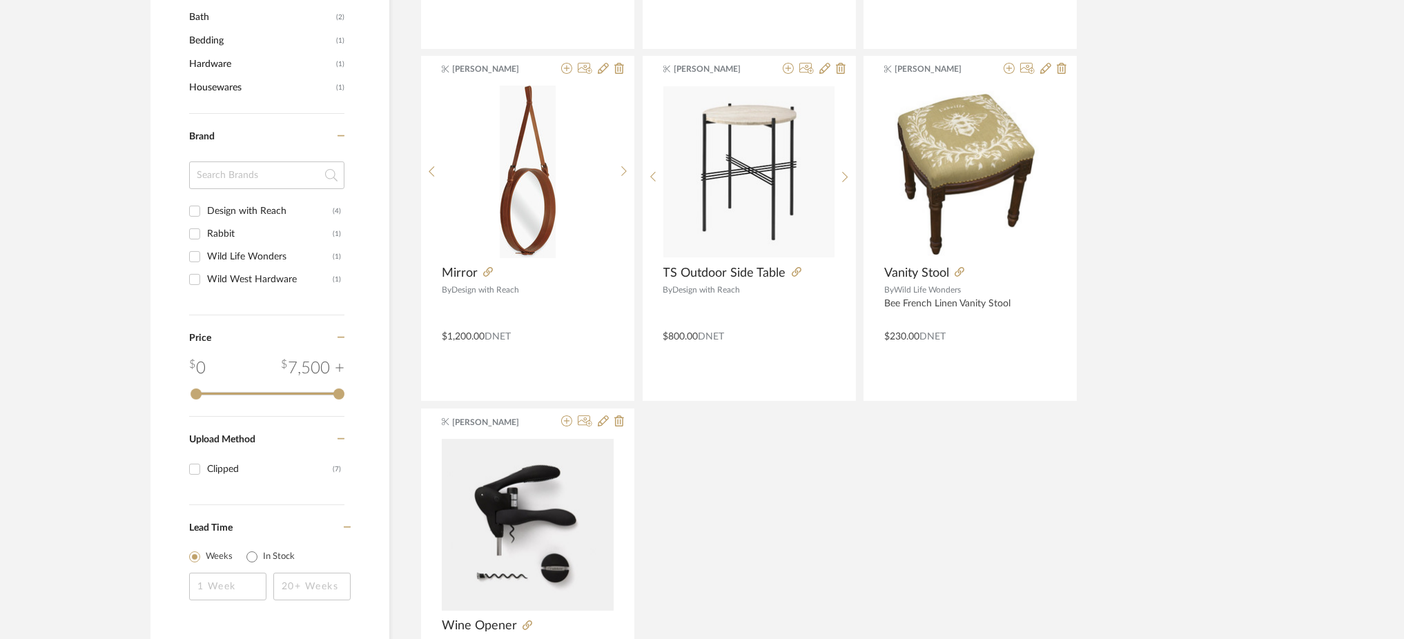
scroll to position [0, 0]
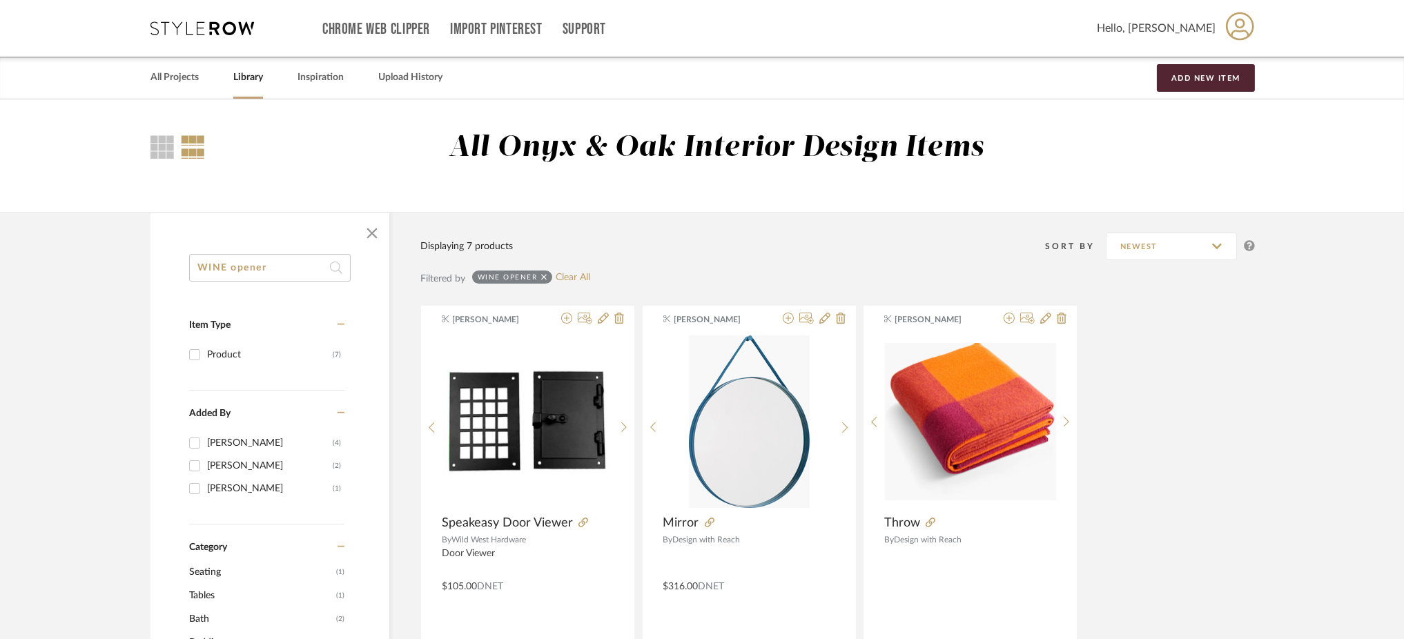
drag, startPoint x: 293, startPoint y: 258, endPoint x: 140, endPoint y: 276, distance: 153.6
type input "shampoo"
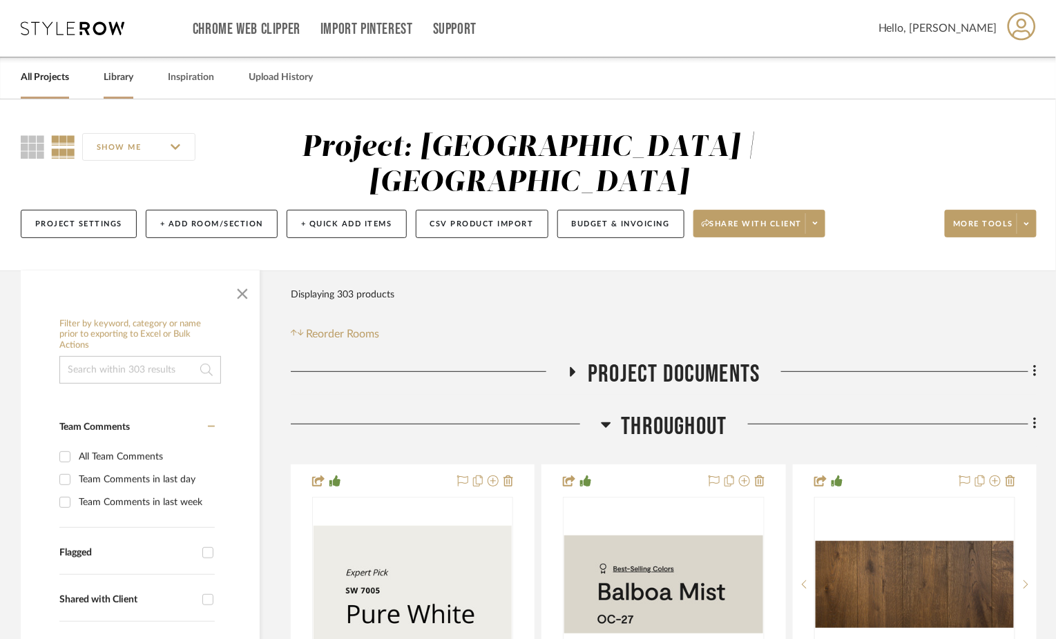
click at [115, 67] on div "Library" at bounding box center [119, 78] width 30 height 42
click at [115, 77] on link "Library" at bounding box center [119, 77] width 30 height 19
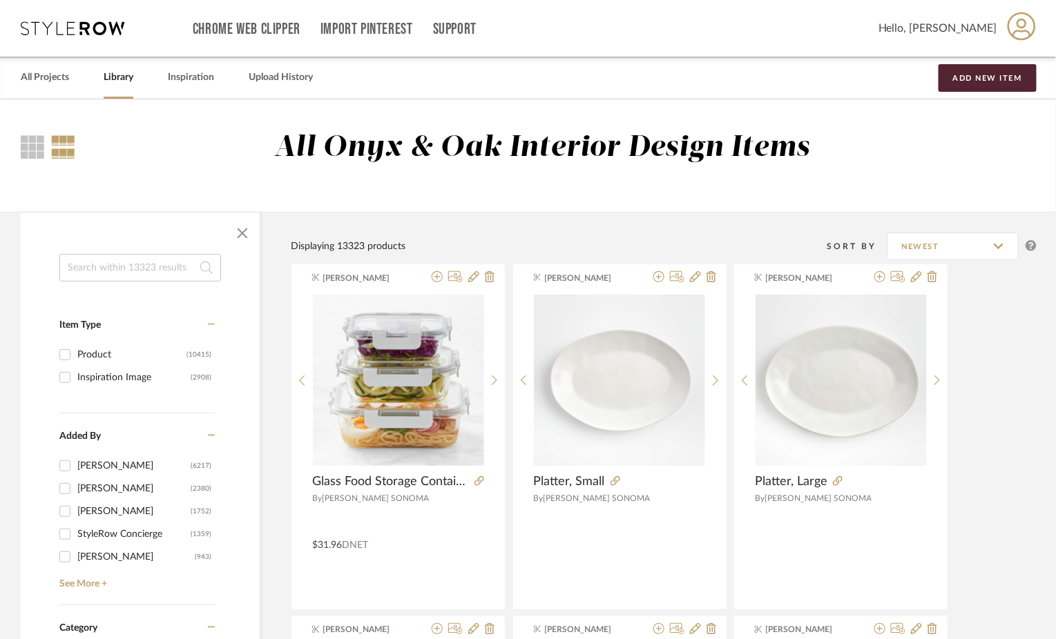
click at [137, 266] on input at bounding box center [140, 268] width 162 height 28
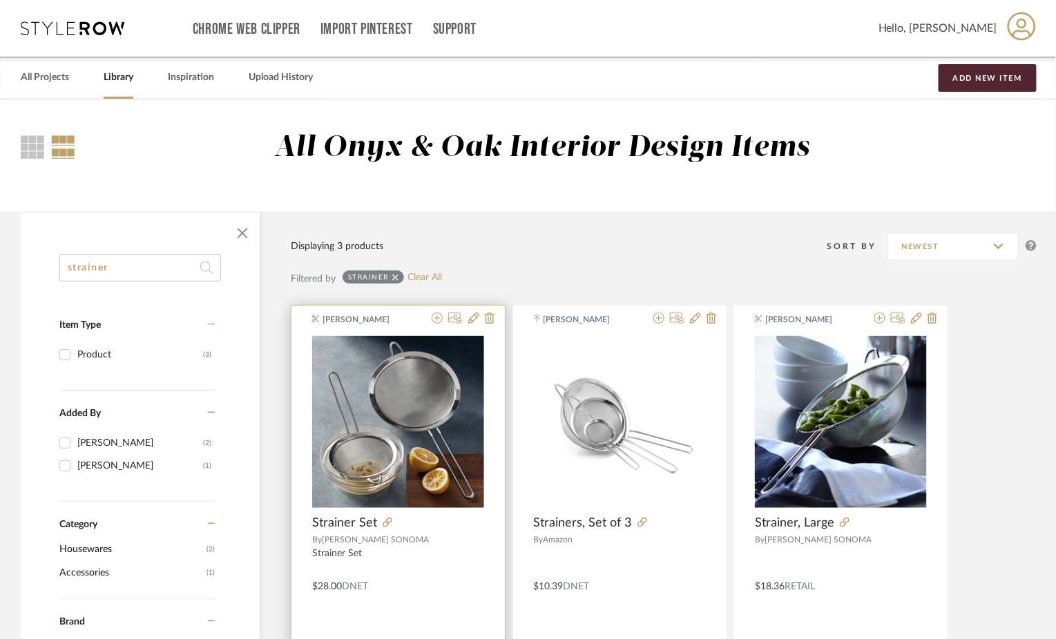
scroll to position [45, 0]
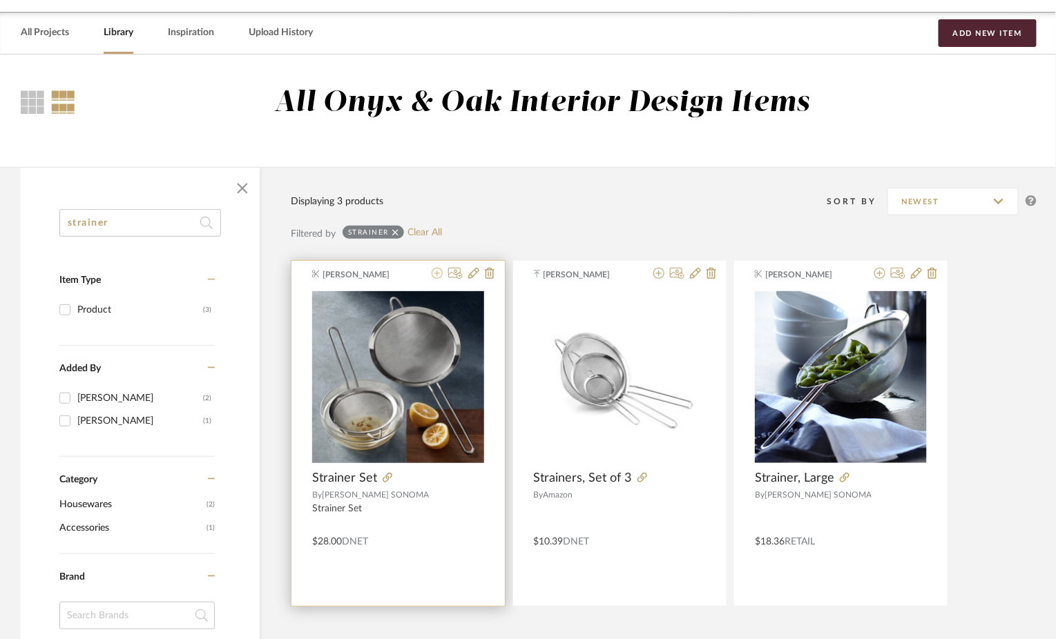
click at [438, 273] on icon at bounding box center [437, 273] width 11 height 11
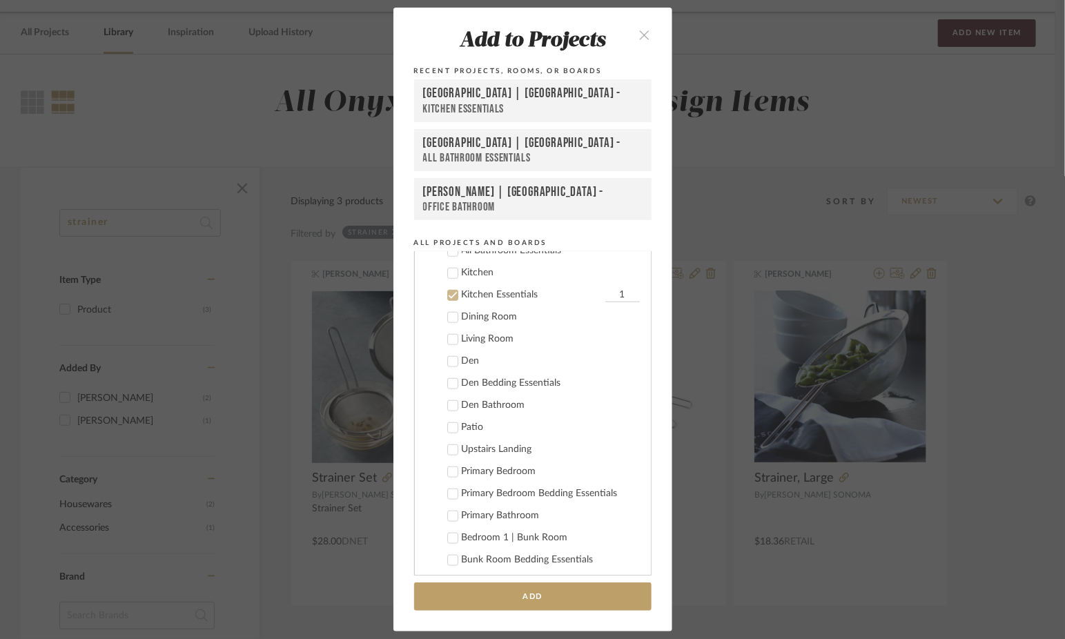
scroll to position [600, 0]
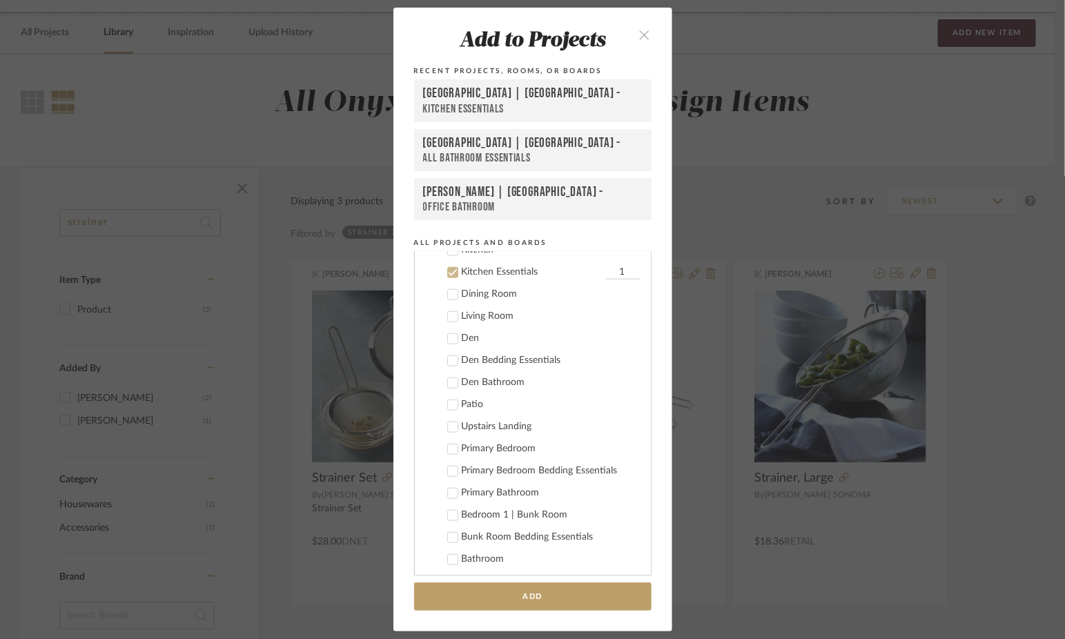
click at [782, 355] on div "Add to Projects Recent Projects, Rooms, or Boards [GEOGRAPHIC_DATA] | [GEOGRAPH…" at bounding box center [532, 319] width 1065 height 639
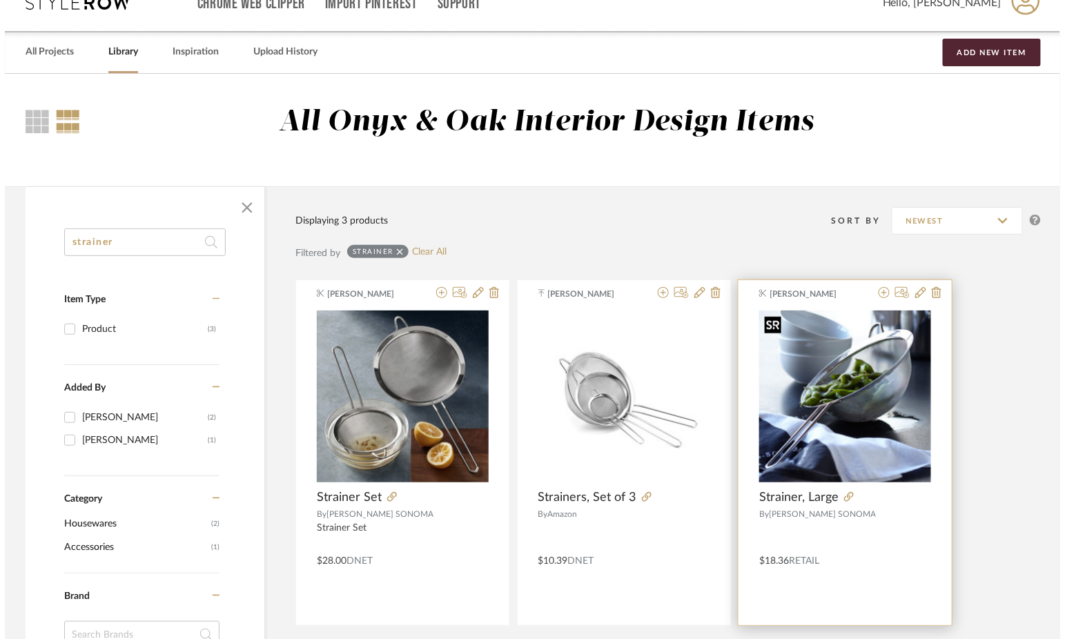
scroll to position [0, 0]
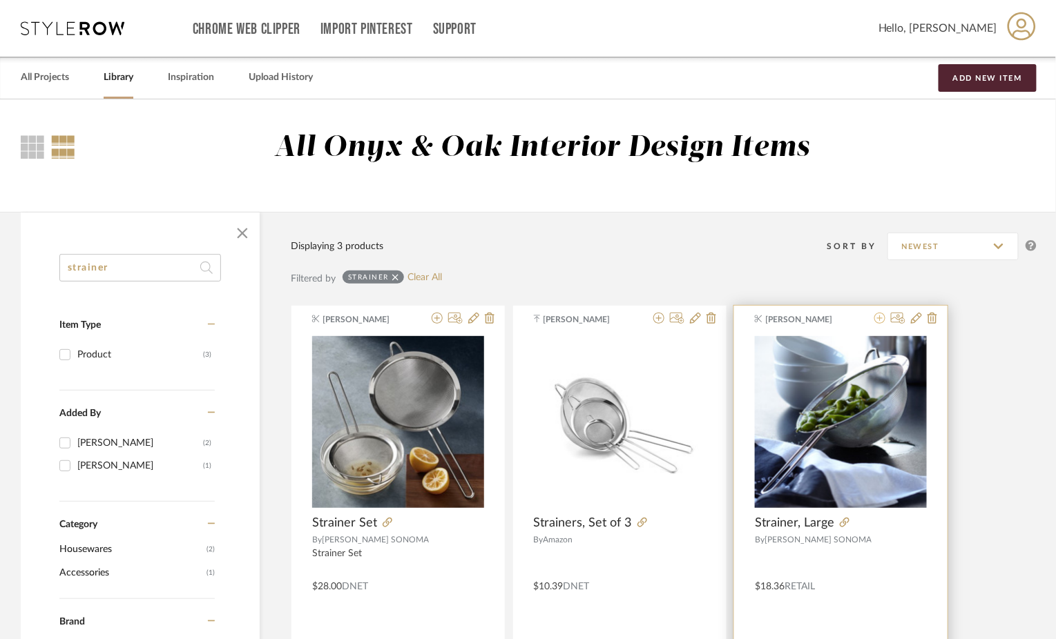
click at [879, 316] on icon at bounding box center [879, 318] width 11 height 11
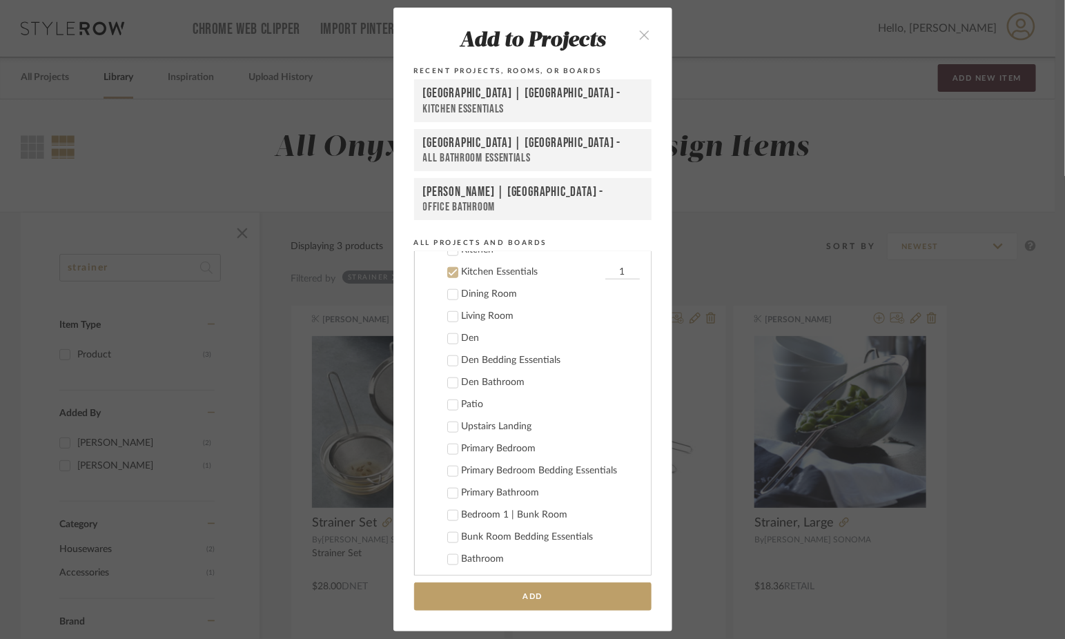
scroll to position [541, 0]
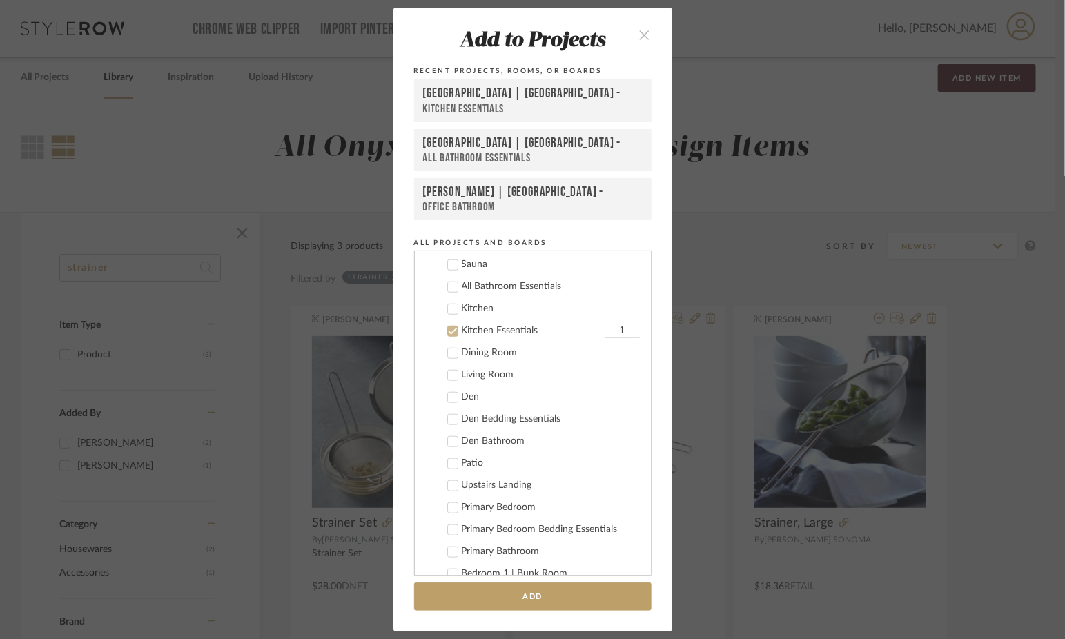
click at [448, 327] on icon at bounding box center [453, 332] width 10 height 10
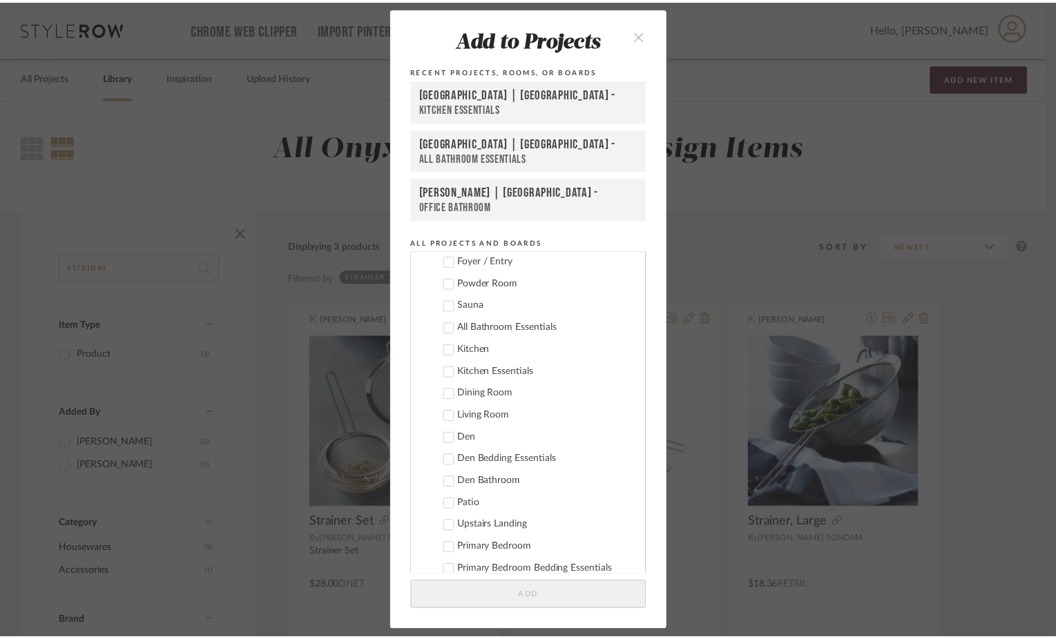
scroll to position [494, 0]
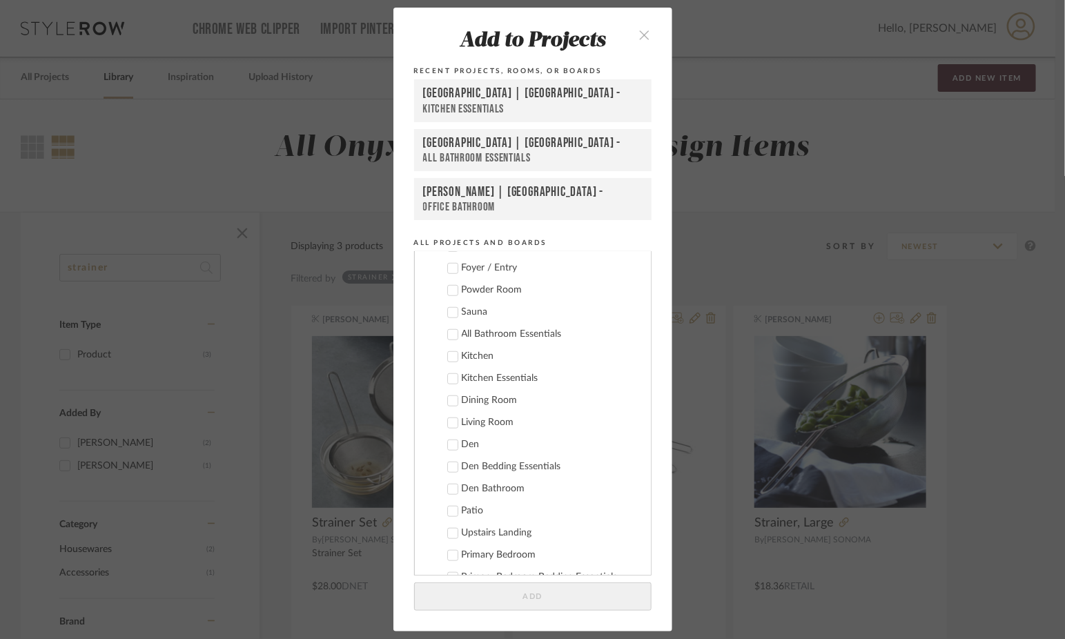
click at [448, 376] on icon at bounding box center [452, 379] width 9 height 7
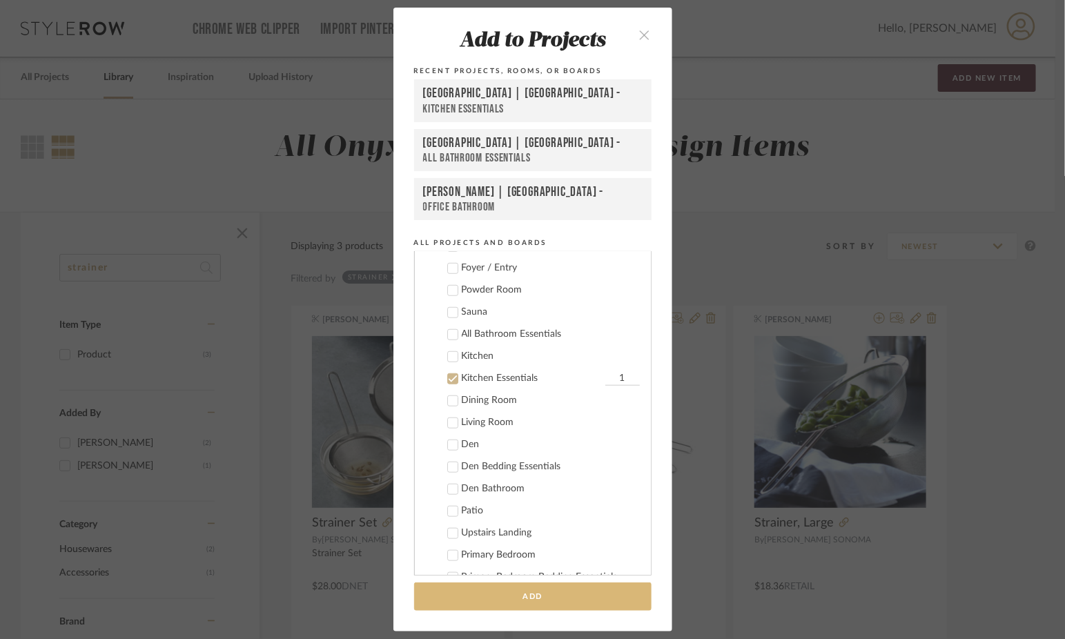
click at [516, 597] on button "Add" at bounding box center [533, 597] width 238 height 28
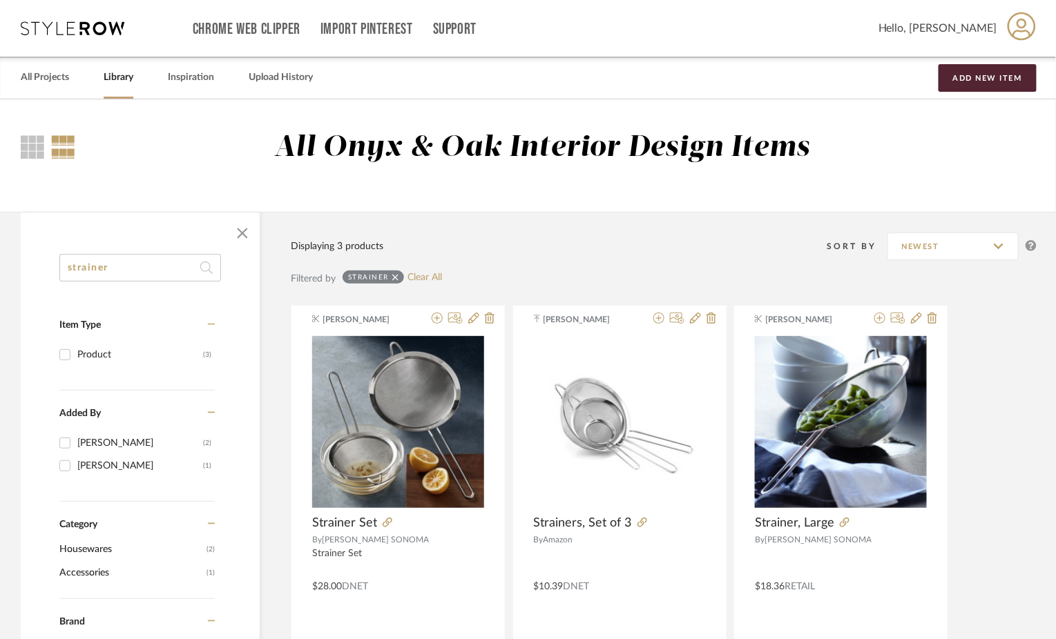
drag, startPoint x: 153, startPoint y: 276, endPoint x: 0, endPoint y: 292, distance: 154.1
type input "o"
type input "[PERSON_NAME]"
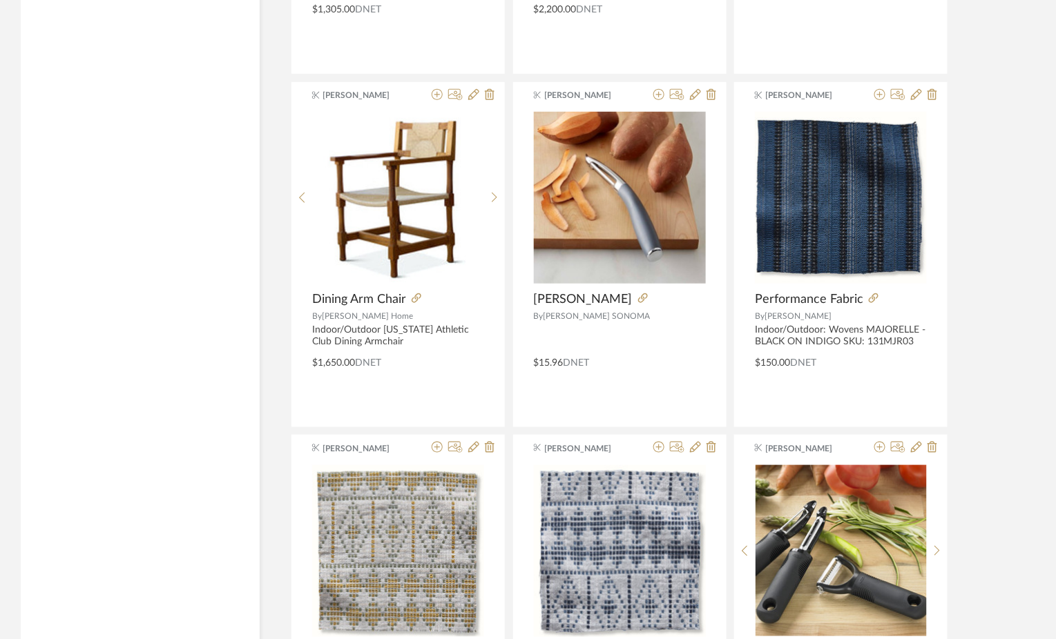
scroll to position [1980, 0]
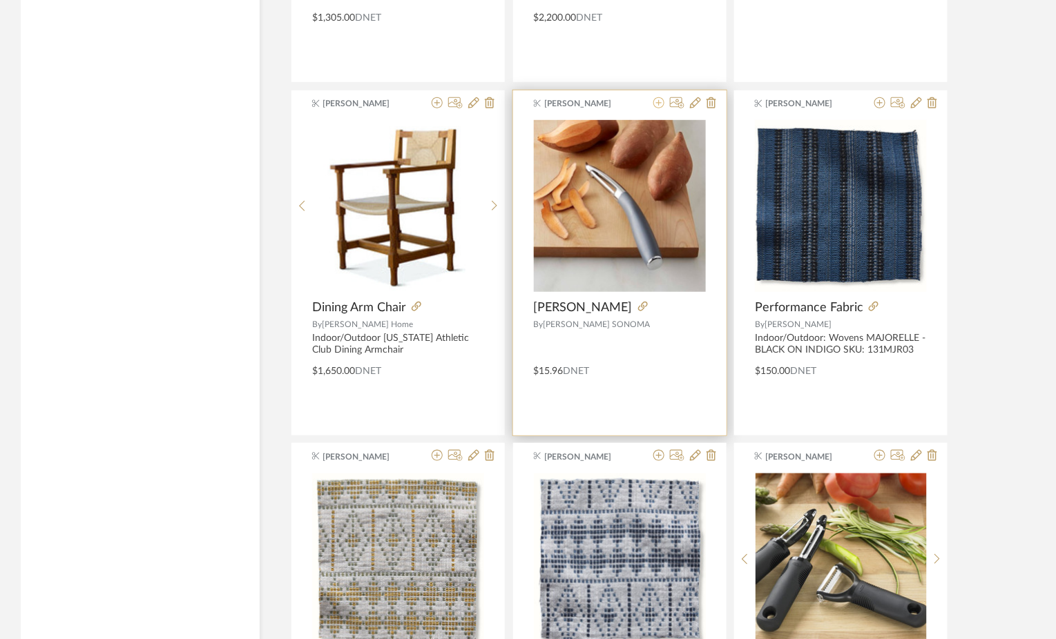
click at [659, 101] on icon at bounding box center [658, 102] width 11 height 11
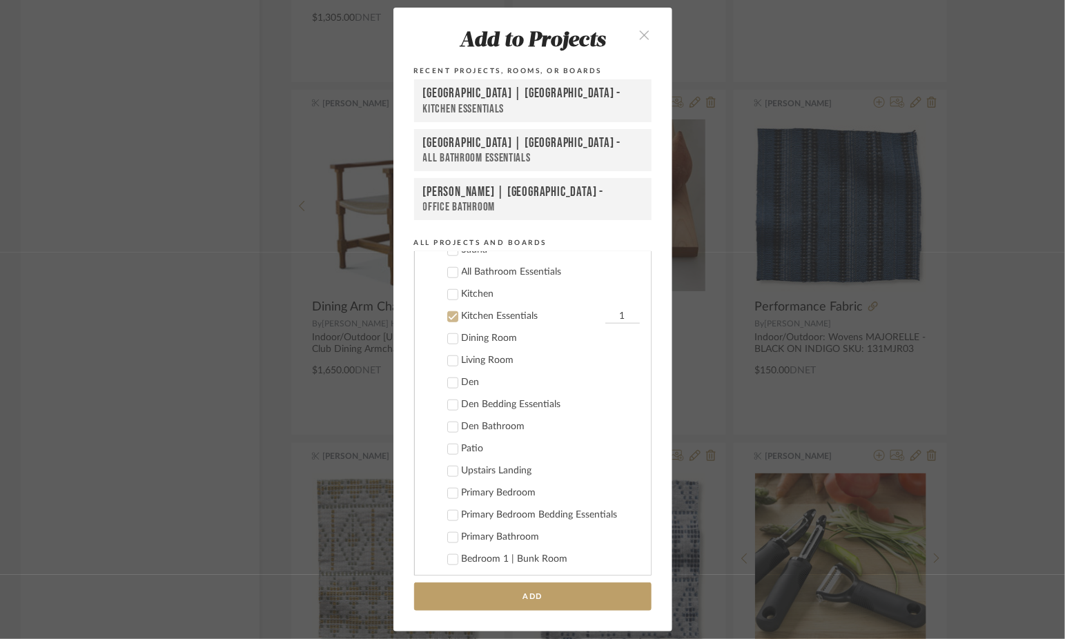
scroll to position [600, 0]
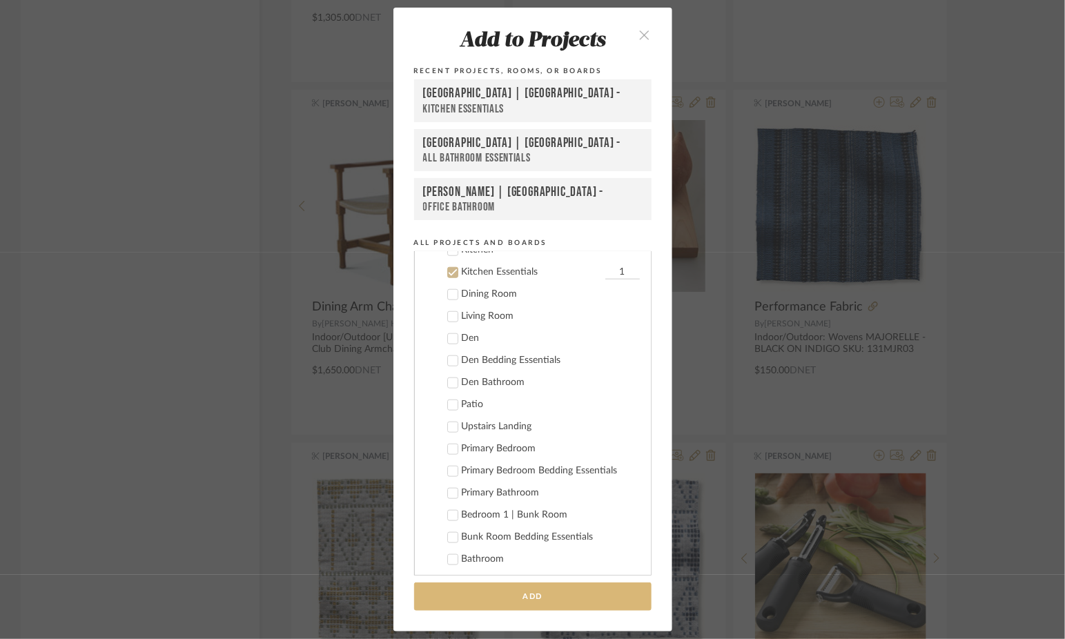
click at [516, 592] on button "Add" at bounding box center [533, 597] width 238 height 28
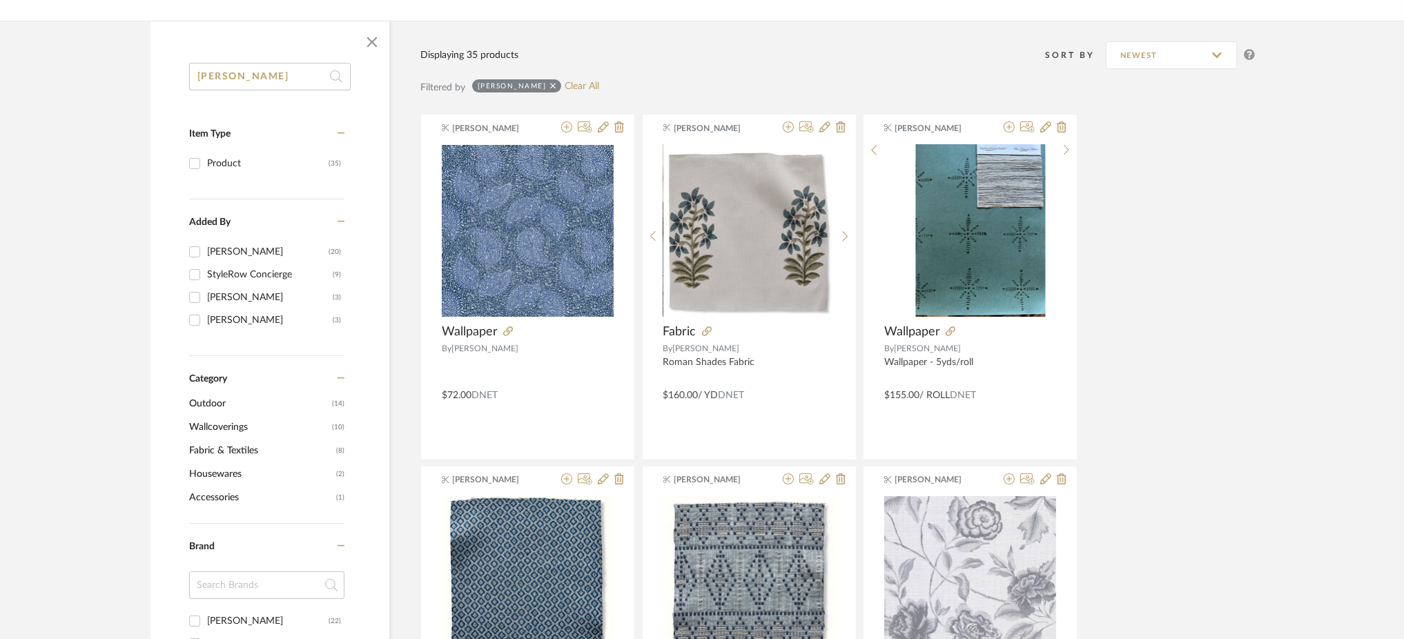
scroll to position [0, 0]
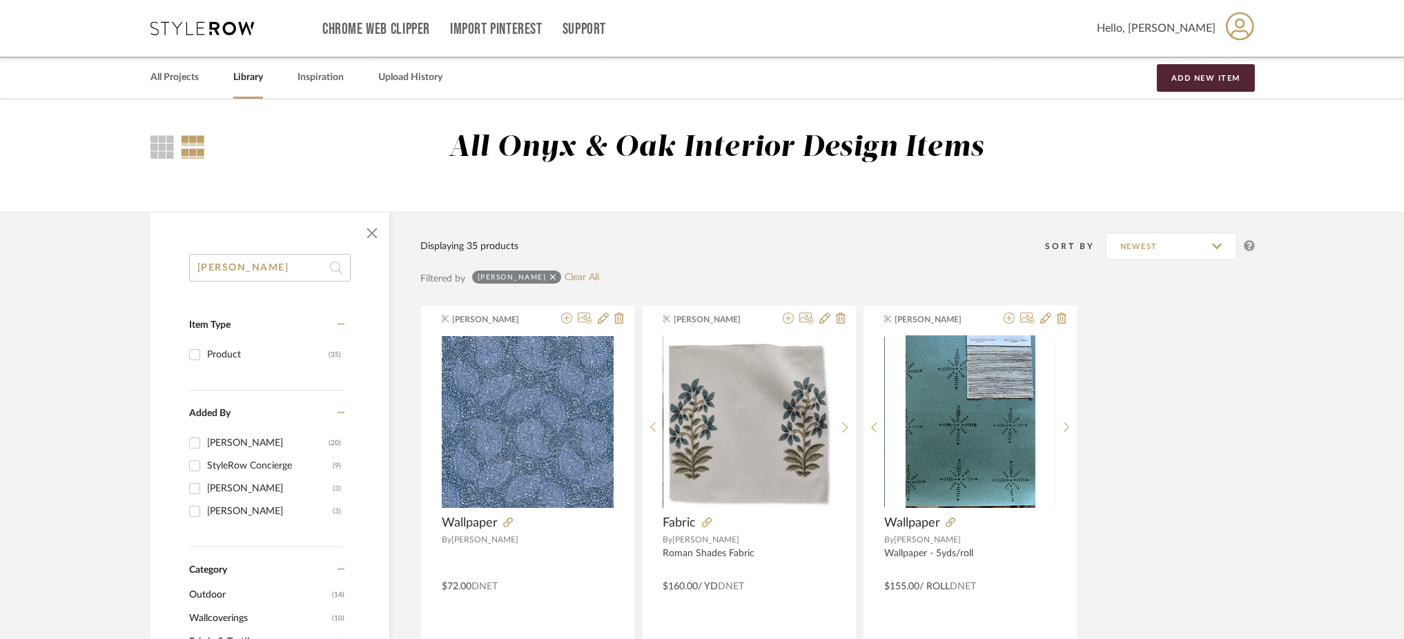
drag, startPoint x: 260, startPoint y: 272, endPoint x: 164, endPoint y: 262, distance: 96.5
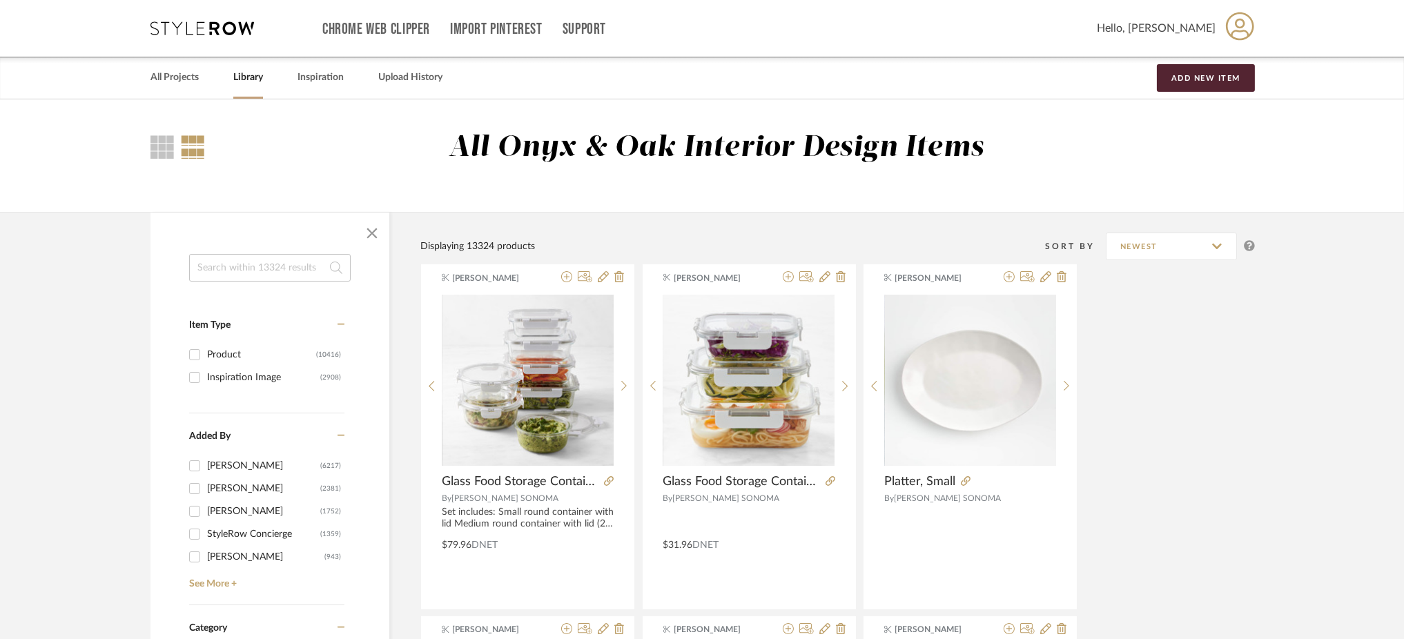
click at [294, 271] on input at bounding box center [270, 268] width 162 height 28
type input "ice cream"
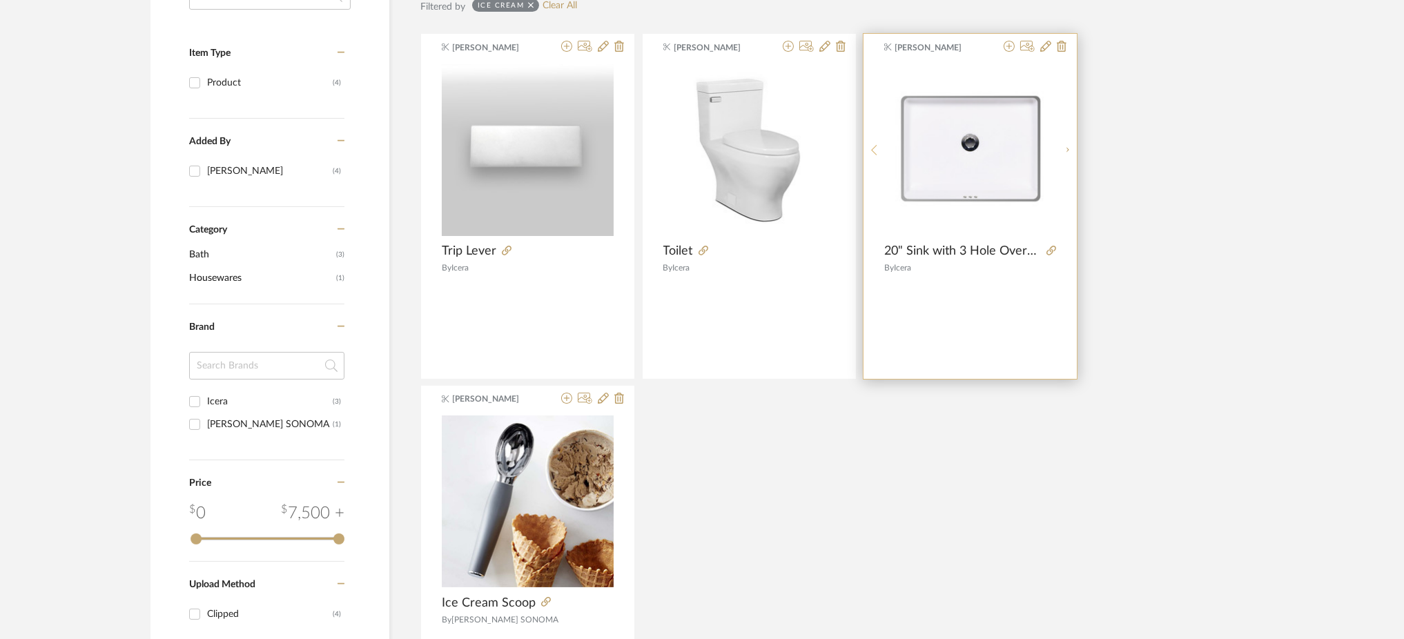
scroll to position [274, 0]
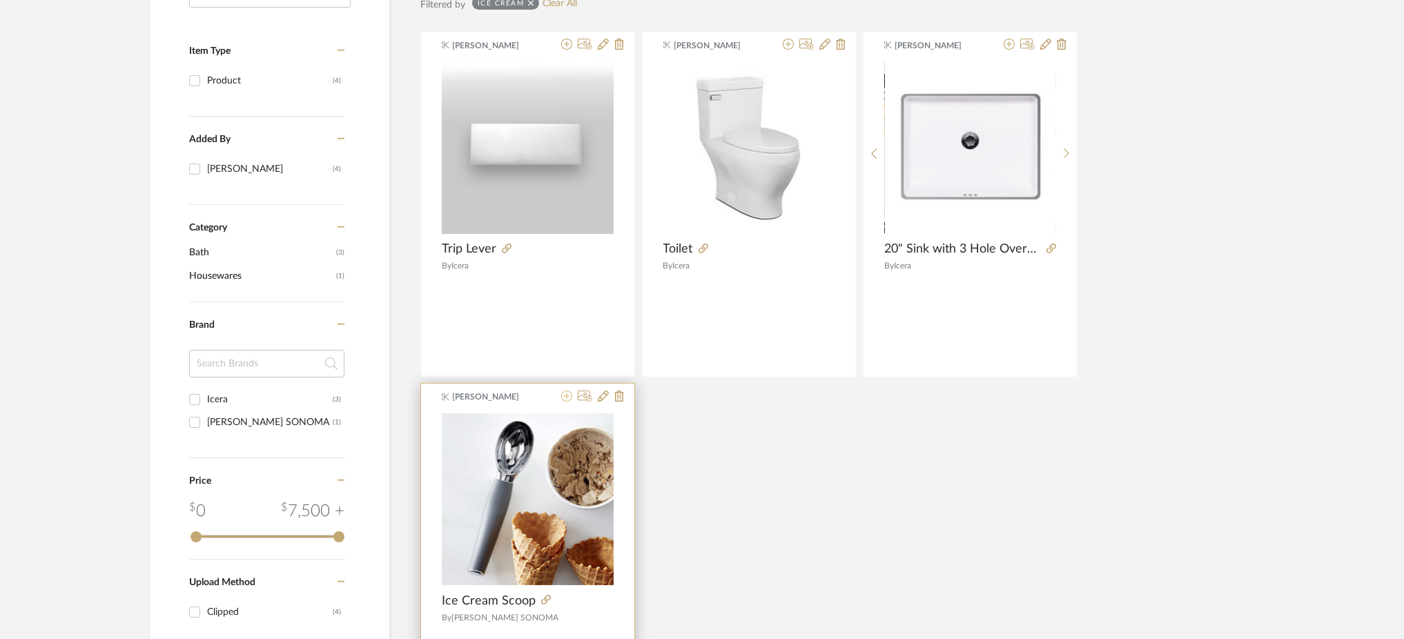
click at [564, 393] on icon at bounding box center [566, 396] width 11 height 11
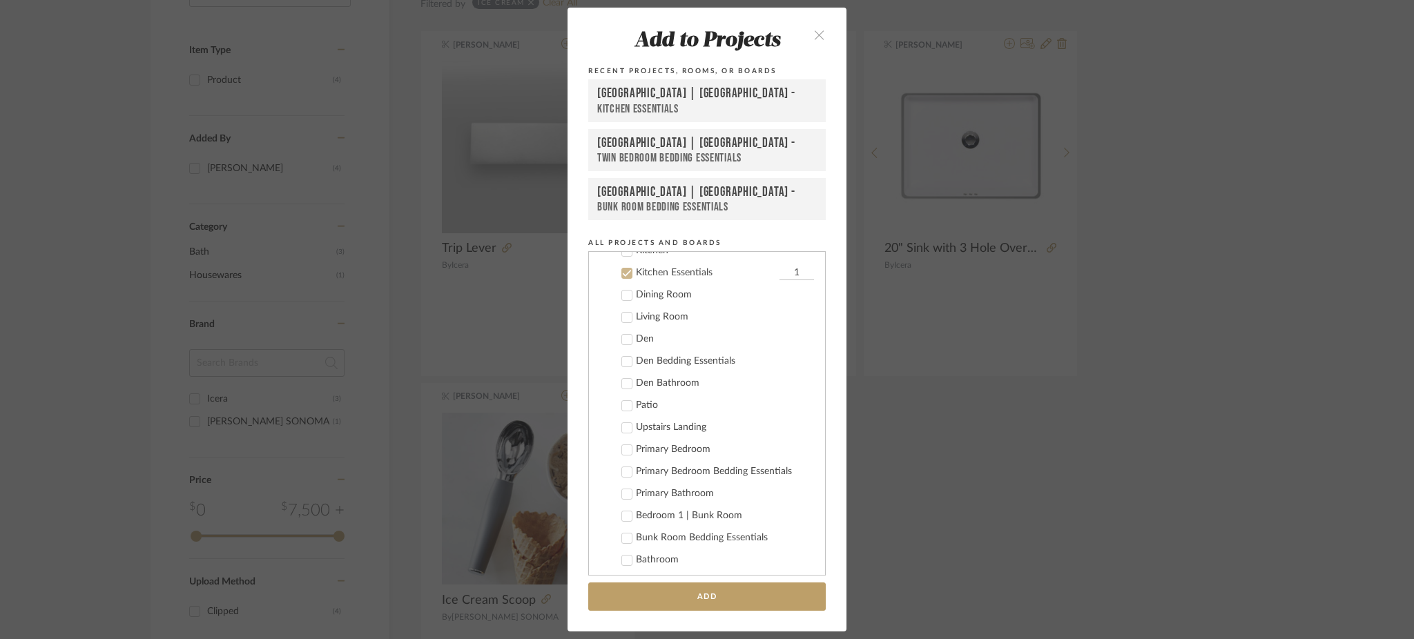
scroll to position [633, 0]
click at [912, 380] on div "Add to Projects Recent Projects, Rooms, or Boards Meadow Mountain | Vail Valley…" at bounding box center [707, 319] width 1414 height 639
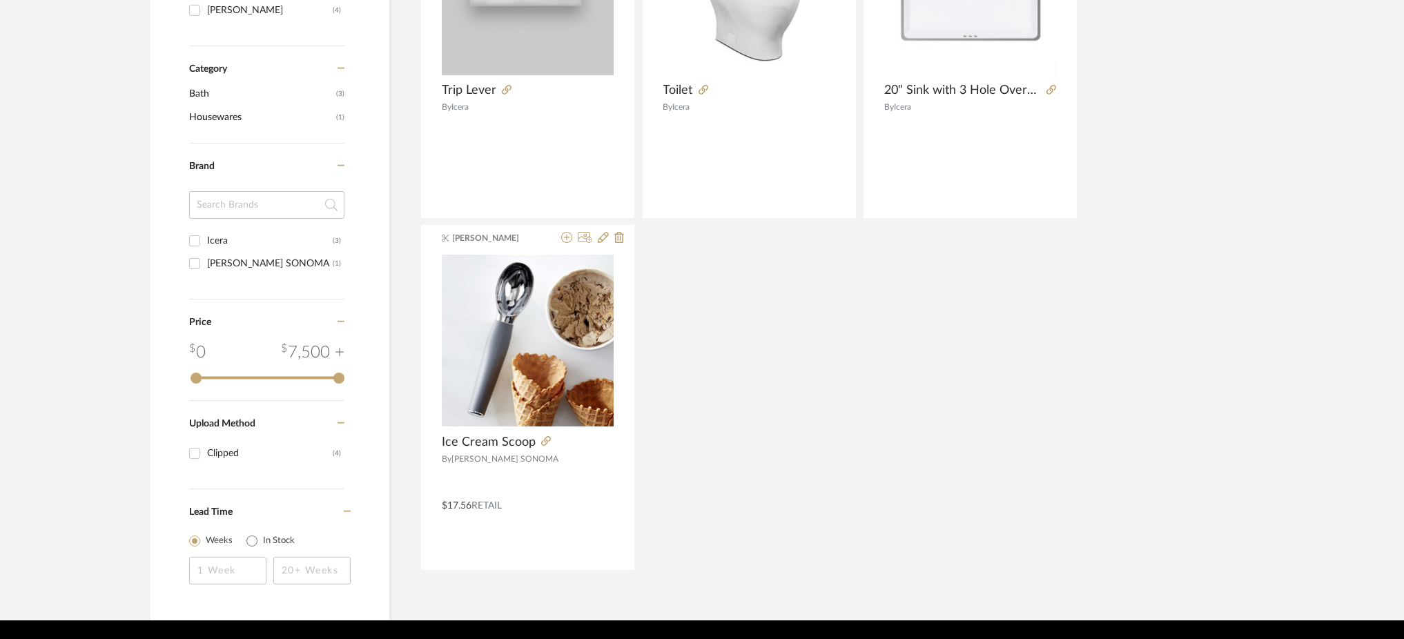
scroll to position [439, 0]
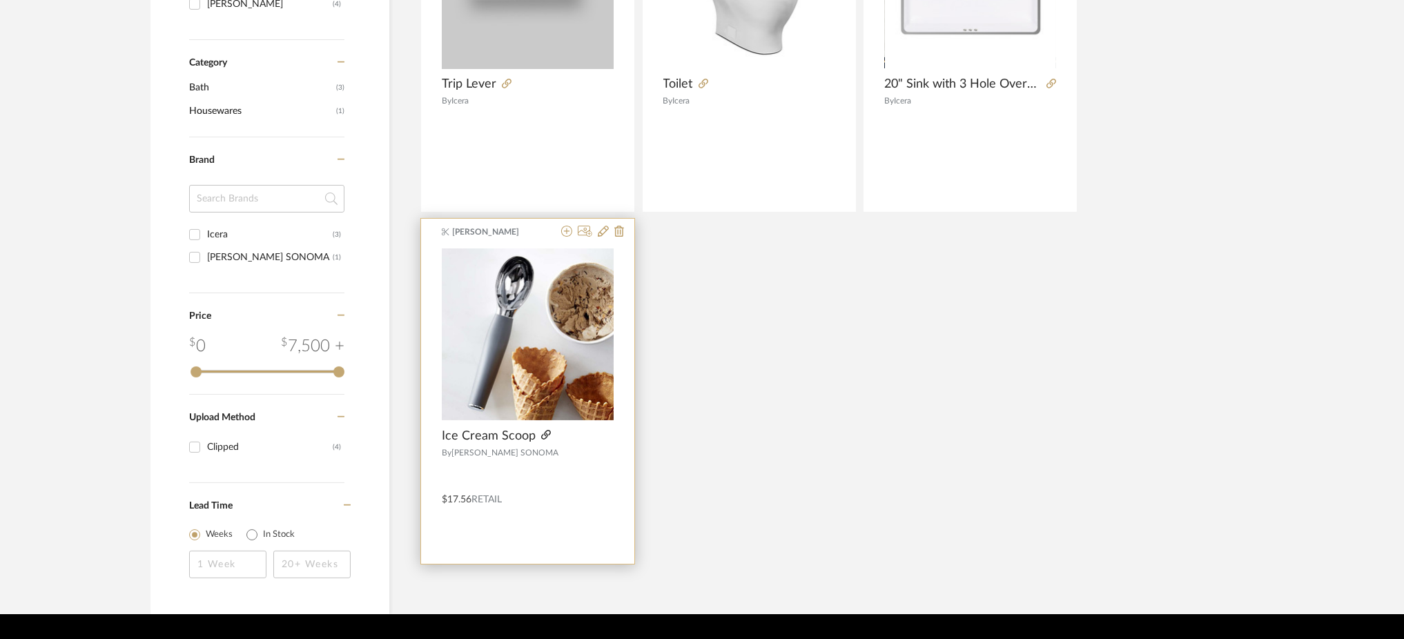
click at [545, 431] on icon at bounding box center [546, 435] width 10 height 10
click at [568, 233] on icon at bounding box center [566, 231] width 11 height 11
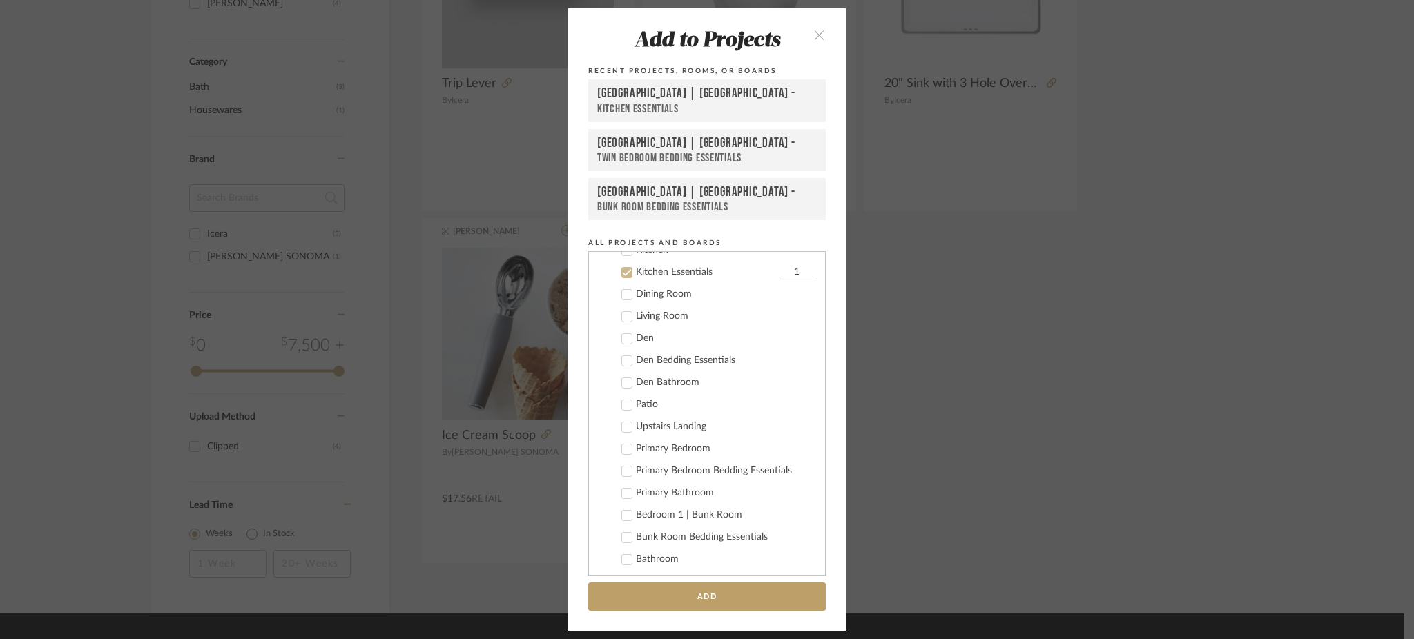
scroll to position [548, 0]
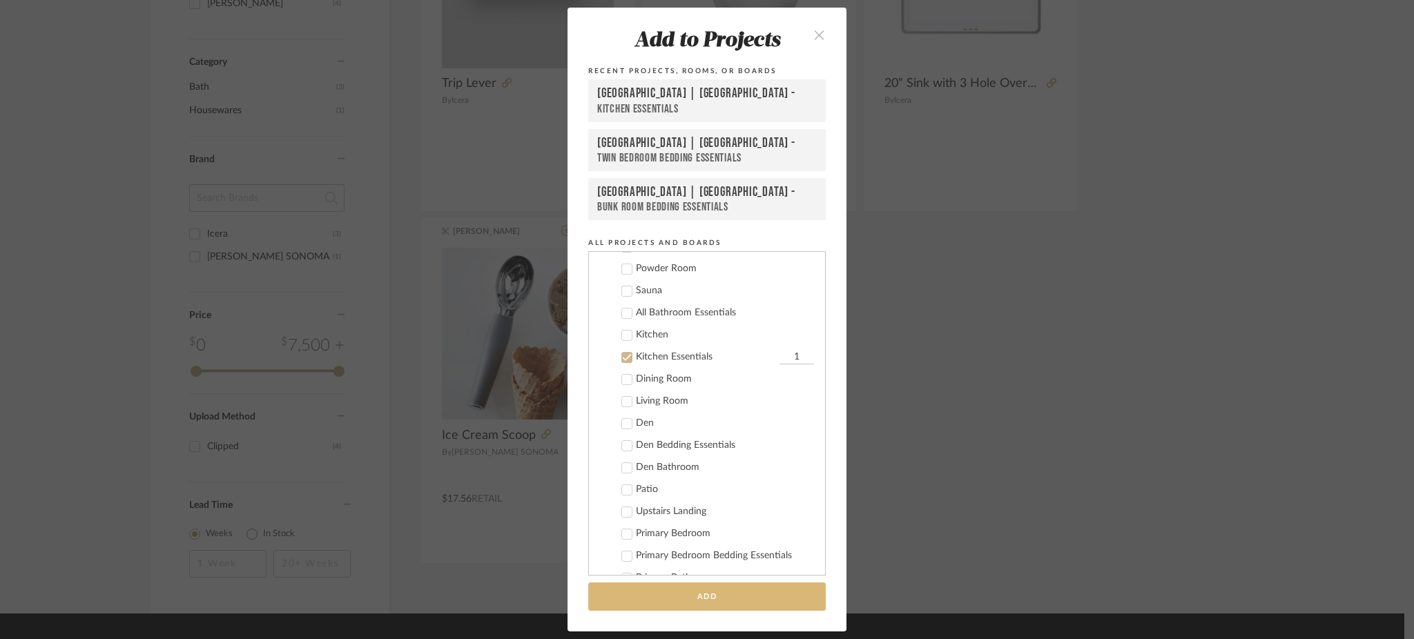
click at [724, 597] on button "Add" at bounding box center [707, 597] width 238 height 28
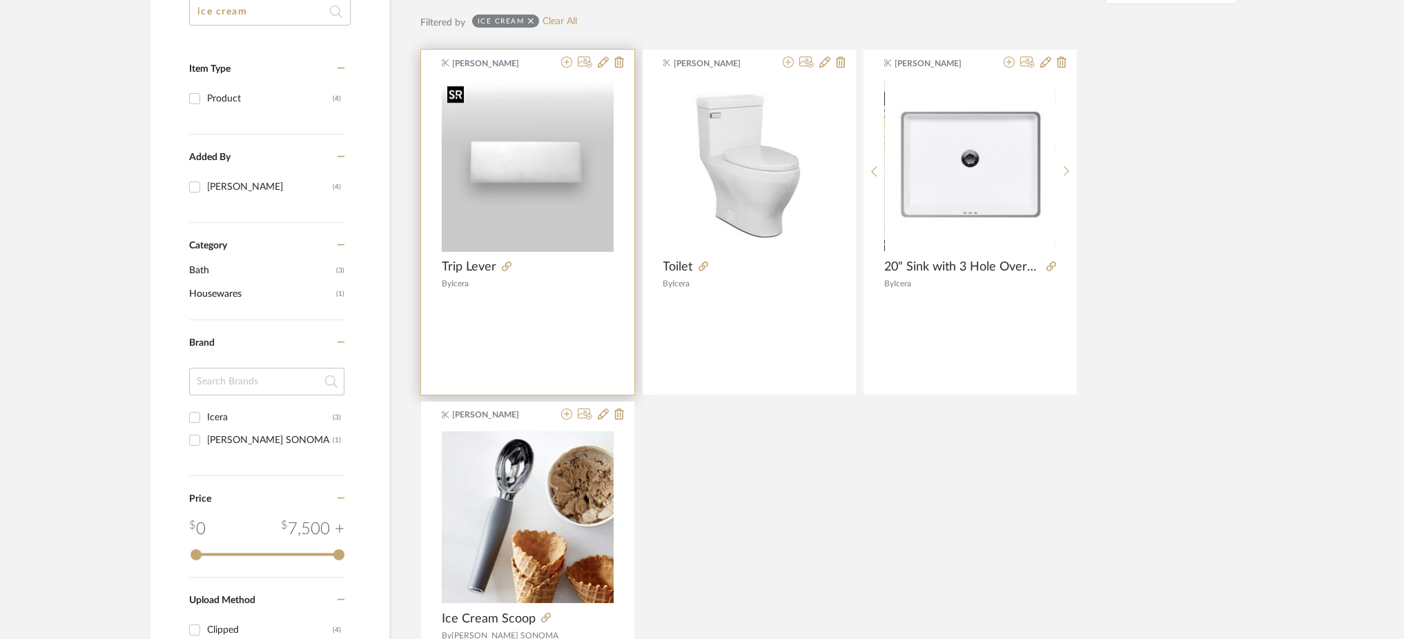
scroll to position [0, 0]
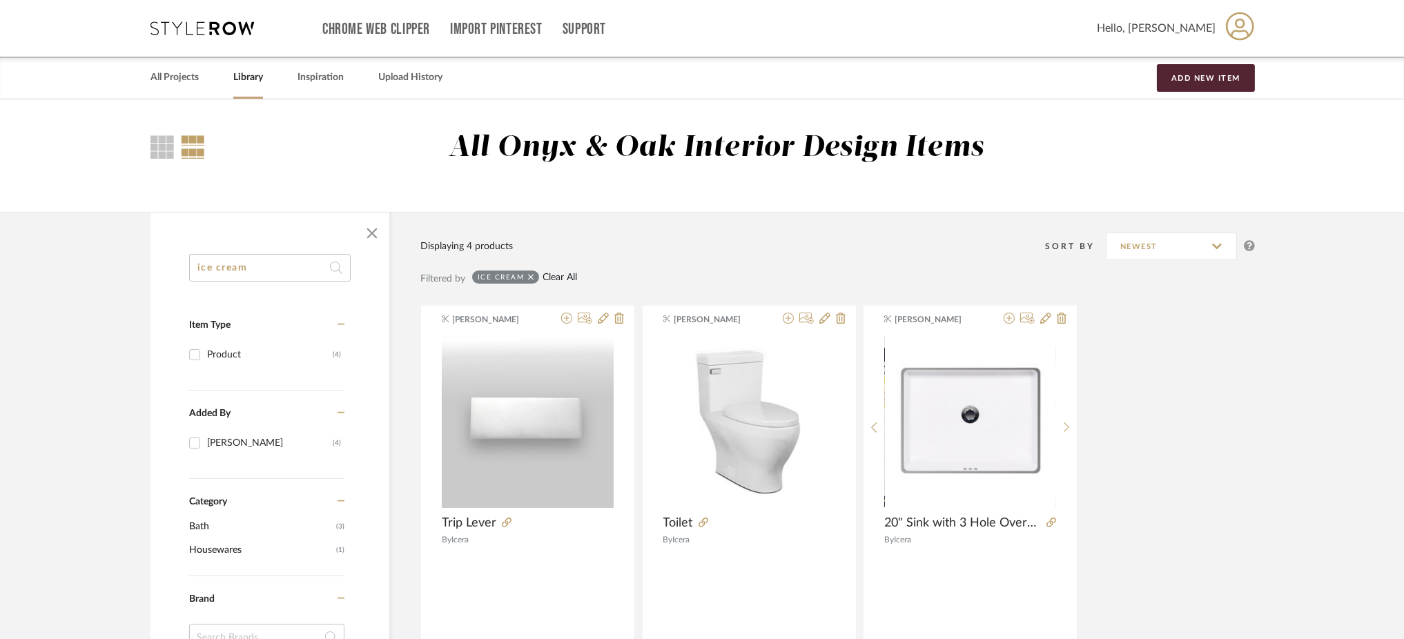
click at [564, 275] on link "Clear All" at bounding box center [560, 278] width 35 height 12
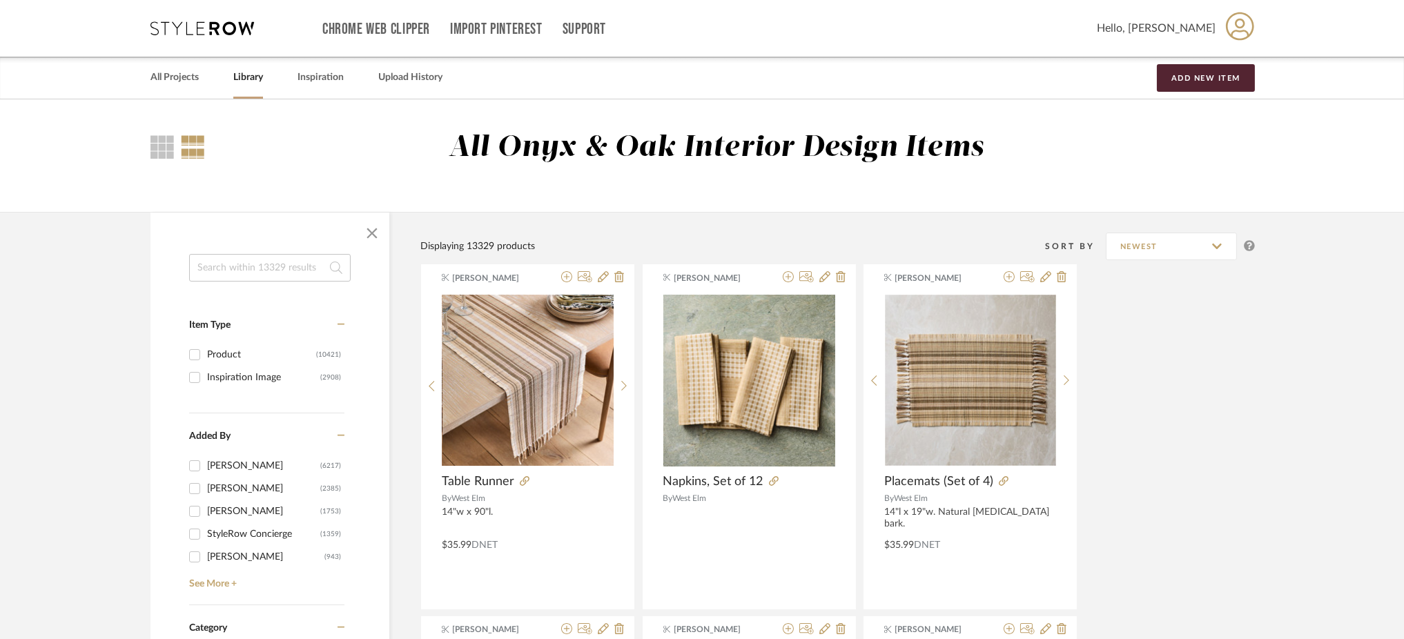
scroll to position [1, 0]
click at [258, 265] on input at bounding box center [270, 267] width 162 height 28
click at [360, 154] on div "All Onyx & Oak Interior Design Items" at bounding box center [730, 159] width 1050 height 58
click at [246, 73] on link "Library" at bounding box center [248, 77] width 30 height 19
click at [224, 270] on input at bounding box center [270, 267] width 162 height 28
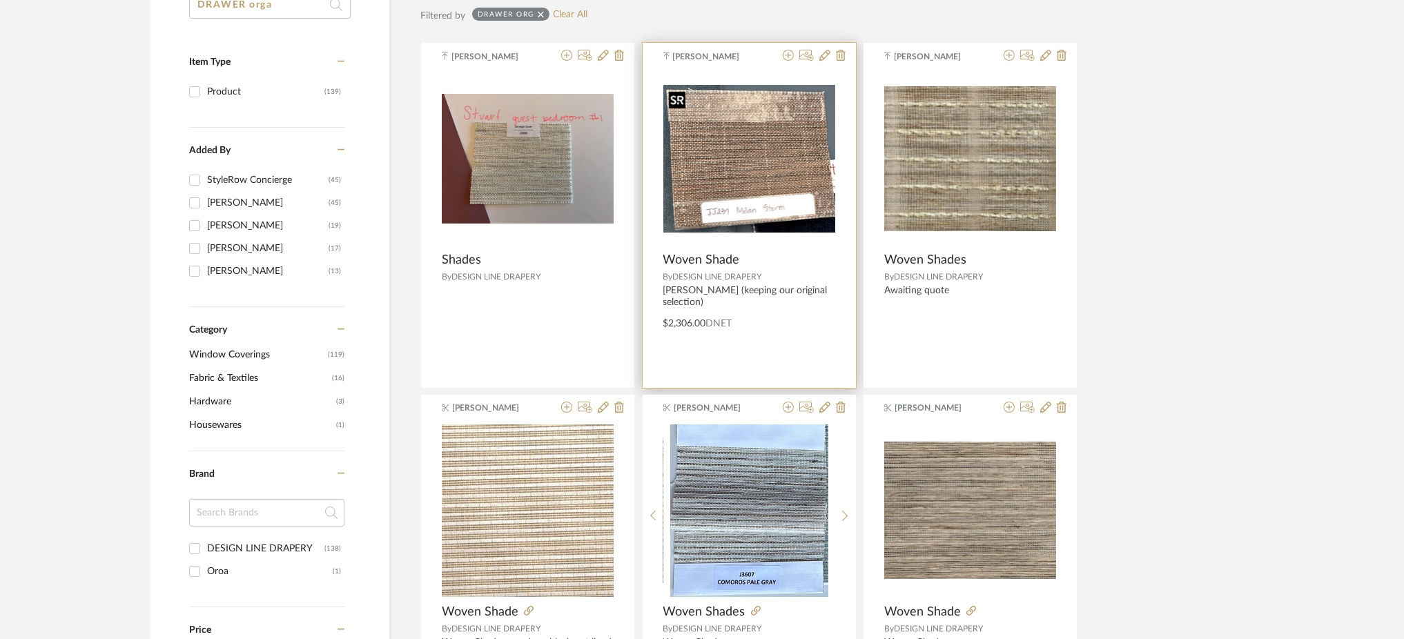
scroll to position [262, 0]
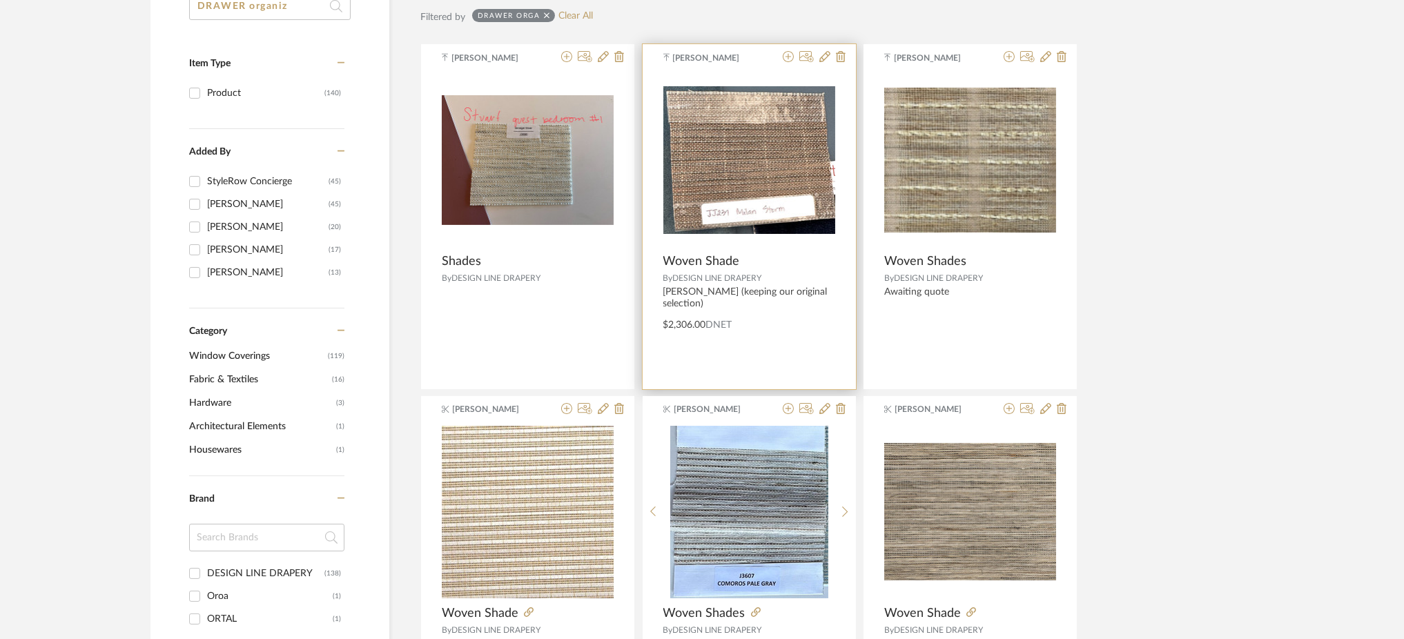
type input "DRAWER organiz"
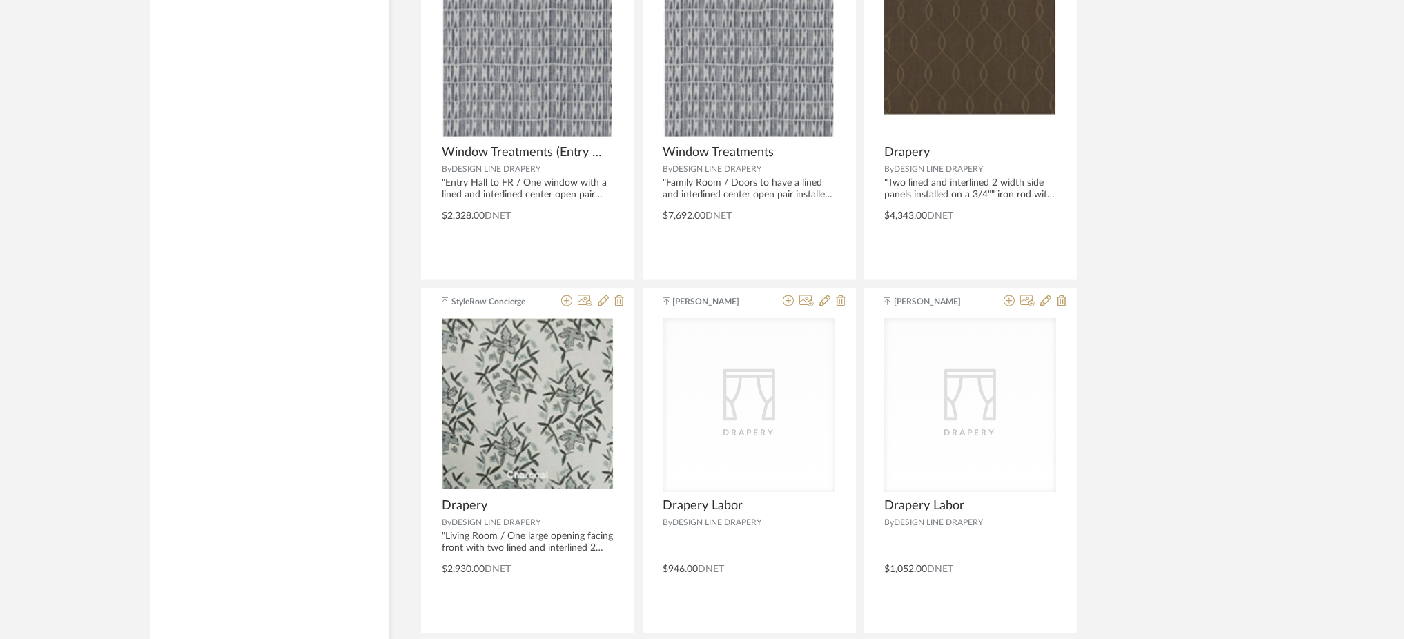
scroll to position [4042, 0]
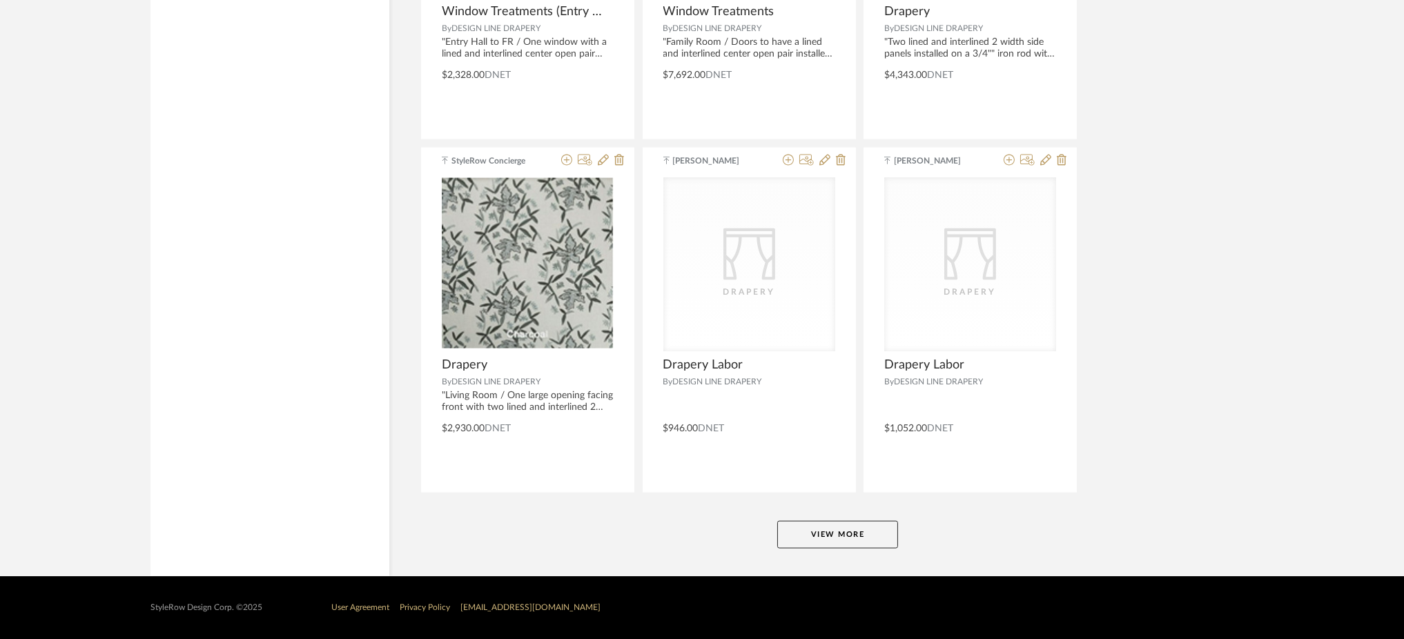
click at [817, 540] on button "View More" at bounding box center [837, 535] width 121 height 28
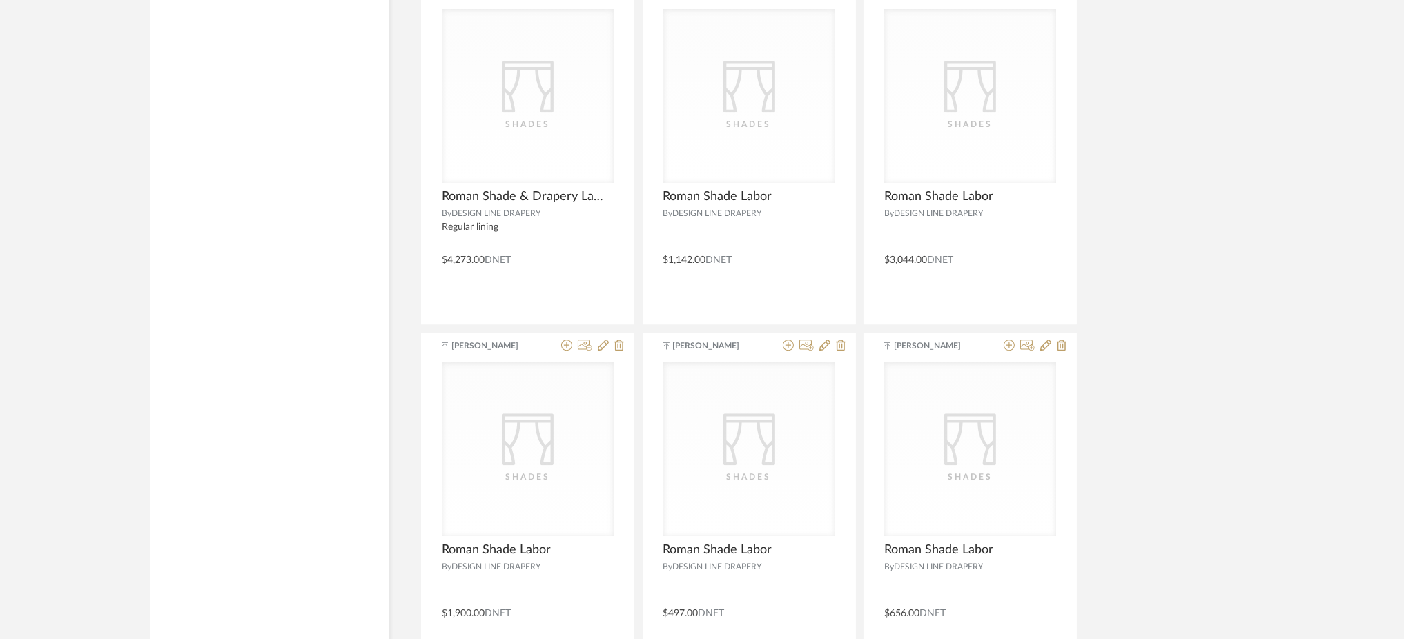
scroll to position [8281, 0]
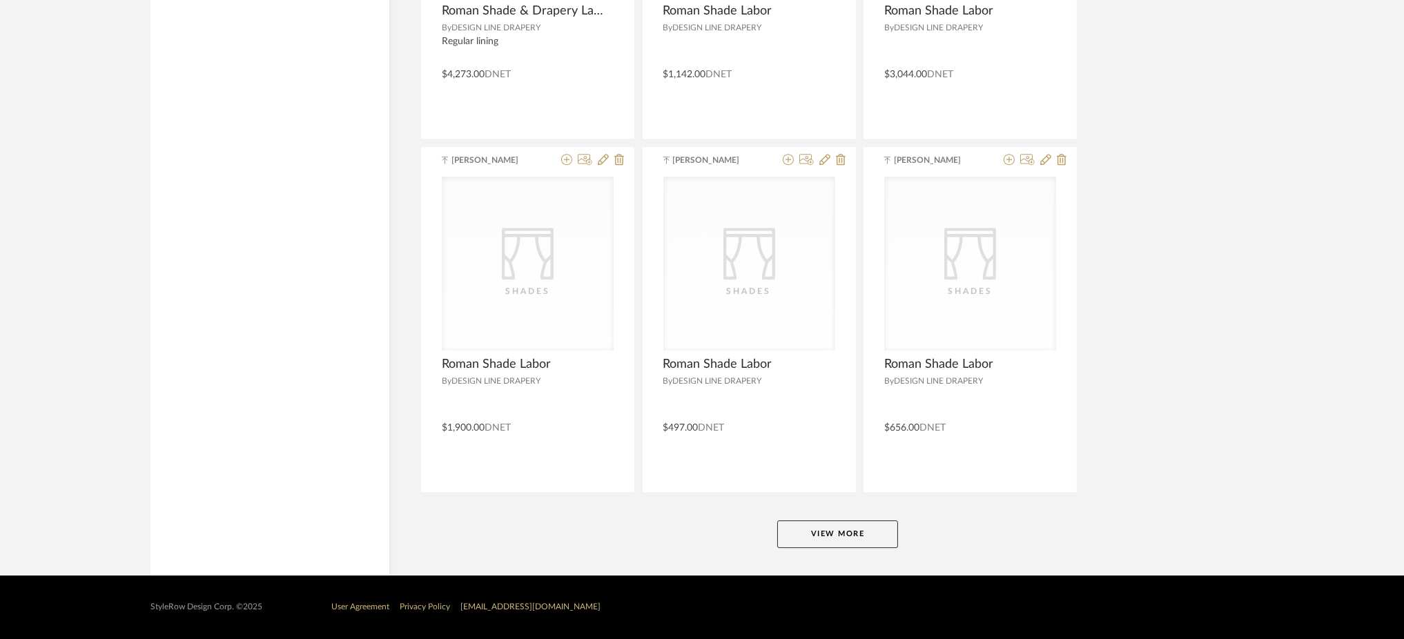
click at [860, 522] on button "View More" at bounding box center [837, 535] width 121 height 28
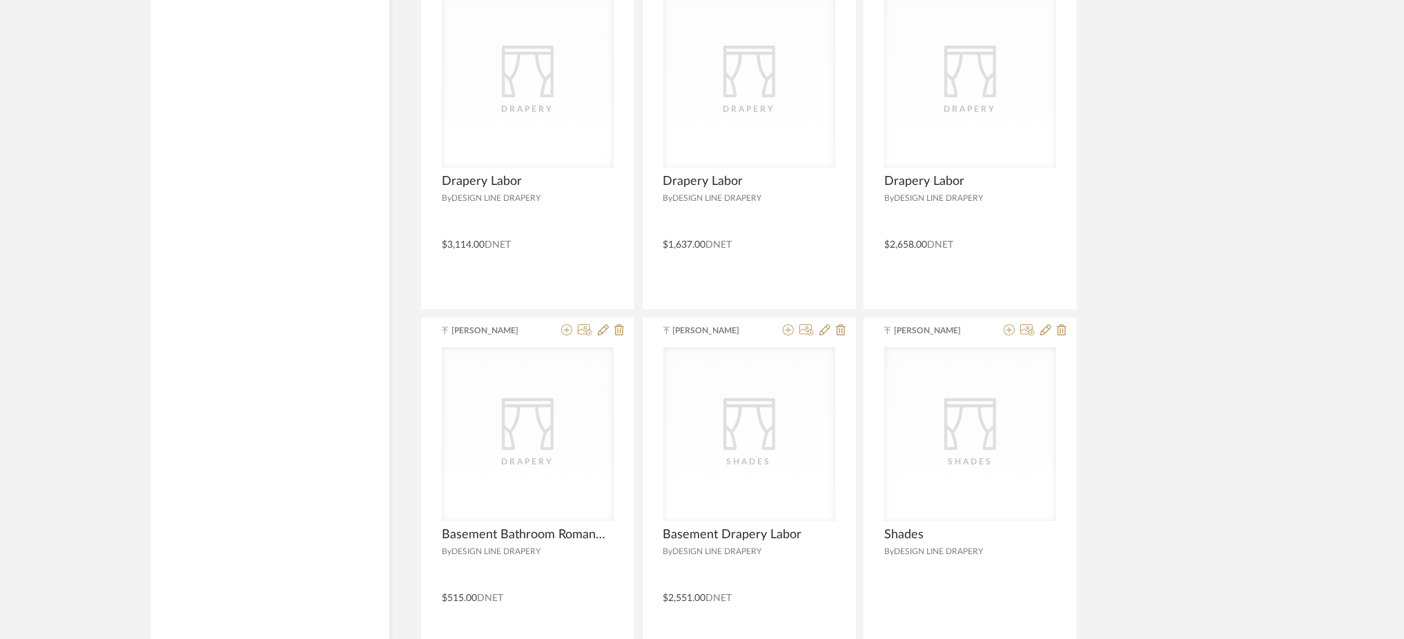
scroll to position [9636, 0]
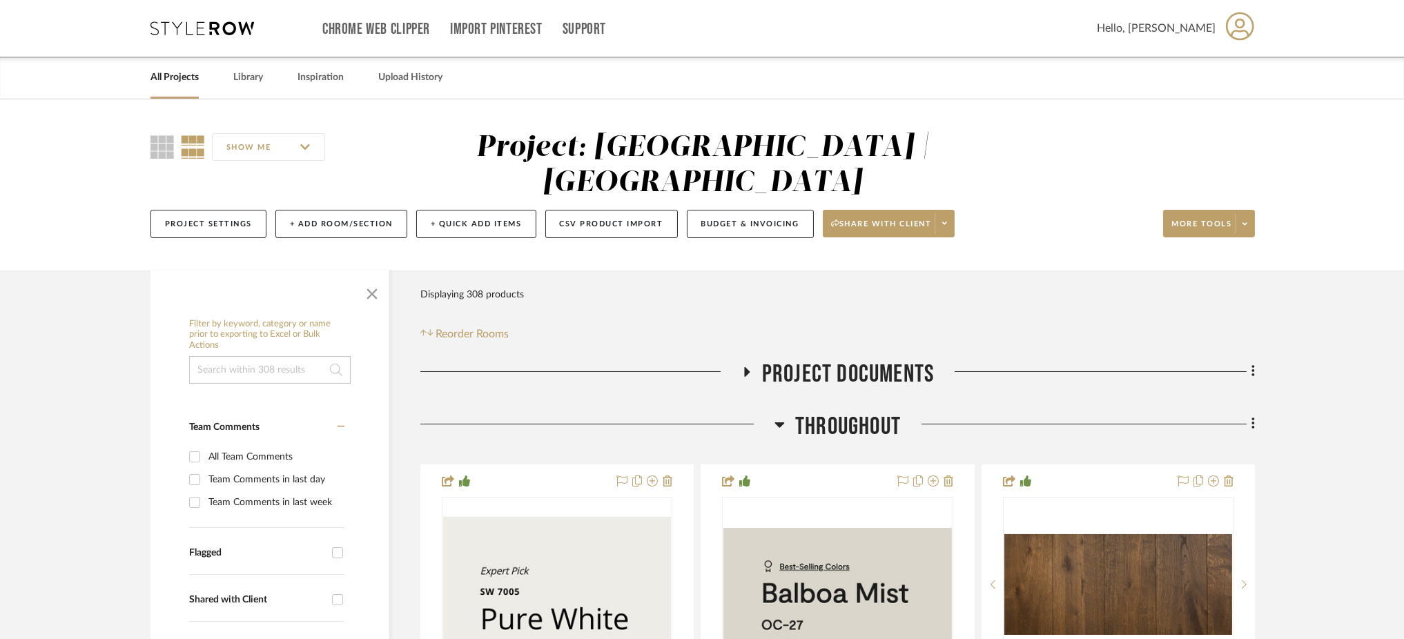
click at [778, 423] on icon at bounding box center [780, 426] width 10 height 6
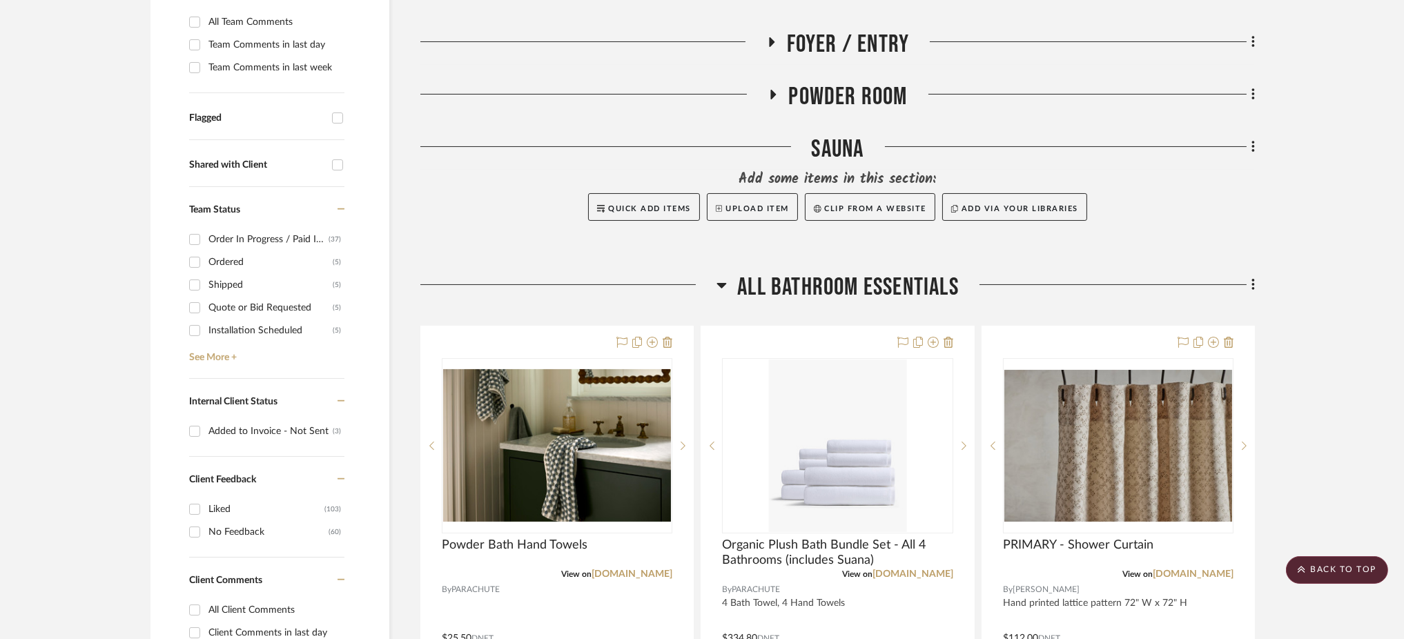
click at [719, 277] on icon at bounding box center [722, 285] width 10 height 17
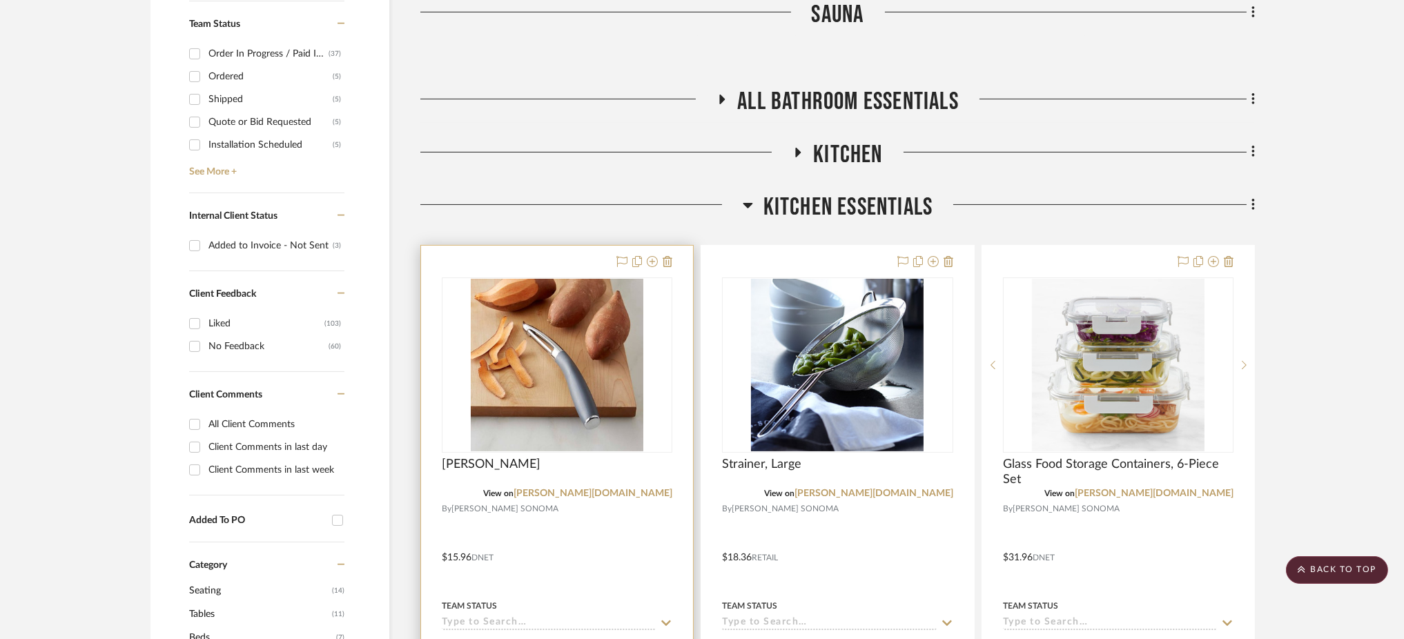
scroll to position [623, 0]
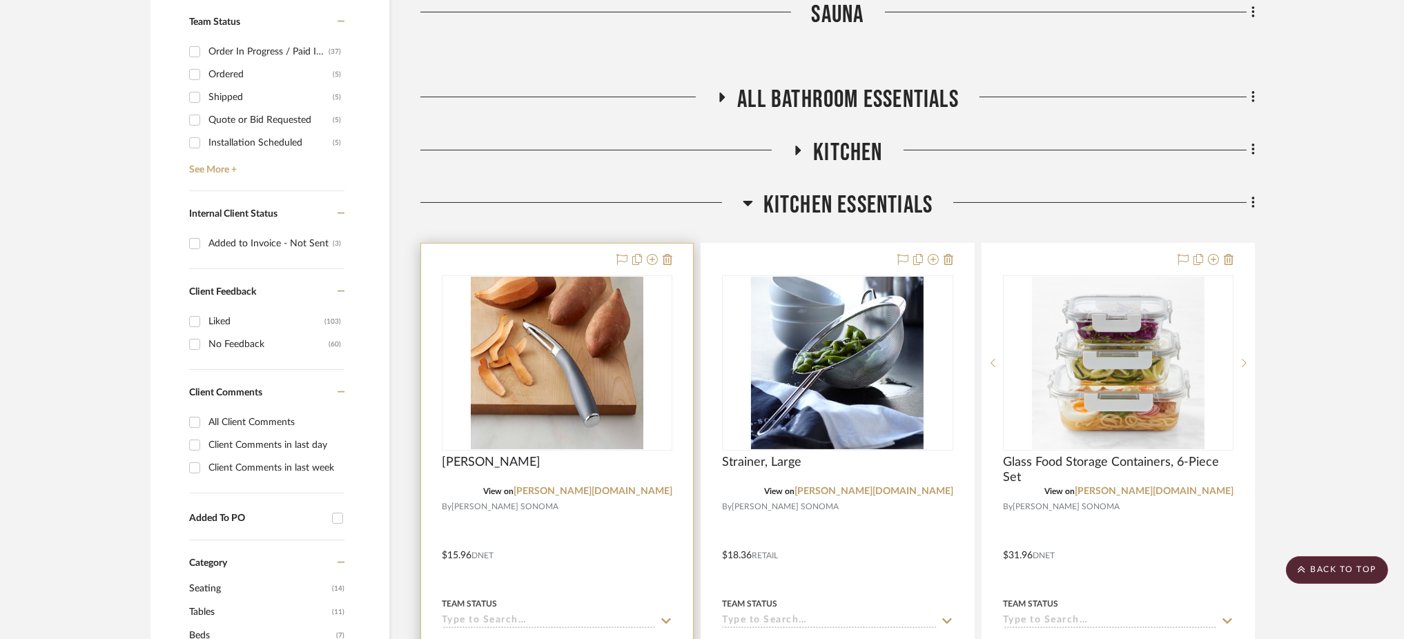
click at [0, 0] on img at bounding box center [0, 0] width 0 height 0
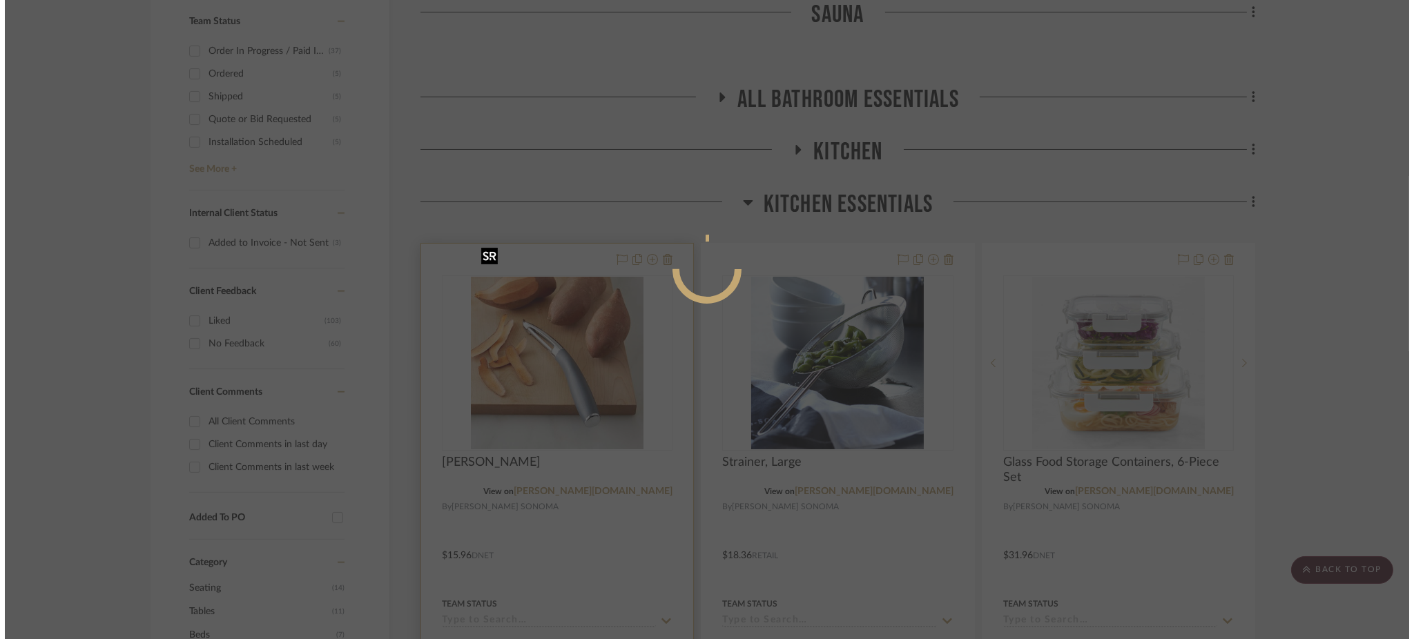
scroll to position [0, 0]
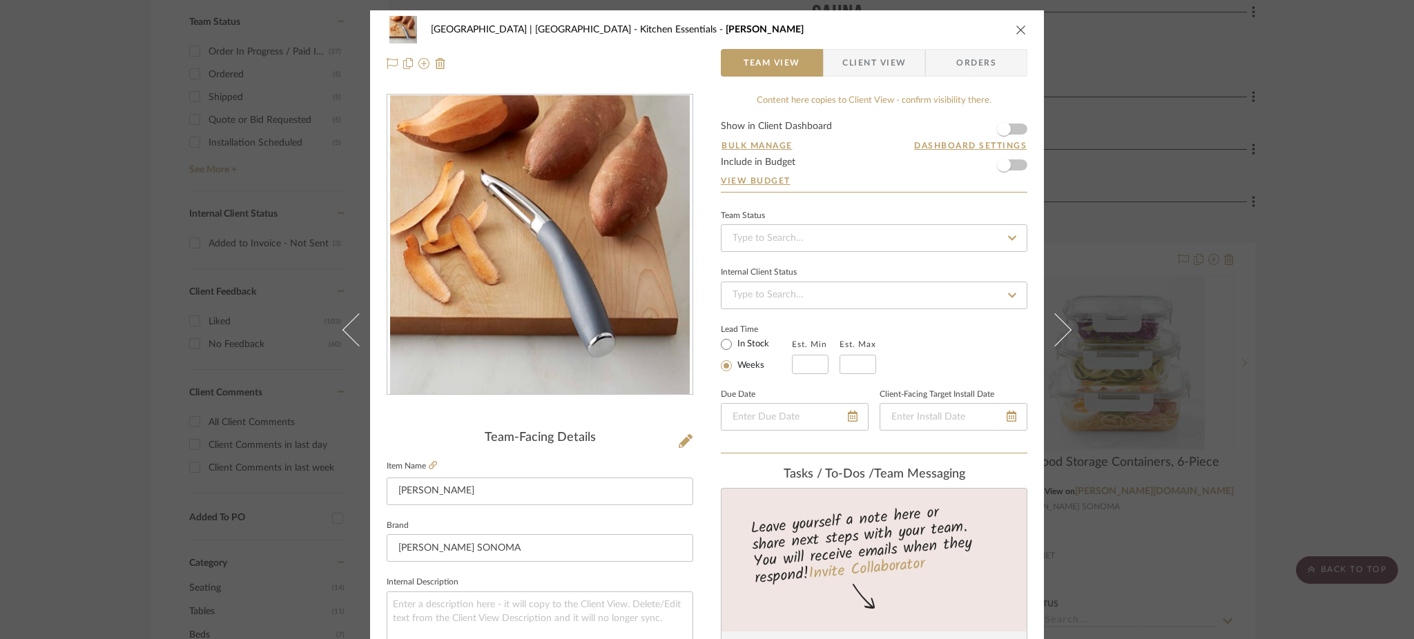
click at [434, 459] on fieldset "Item Name [PERSON_NAME]" at bounding box center [540, 481] width 307 height 48
click at [429, 461] on icon at bounding box center [433, 465] width 8 height 8
click at [1065, 289] on div "Meadow Mountain | Vail Valley Kitchen Essentials Peeler Team View Client View O…" at bounding box center [707, 319] width 1414 height 639
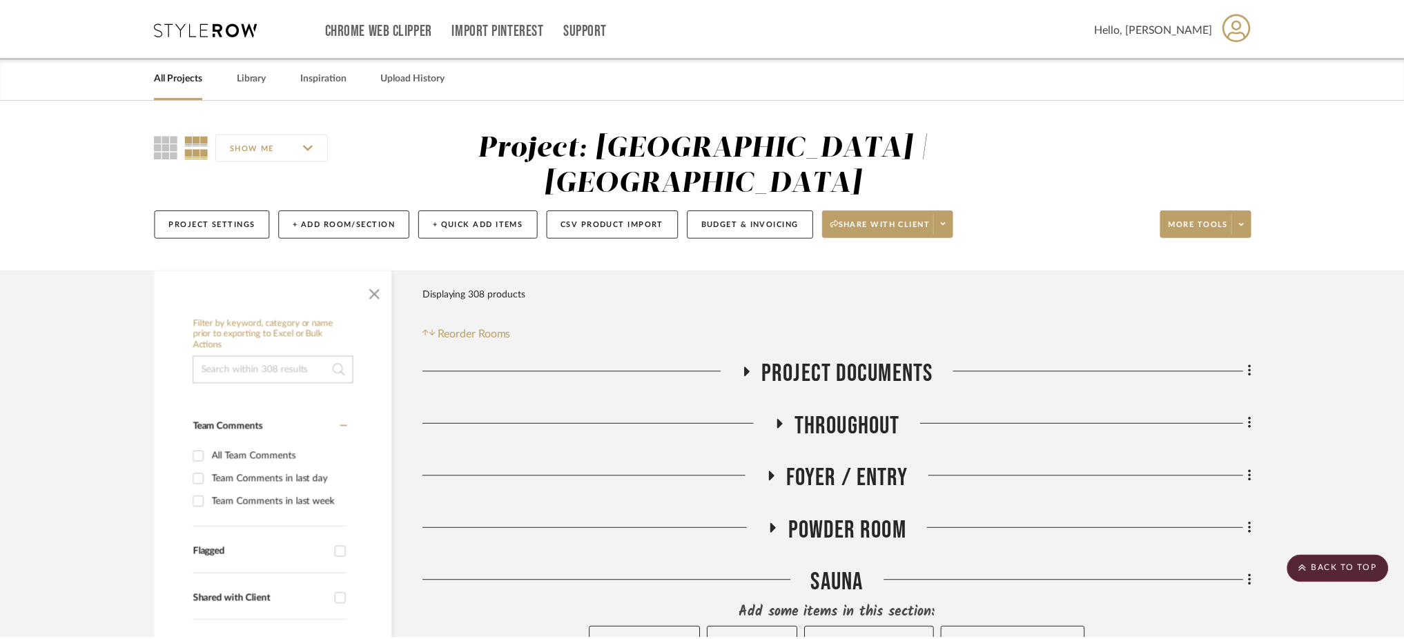
scroll to position [623, 0]
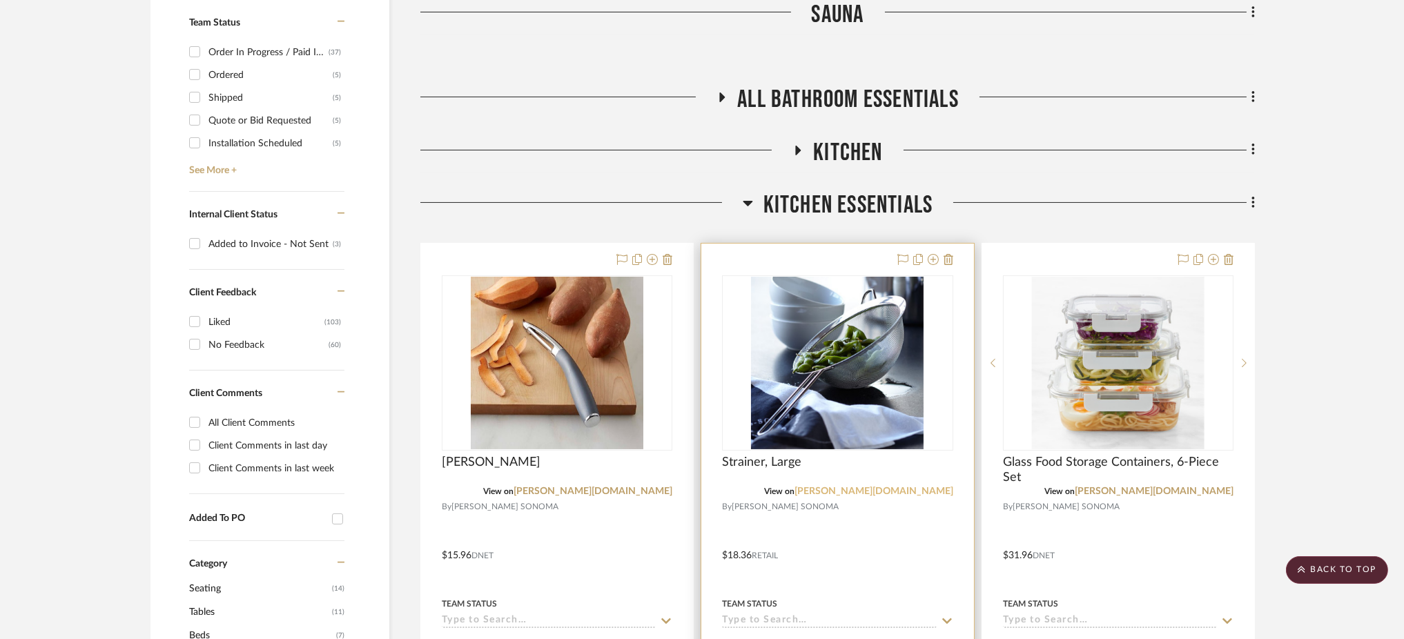
click at [878, 487] on link "williams-sonoma.com" at bounding box center [874, 492] width 159 height 10
click at [822, 309] on img "0" at bounding box center [837, 363] width 173 height 173
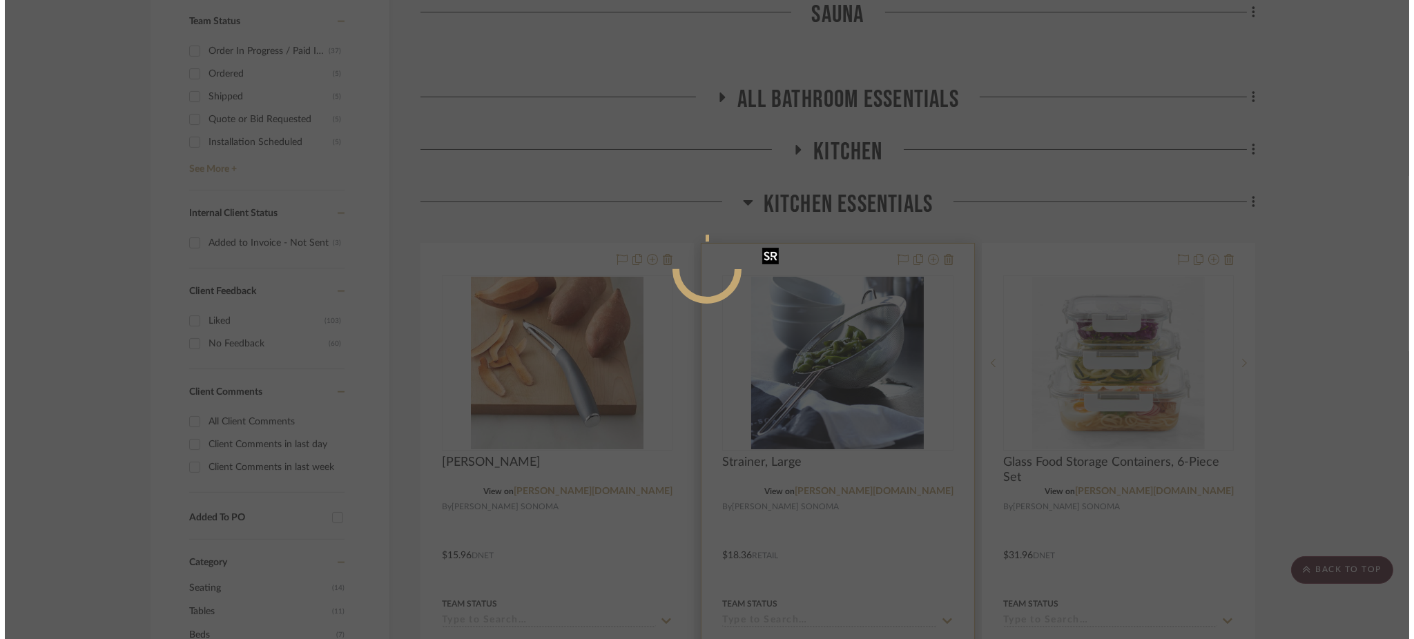
scroll to position [0, 0]
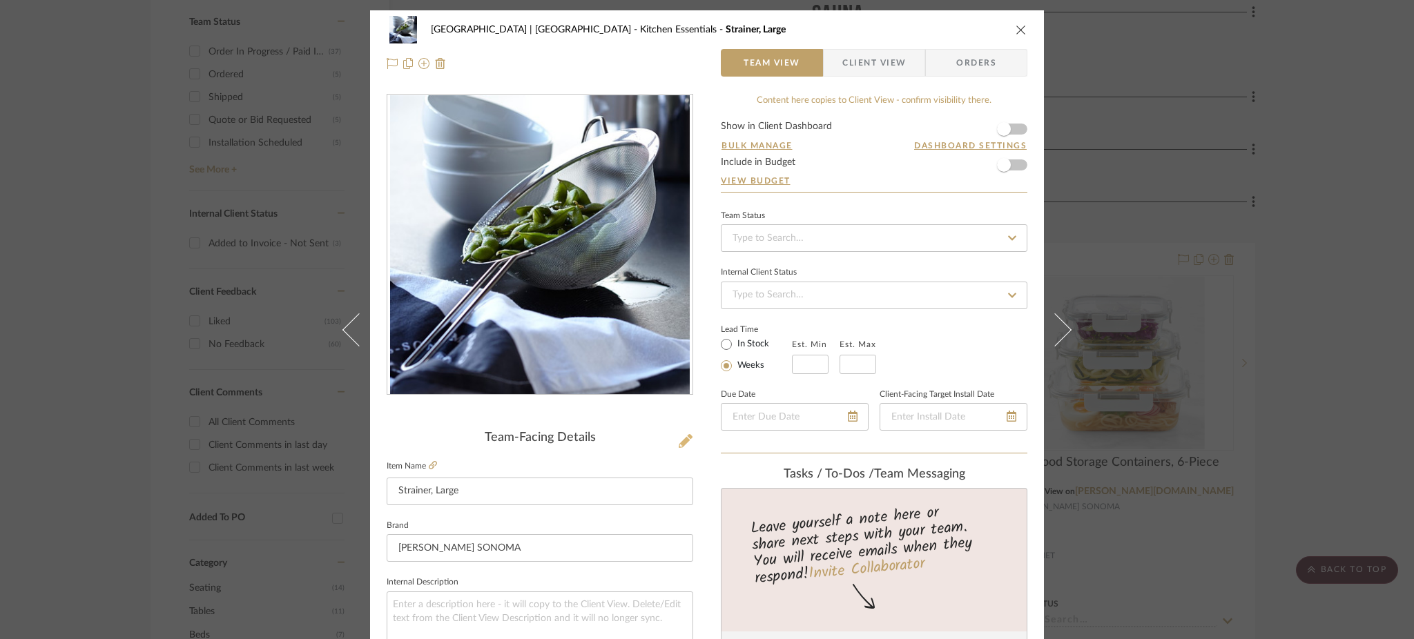
click at [681, 447] on icon at bounding box center [686, 441] width 14 height 14
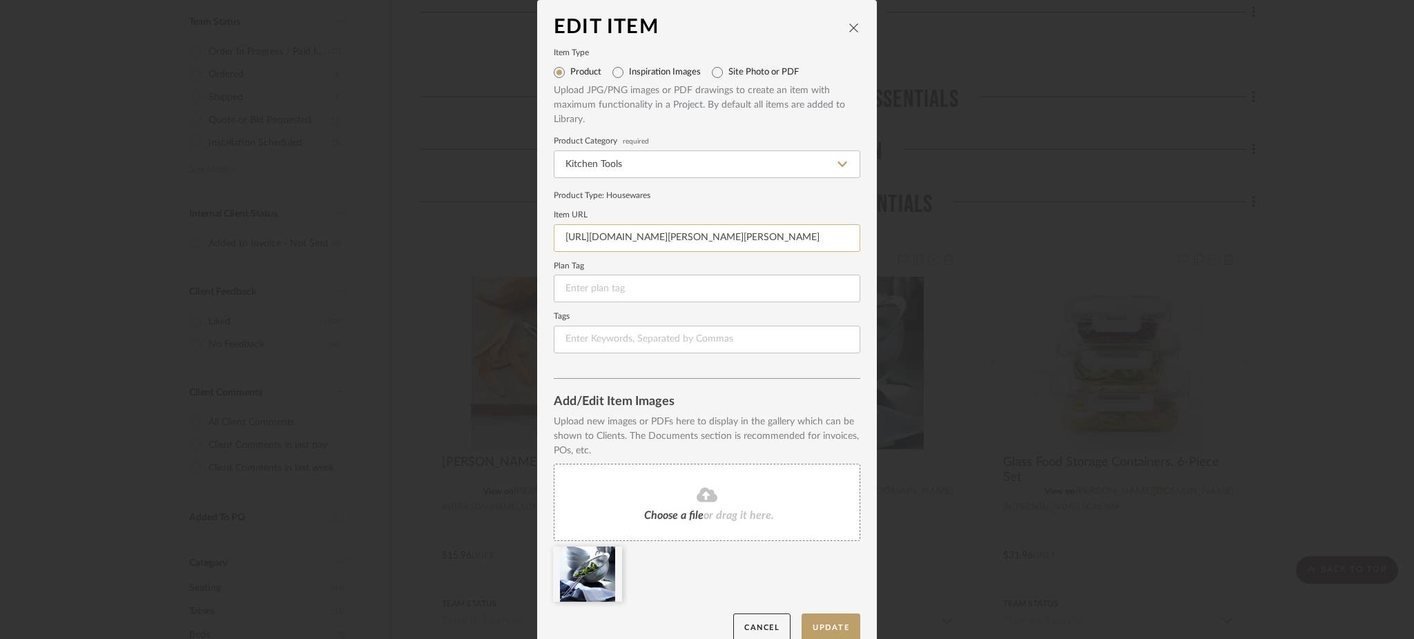
click at [708, 233] on input "https://www.williams-sonoma.com/products/williams-sonoma-open-kitchen-large-str…" at bounding box center [707, 238] width 307 height 28
paste input "stainless-steel-strainer/"
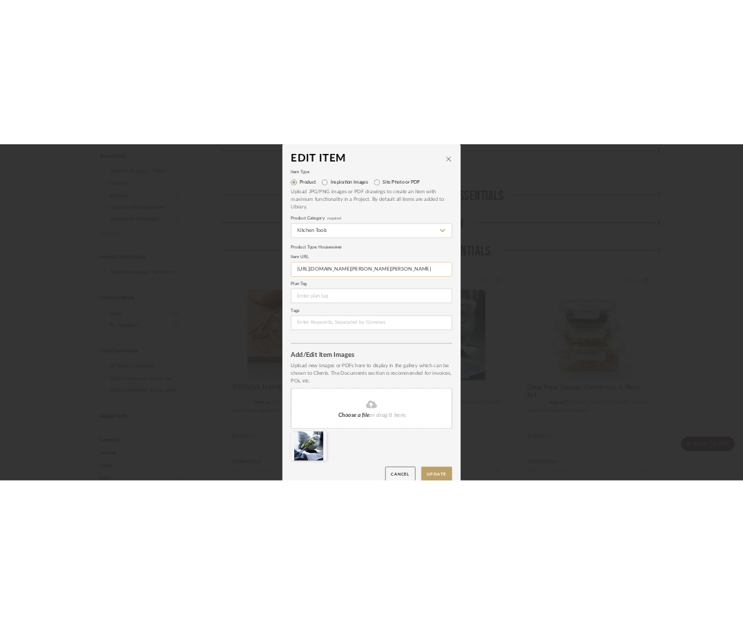
scroll to position [0, 81]
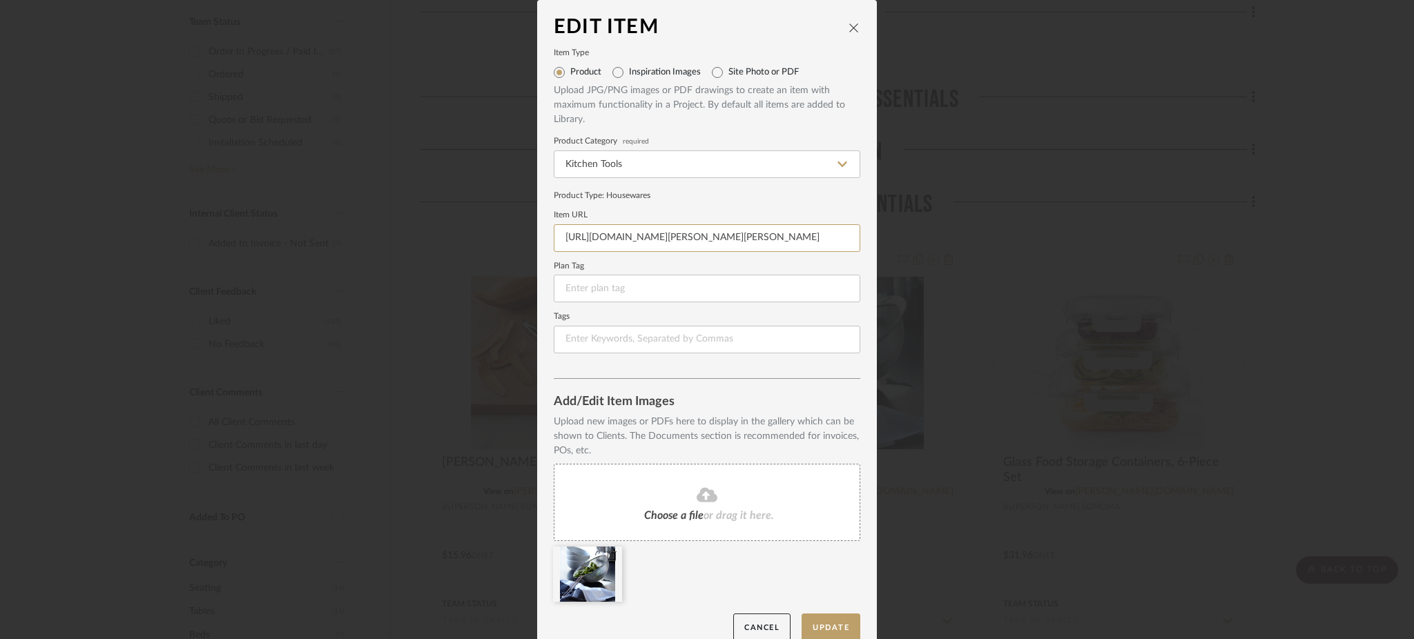
click at [607, 552] on icon at bounding box center [612, 555] width 10 height 11
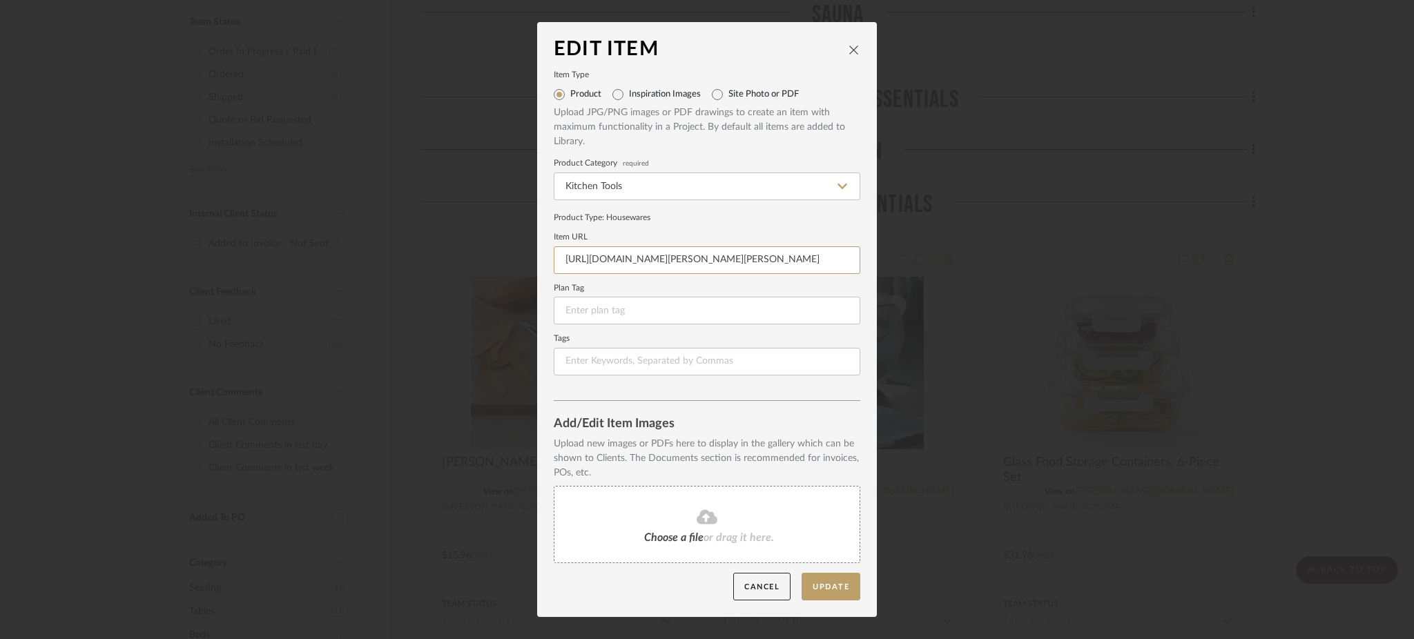
type input "https://www.williams-sonoma.com/products/williams-sonoma-stainless-steel-strain…"
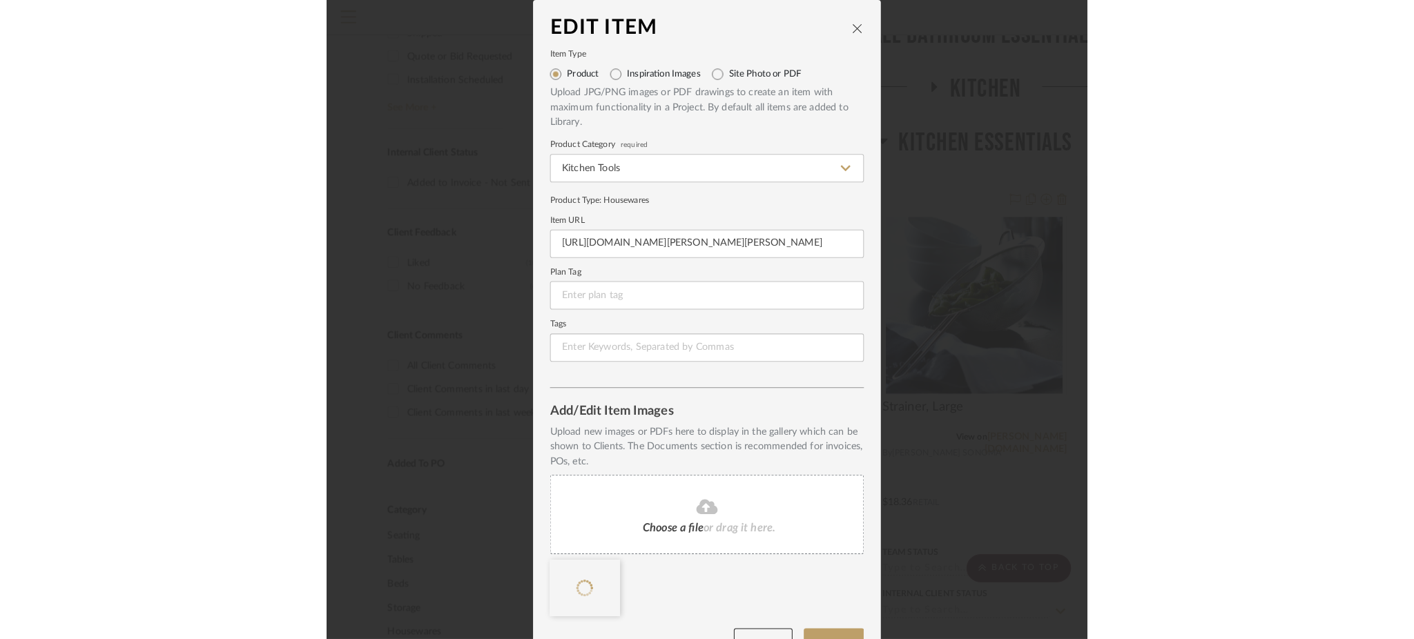
scroll to position [34, 0]
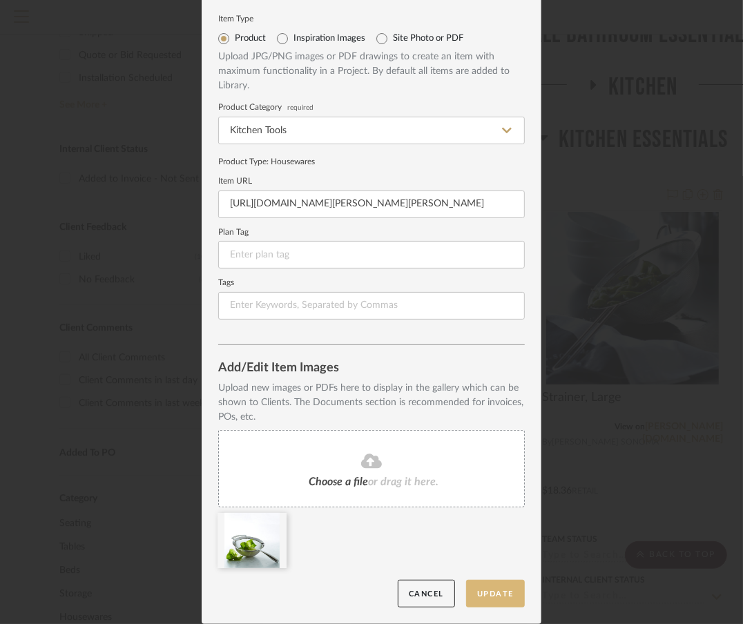
click at [492, 592] on button "Update" at bounding box center [495, 594] width 59 height 28
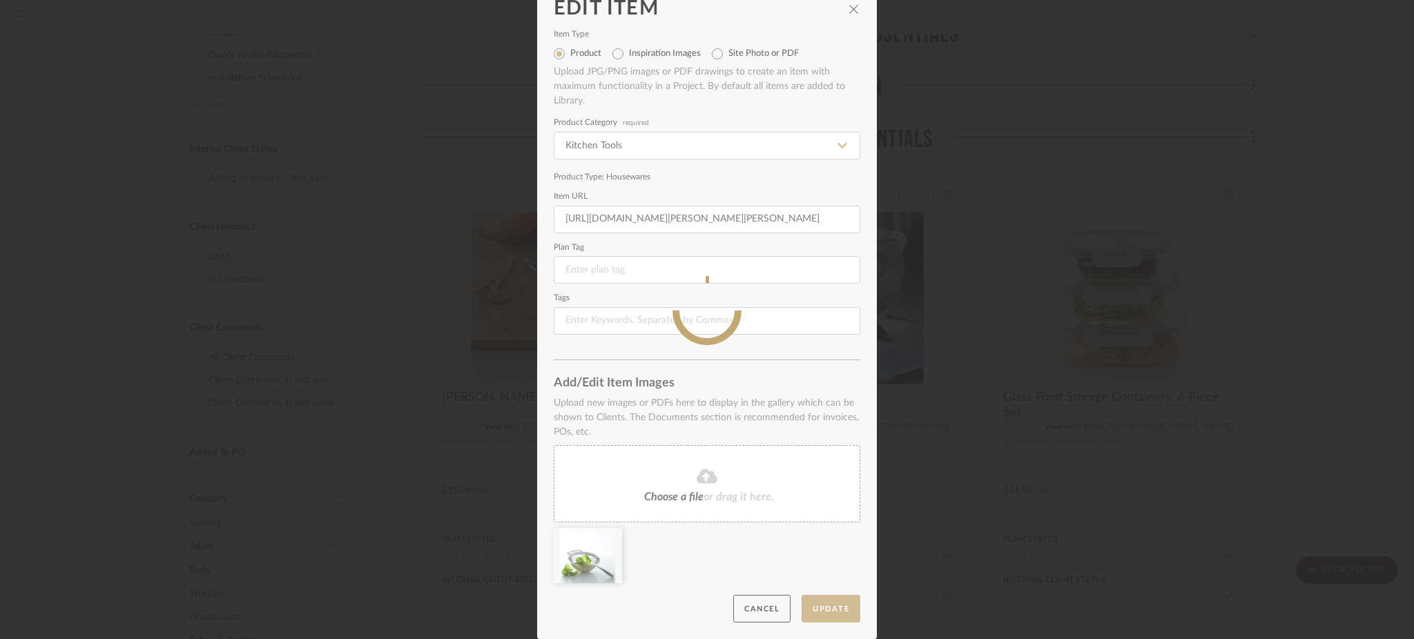
scroll to position [18, 0]
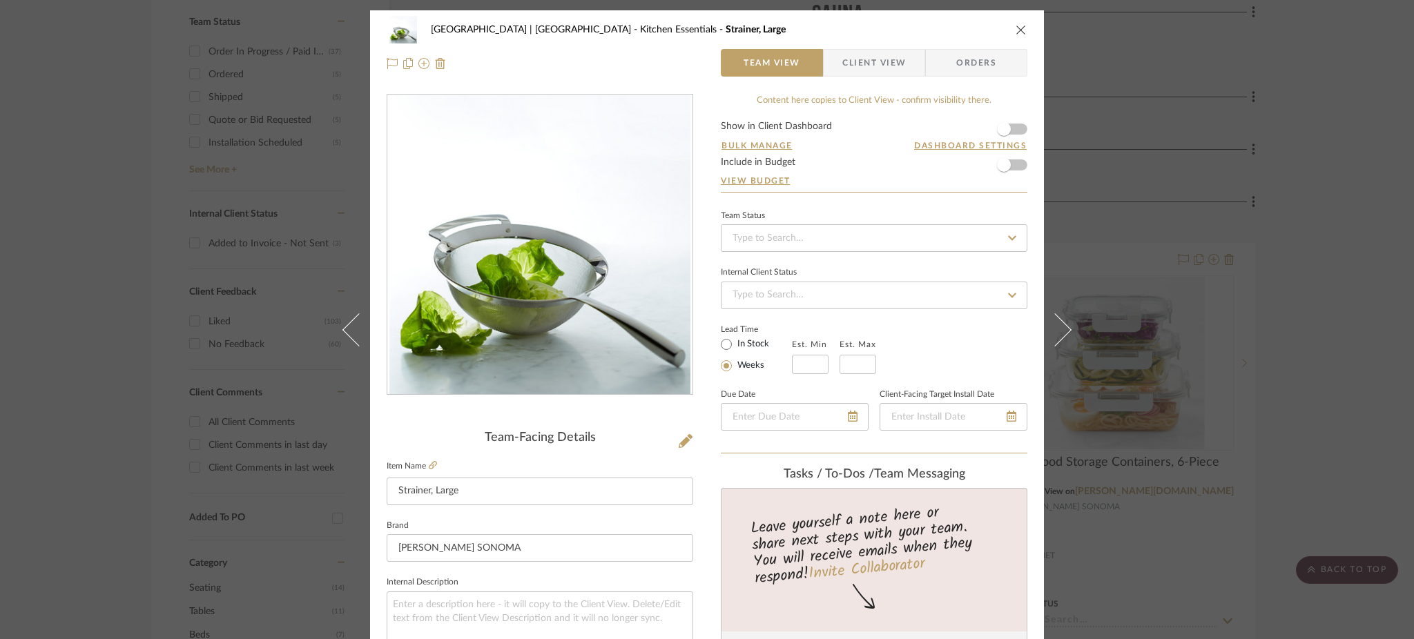
click at [1065, 248] on div "Meadow Mountain | Vail Valley Kitchen Essentials Strainer, Large Team View Clie…" at bounding box center [707, 319] width 1414 height 639
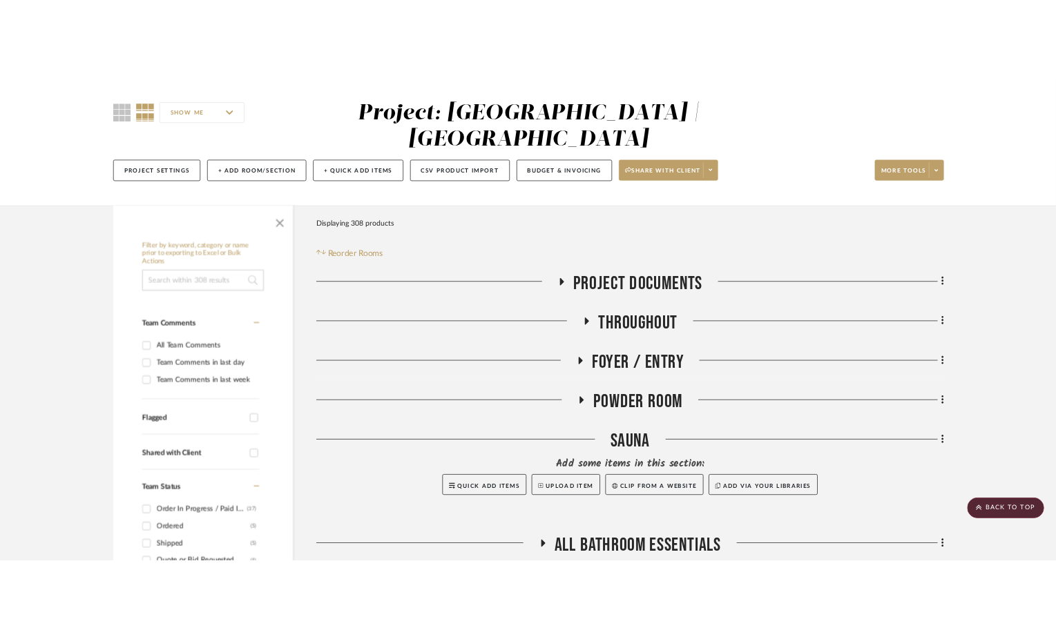
scroll to position [0, 0]
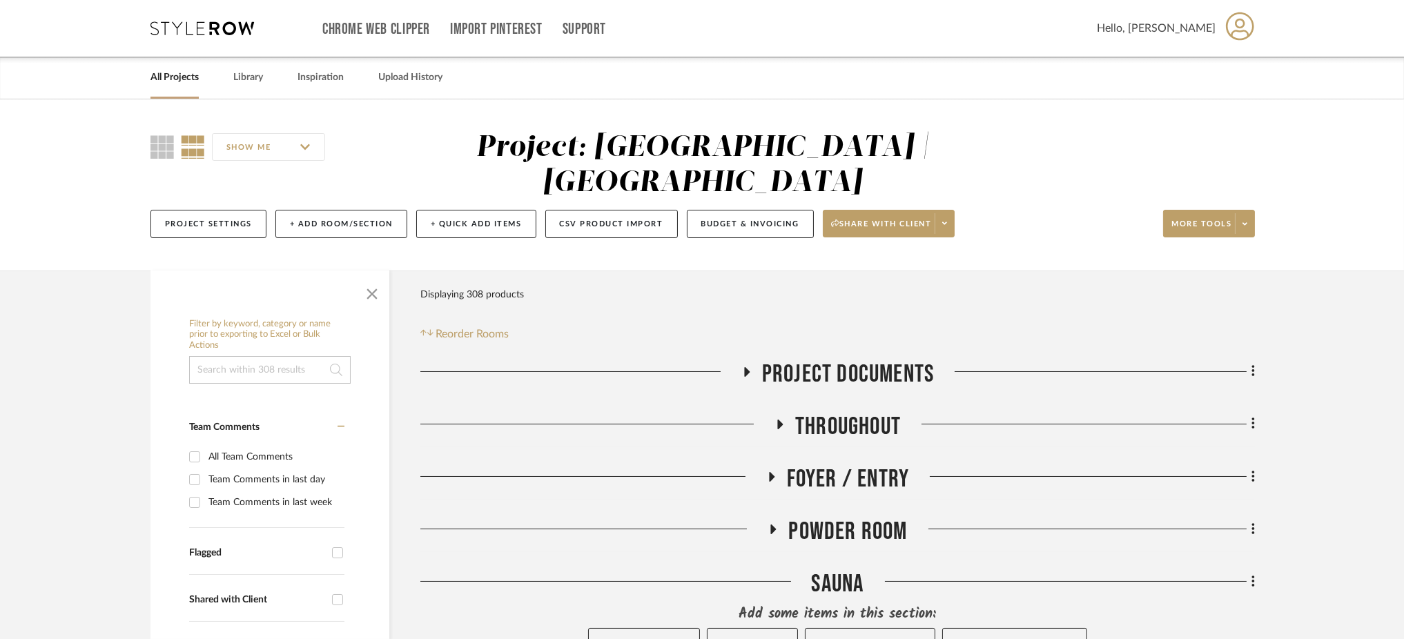
click at [249, 356] on input at bounding box center [270, 370] width 162 height 28
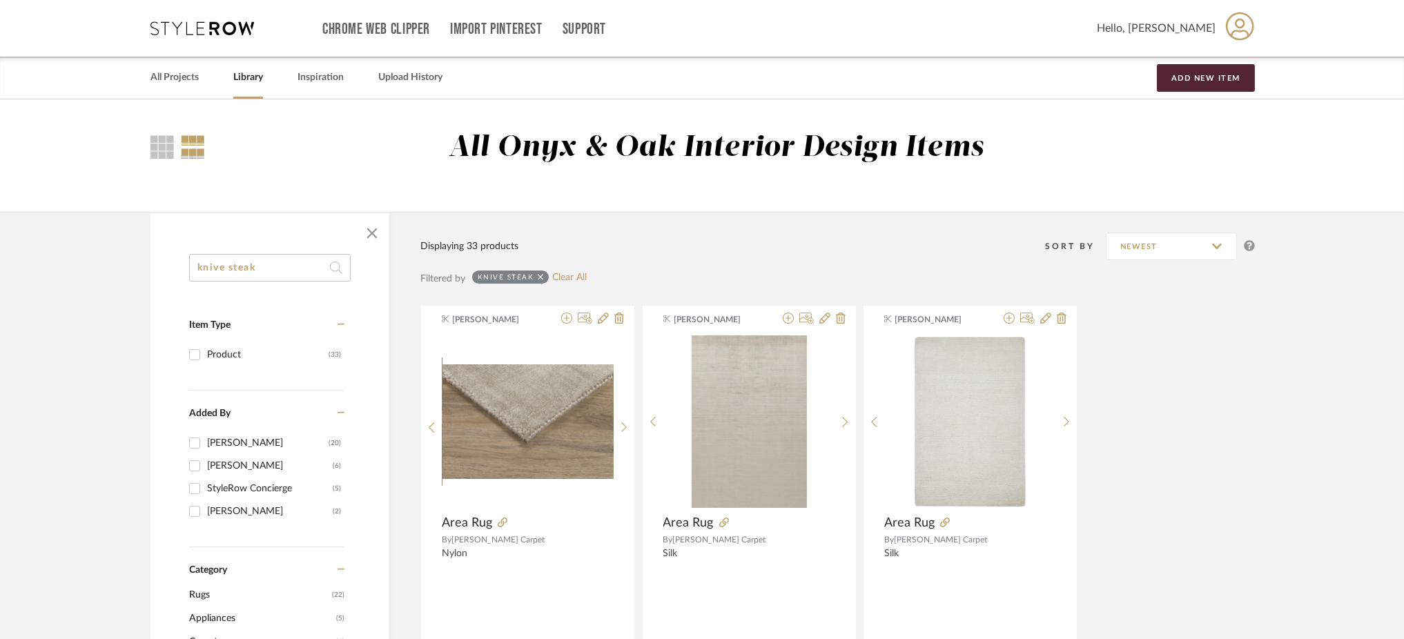
drag, startPoint x: 125, startPoint y: 273, endPoint x: 99, endPoint y: 269, distance: 25.9
type input "placemat"
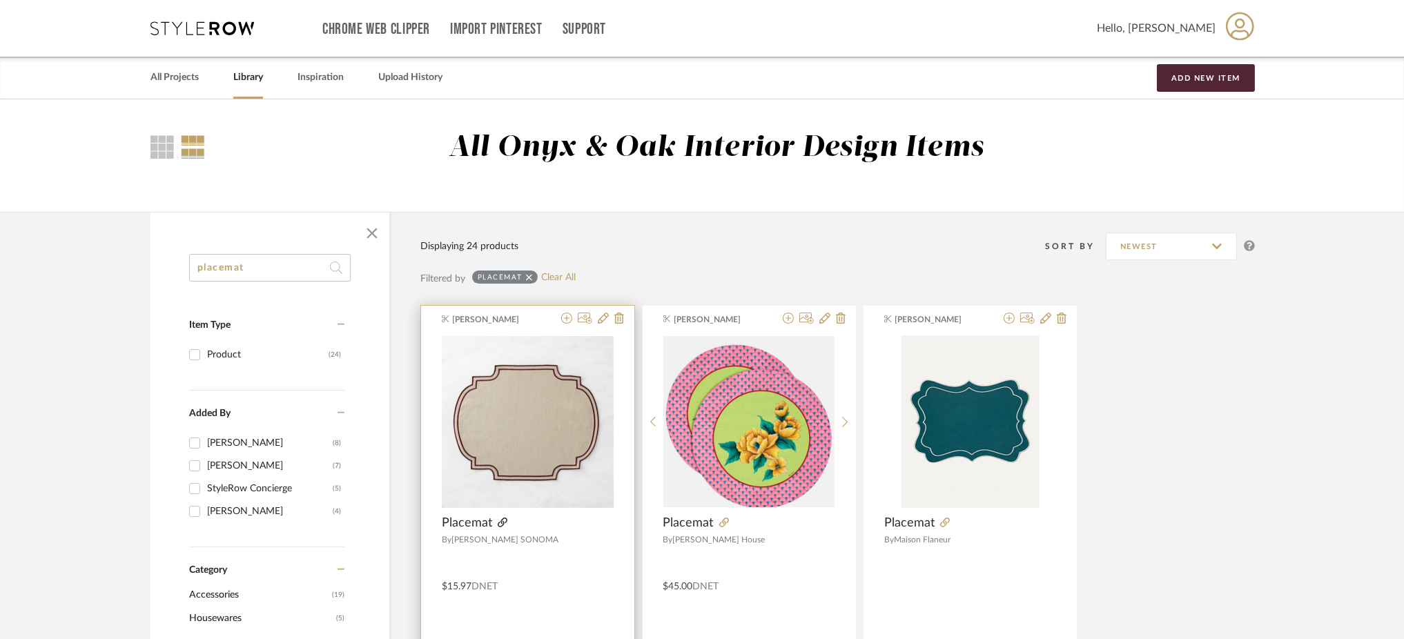
click at [501, 521] on icon at bounding box center [503, 523] width 10 height 10
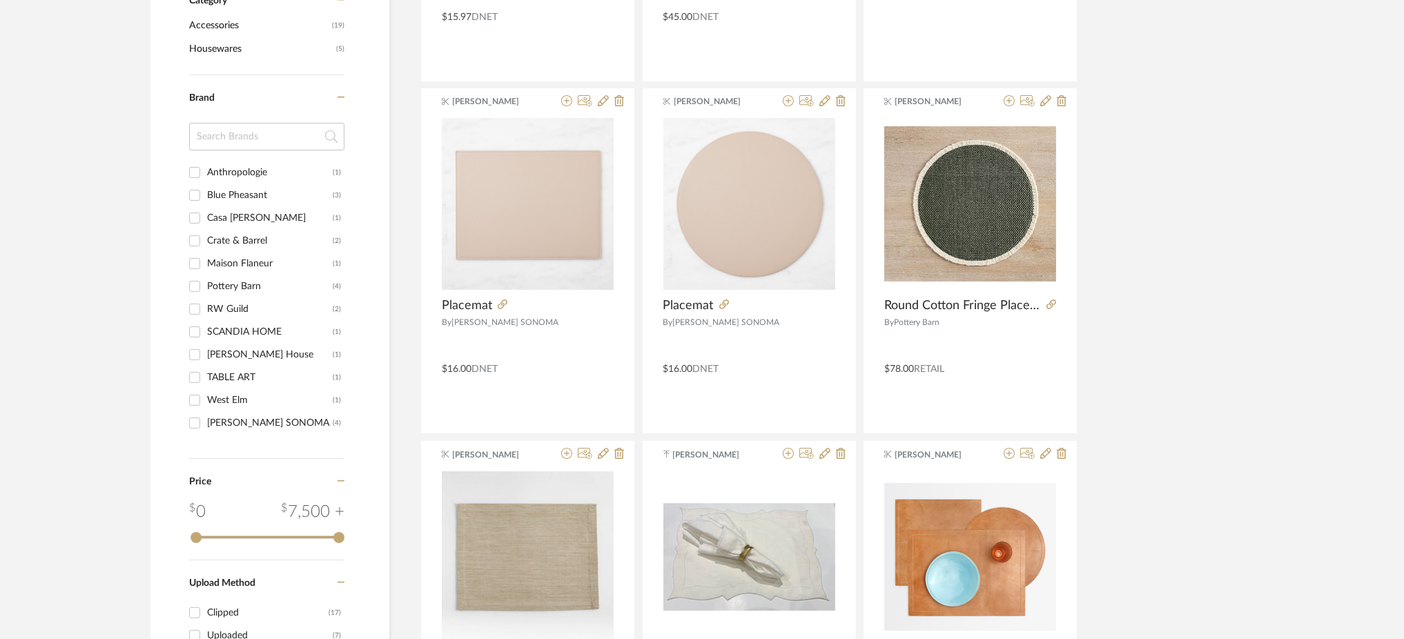
scroll to position [568, 0]
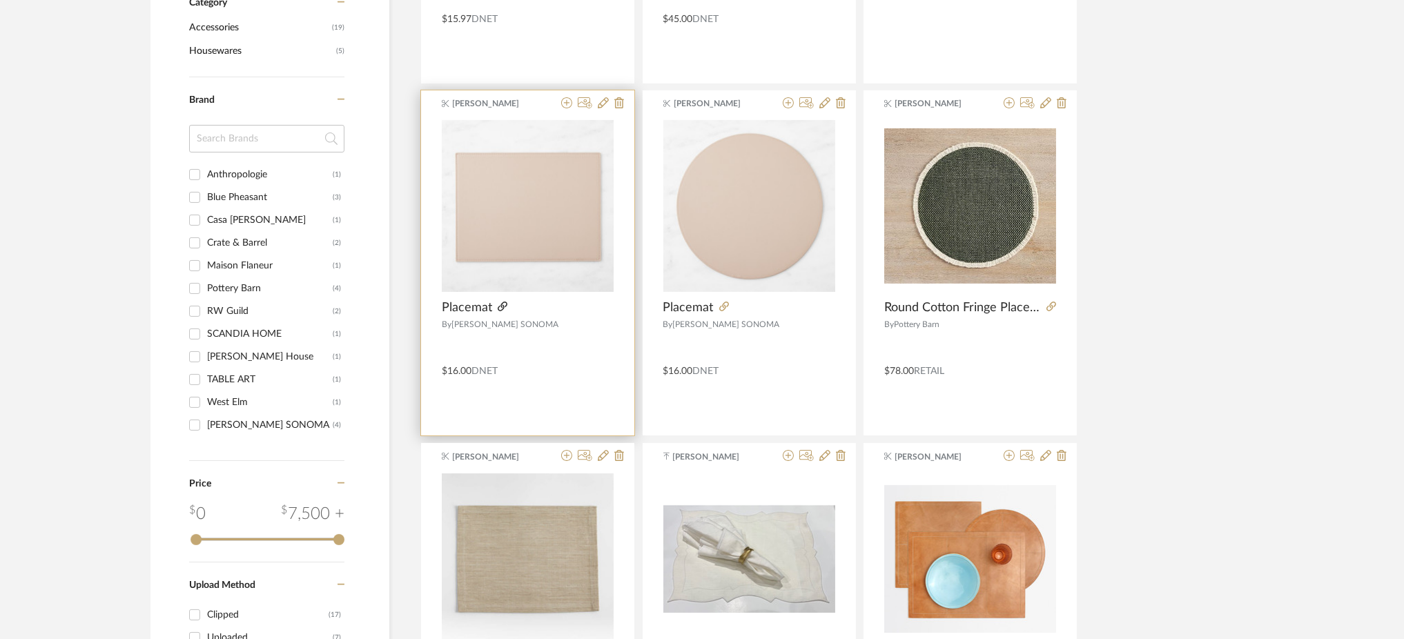
click at [502, 305] on icon at bounding box center [503, 307] width 10 height 10
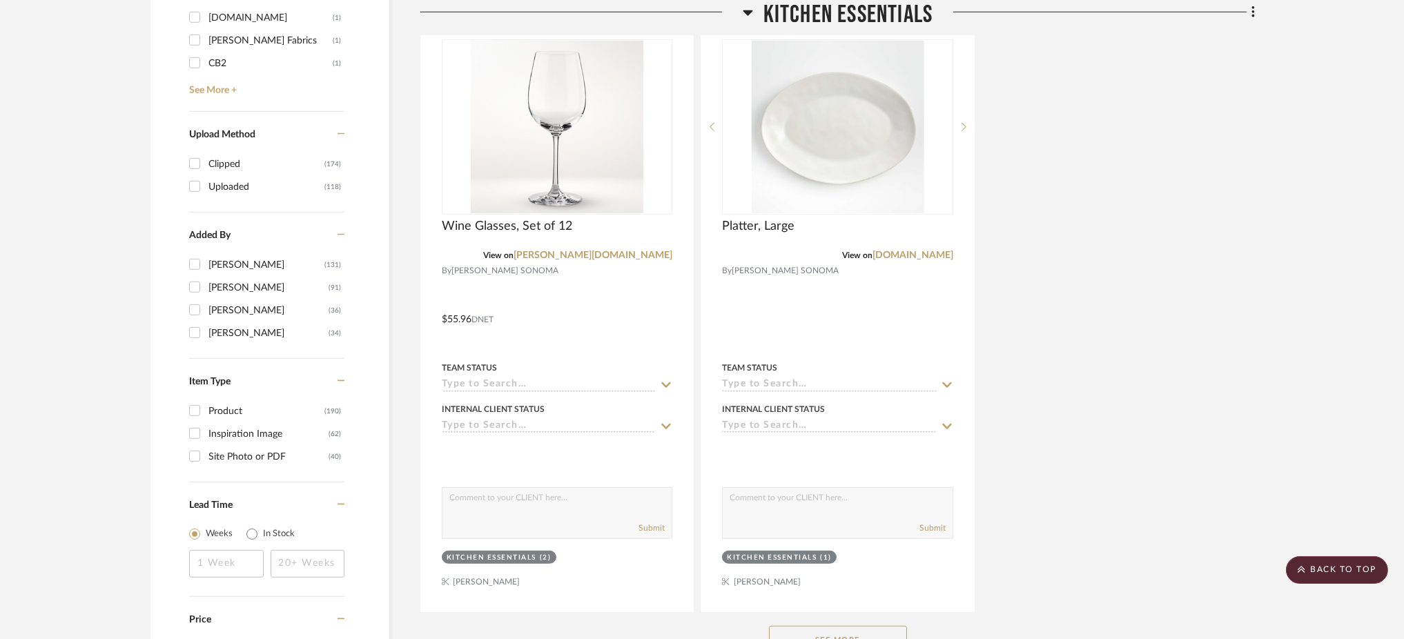
scroll to position [2113, 0]
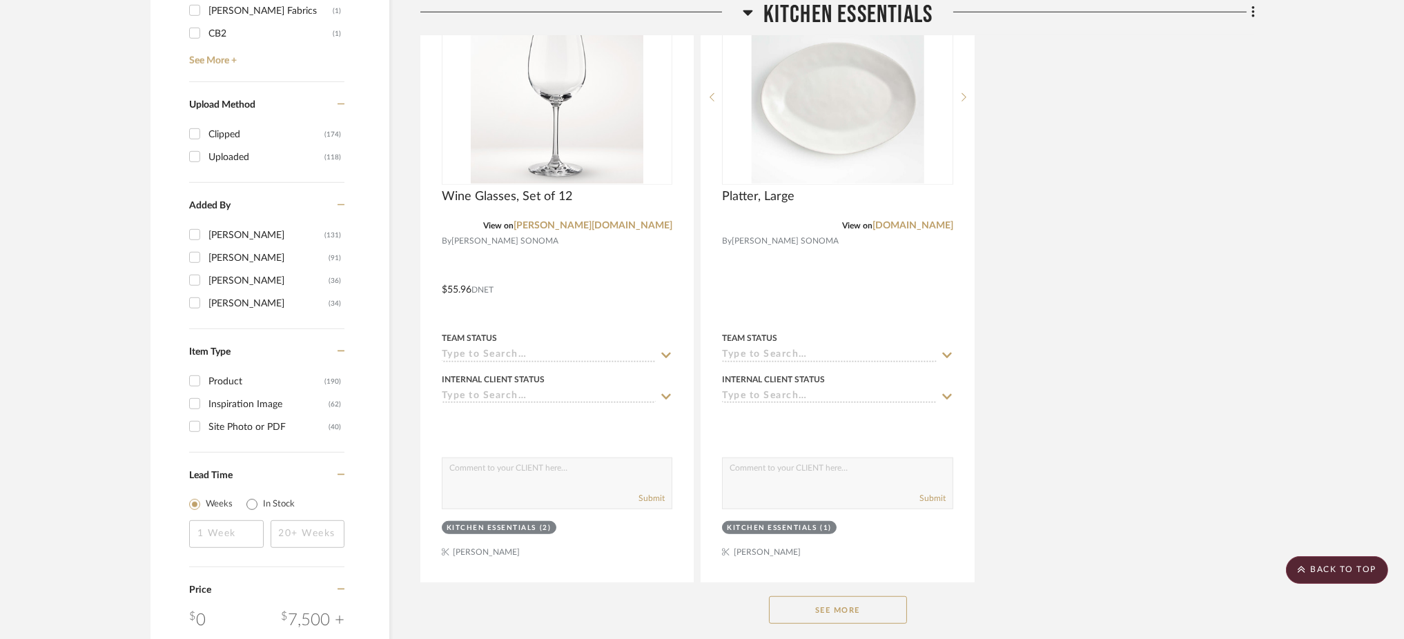
click at [833, 597] on button "See More" at bounding box center [838, 611] width 138 height 28
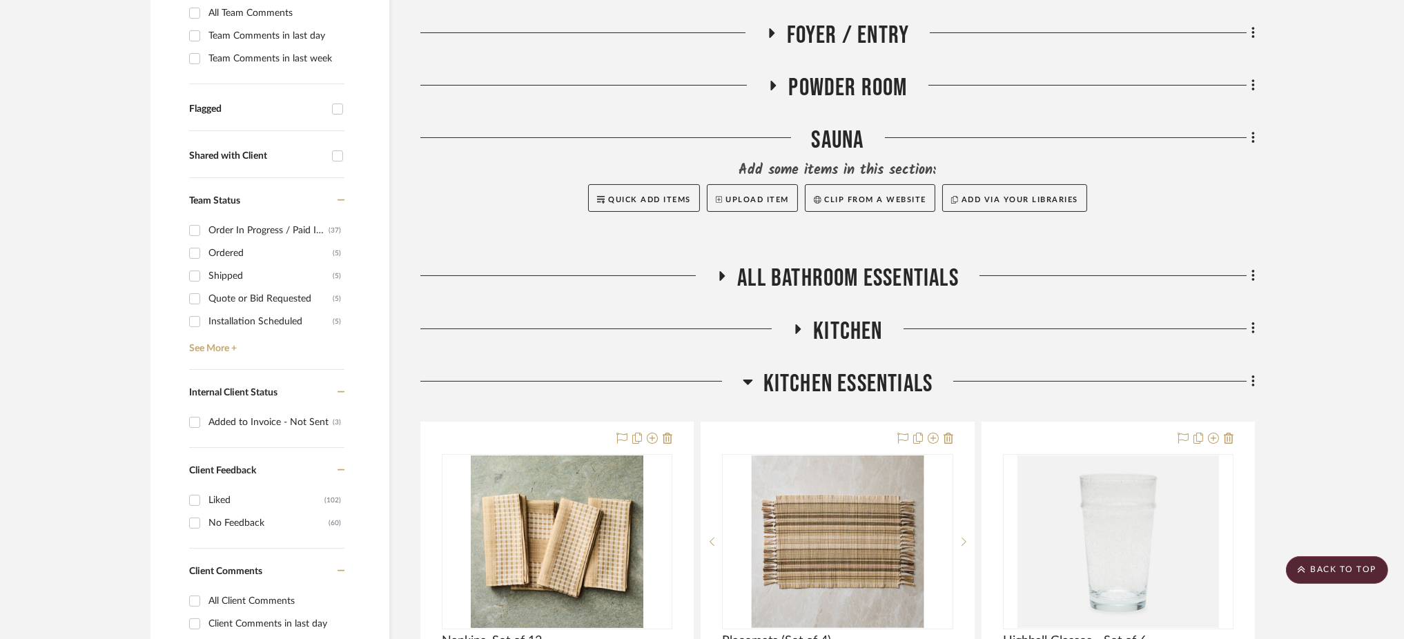
scroll to position [665, 0]
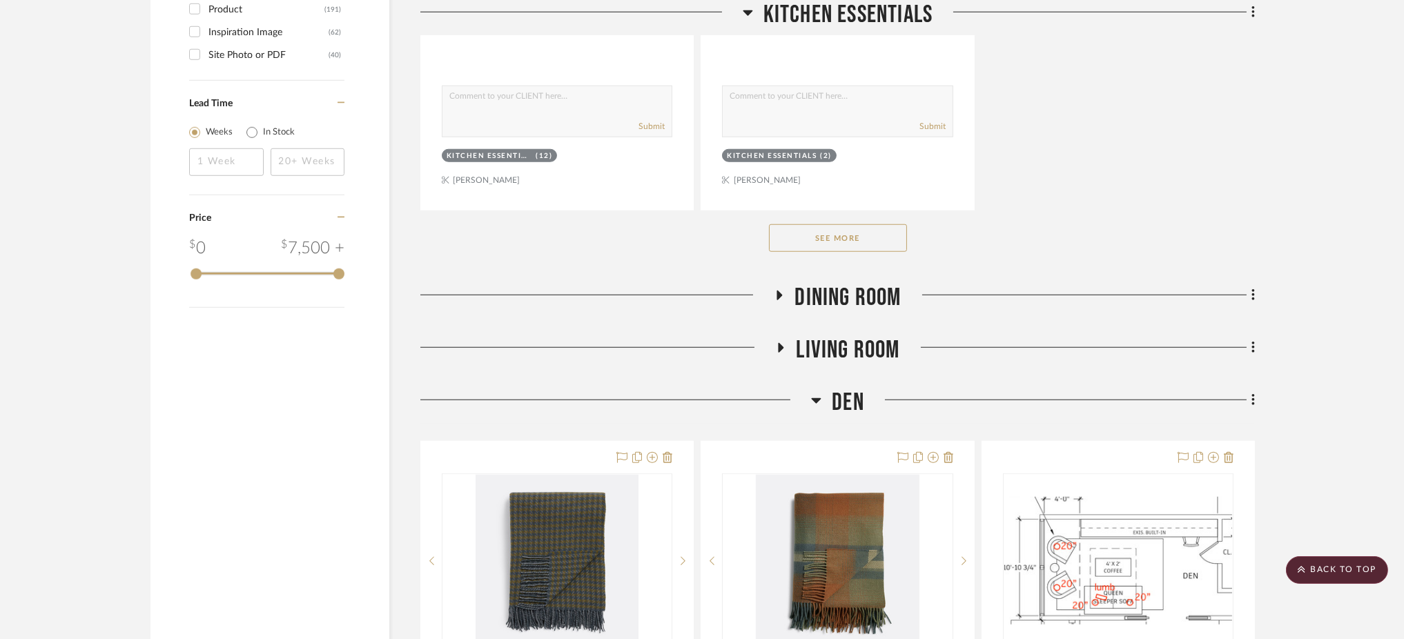
scroll to position [2486, 0]
click at [853, 224] on button "See More" at bounding box center [838, 238] width 138 height 28
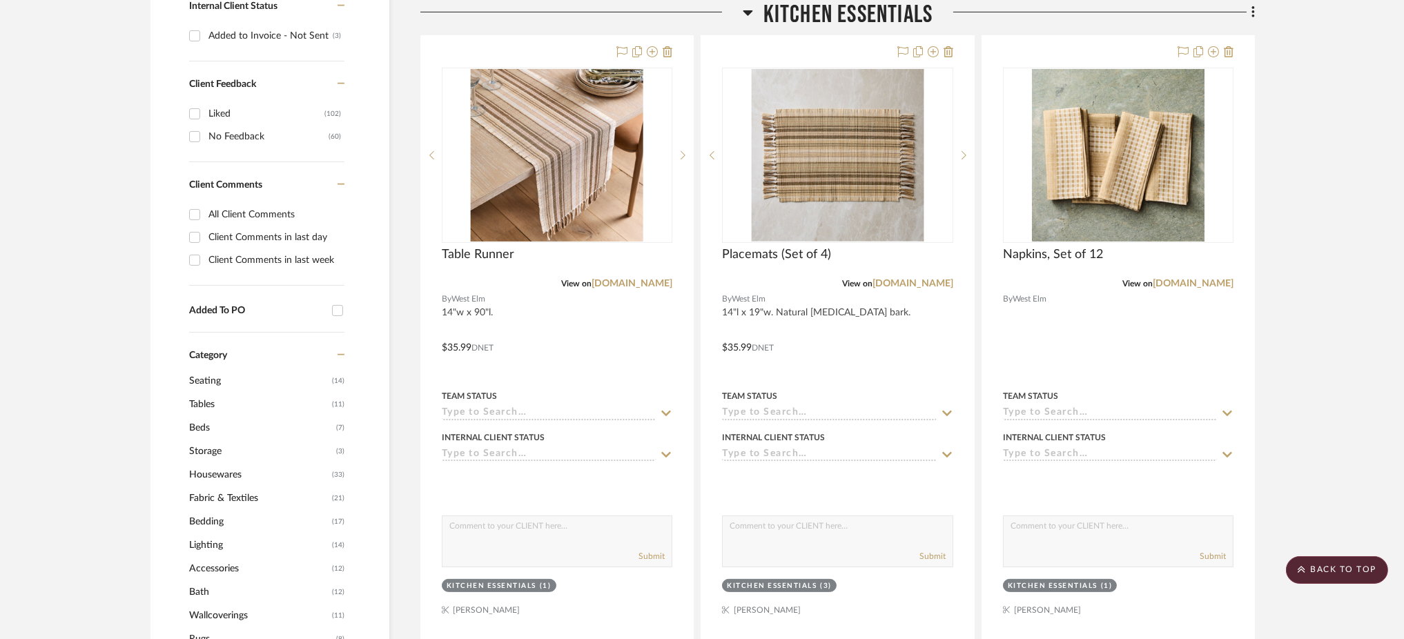
scroll to position [832, 0]
click at [744, 1] on h3 "Kitchen Essentials" at bounding box center [838, 15] width 191 height 30
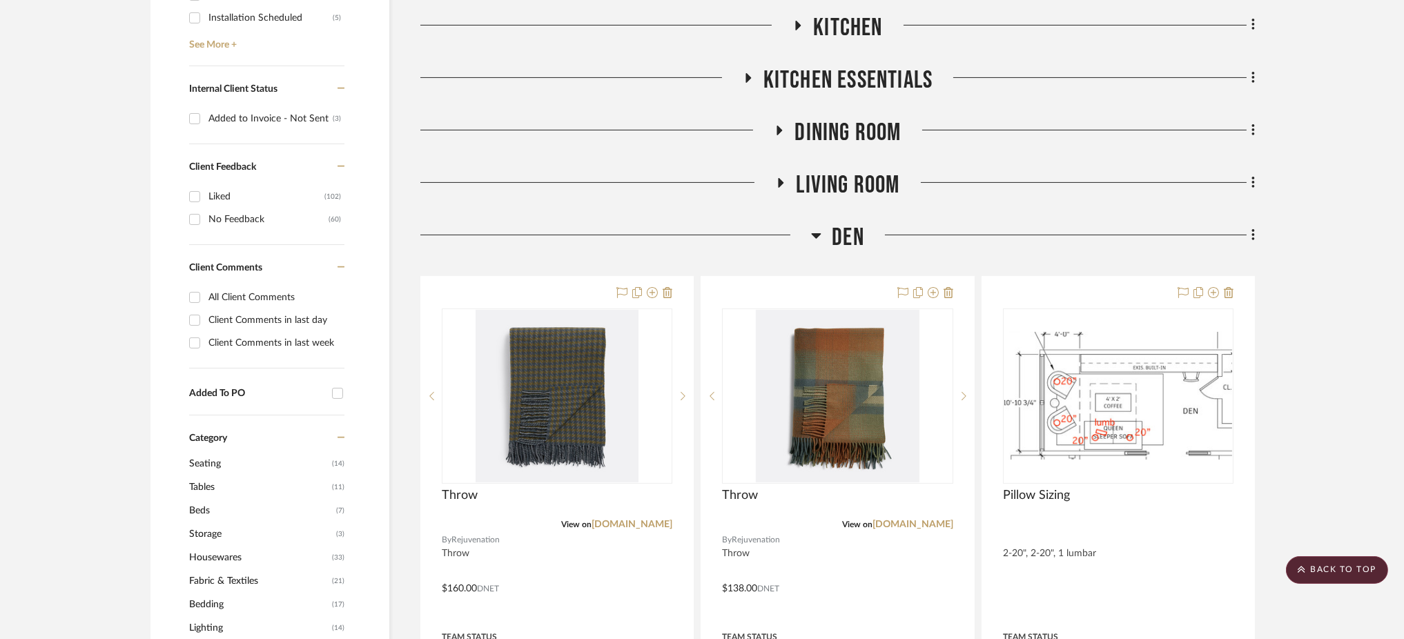
scroll to position [747, 0]
click at [823, 224] on h3 "Den" at bounding box center [837, 239] width 53 height 30
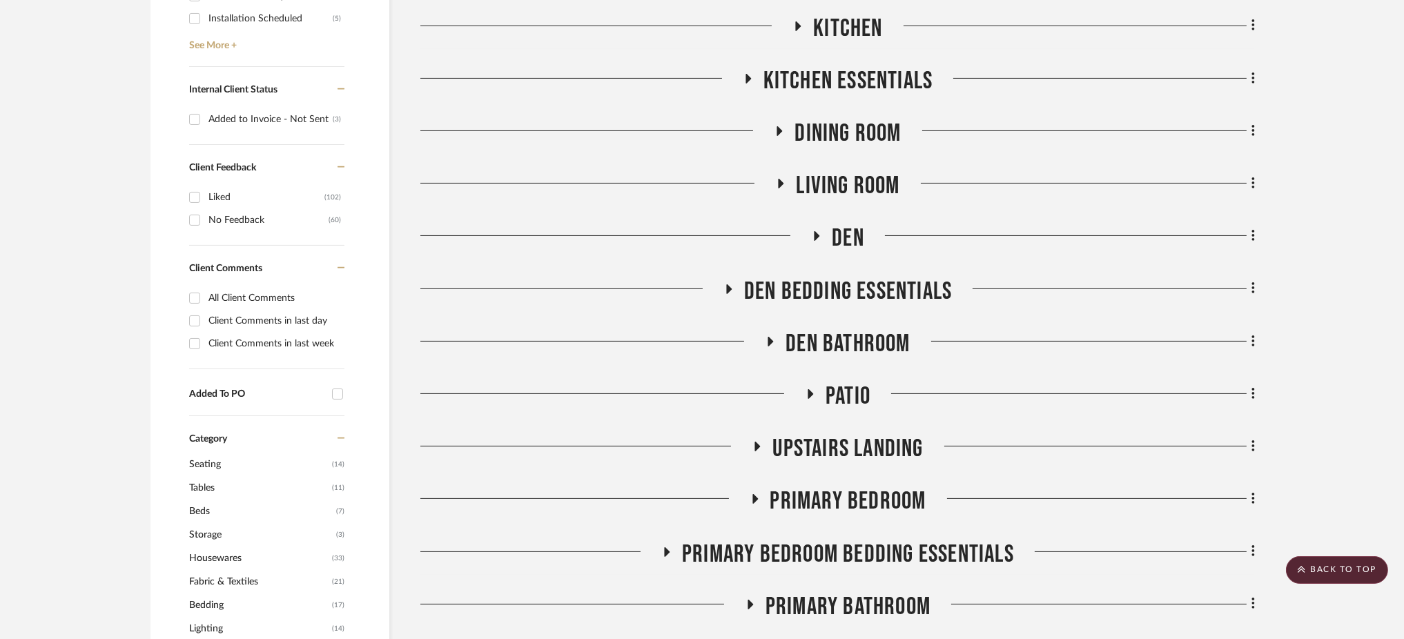
drag, startPoint x: 823, startPoint y: 202, endPoint x: 813, endPoint y: 204, distance: 10.4
click at [813, 231] on icon at bounding box center [816, 236] width 17 height 10
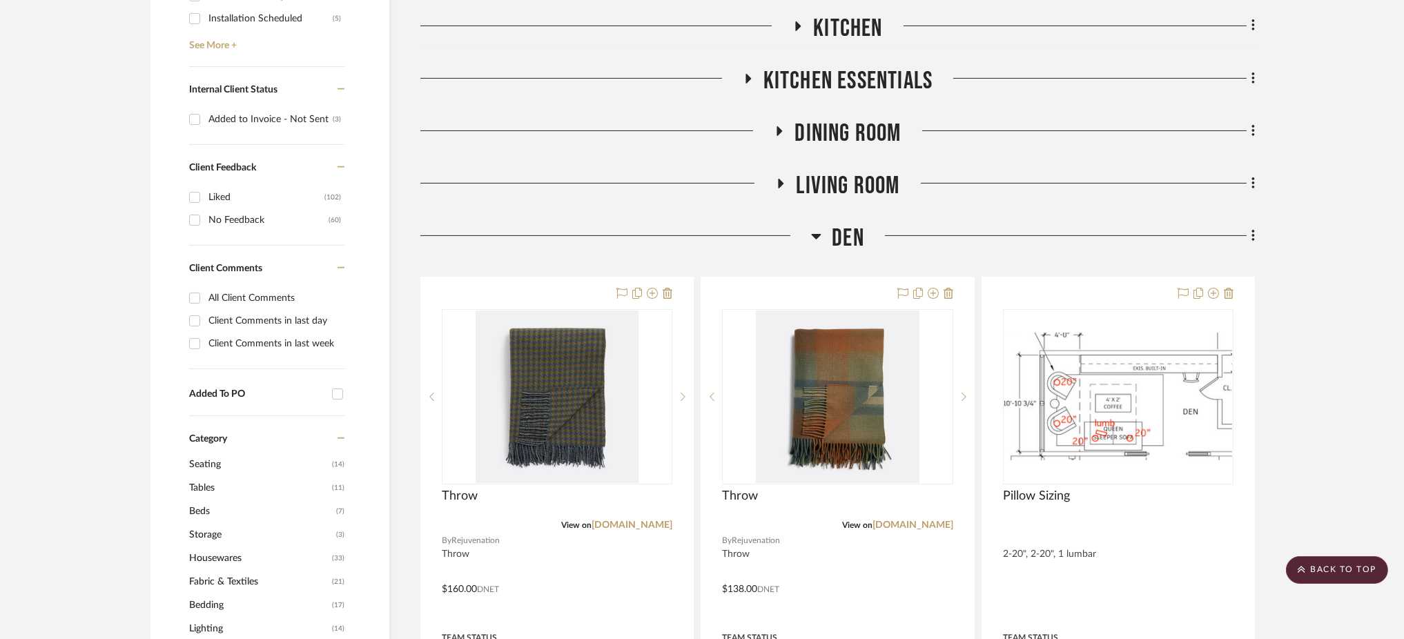
click at [812, 228] on icon at bounding box center [816, 236] width 10 height 17
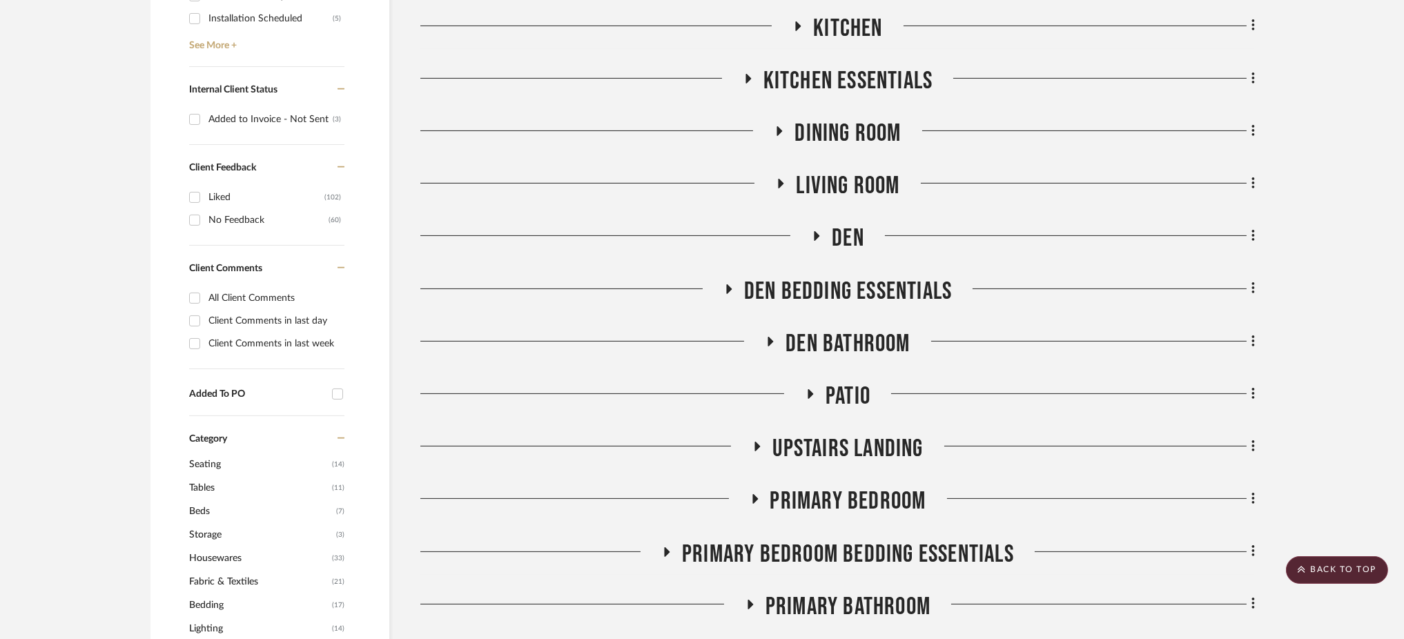
click at [778, 126] on icon at bounding box center [780, 131] width 6 height 10
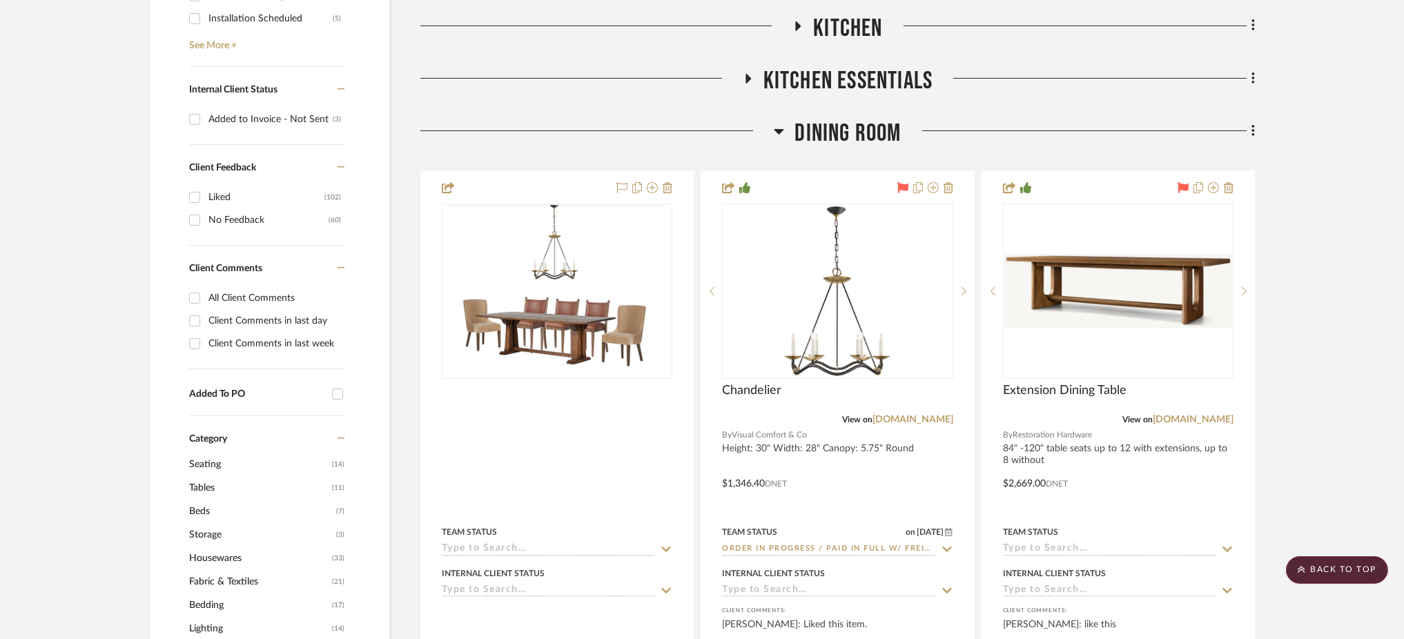
click at [777, 129] on icon at bounding box center [780, 132] width 10 height 6
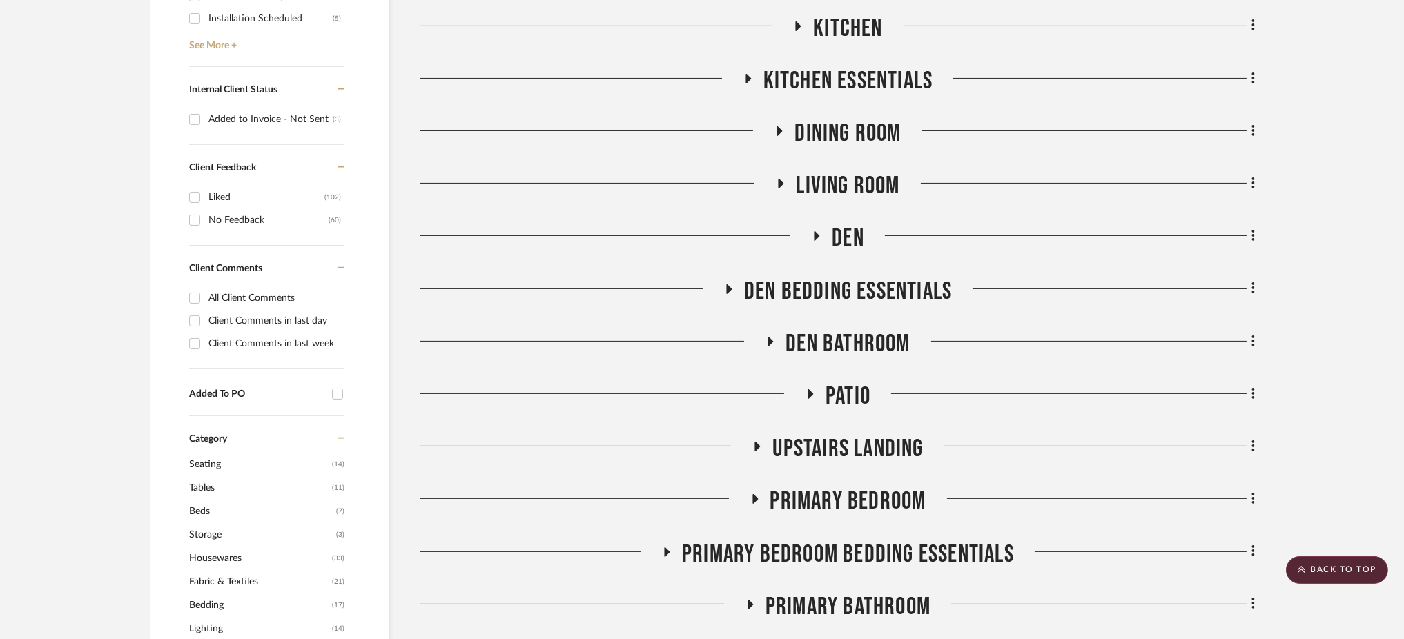
click at [782, 179] on icon at bounding box center [781, 184] width 17 height 10
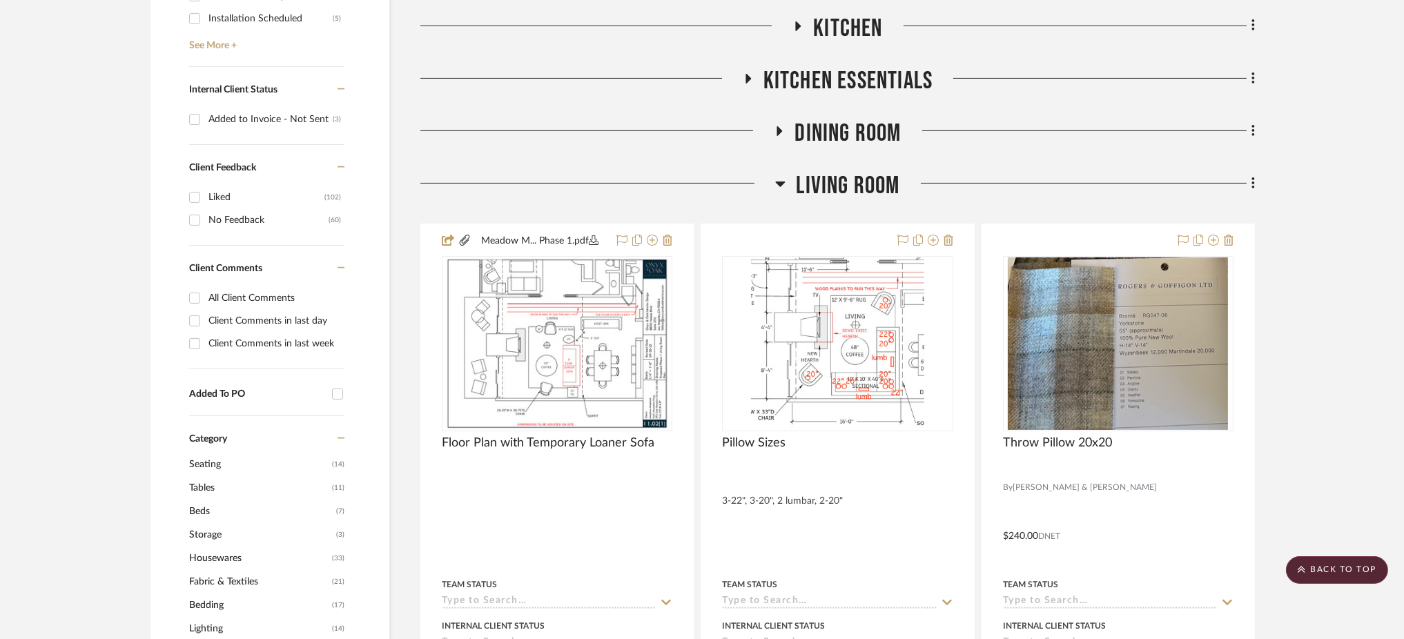
click at [782, 182] on icon at bounding box center [781, 185] width 10 height 6
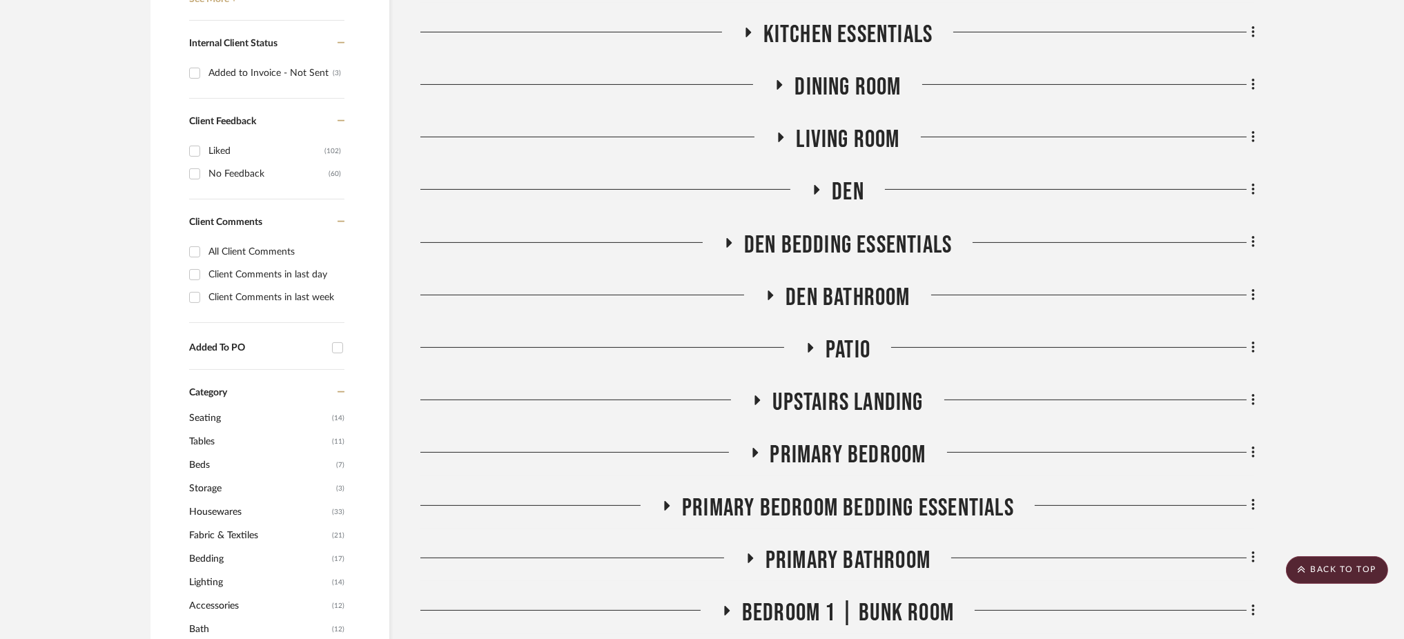
scroll to position [794, 0]
click at [729, 238] on icon at bounding box center [729, 243] width 6 height 10
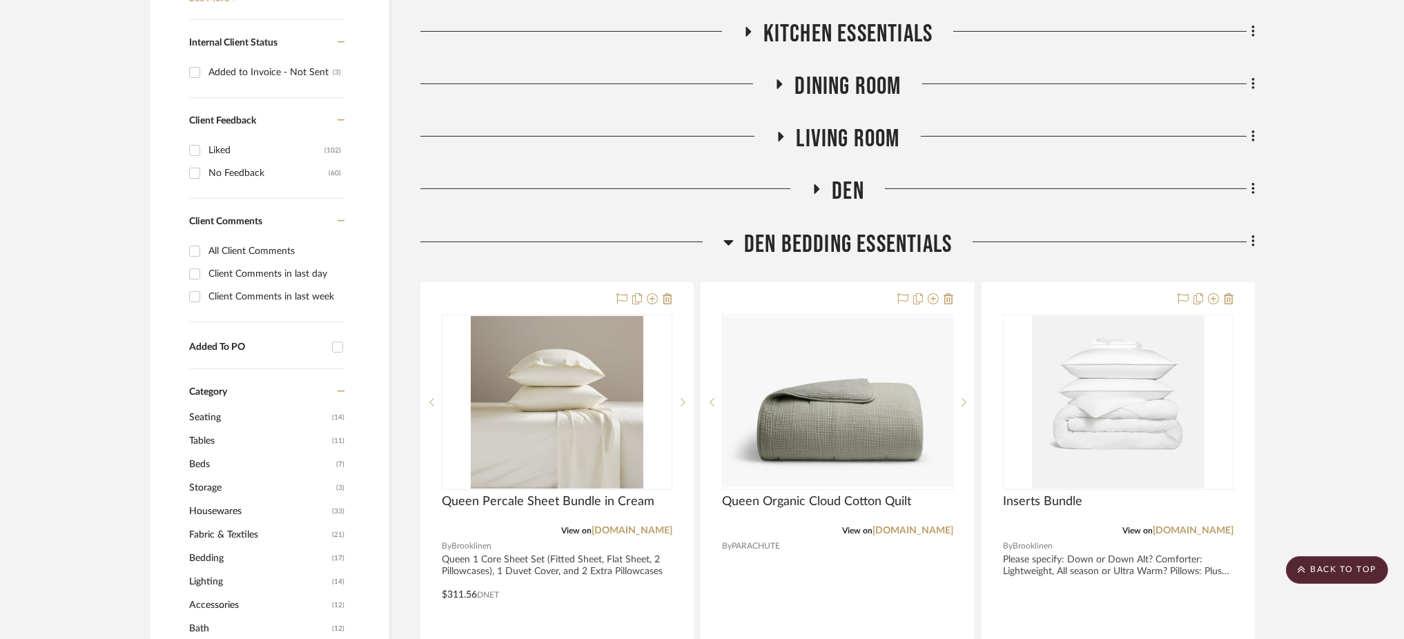
click at [729, 240] on icon at bounding box center [729, 243] width 10 height 6
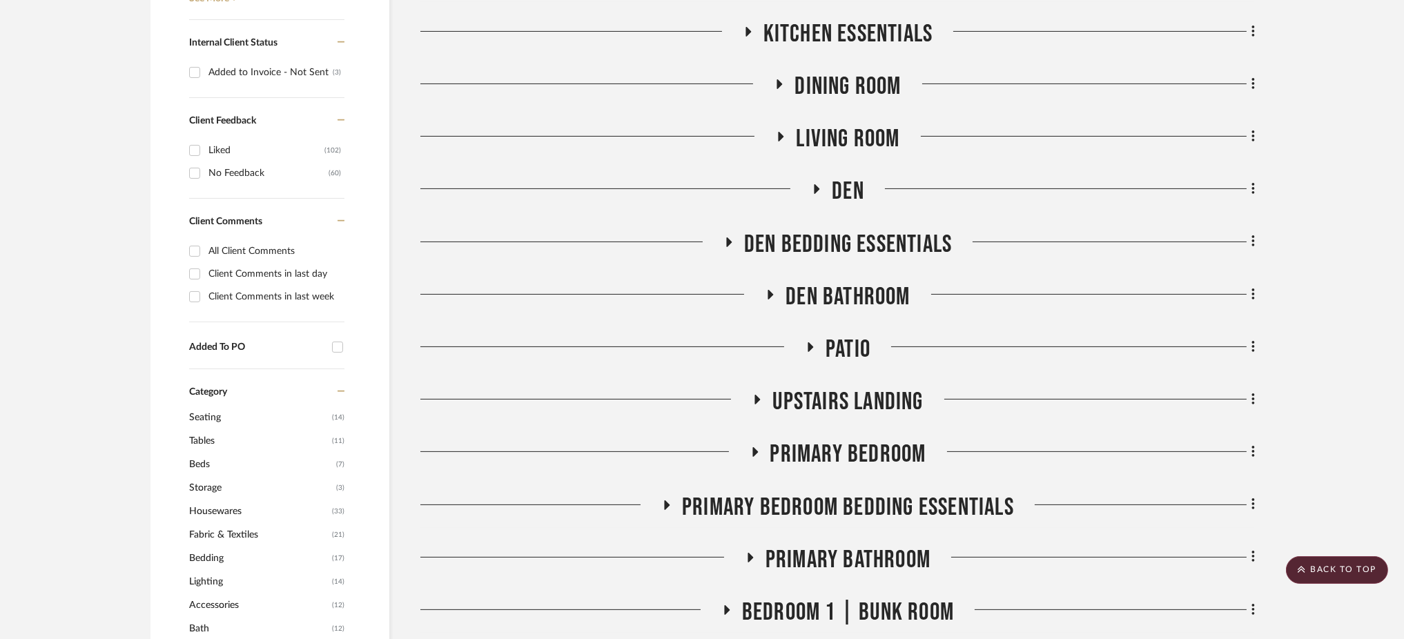
click at [768, 290] on icon at bounding box center [771, 295] width 6 height 10
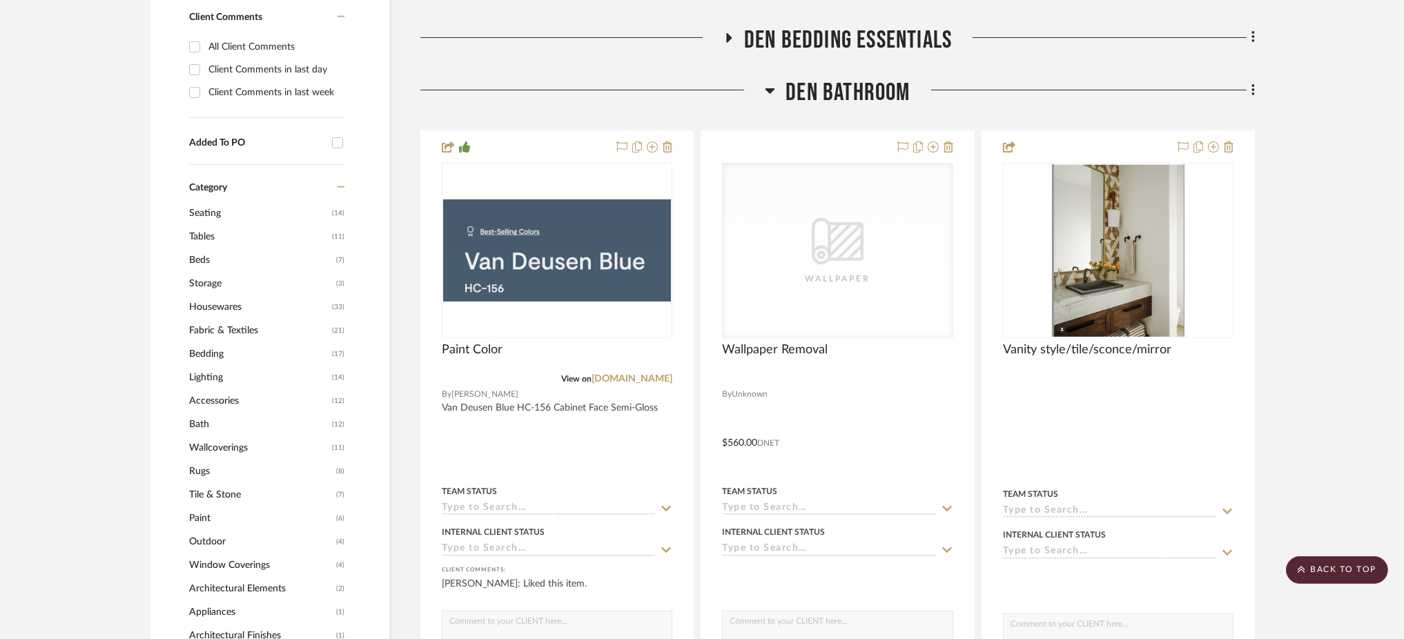
scroll to position [987, 0]
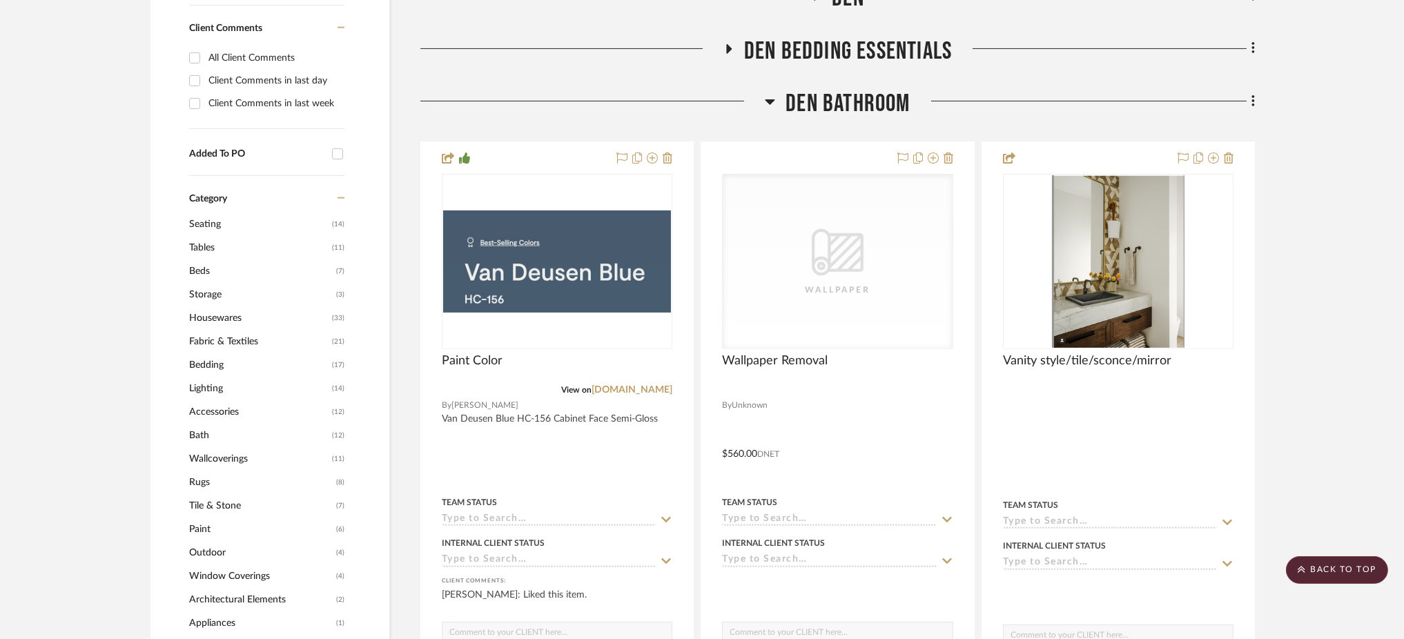
click at [775, 93] on icon at bounding box center [770, 101] width 10 height 17
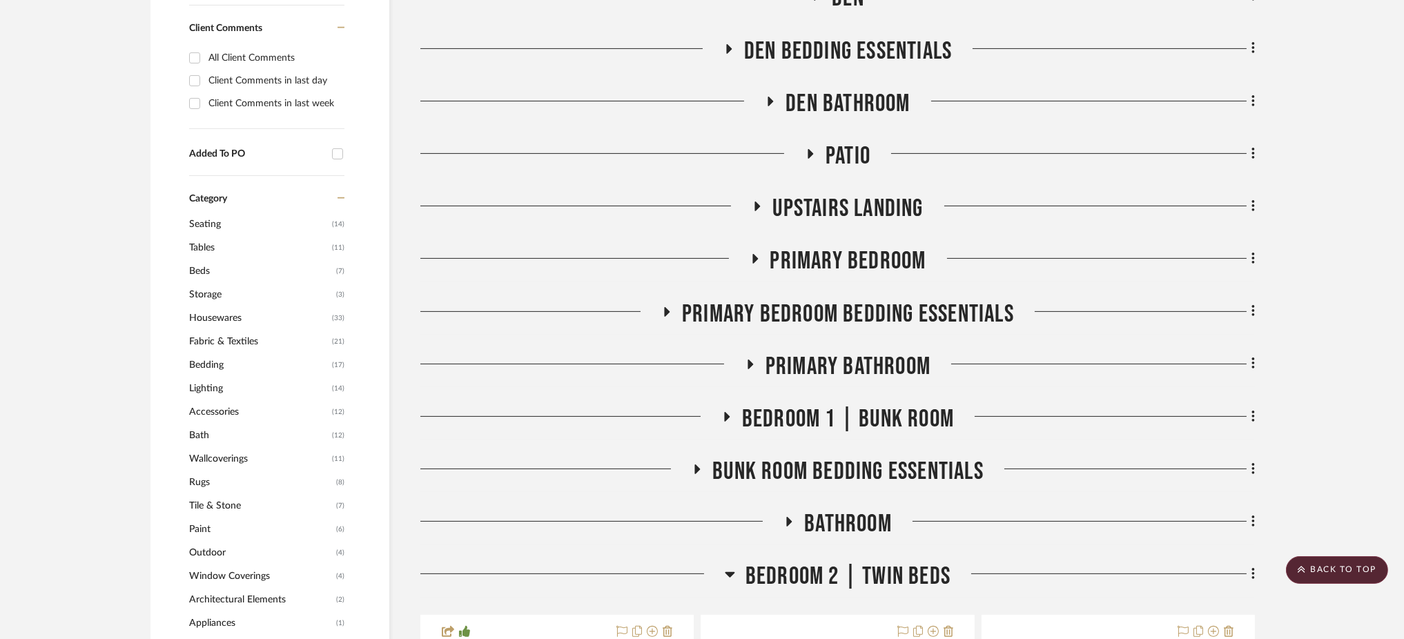
click at [665, 307] on icon at bounding box center [668, 312] width 6 height 10
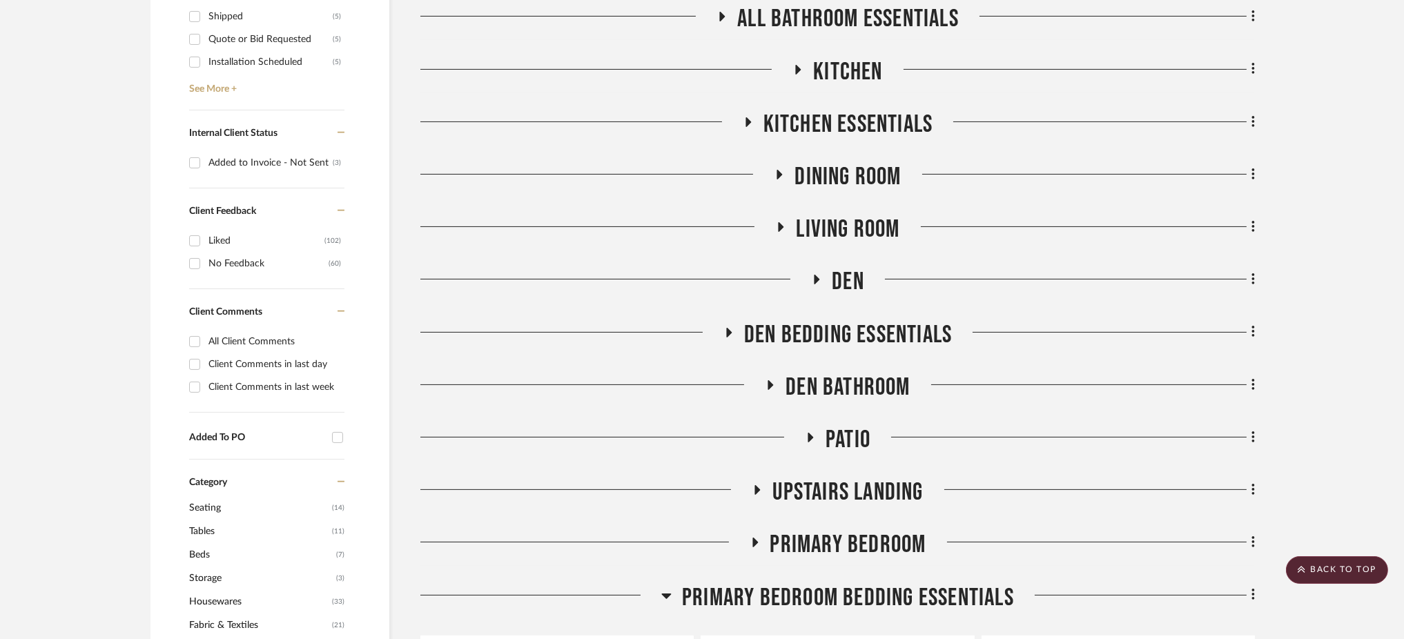
scroll to position [711, 0]
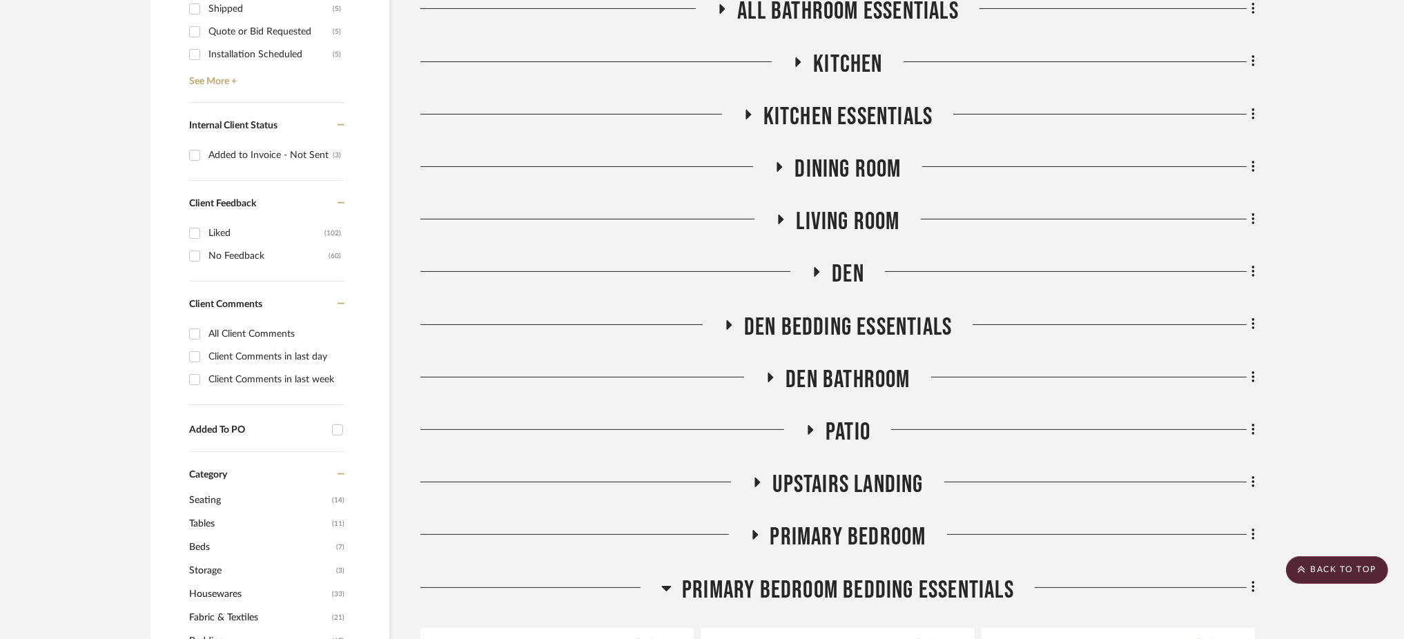
click at [661, 580] on icon at bounding box center [666, 588] width 10 height 17
click at [747, 110] on icon at bounding box center [749, 115] width 6 height 10
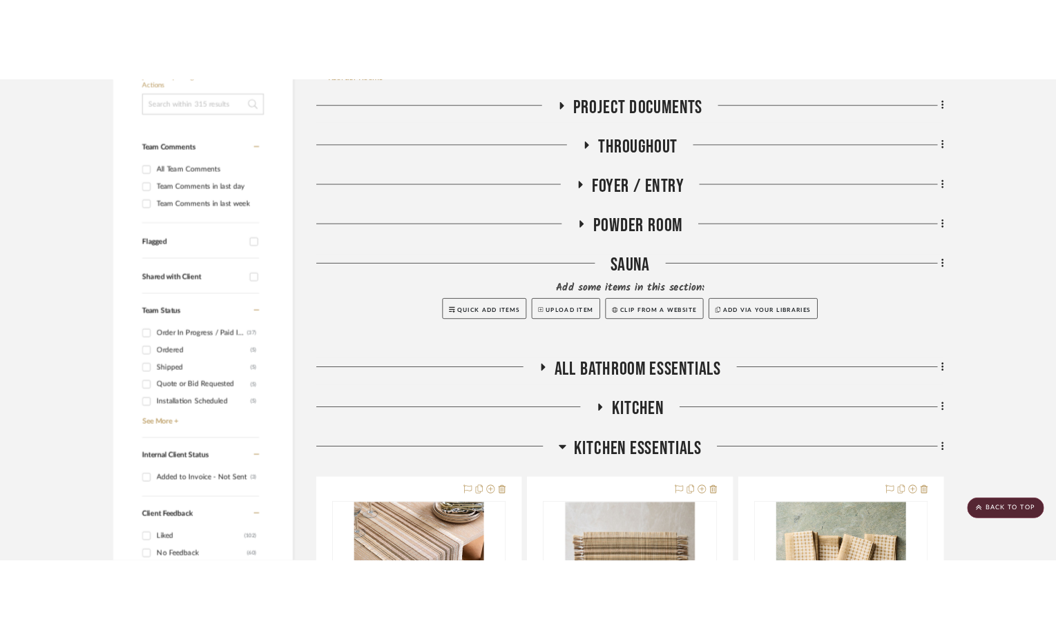
scroll to position [372, 0]
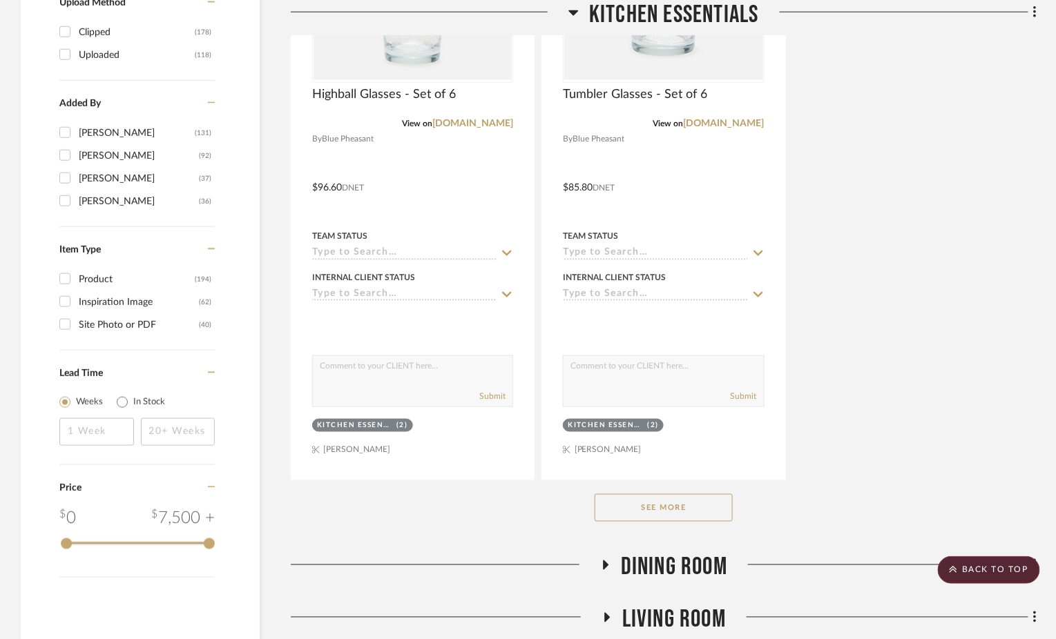
scroll to position [2219, 0]
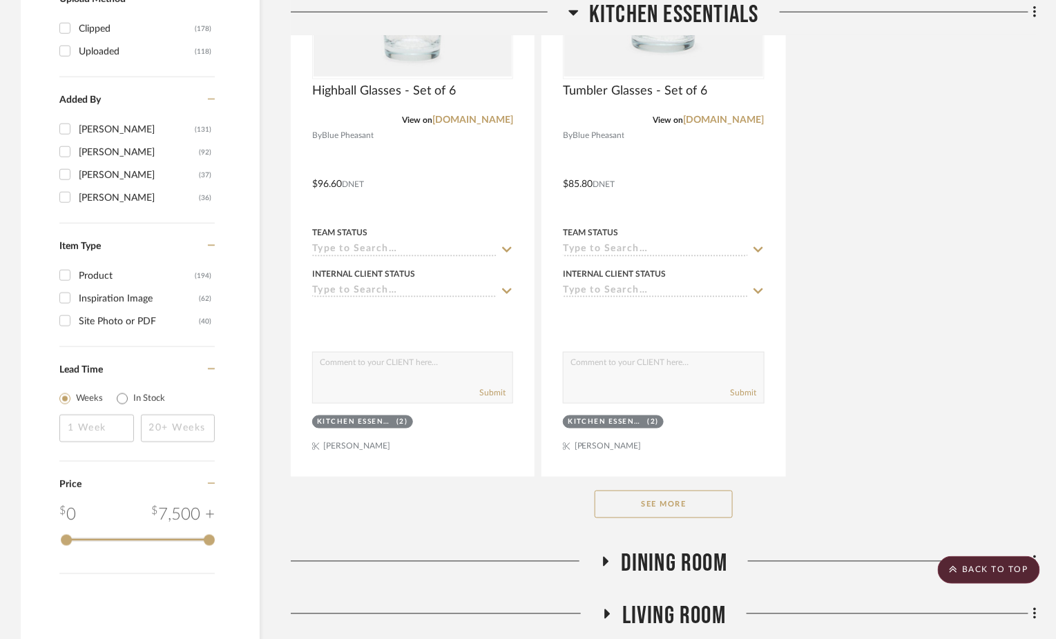
click at [648, 504] on button "See More" at bounding box center [663, 505] width 138 height 28
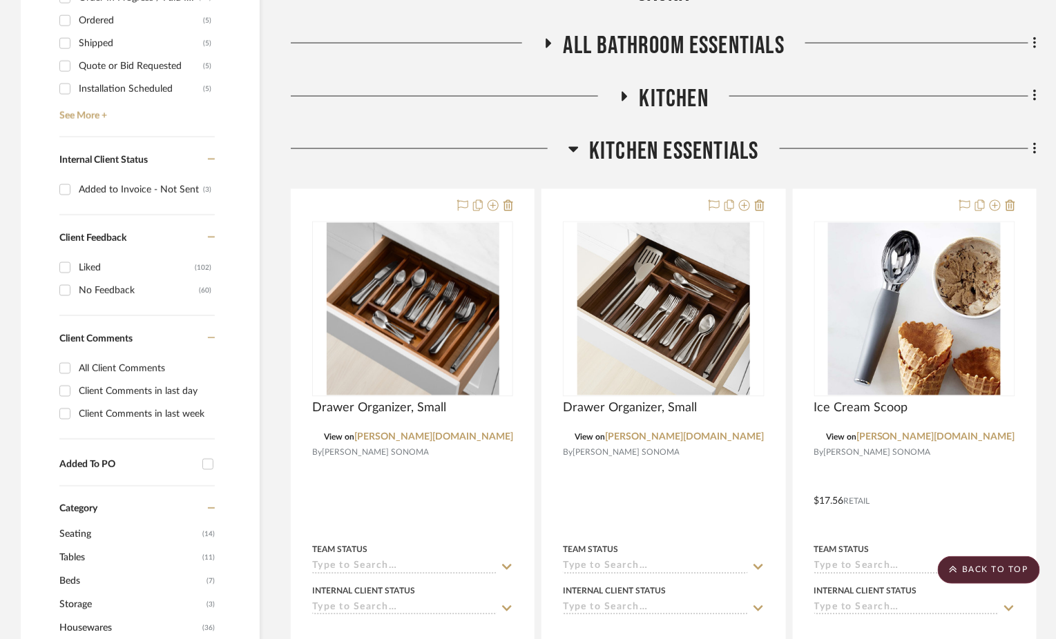
scroll to position [677, 0]
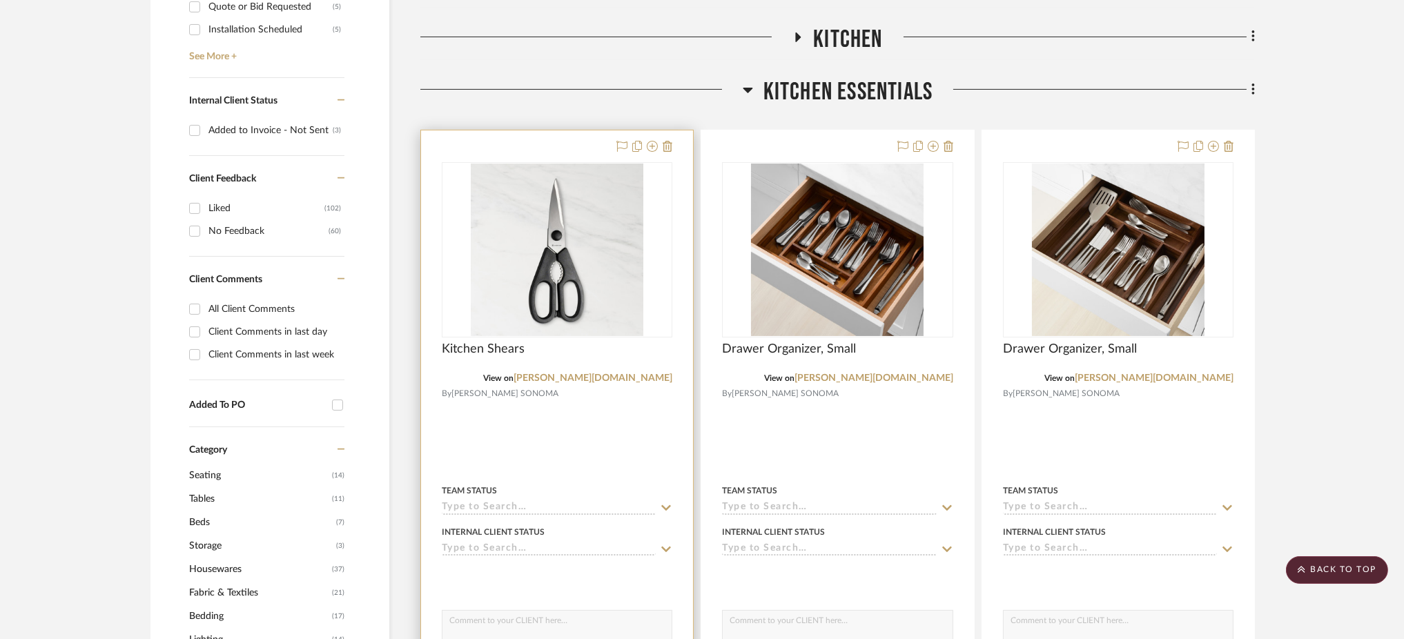
scroll to position [735, 0]
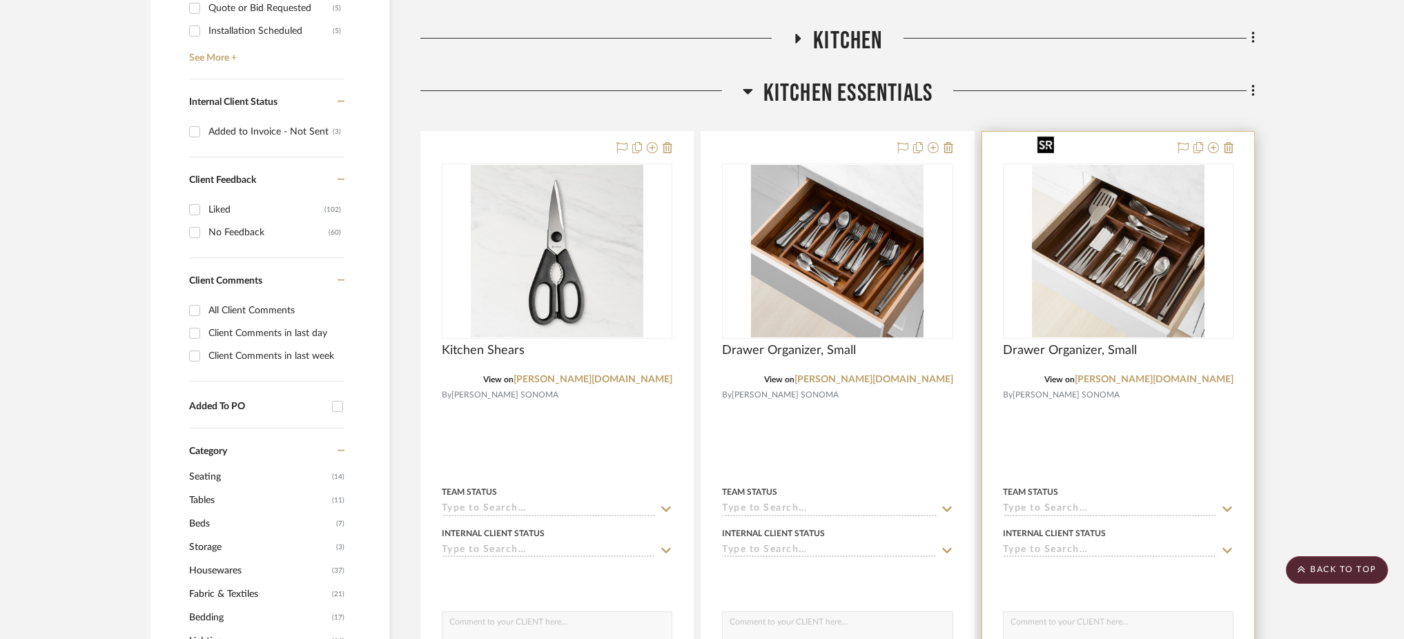
click at [1065, 229] on img "0" at bounding box center [1118, 251] width 173 height 173
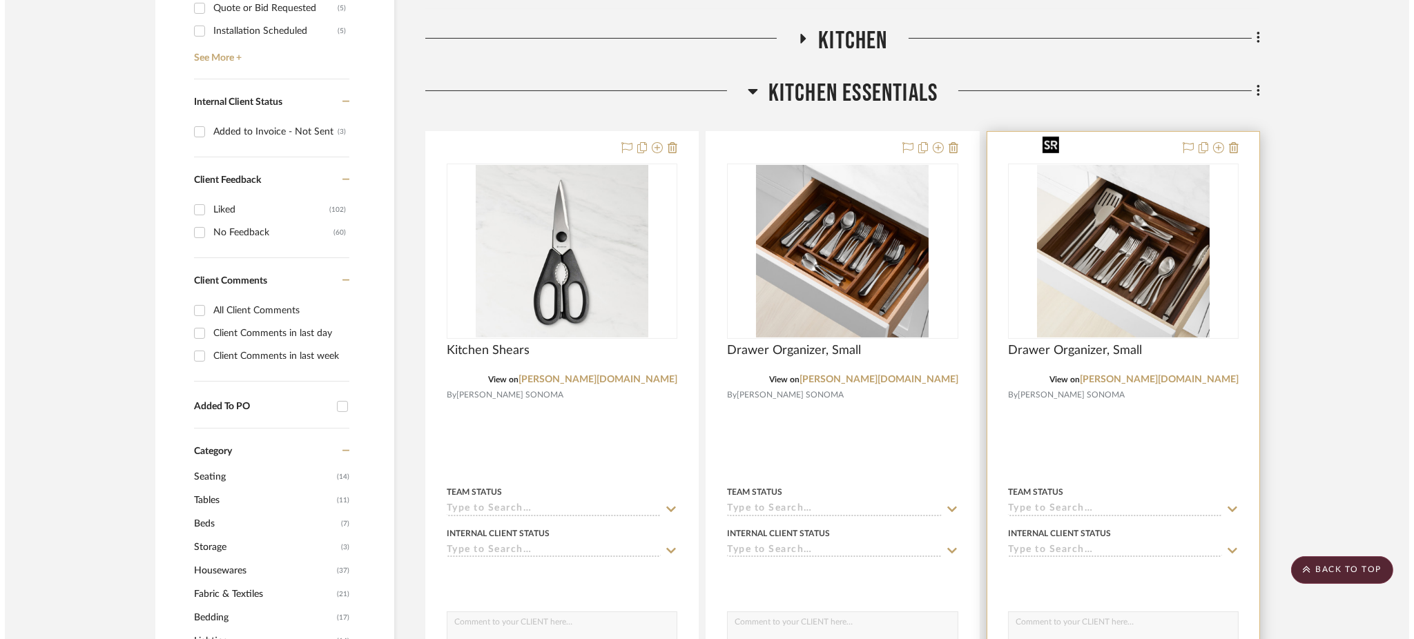
scroll to position [0, 0]
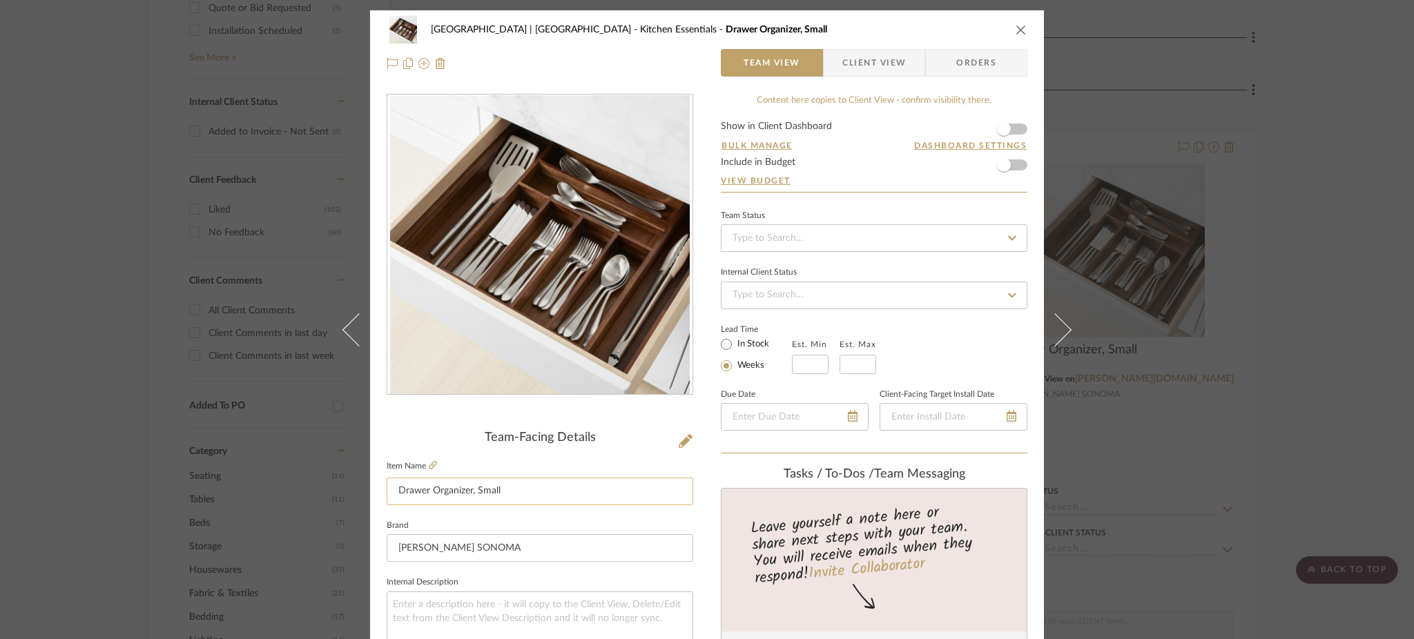
drag, startPoint x: 508, startPoint y: 489, endPoint x: 471, endPoint y: 492, distance: 37.4
click at [471, 492] on input "Drawer Organizer, Small" at bounding box center [540, 492] width 307 height 28
type input "Drawer Organizer, Large"
click at [474, 606] on textarea at bounding box center [540, 626] width 307 height 68
click at [1065, 193] on div "Meadow Mountain | Vail Valley Kitchen Essentials Drawer Organizer, Large Team V…" at bounding box center [707, 319] width 1414 height 639
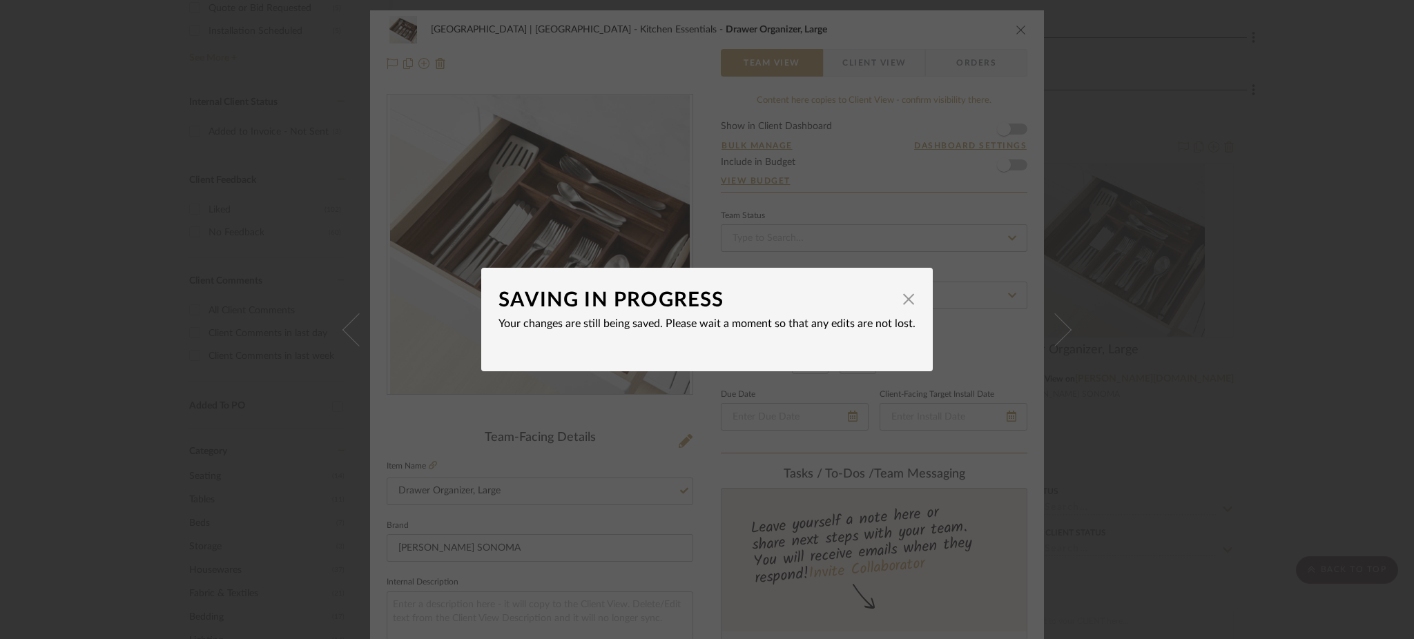
click at [1065, 200] on div "SAVING IN PROGRESS × Your changes are still being saved. Please wait a moment s…" at bounding box center [707, 319] width 1414 height 639
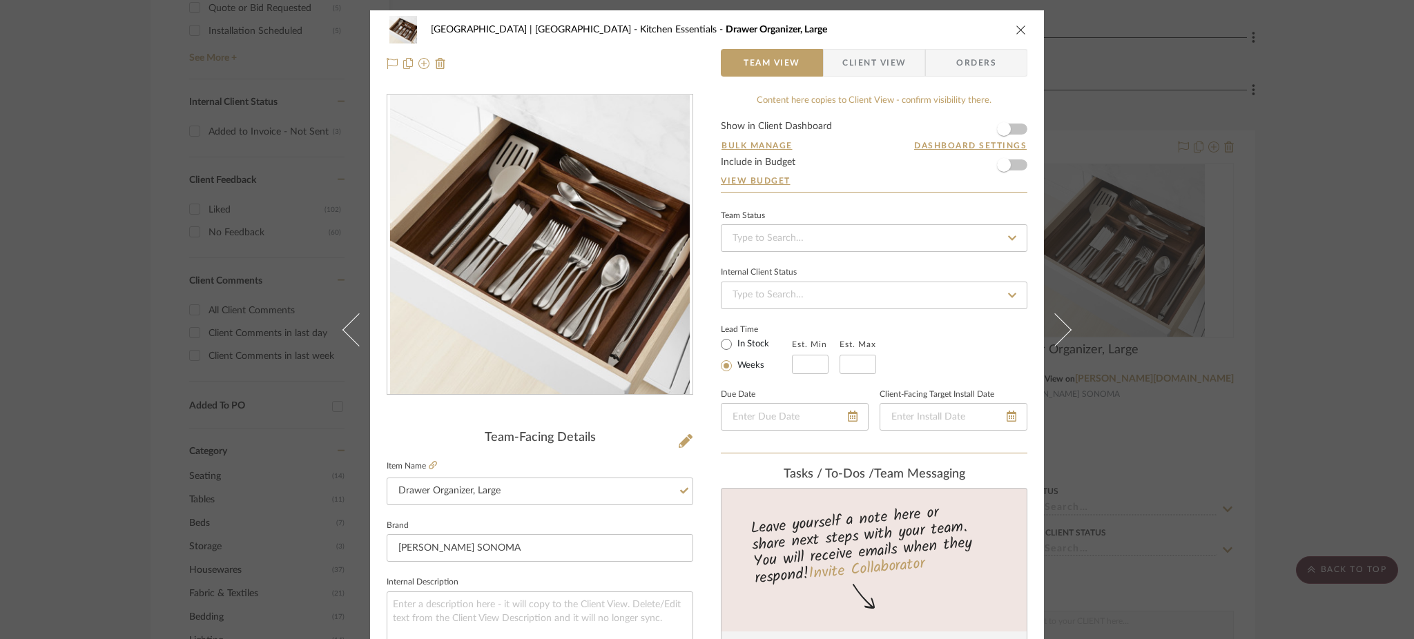
click at [1065, 169] on div "Meadow Mountain | Vail Valley Kitchen Essentials Drawer Organizer, Large Team V…" at bounding box center [707, 319] width 1414 height 639
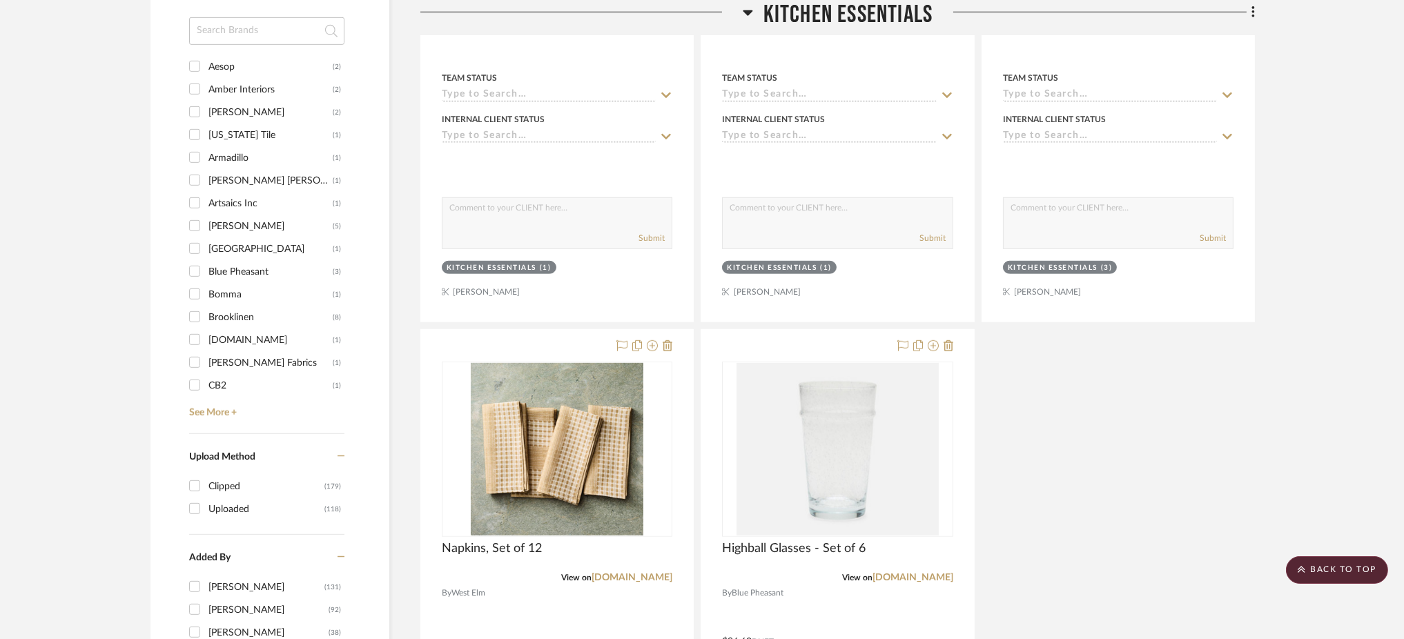
scroll to position [1762, 0]
click at [649, 572] on link "westelm.com" at bounding box center [632, 577] width 81 height 10
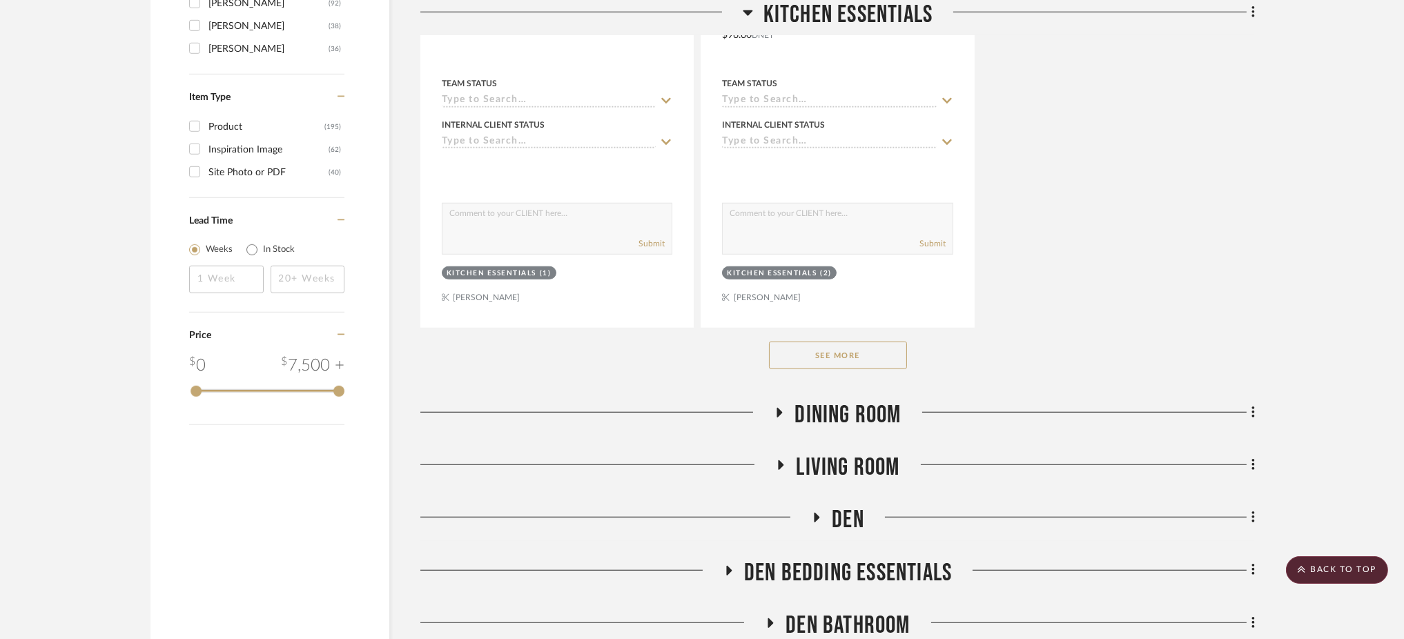
scroll to position [2372, 0]
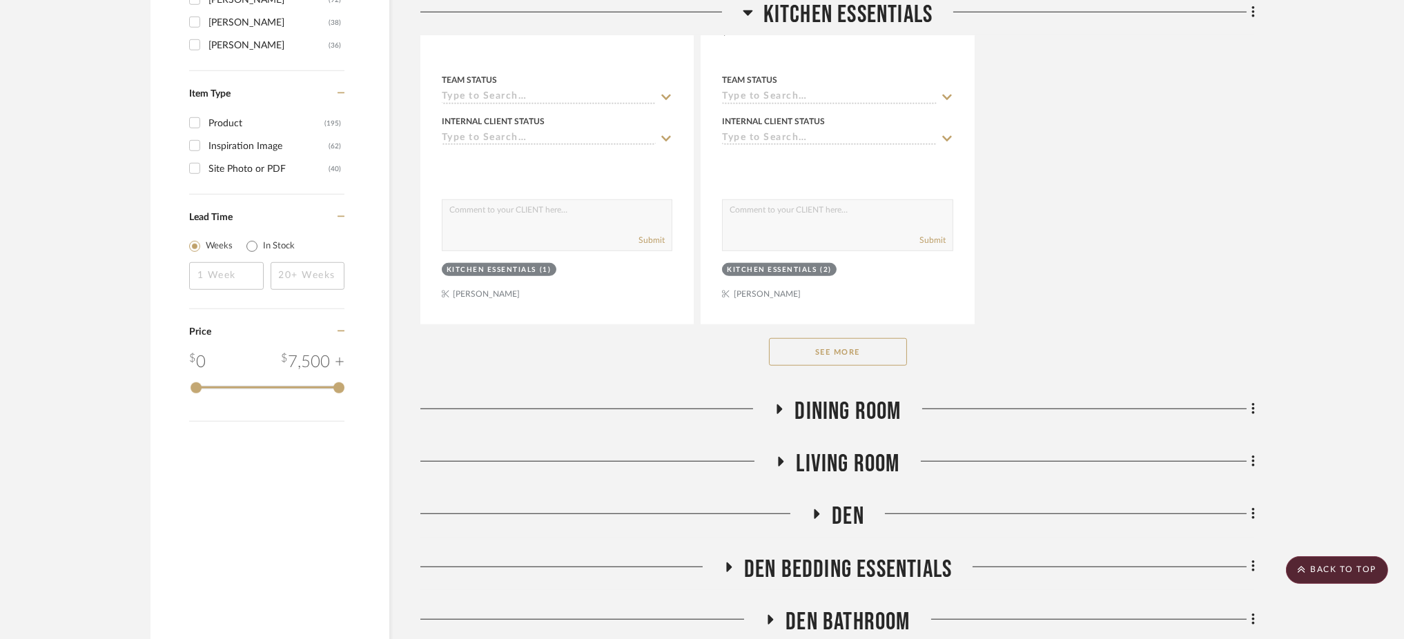
click at [842, 338] on button "See More" at bounding box center [838, 352] width 138 height 28
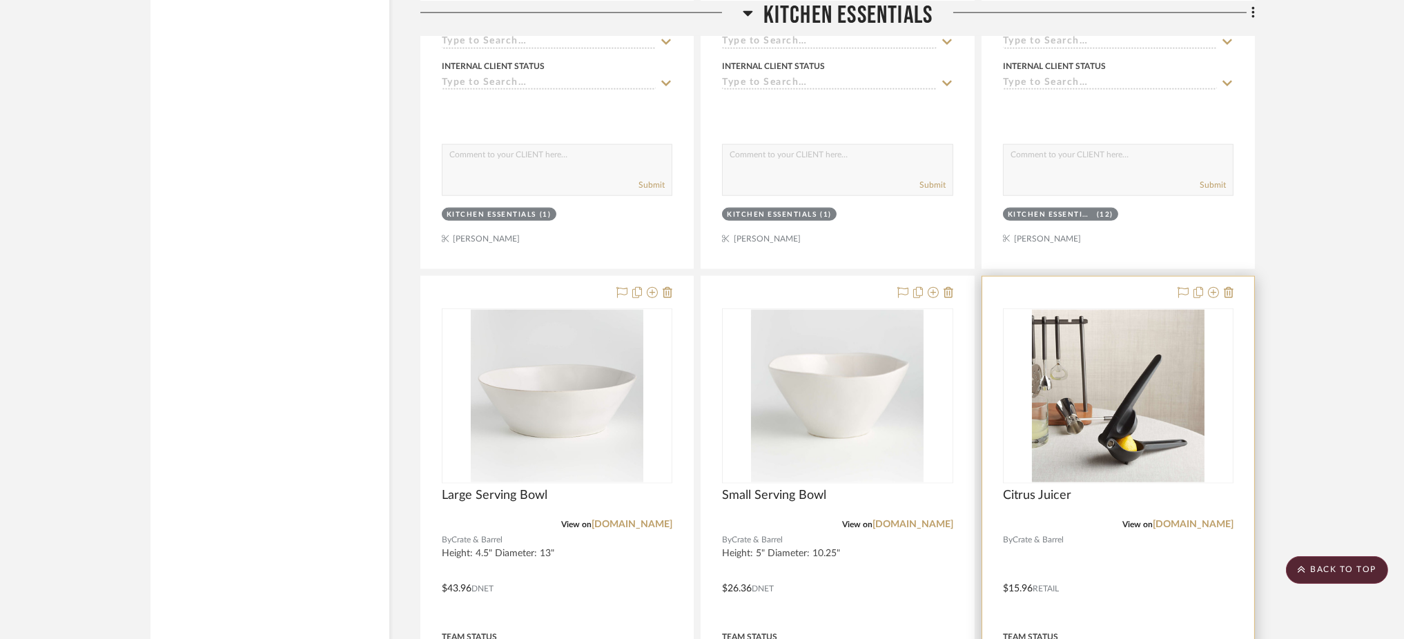
scroll to position [3653, 0]
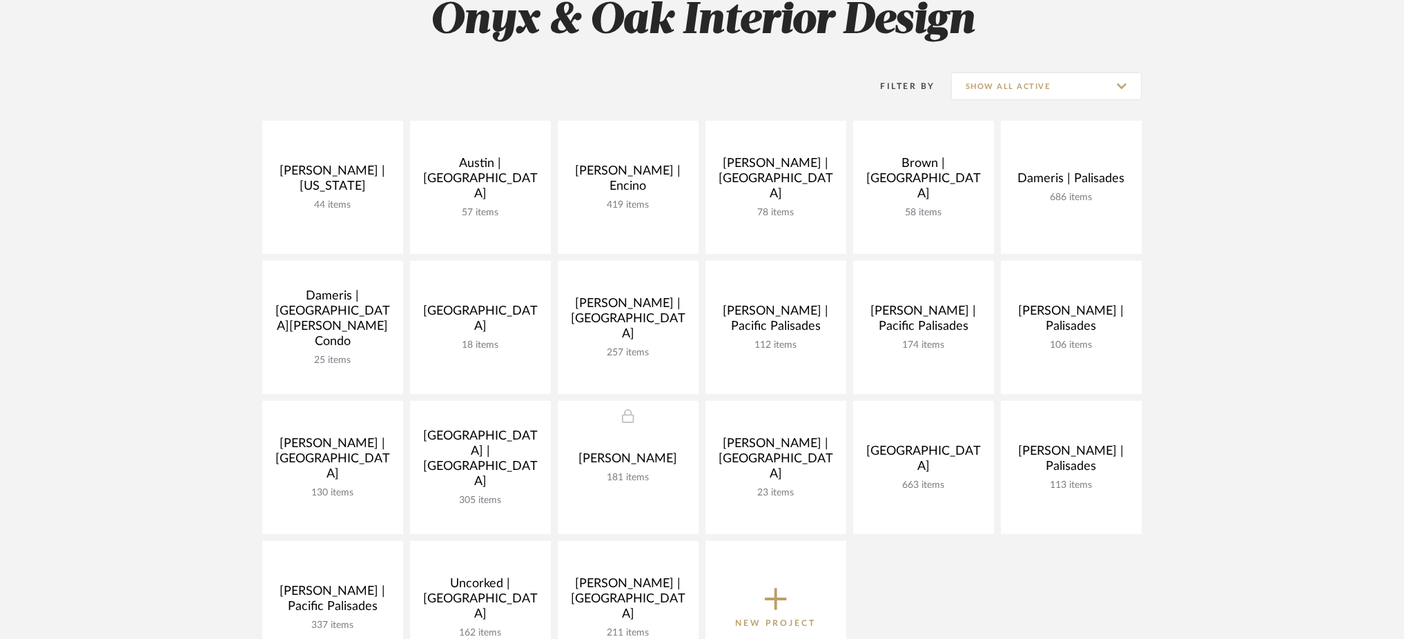
scroll to position [276, 0]
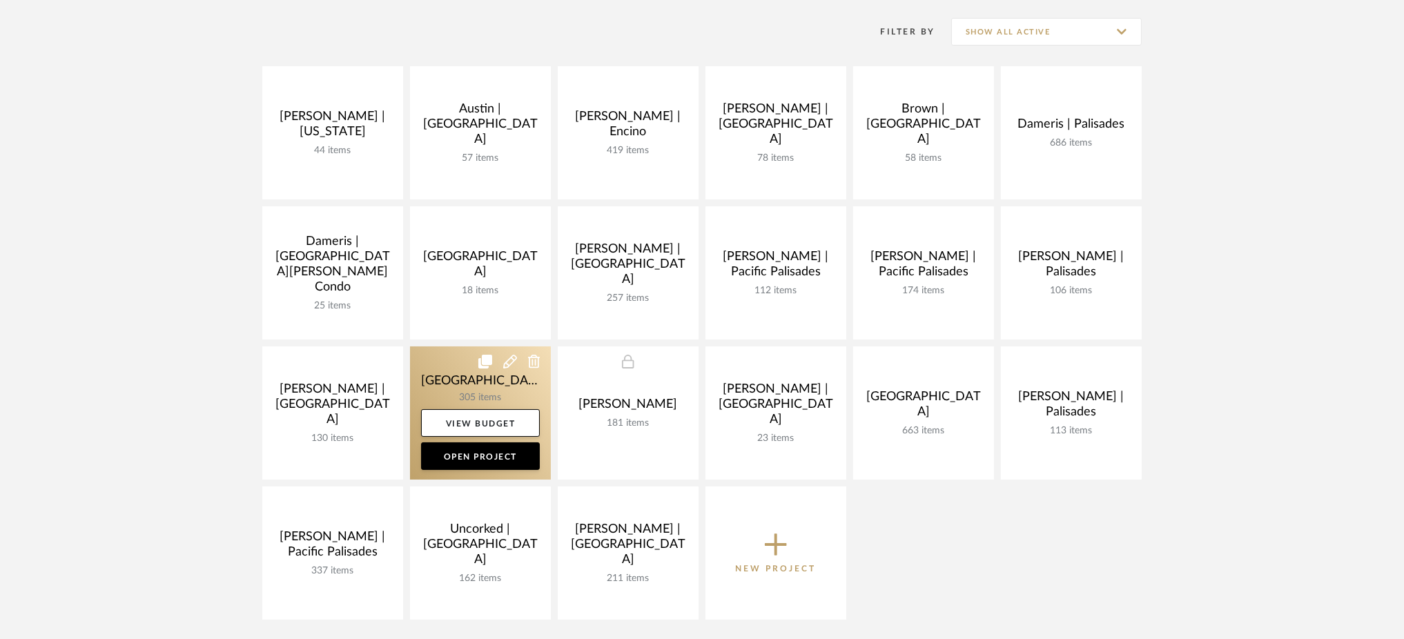
click at [443, 372] on link at bounding box center [480, 413] width 141 height 133
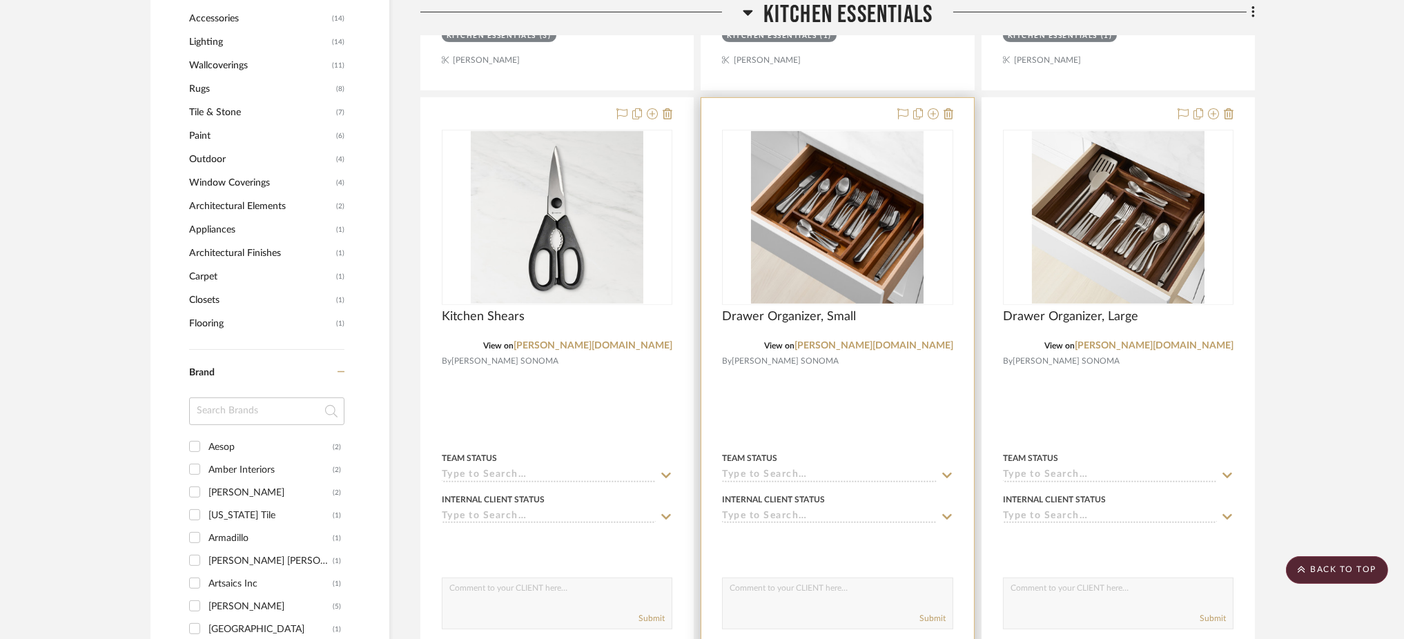
scroll to position [829, 0]
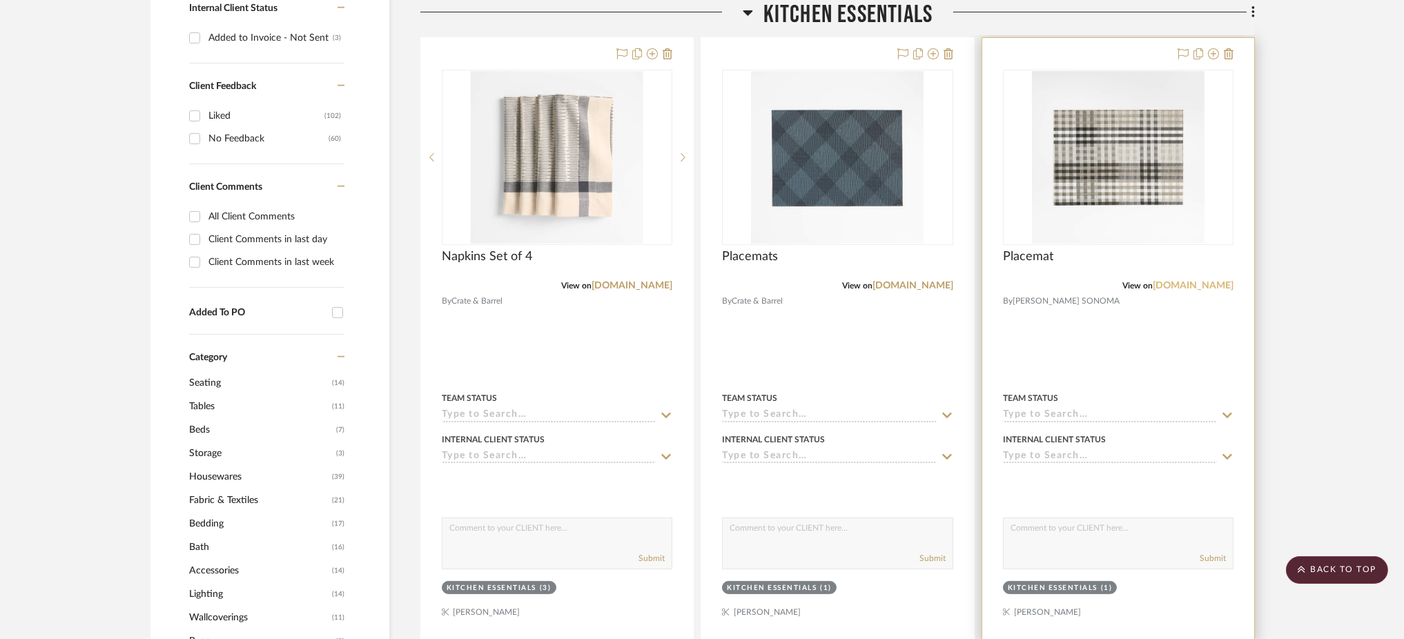
click at [1169, 281] on link "[DOMAIN_NAME]" at bounding box center [1193, 286] width 81 height 10
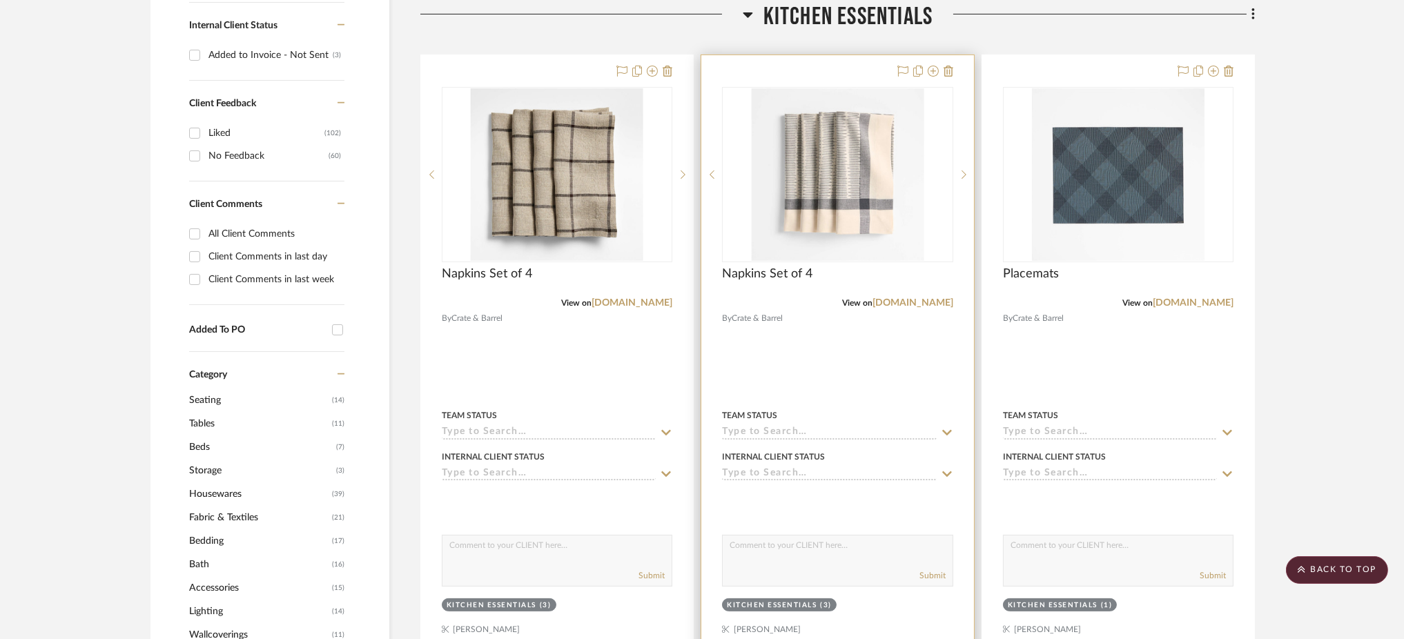
scroll to position [829, 0]
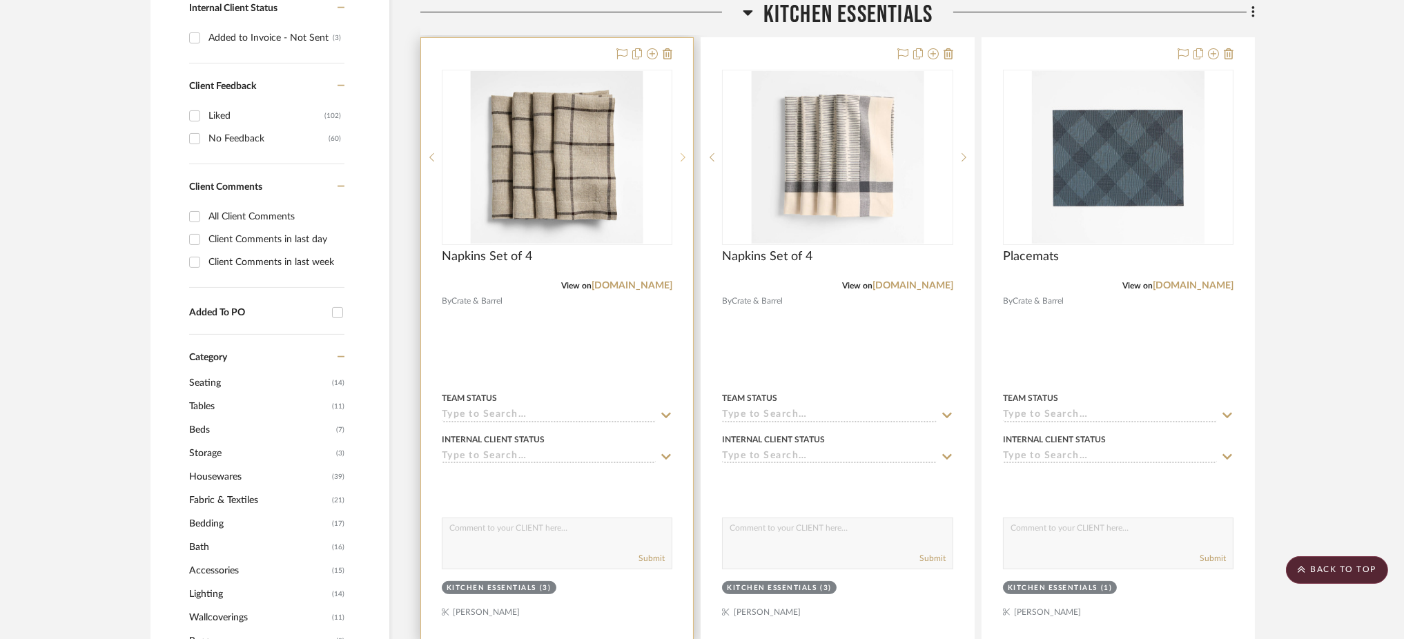
click at [681, 117] on div at bounding box center [682, 157] width 21 height 175
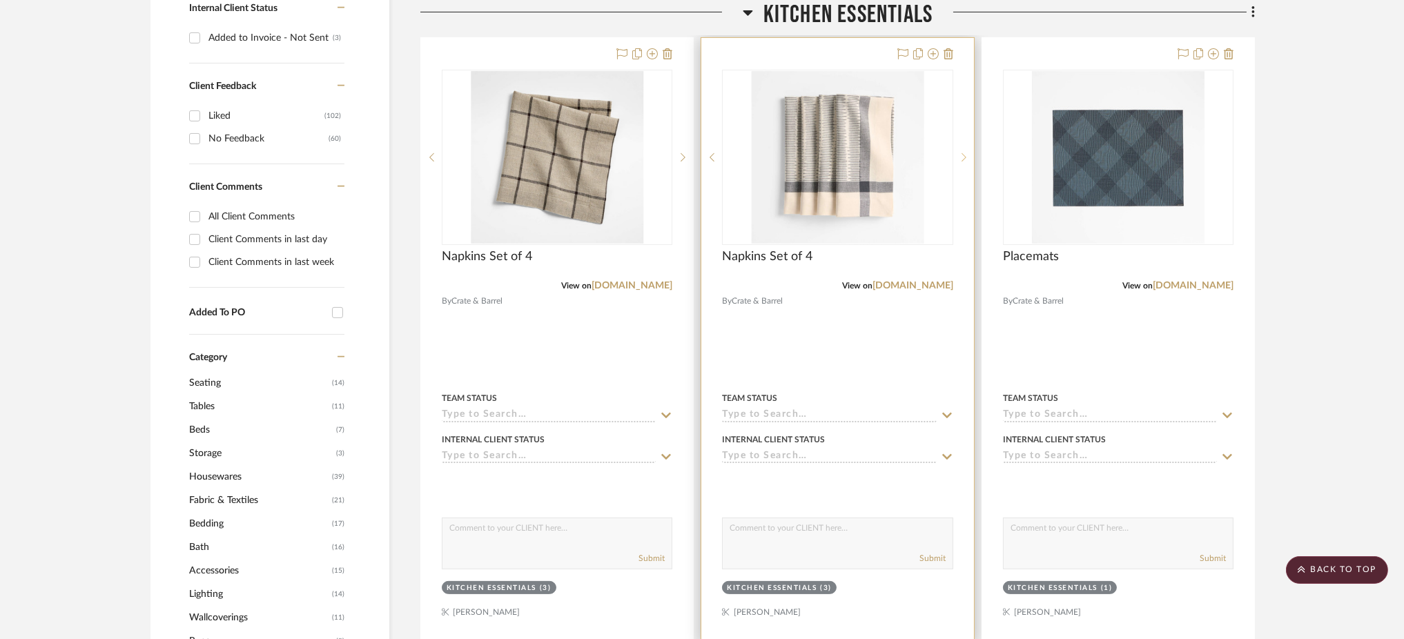
click at [967, 153] on sr-next-btn at bounding box center [963, 158] width 21 height 10
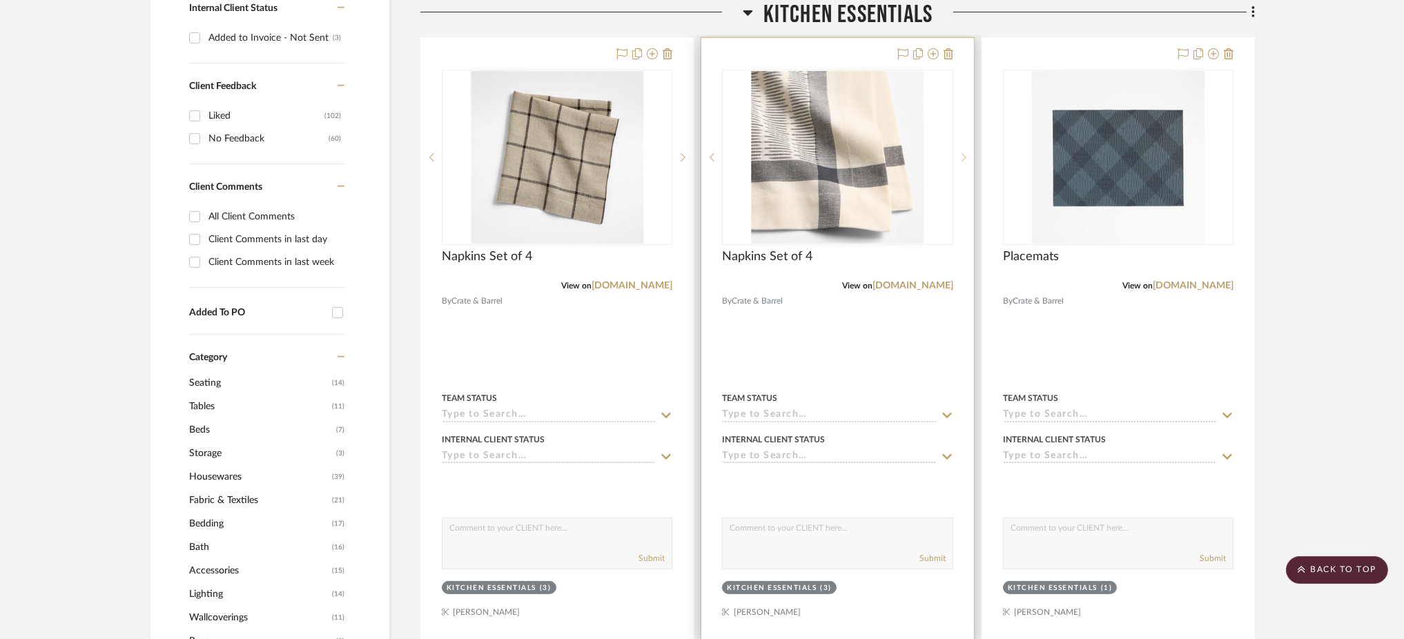
click at [967, 153] on sr-next-btn at bounding box center [963, 158] width 21 height 10
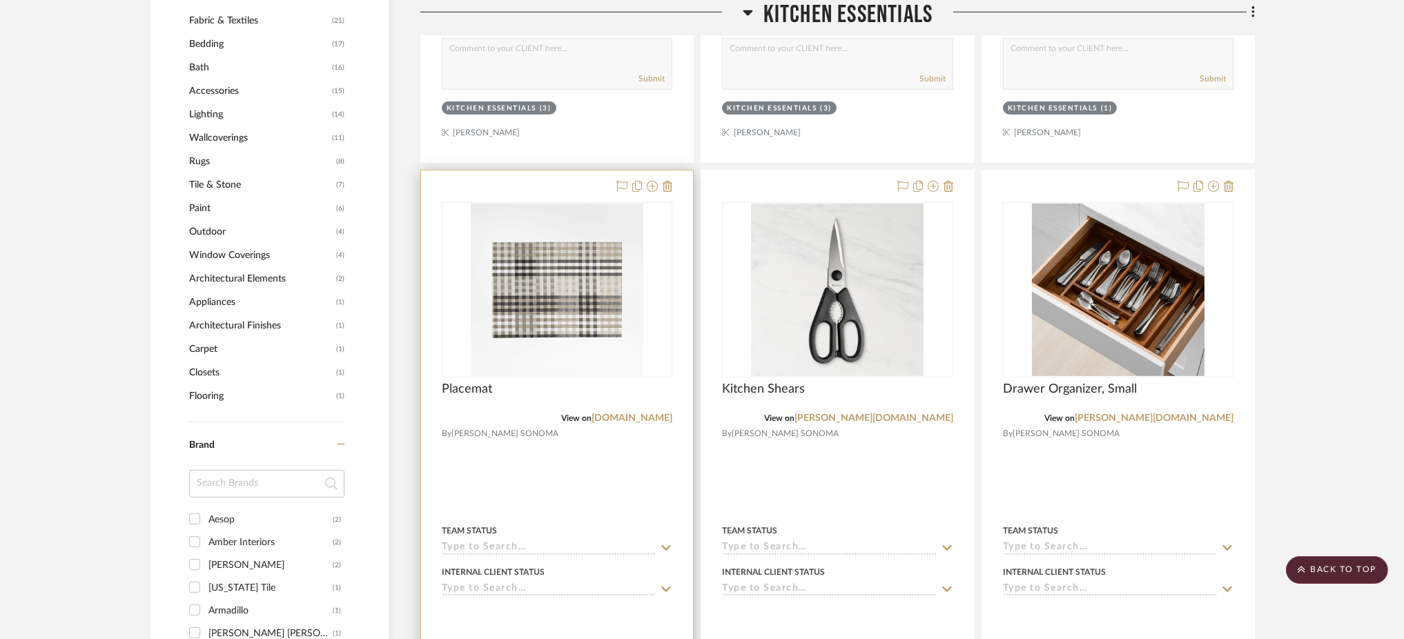
scroll to position [1288, 0]
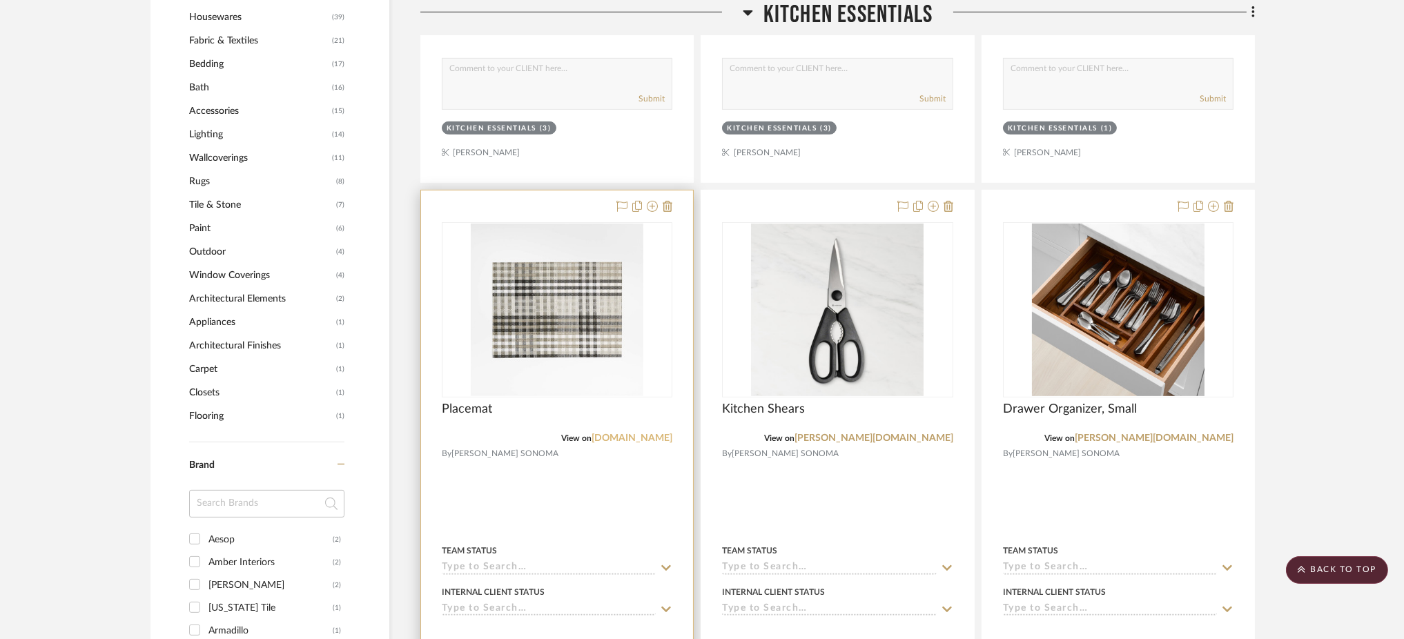
click at [637, 434] on link "[DOMAIN_NAME]" at bounding box center [632, 439] width 81 height 10
click at [0, 0] on img at bounding box center [0, 0] width 0 height 0
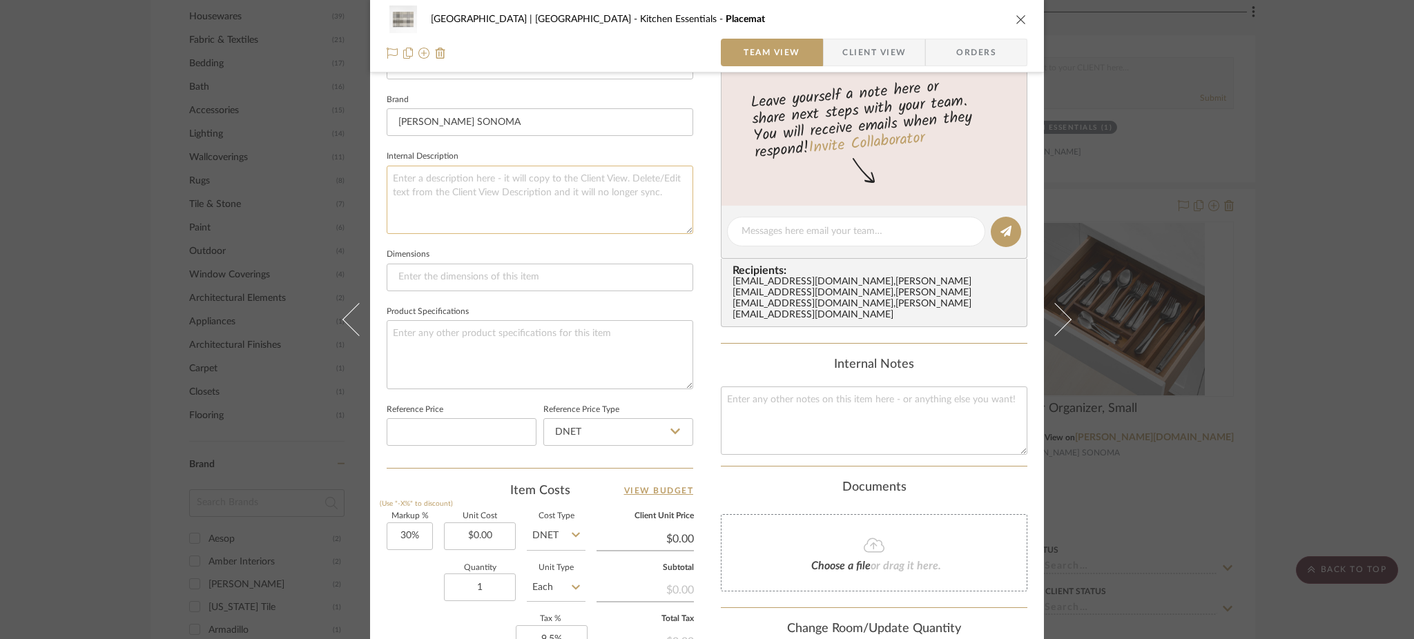
scroll to position [276, 0]
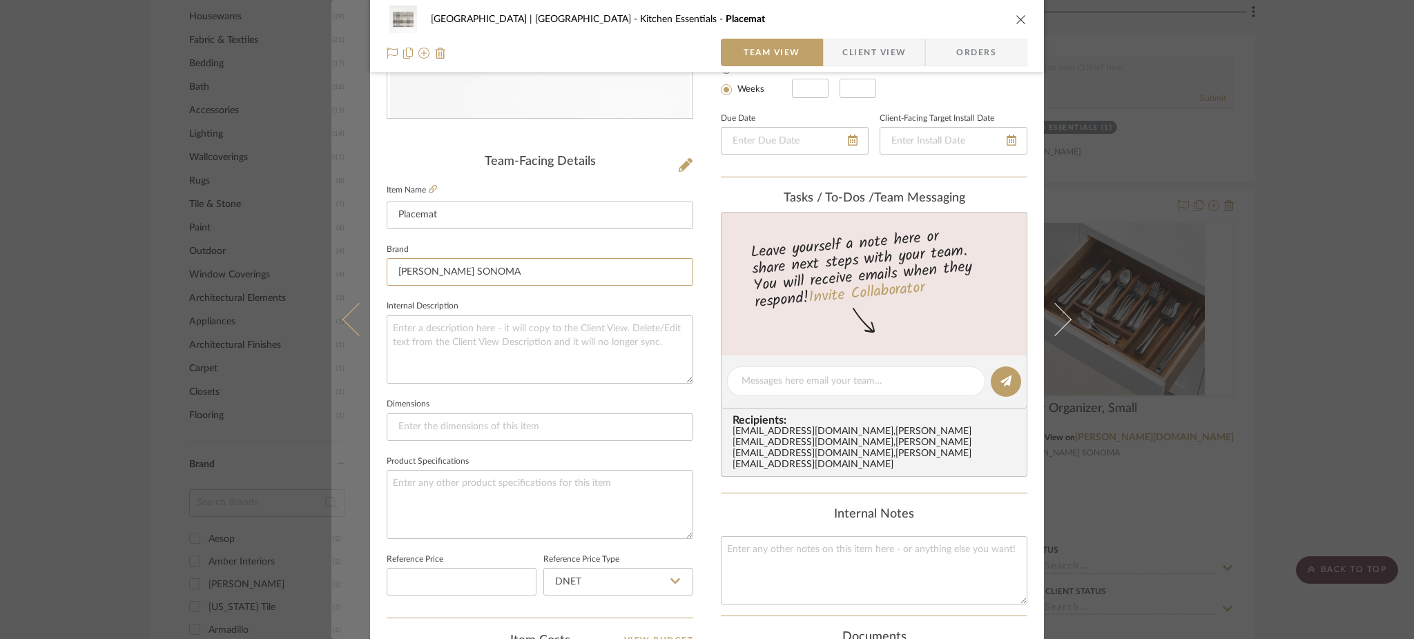
drag, startPoint x: 506, startPoint y: 271, endPoint x: 334, endPoint y: 269, distance: 171.9
click at [334, 269] on mat-dialog-content "Meadow Mountain | Vail Valley Kitchen Essentials Placemat Team View Client View…" at bounding box center [706, 371] width 751 height 1275
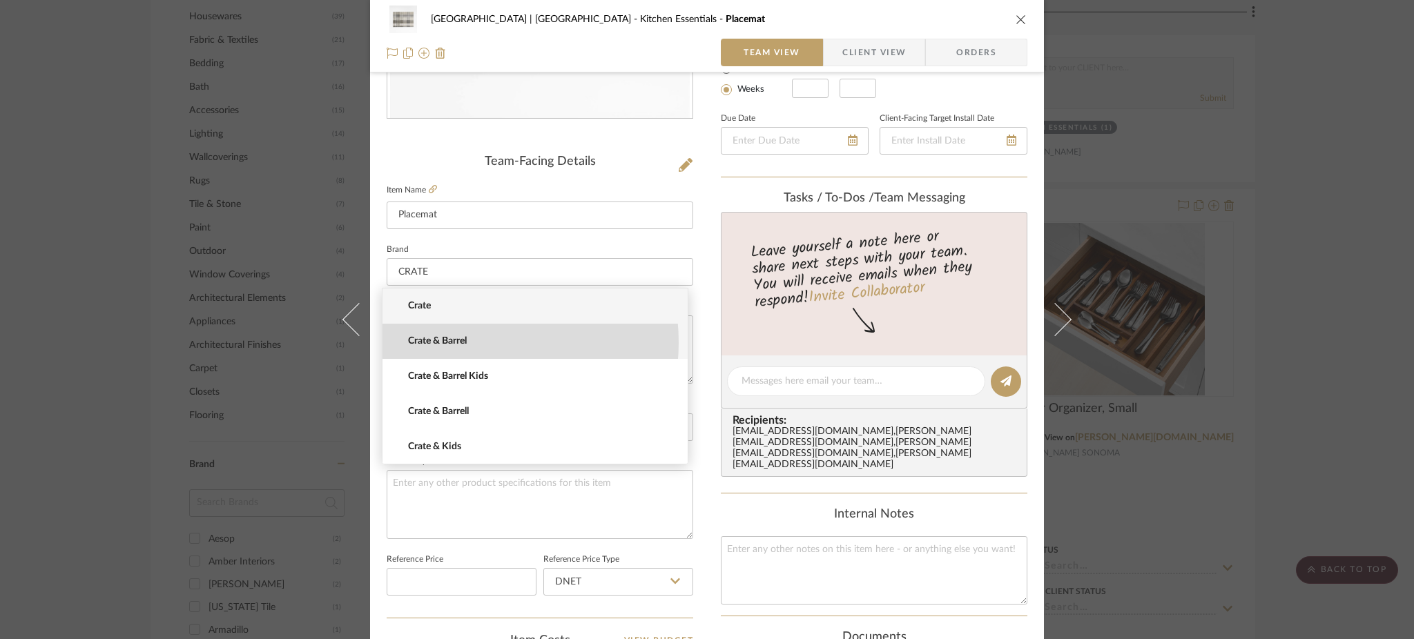
click at [461, 342] on span "Crate & Barrel" at bounding box center [540, 342] width 265 height 12
type input "Crate & Barrel"
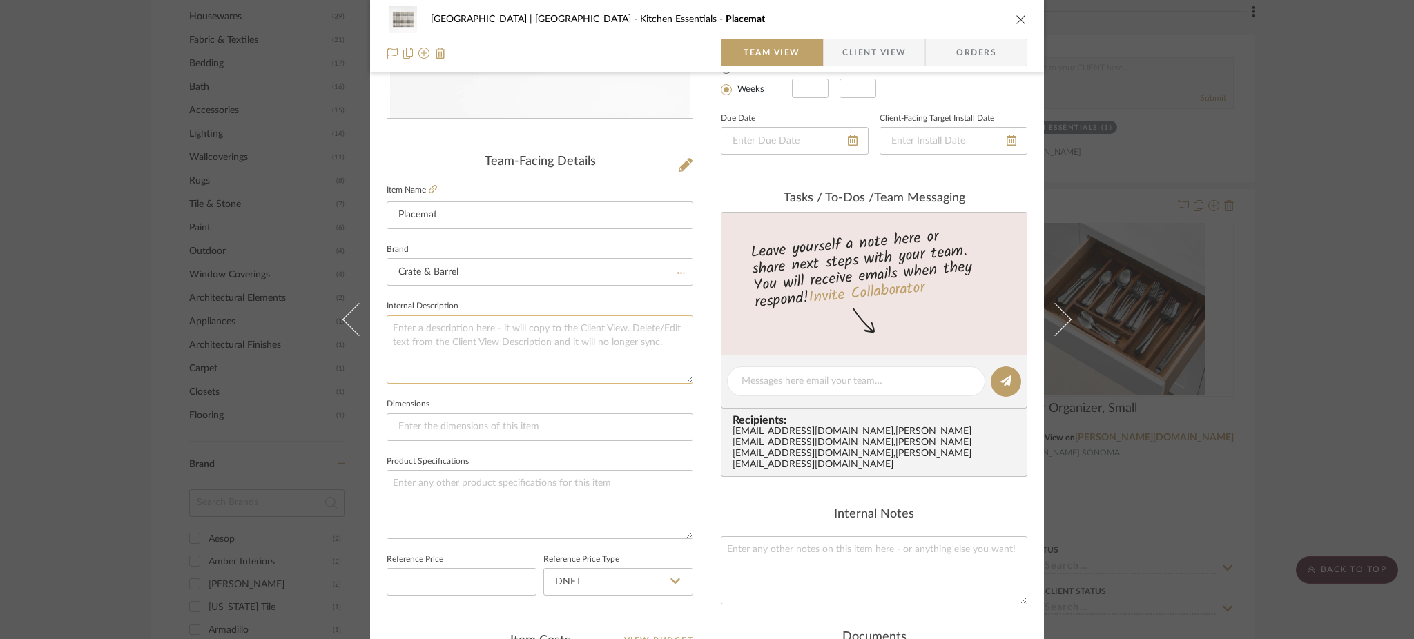
click at [570, 349] on textarea at bounding box center [540, 350] width 307 height 68
click at [1185, 376] on div "Meadow Mountain | Vail Valley Kitchen Essentials Placemat Team View Client View…" at bounding box center [707, 319] width 1414 height 639
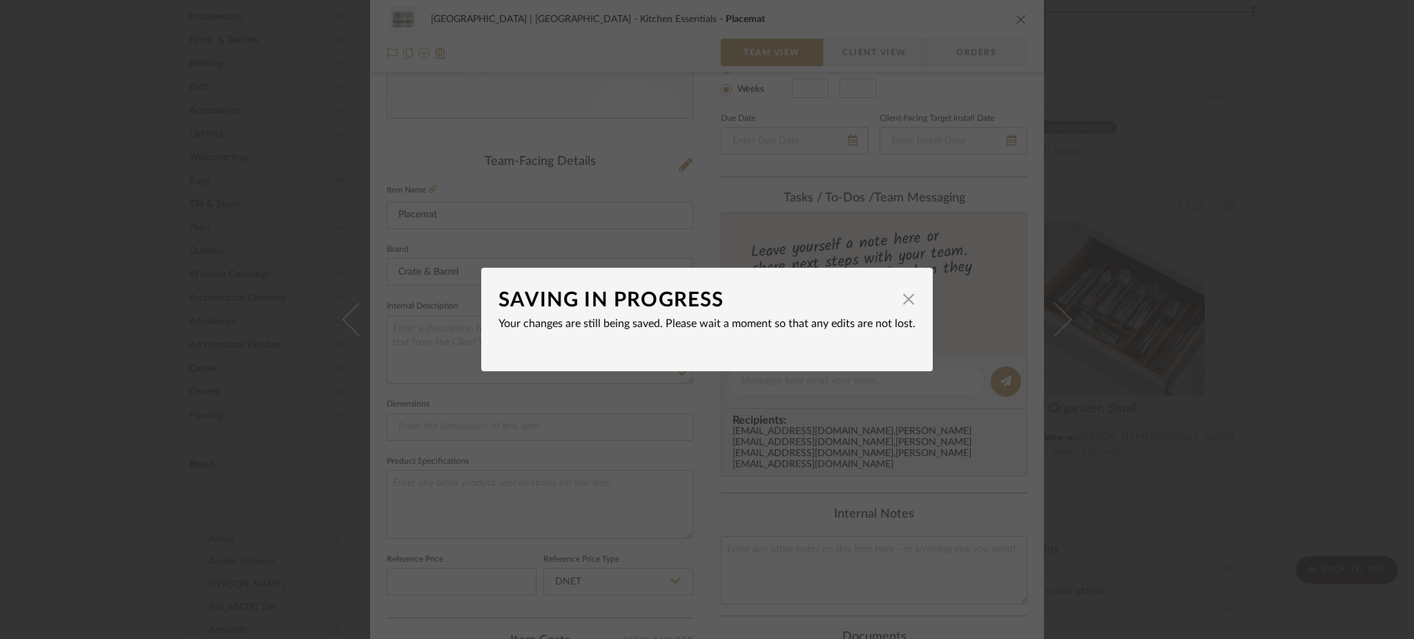
click at [1196, 342] on div "SAVING IN PROGRESS × Your changes are still being saved. Please wait a moment s…" at bounding box center [707, 319] width 1414 height 639
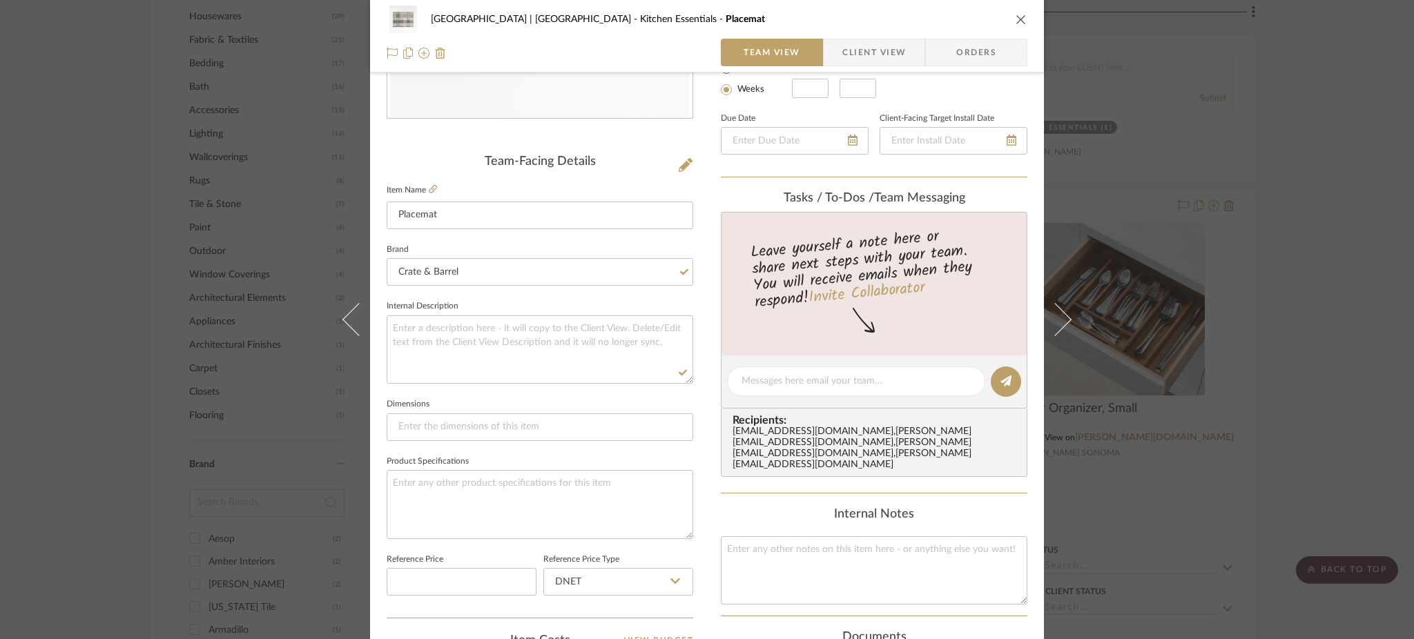
click at [1118, 332] on div "Meadow Mountain | Vail Valley Kitchen Essentials Placemat Team View Client View…" at bounding box center [707, 319] width 1414 height 639
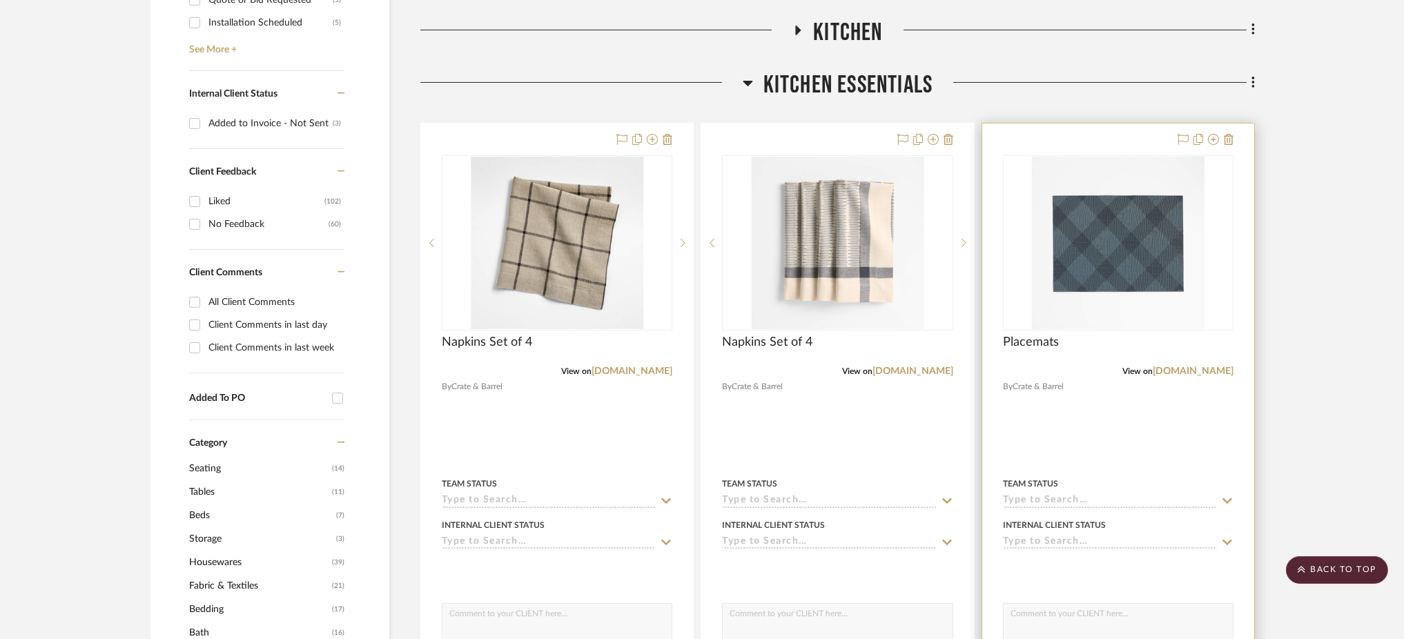
scroll to position [736, 0]
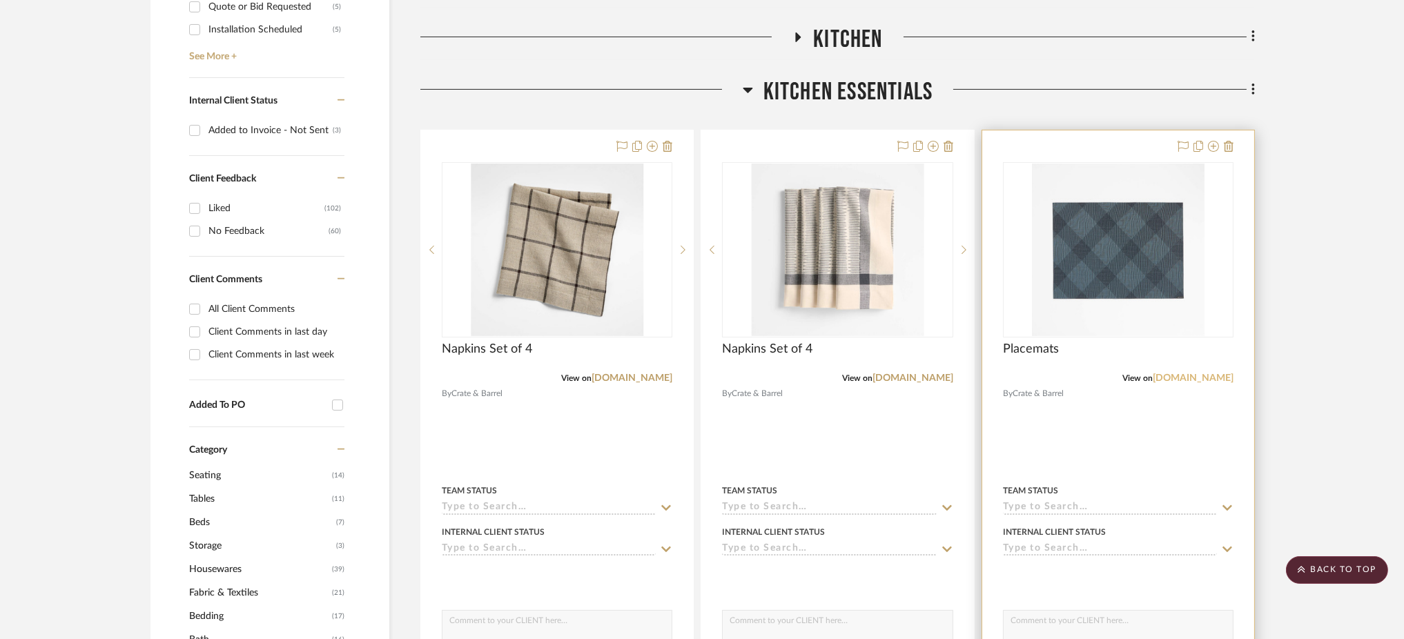
click at [1176, 374] on link "[DOMAIN_NAME]" at bounding box center [1193, 379] width 81 height 10
click at [1206, 374] on link "[DOMAIN_NAME]" at bounding box center [1193, 379] width 81 height 10
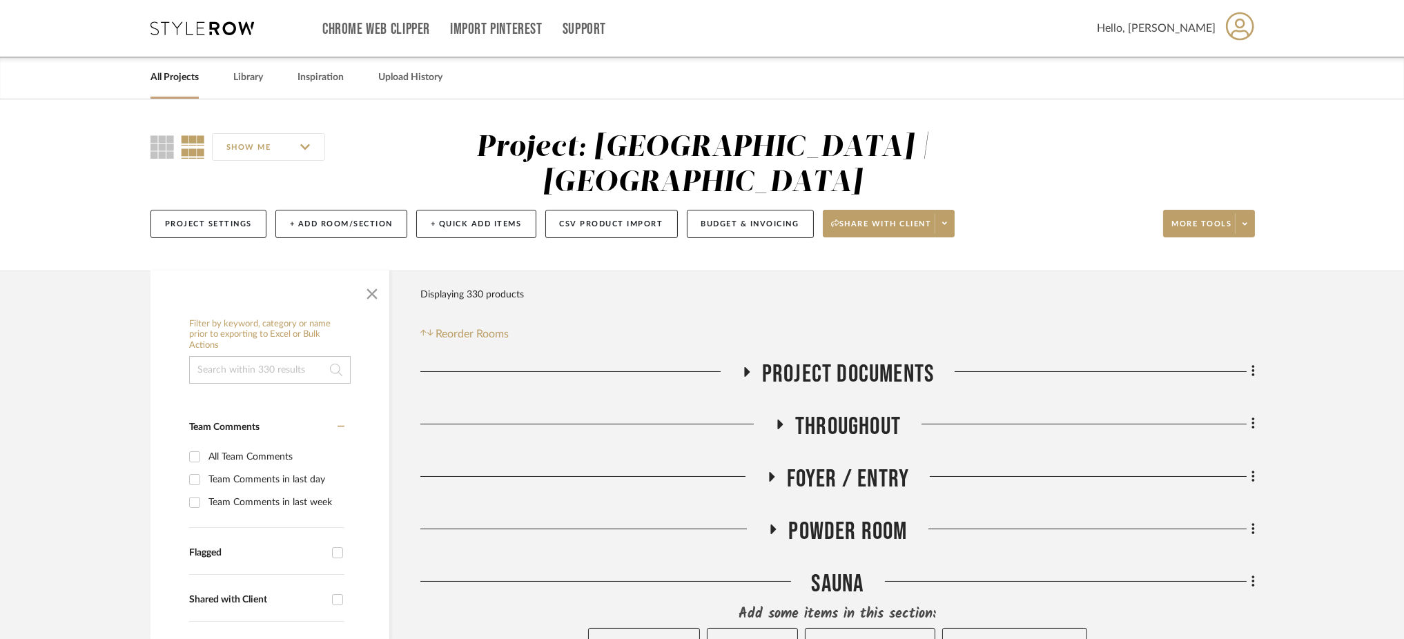
click at [221, 356] on input at bounding box center [270, 370] width 162 height 28
click at [244, 76] on link "Library" at bounding box center [248, 77] width 30 height 19
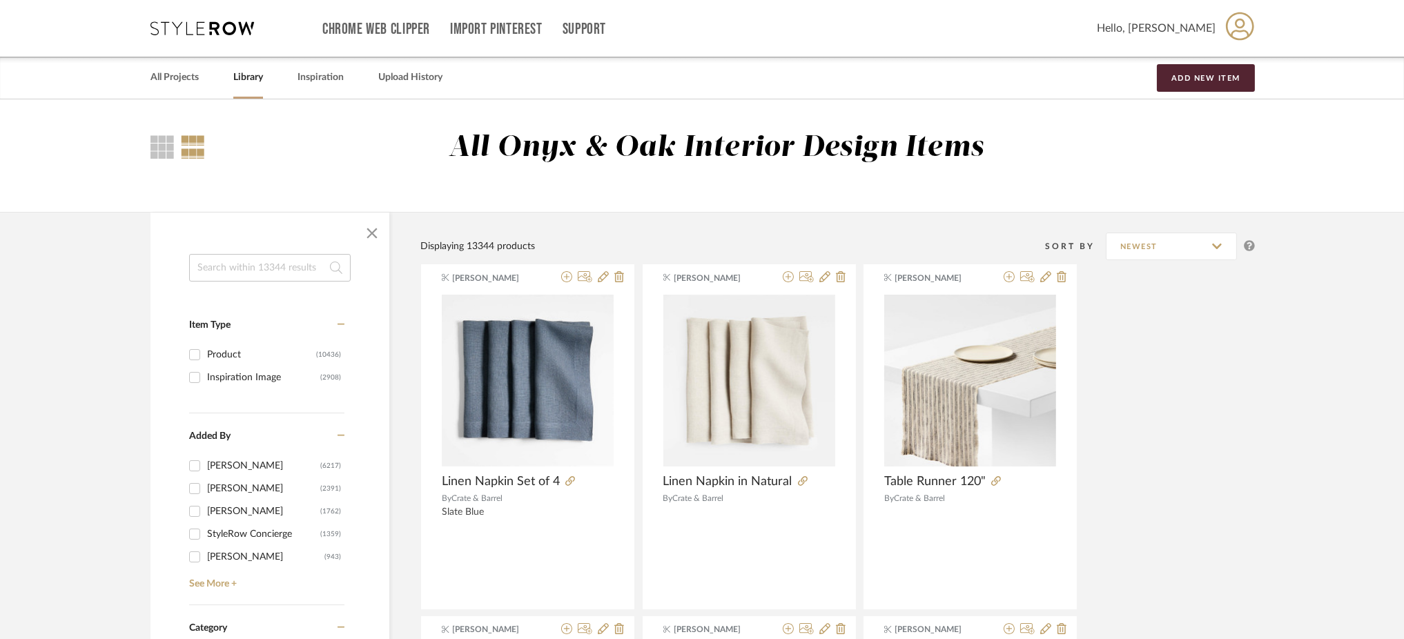
click at [246, 264] on input at bounding box center [270, 268] width 162 height 28
type input "disposable"
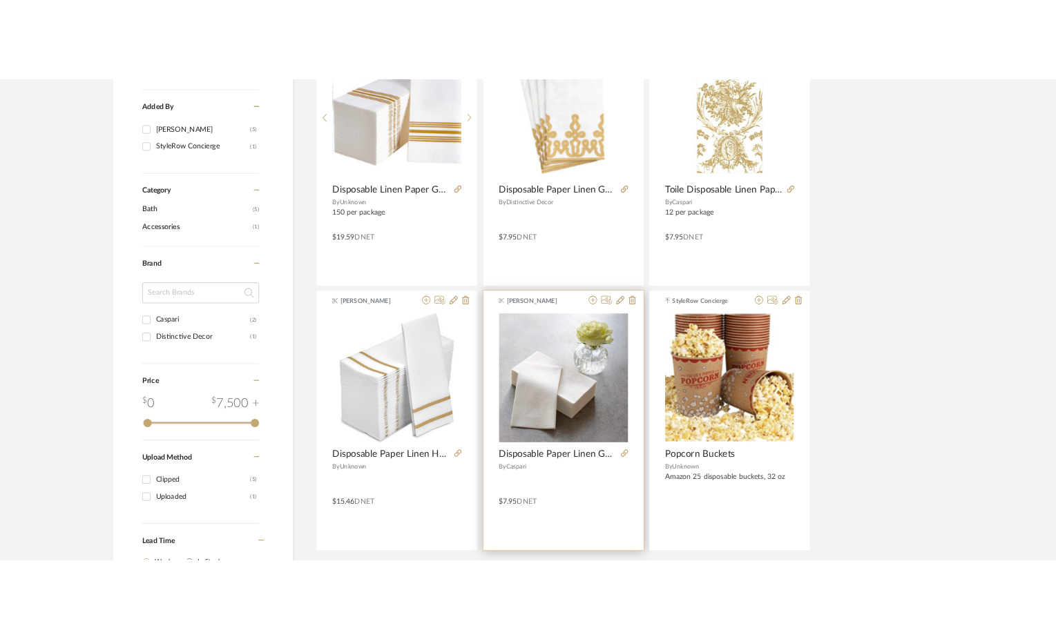
scroll to position [460, 0]
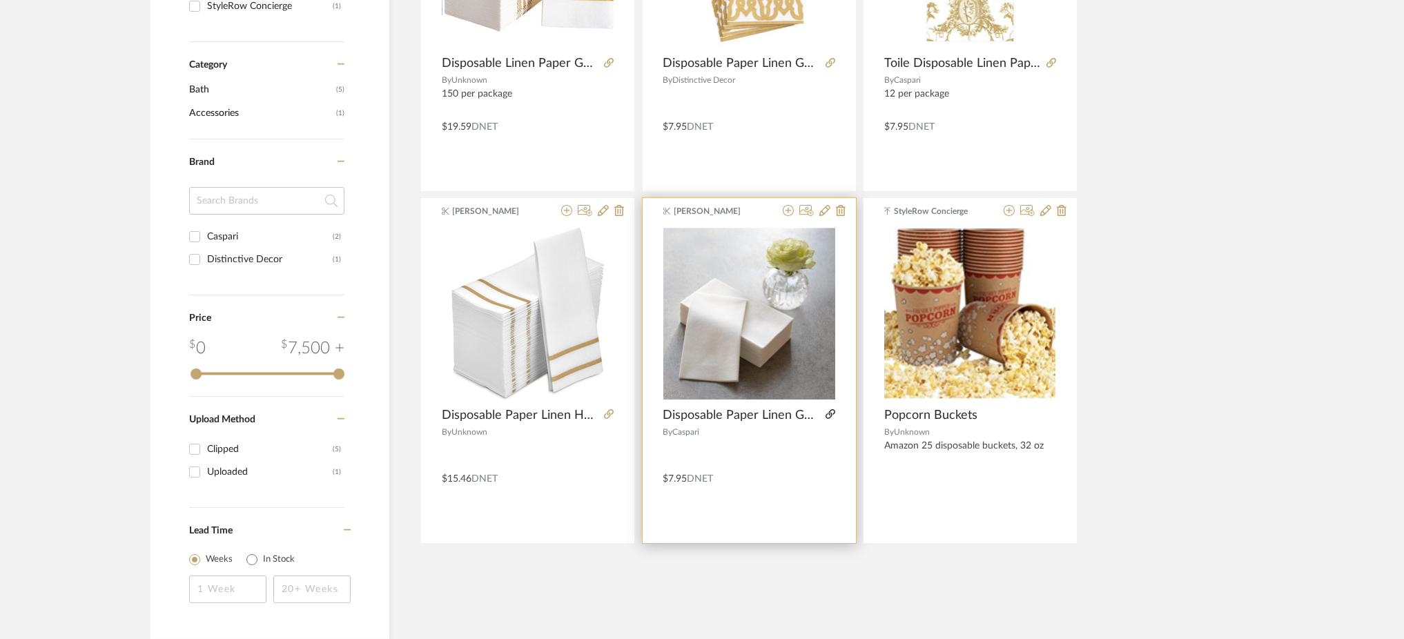
click at [831, 412] on icon at bounding box center [831, 414] width 10 height 10
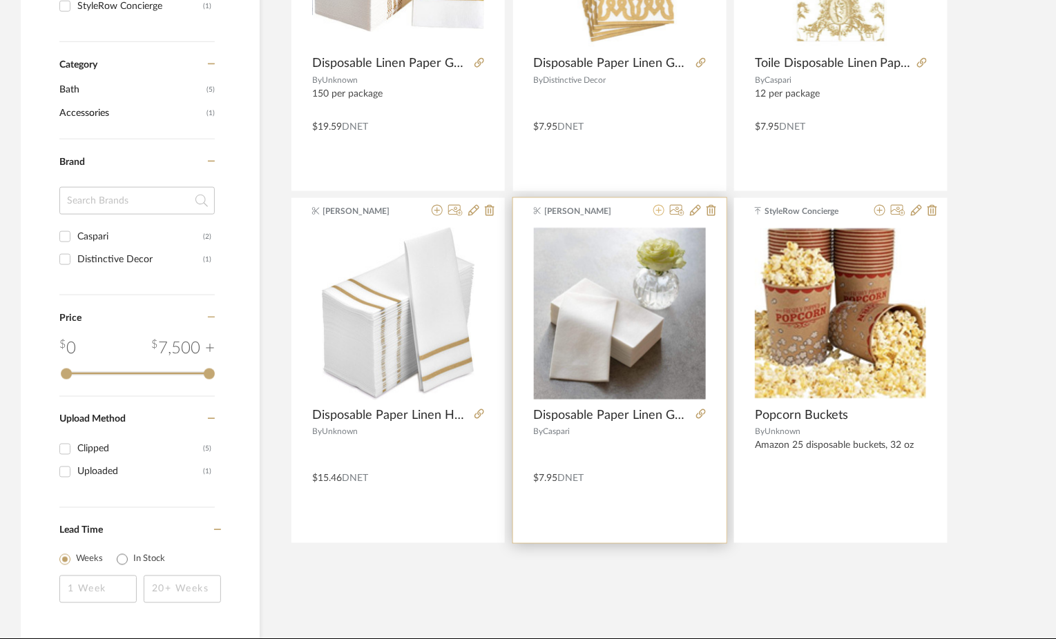
click at [657, 210] on icon at bounding box center [658, 210] width 11 height 11
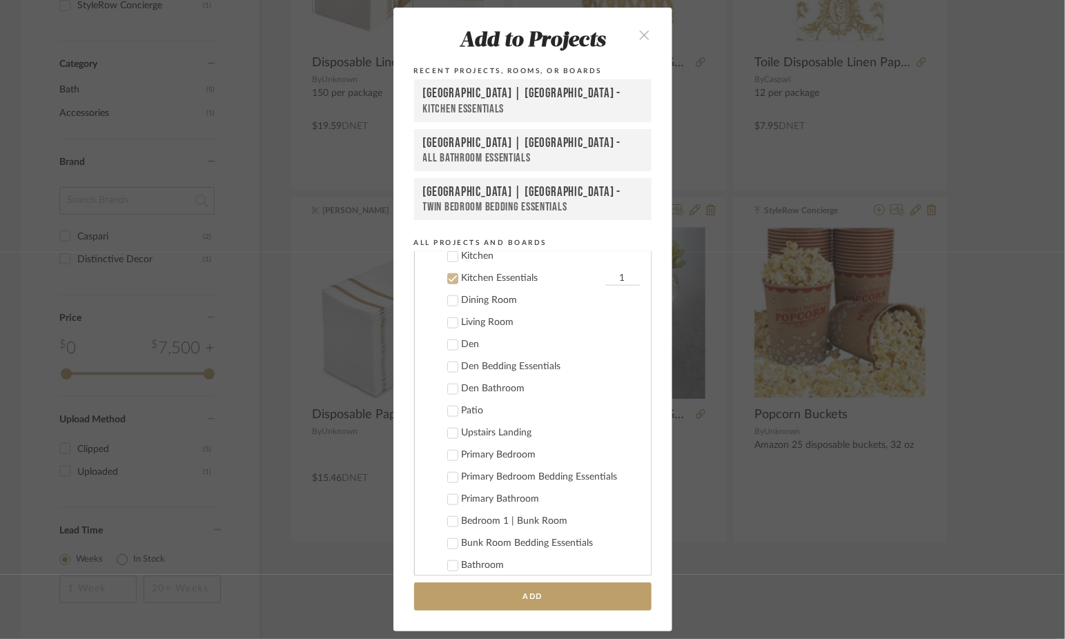
scroll to position [633, 0]
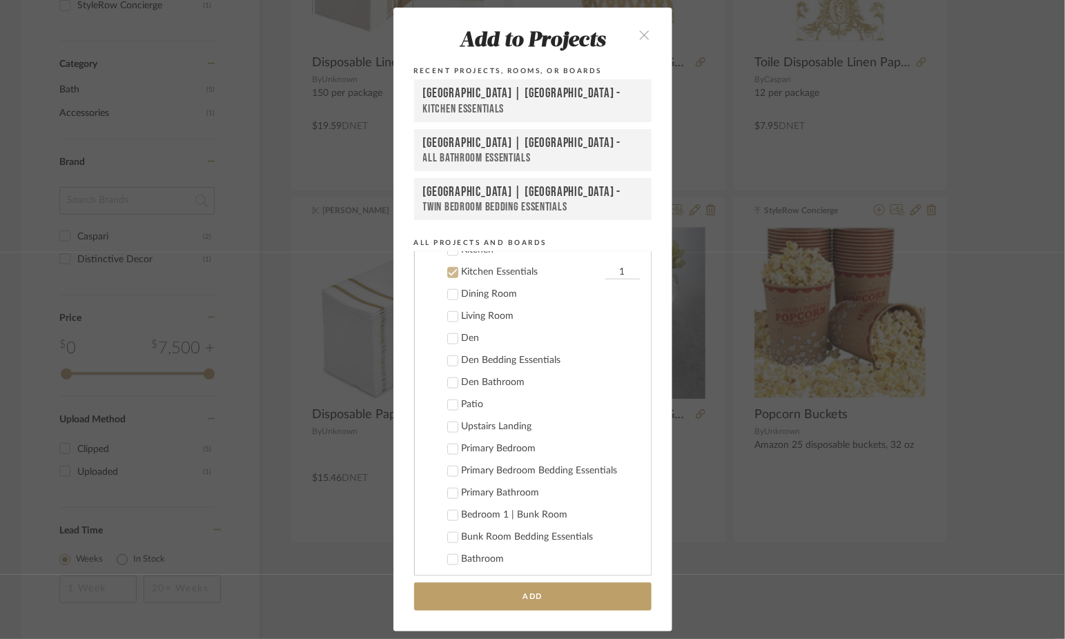
click at [835, 552] on div "Add to Projects Recent Projects, Rooms, or Boards [GEOGRAPHIC_DATA] | [GEOGRAPH…" at bounding box center [532, 319] width 1065 height 639
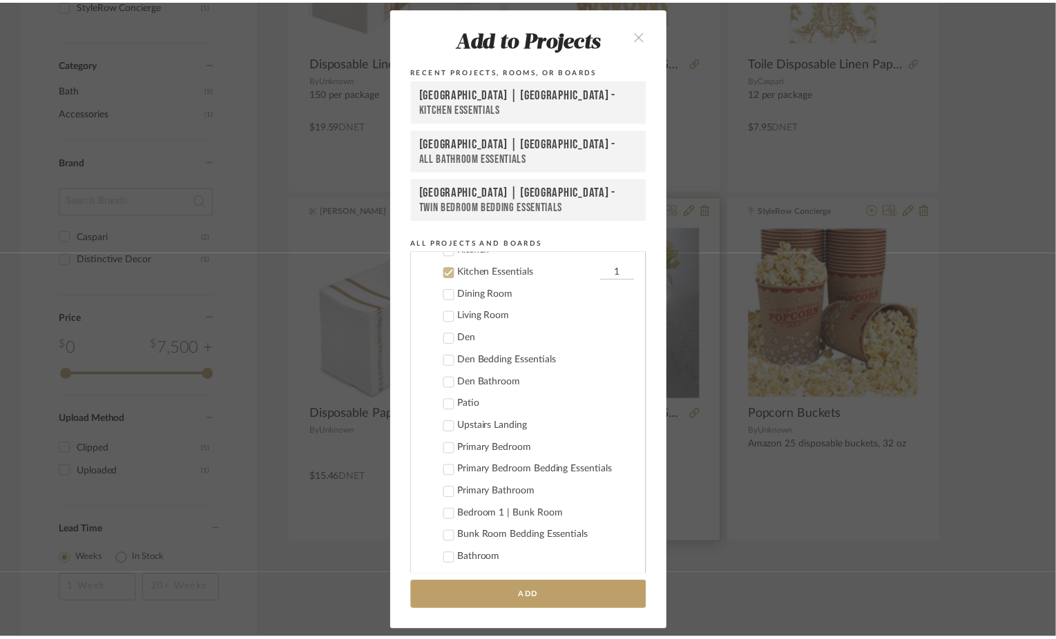
scroll to position [460, 0]
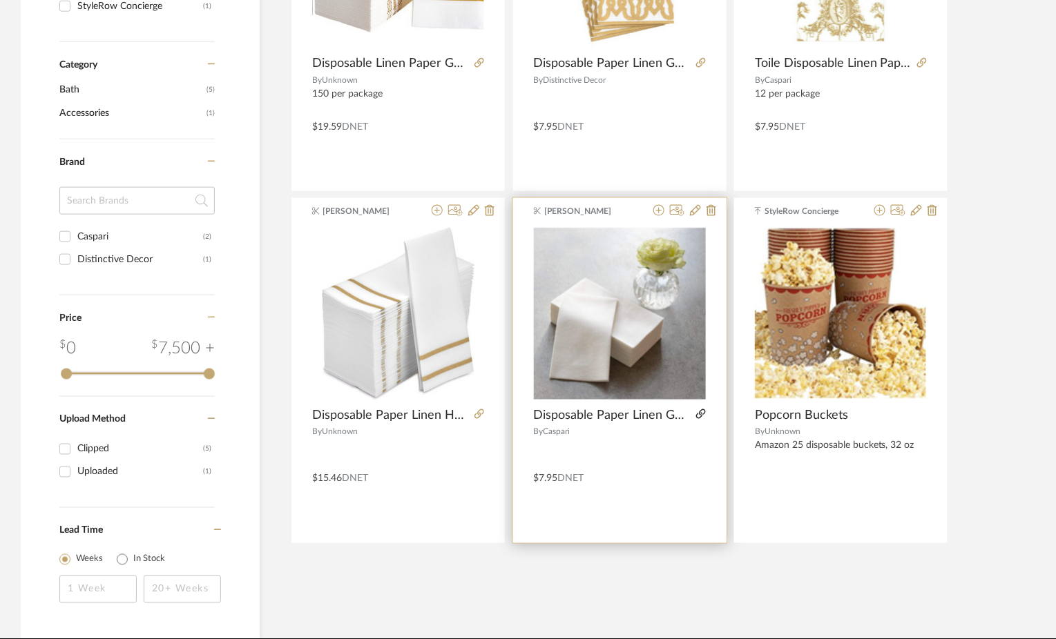
click at [699, 409] on icon at bounding box center [701, 414] width 10 height 10
click at [661, 209] on icon at bounding box center [658, 210] width 11 height 11
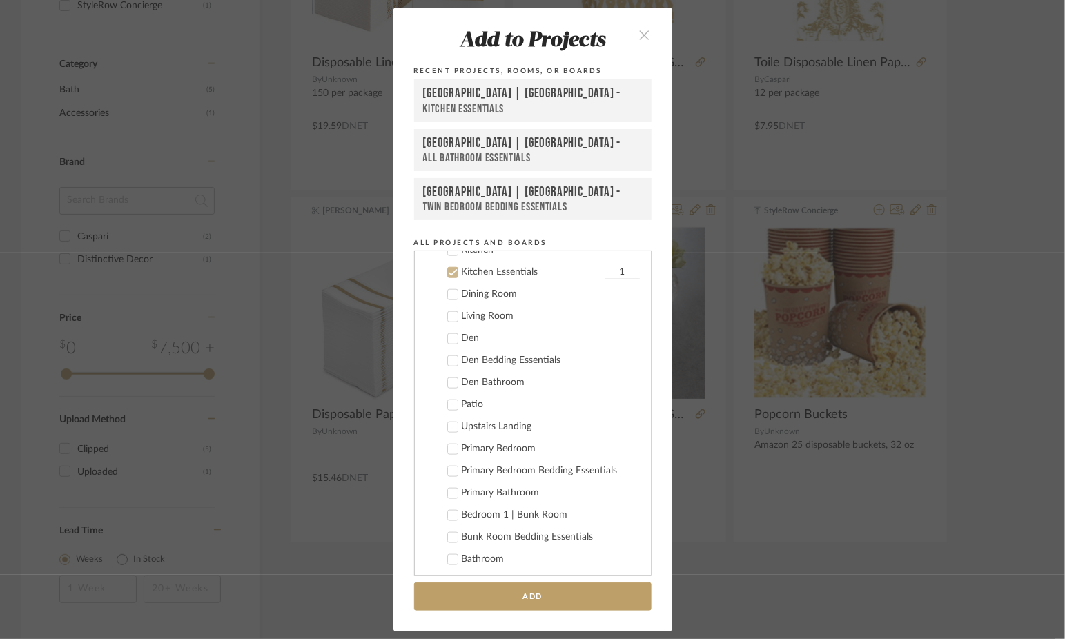
scroll to position [564, 0]
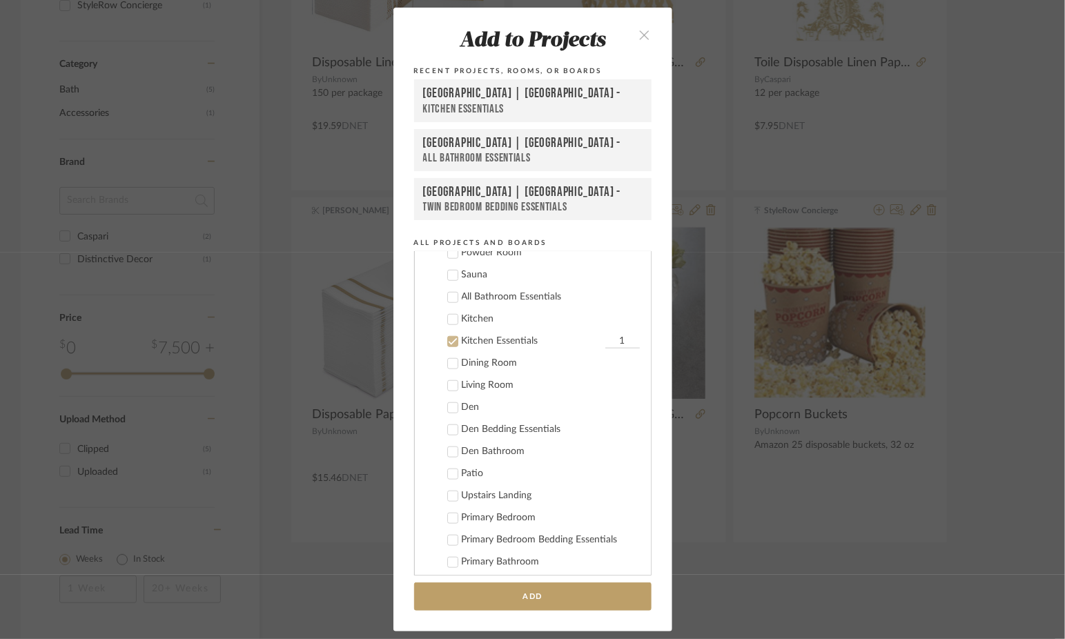
click at [449, 338] on icon at bounding box center [452, 341] width 9 height 7
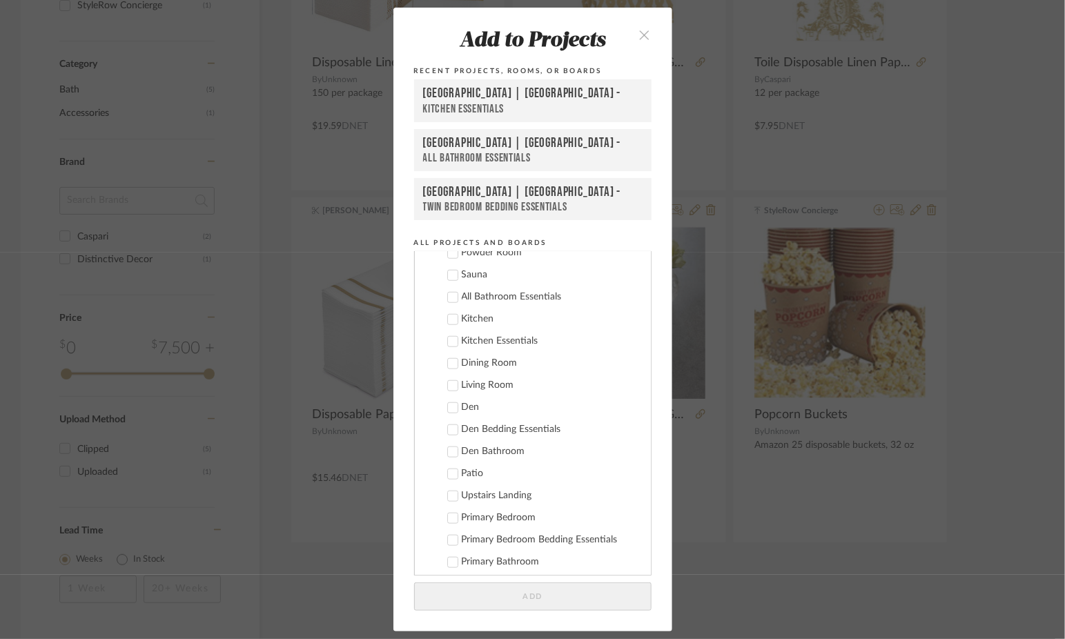
click at [449, 294] on icon at bounding box center [452, 297] width 9 height 7
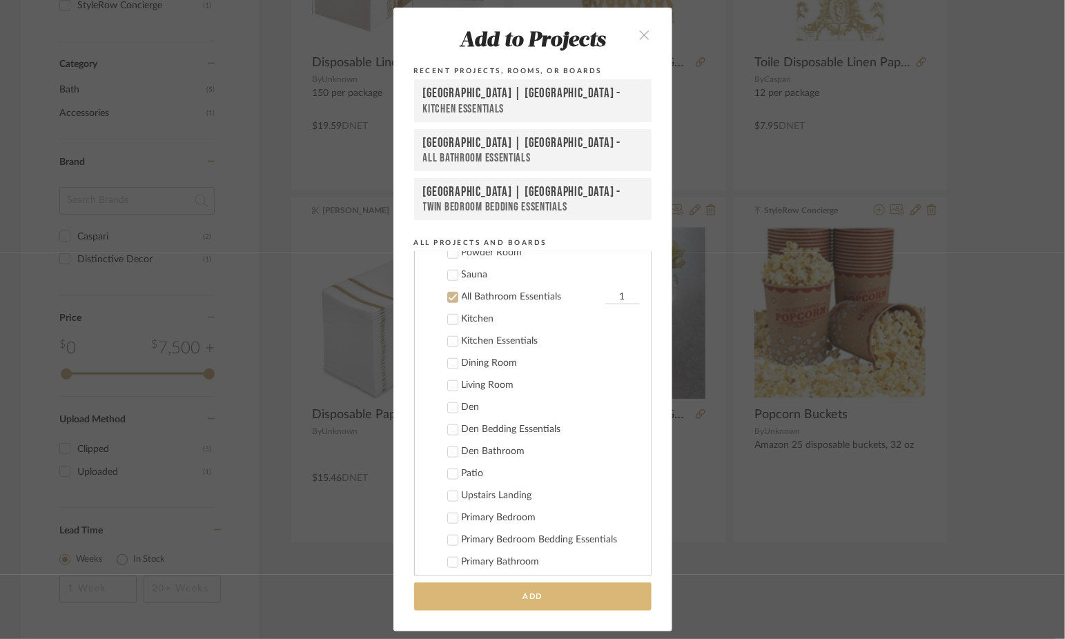
click at [541, 592] on button "Add" at bounding box center [533, 597] width 238 height 28
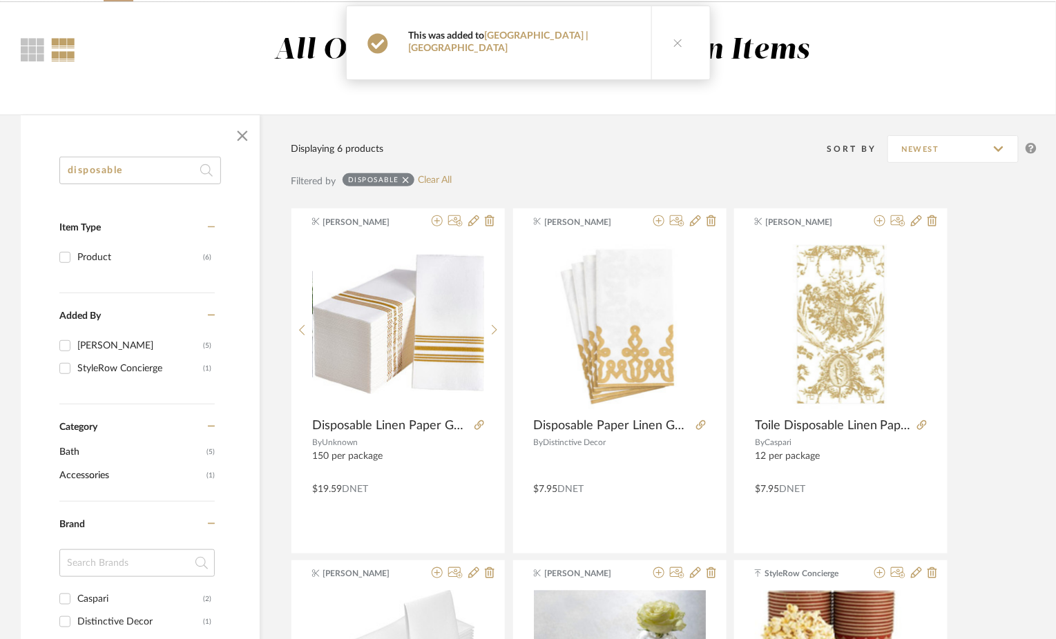
scroll to position [95, 0]
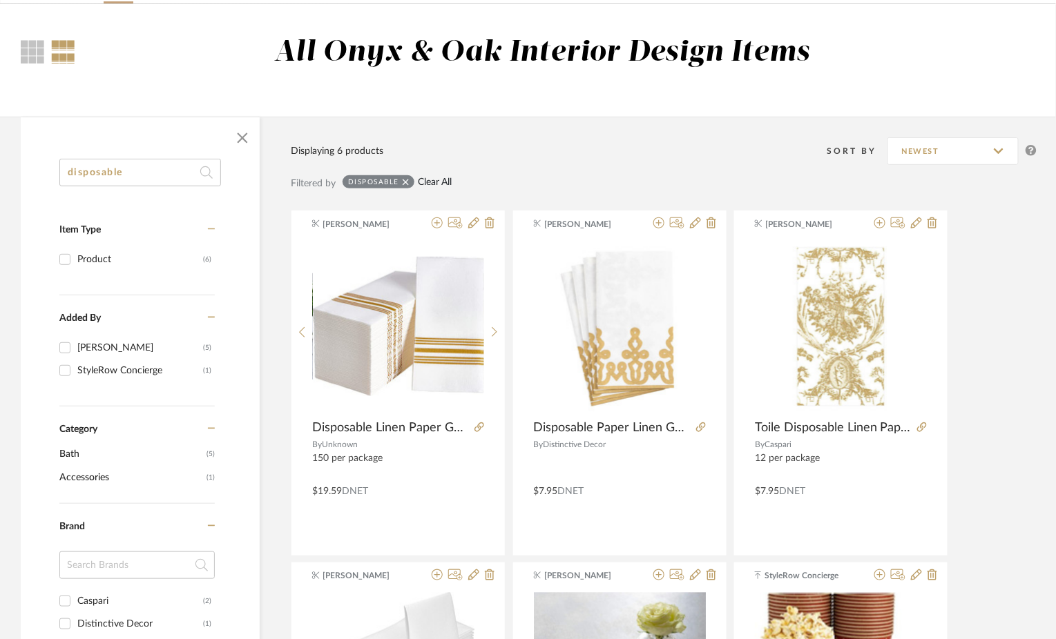
click at [432, 183] on link "Clear All" at bounding box center [435, 183] width 35 height 12
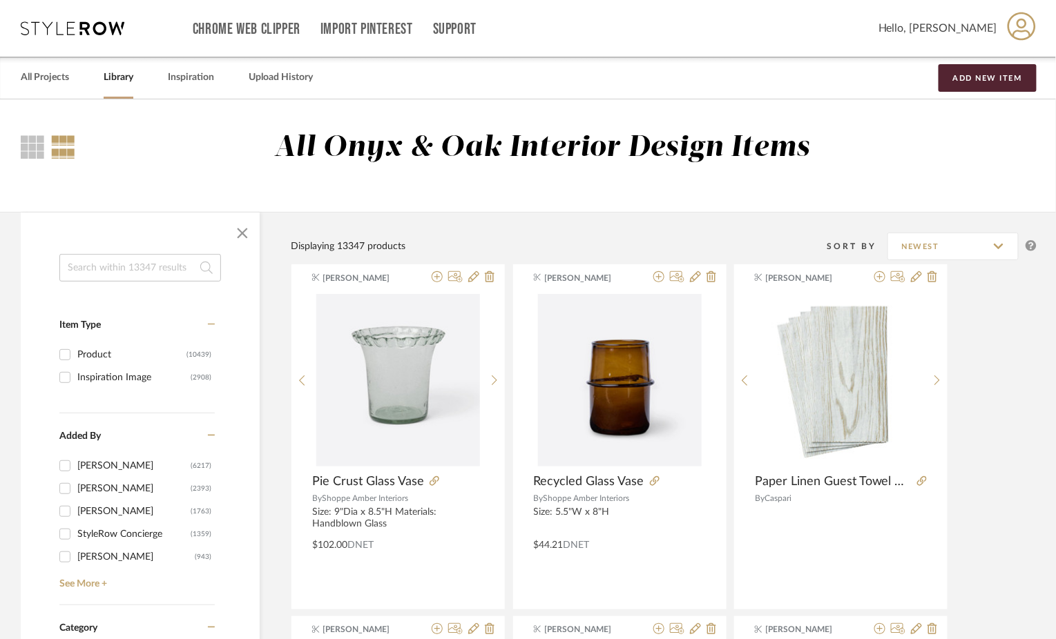
click at [60, 15] on div "Chrome Web Clipper Import Pinterest Support All Projects Library Inspiration Up…" at bounding box center [529, 28] width 1016 height 57
click at [60, 32] on icon at bounding box center [73, 28] width 104 height 14
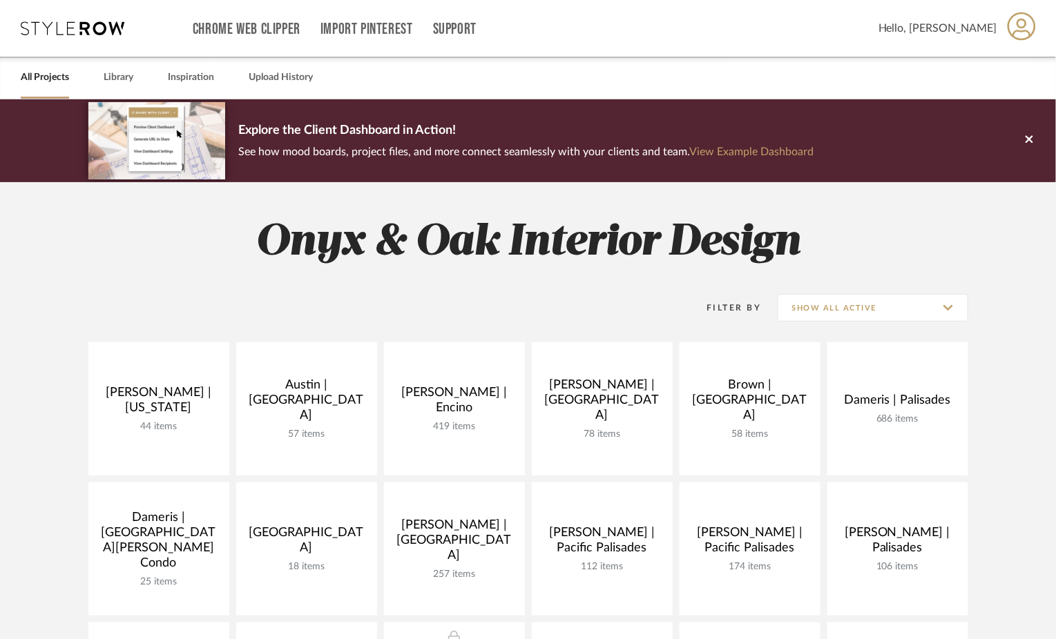
scroll to position [300, 0]
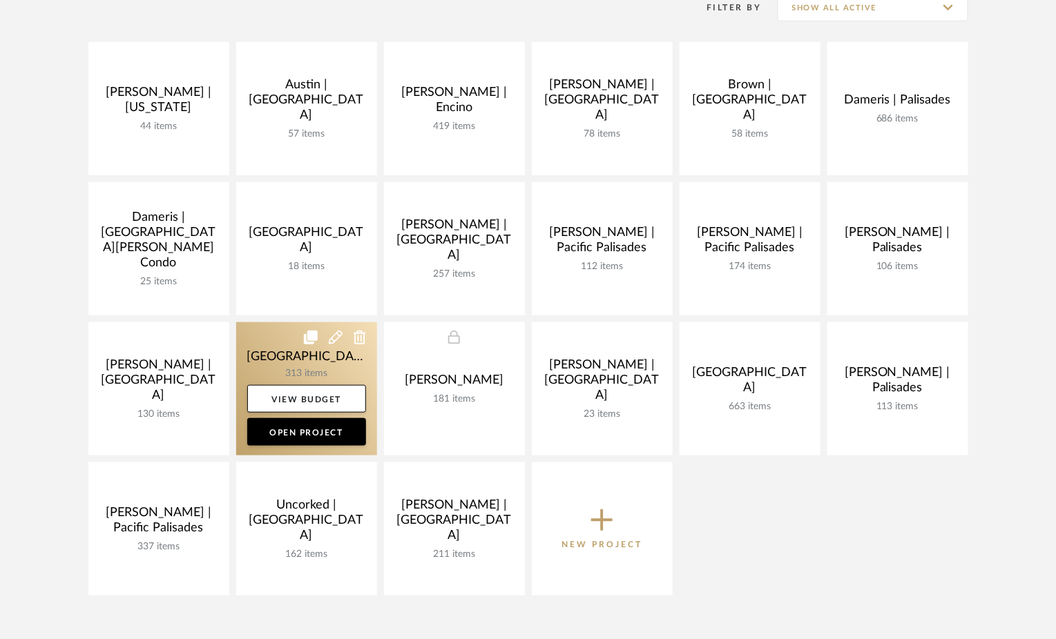
click at [271, 346] on link at bounding box center [306, 388] width 141 height 133
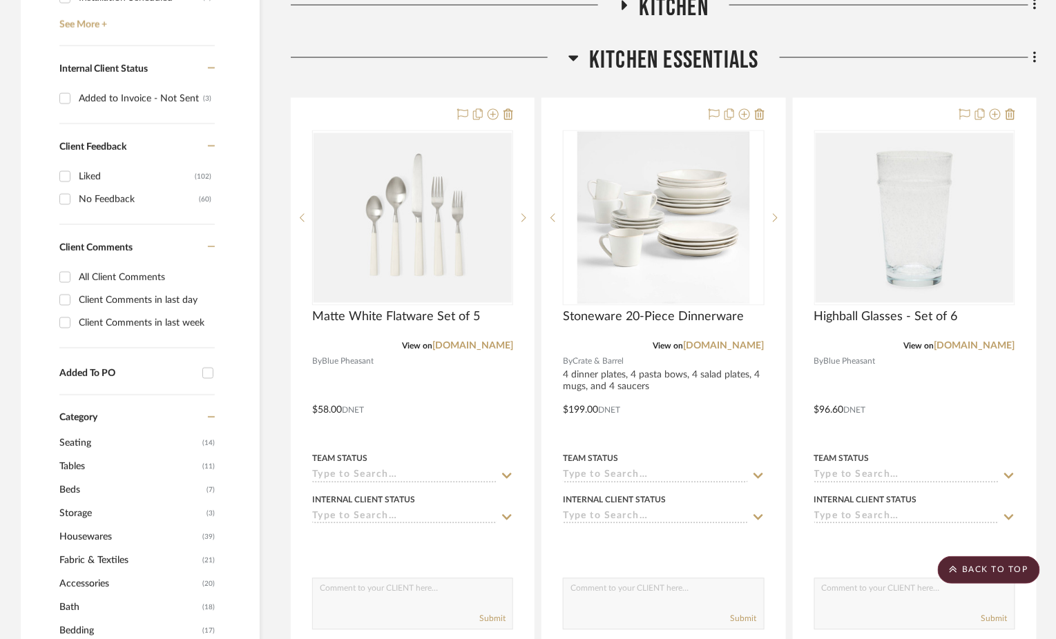
scroll to position [768, 0]
click at [577, 61] on icon at bounding box center [573, 57] width 10 height 17
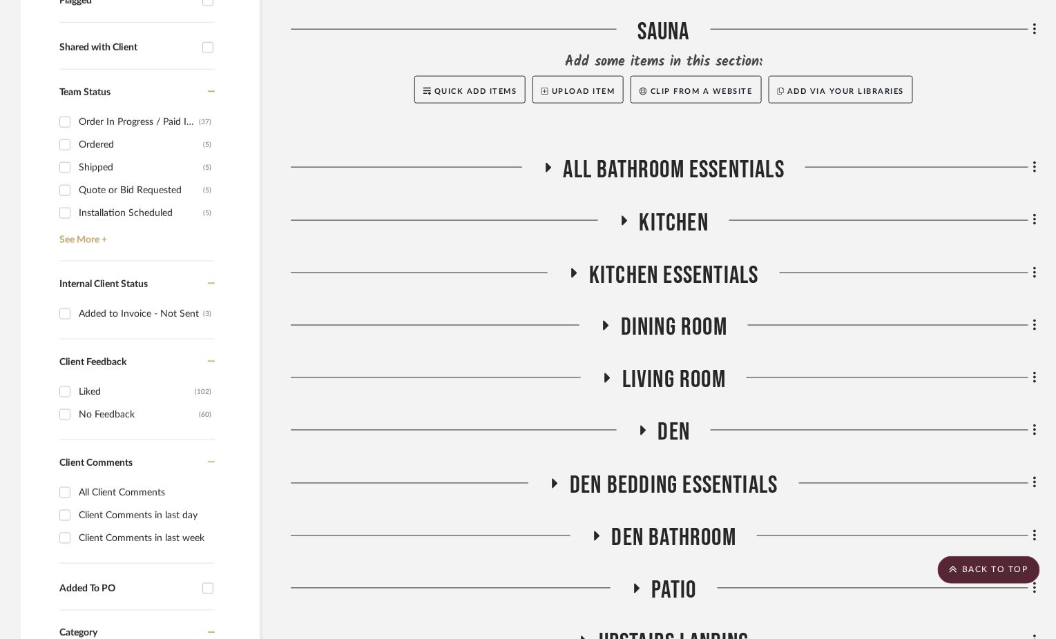
scroll to position [534, 0]
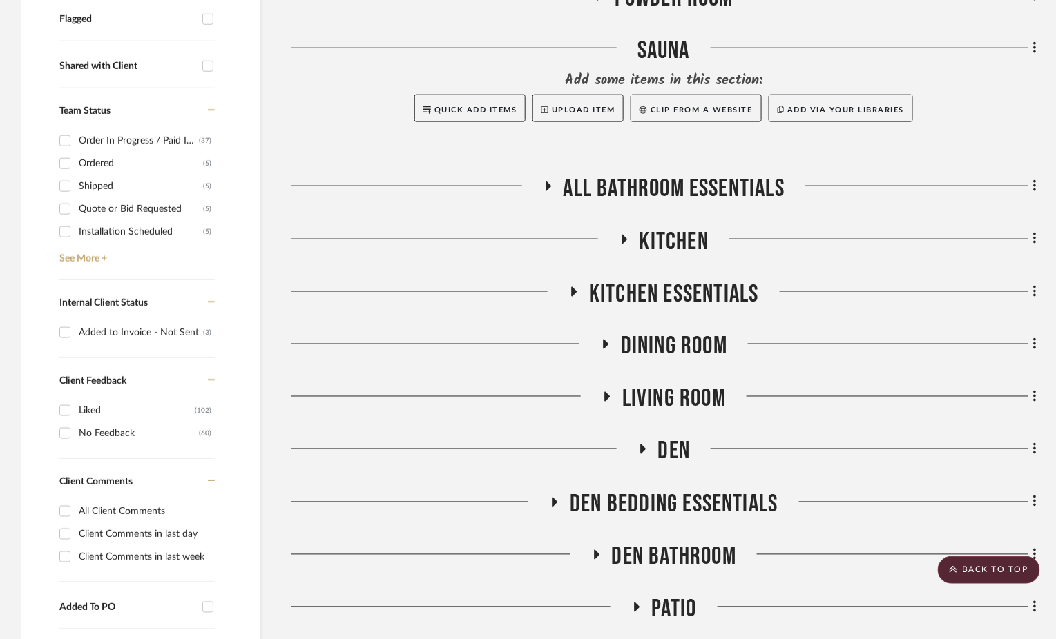
click at [543, 187] on icon at bounding box center [547, 187] width 17 height 10
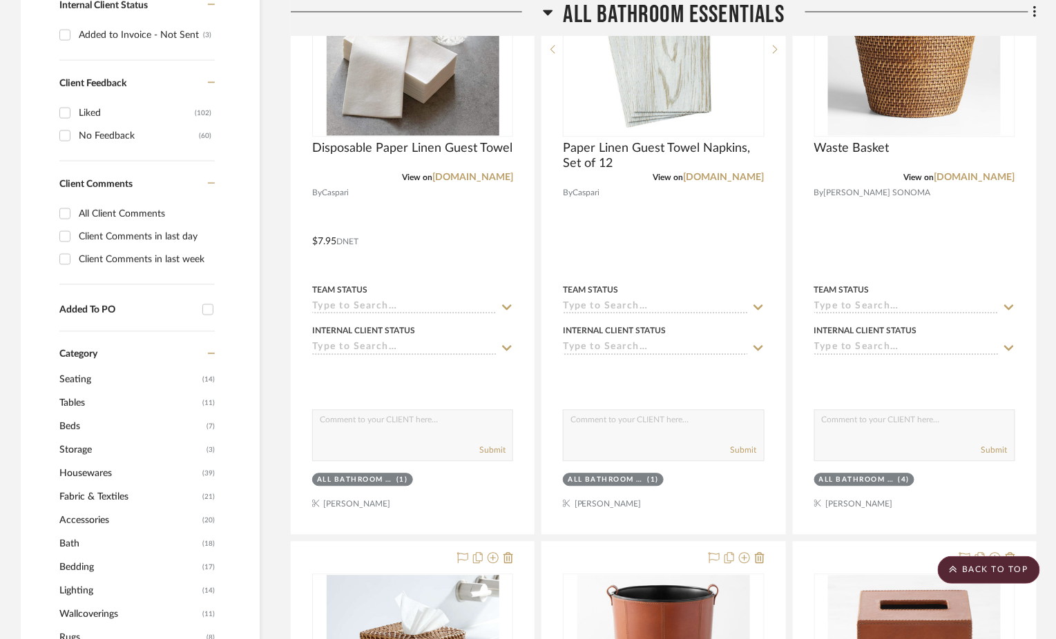
scroll to position [833, 0]
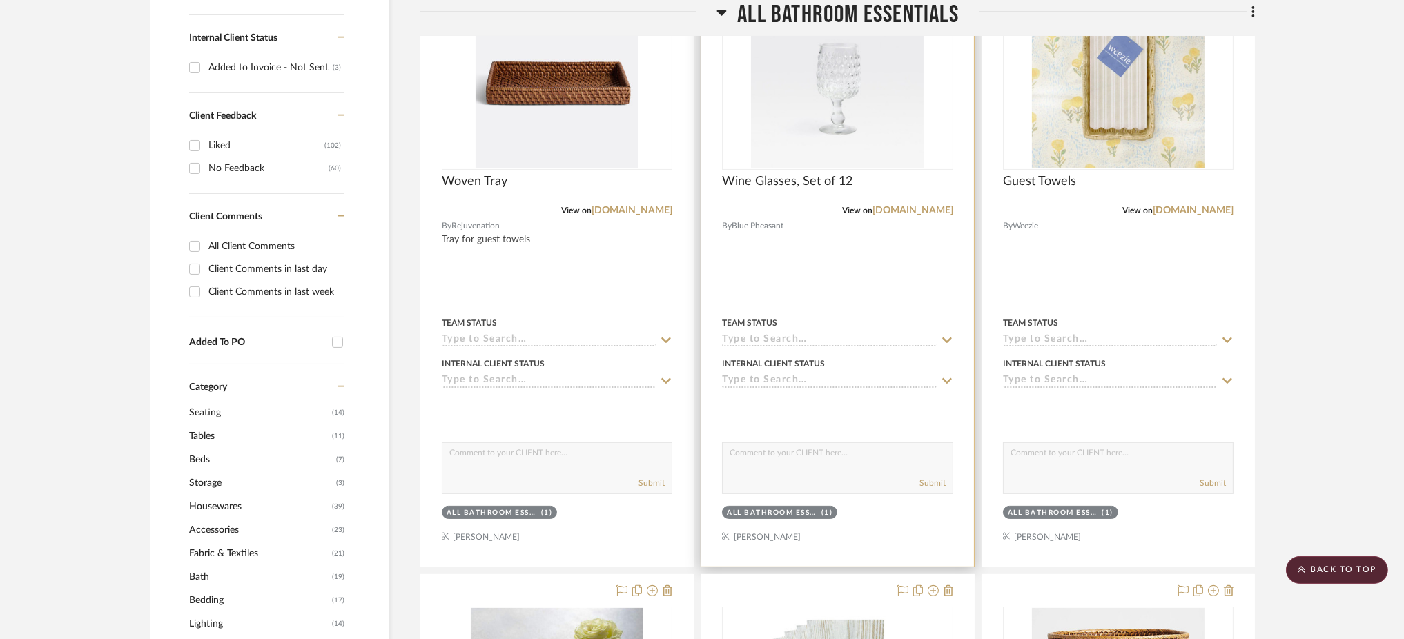
scroll to position [644, 0]
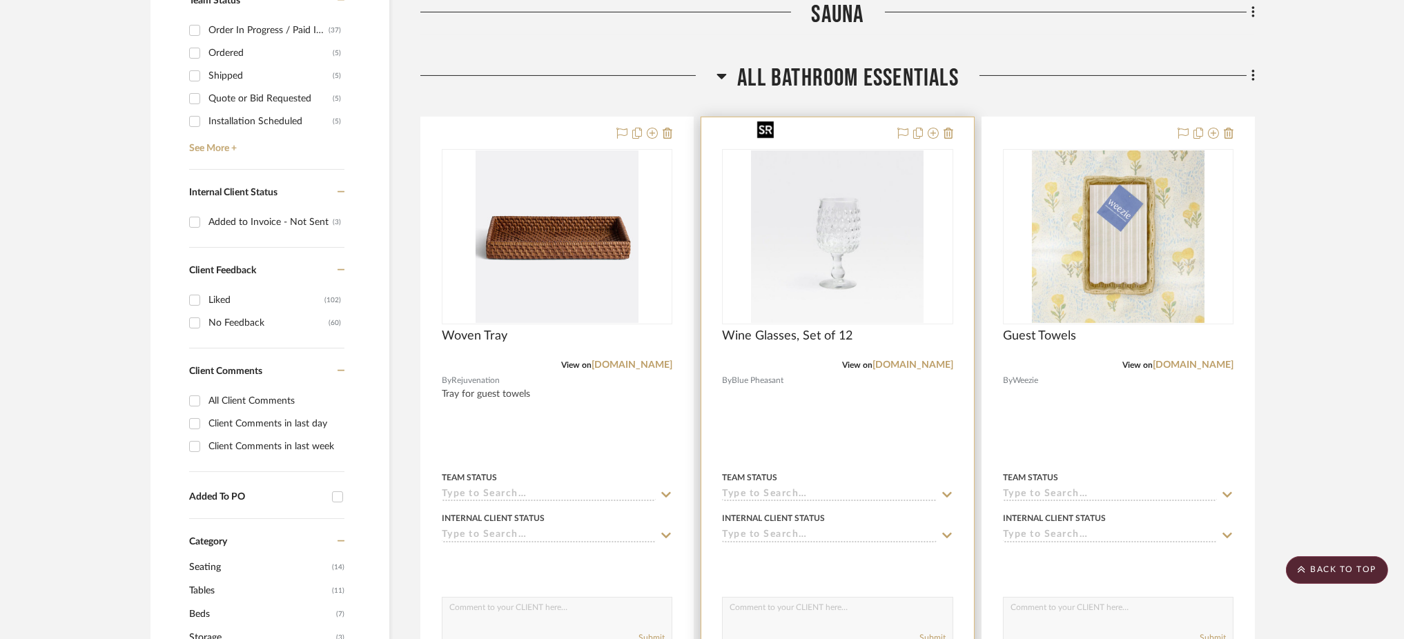
click at [851, 226] on img "0" at bounding box center [837, 237] width 173 height 173
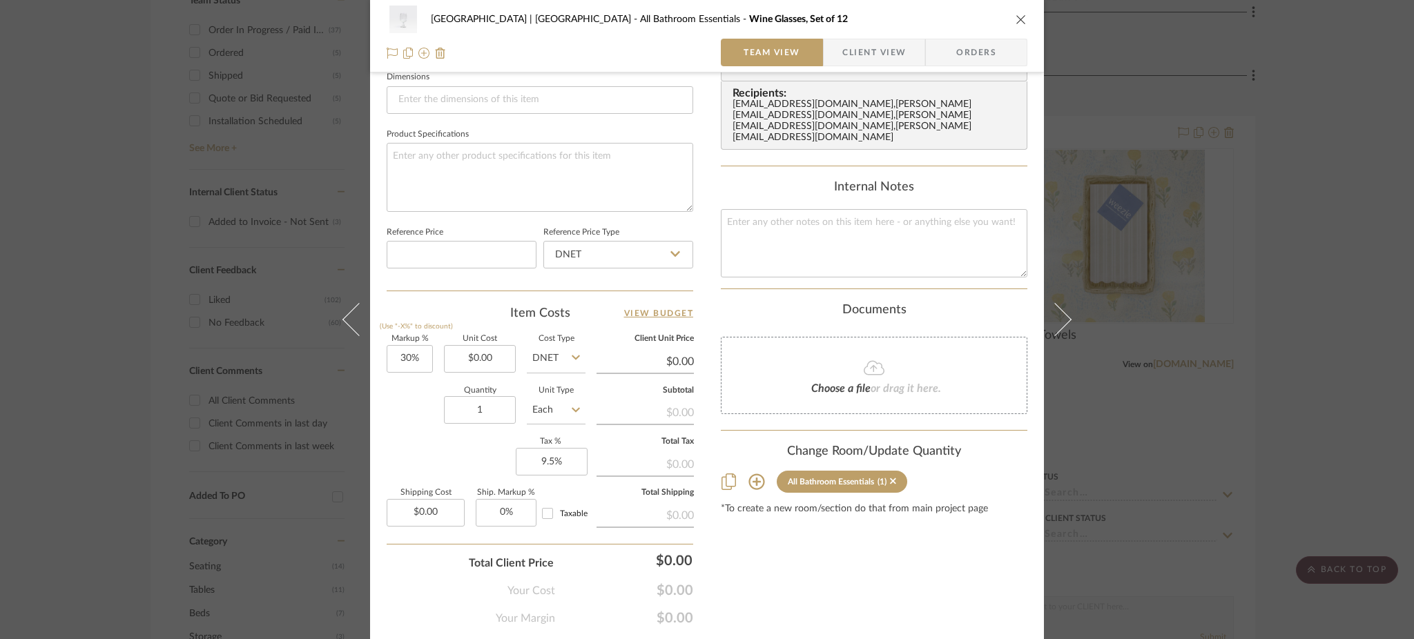
scroll to position [639, 0]
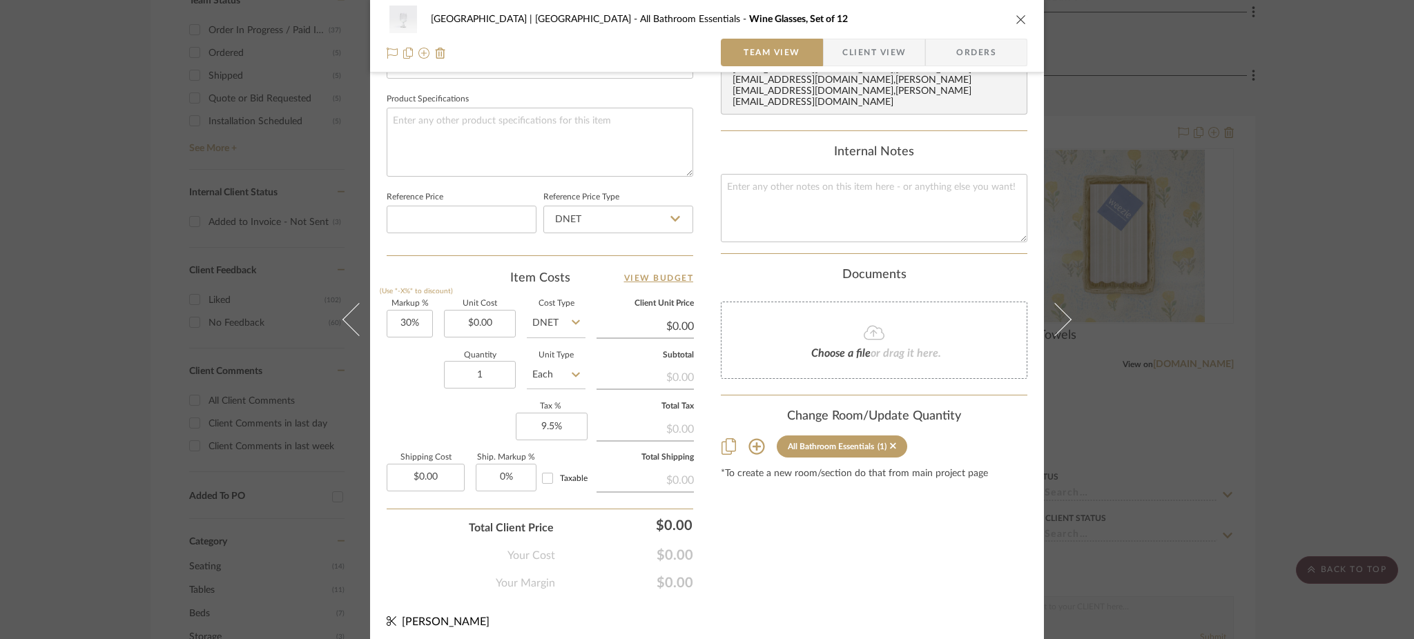
click at [752, 439] on icon at bounding box center [756, 447] width 16 height 16
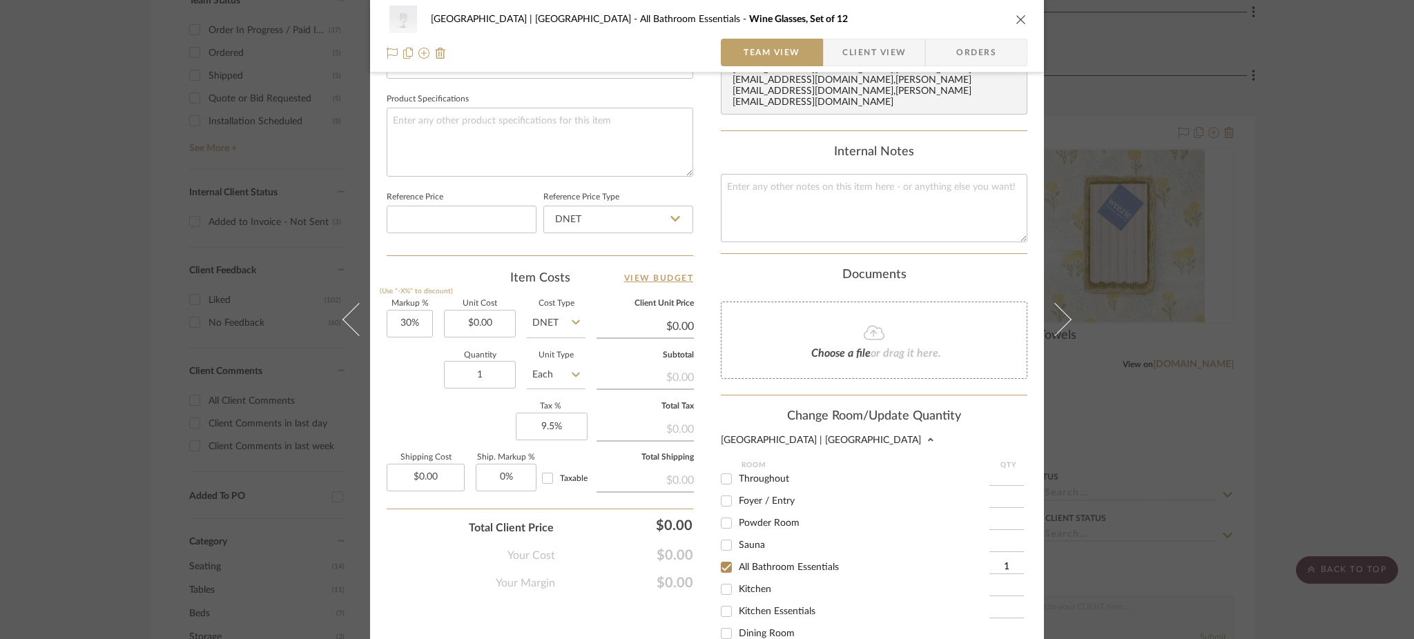
scroll to position [92, 0]
click at [721, 510] on input "Kitchen" at bounding box center [726, 521] width 22 height 22
checkbox input "true"
type input "1"
click at [721, 488] on input "All Bathroom Essentials" at bounding box center [726, 499] width 22 height 22
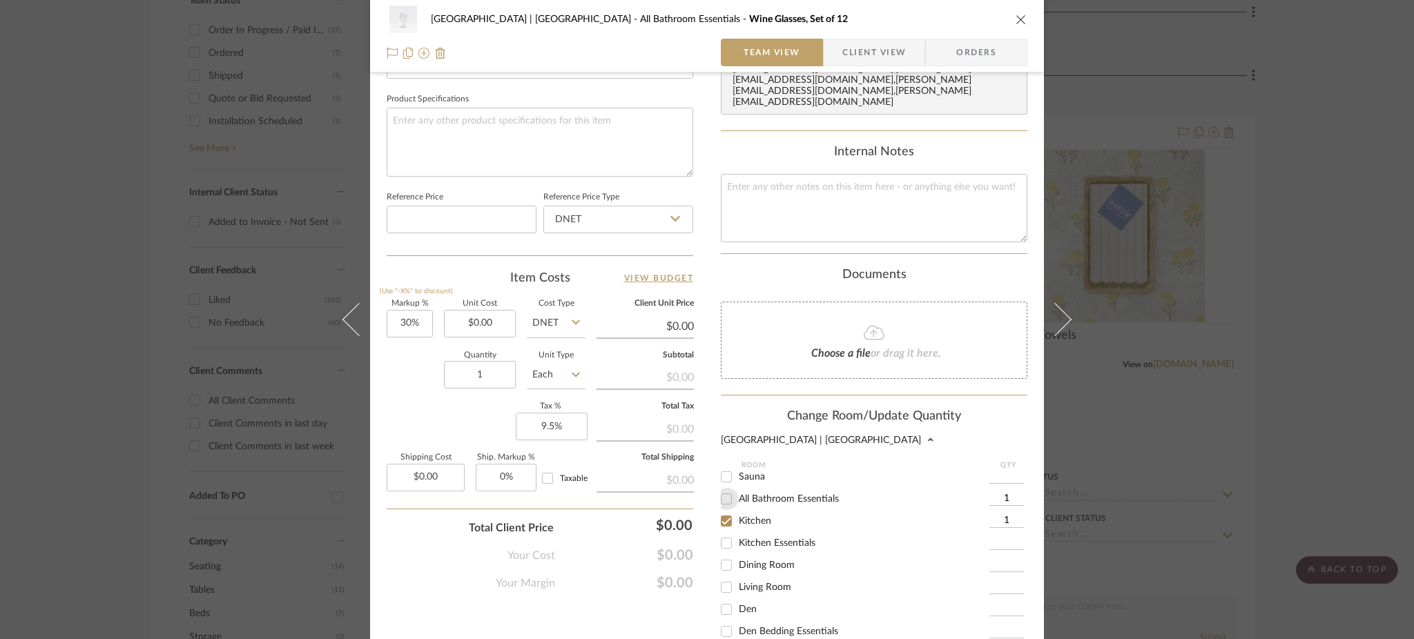
checkbox input "false"
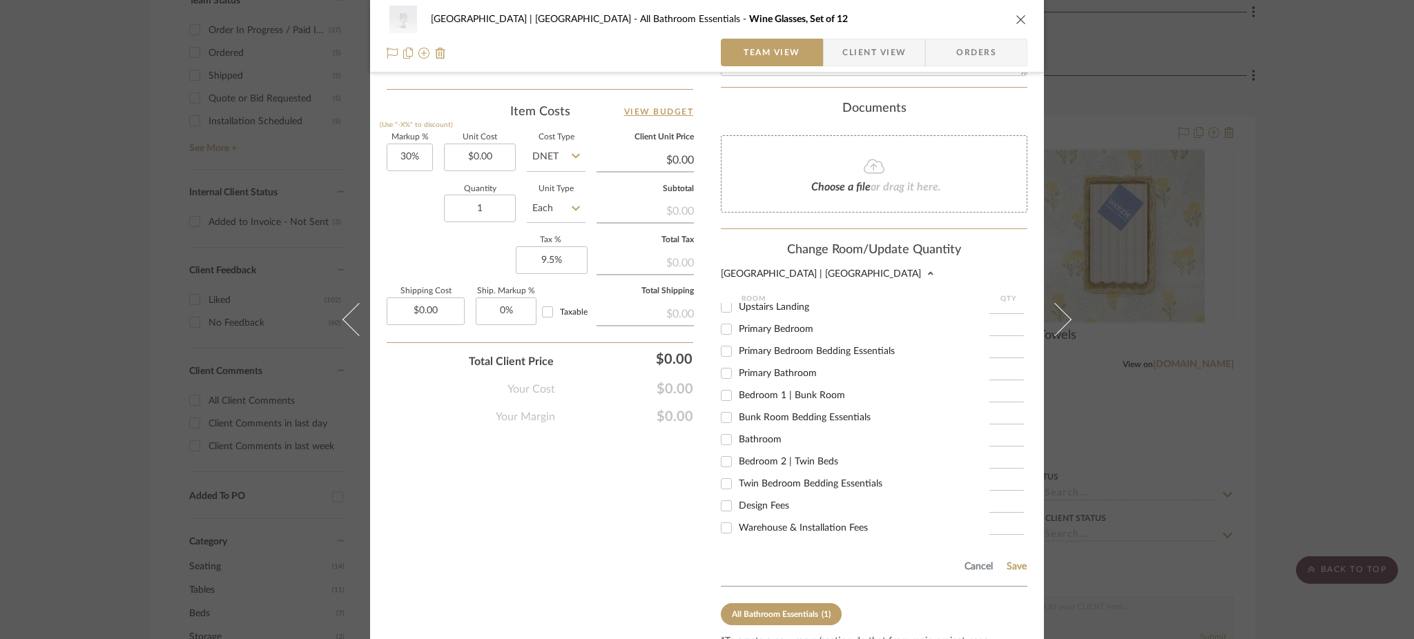
scroll to position [854, 0]
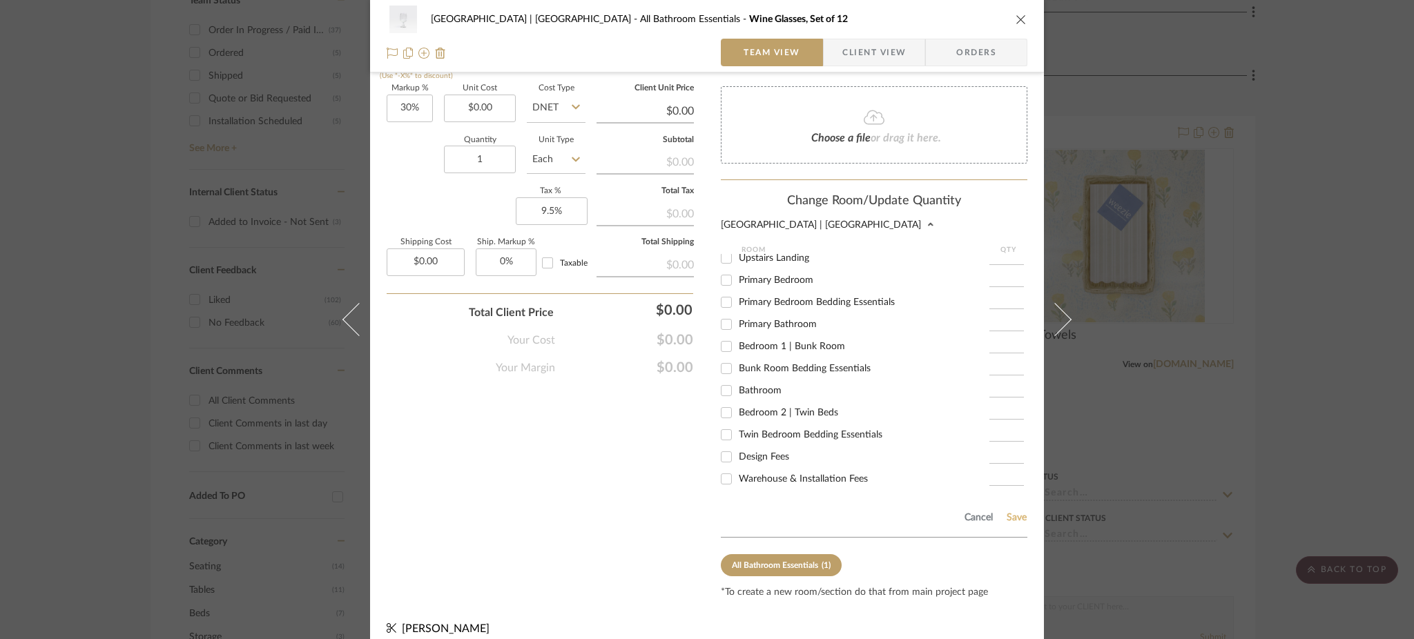
click at [1006, 512] on button "Save" at bounding box center [1016, 517] width 21 height 11
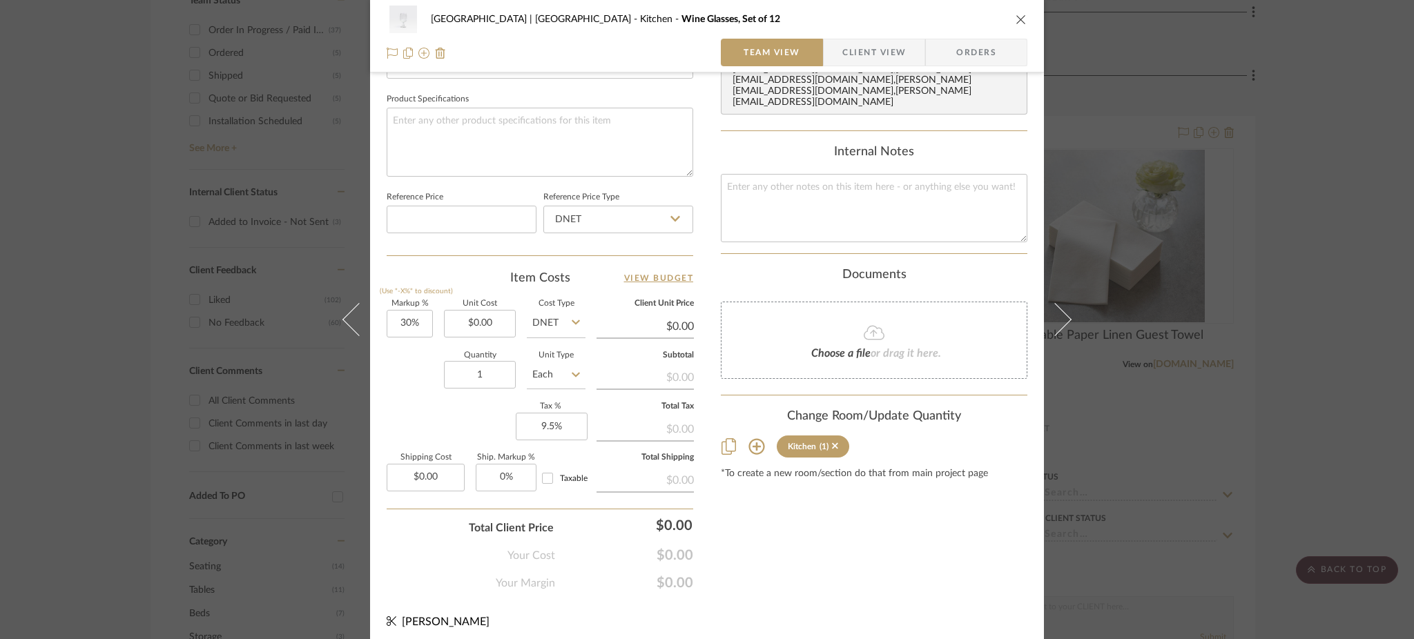
click at [1065, 390] on div "Meadow Mountain | Vail Valley Kitchen Wine Glasses, Set of 12 Team View Client …" at bounding box center [707, 319] width 1414 height 639
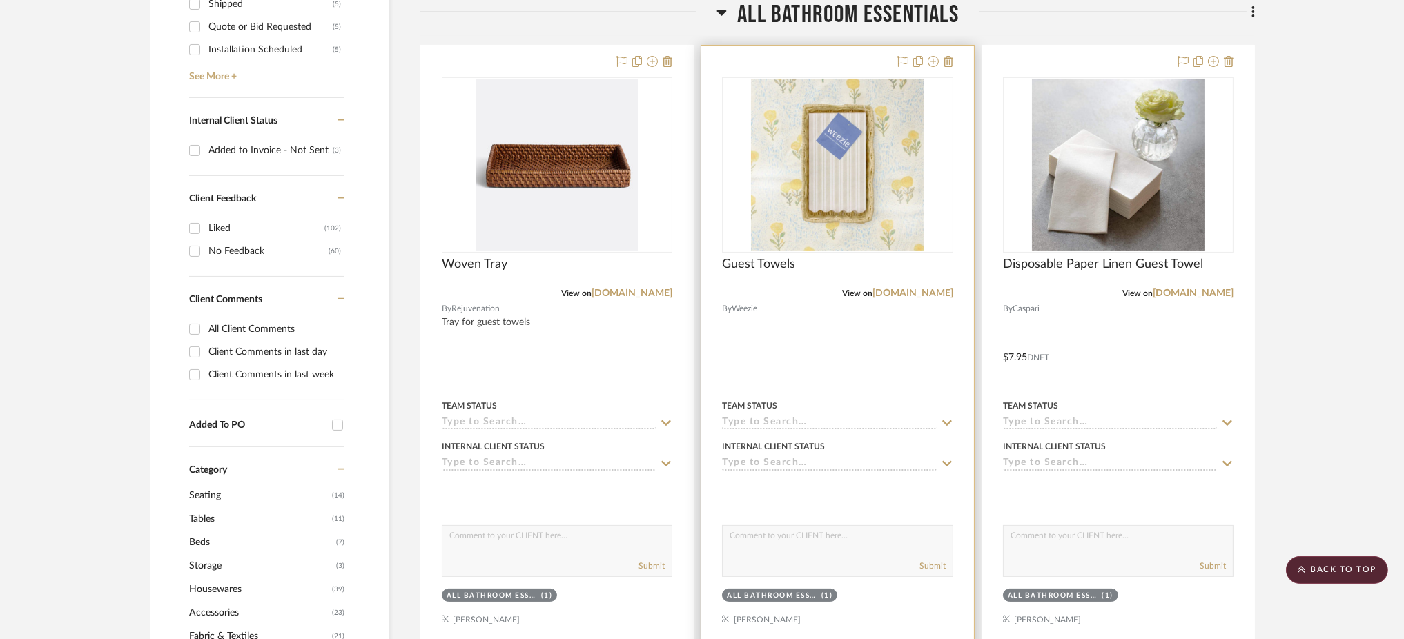
scroll to position [623, 0]
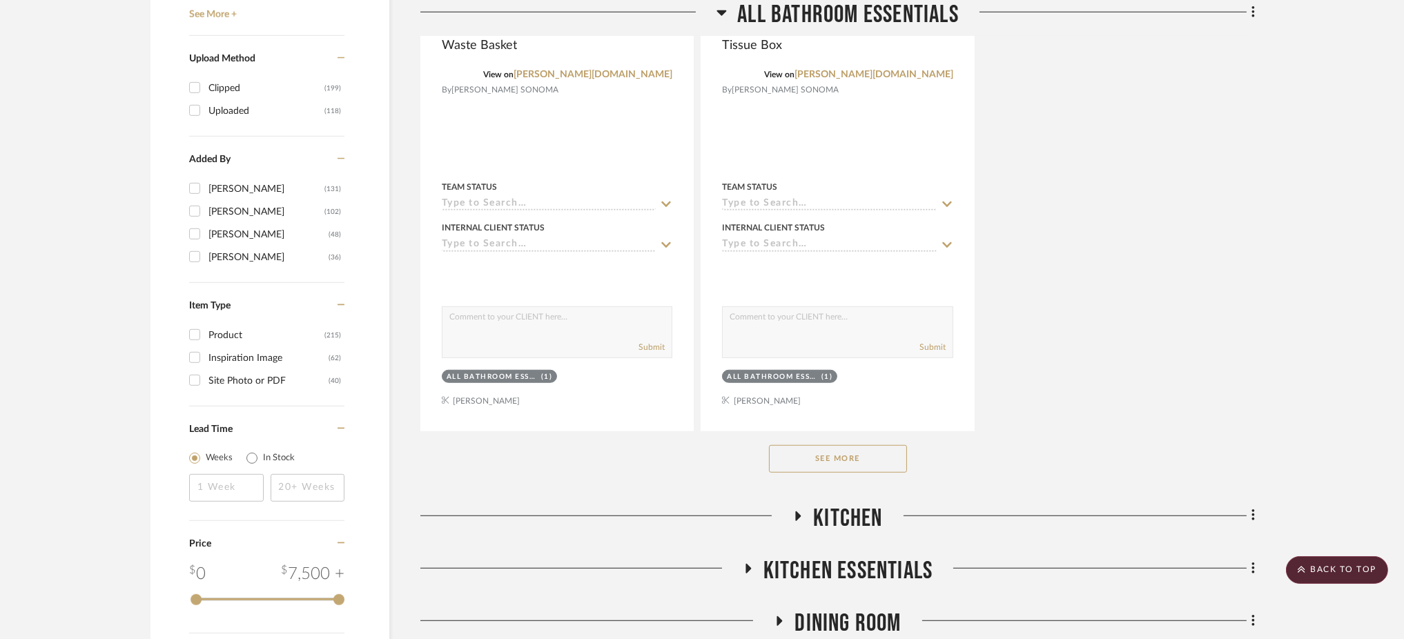
click at [880, 445] on button "See More" at bounding box center [838, 459] width 138 height 28
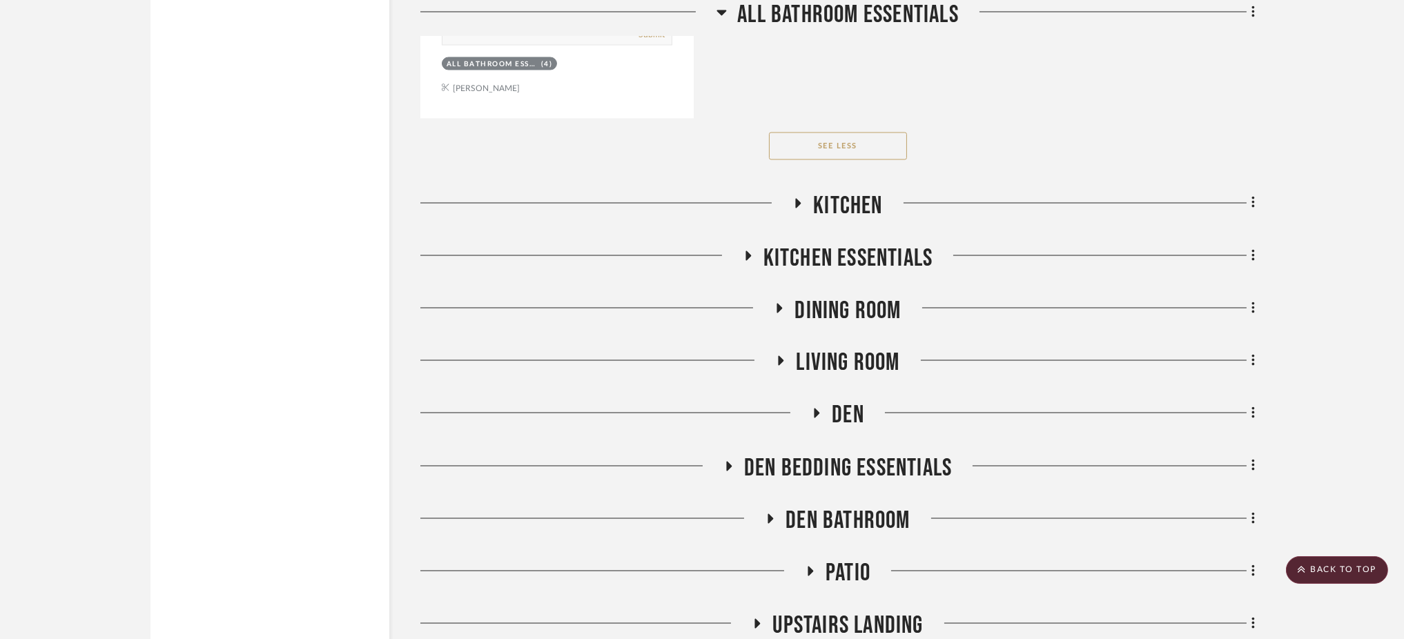
scroll to position [4928, 0]
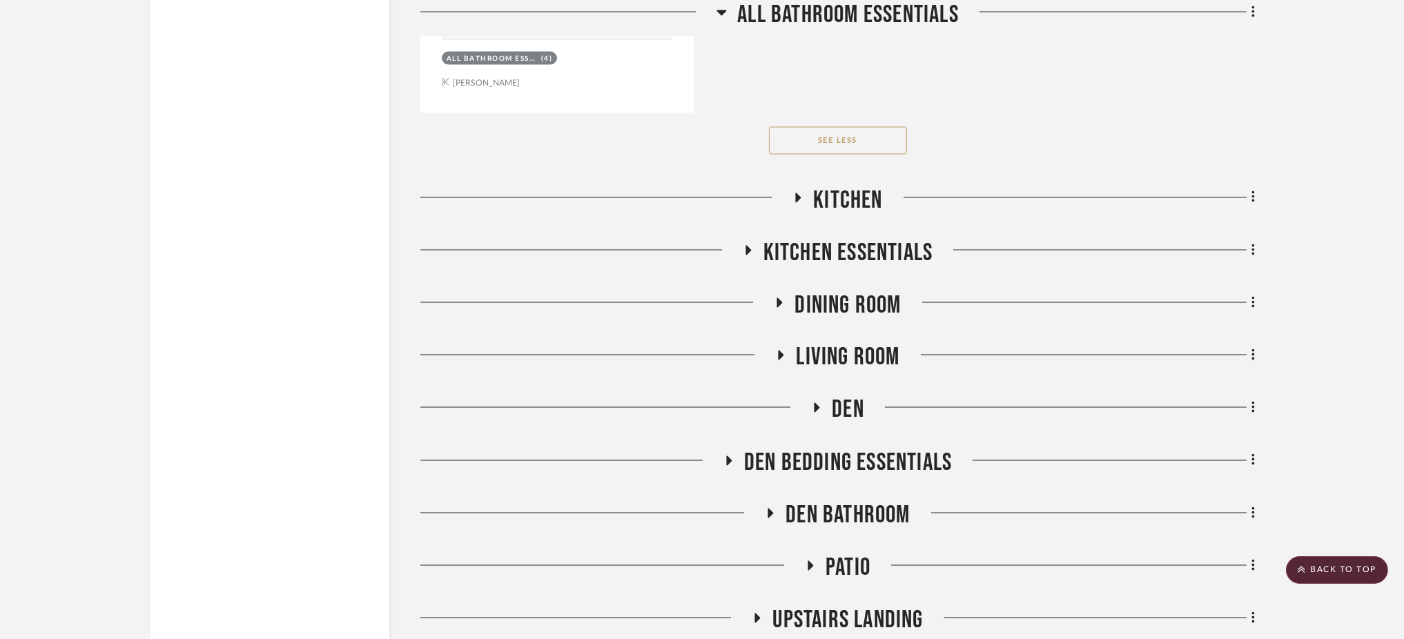
click at [803, 193] on icon at bounding box center [798, 198] width 17 height 10
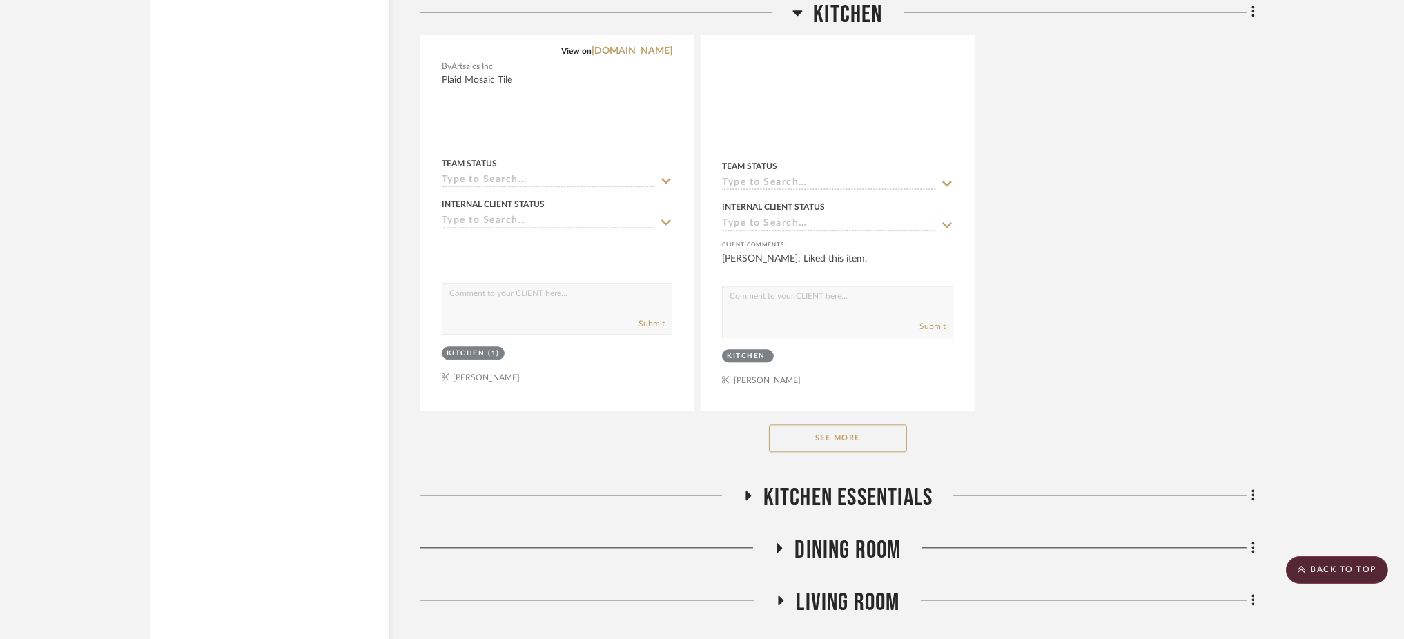
scroll to position [6809, 0]
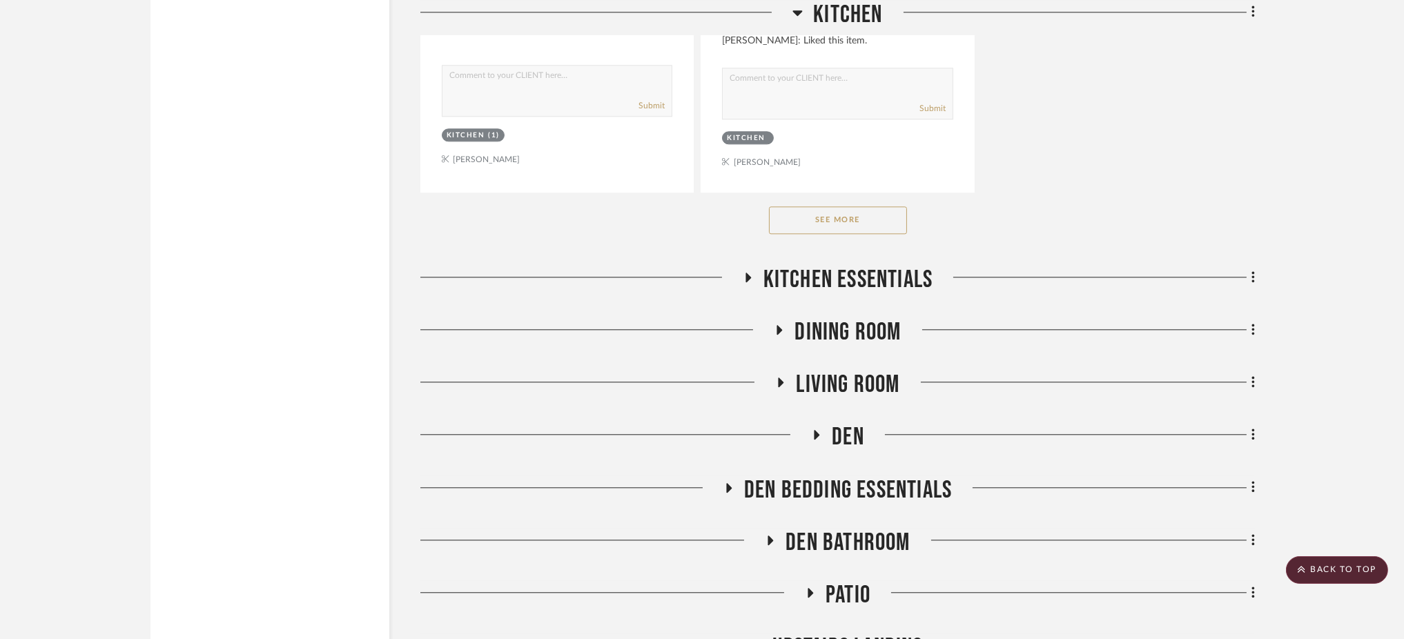
click at [746, 273] on icon at bounding box center [749, 278] width 6 height 10
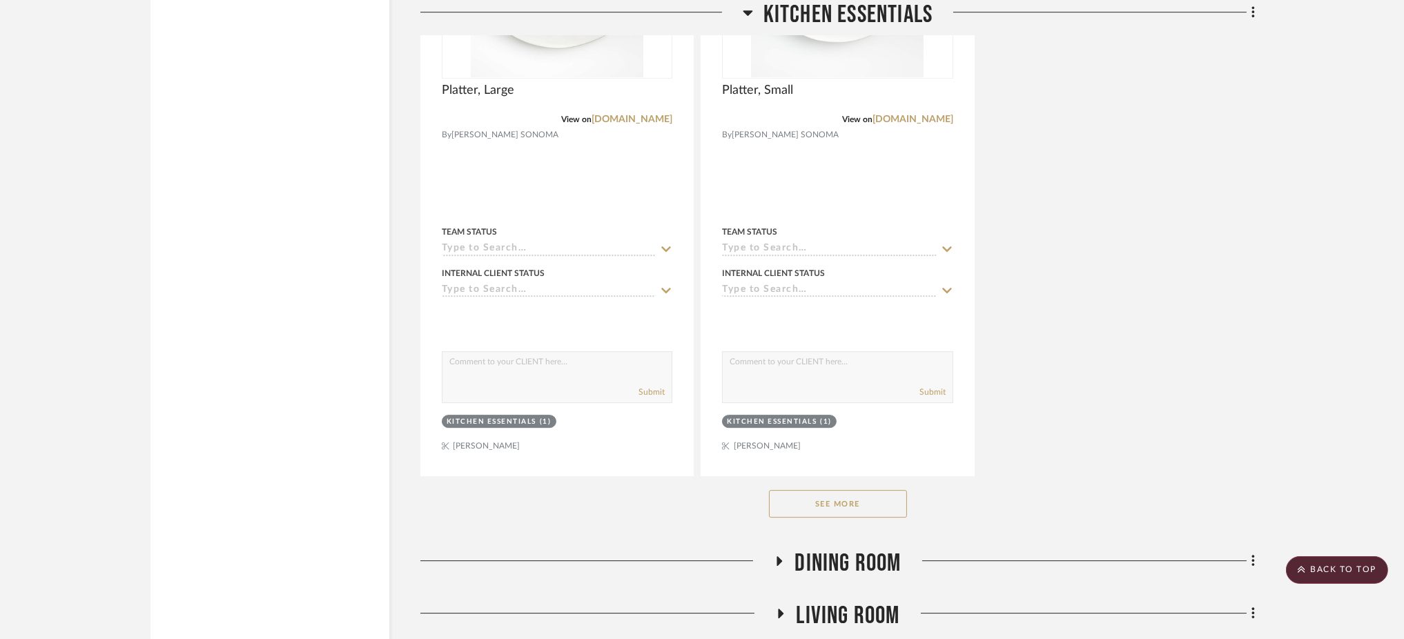
scroll to position [8681, 0]
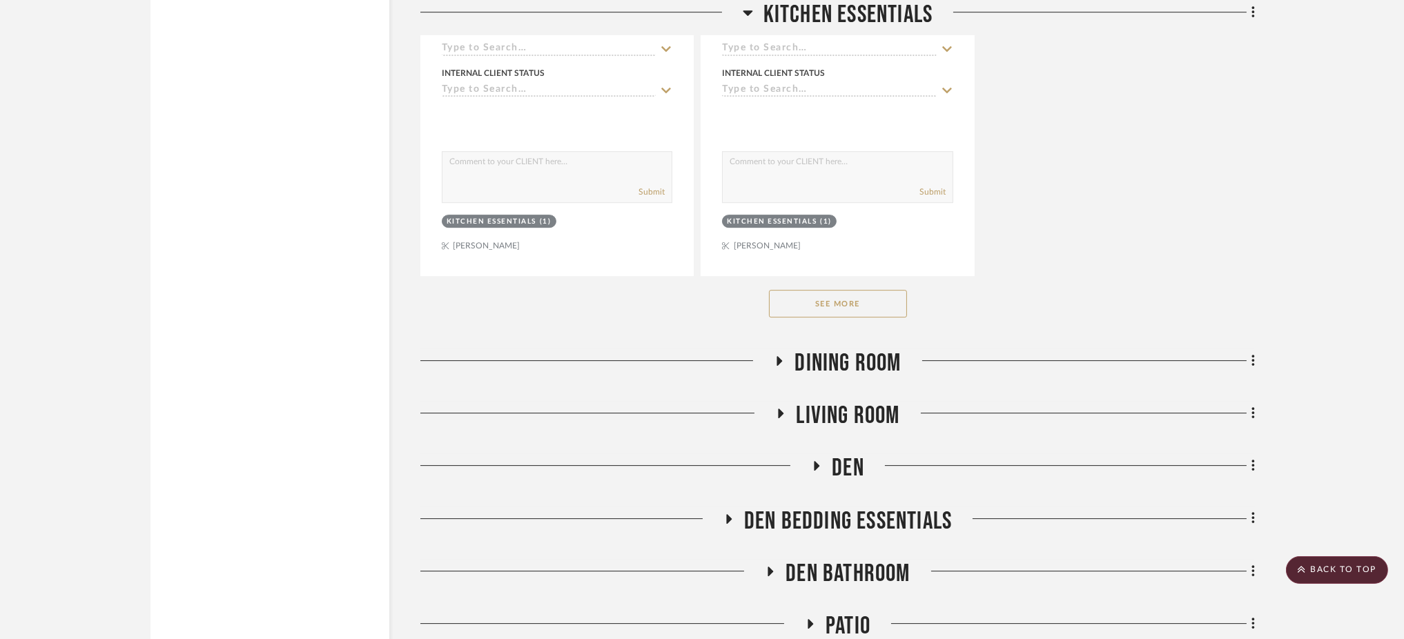
click at [813, 290] on button "See More" at bounding box center [838, 304] width 138 height 28
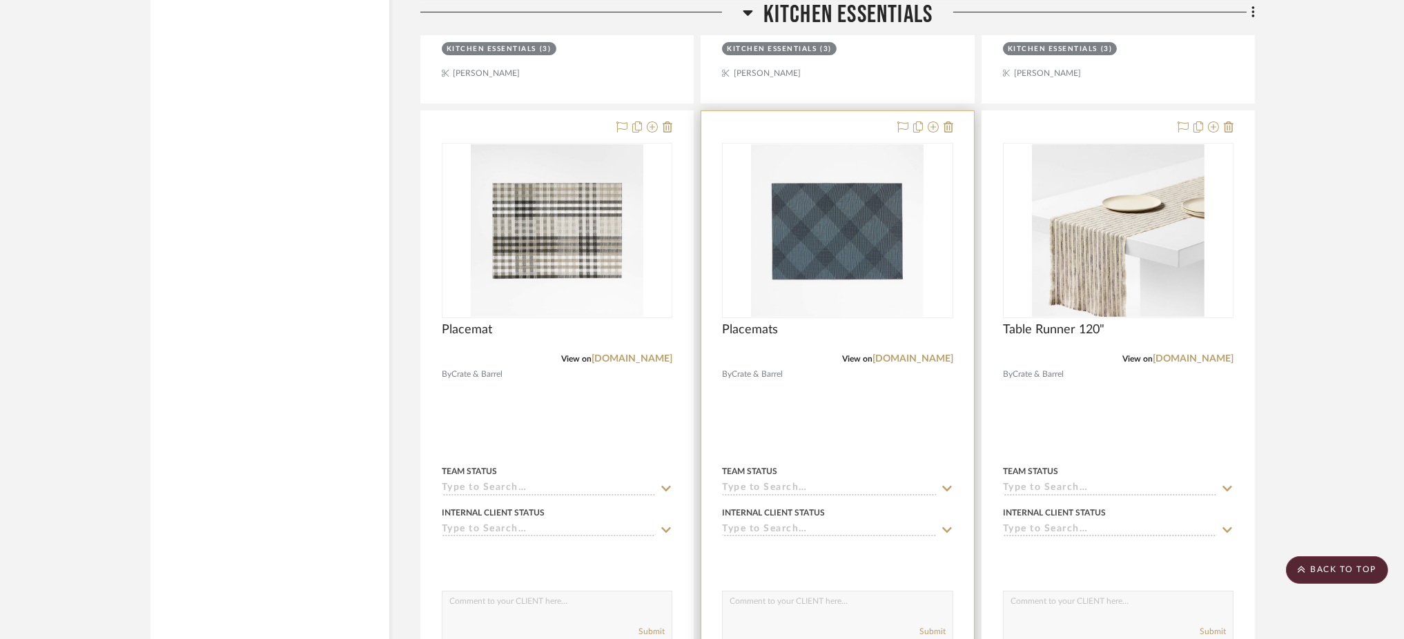
scroll to position [10004, 0]
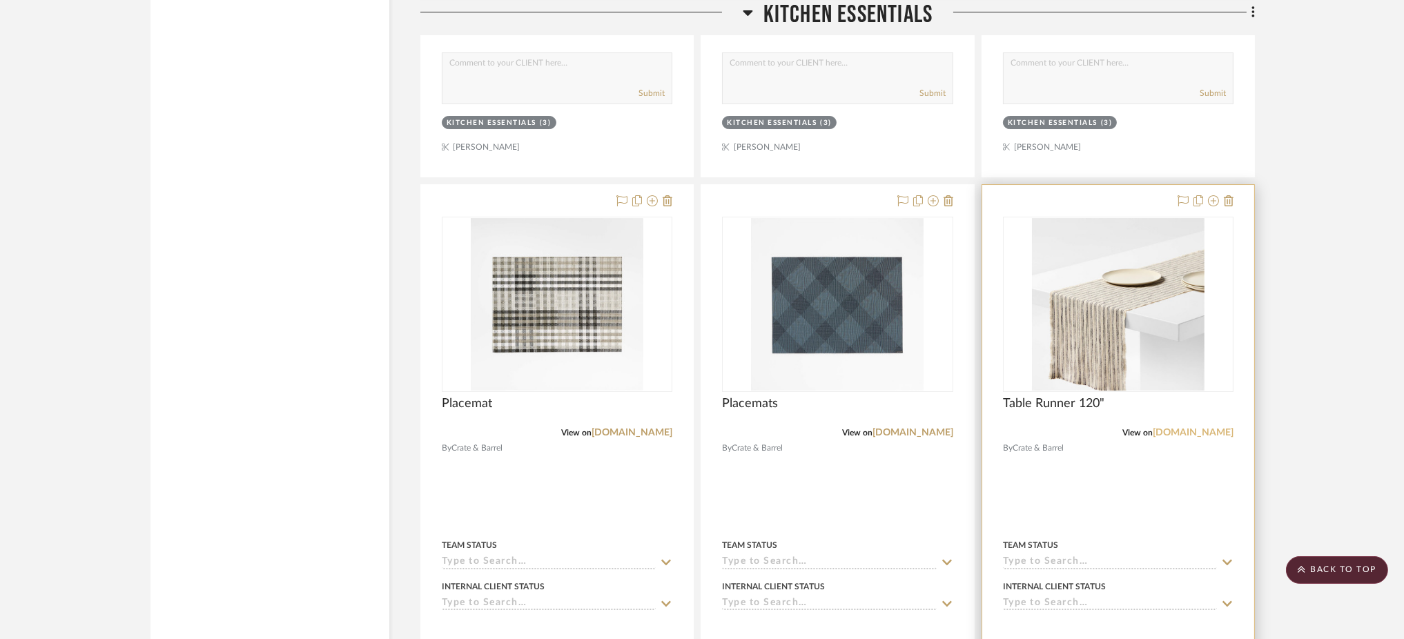
click at [1065, 428] on link "crateandbarrel.com" at bounding box center [1193, 433] width 81 height 10
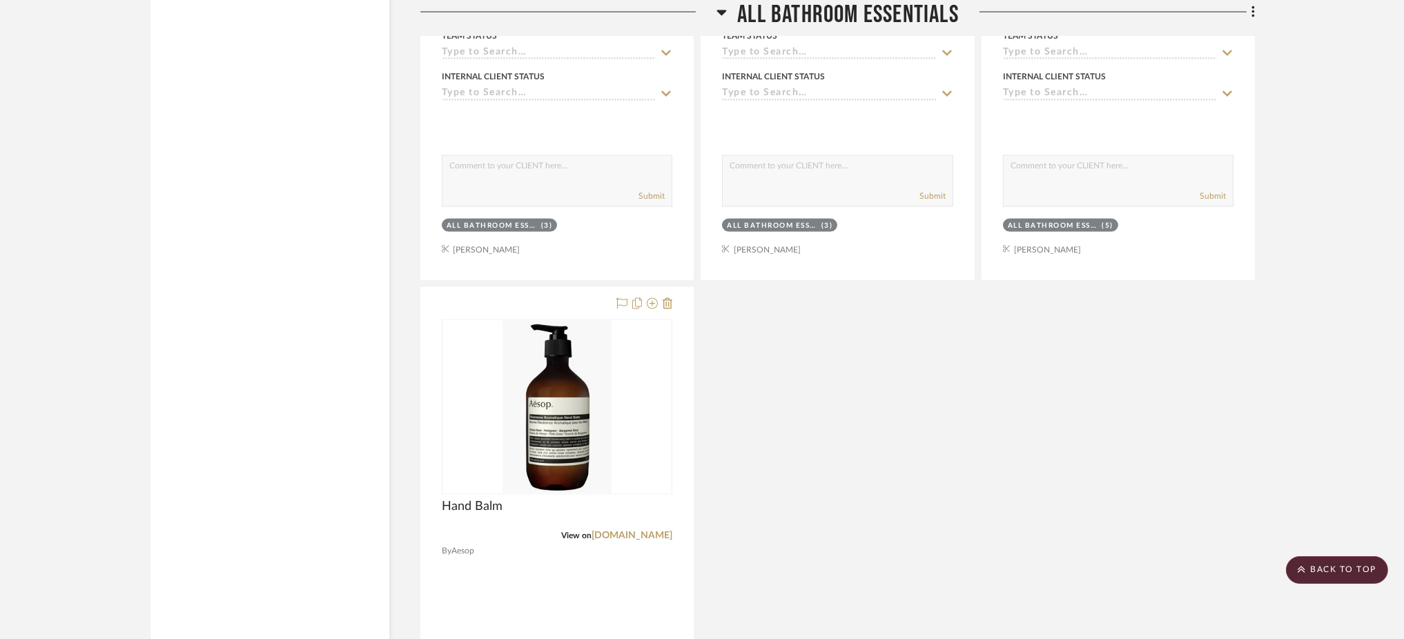
scroll to position [4145, 0]
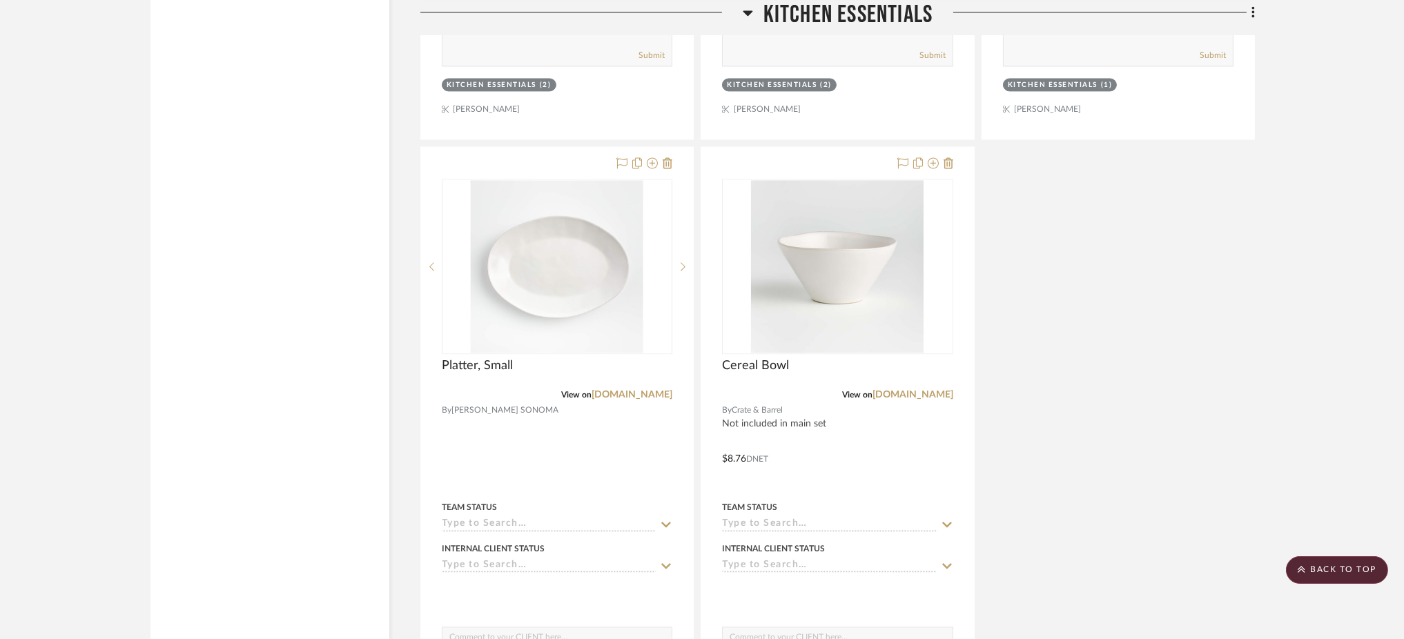
scroll to position [6089, 0]
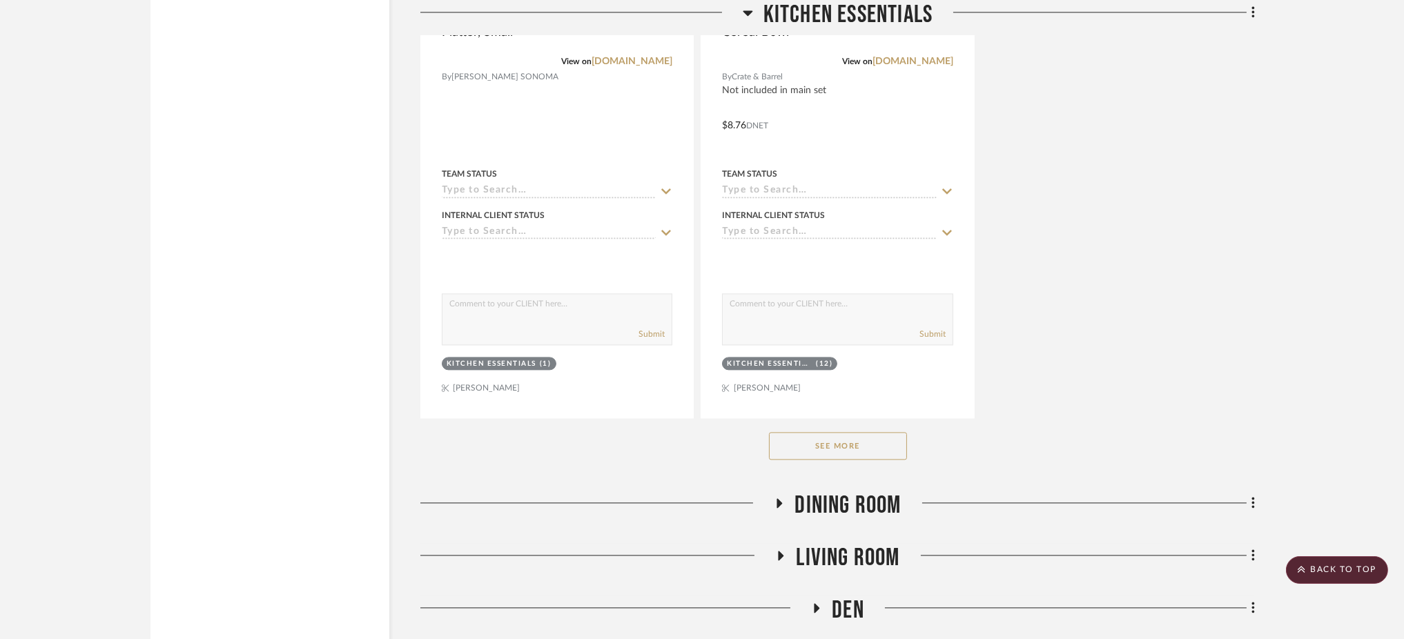
click at [804, 432] on button "See More" at bounding box center [838, 446] width 138 height 28
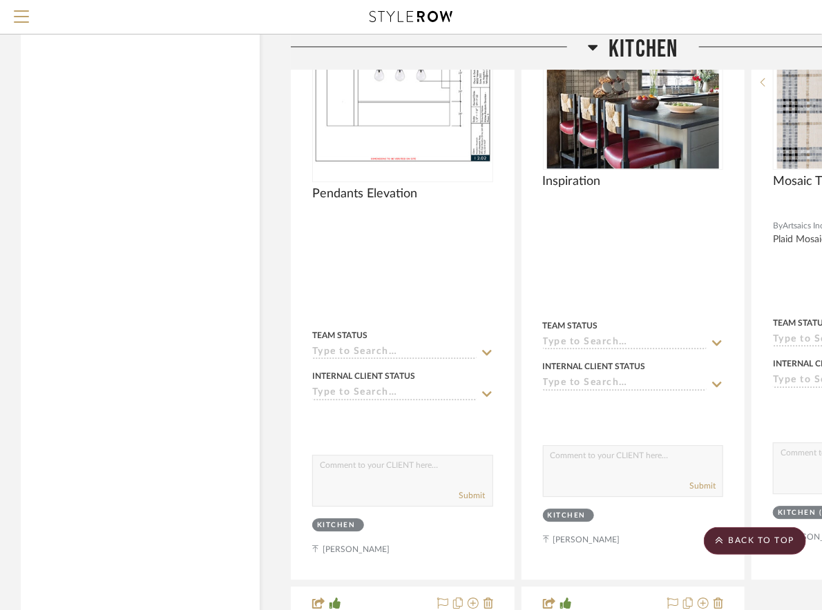
scroll to position [3300, 0]
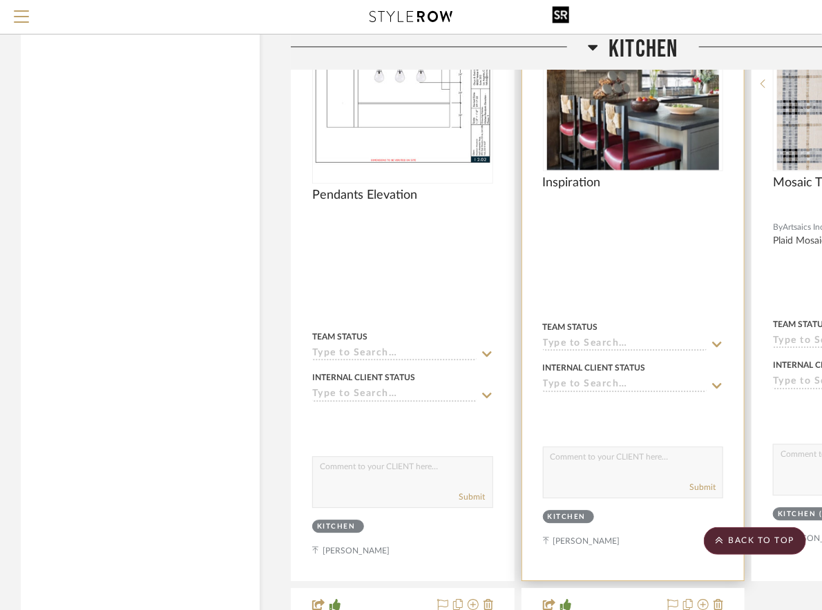
click at [0, 0] on img at bounding box center [0, 0] width 0 height 0
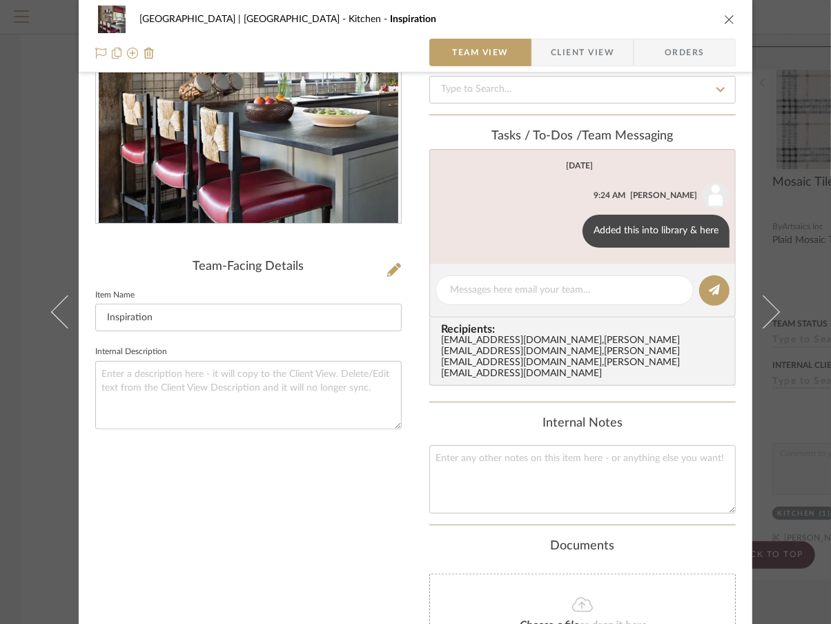
scroll to position [173, 0]
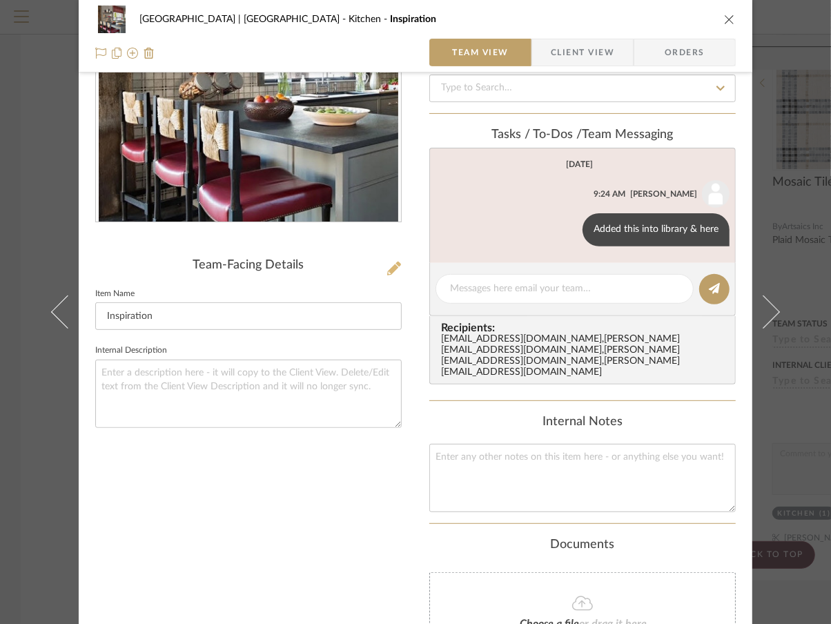
click at [388, 269] on icon at bounding box center [394, 269] width 14 height 14
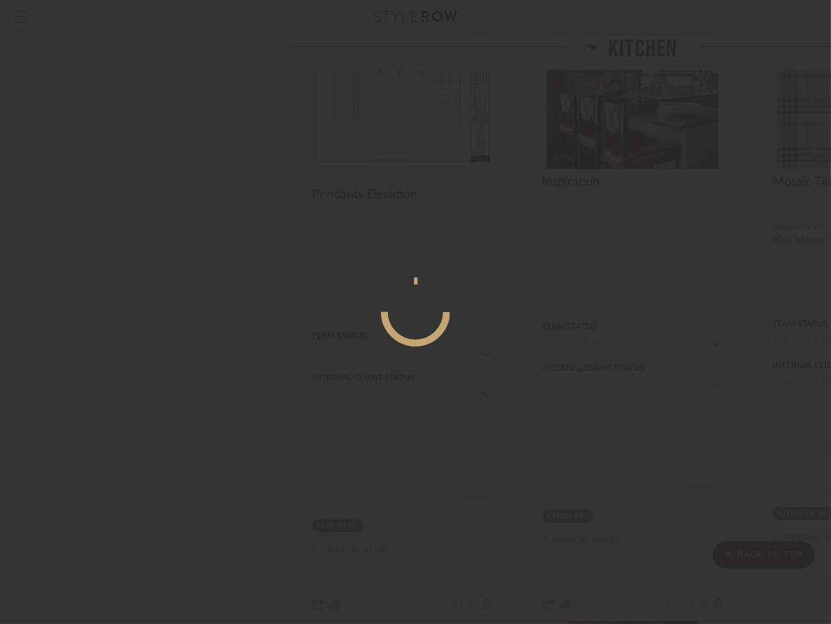
scroll to position [0, 0]
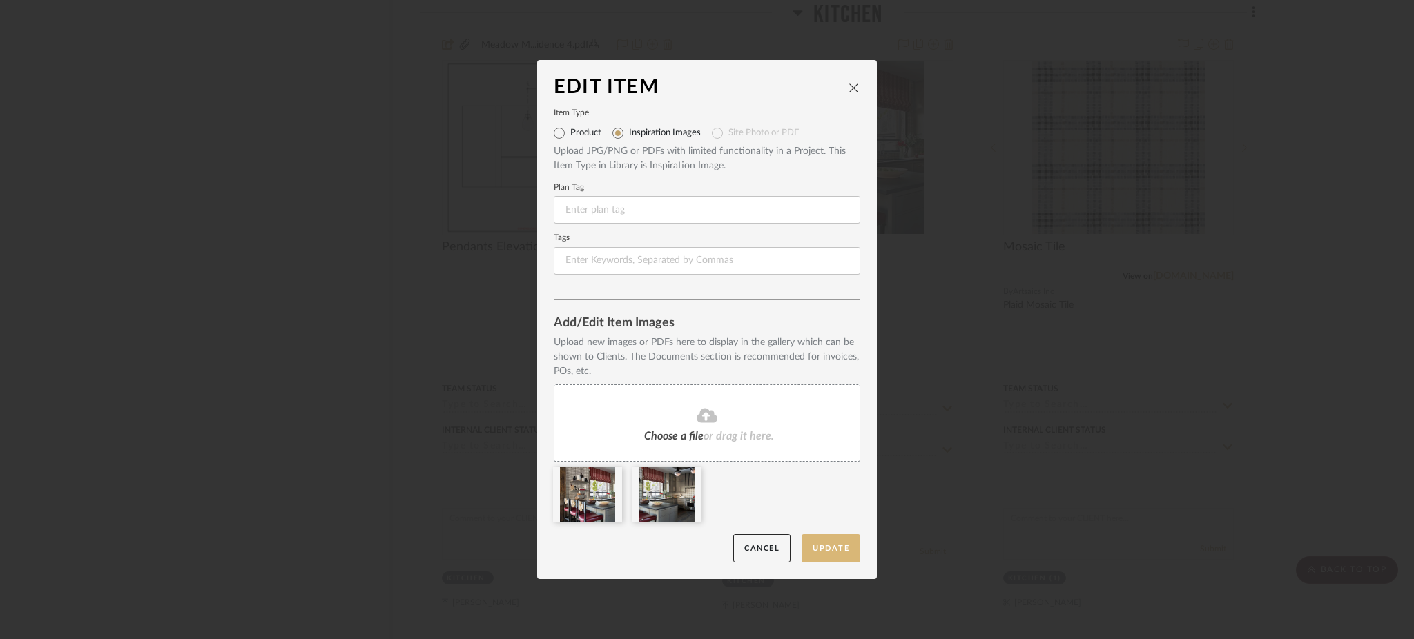
click at [815, 551] on button "Update" at bounding box center [831, 548] width 59 height 28
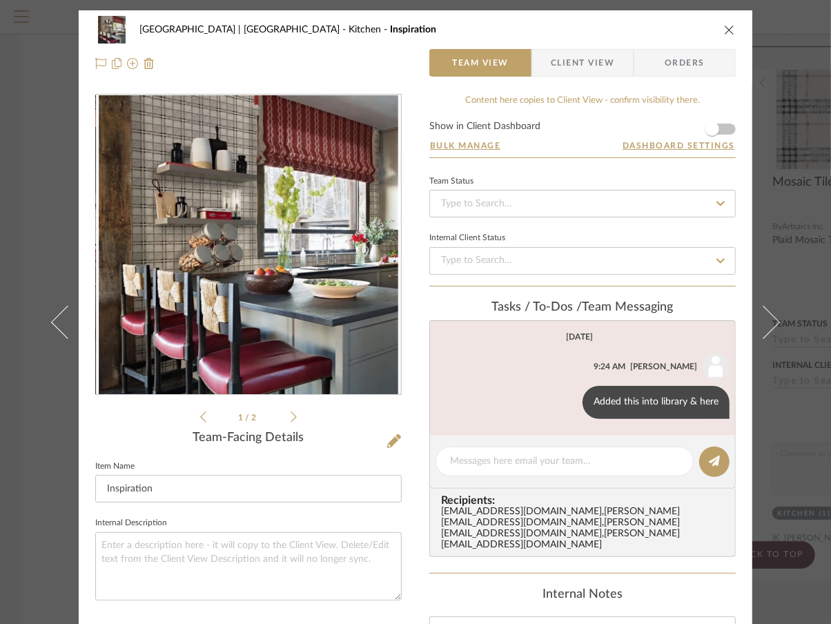
click at [6, 81] on div "Meadow Mountain | Vail Valley Kitchen Inspiration Team View Client View Orders …" at bounding box center [415, 312] width 831 height 624
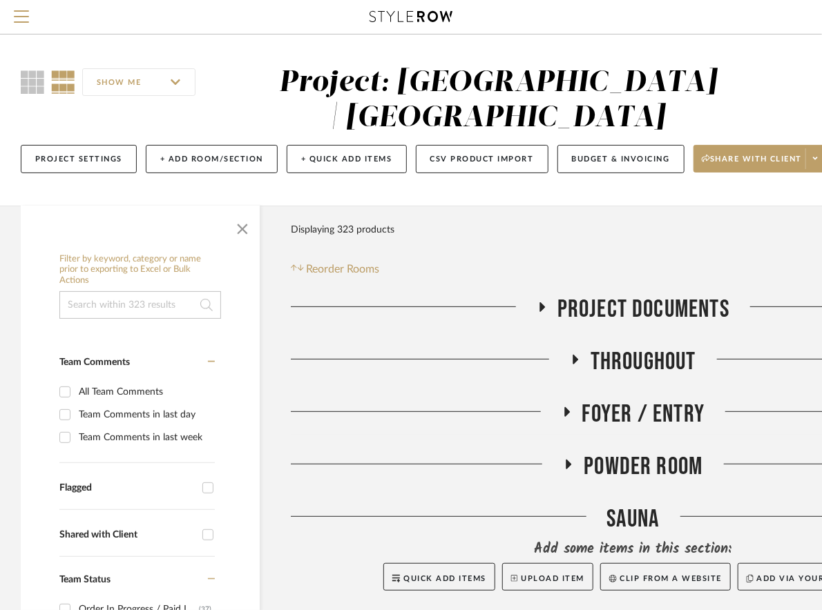
click at [394, 16] on icon at bounding box center [410, 16] width 83 height 11
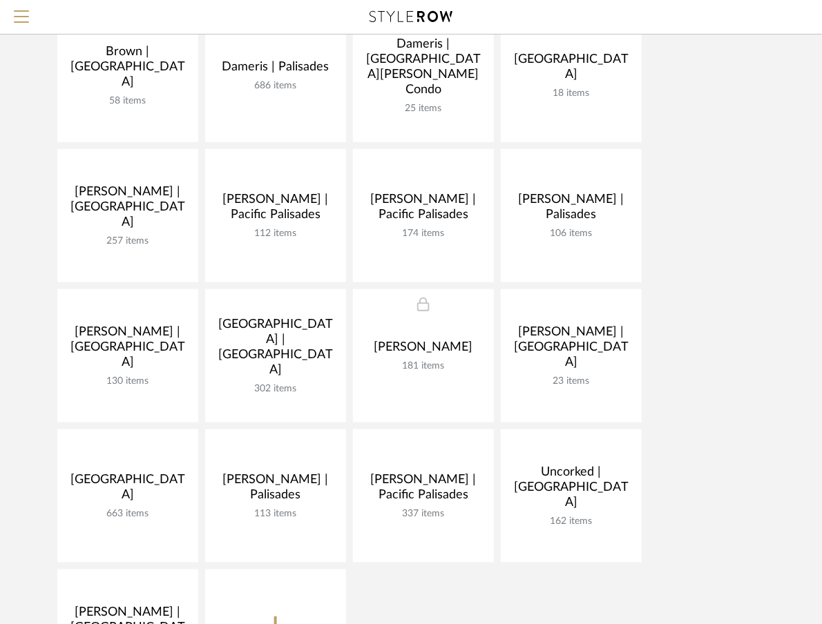
scroll to position [335, 0]
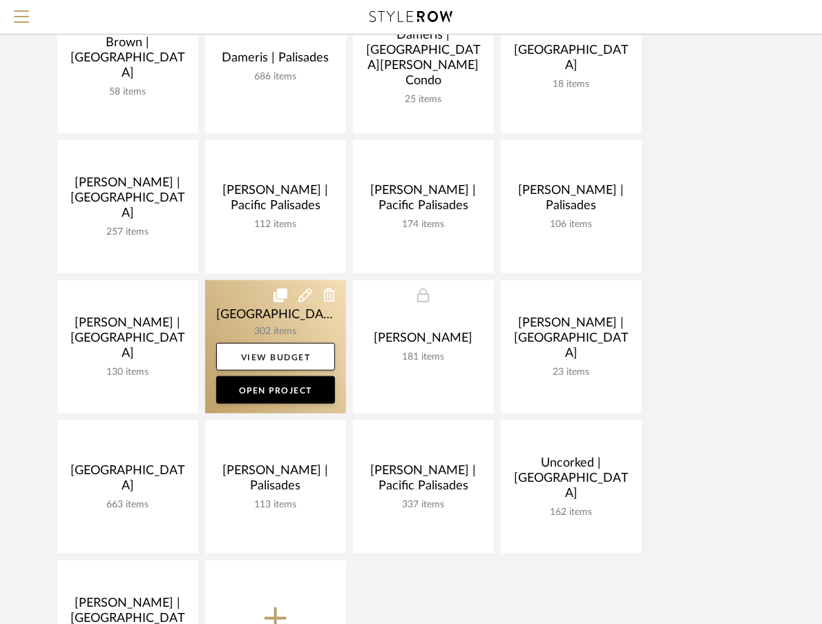
click at [213, 318] on link at bounding box center [275, 346] width 141 height 133
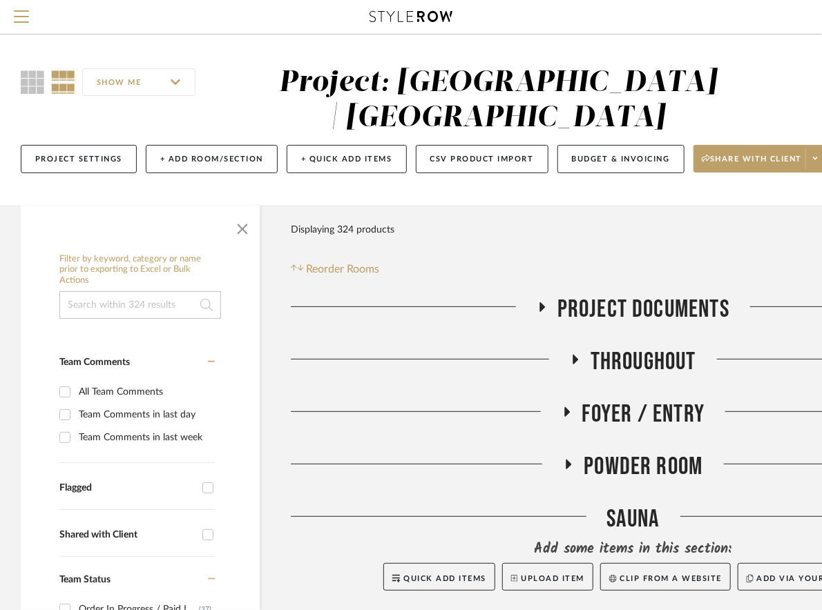
click at [139, 296] on input at bounding box center [140, 305] width 162 height 28
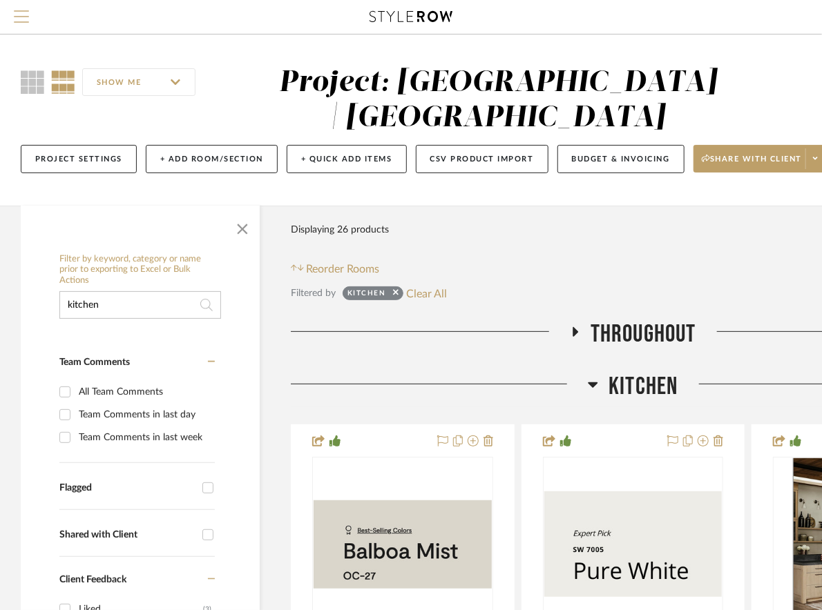
type input "kitchen"
click at [15, 19] on span "Menu" at bounding box center [21, 20] width 15 height 21
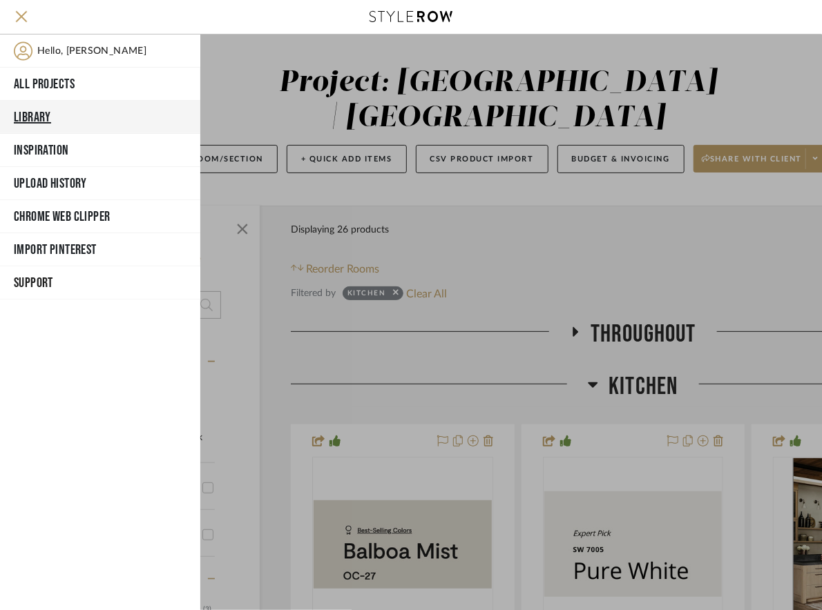
click at [26, 116] on button "Library" at bounding box center [100, 117] width 200 height 33
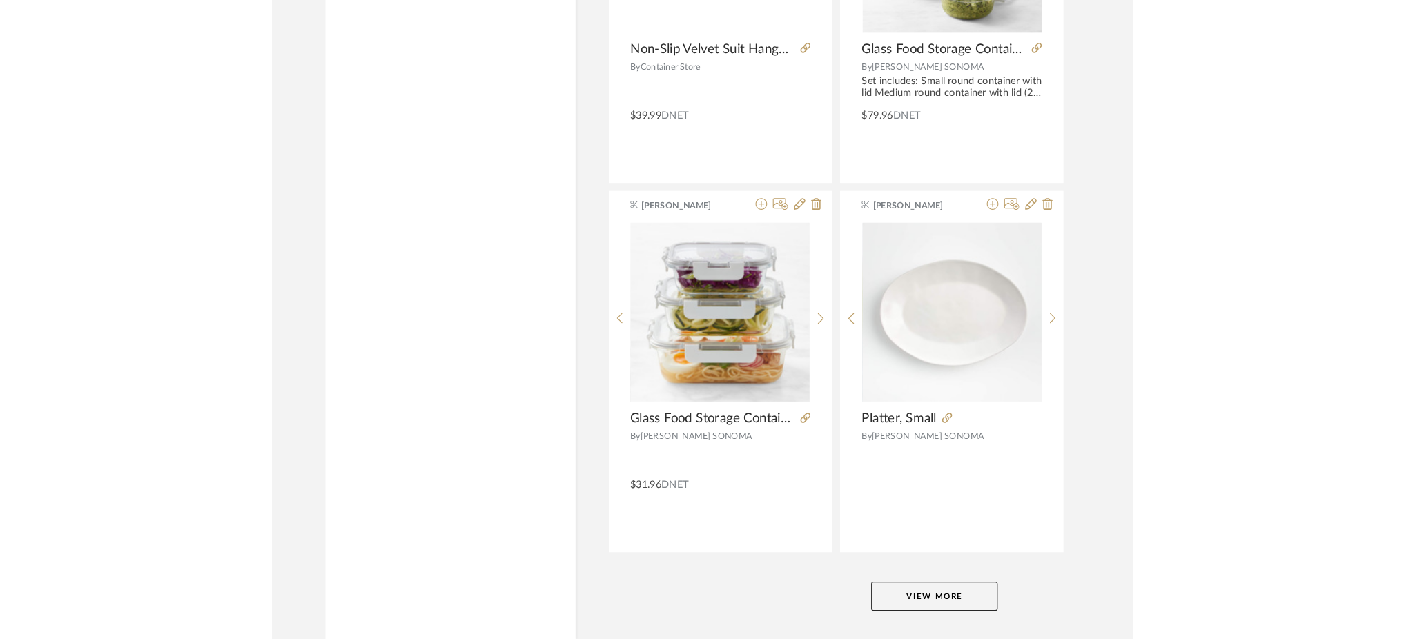
scroll to position [3230, 0]
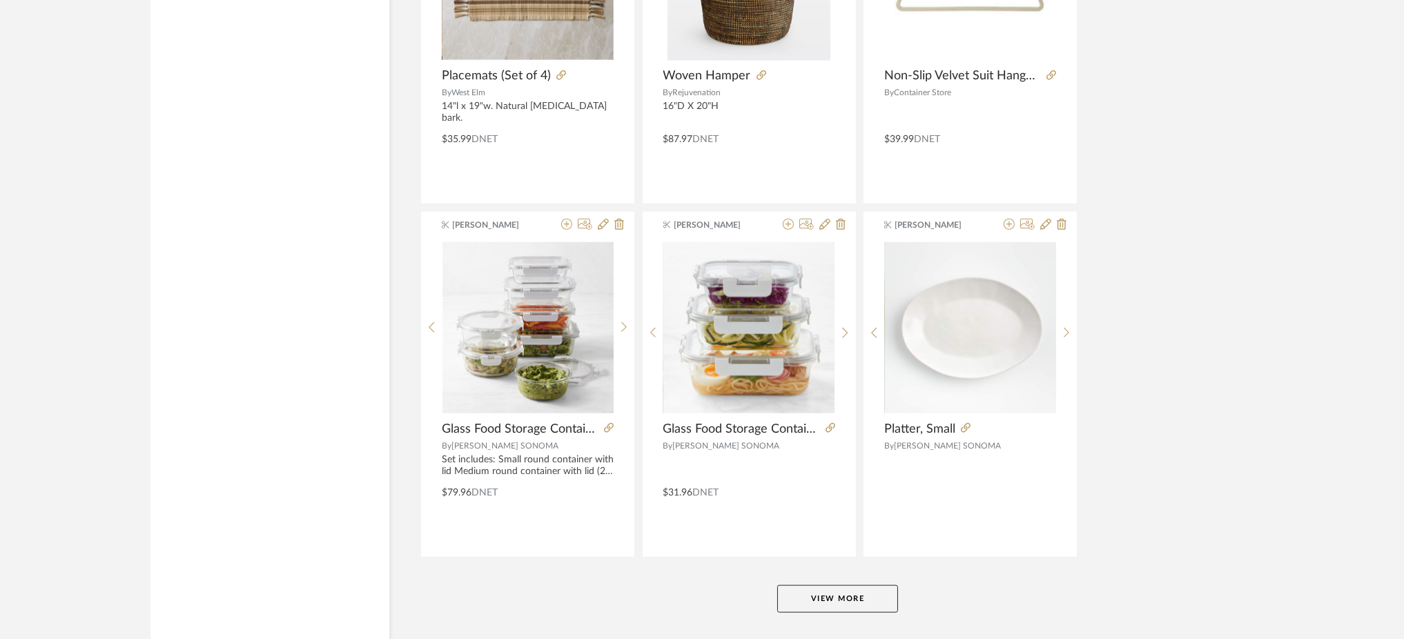
click at [829, 597] on button "View More" at bounding box center [837, 599] width 121 height 28
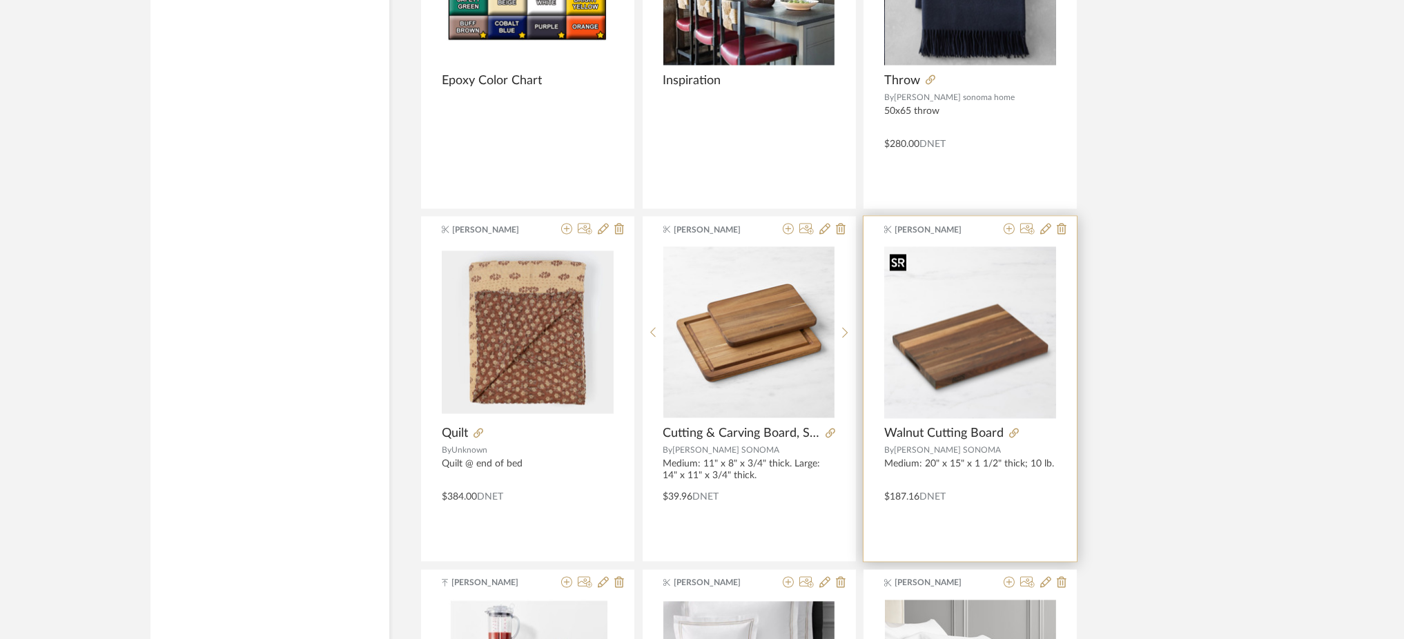
scroll to position [5354, 0]
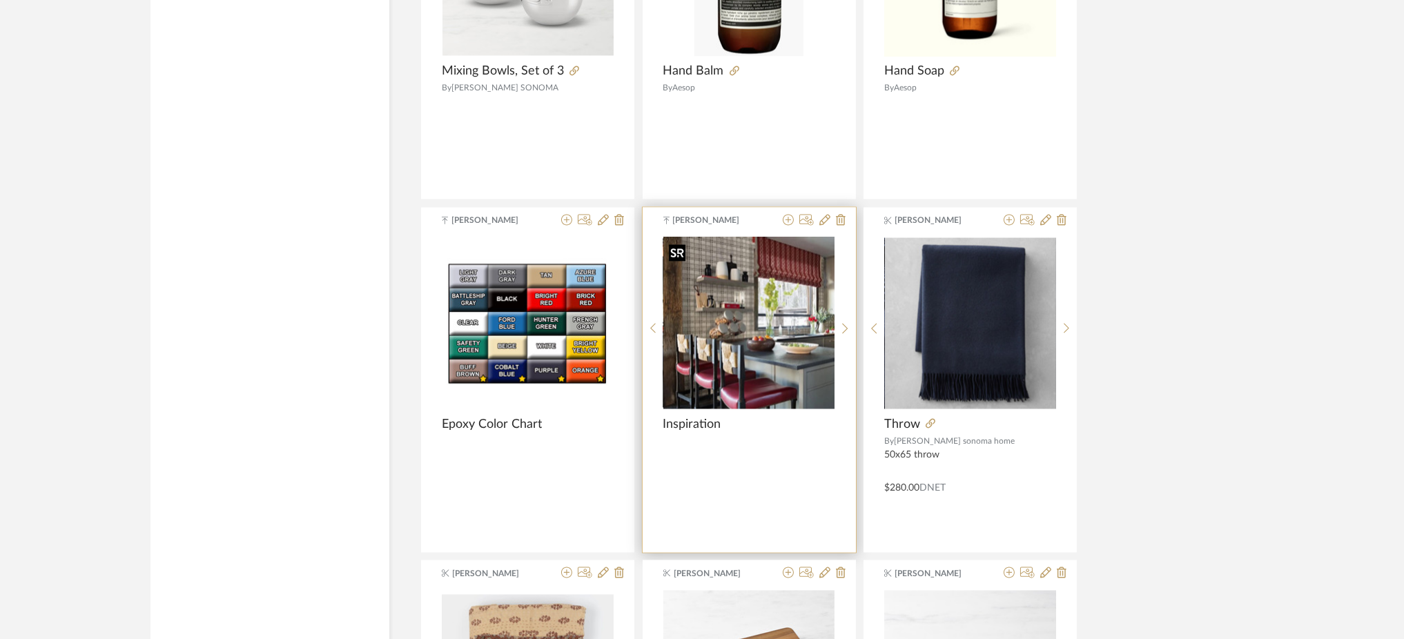
click at [0, 0] on img at bounding box center [0, 0] width 0 height 0
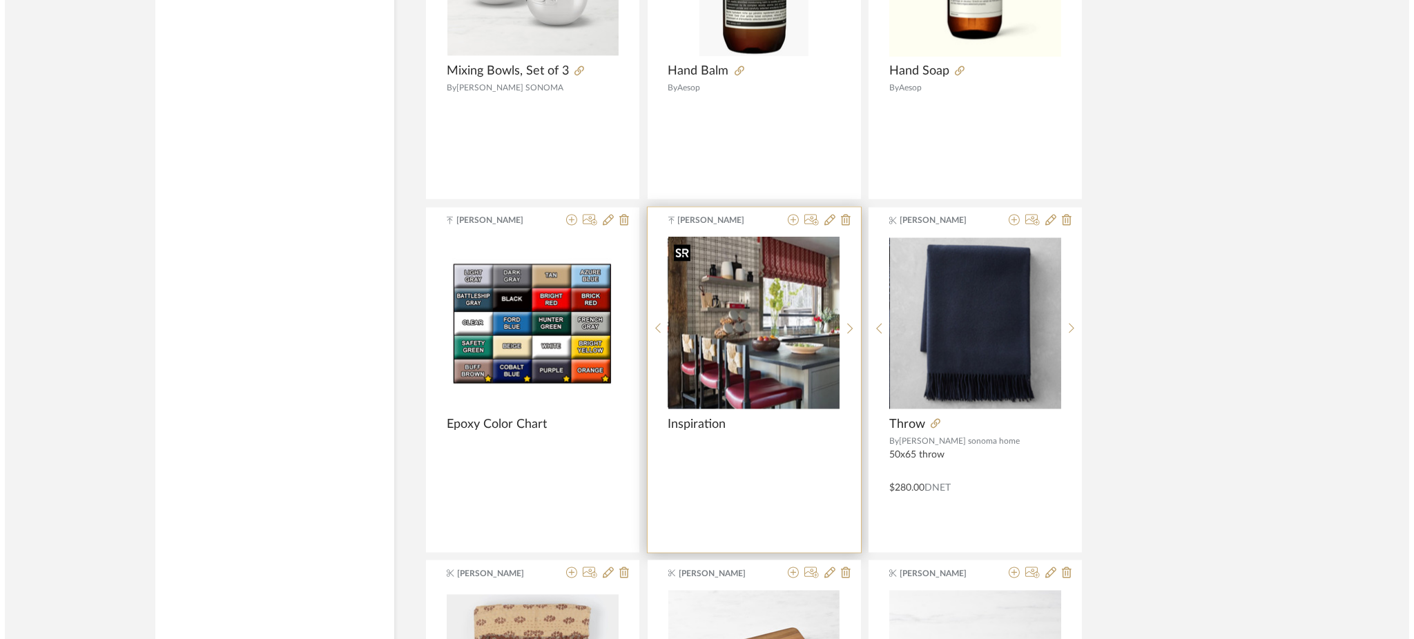
scroll to position [0, 0]
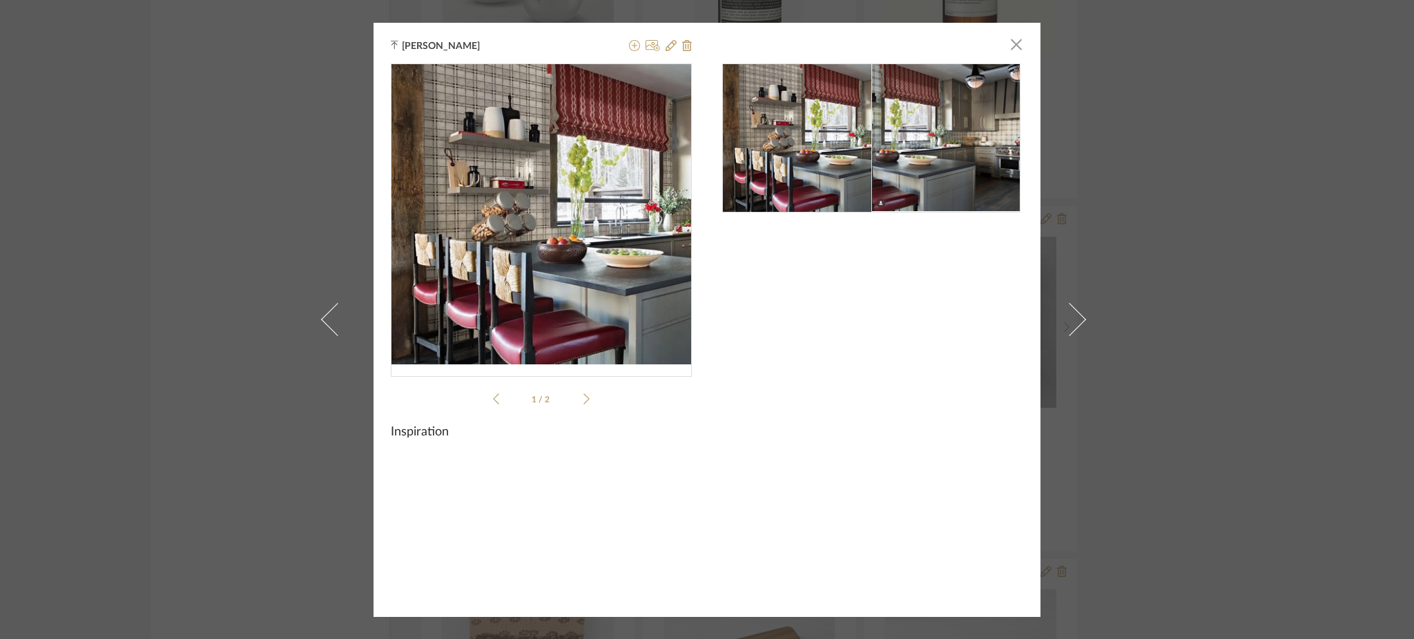
click at [583, 405] on icon at bounding box center [586, 399] width 6 height 12
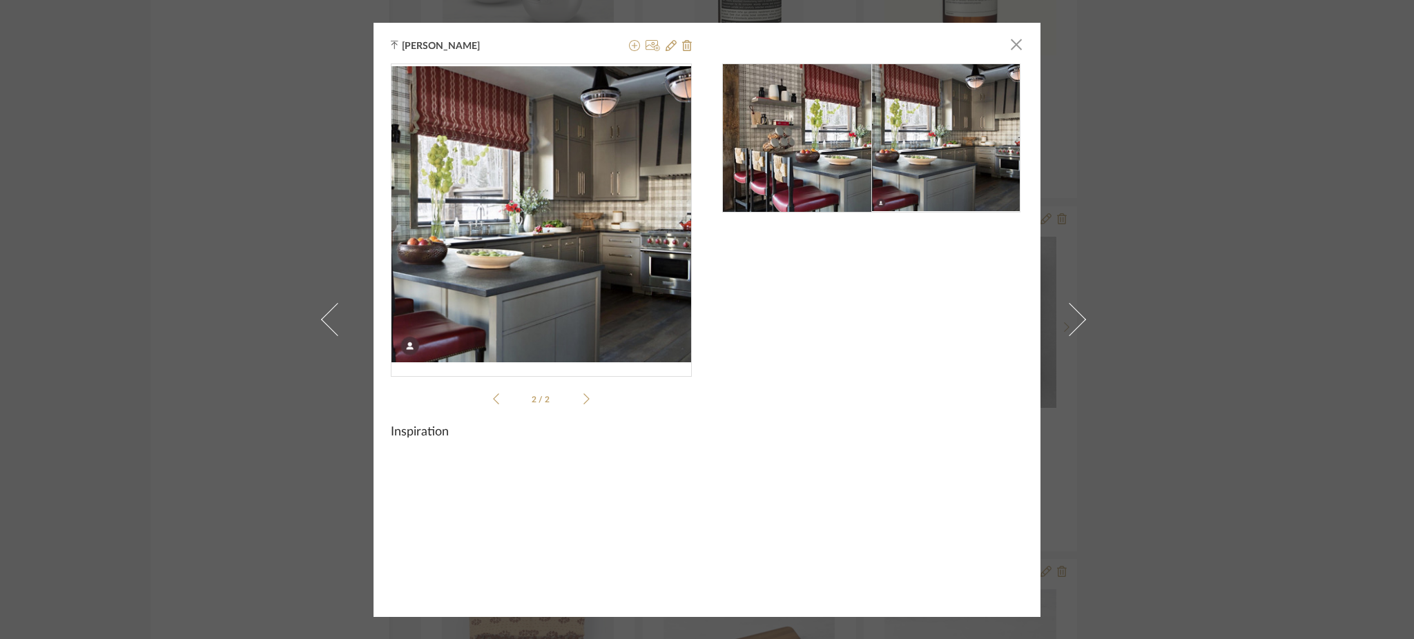
click at [1276, 250] on div "Molly Schirmang × 2 / 2 Inspiration" at bounding box center [707, 319] width 1414 height 639
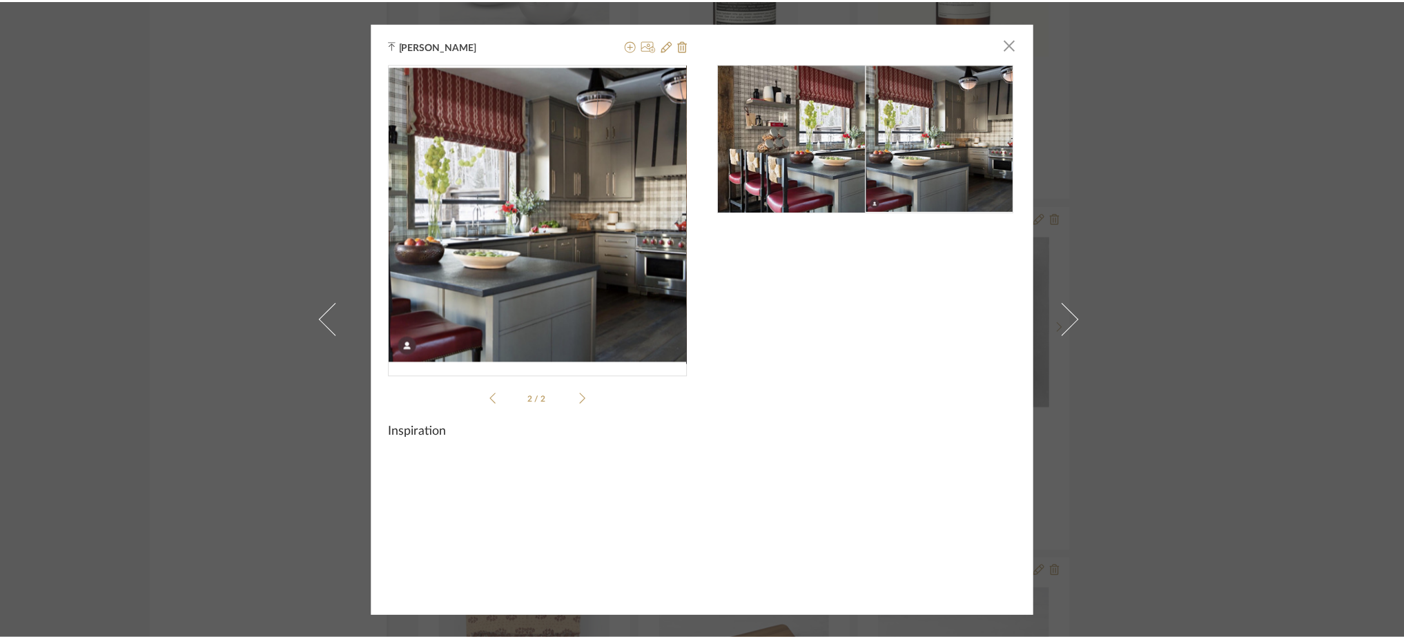
scroll to position [5354, 0]
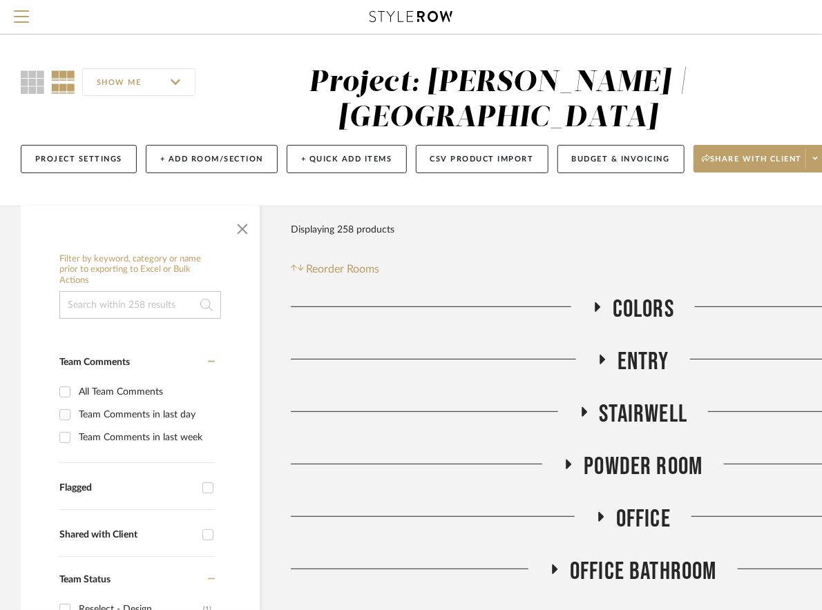
click at [101, 300] on input at bounding box center [140, 305] width 162 height 28
type input "closet"
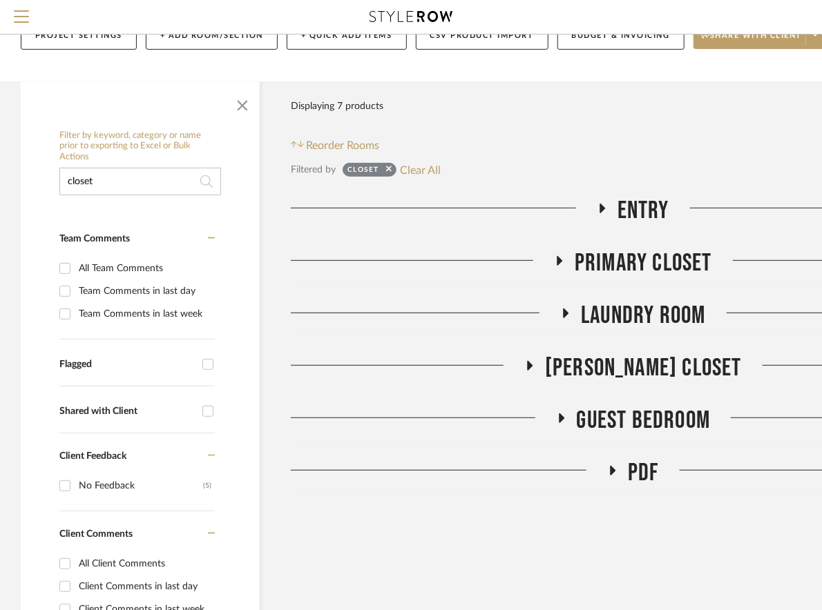
scroll to position [128, 0]
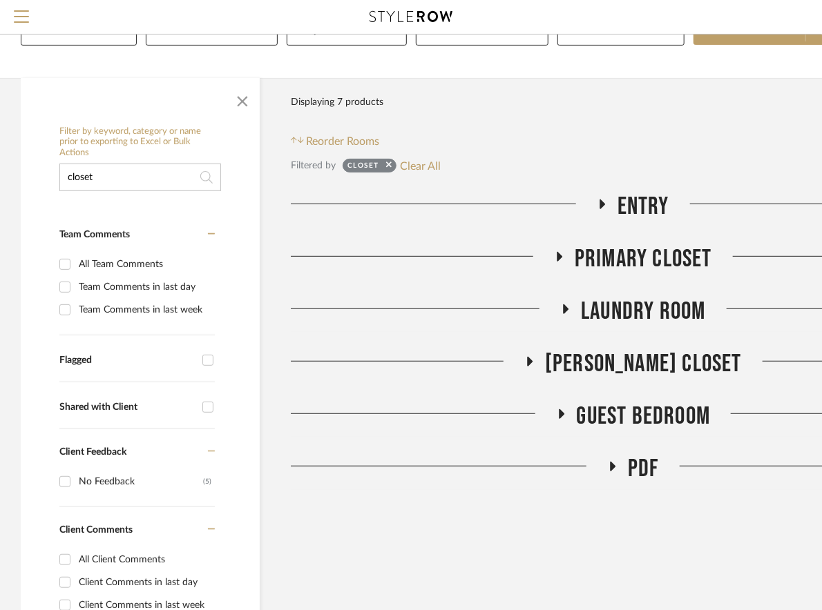
click at [558, 261] on icon at bounding box center [559, 256] width 17 height 10
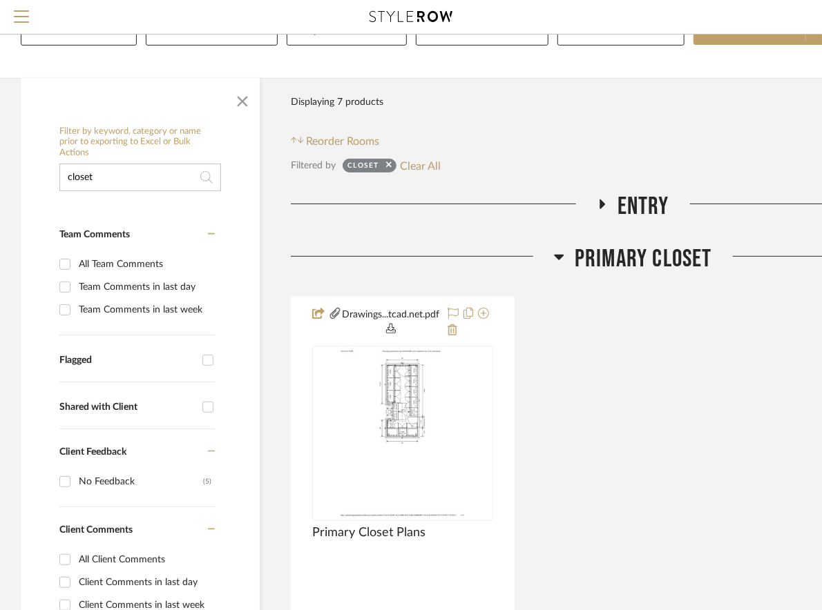
click at [558, 261] on icon at bounding box center [559, 257] width 10 height 17
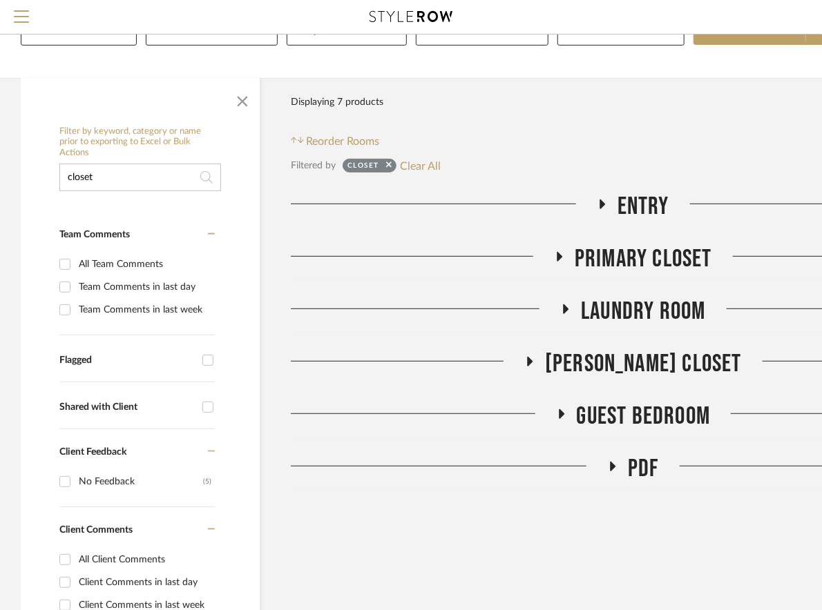
click at [561, 313] on icon at bounding box center [565, 309] width 17 height 10
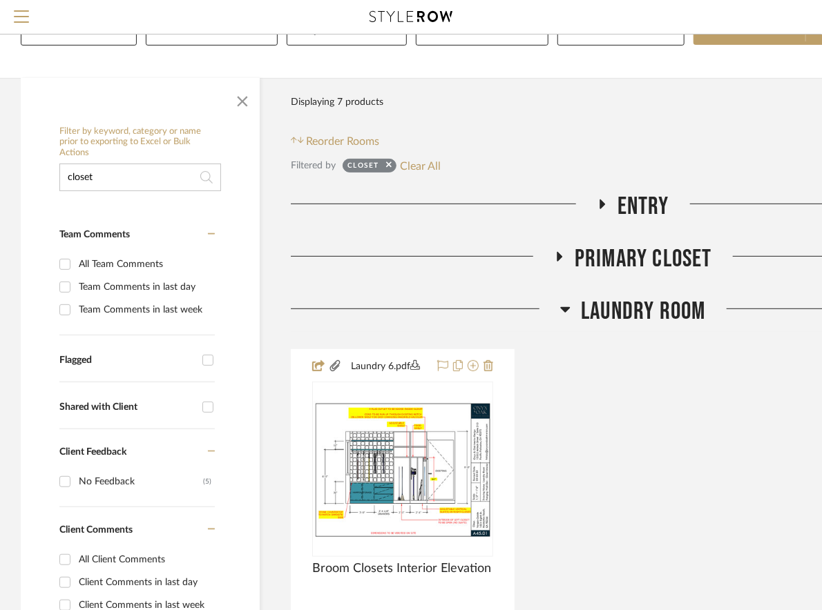
click at [561, 313] on icon at bounding box center [565, 309] width 10 height 17
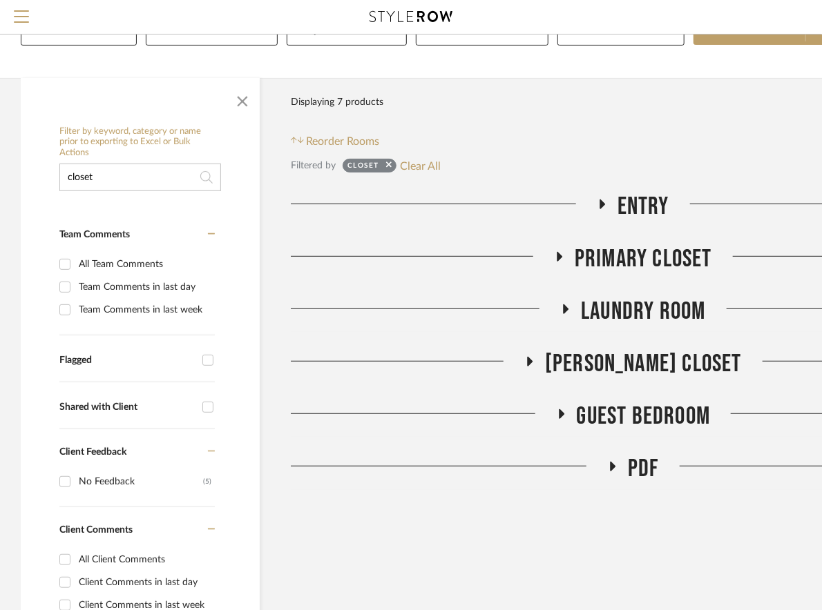
click at [538, 362] on icon at bounding box center [529, 362] width 17 height 10
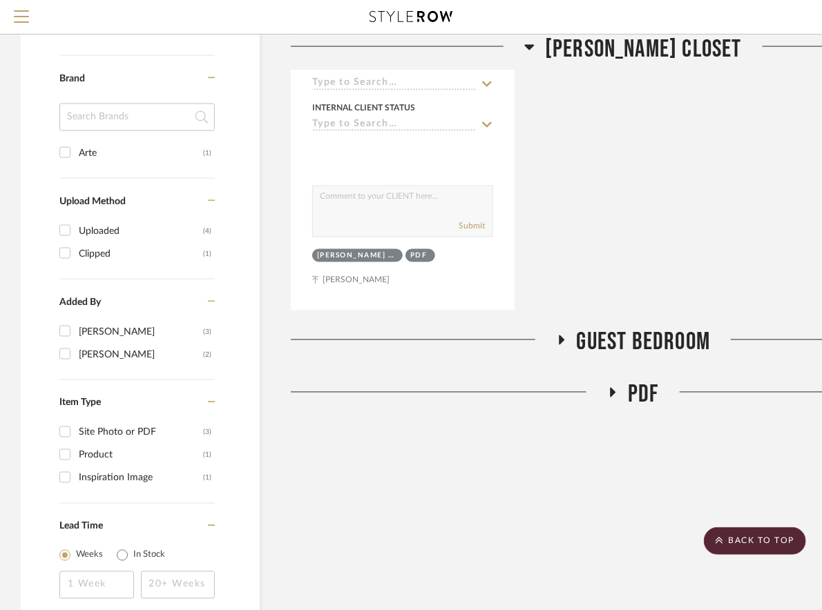
scroll to position [826, 0]
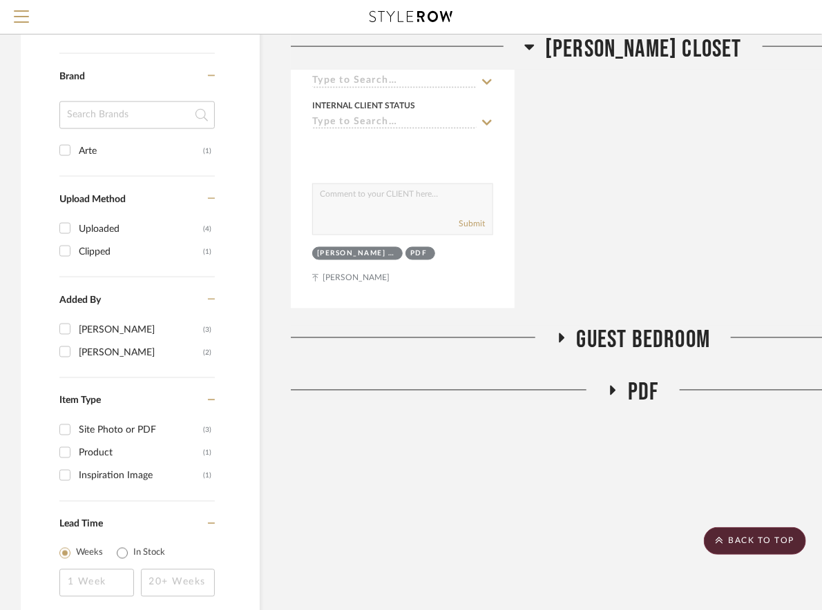
click at [557, 340] on icon at bounding box center [560, 338] width 17 height 10
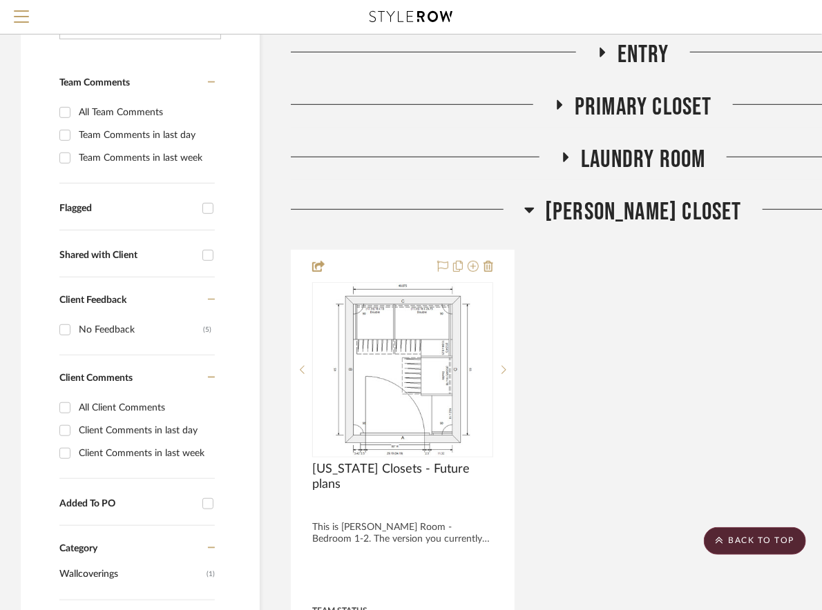
scroll to position [278, 0]
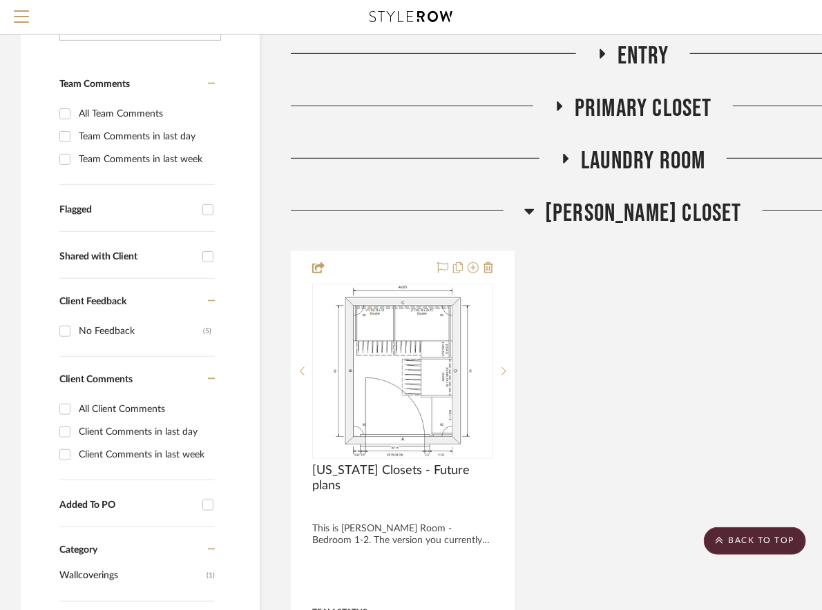
click at [559, 108] on icon at bounding box center [560, 106] width 6 height 10
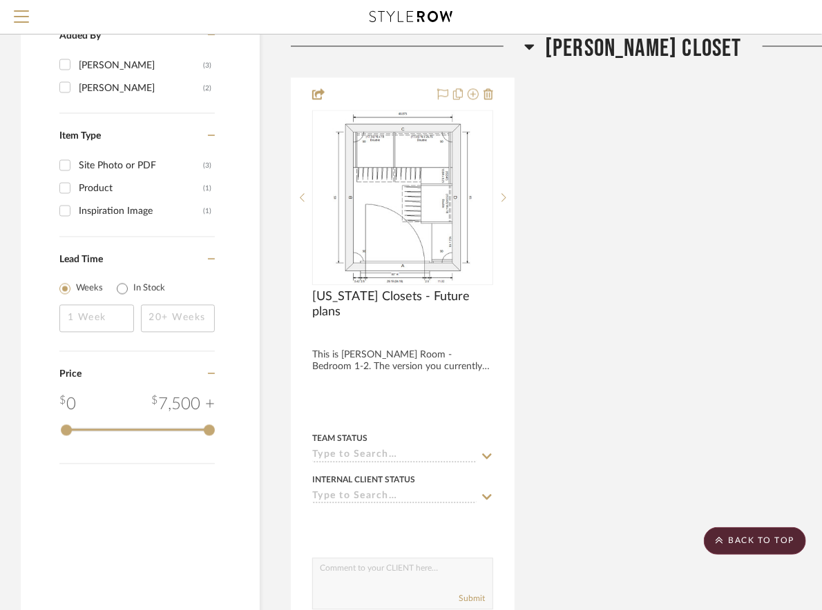
scroll to position [1092, 0]
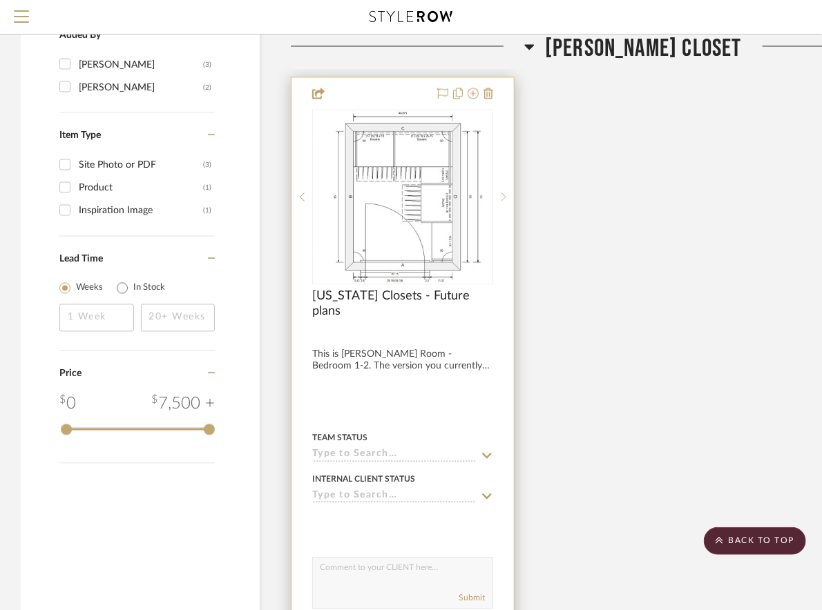
click at [503, 195] on icon at bounding box center [503, 197] width 5 height 10
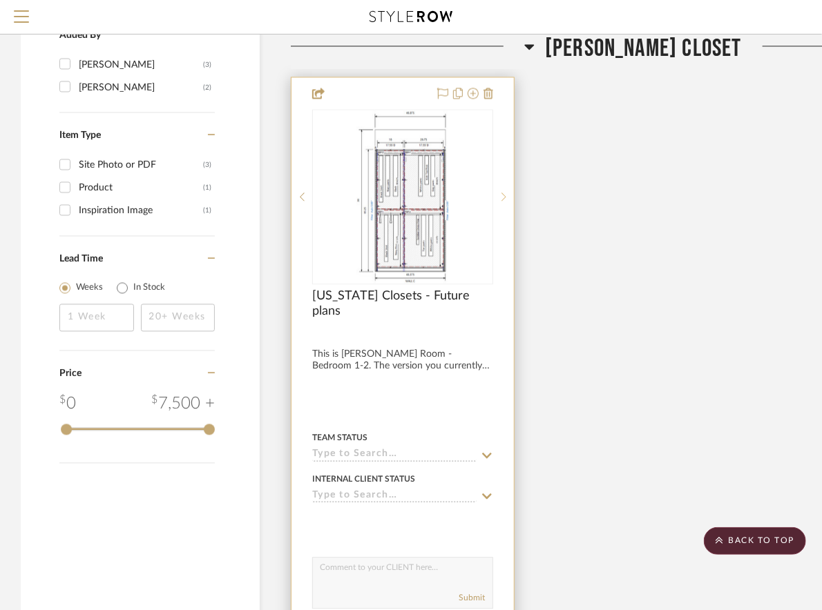
click at [503, 195] on icon at bounding box center [503, 197] width 5 height 10
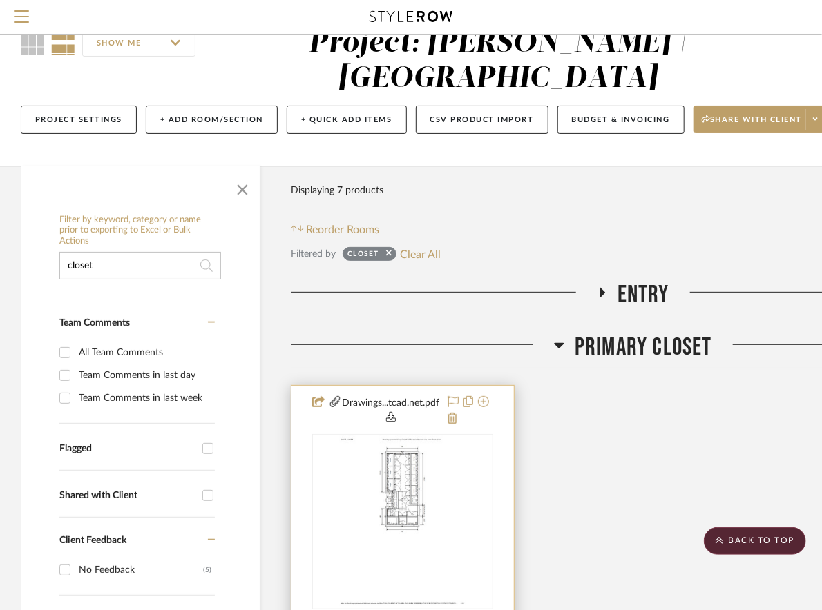
scroll to position [37, 0]
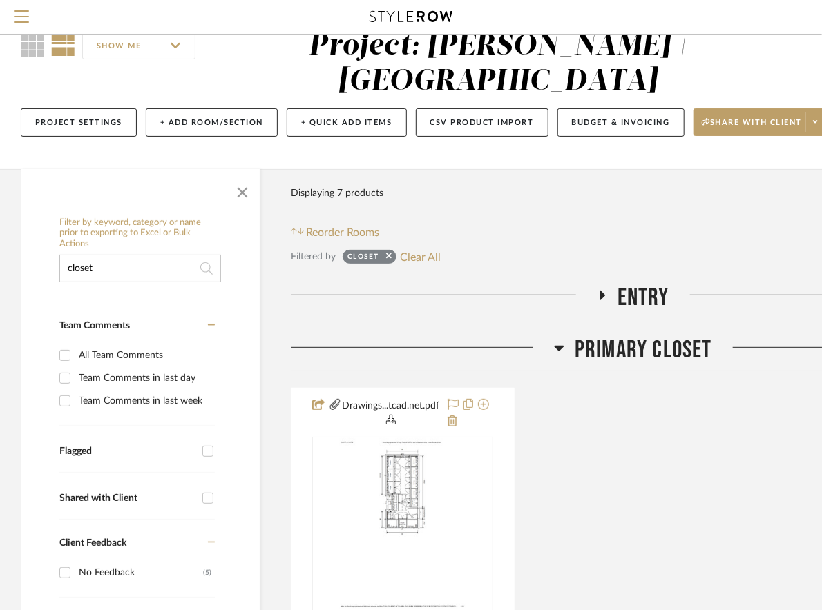
click at [605, 293] on icon at bounding box center [602, 295] width 17 height 10
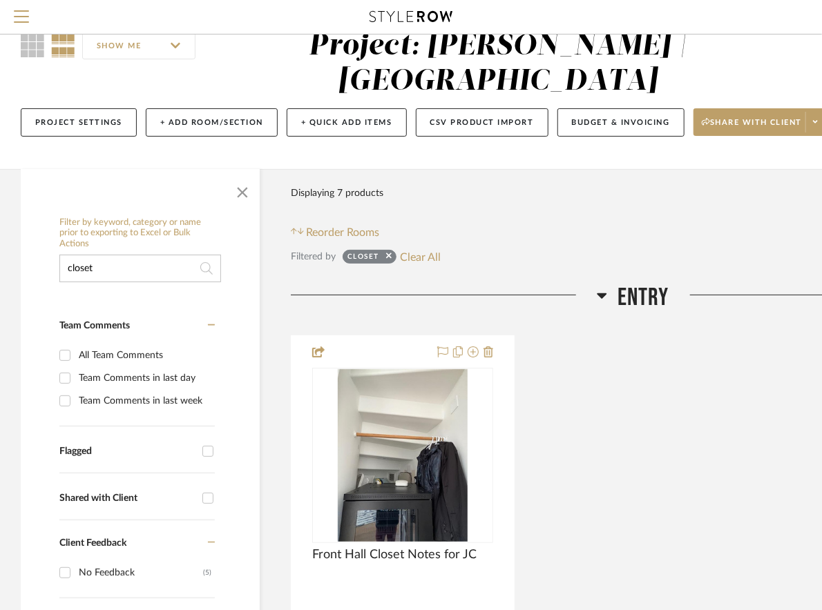
click at [605, 293] on icon at bounding box center [602, 295] width 10 height 17
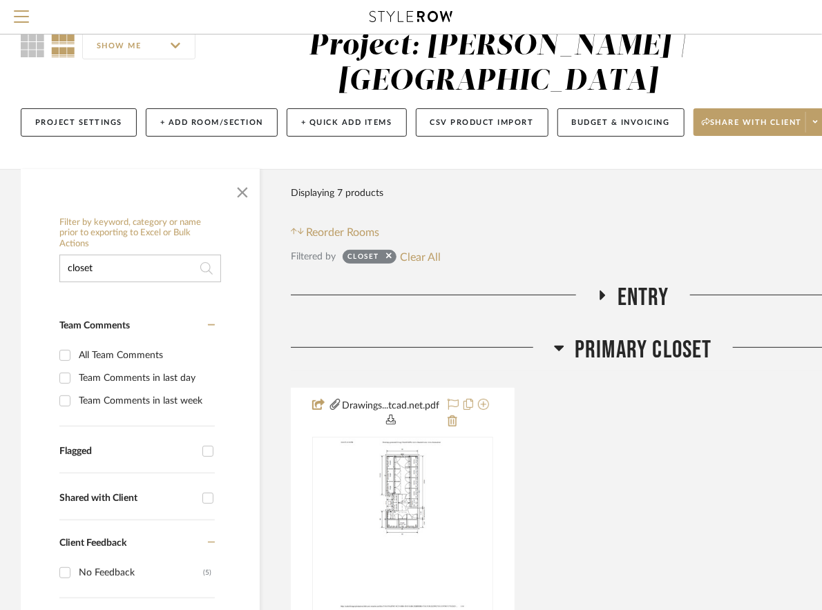
click at [557, 351] on icon at bounding box center [559, 348] width 10 height 17
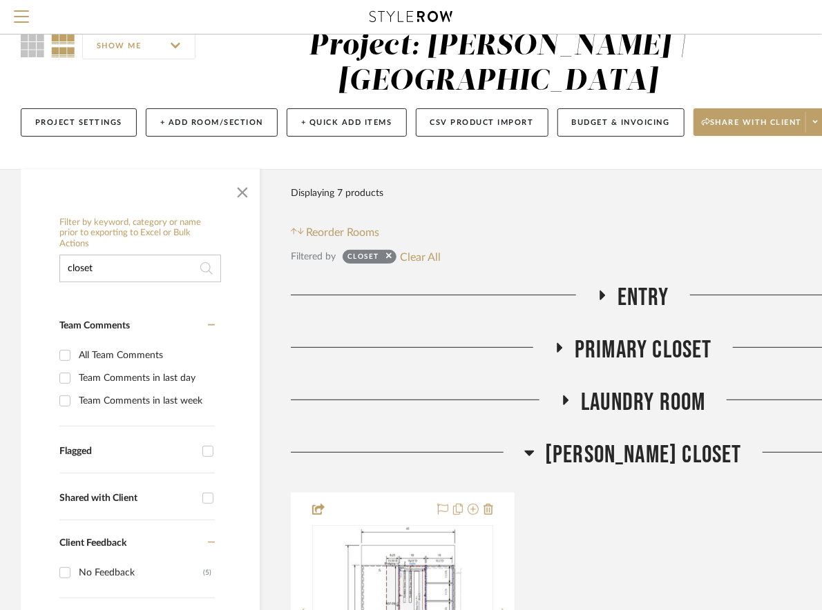
scroll to position [144, 0]
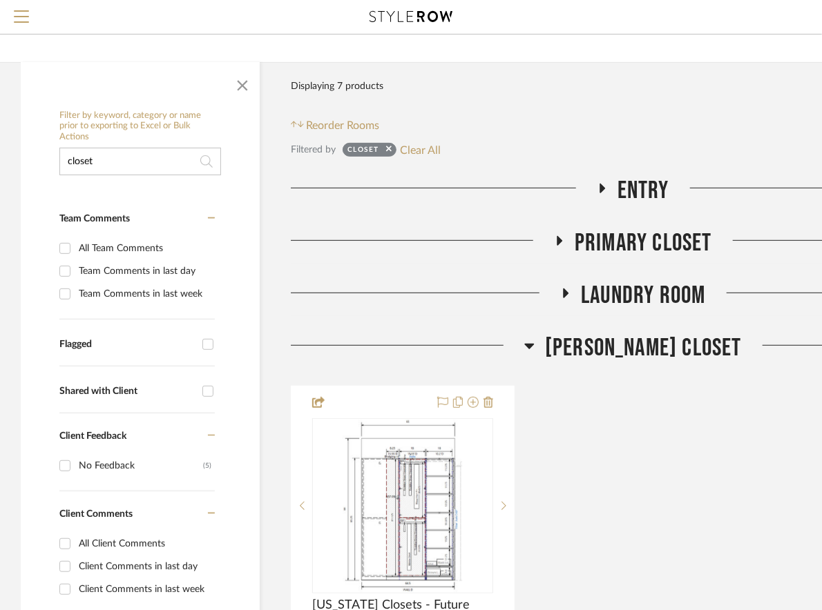
click at [534, 347] on icon at bounding box center [529, 346] width 10 height 17
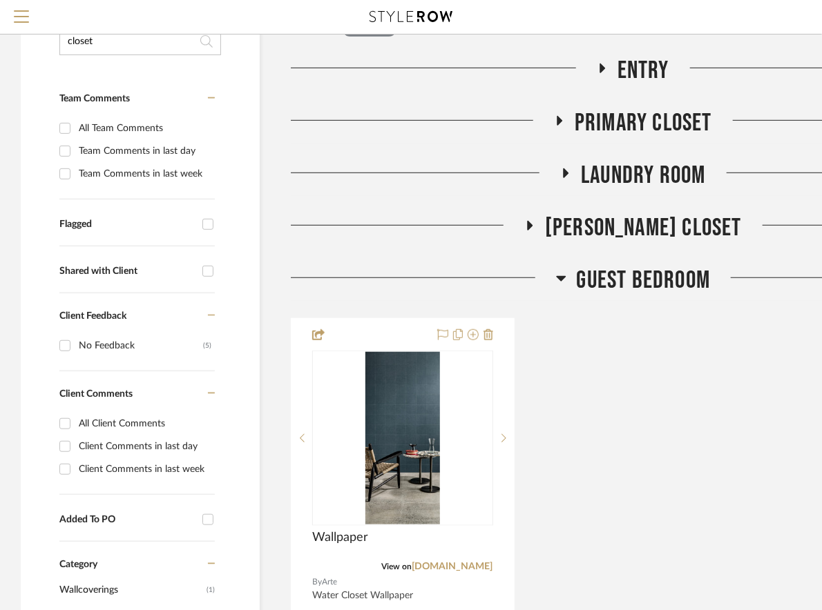
scroll to position [268, 0]
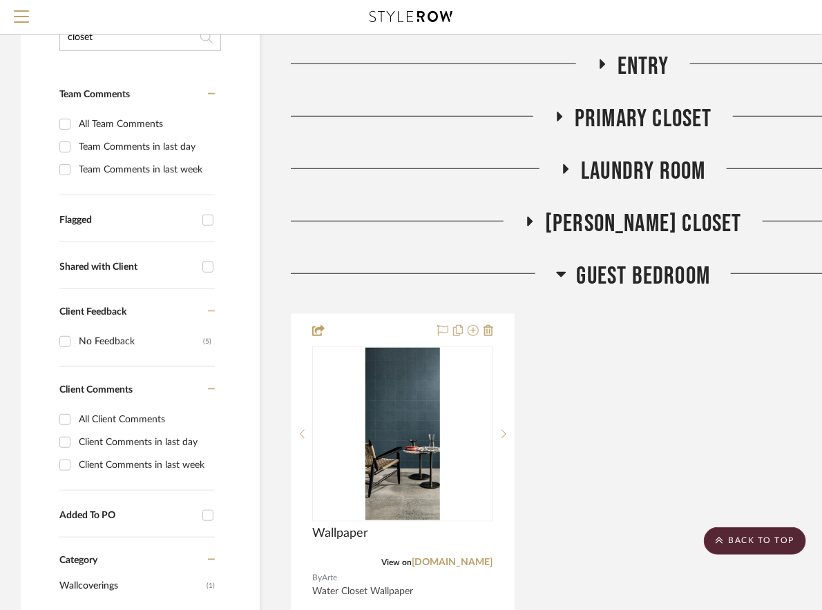
click at [561, 276] on icon at bounding box center [561, 274] width 10 height 17
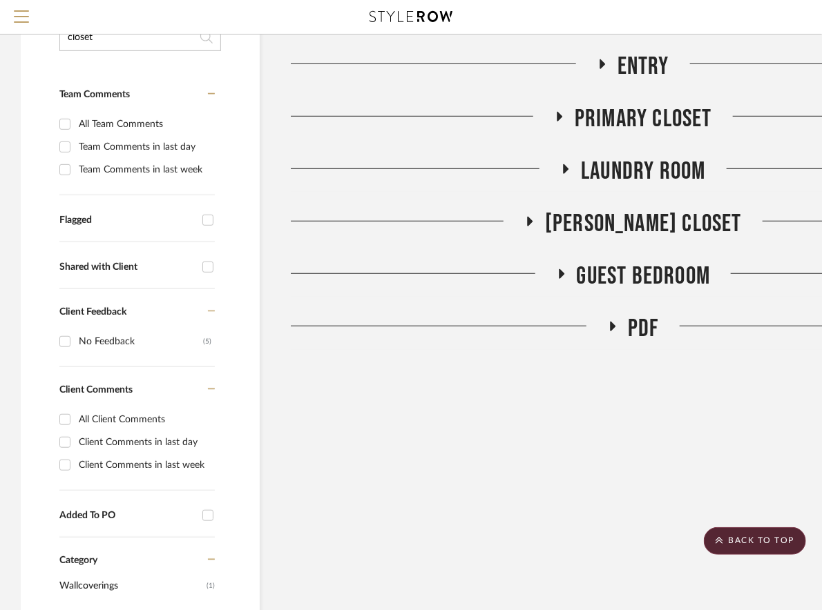
scroll to position [380, 0]
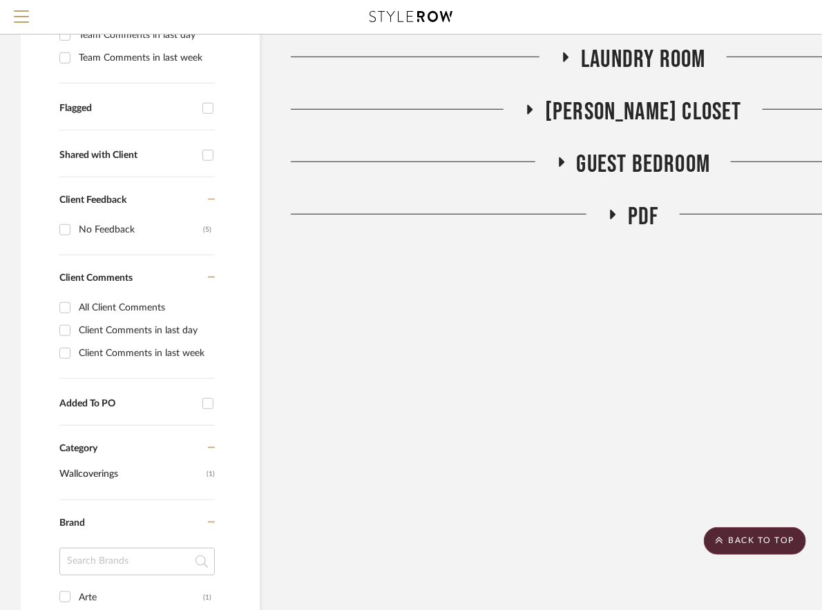
click at [614, 214] on icon at bounding box center [612, 215] width 17 height 10
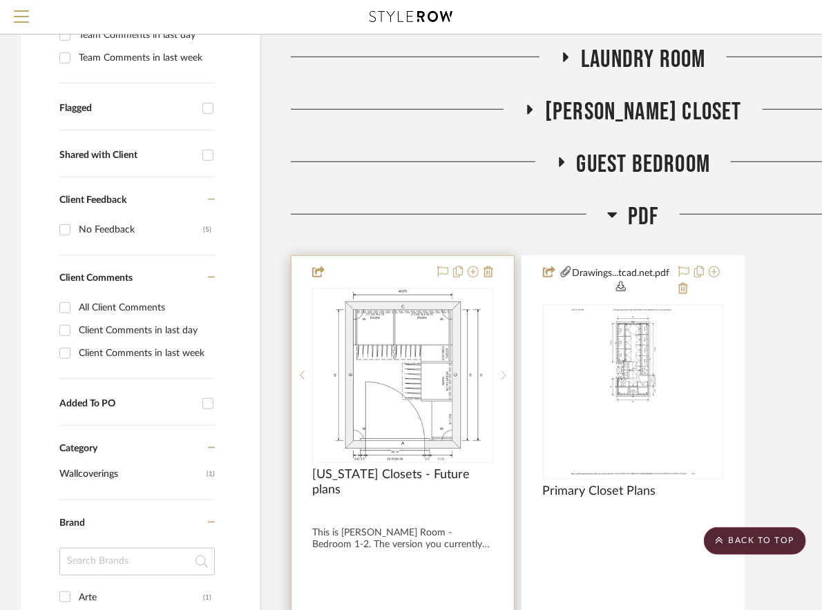
click at [503, 369] on div at bounding box center [503, 375] width 21 height 175
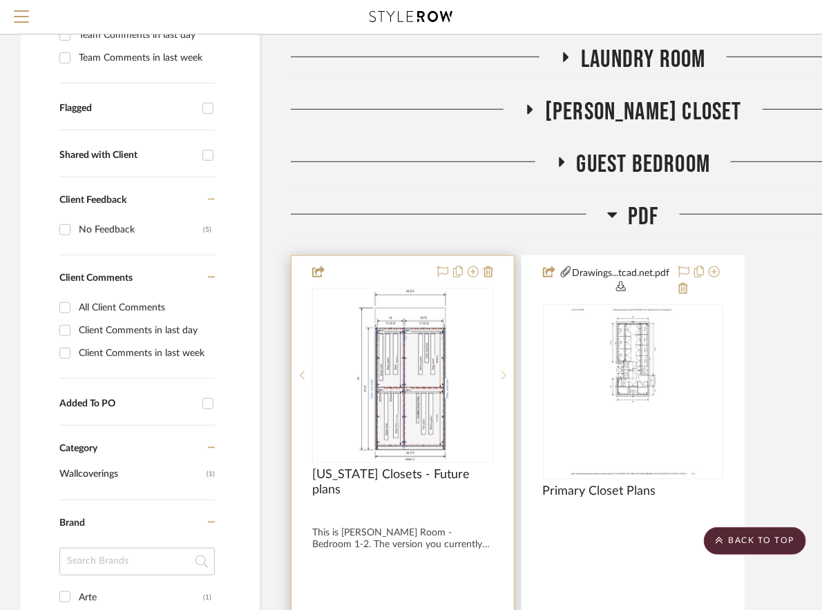
click at [503, 369] on div at bounding box center [503, 375] width 21 height 175
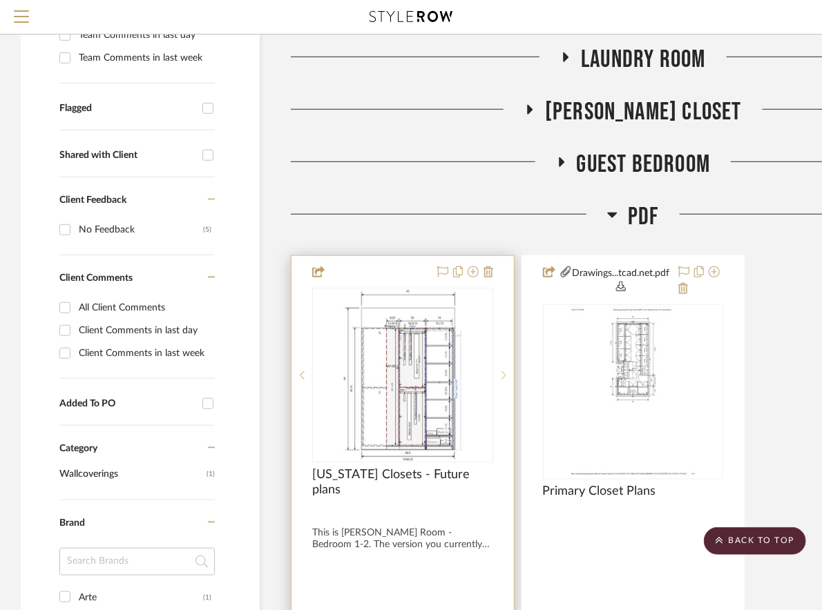
click at [503, 369] on div at bounding box center [503, 375] width 21 height 175
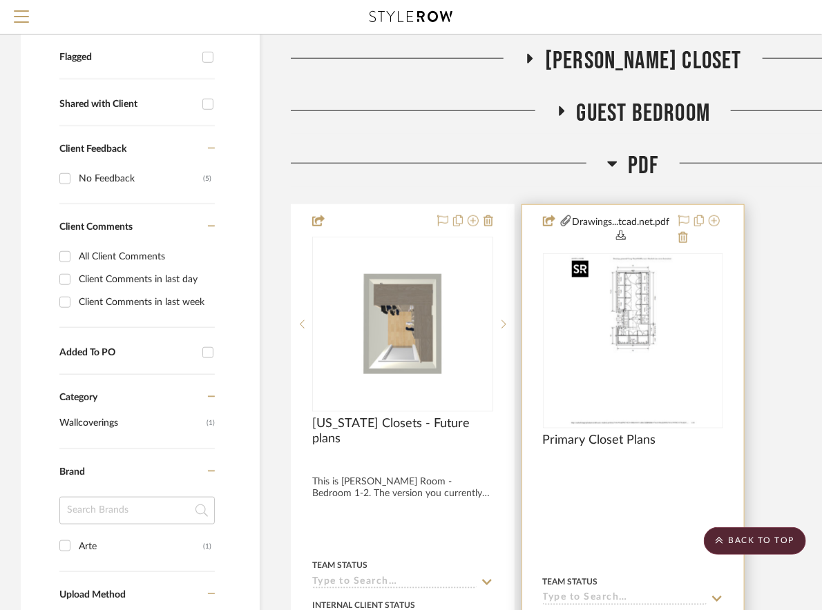
scroll to position [432, 0]
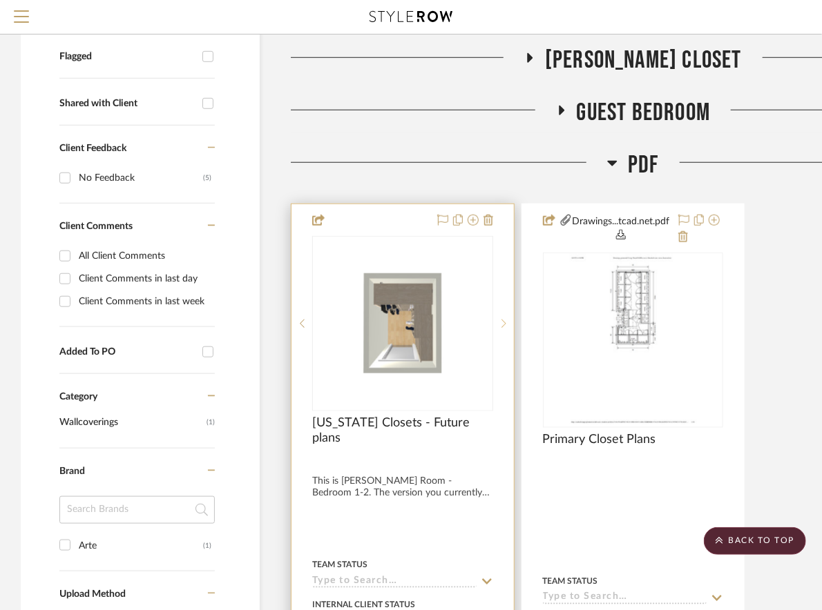
click at [503, 324] on icon at bounding box center [503, 324] width 5 height 10
